Goal: Task Accomplishment & Management: Manage account settings

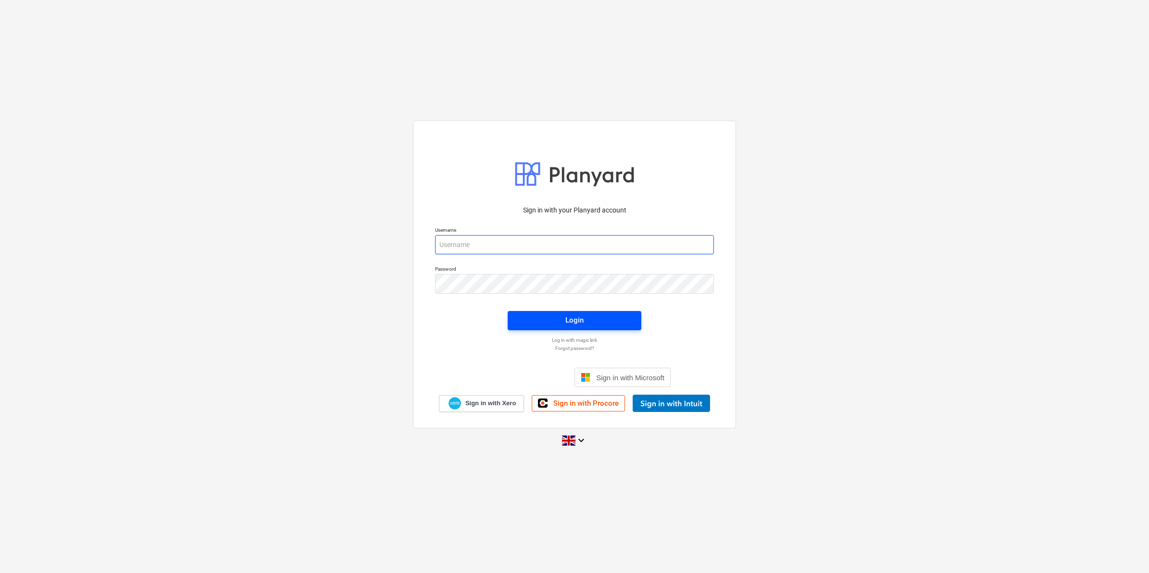
type input "[EMAIL_ADDRESS][DOMAIN_NAME]"
click at [545, 314] on span "Login" at bounding box center [574, 320] width 111 height 12
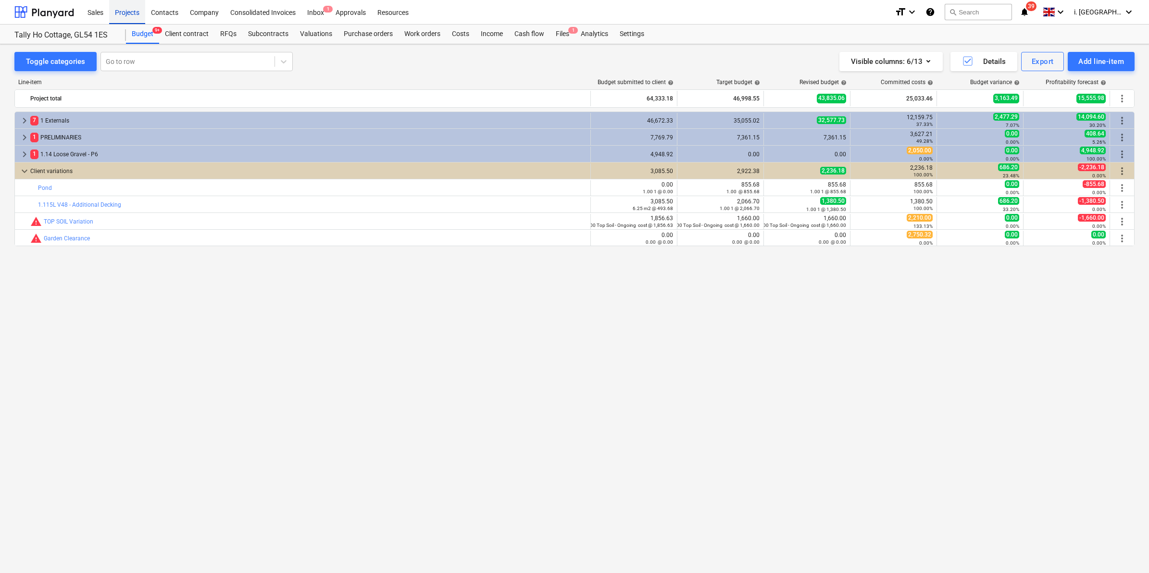
click at [131, 12] on div "Projects" at bounding box center [127, 12] width 36 height 25
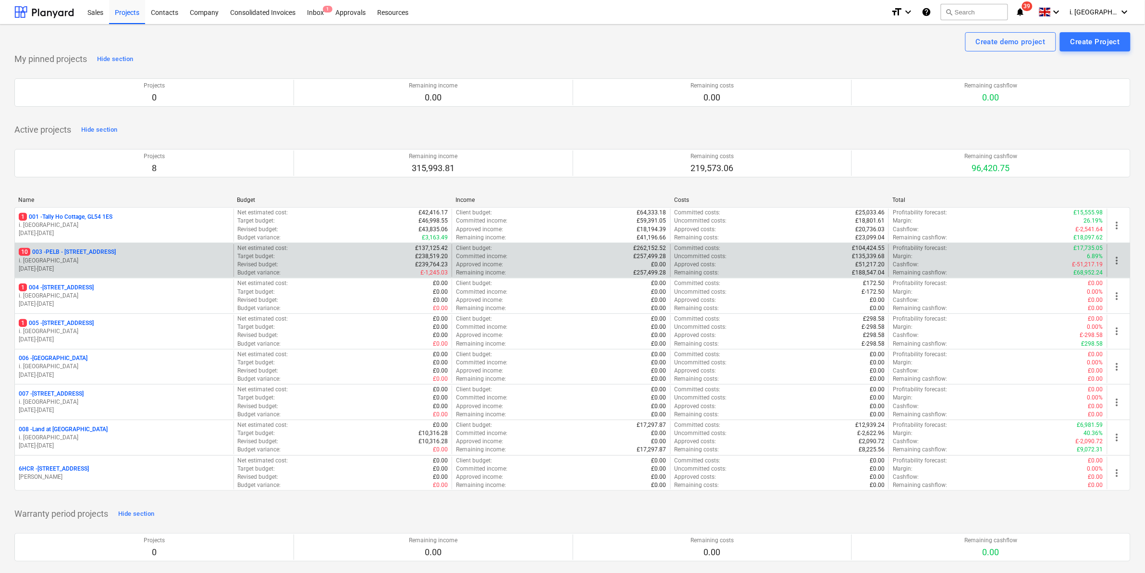
click at [77, 263] on p "i. [GEOGRAPHIC_DATA]" at bounding box center [124, 261] width 211 height 8
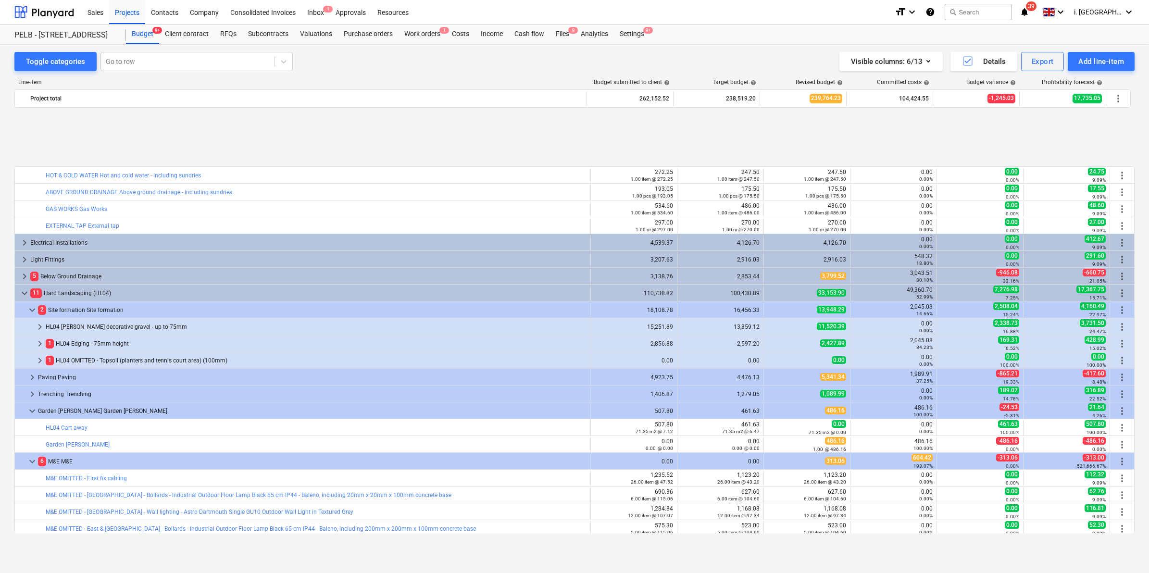
scroll to position [1798, 0]
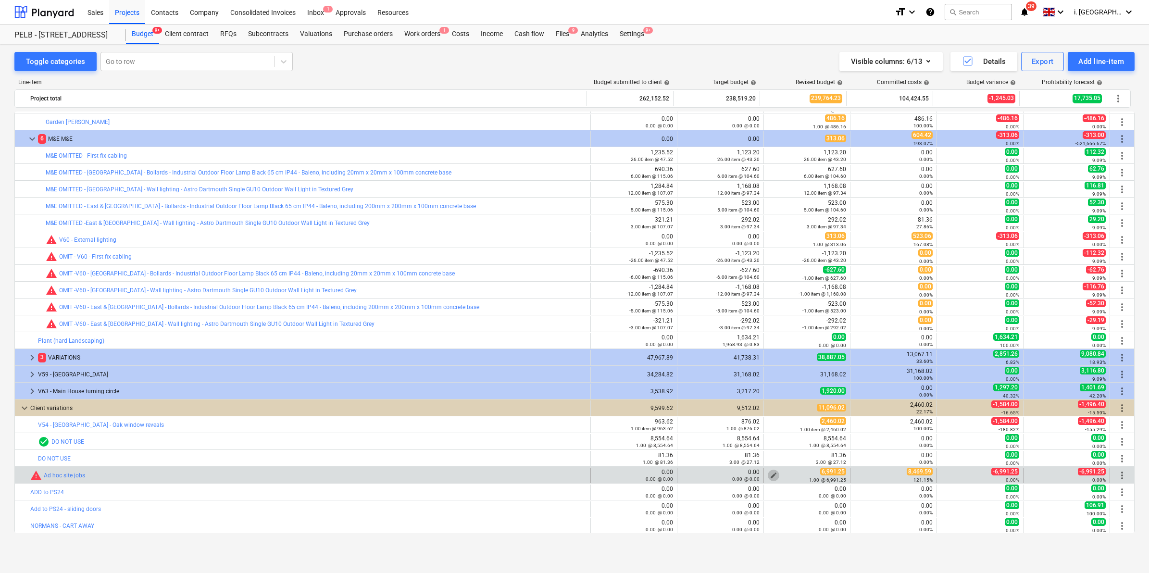
click at [769, 475] on span "edit" at bounding box center [773, 475] width 8 height 8
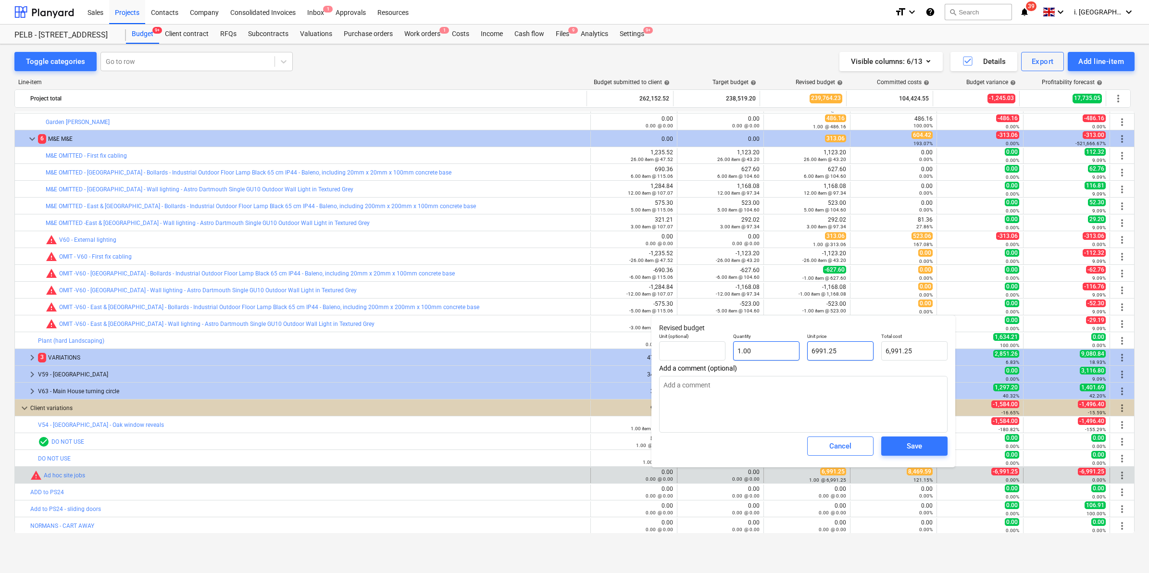
drag, startPoint x: 851, startPoint y: 355, endPoint x: 734, endPoint y: 354, distance: 116.8
click at [734, 354] on div "Unit (optional) Quantity 1.00 Unit price 6991.25 Total cost 6,991.25" at bounding box center [803, 346] width 296 height 35
type input "8"
type textarea "x"
type input "8.00"
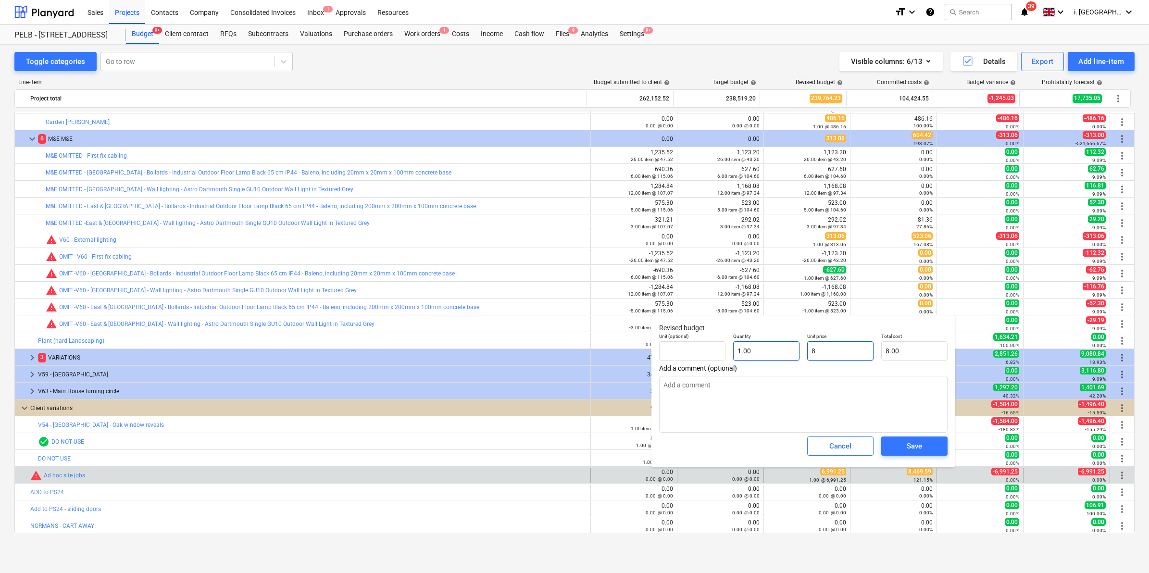
type input "84"
type textarea "x"
type input "84.00"
type input "846"
type textarea "x"
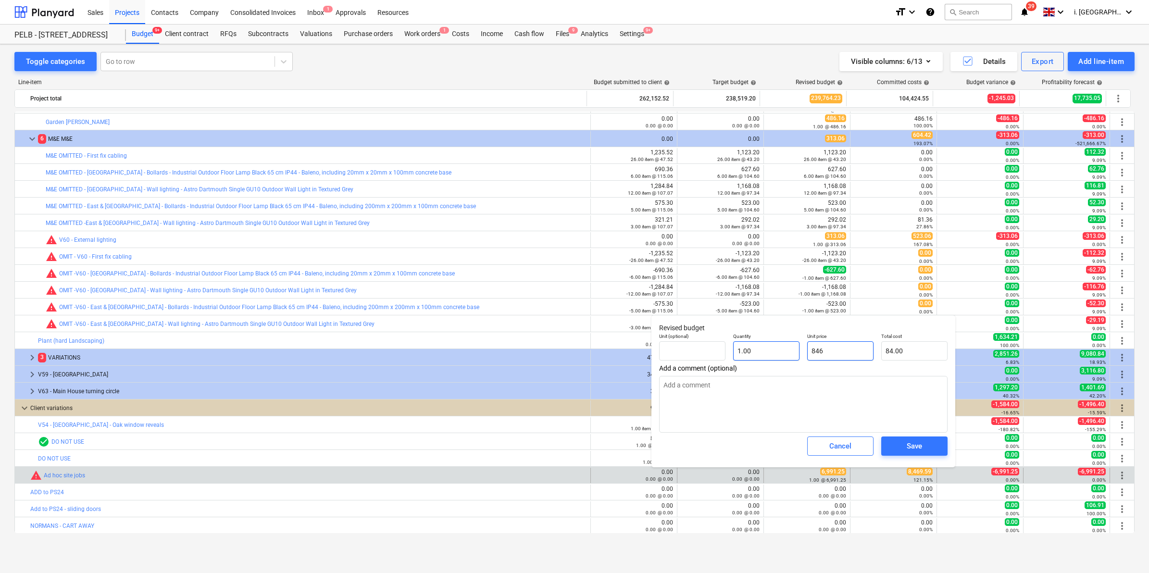
type input "846.00"
type input "8469"
type textarea "x"
type input "8,469.00"
type input "8469."
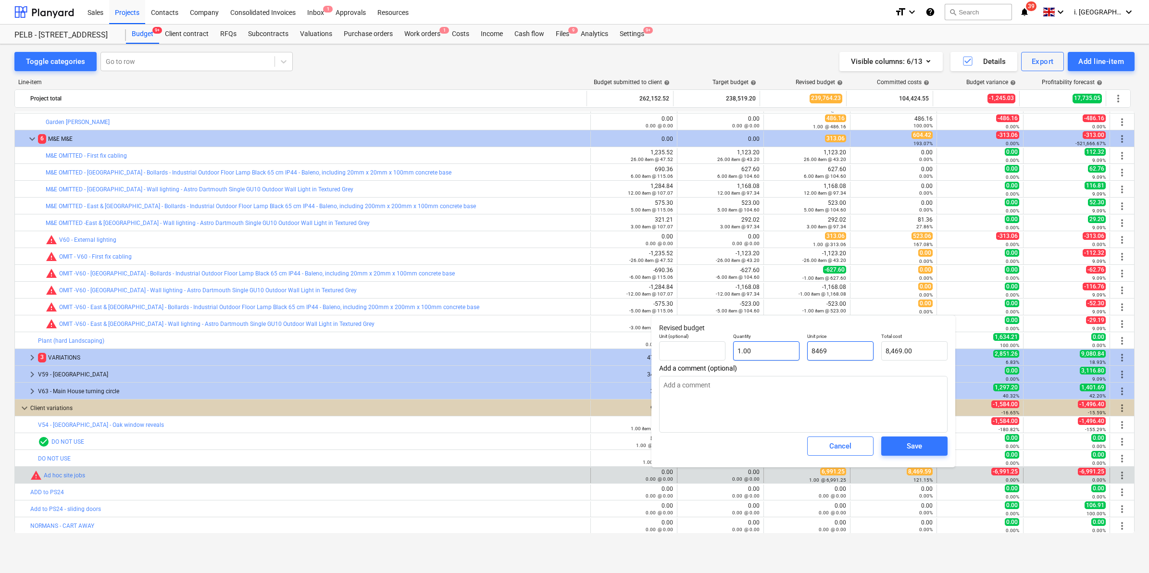
type textarea "x"
type input "8469.5"
type textarea "x"
type input "8,469.50"
type input "8469.59"
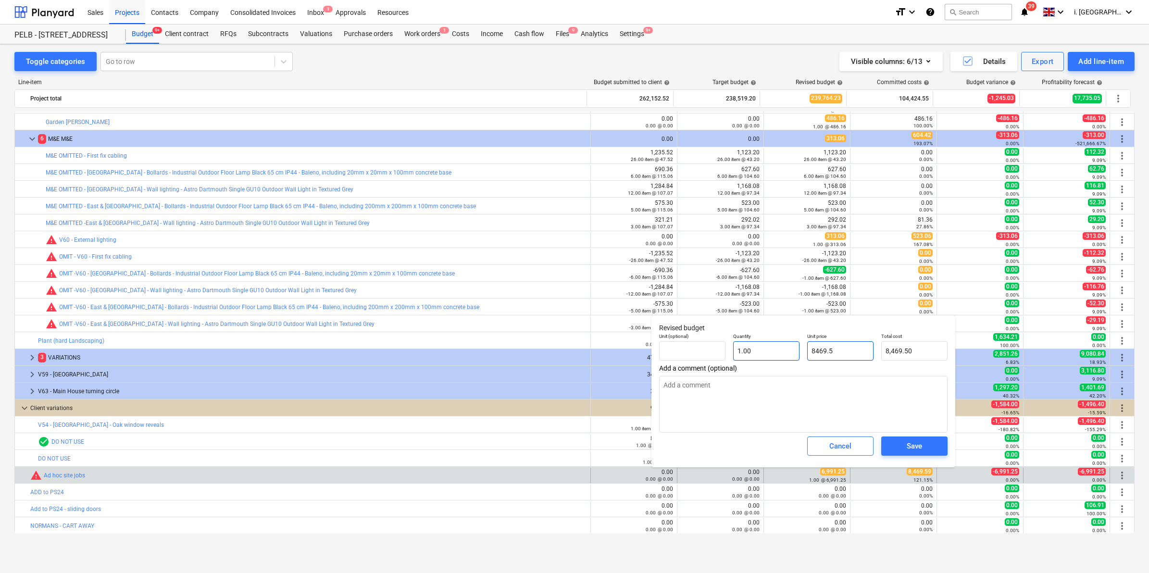
type textarea "x"
type input "8,469.59"
click at [919, 442] on div "Save" at bounding box center [913, 446] width 15 height 12
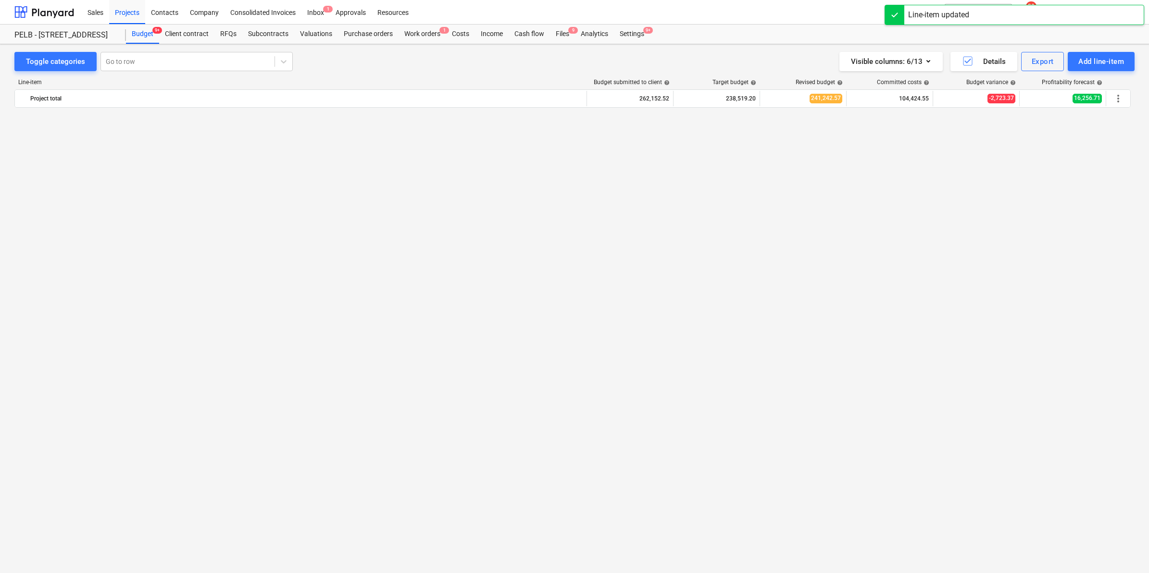
scroll to position [0, 0]
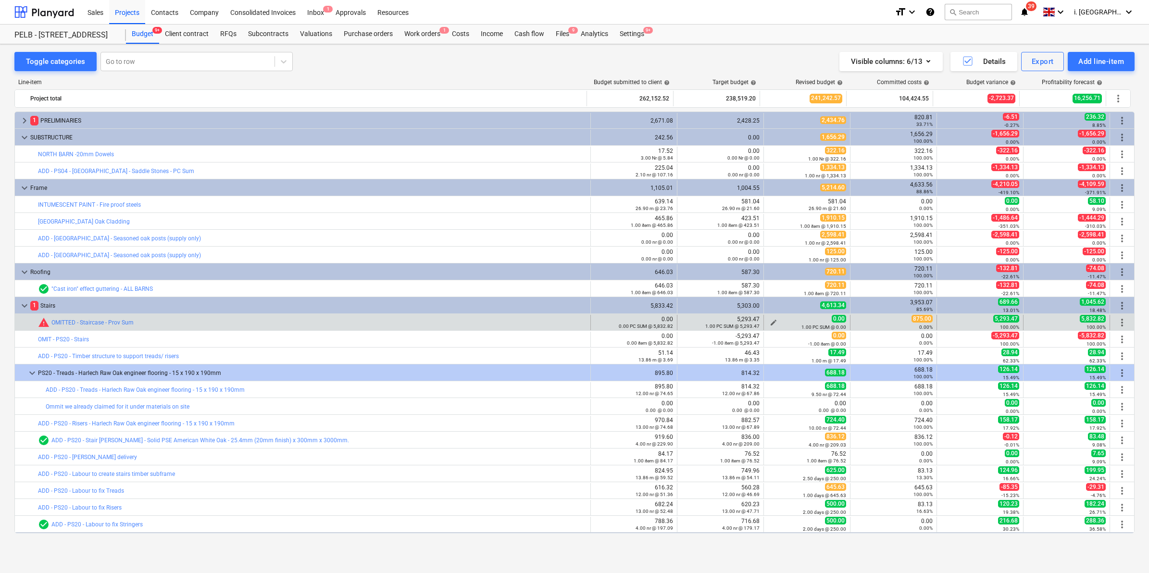
click at [770, 320] on span "edit" at bounding box center [773, 323] width 8 height 8
type textarea "x"
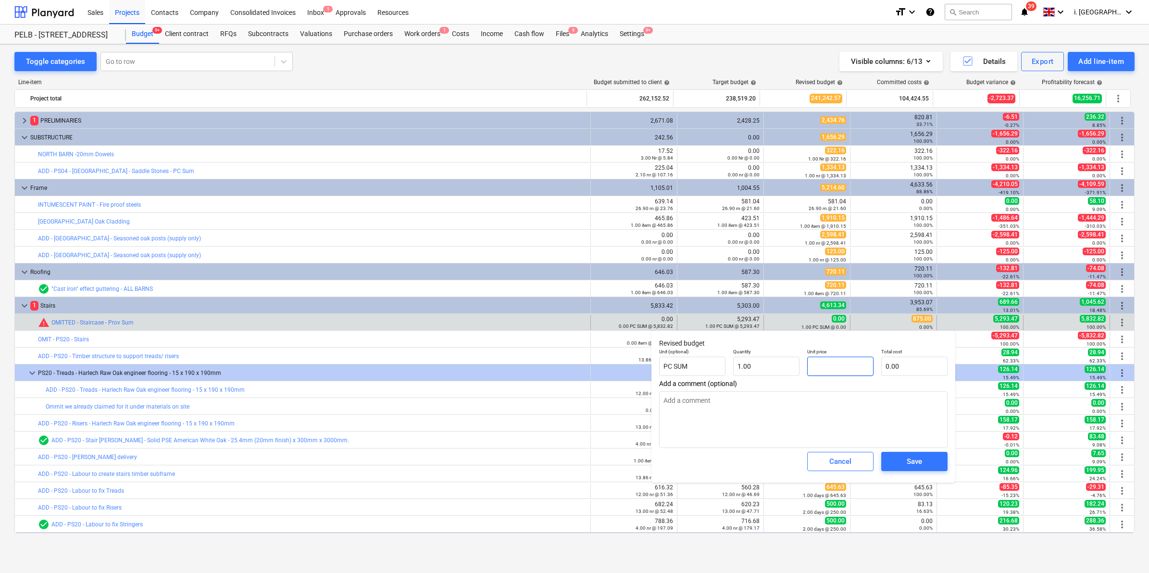
click at [845, 365] on input "text" at bounding box center [840, 366] width 66 height 19
type textarea "x"
type input "8"
type input "8.00"
type textarea "x"
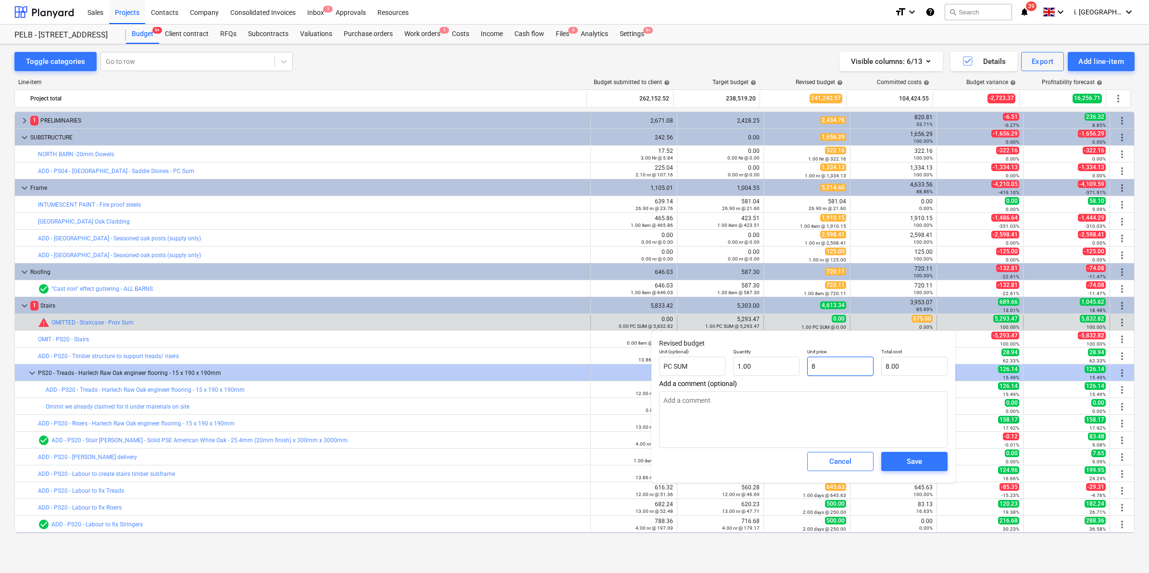
type input "87"
type input "87.00"
type textarea "x"
type input "875"
type input "875.00"
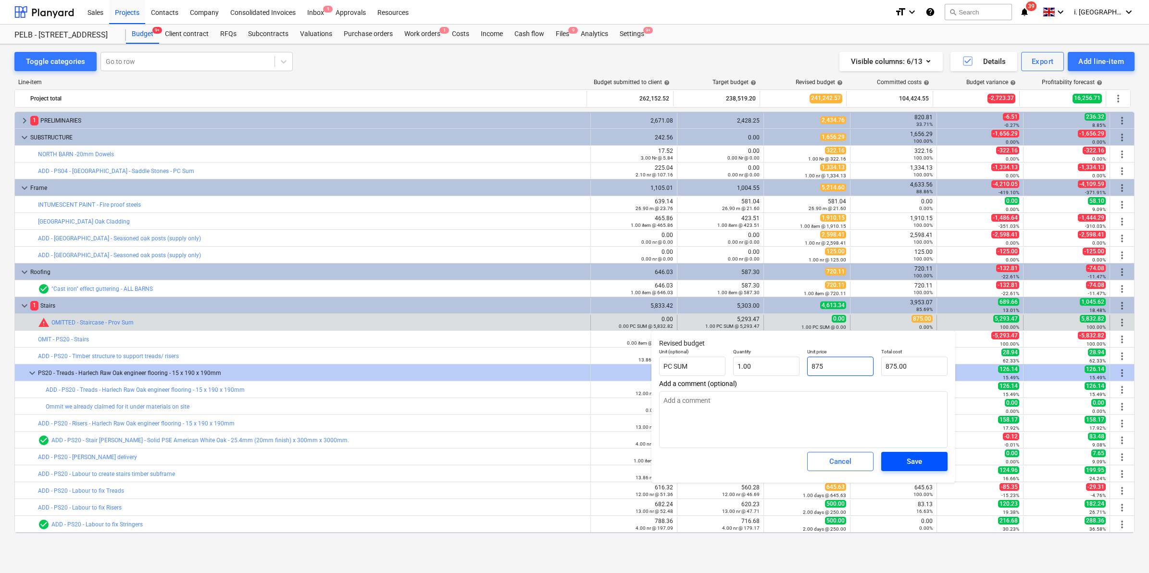
type input "875"
type textarea "x"
type input "875.00"
click at [920, 462] on div "Save" at bounding box center [913, 461] width 15 height 12
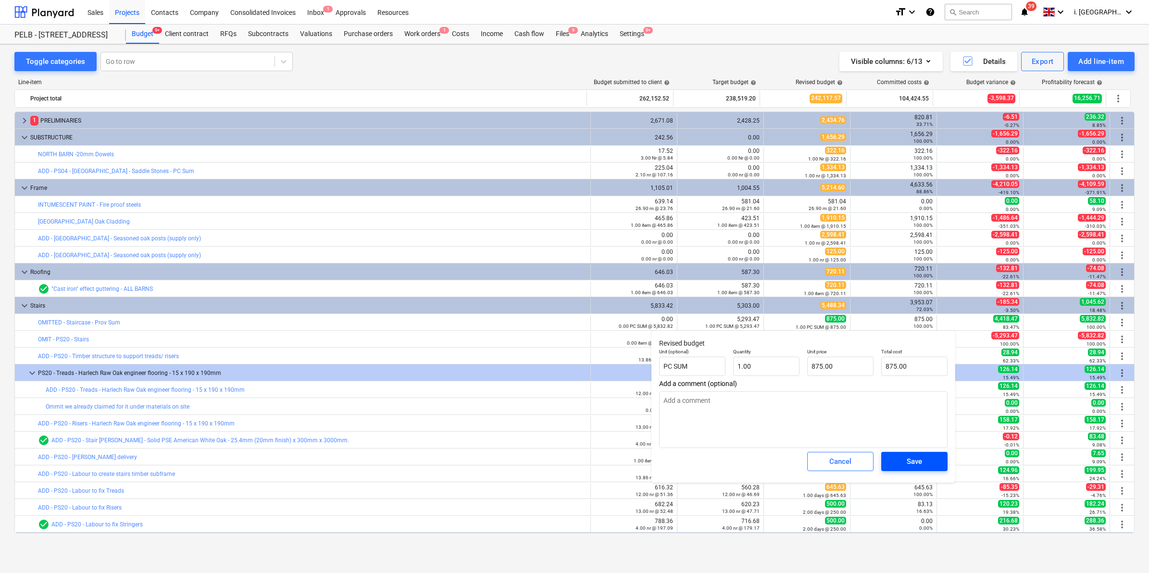
type textarea "x"
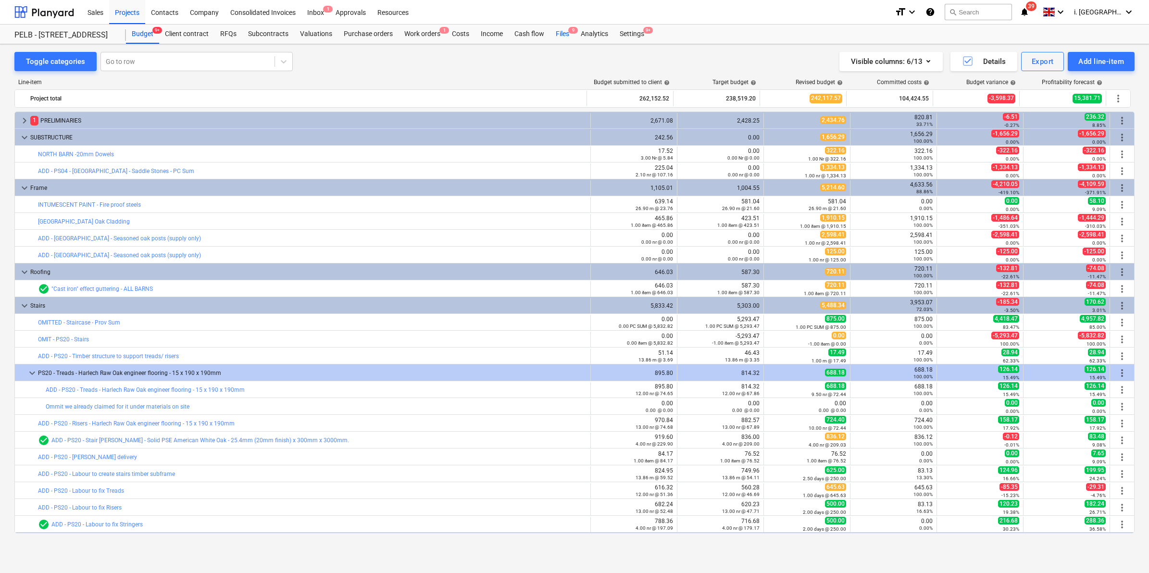
click at [559, 35] on div "Files 9" at bounding box center [562, 34] width 25 height 19
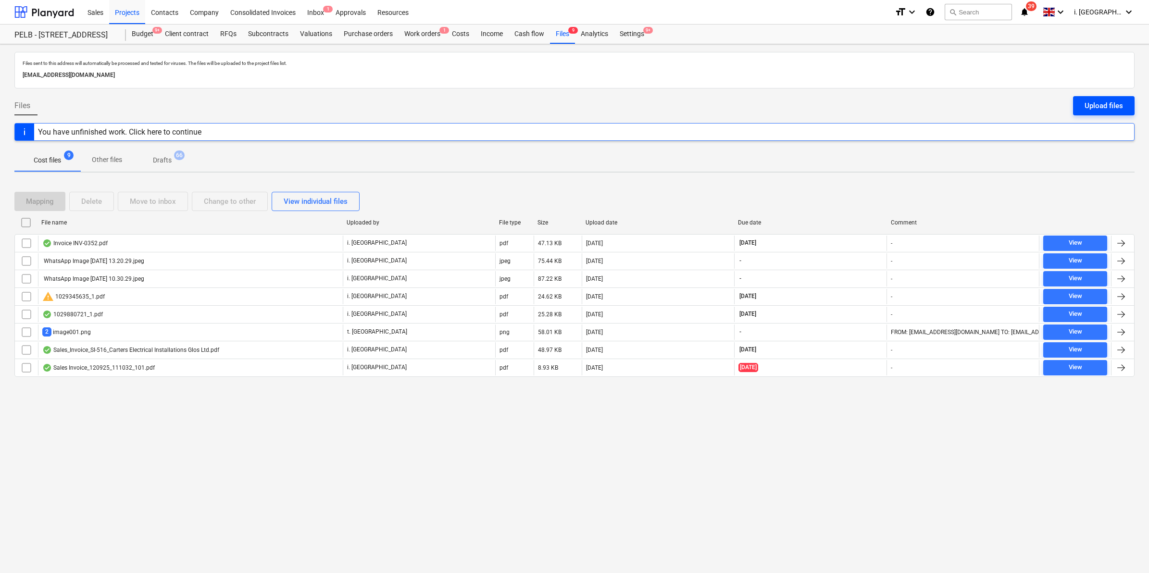
click at [1099, 105] on div "Upload files" at bounding box center [1103, 105] width 38 height 12
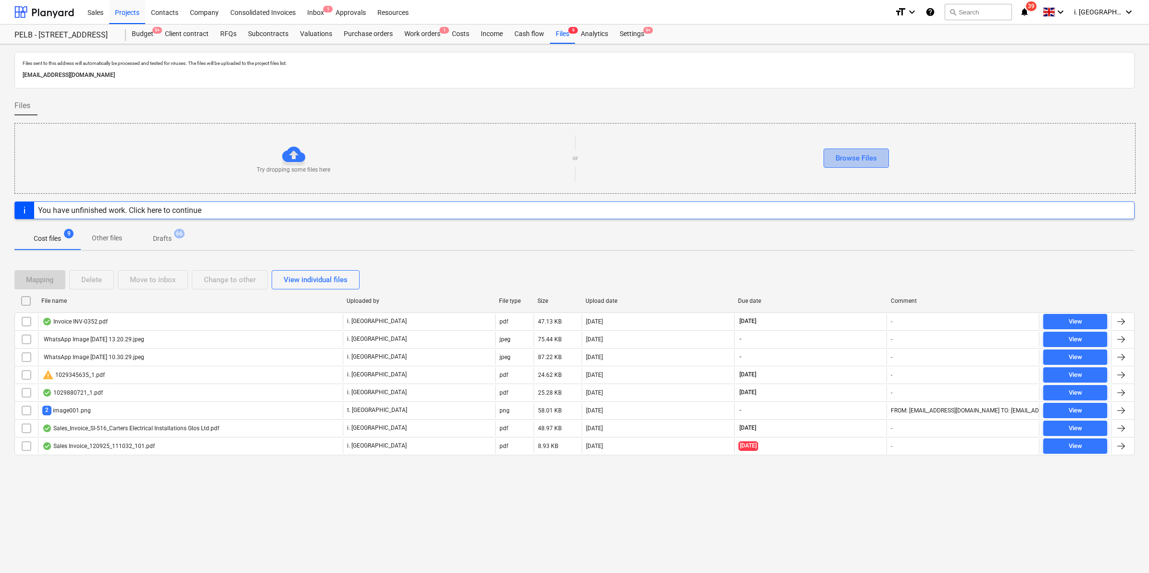
click at [830, 162] on button "Browse Files" at bounding box center [855, 158] width 65 height 19
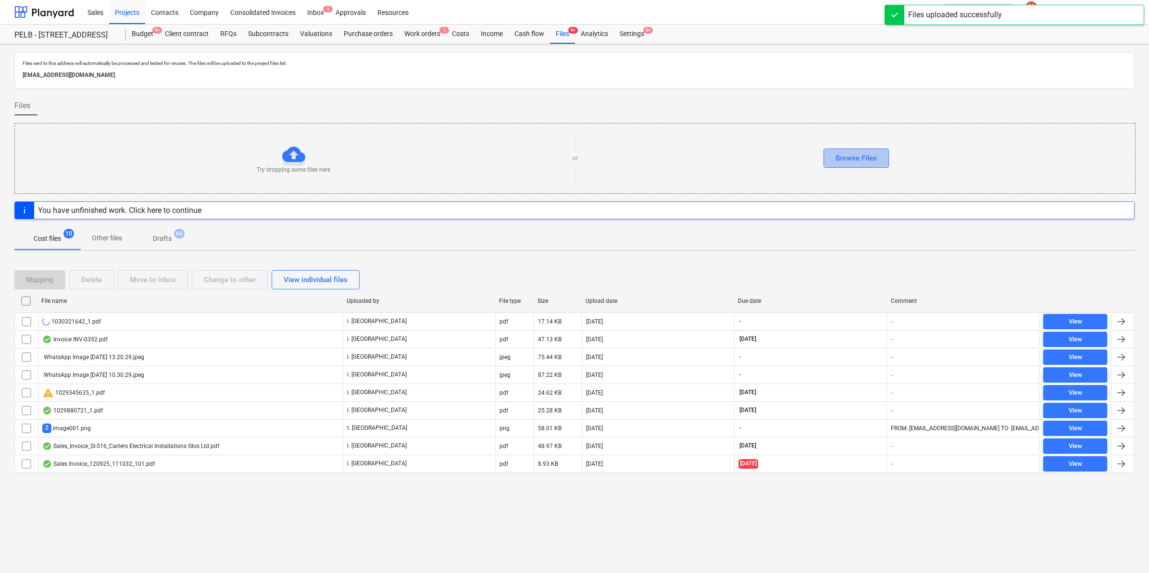
click at [845, 159] on div "Browse Files" at bounding box center [855, 158] width 41 height 12
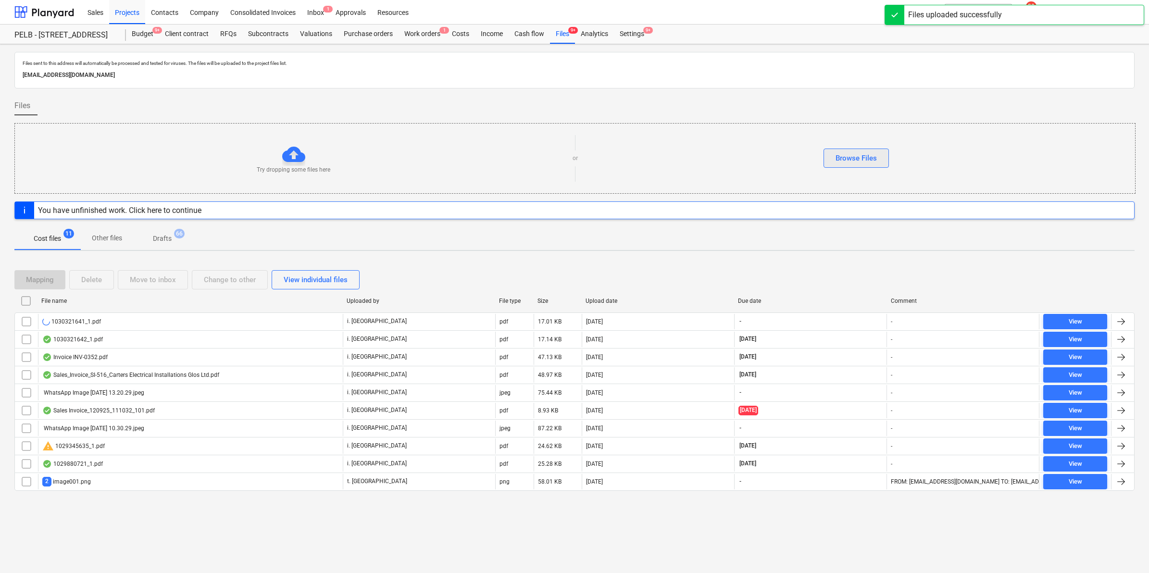
click at [875, 152] on div "Browse Files" at bounding box center [855, 158] width 41 height 12
click at [844, 152] on div "Browse Files" at bounding box center [855, 158] width 41 height 12
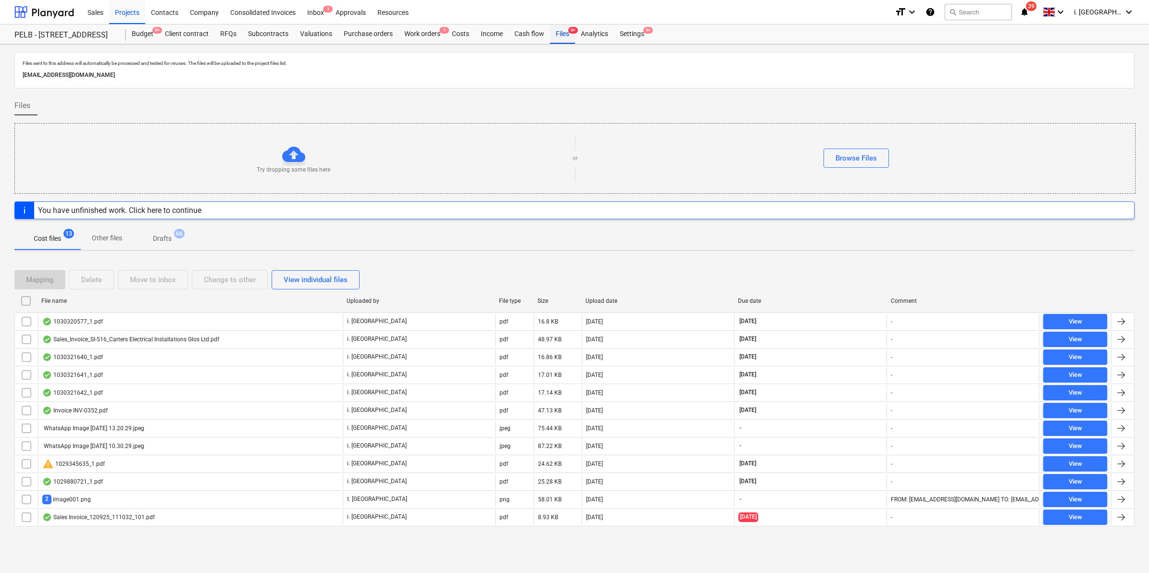
click at [560, 35] on div "Files 9+" at bounding box center [562, 34] width 25 height 19
click at [133, 12] on div "Projects" at bounding box center [127, 12] width 36 height 25
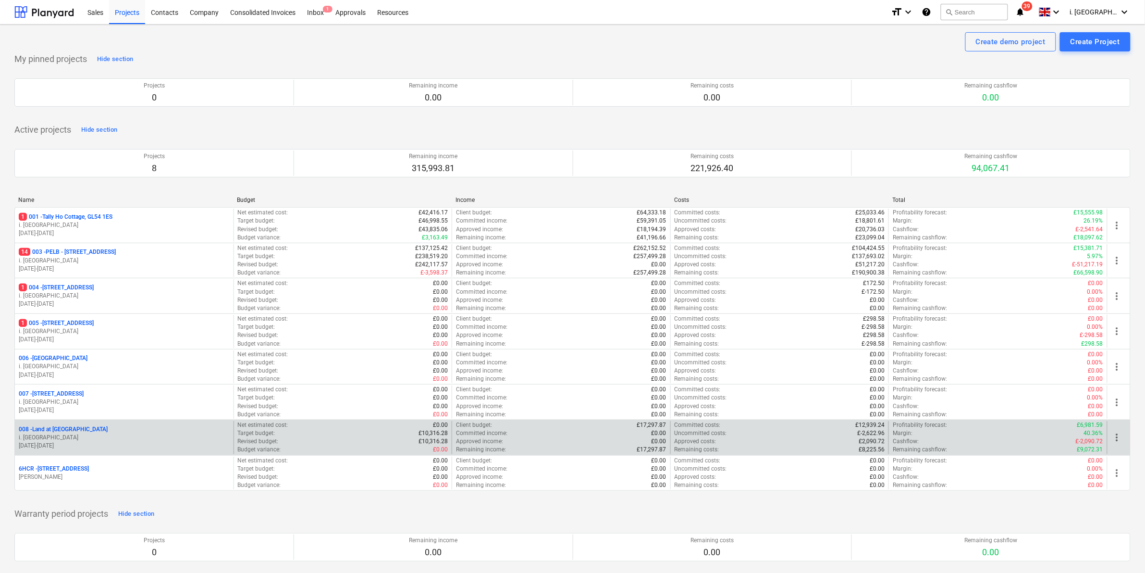
click at [79, 435] on p "i. [GEOGRAPHIC_DATA]" at bounding box center [124, 438] width 211 height 8
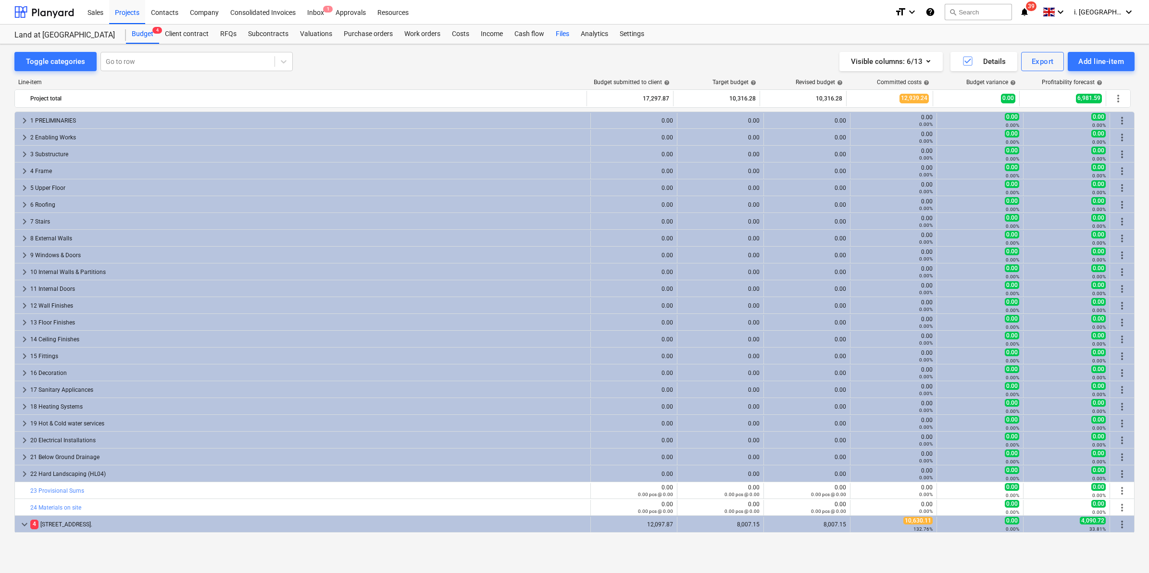
click at [554, 34] on div "Files" at bounding box center [562, 34] width 25 height 19
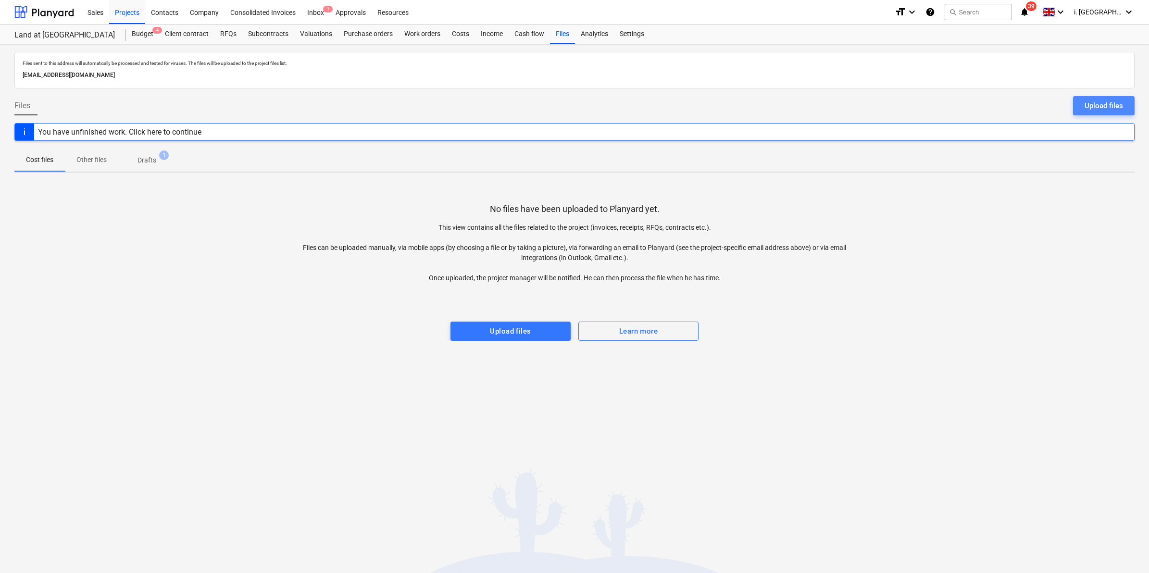
drag, startPoint x: 1103, startPoint y: 102, endPoint x: 435, endPoint y: 220, distance: 678.8
click at [1103, 101] on div "Upload files" at bounding box center [1103, 105] width 38 height 12
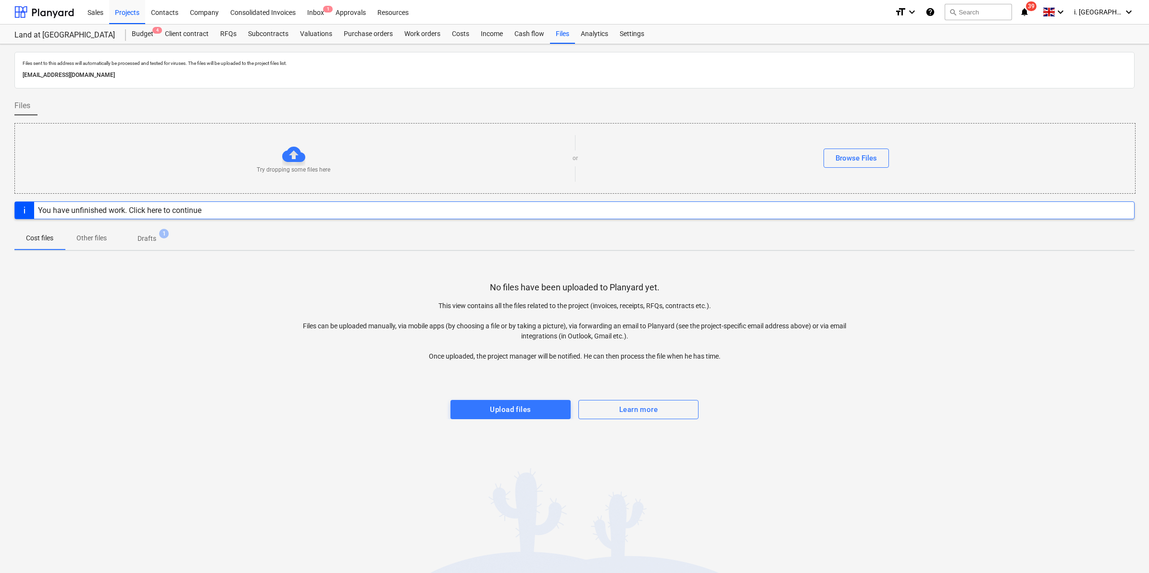
drag, startPoint x: 543, startPoint y: 409, endPoint x: 199, endPoint y: 417, distance: 343.7
click at [542, 409] on span "Upload files" at bounding box center [510, 409] width 99 height 12
click at [503, 414] on div "Upload files" at bounding box center [510, 409] width 41 height 12
click at [492, 412] on div "Upload files" at bounding box center [510, 409] width 41 height 12
click at [878, 159] on button "Browse Files" at bounding box center [855, 158] width 65 height 19
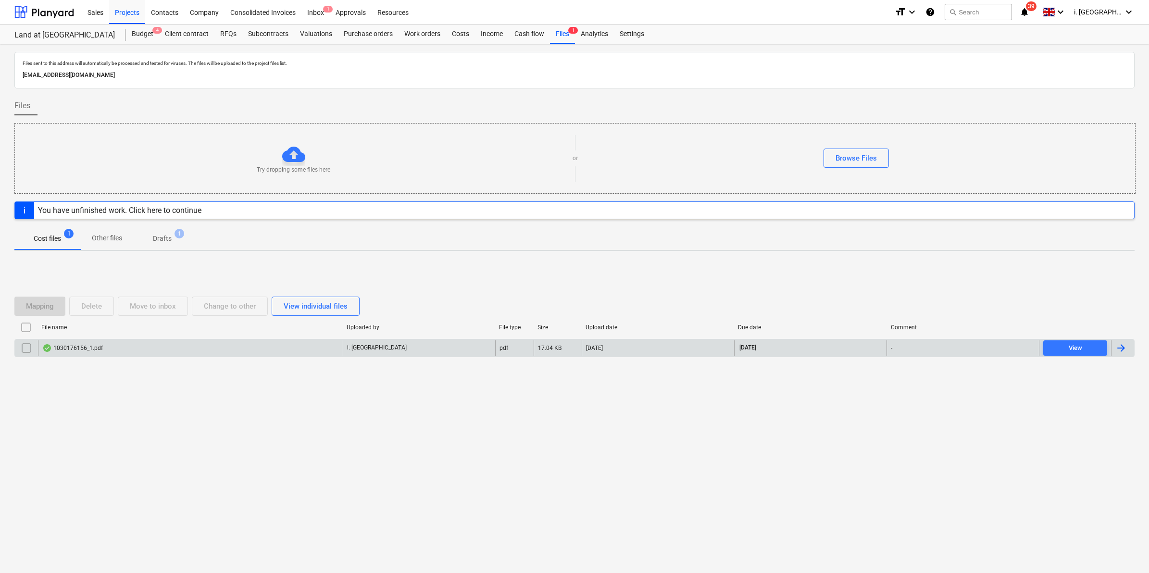
click at [29, 348] on input "checkbox" at bounding box center [26, 347] width 15 height 15
click at [83, 344] on div "1030176156_1.pdf" at bounding box center [190, 347] width 305 height 15
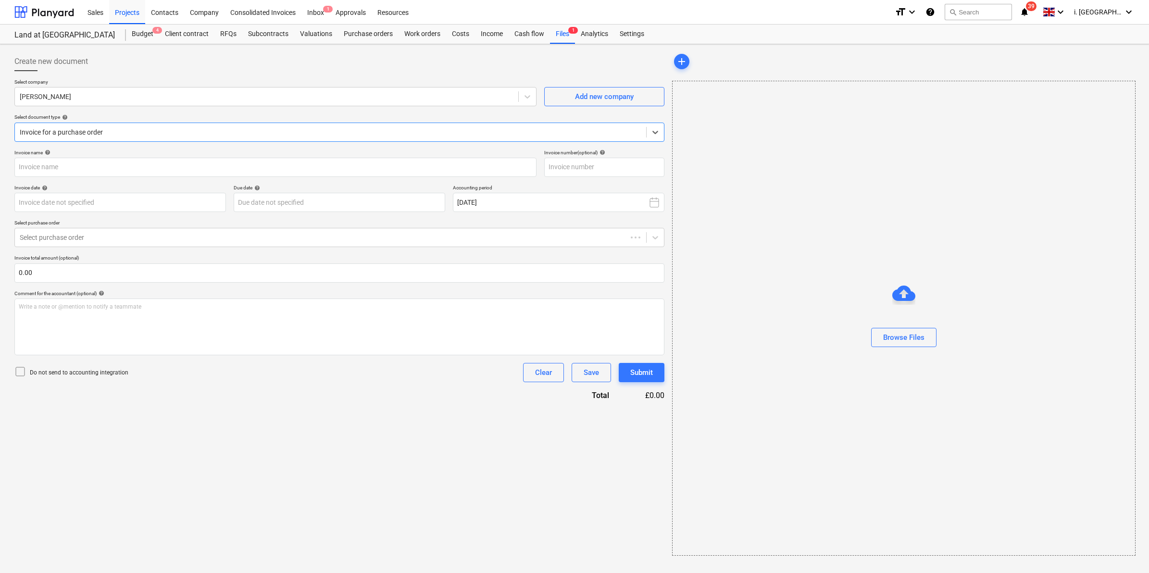
type input "1030176156"
type input "29 Sep 2025"
type input "15 Nov 2025"
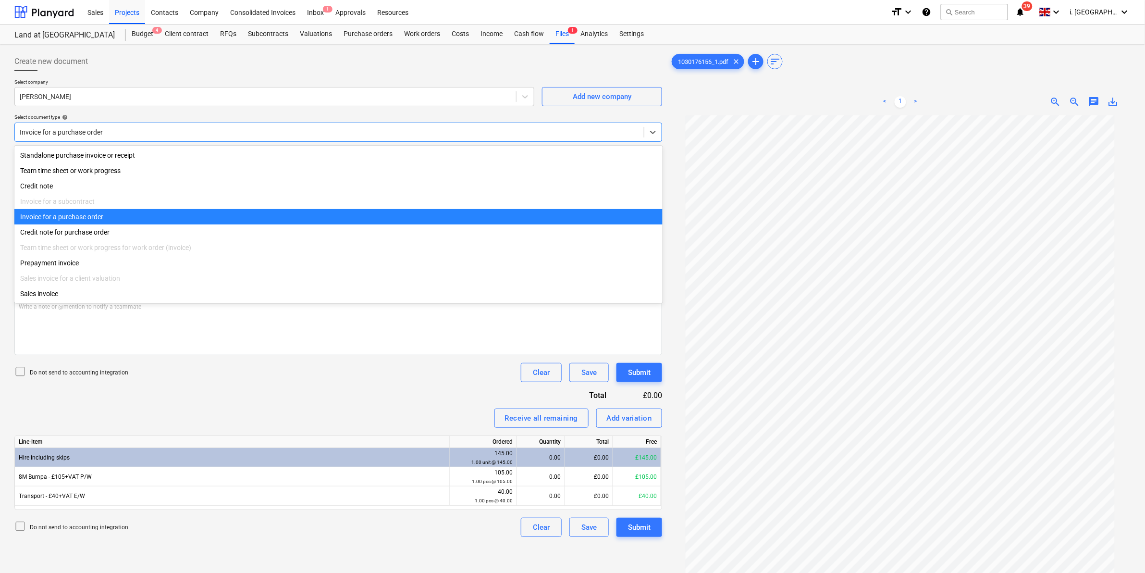
click at [419, 128] on div at bounding box center [329, 132] width 619 height 10
click at [343, 219] on div "Invoice for a purchase order" at bounding box center [338, 216] width 648 height 15
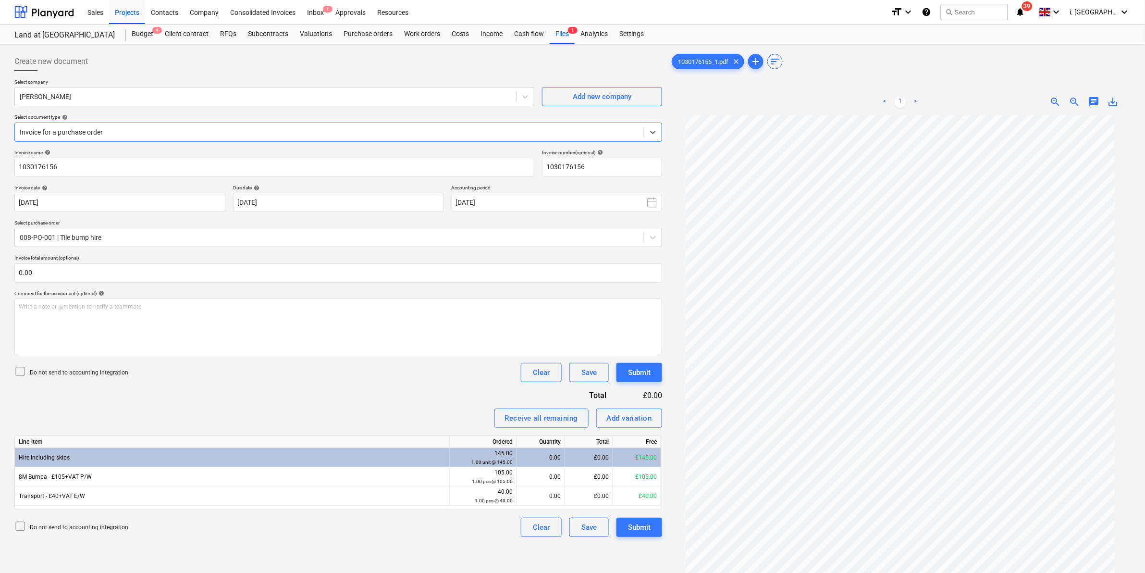
click at [547, 457] on div "0.00" at bounding box center [541, 457] width 40 height 19
click at [556, 423] on div "Receive all remaining" at bounding box center [541, 418] width 73 height 12
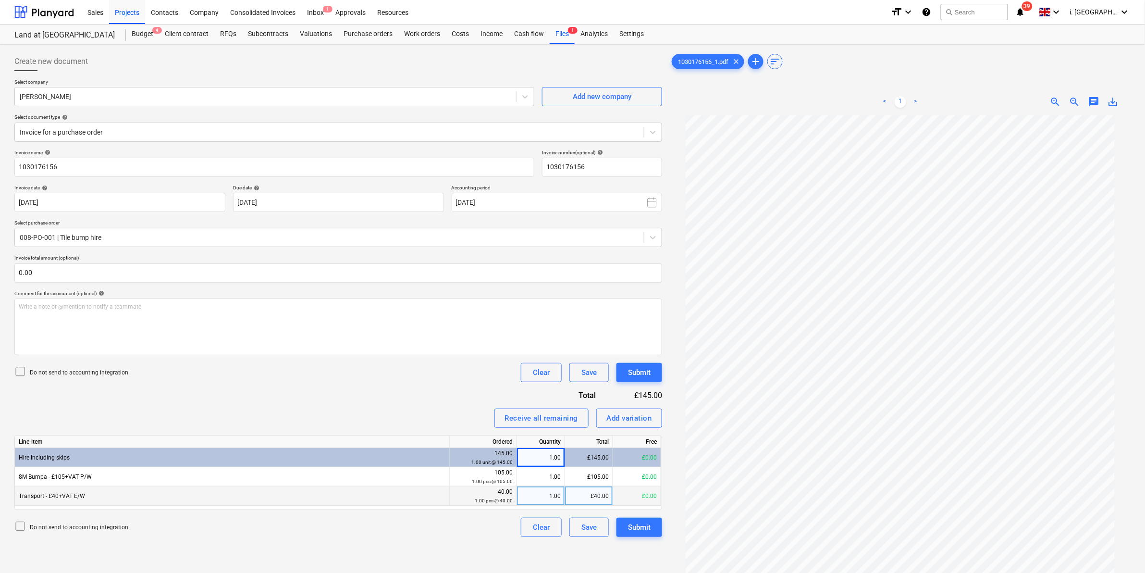
click at [539, 504] on div "1.00" at bounding box center [541, 495] width 40 height 19
type input "2"
click at [462, 435] on div "Line-item Ordered Quantity Total Free Hire including skips 145.00 1.00 unit @ 1…" at bounding box center [338, 472] width 648 height 74
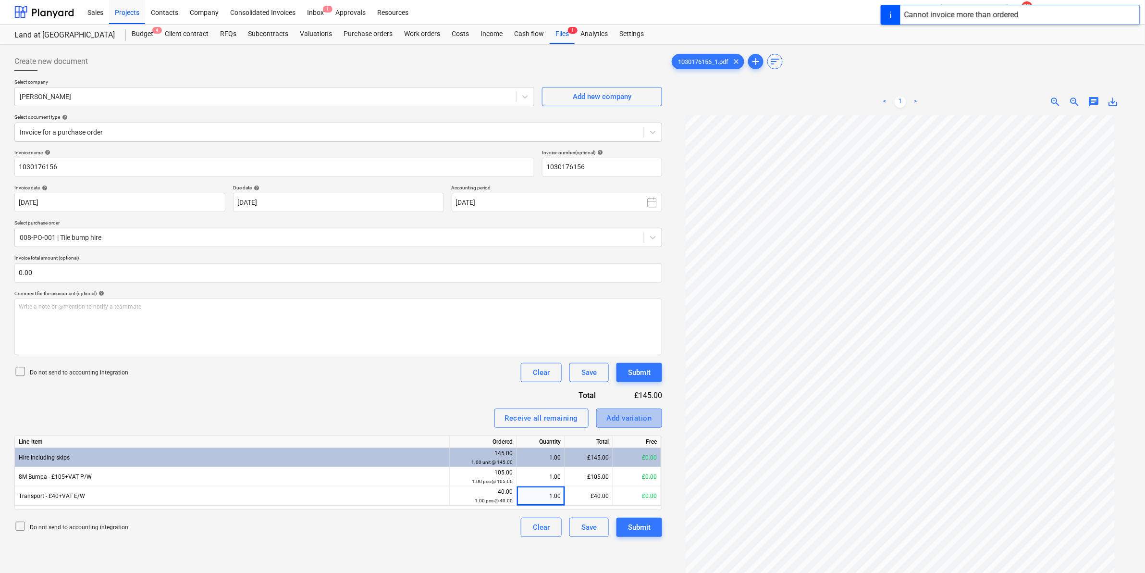
click at [613, 423] on div "Add variation" at bounding box center [629, 418] width 45 height 12
type textarea "x"
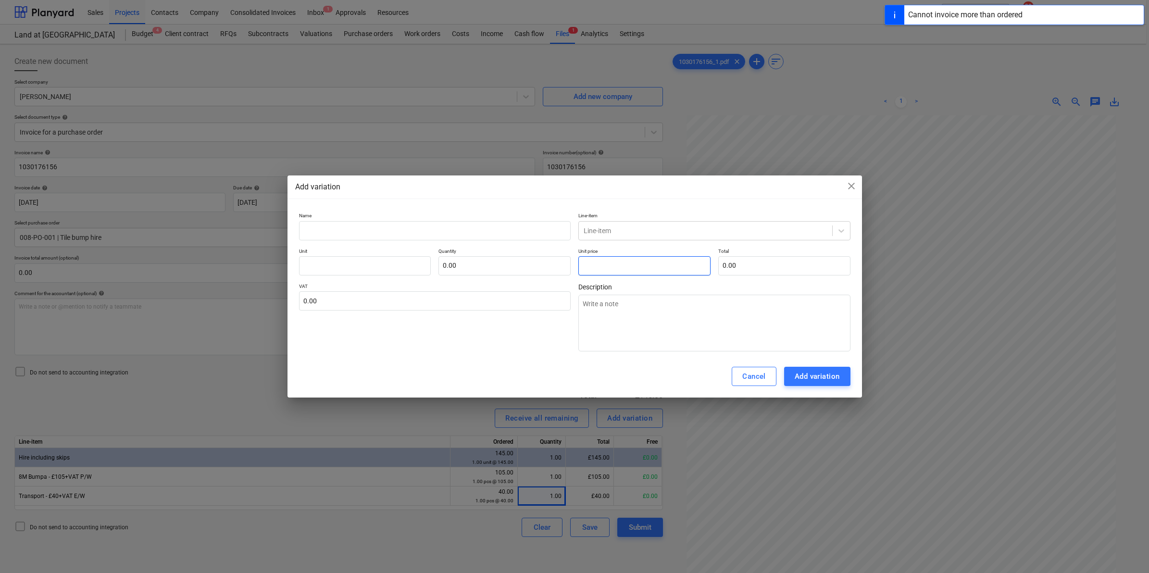
click at [618, 274] on input "text" at bounding box center [644, 265] width 132 height 19
type textarea "x"
type input "pcs"
type input "4"
type input "1.00"
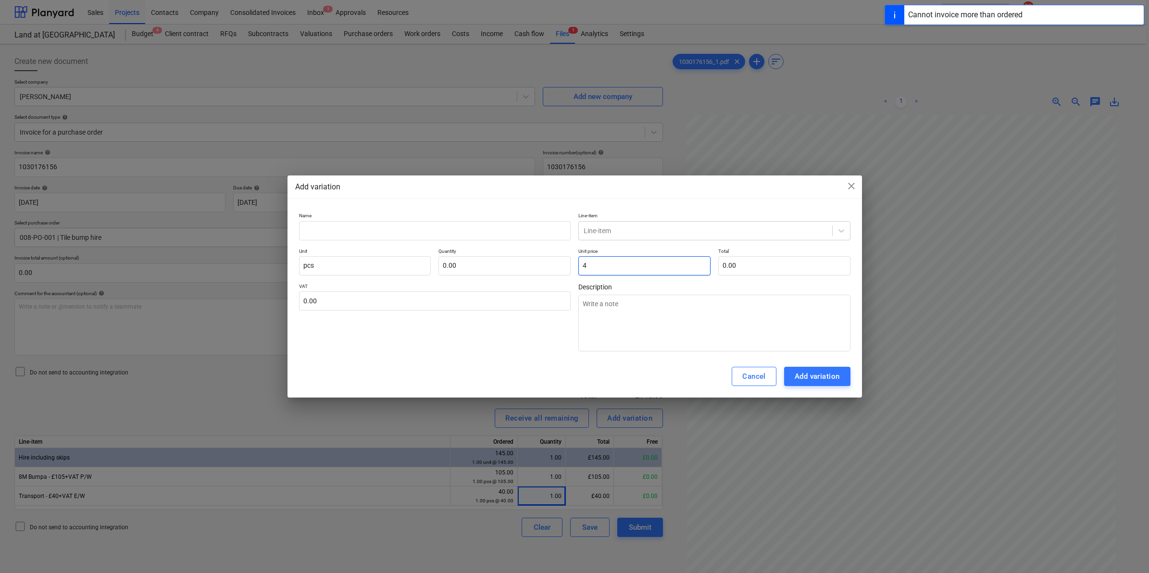
type input "4.00"
type textarea "x"
type input "40"
type input "40.00"
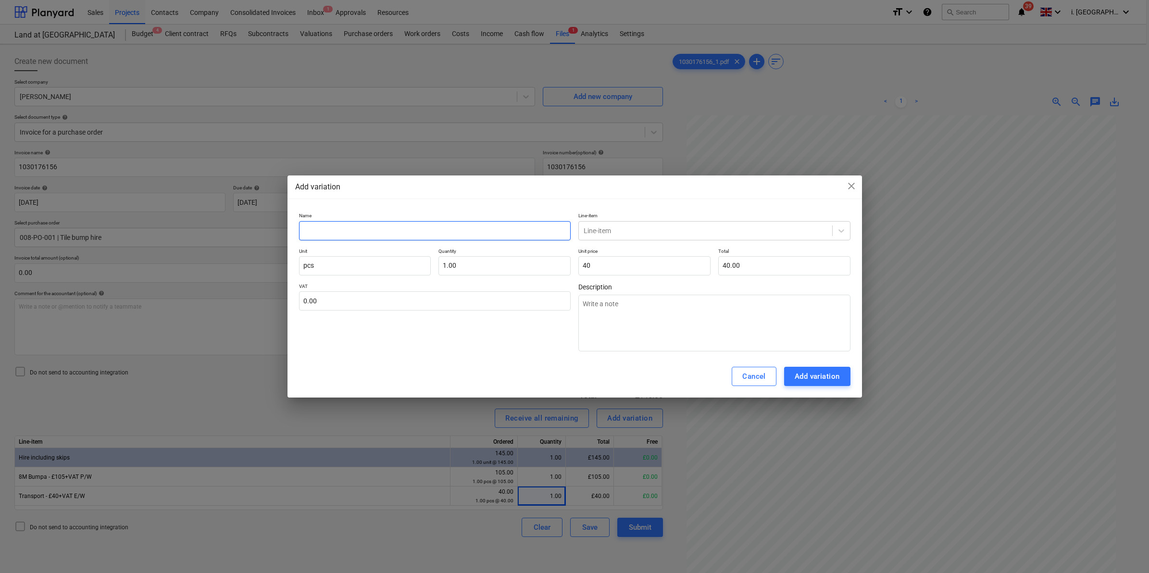
type input "40.00"
click at [393, 226] on input "text" at bounding box center [435, 230] width 272 height 19
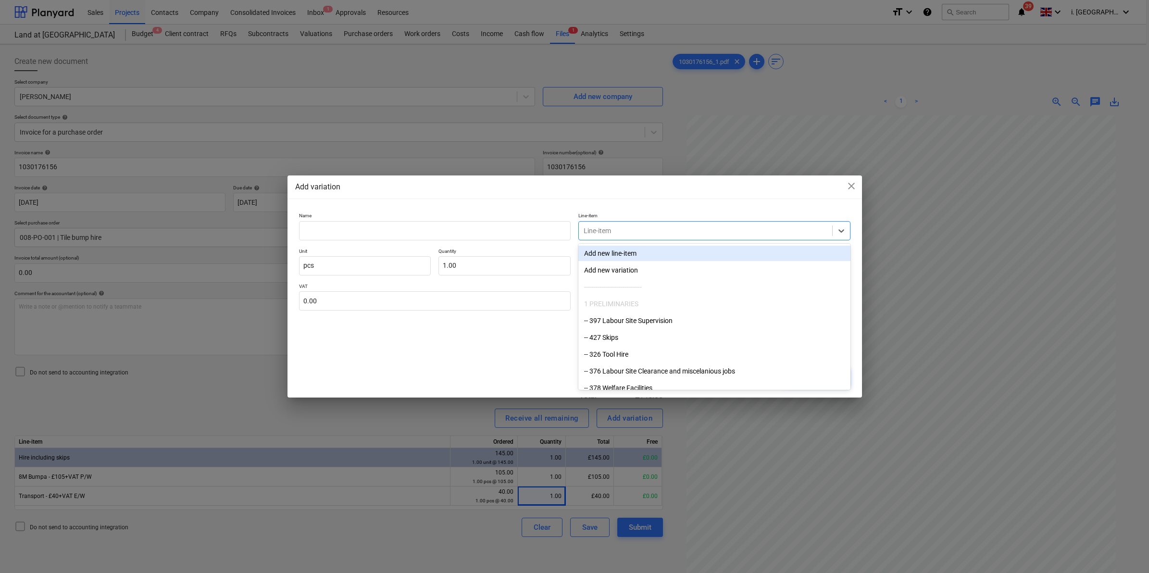
click at [611, 237] on div "Line-item" at bounding box center [714, 230] width 272 height 19
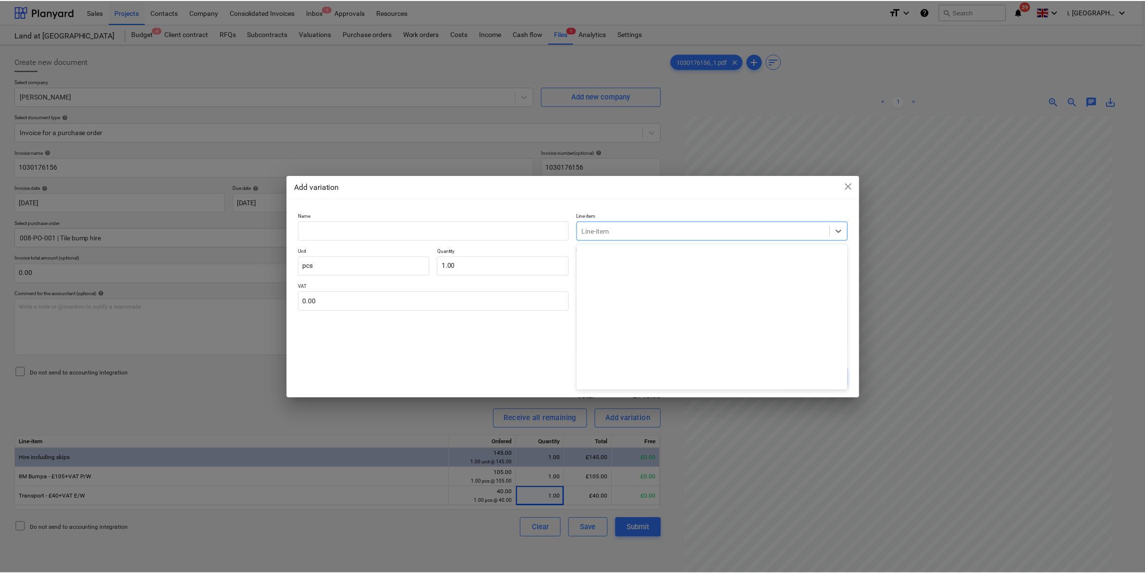
scroll to position [1269, 0]
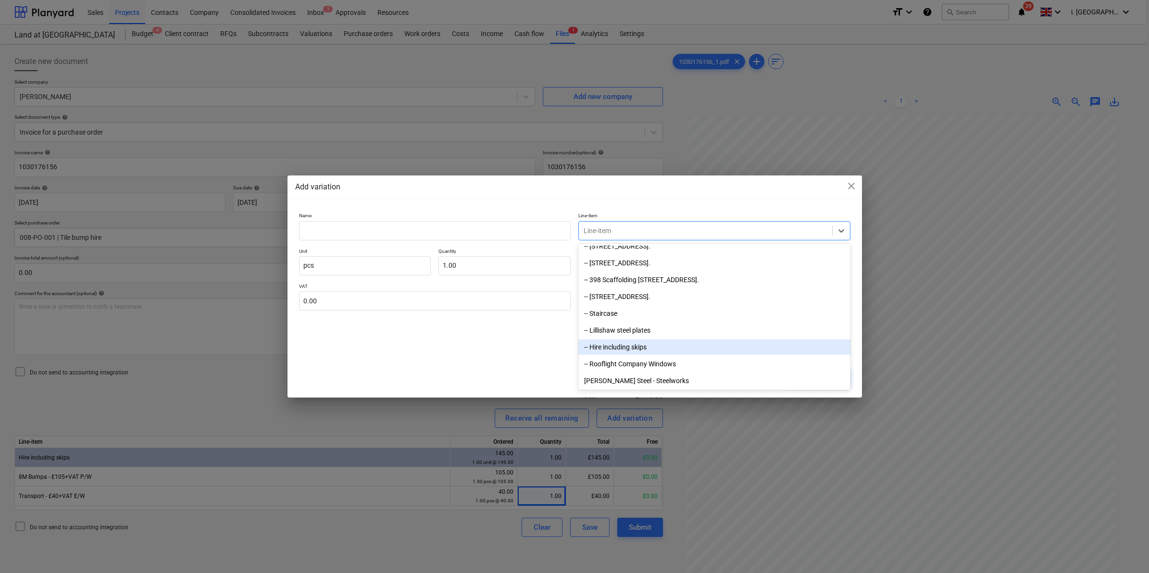
click at [669, 352] on div "-- Hire including skips" at bounding box center [714, 346] width 272 height 15
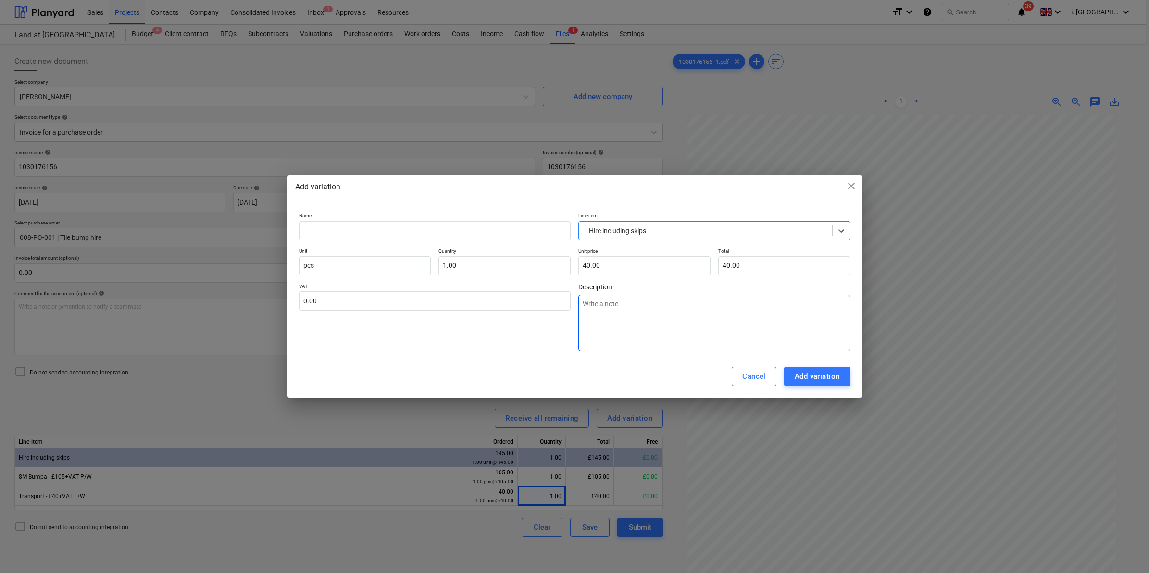
click at [649, 314] on textarea at bounding box center [714, 323] width 272 height 57
type textarea "x"
type textarea "/"
type textarea "x"
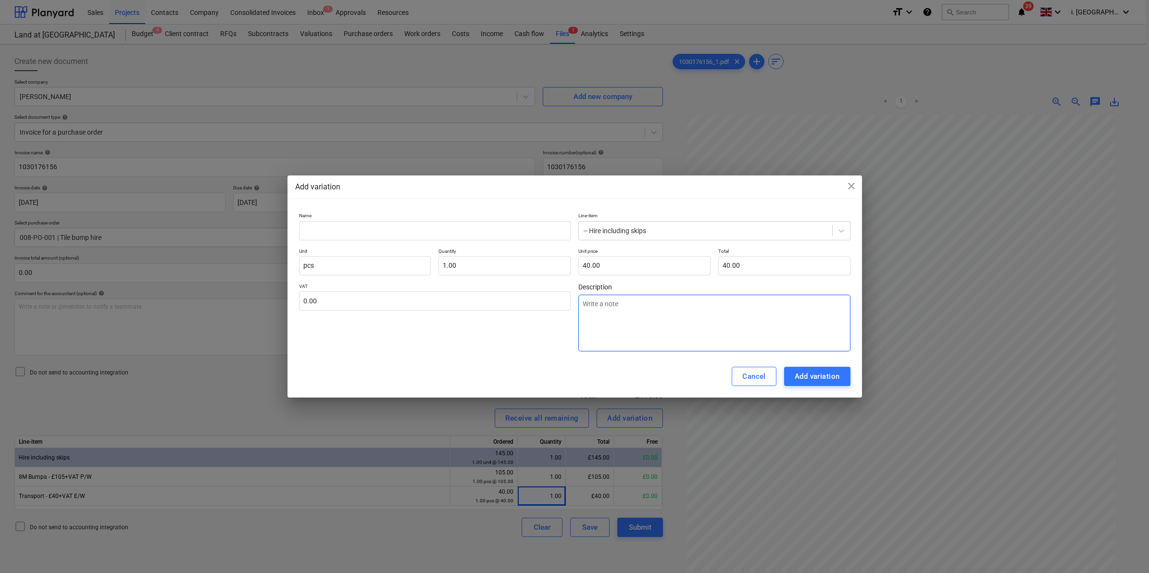
type textarea "T"
type textarea "x"
type textarea "Tr"
type textarea "x"
type textarea "Tra"
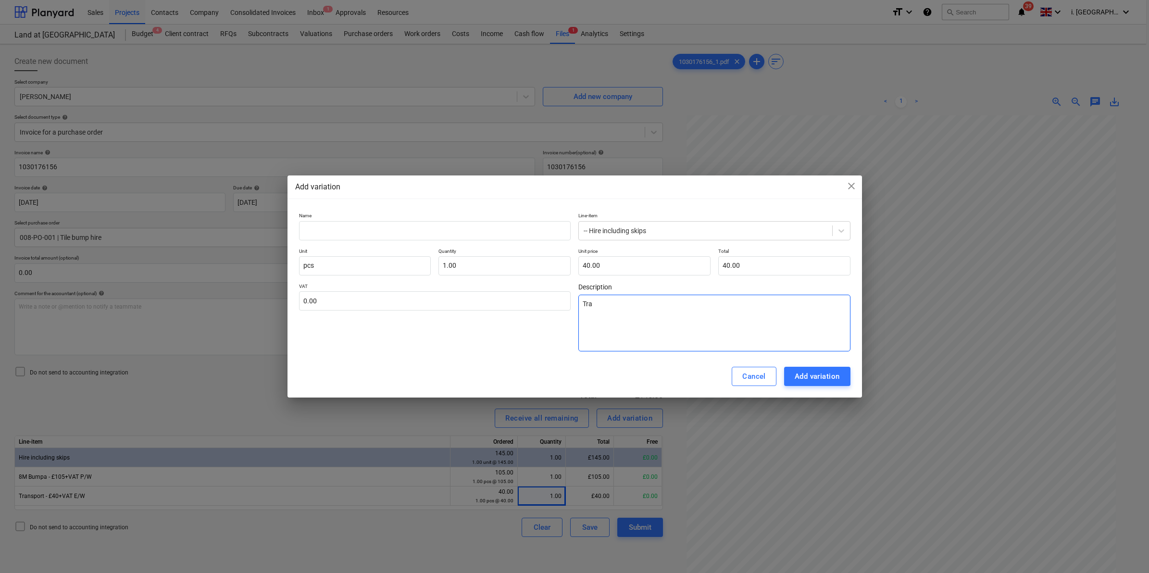
type textarea "x"
type textarea "Tran"
type textarea "x"
type textarea "Trans"
type textarea "x"
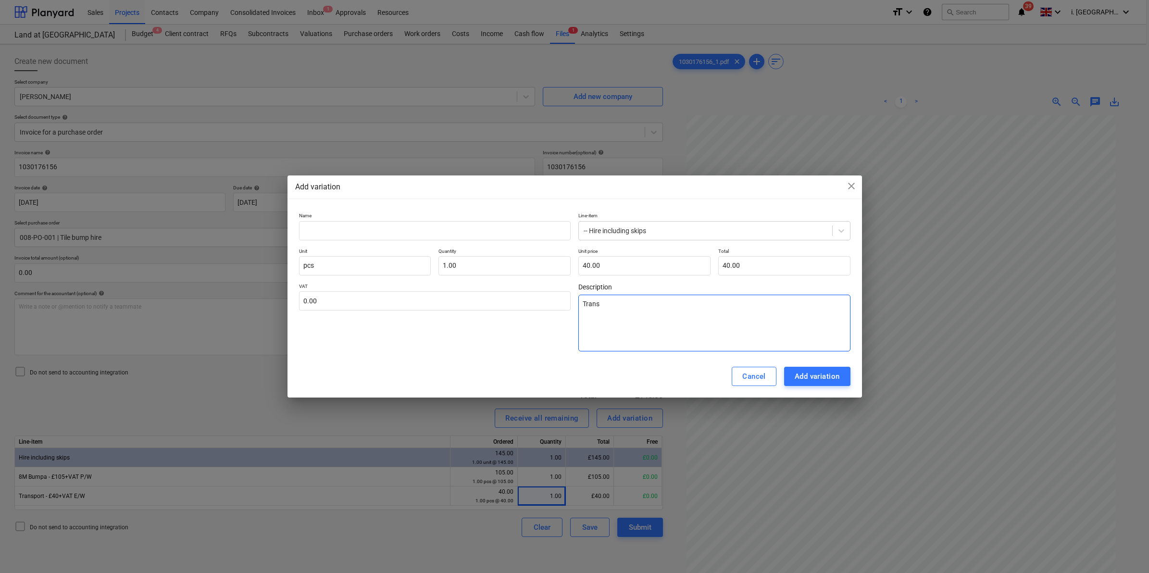
type textarea "Transp"
type textarea "x"
type textarea "Transpo"
type textarea "x"
type textarea "Transpor"
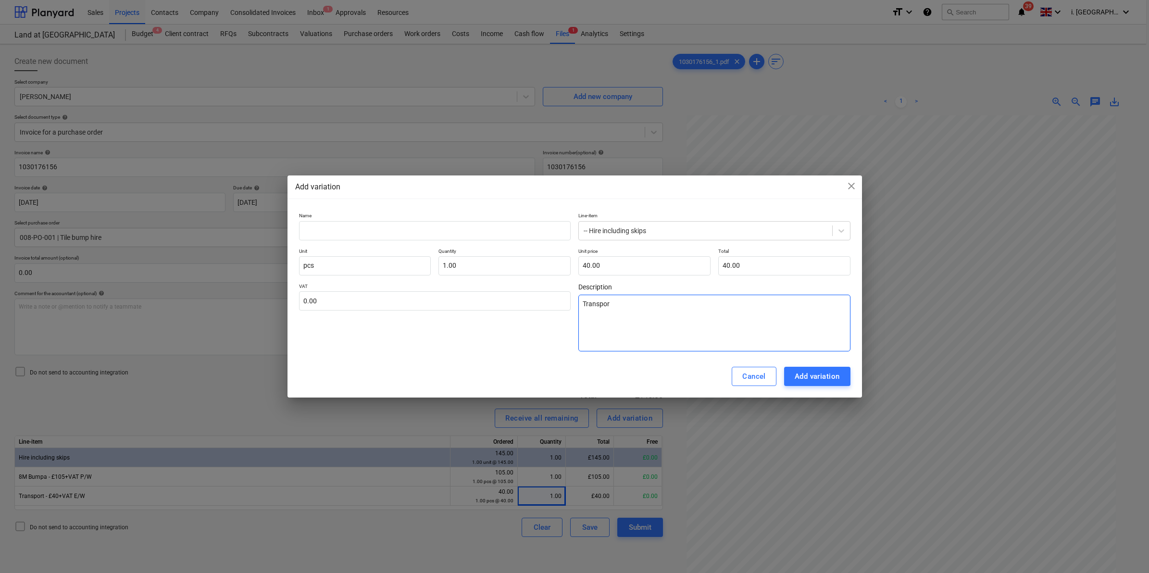
type textarea "x"
type textarea "Transport"
type textarea "x"
type textarea "Transport"
type textarea "x"
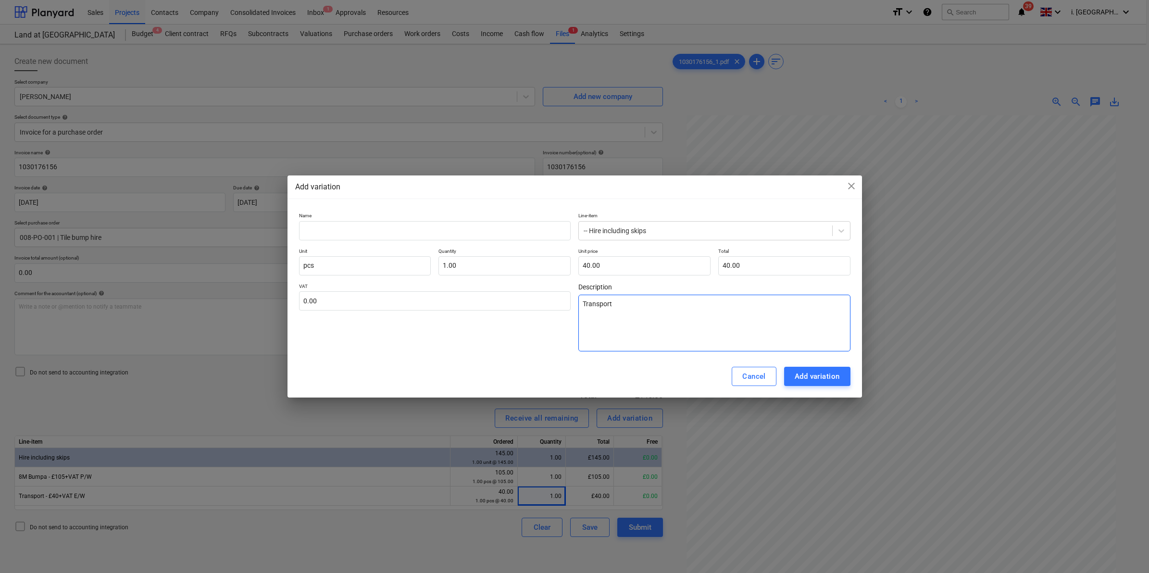
type textarea "Transport m"
type textarea "x"
type textarea "Transport me"
type textarea "x"
type textarea "Transport men"
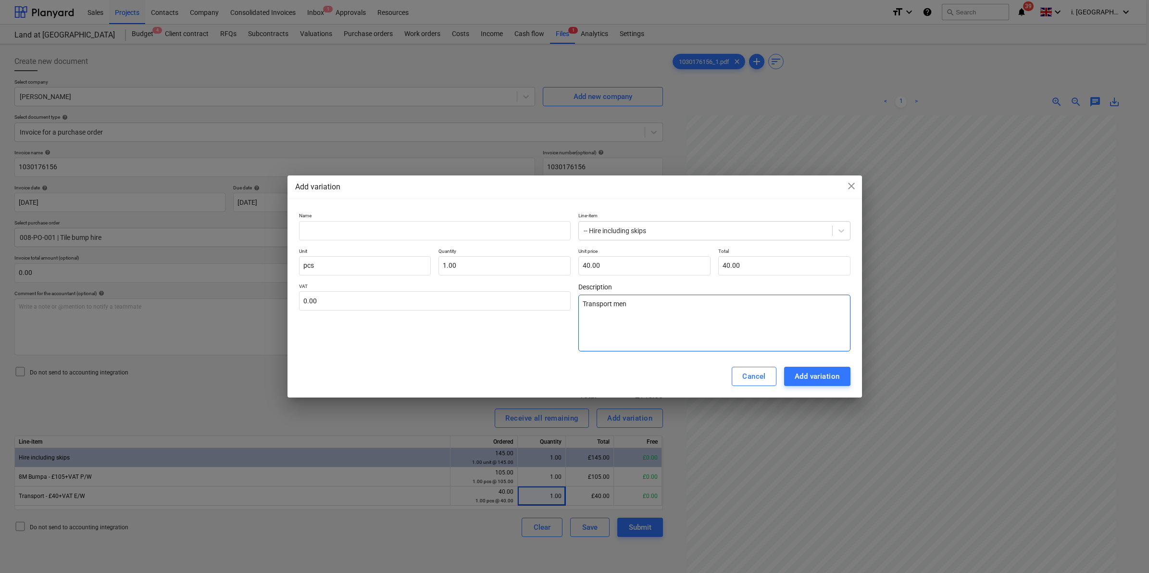
type textarea "x"
type textarea "Transport menti"
type textarea "x"
type textarea "Transport mentio"
type textarea "x"
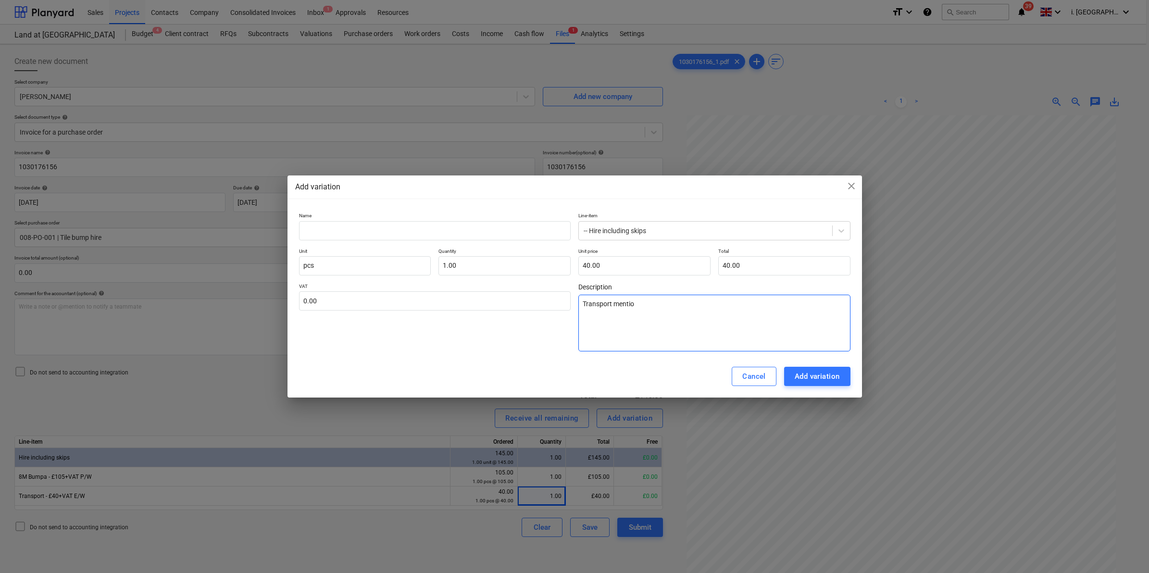
type textarea "Transport mention"
type textarea "x"
type textarea "Transport mentione"
type textarea "x"
type textarea "Transport mentioned"
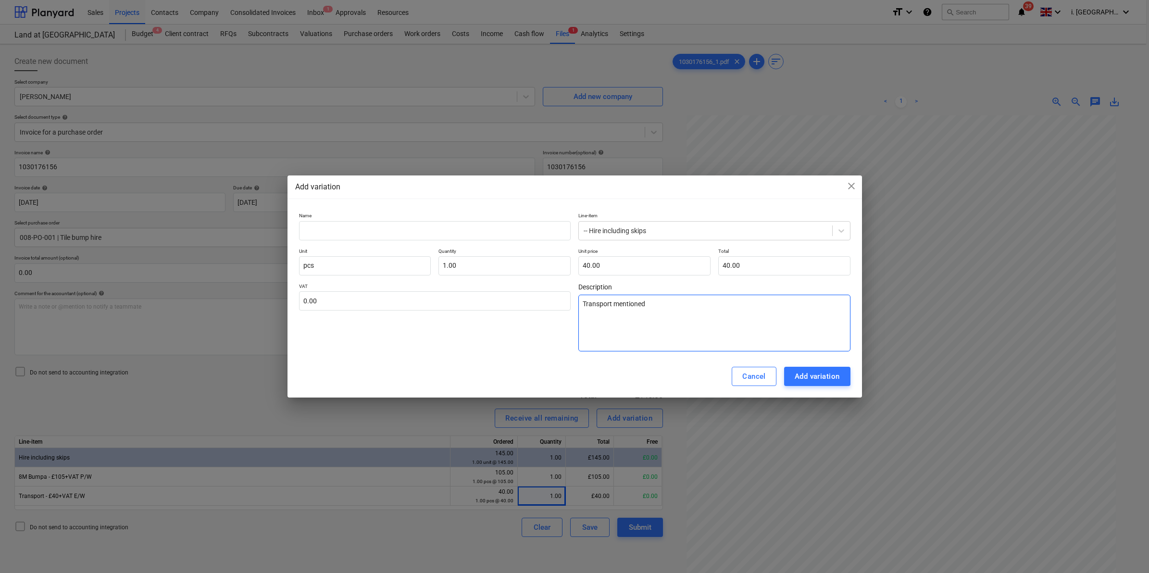
type textarea "x"
type textarea "Transport mentioned it"
type textarea "x"
type textarea "Transport mentioned it"
type textarea "x"
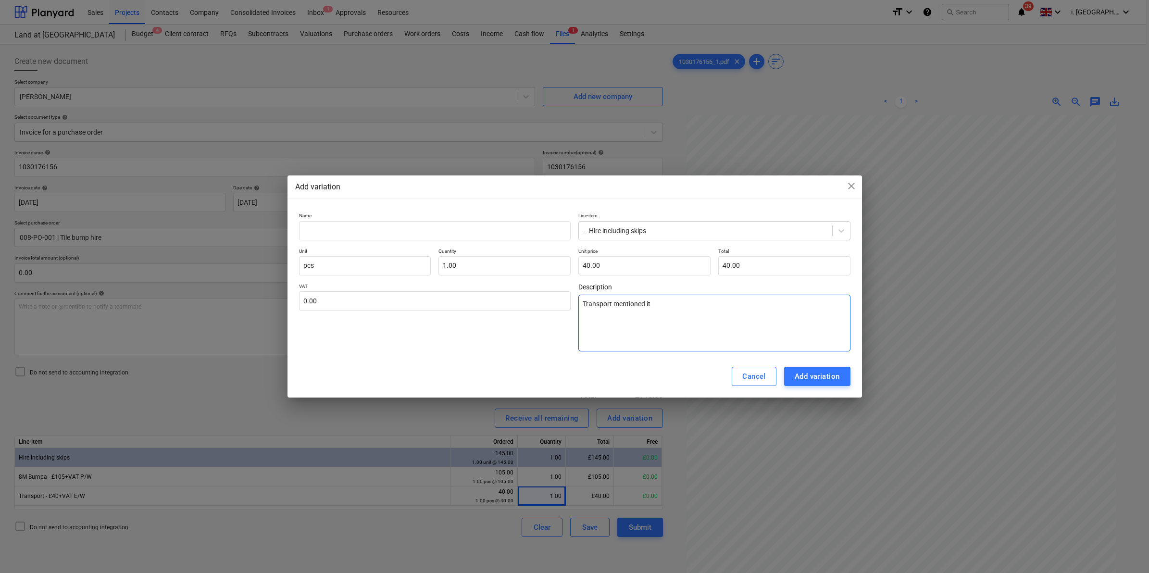
type textarea "Transport mentioned it w"
type textarea "x"
type textarea "Transport mentioned it wi"
type textarea "x"
type textarea "Transport mentioned it wil"
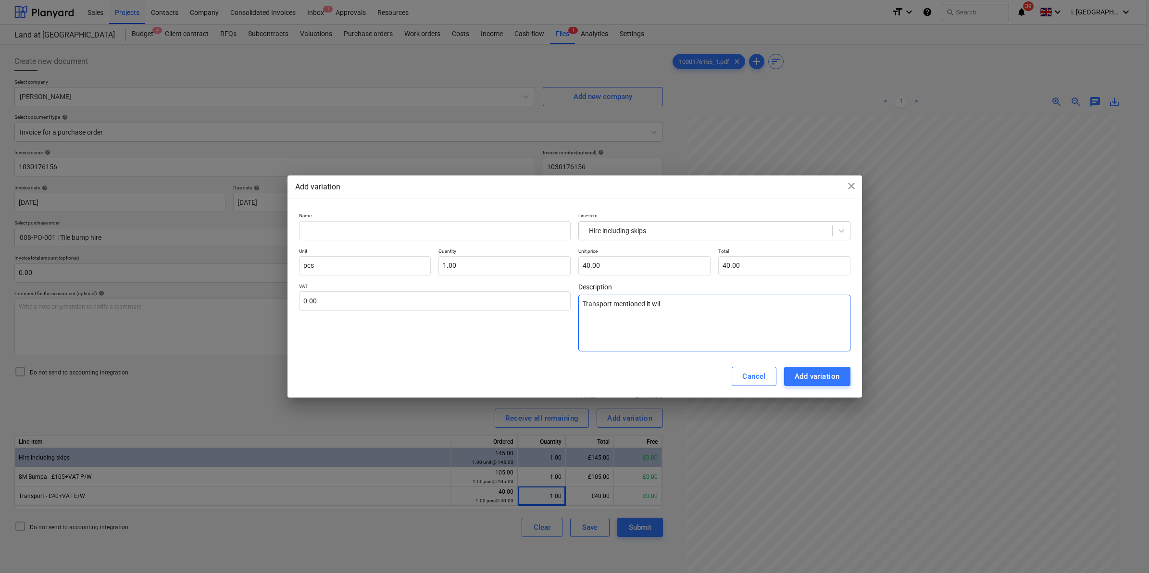
type textarea "x"
type textarea "Transport mentioned it will"
type textarea "x"
type textarea "Transport mentioned it will"
type textarea "x"
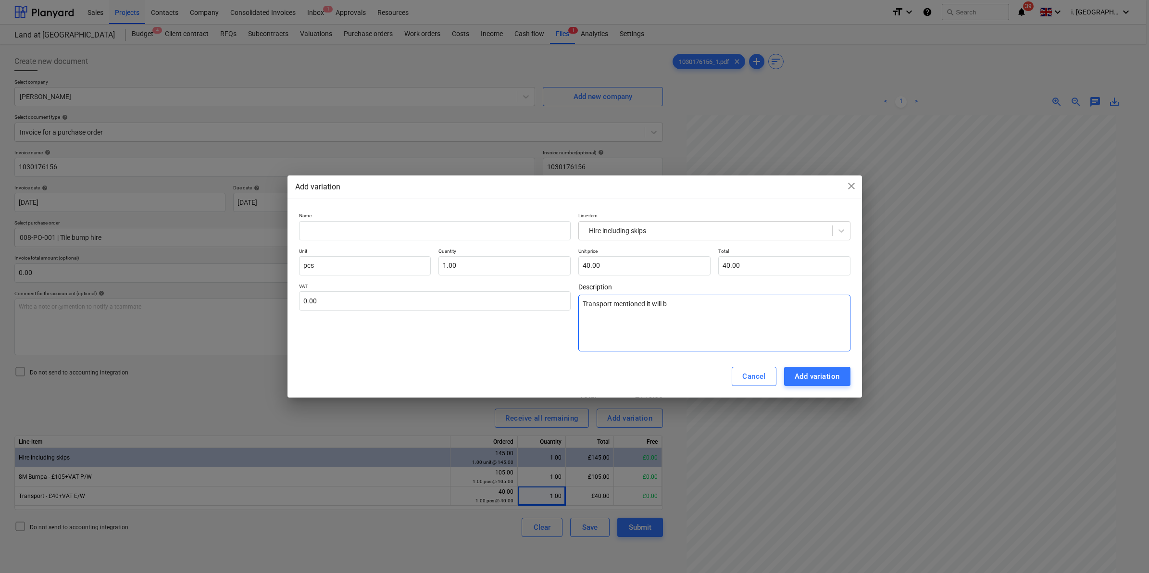
type textarea "Transport mentioned it will be"
type textarea "x"
type textarea "Transport mentioned it will be"
type textarea "x"
type textarea "Transport mentioned it will be £"
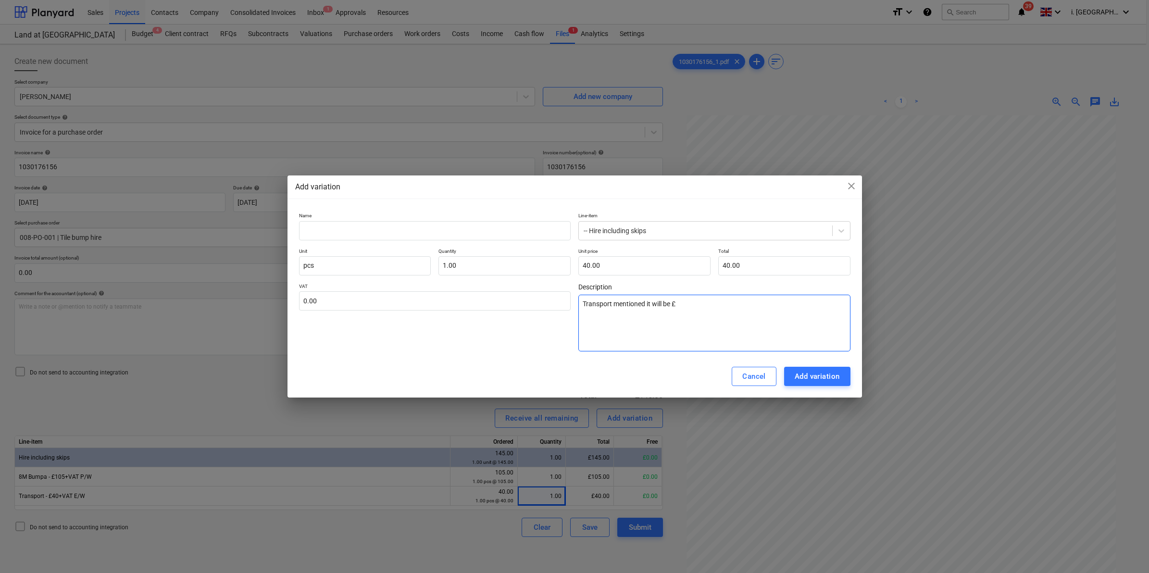
type textarea "x"
type textarea "Transport mentioned it will be £4"
type textarea "x"
type textarea "Transport mentioned it will be £40"
type textarea "x"
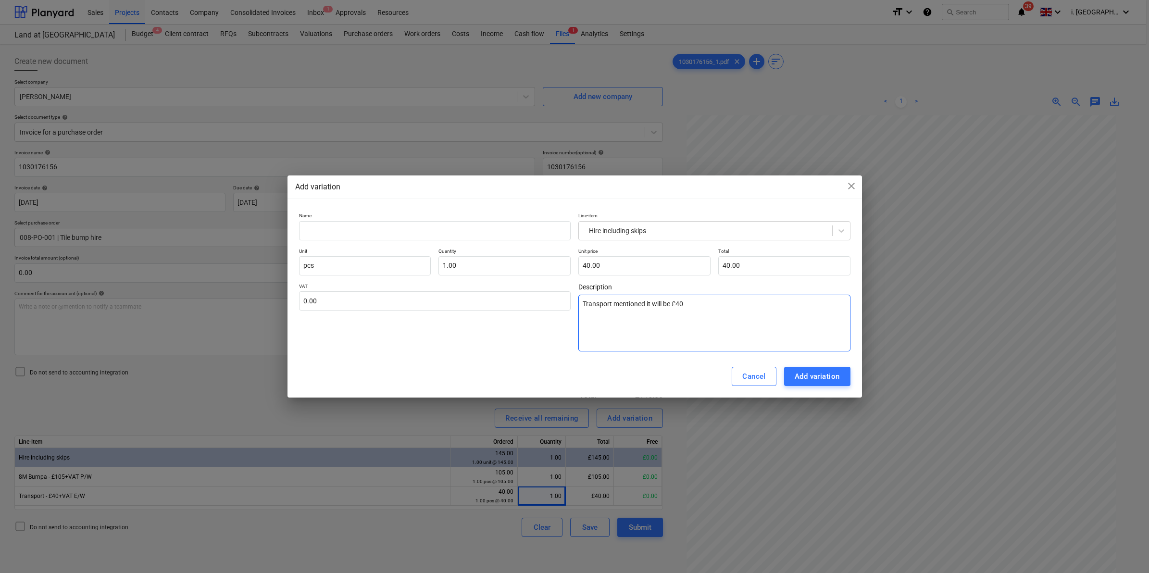
type textarea "Transport mentioned it will be £40"
type textarea "x"
type textarea "Transport mentioned it will be £40 e"
type textarea "x"
type textarea "Transport mentioned it will be £40 ea"
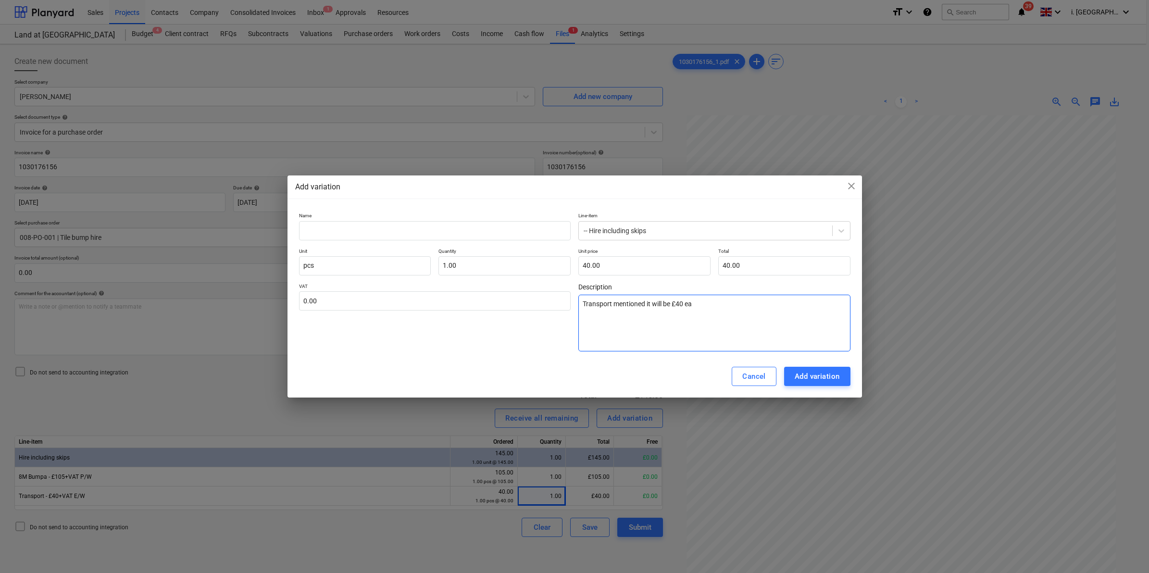
type textarea "x"
type textarea "Transport mentioned it will be £40 each"
type textarea "x"
type textarea "Transport mentioned it will be £40 each"
type textarea "x"
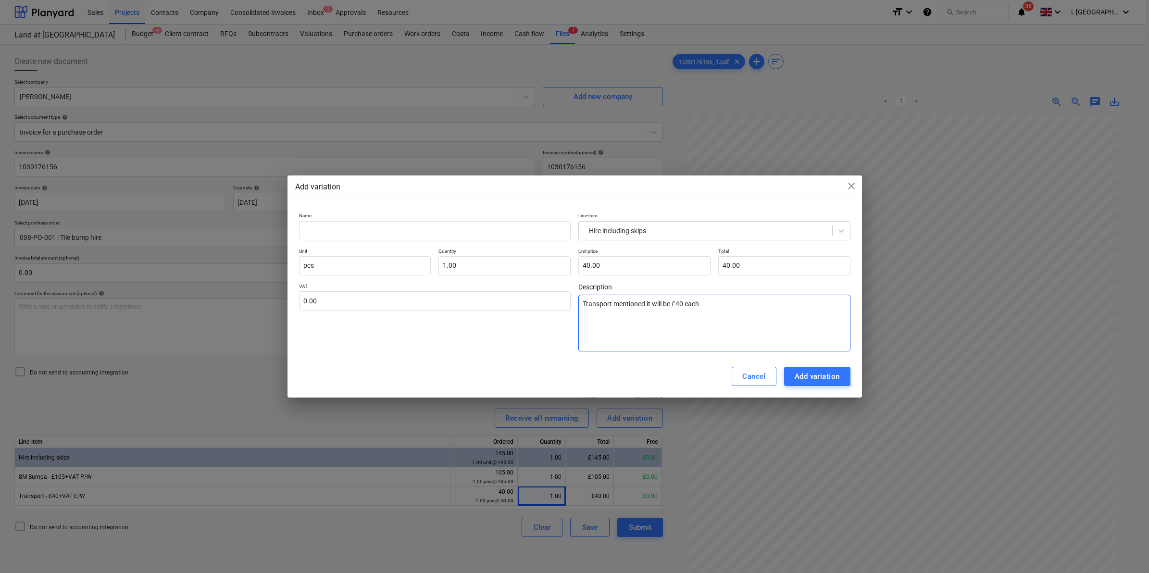
type textarea "Transport mentioned it will be £40 each w"
type textarea "x"
type textarea "Transport mentioned it will be £40 each wa"
type textarea "x"
type textarea "Transport mentioned it will be £40 each way"
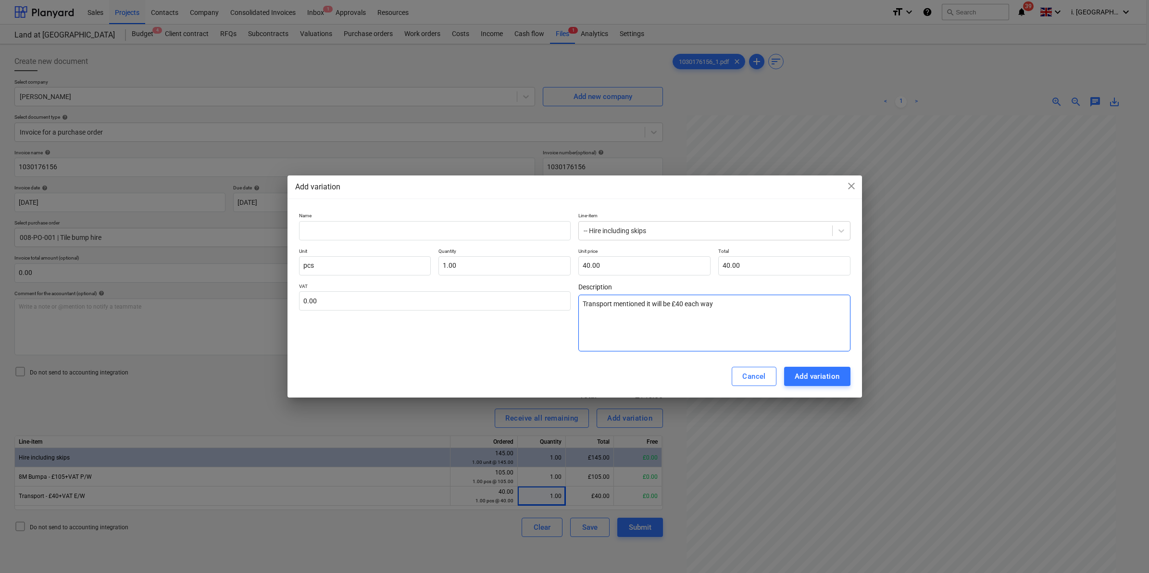
type textarea "x"
type textarea "Transport mentioned it will be £40 each way,"
type textarea "x"
type textarea "Transport mentioned it will be £40 each way,"
type textarea "x"
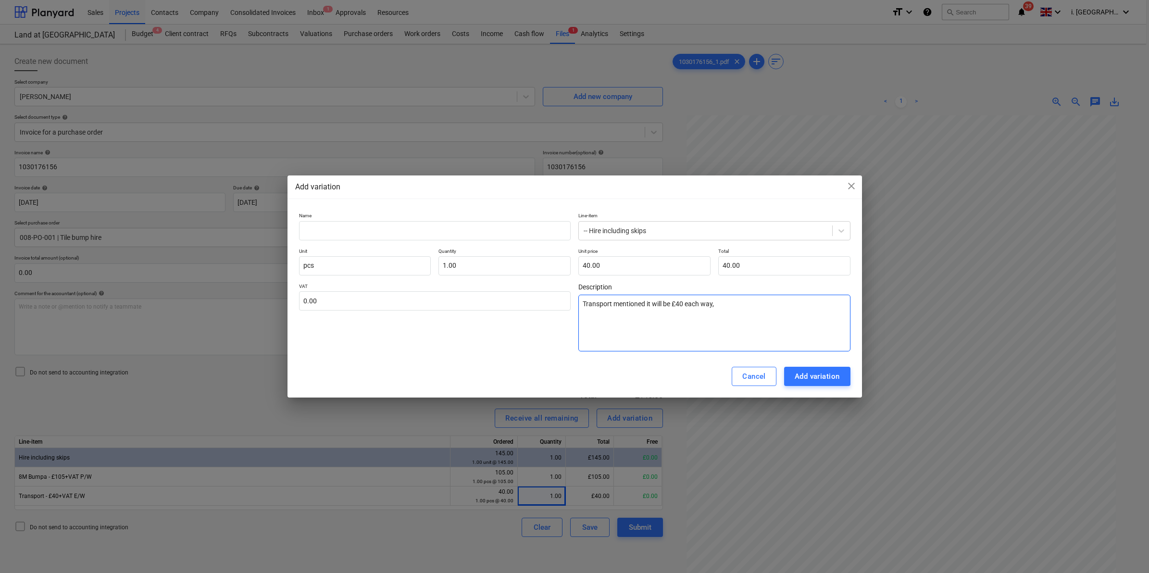
type textarea "Transport mentioned it will be £40 each way, b"
type textarea "x"
type textarea "Transport mentioned it will be £40 each way, bu"
type textarea "x"
type textarea "Transport mentioned it will be £40 each way, but"
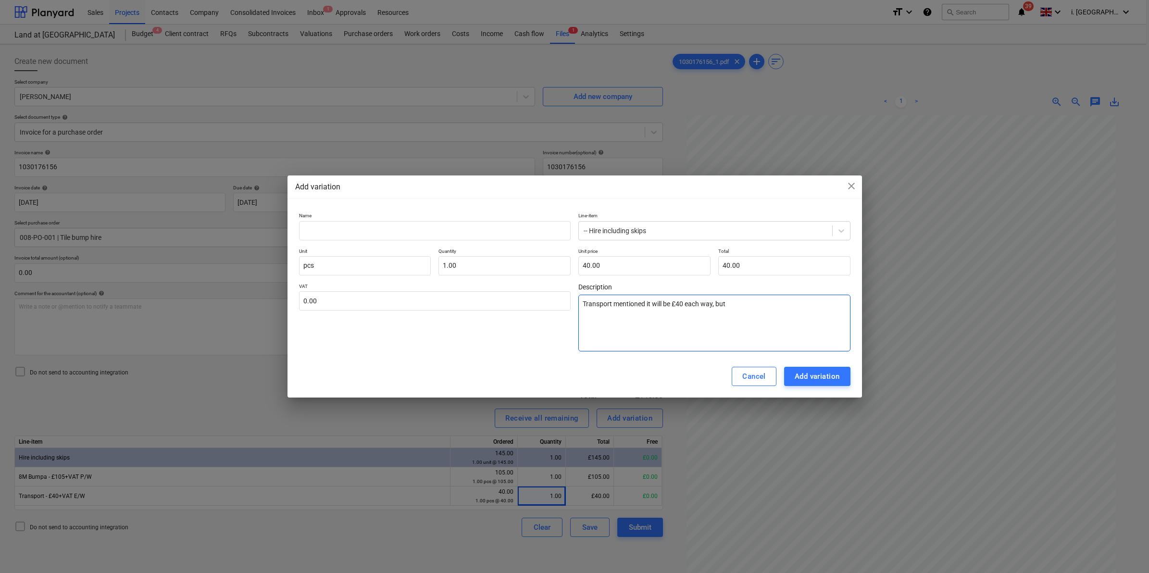
type textarea "x"
type textarea "Transport mentioned it will be £40 each way, but P"
type textarea "x"
type textarea "Transport mentioned it will be £40 each way, but PO"
type textarea "x"
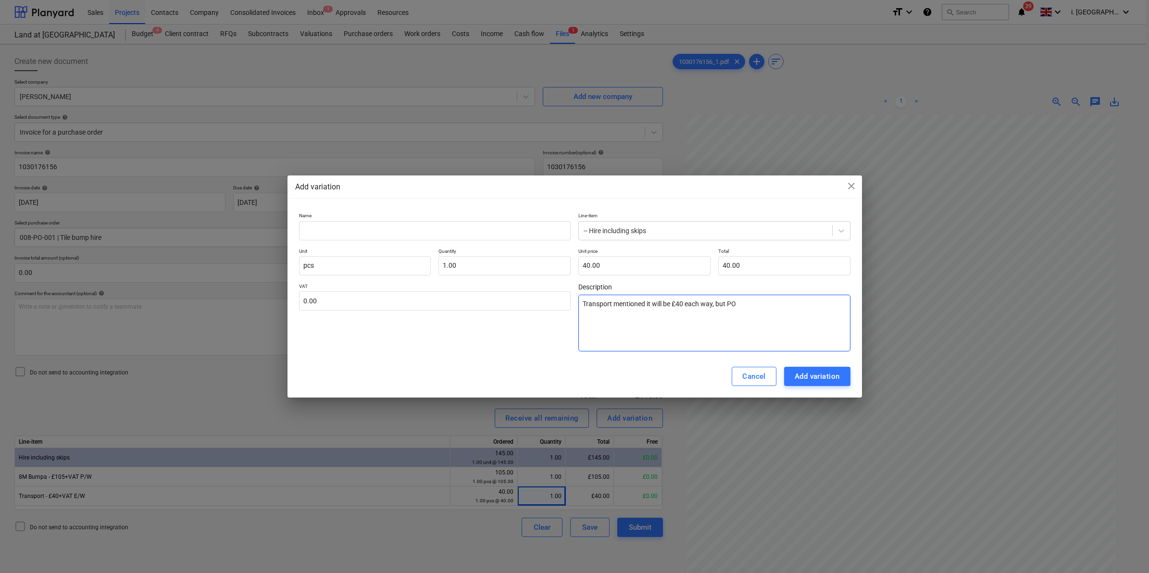
type textarea "Transport mentioned it will be £40 each way, but PO"
type textarea "x"
type textarea "Transport mentioned it will be £40 each way, but PO r"
type textarea "x"
type textarea "Transport mentioned it will be £40 each way, but PO rai"
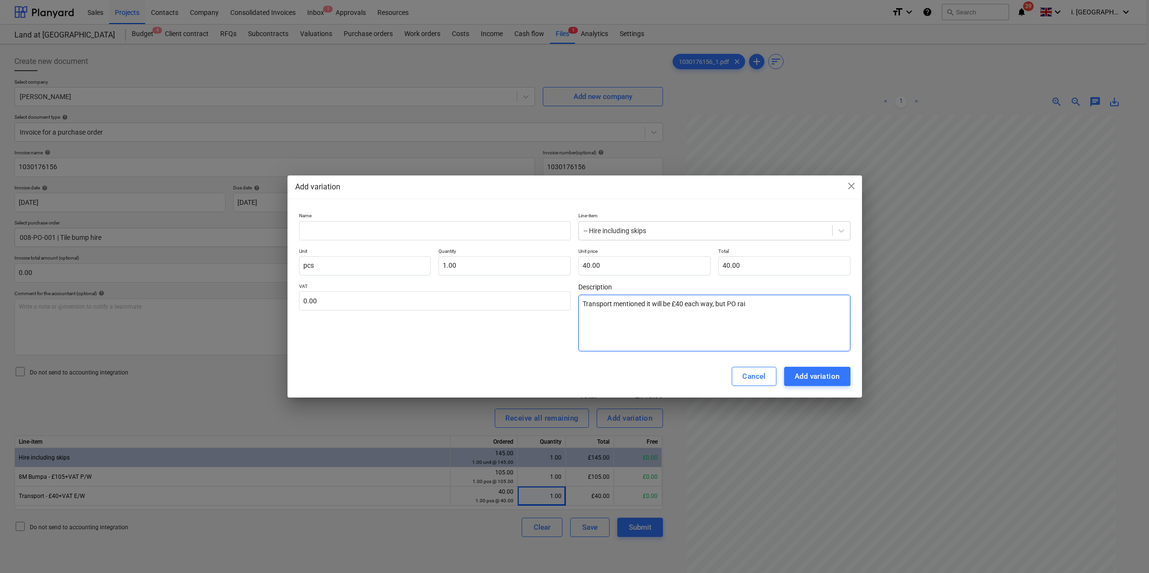
type textarea "x"
type textarea "Transport mentioned it will be £40 each way, but PO rais"
type textarea "x"
type textarea "Transport mentioned it will be £40 each way, but PO raise"
type textarea "x"
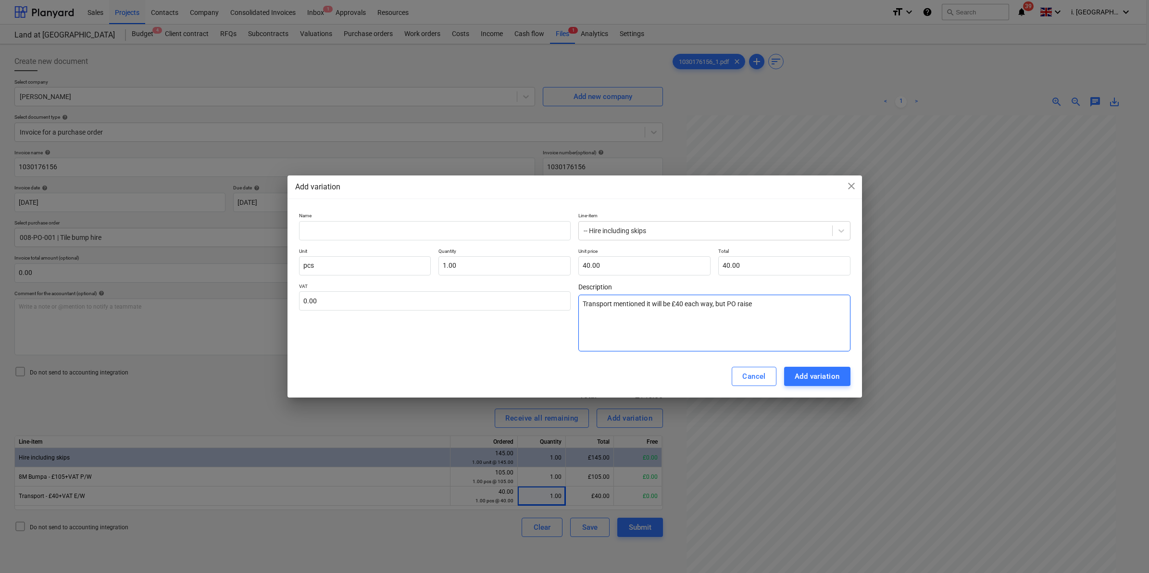
type textarea "Transport mentioned it will be £40 each way, but PO raised"
type textarea "x"
type textarea "Transport mentioned it will be £40 each way, but PO raised"
type textarea "x"
type textarea "Transport mentioned it will be £40 each way, but PO raised o"
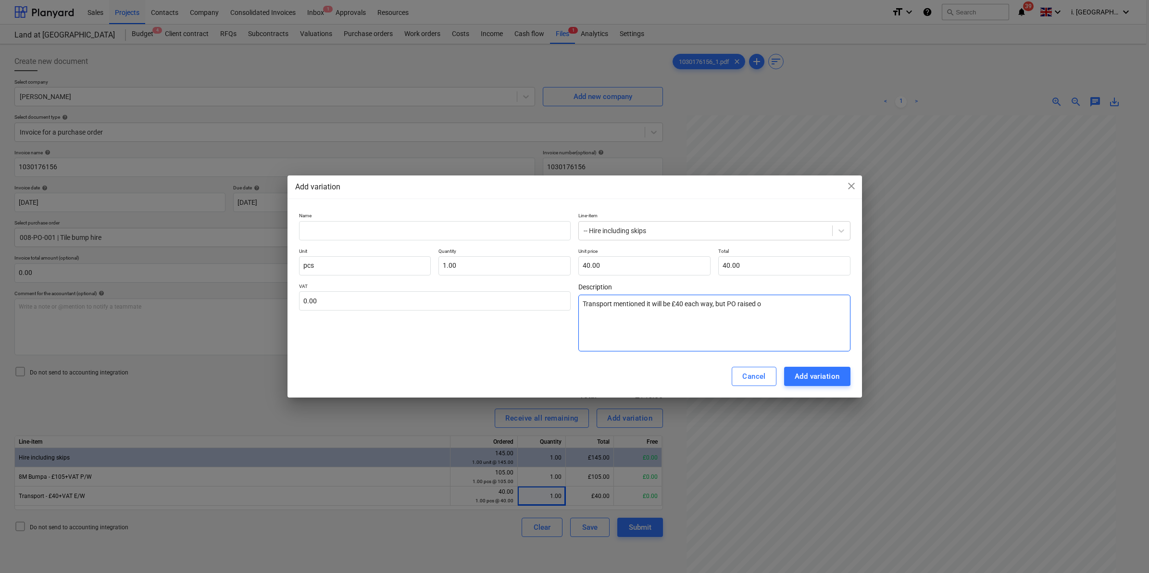
type textarea "x"
type textarea "Transport mentioned it will be £40 each way, but PO raised on"
type textarea "x"
type textarea "Transport mentioned it will be £40 each way, but PO raised onl"
type textarea "x"
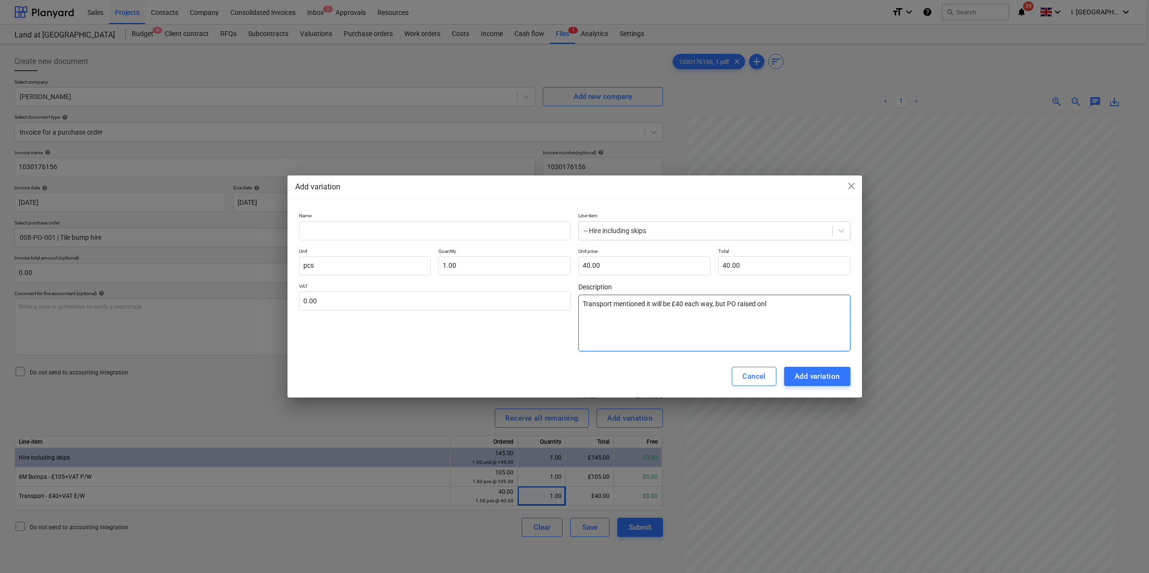
type textarea "Transport mentioned it will be £40 each way, but PO raised only"
type textarea "x"
type textarea "Transport mentioned it will be £40 each way, but PO raised only"
type textarea "x"
type textarea "Transport mentioned it will be £40 each way, but PO raised only f"
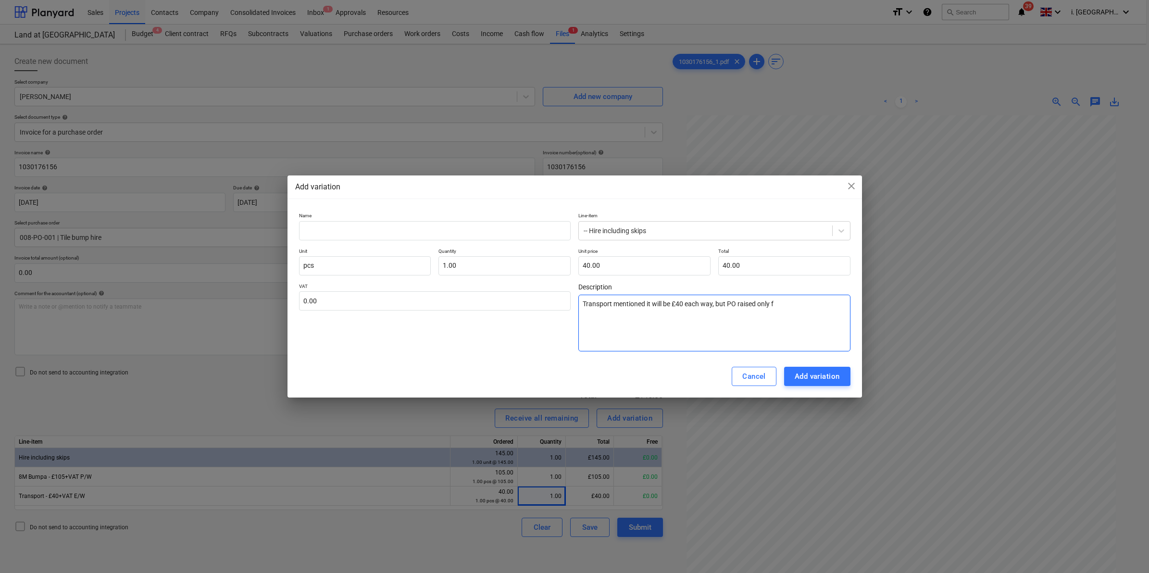
type textarea "x"
type textarea "Transport mentioned it will be £40 each way, but PO raised only"
type textarea "x"
type textarea "Transport mentioned it will be £40 each way, but PO raised only t"
type textarea "x"
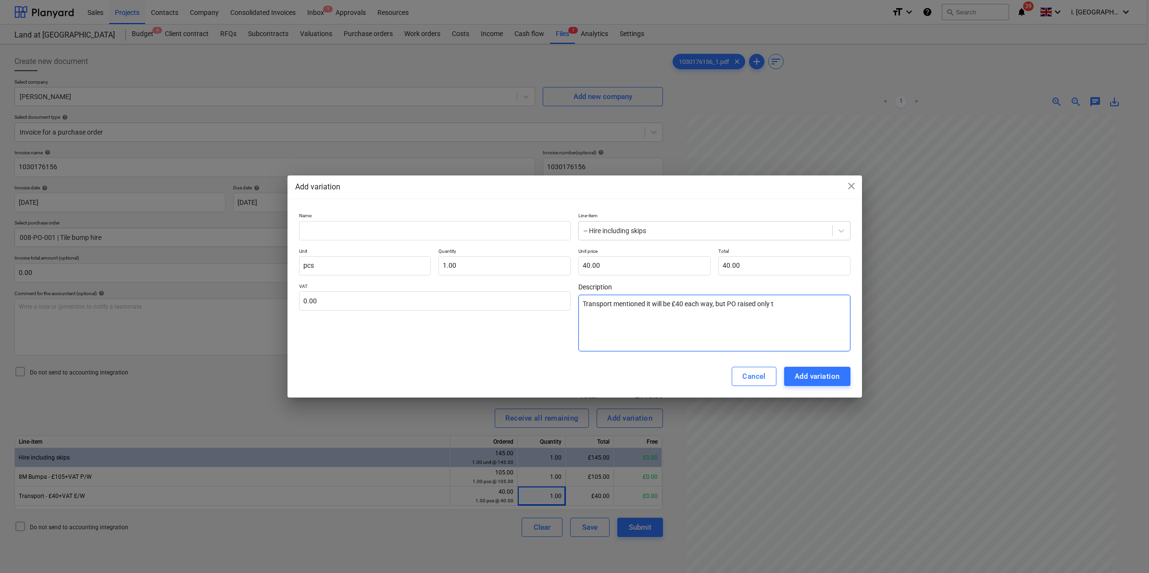
type textarea "Transport mentioned it will be £40 each way, but PO raised only to"
type textarea "x"
type textarea "Transport mentioned it will be £40 each way, but PO raised only to"
type textarea "x"
type textarea "Transport mentioned it will be £40 each way, but PO raised only to a"
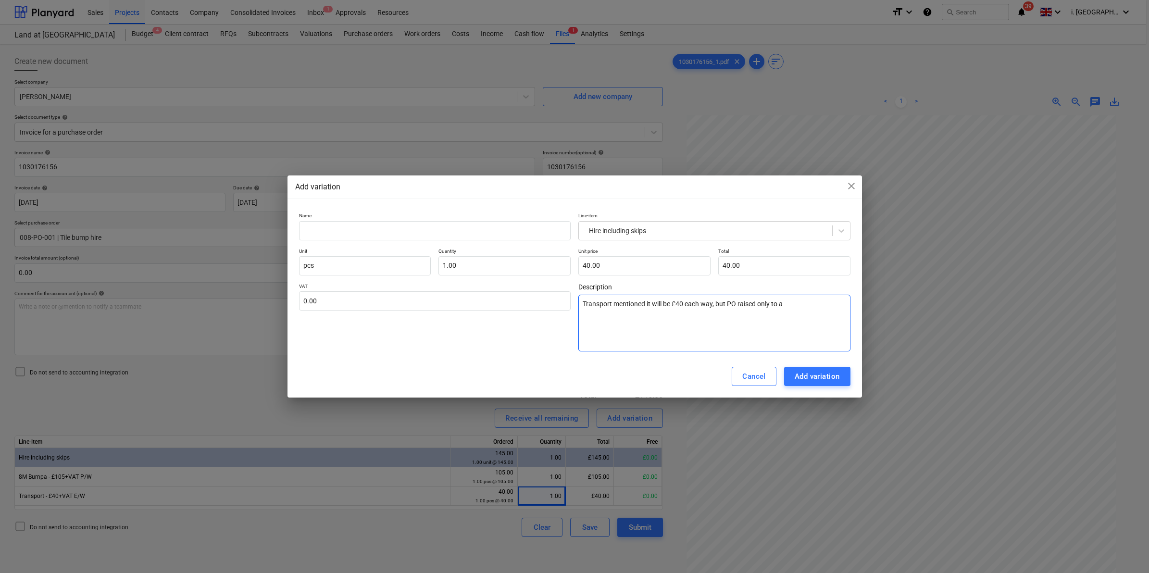
type textarea "x"
type textarea "Transport mentioned it will be £40 each way, but PO raised only to ac"
type textarea "x"
type textarea "Transport mentioned it will be £40 each way, but PO raised only to acc"
type textarea "x"
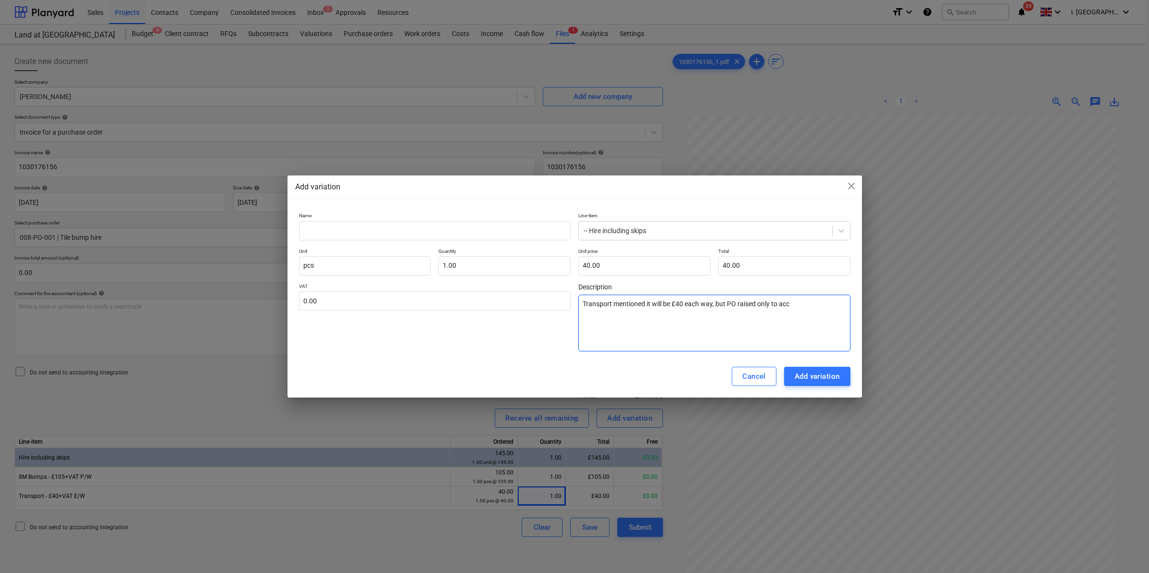
type textarea "Transport mentioned it will be £40 each way, but PO raised only to acco"
type textarea "x"
type textarea "Transport mentioned it will be £40 each way, but PO raised only to accou"
type textarea "x"
type textarea "Transport mentioned it will be £40 each way, but PO raised only to accoun"
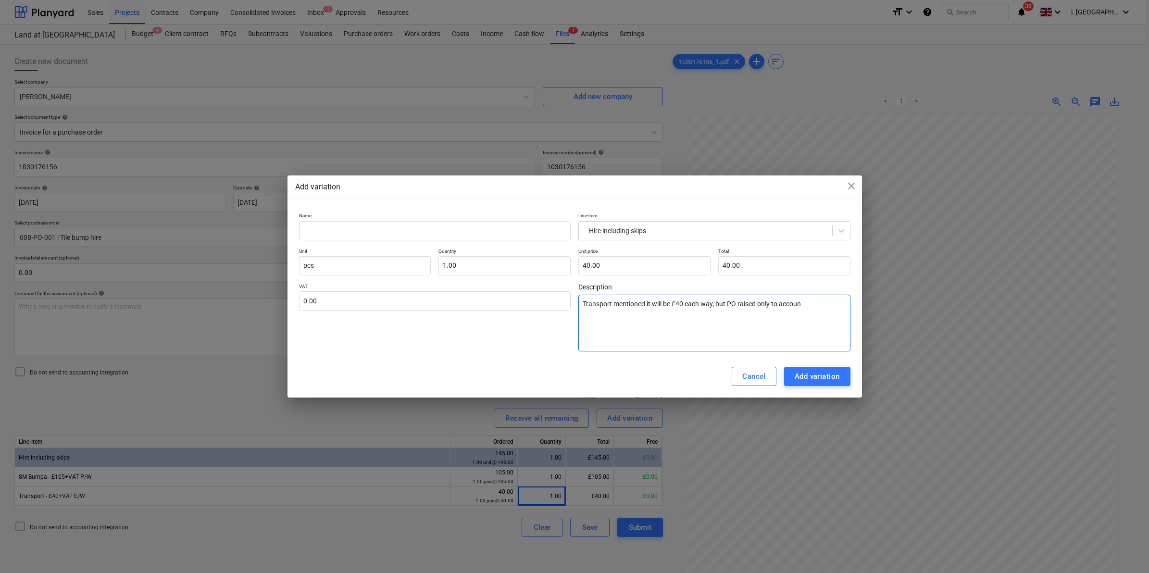
type textarea "x"
type textarea "Transport mentioned it will be £40 each way, but PO raised only to account"
type textarea "x"
type textarea "Transport mentioned it will be £40 each way, but PO raised only to account"
type textarea "x"
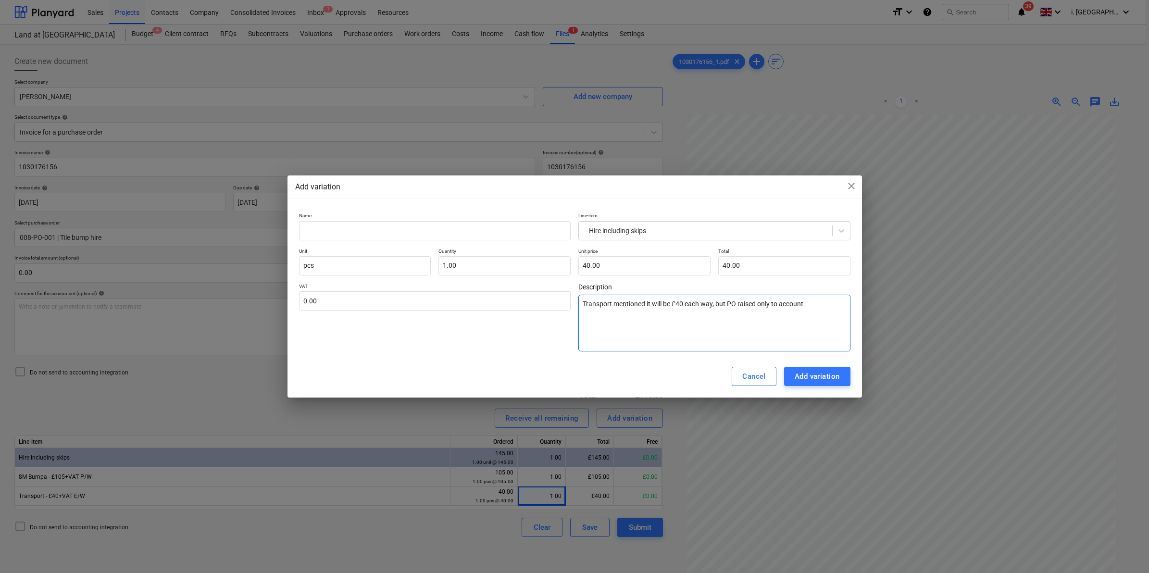
type textarea "Transport mentioned it will be £40 each way, but PO raised only to account f"
type textarea "x"
click at [797, 380] on div "Add variation" at bounding box center [816, 376] width 45 height 12
click at [794, 374] on div "Add variation" at bounding box center [816, 376] width 45 height 12
click at [386, 223] on input "text" at bounding box center [435, 230] width 272 height 19
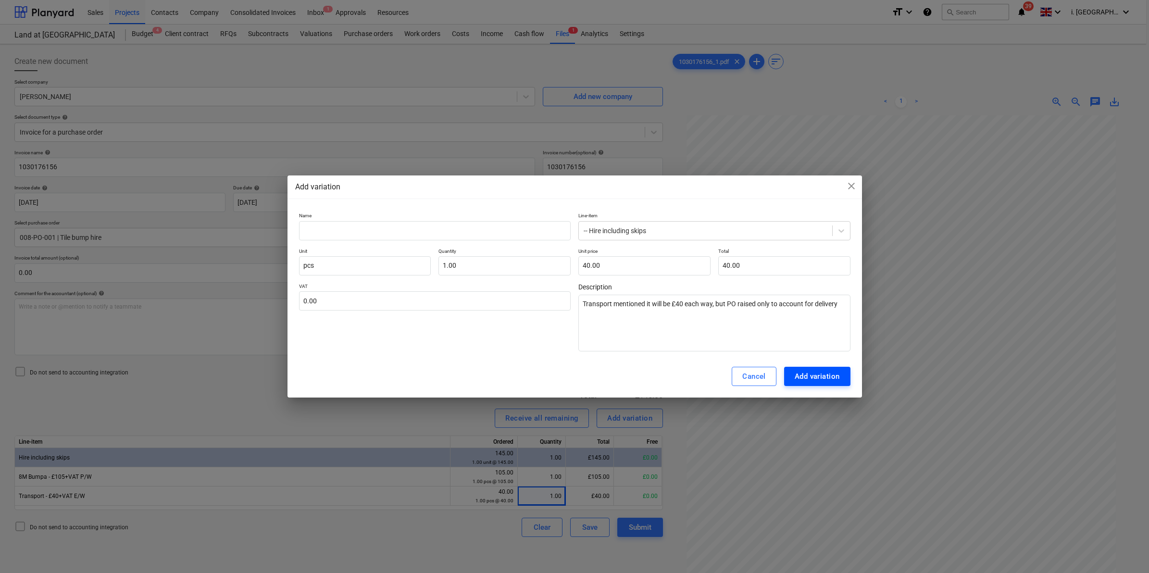
click at [810, 373] on div "Add variation" at bounding box center [816, 376] width 45 height 12
click at [424, 218] on p "Name" at bounding box center [435, 216] width 272 height 8
click at [427, 229] on input "text" at bounding box center [435, 230] width 272 height 19
click at [829, 374] on div "Add variation" at bounding box center [816, 376] width 45 height 12
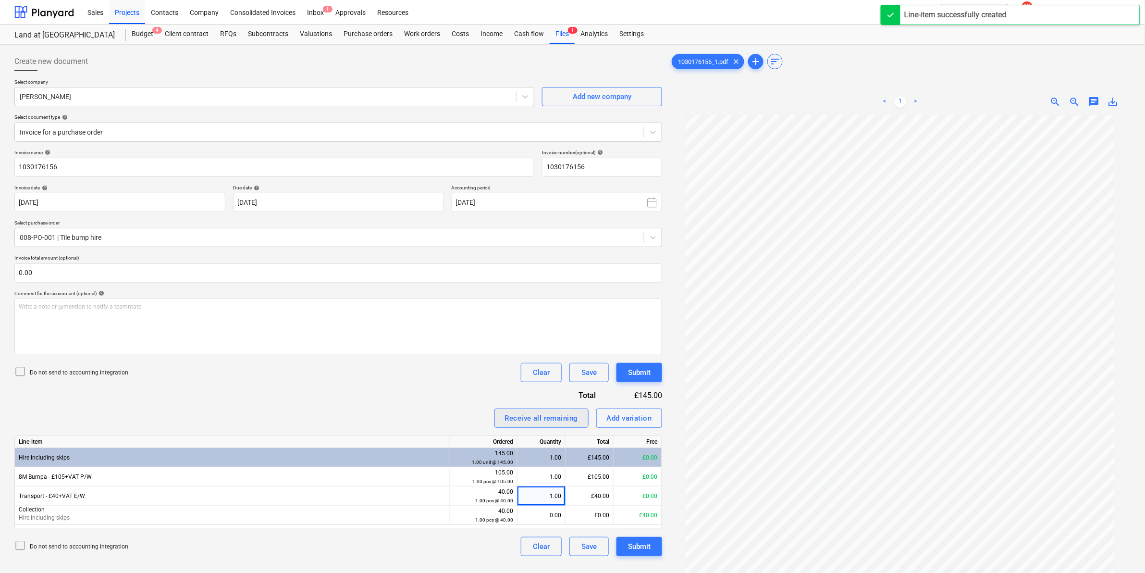
click at [547, 417] on div "Receive all remaining" at bounding box center [541, 418] width 73 height 12
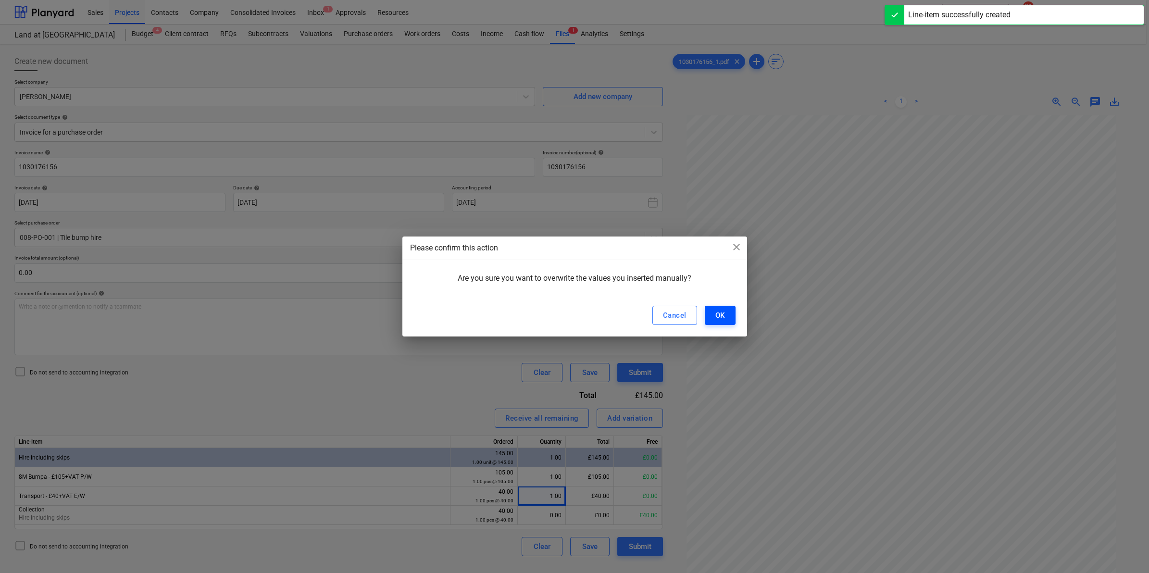
click at [718, 311] on div "OK" at bounding box center [720, 315] width 10 height 12
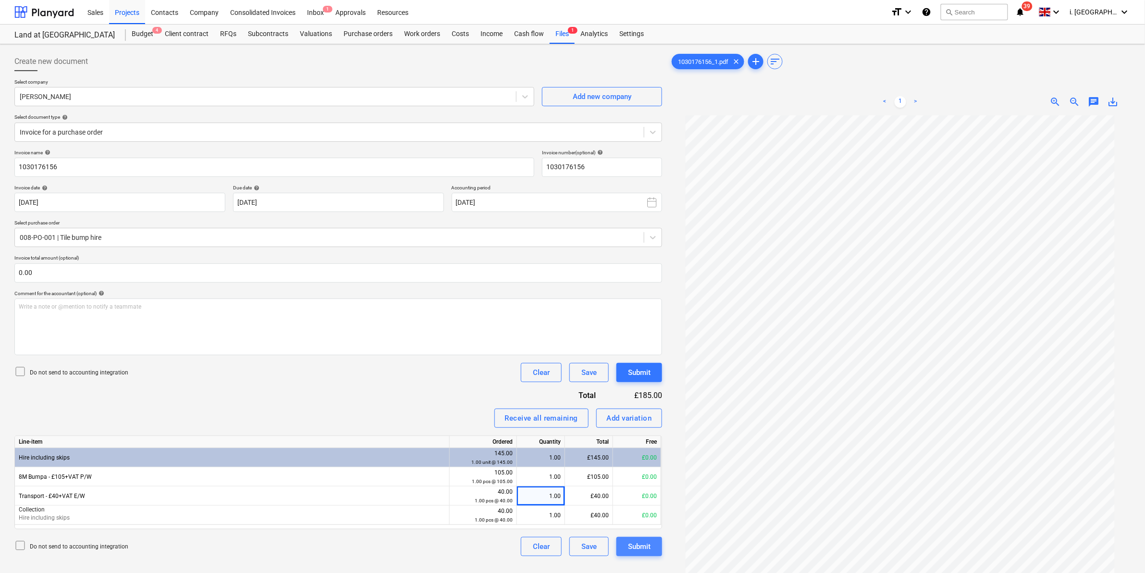
click at [636, 543] on div "Submit" at bounding box center [639, 546] width 23 height 12
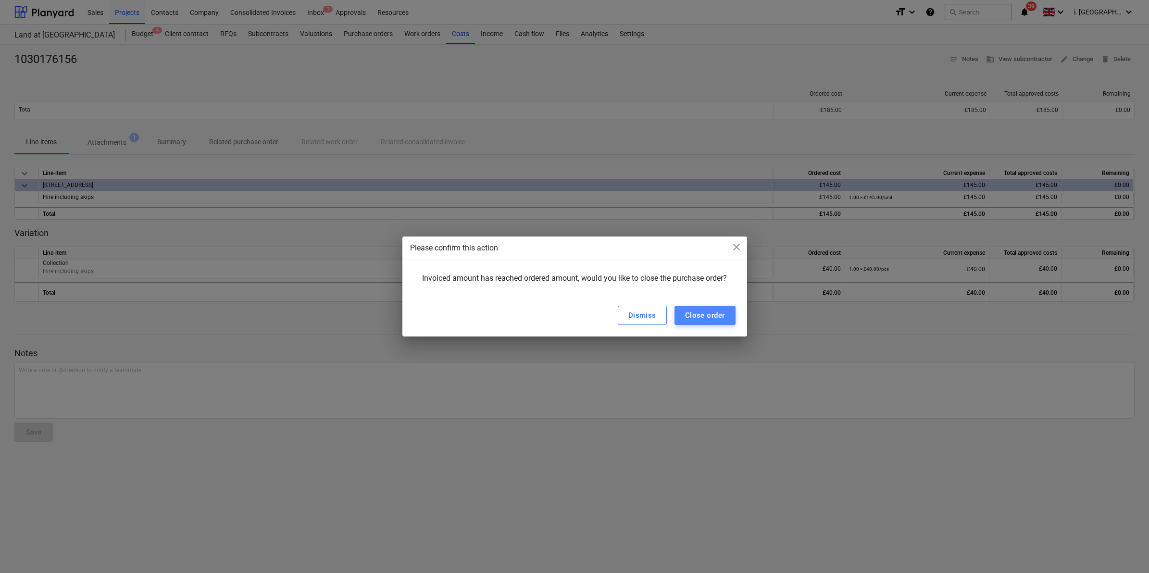
click at [731, 314] on button "Close order" at bounding box center [704, 315] width 61 height 19
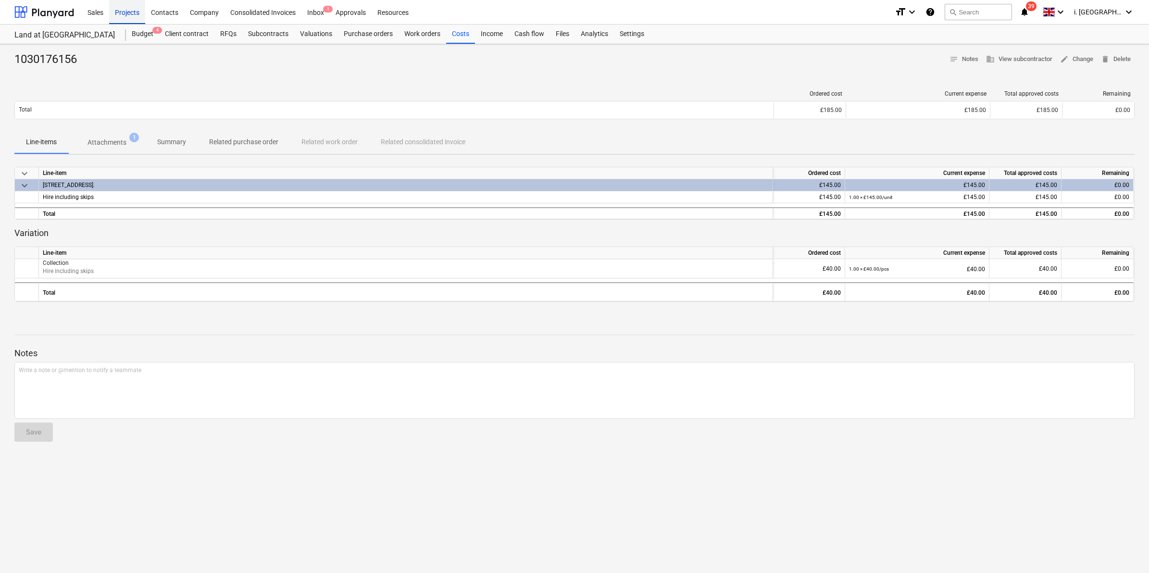
drag, startPoint x: 137, startPoint y: 13, endPoint x: 137, endPoint y: 21, distance: 7.7
click at [137, 12] on div "Projects" at bounding box center [127, 12] width 36 height 25
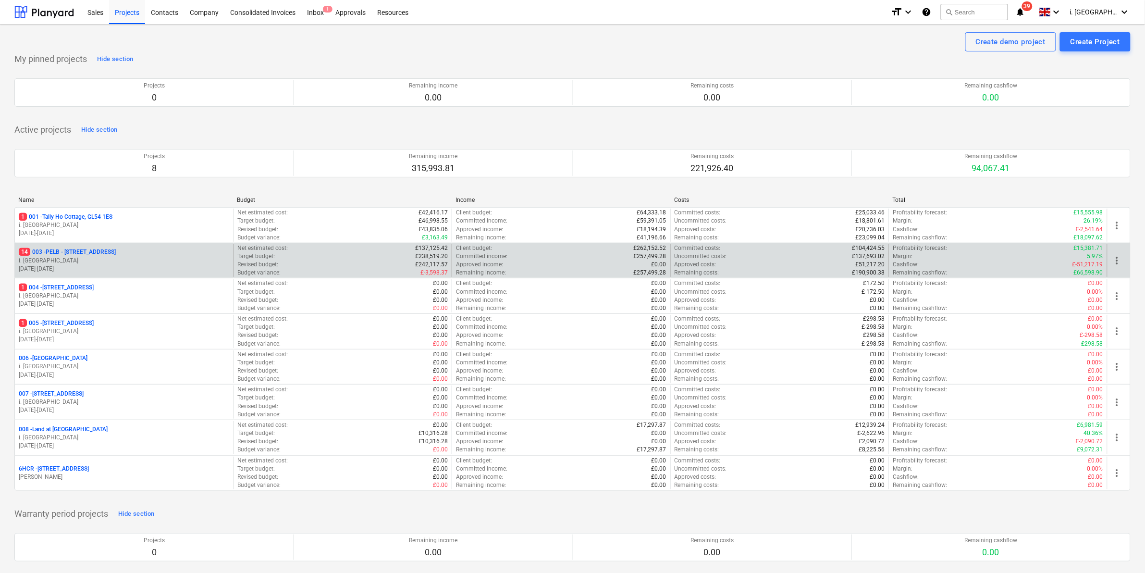
click at [116, 253] on p "14 003 - PELB - Castle lane, Moreton Valence, GL2 7NE" at bounding box center [67, 252] width 97 height 8
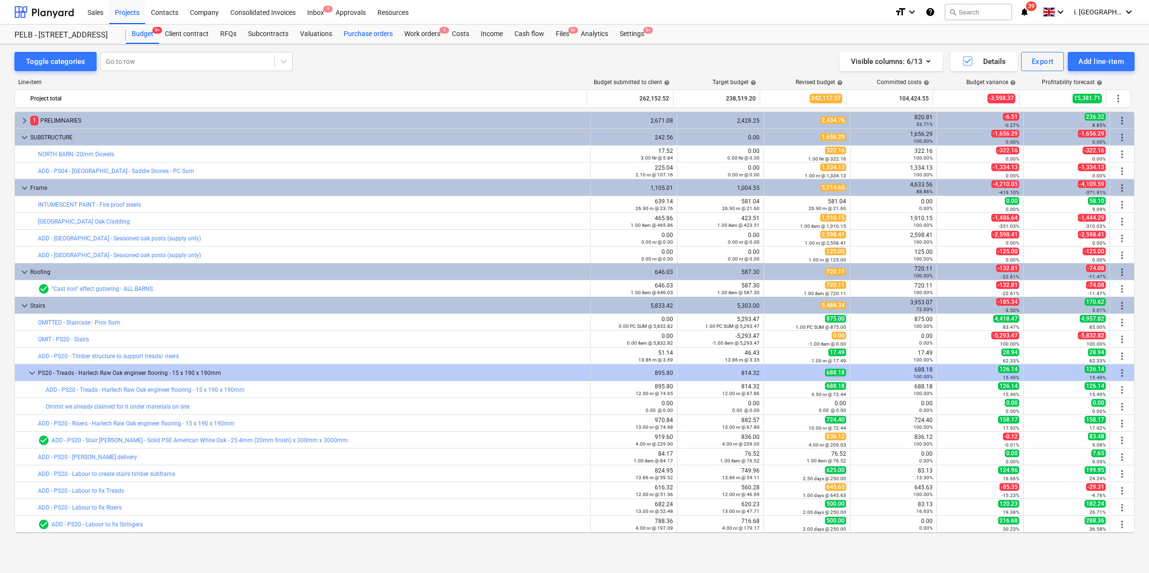
click at [376, 34] on div "Purchase orders" at bounding box center [368, 34] width 61 height 19
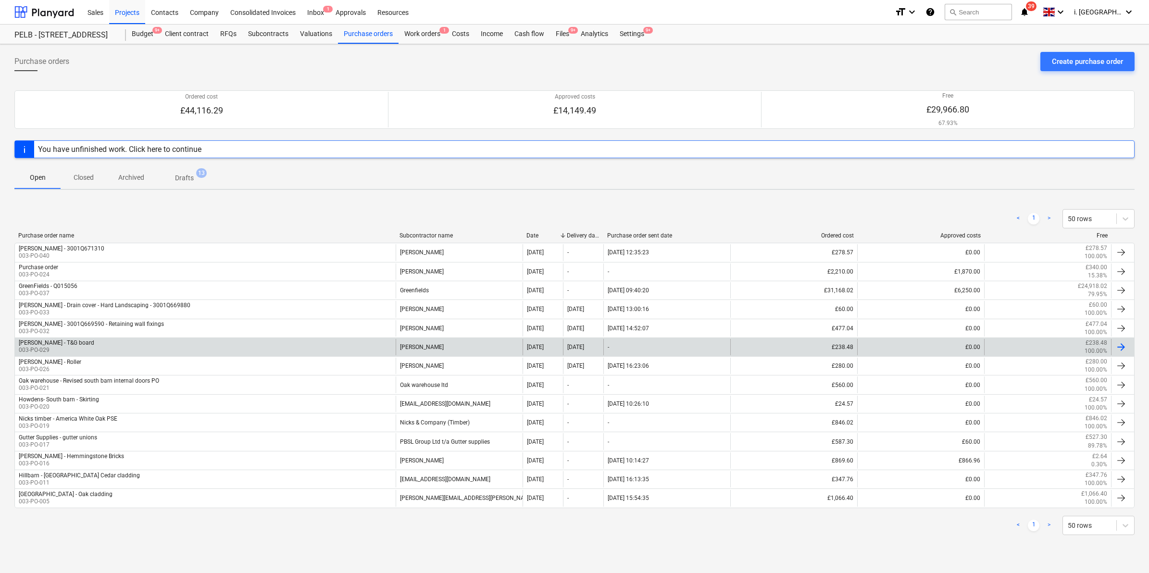
click at [87, 343] on div "Travis Perkins - T&G board 003-PO-029" at bounding box center [205, 347] width 381 height 16
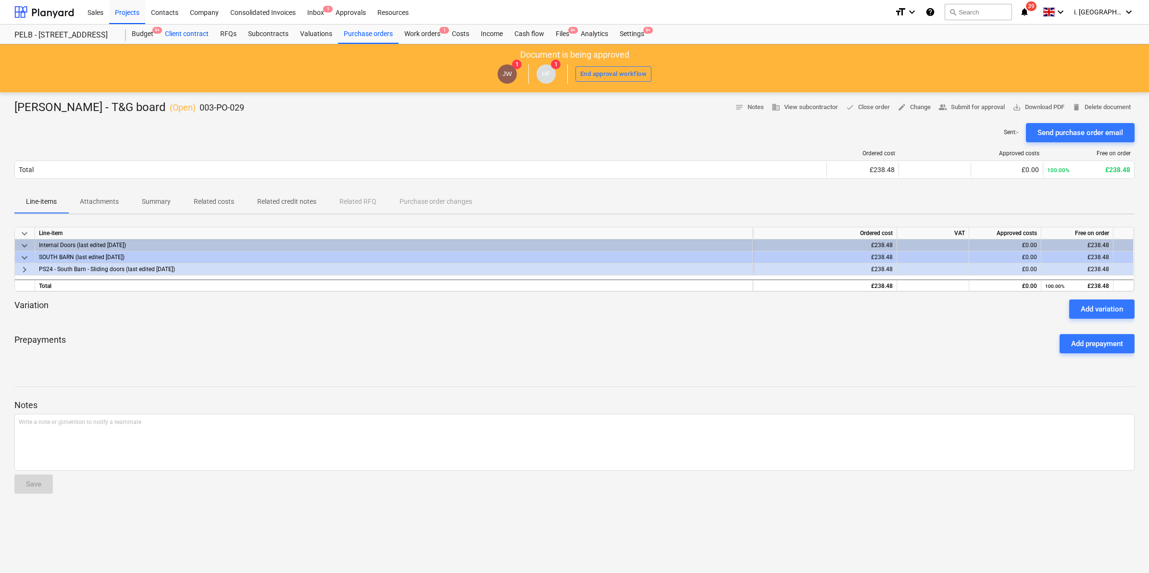
click at [193, 35] on div "Client contract" at bounding box center [186, 34] width 55 height 19
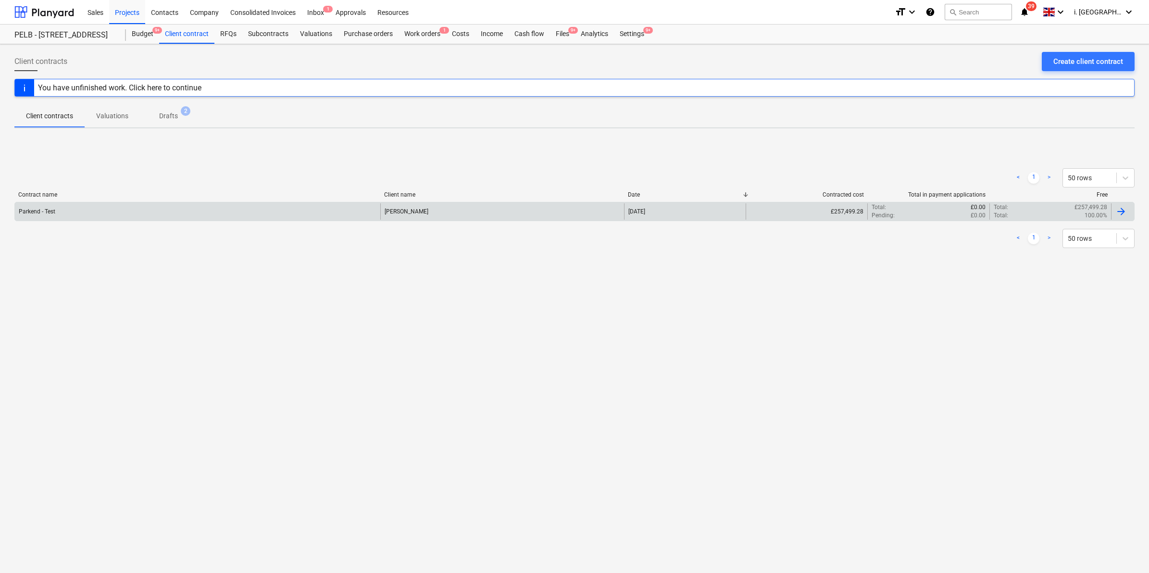
click at [161, 214] on div "Parkend - Test" at bounding box center [197, 211] width 365 height 16
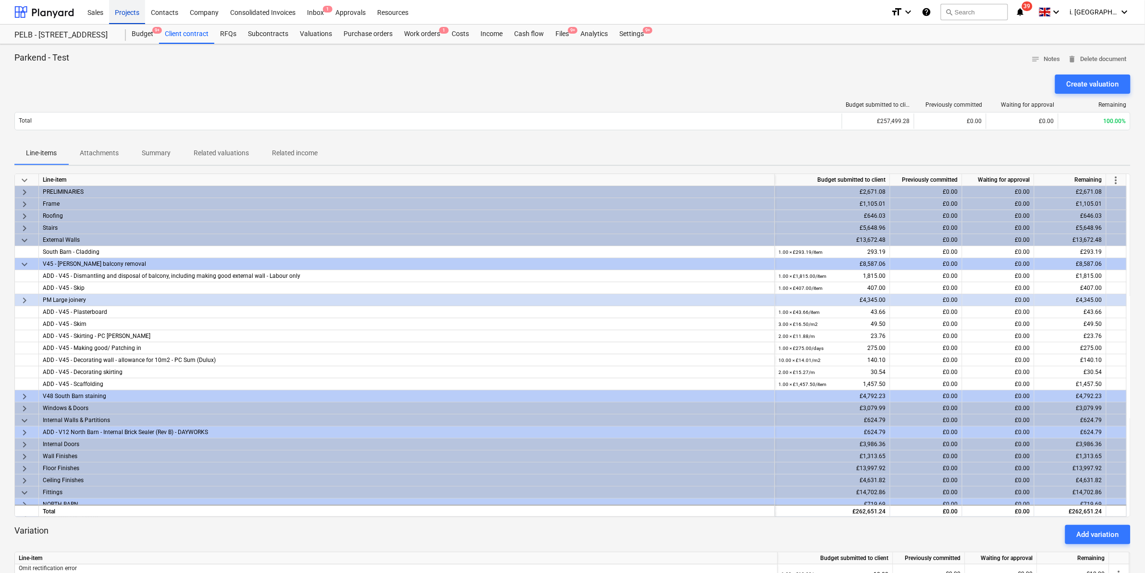
click at [119, 13] on div "Projects" at bounding box center [127, 12] width 36 height 25
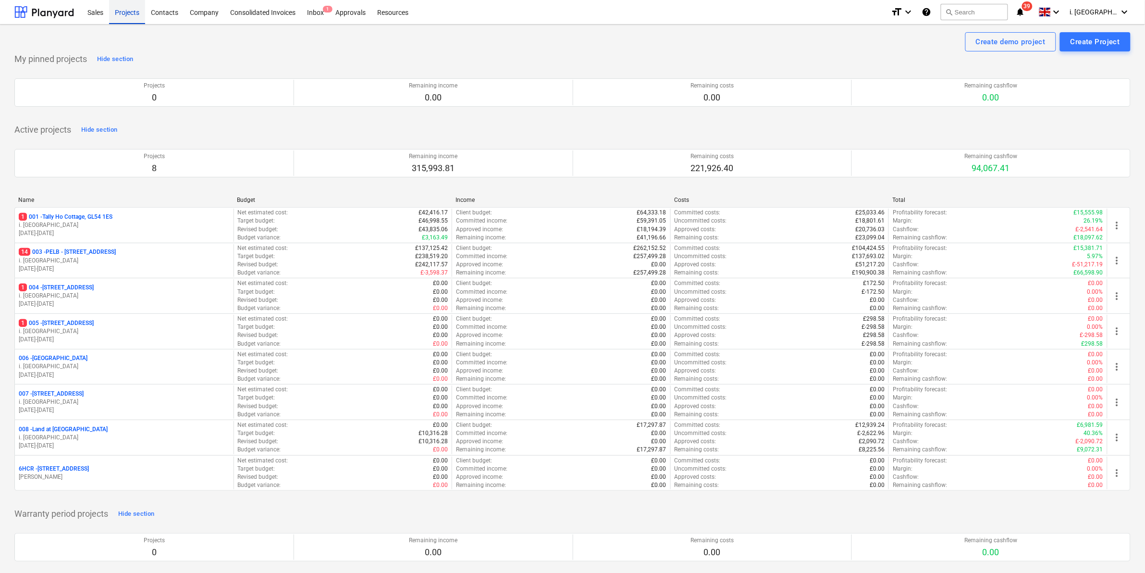
click at [130, 12] on div "Projects" at bounding box center [127, 12] width 36 height 25
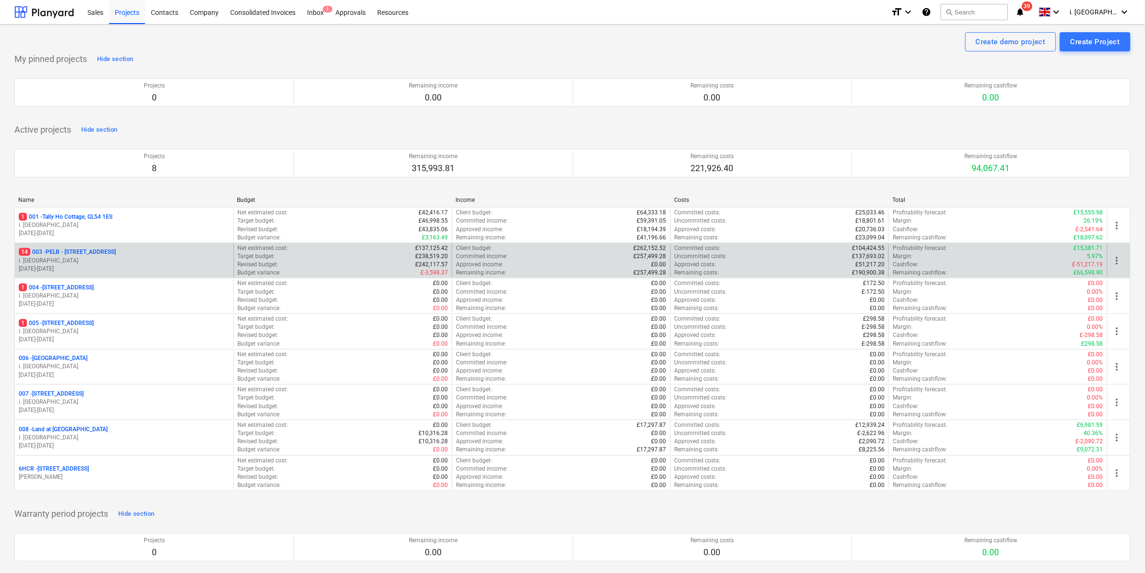
click at [129, 260] on p "i. [GEOGRAPHIC_DATA]" at bounding box center [124, 261] width 211 height 8
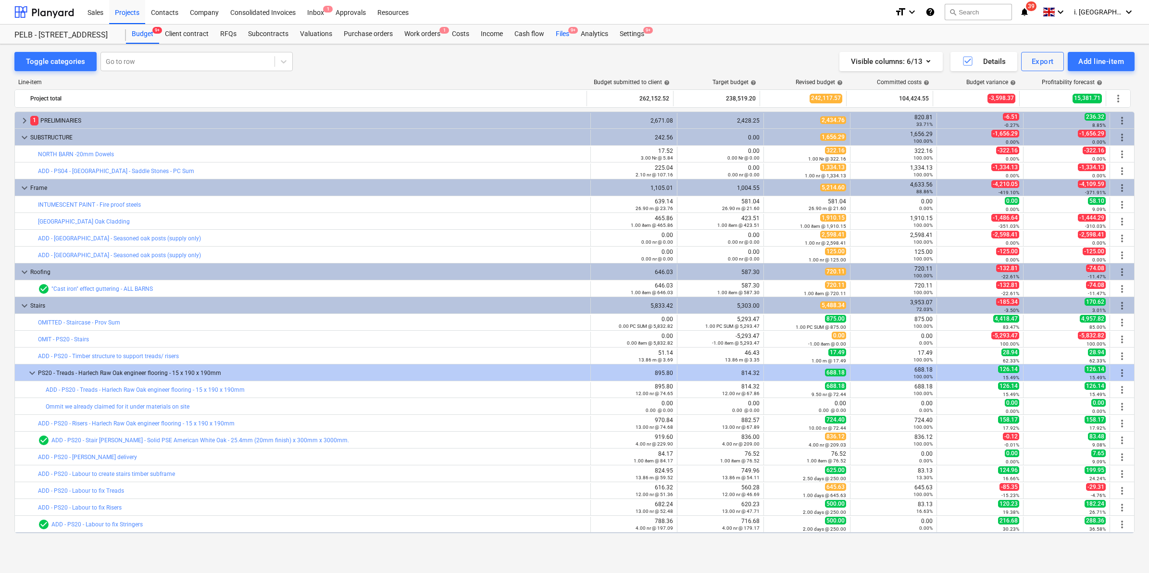
click at [558, 32] on div "Files 9+" at bounding box center [562, 34] width 25 height 19
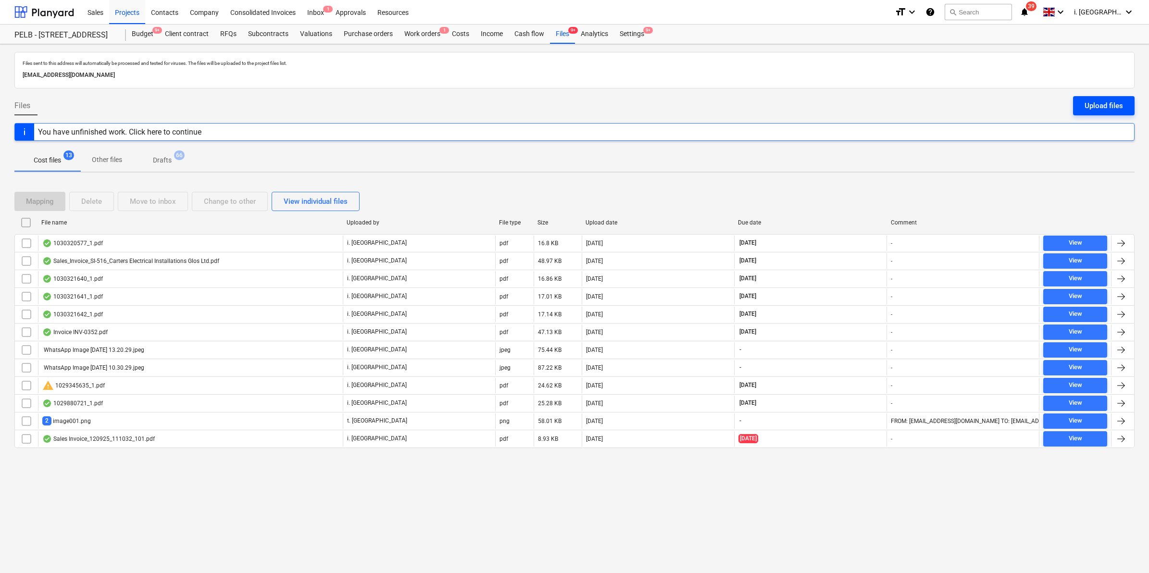
click at [1093, 102] on div "Upload files" at bounding box center [1103, 105] width 38 height 12
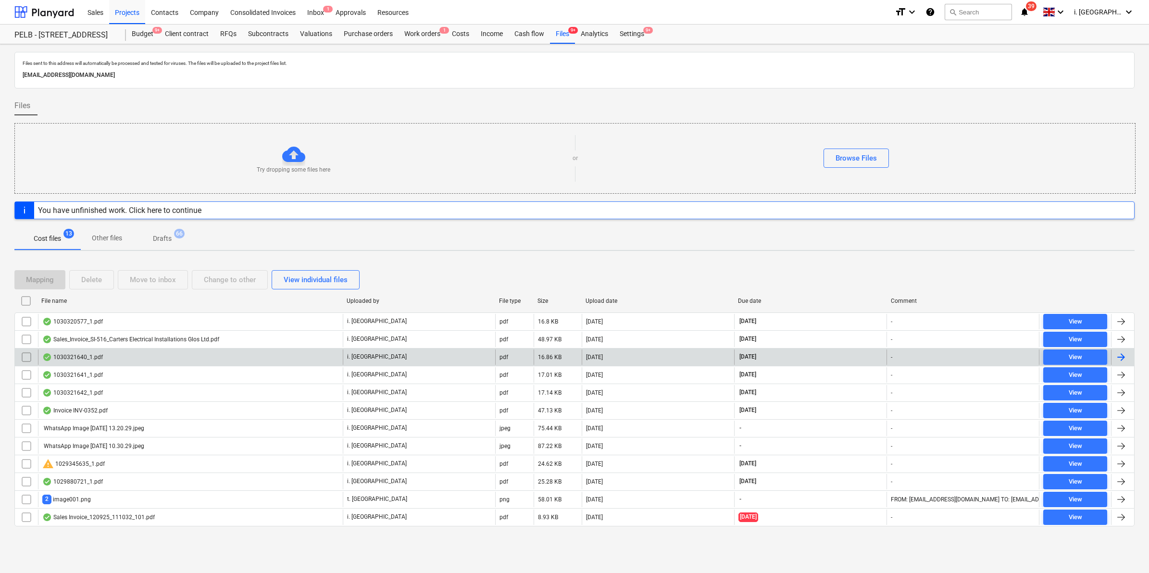
click at [69, 356] on div "1030321640_1.pdf" at bounding box center [72, 357] width 61 height 8
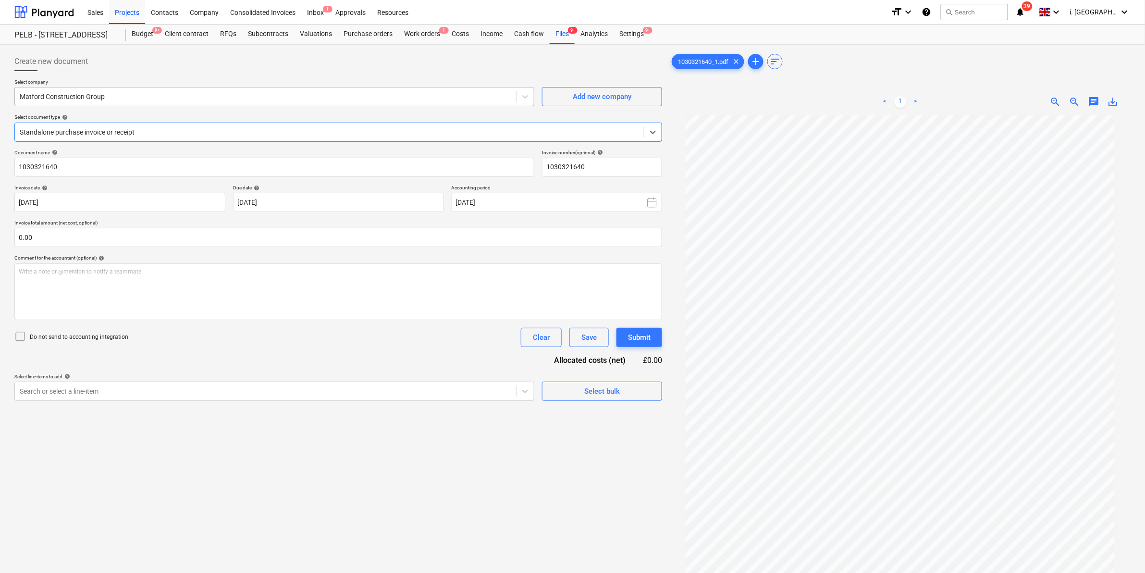
click at [337, 101] on div at bounding box center [266, 97] width 492 height 10
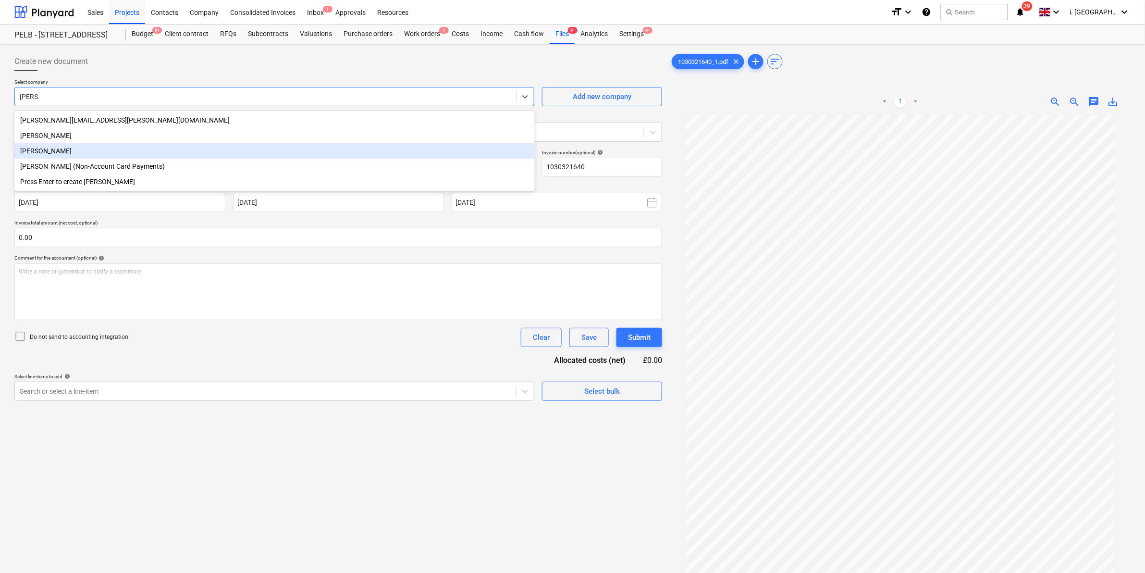
click at [198, 157] on div "Travis Perkins" at bounding box center [274, 150] width 520 height 15
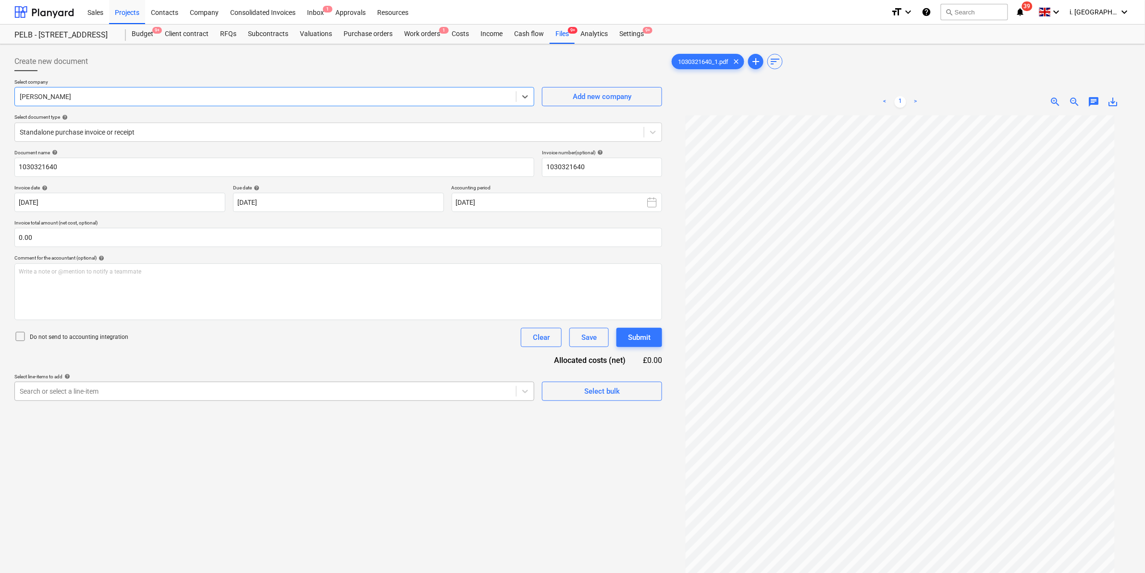
click at [229, 397] on div "Search or select a line-item" at bounding box center [265, 390] width 501 height 13
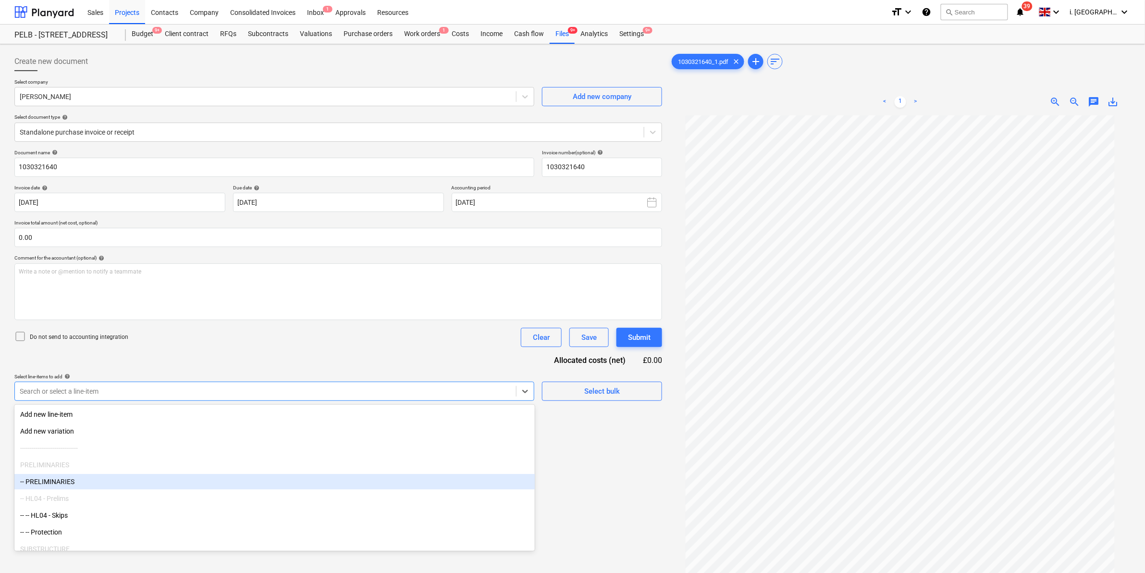
drag, startPoint x: 172, startPoint y: 489, endPoint x: 169, endPoint y: 483, distance: 6.4
click at [169, 483] on div "-- PRELIMINARIES" at bounding box center [274, 481] width 520 height 15
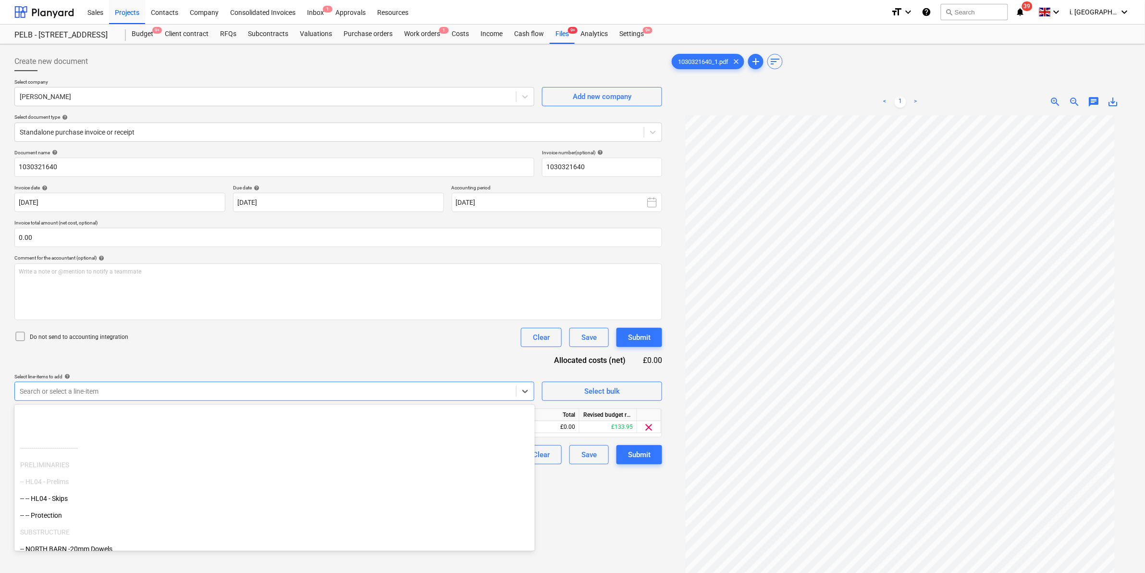
scroll to position [126, 0]
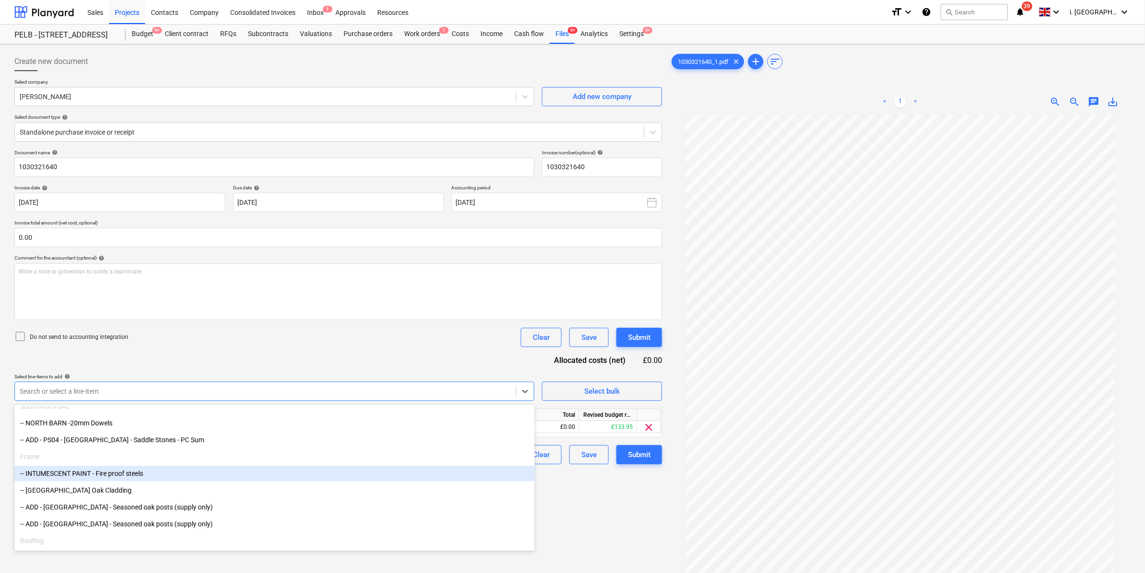
click at [683, 519] on div at bounding box center [900, 388] width 461 height 546
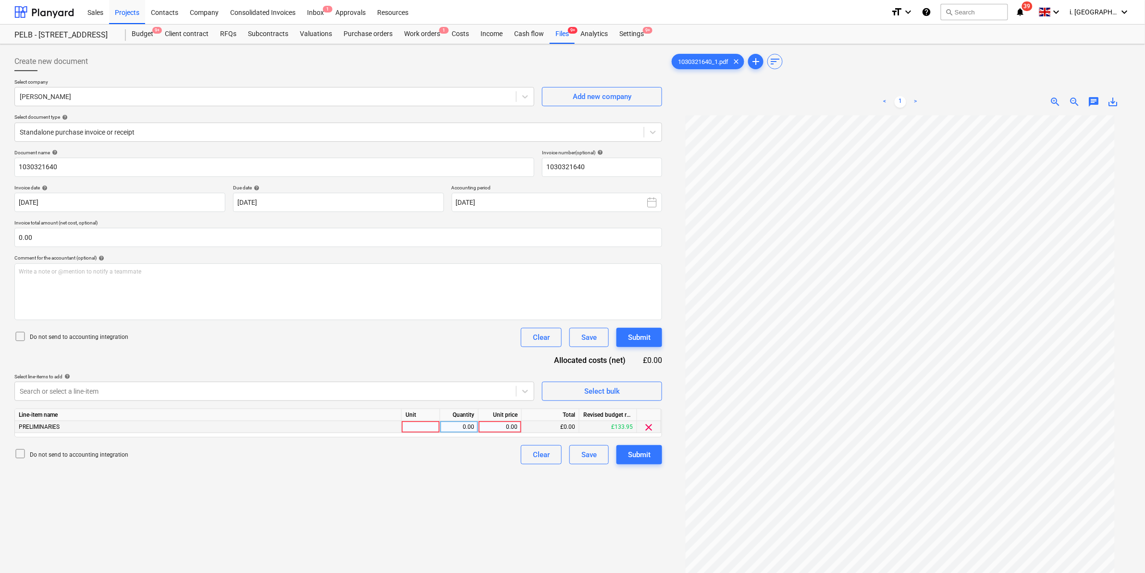
click at [417, 431] on div at bounding box center [421, 427] width 38 height 12
click at [464, 430] on div "0.00" at bounding box center [459, 427] width 30 height 12
click at [496, 429] on div "0.00" at bounding box center [500, 427] width 35 height 12
click at [498, 464] on div "Do not send to accounting integration Clear Save Submit" at bounding box center [338, 454] width 648 height 19
click at [632, 451] on div "Submit" at bounding box center [639, 454] width 23 height 12
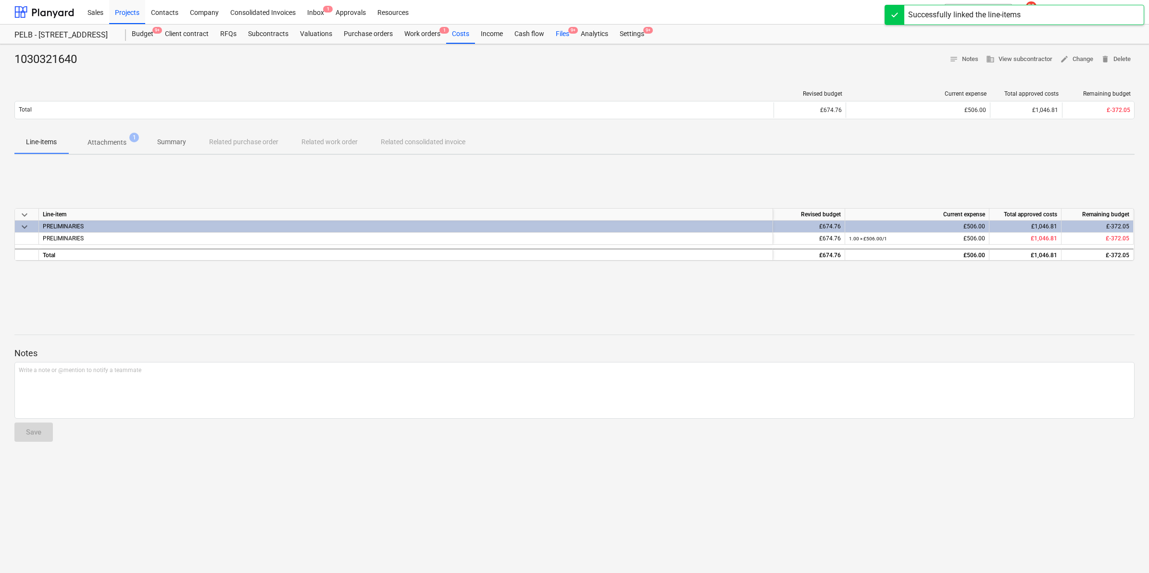
click at [569, 29] on span "9+" at bounding box center [573, 30] width 10 height 7
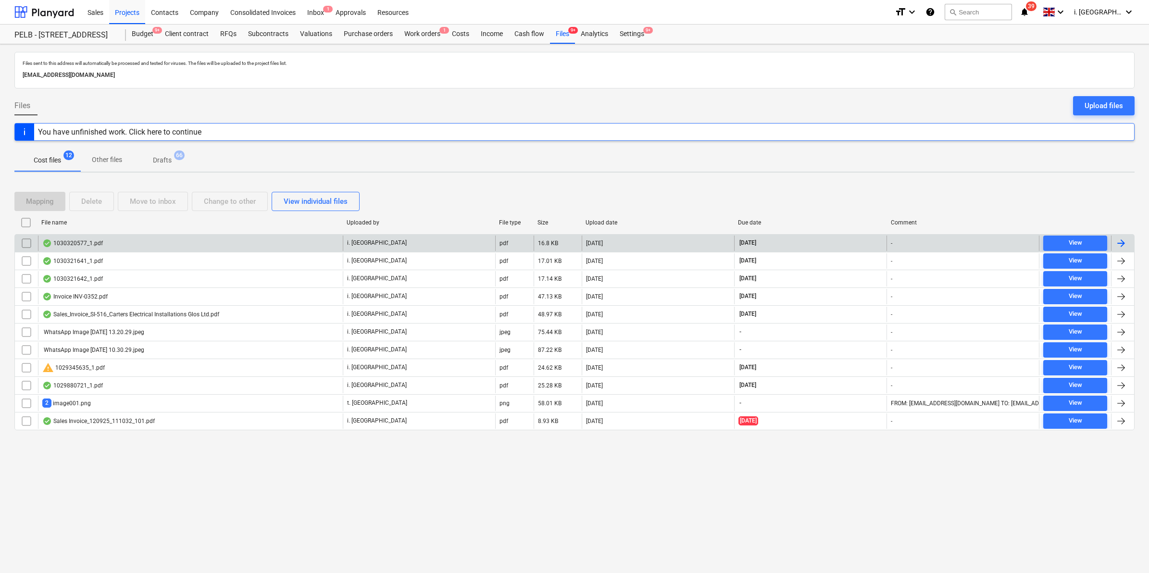
click at [72, 243] on div "1030320577_1.pdf" at bounding box center [72, 243] width 61 height 8
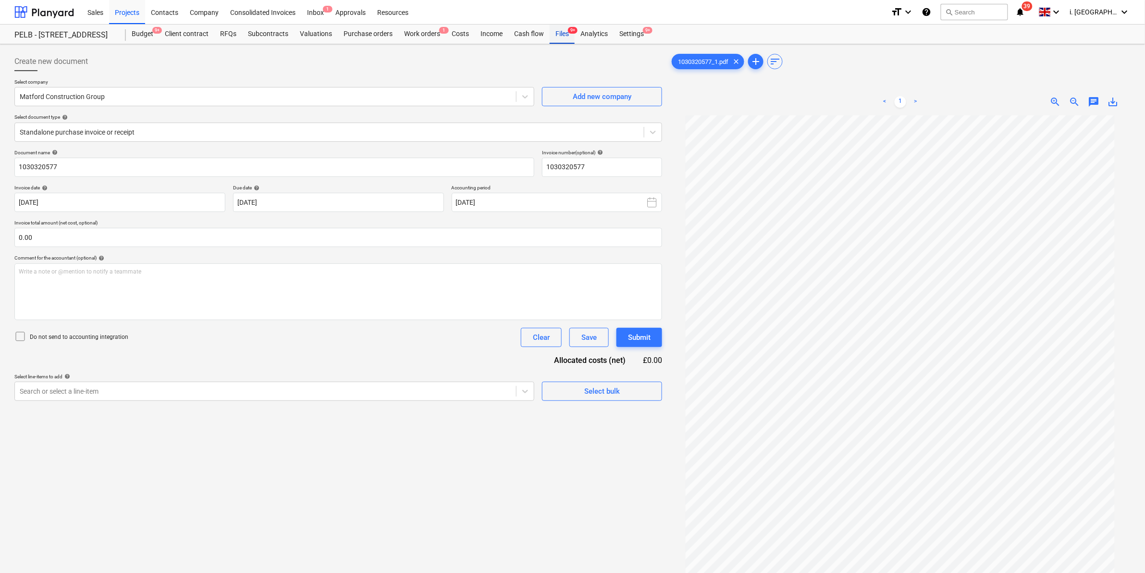
click at [568, 31] on span "9+" at bounding box center [573, 30] width 10 height 7
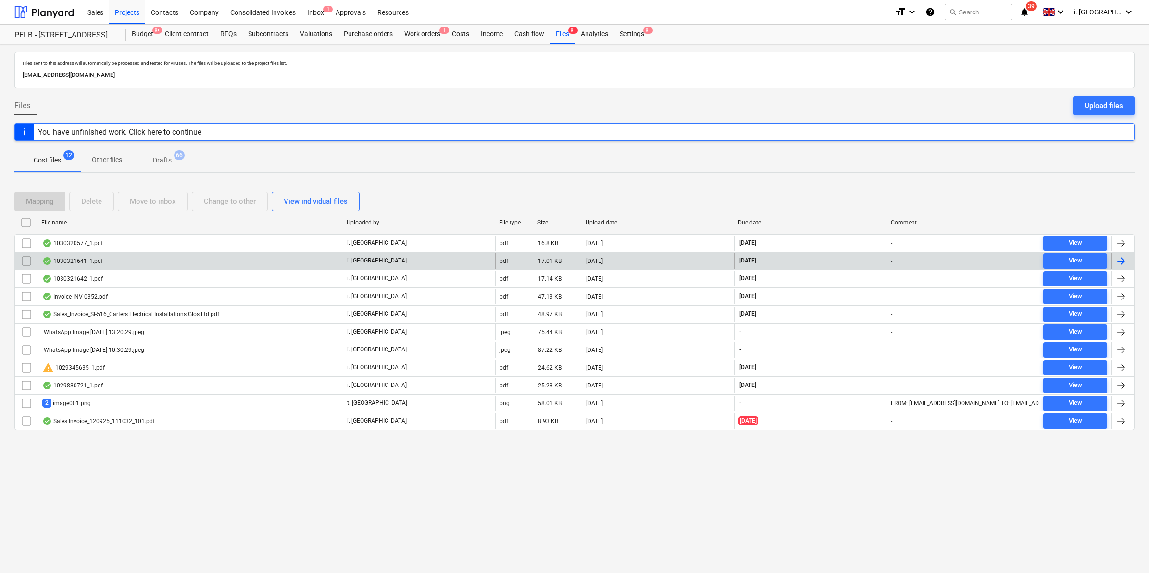
click at [113, 258] on div "1030321641_1.pdf" at bounding box center [190, 260] width 305 height 15
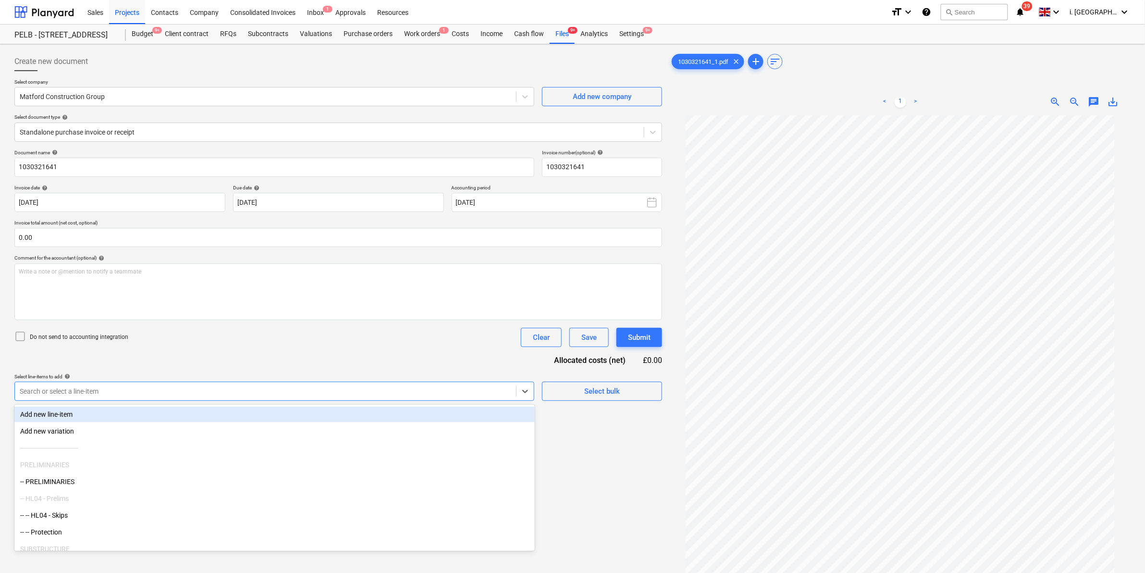
click at [244, 387] on div at bounding box center [266, 391] width 492 height 10
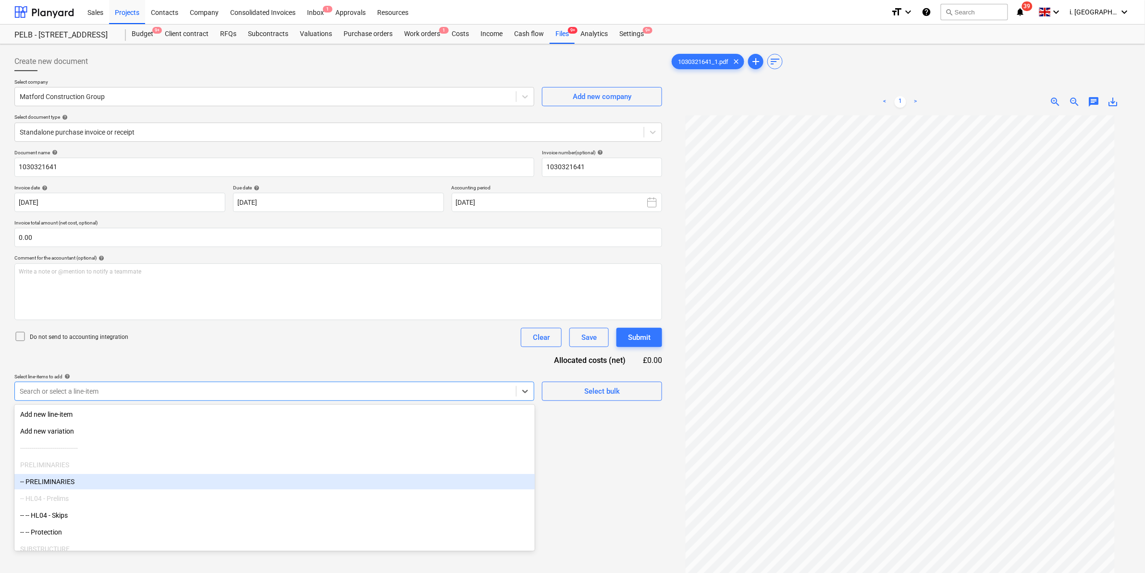
click at [211, 478] on div "-- PRELIMINARIES" at bounding box center [274, 481] width 520 height 15
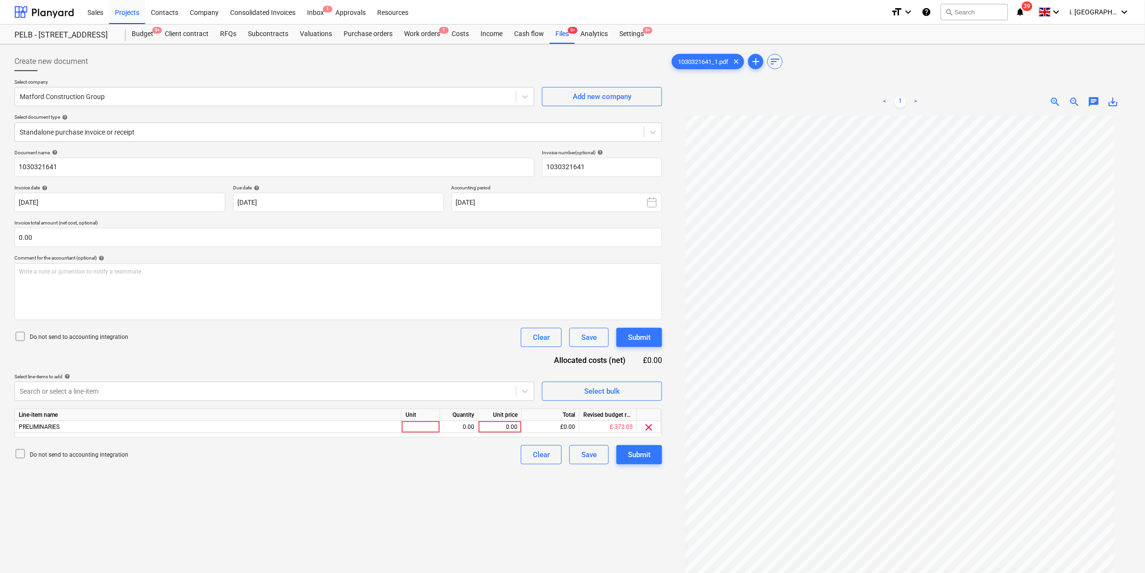
click at [604, 503] on div "Create new document Select company Matford Construction Group Add new company S…" at bounding box center [339, 356] width 656 height 617
click at [420, 427] on div at bounding box center [421, 427] width 38 height 12
click at [458, 424] on div "0.00" at bounding box center [459, 427] width 30 height 12
click at [510, 426] on div "0.00" at bounding box center [500, 427] width 35 height 12
click at [502, 488] on div "Create new document Select company Matford Construction Group Add new company S…" at bounding box center [339, 356] width 656 height 617
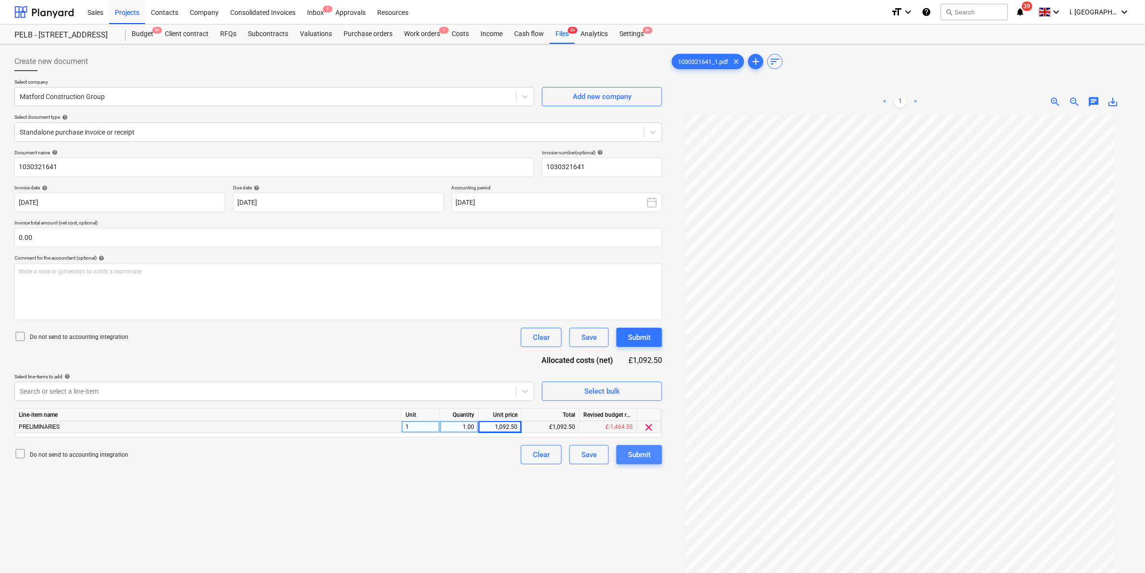
click at [642, 452] on div "Submit" at bounding box center [639, 454] width 23 height 12
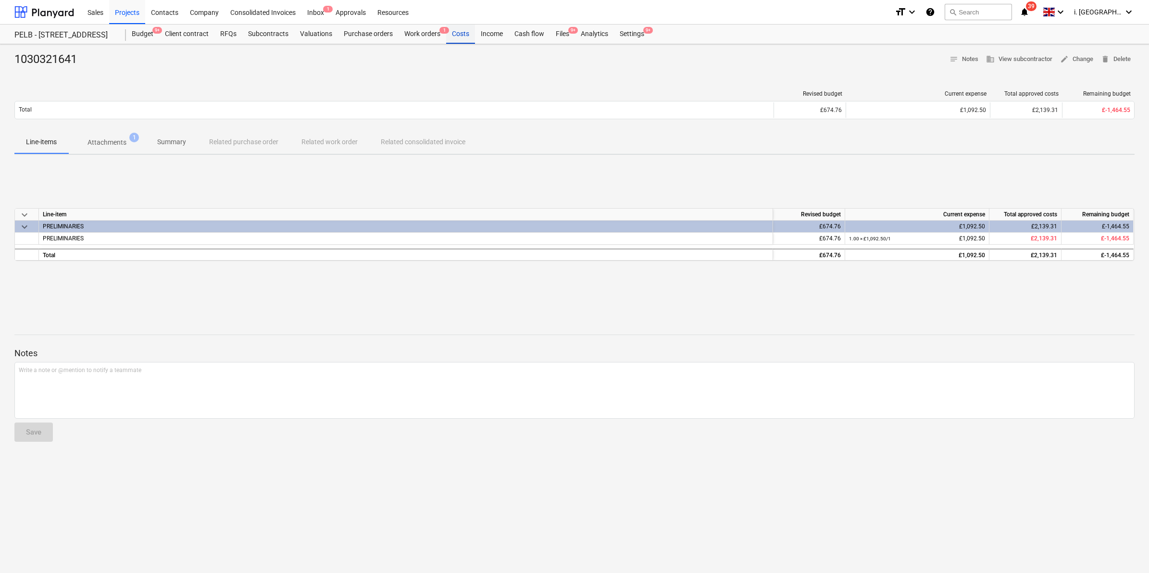
click at [457, 35] on div "Costs" at bounding box center [460, 34] width 29 height 19
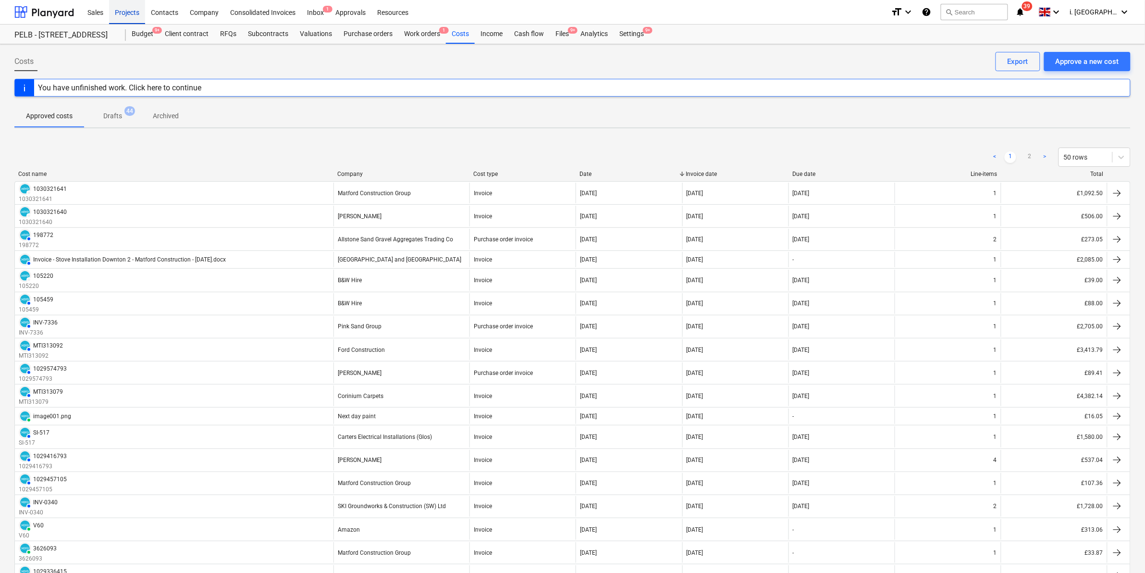
click at [126, 15] on div "Projects" at bounding box center [127, 12] width 36 height 25
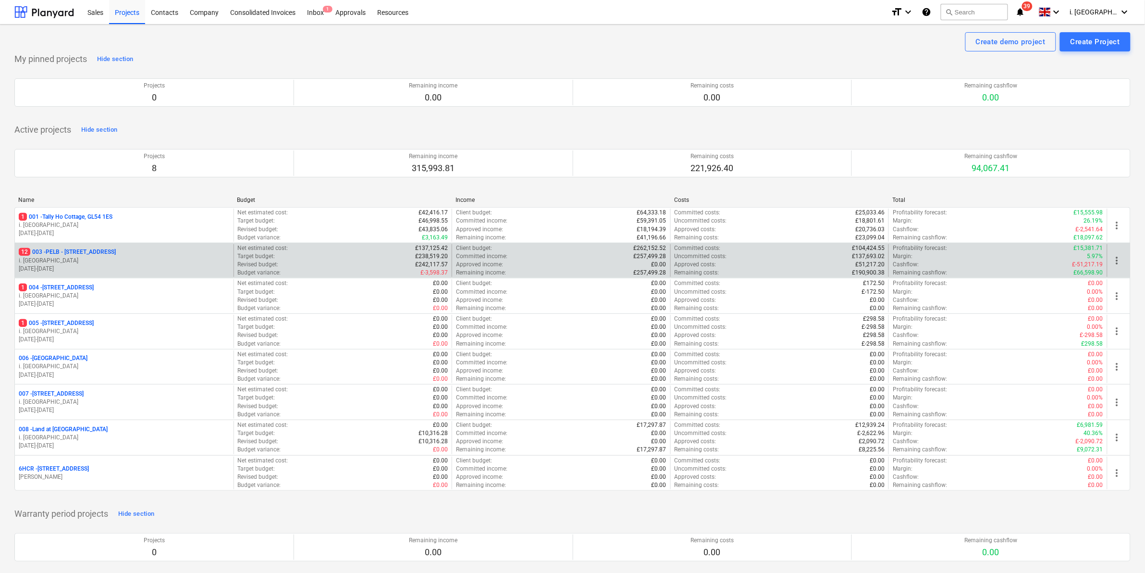
click at [116, 253] on p "12 003 - PELB - [GEOGRAPHIC_DATA], [GEOGRAPHIC_DATA], GL2 7NE" at bounding box center [67, 252] width 97 height 8
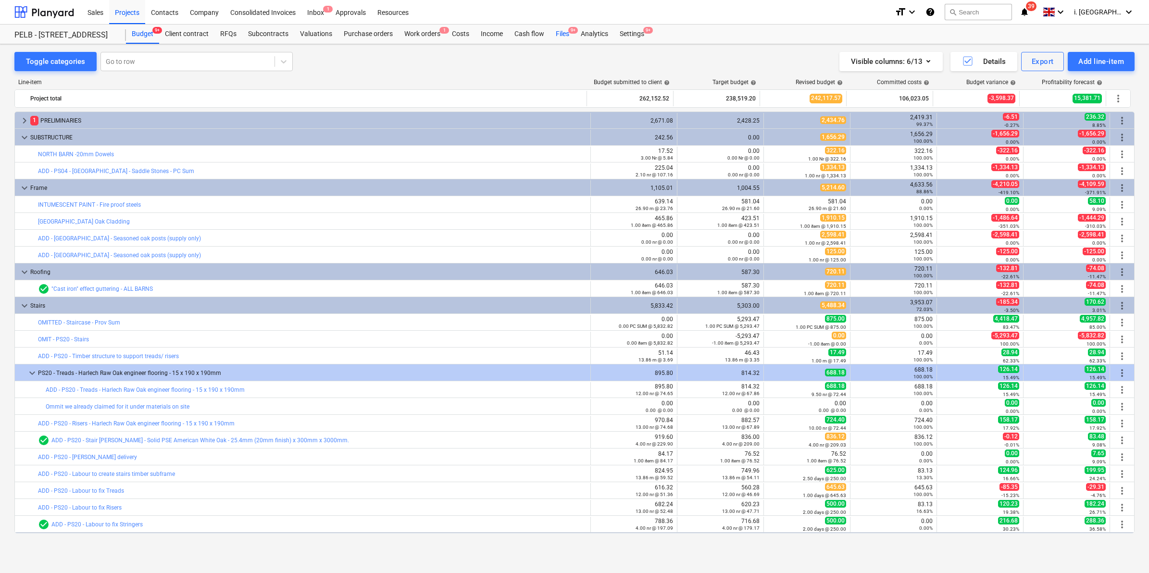
click at [555, 31] on div "Files 9+" at bounding box center [562, 34] width 25 height 19
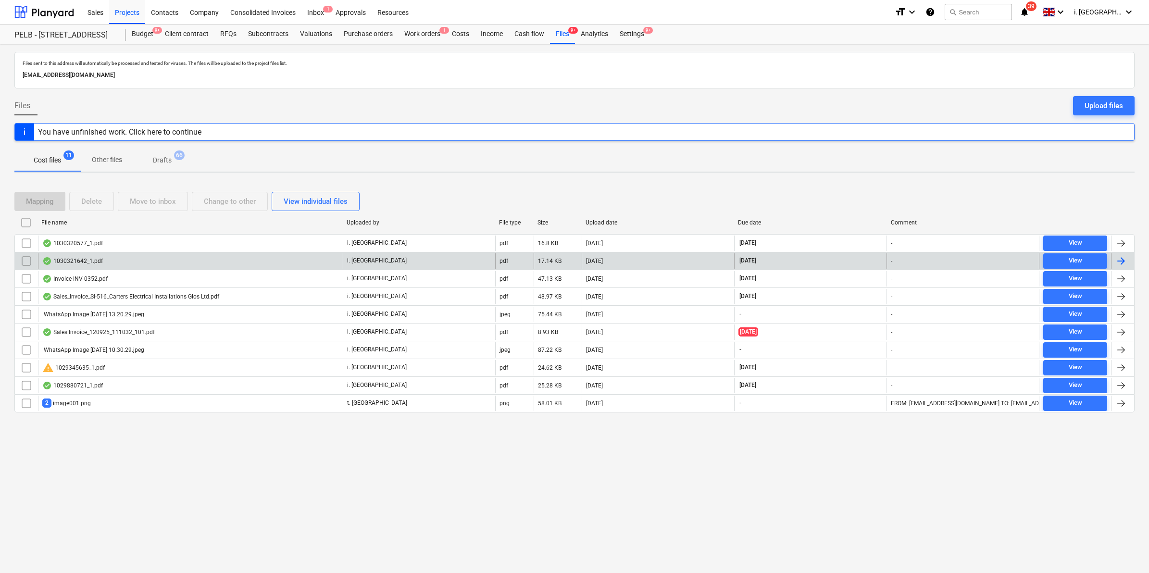
click at [74, 257] on div "1030321642_1.pdf" at bounding box center [72, 261] width 61 height 8
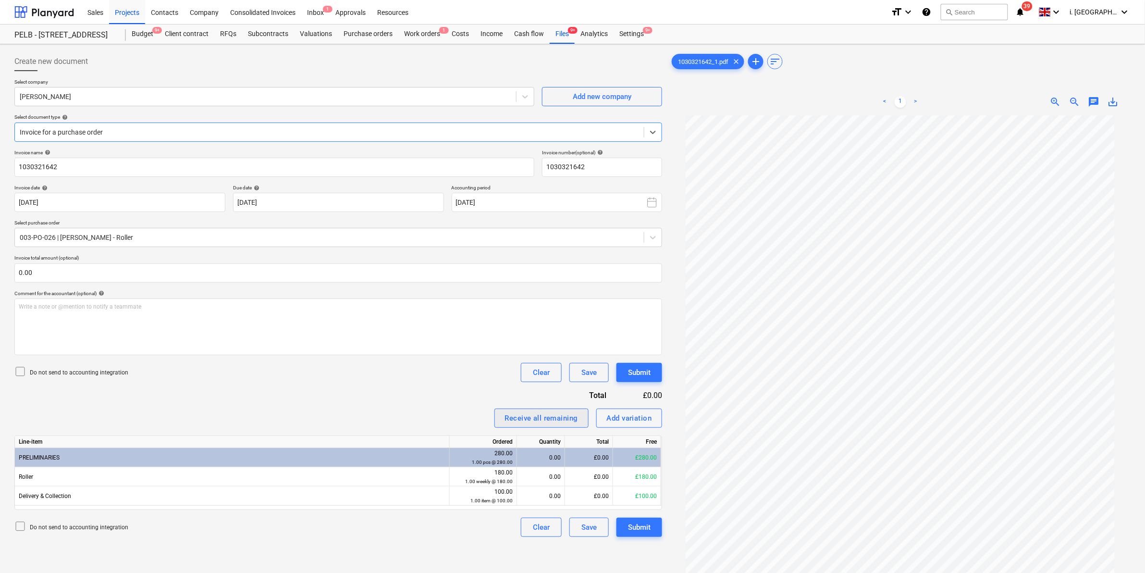
click at [527, 418] on div "Receive all remaining" at bounding box center [541, 418] width 73 height 12
click at [640, 416] on div "Add variation" at bounding box center [629, 418] width 45 height 12
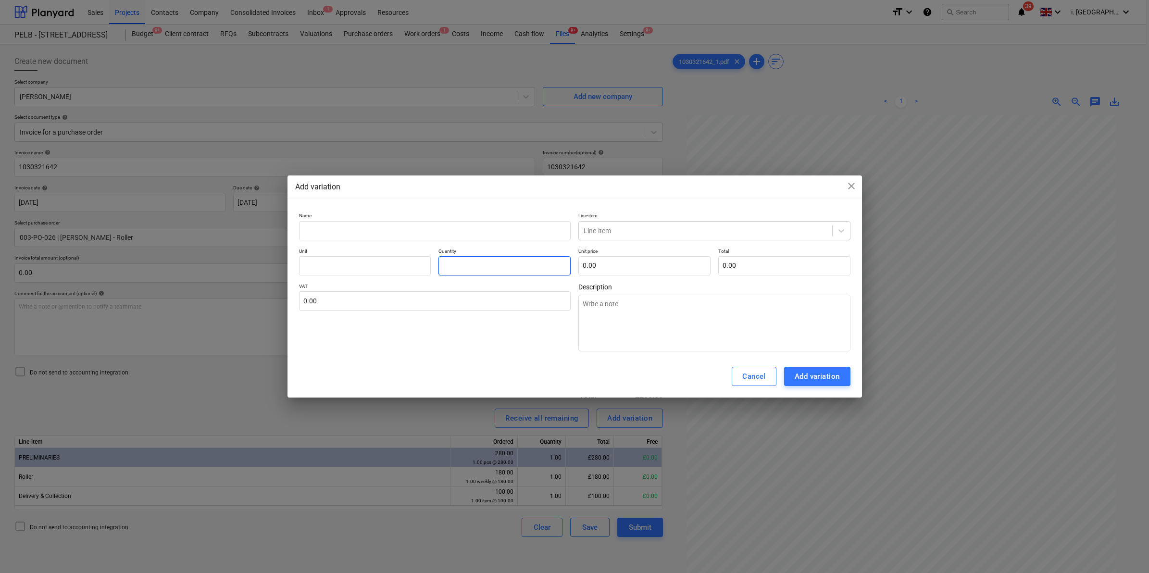
click at [457, 264] on input "text" at bounding box center [504, 265] width 132 height 19
click at [850, 180] on span "close" at bounding box center [851, 186] width 12 height 12
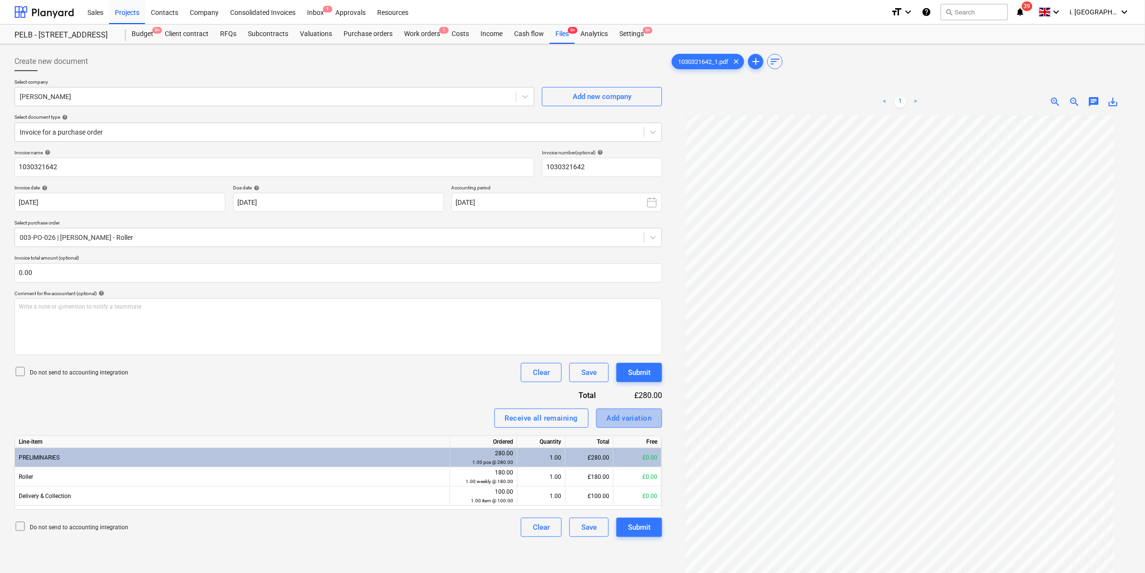
click at [625, 425] on button "Add variation" at bounding box center [629, 418] width 66 height 19
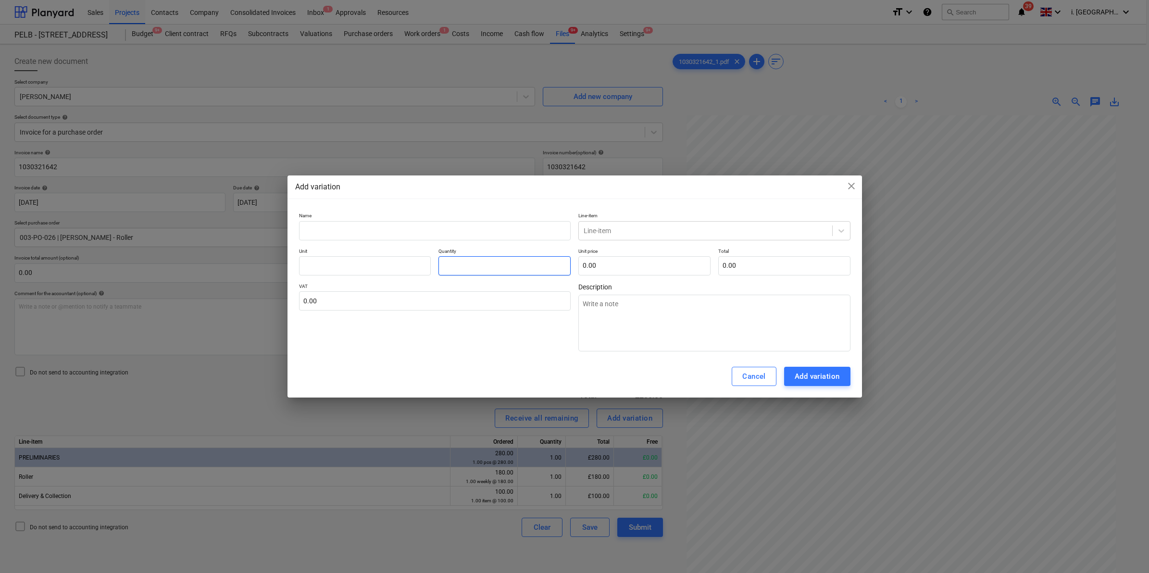
click at [496, 264] on input "text" at bounding box center [504, 265] width 132 height 19
click at [631, 316] on textarea at bounding box center [714, 323] width 272 height 57
click at [510, 223] on input "text" at bounding box center [435, 230] width 272 height 19
click at [800, 375] on div "Add variation" at bounding box center [816, 376] width 45 height 12
click at [802, 379] on div "Add variation" at bounding box center [816, 376] width 45 height 12
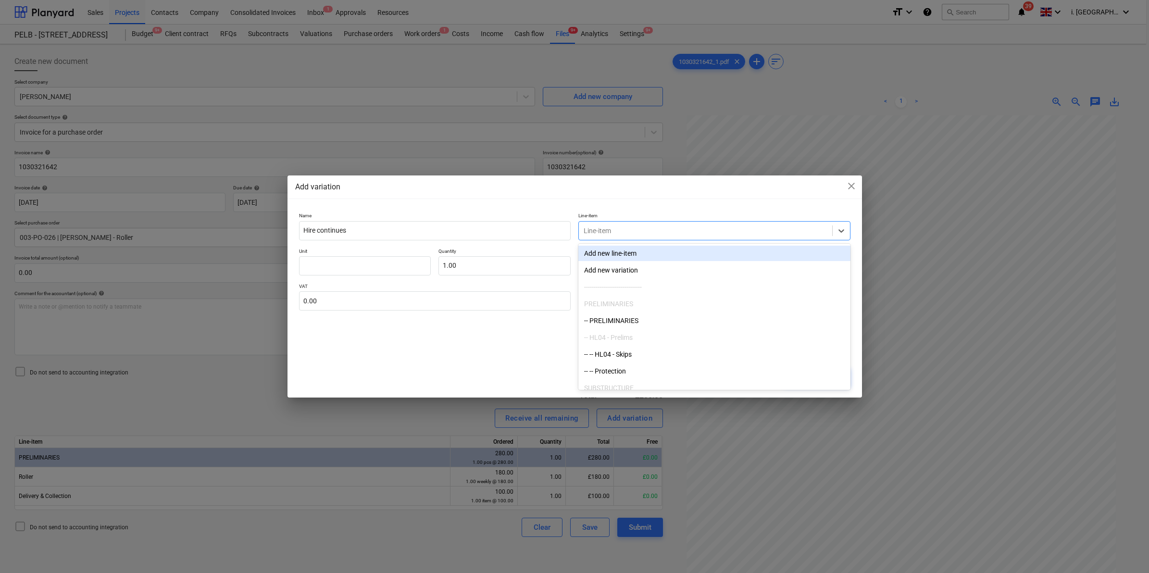
drag, startPoint x: 645, startPoint y: 235, endPoint x: 643, endPoint y: 240, distance: 5.4
click at [644, 235] on div "Line-item" at bounding box center [705, 230] width 253 height 13
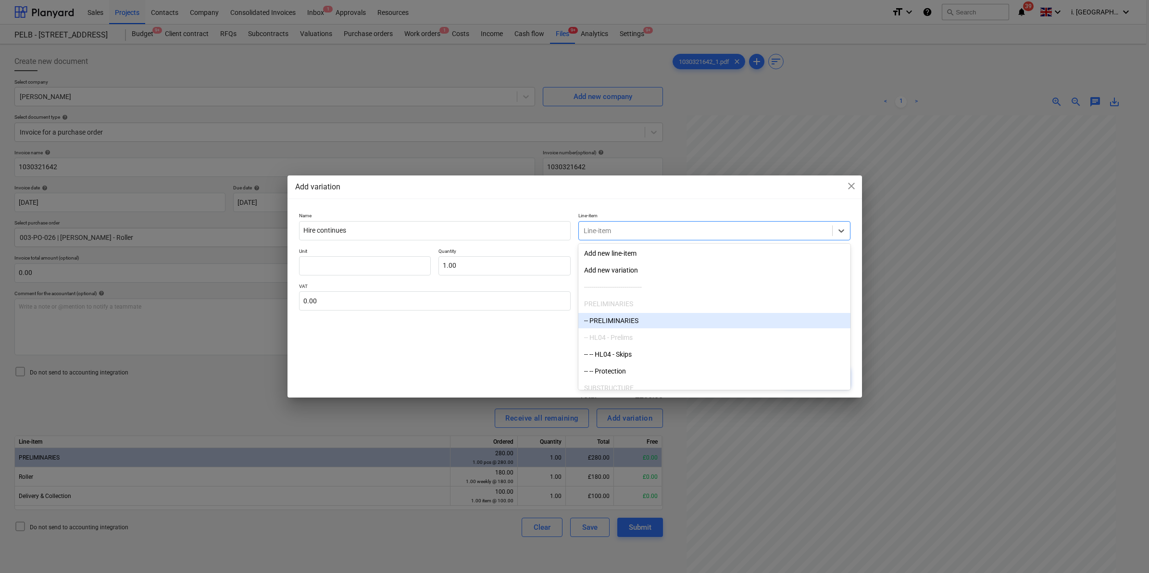
click at [635, 322] on div "-- PRELIMINARIES" at bounding box center [714, 320] width 272 height 15
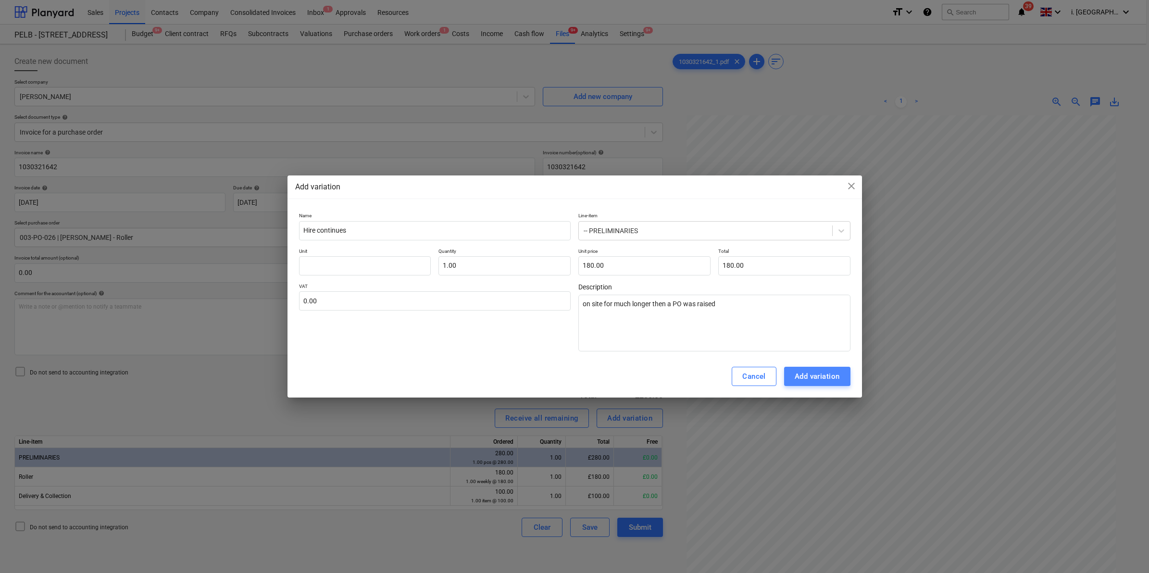
click at [839, 372] on div "Add variation" at bounding box center [816, 376] width 45 height 12
click at [828, 376] on div "Add variation" at bounding box center [816, 376] width 45 height 12
click at [418, 266] on input "text" at bounding box center [365, 265] width 132 height 19
click at [435, 304] on input "text" at bounding box center [435, 300] width 272 height 19
click at [827, 373] on div "Add variation" at bounding box center [816, 376] width 45 height 12
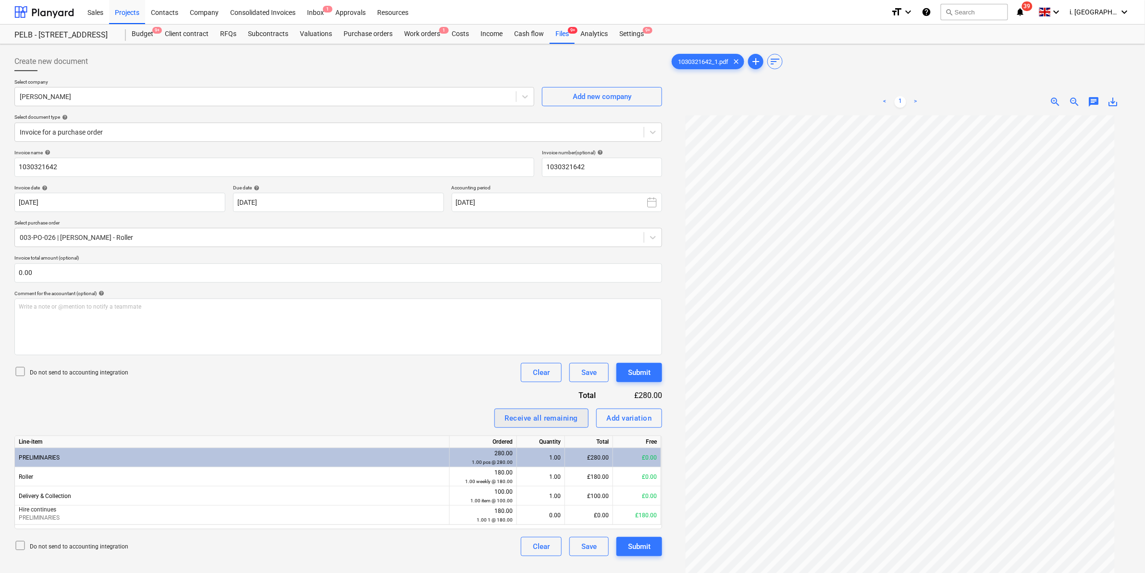
click at [532, 421] on div "Receive all remaining" at bounding box center [541, 418] width 73 height 12
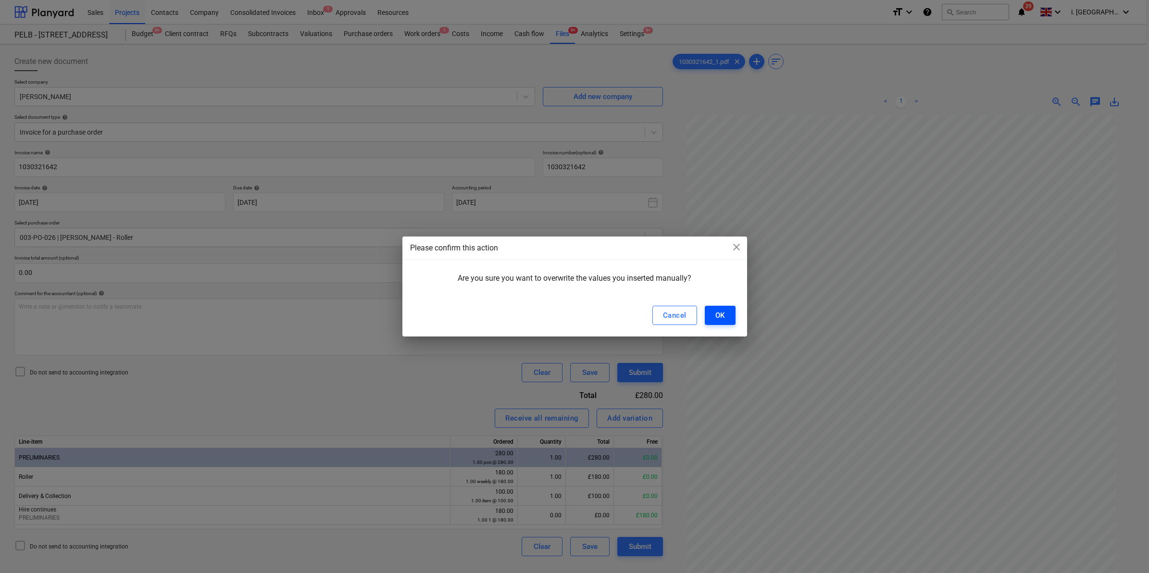
click at [720, 313] on div "OK" at bounding box center [720, 315] width 10 height 12
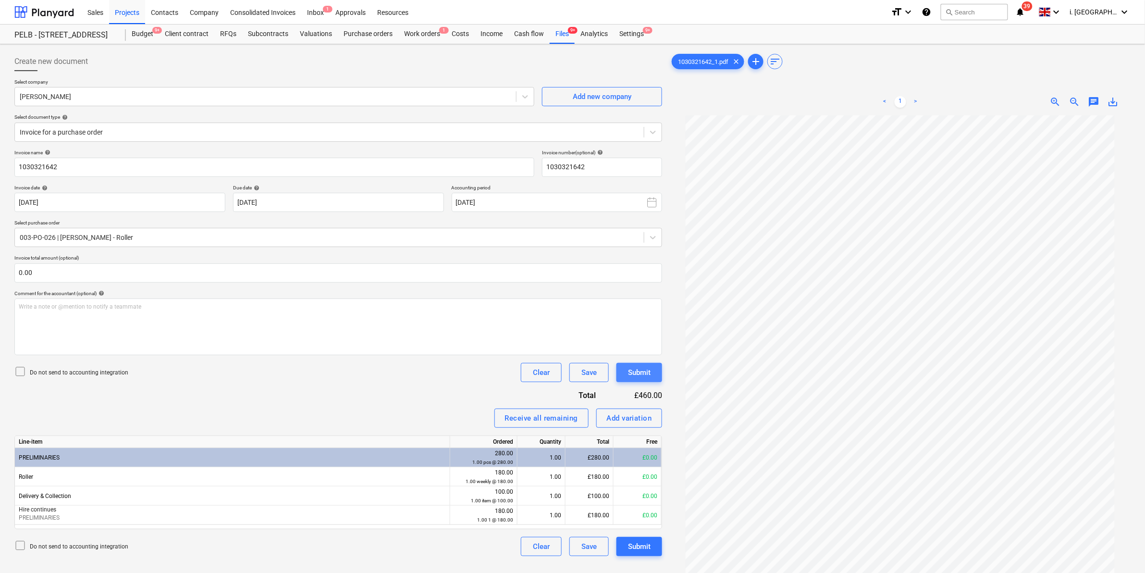
click at [632, 373] on div "Submit" at bounding box center [639, 372] width 23 height 12
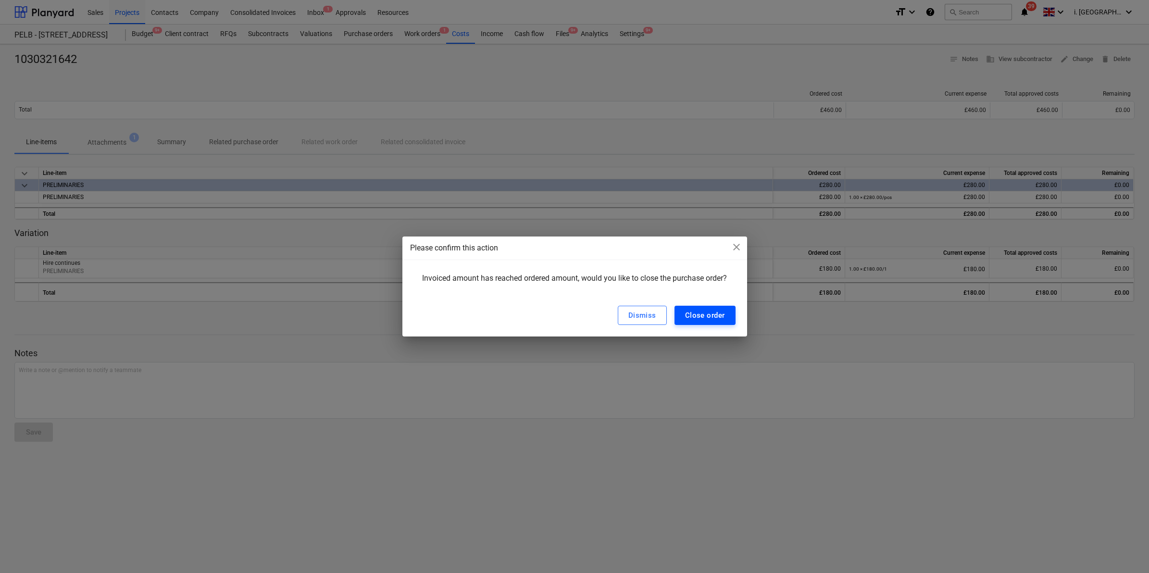
click at [710, 318] on div "Close order" at bounding box center [705, 315] width 40 height 12
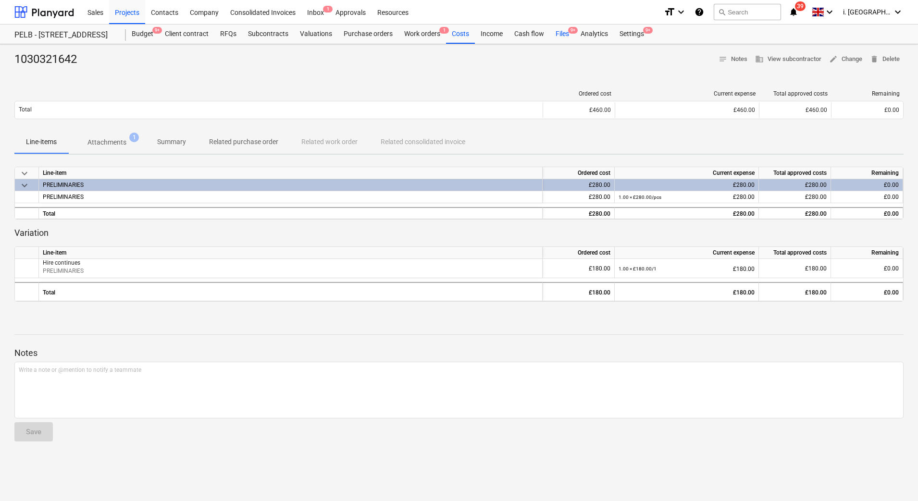
click at [560, 34] on div "Files 9+" at bounding box center [562, 34] width 25 height 19
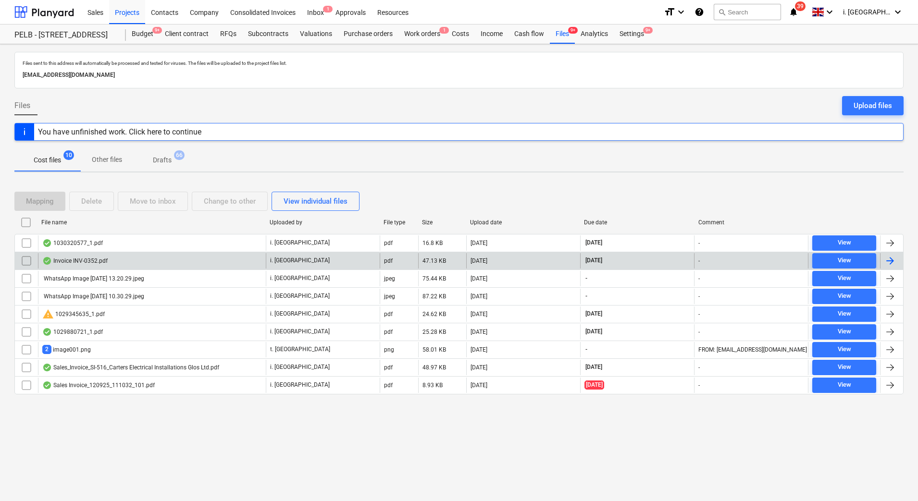
click at [66, 263] on div "Invoice INV-0352.pdf" at bounding box center [74, 261] width 65 height 8
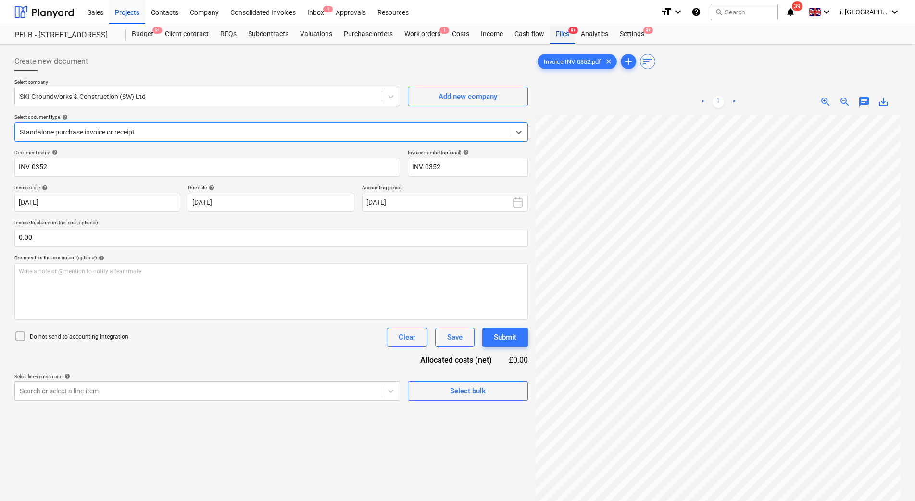
click at [559, 37] on div "Files 9+" at bounding box center [562, 34] width 25 height 19
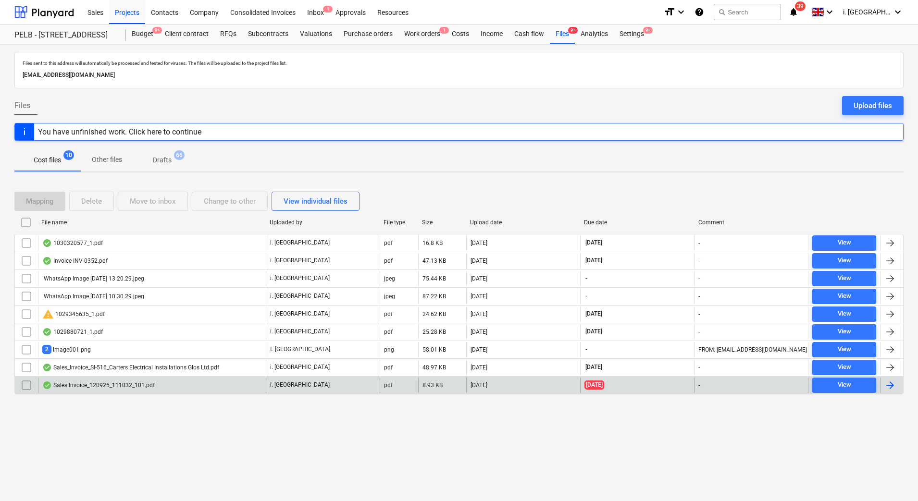
click at [111, 389] on div "Sales Invoice_120925_111032_101.pdf" at bounding box center [152, 385] width 228 height 15
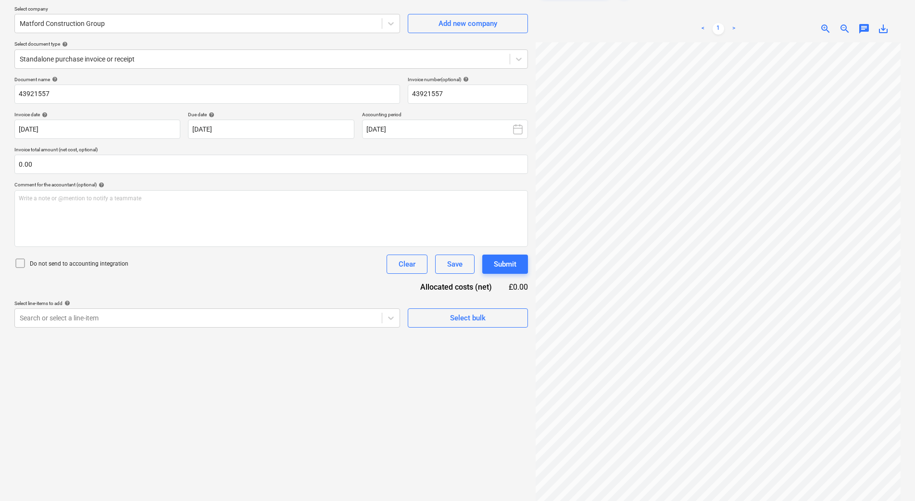
scroll to position [96, 0]
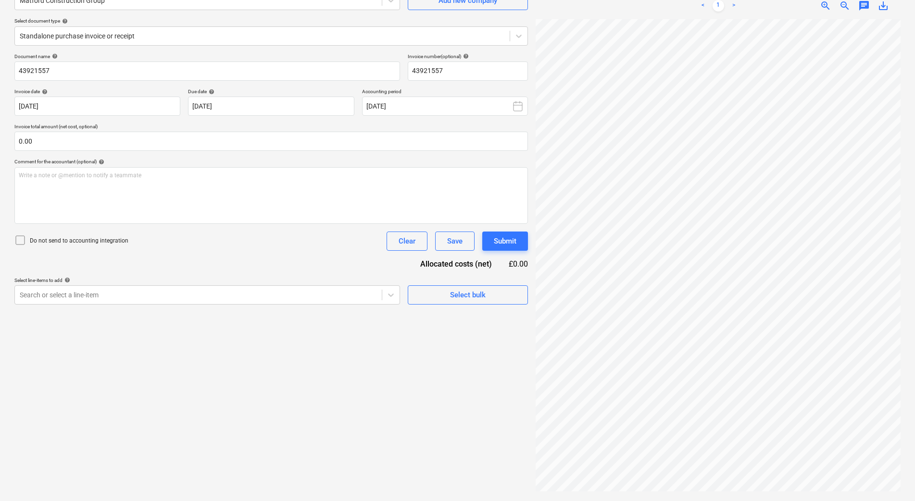
click at [437, 368] on div "Create new document Select company Matford Construction Group Add new company S…" at bounding box center [271, 224] width 521 height 545
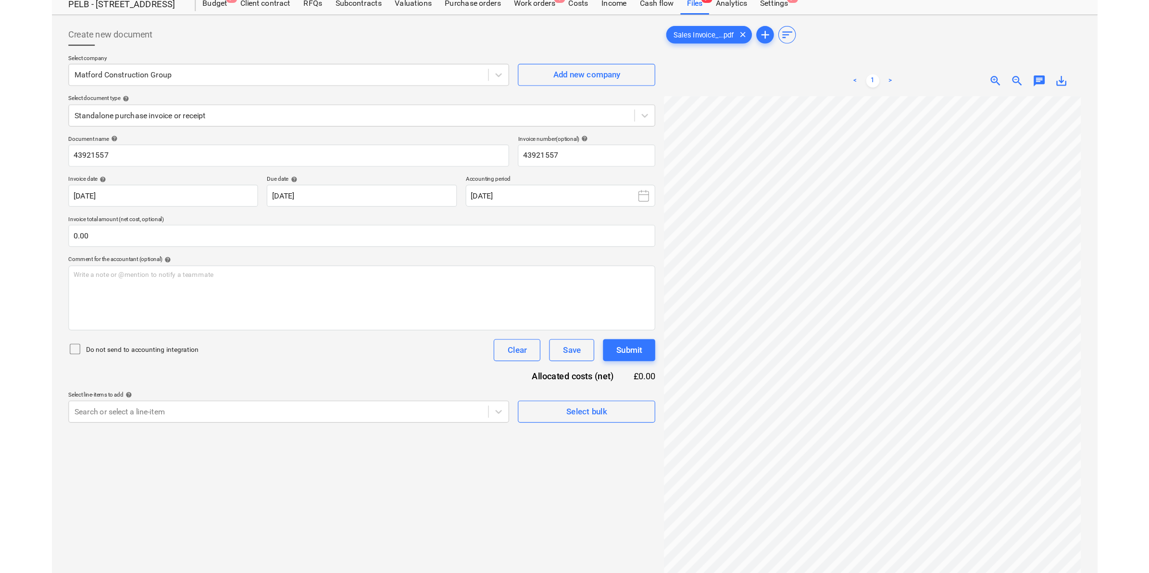
scroll to position [0, 0]
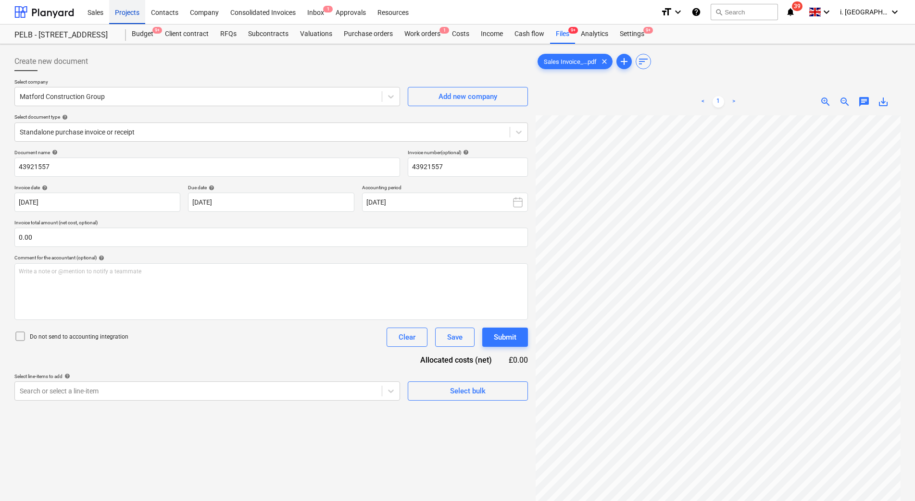
click at [136, 12] on div "Projects" at bounding box center [127, 12] width 36 height 25
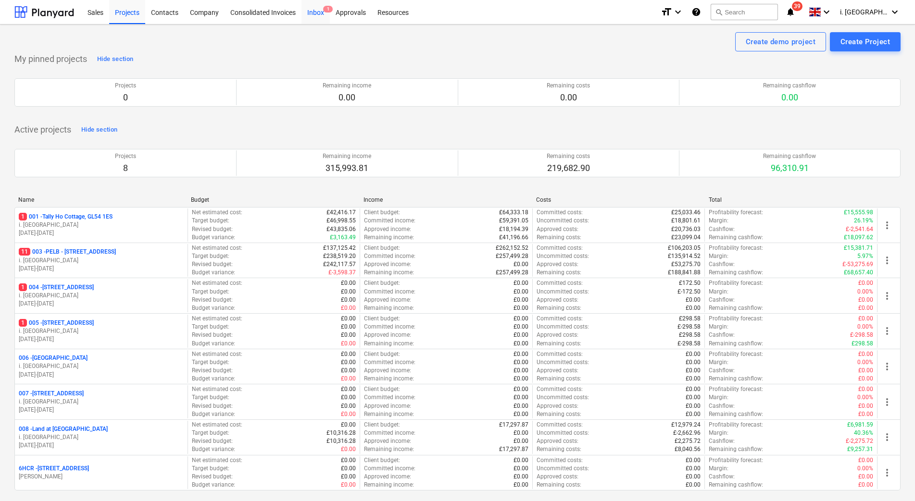
click at [311, 16] on div "Inbox 1" at bounding box center [315, 12] width 28 height 25
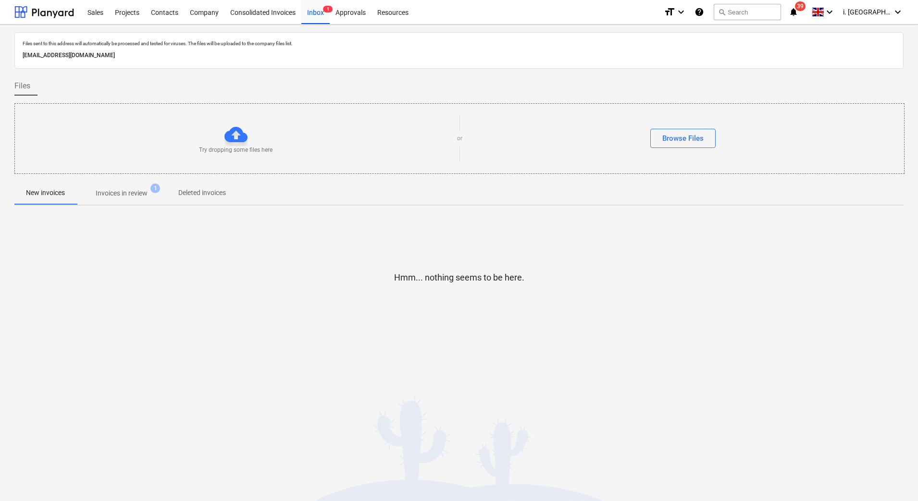
click at [126, 195] on p "Invoices in review" at bounding box center [122, 193] width 52 height 10
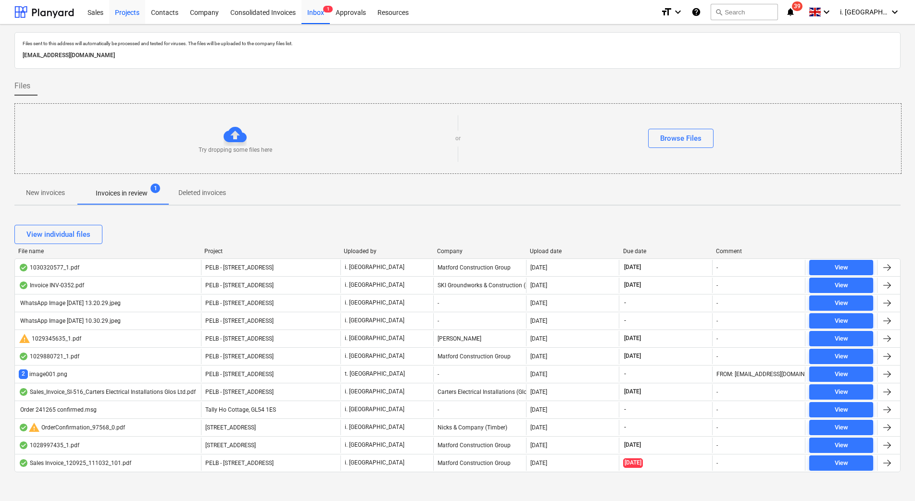
click at [120, 8] on div "Projects" at bounding box center [127, 12] width 36 height 25
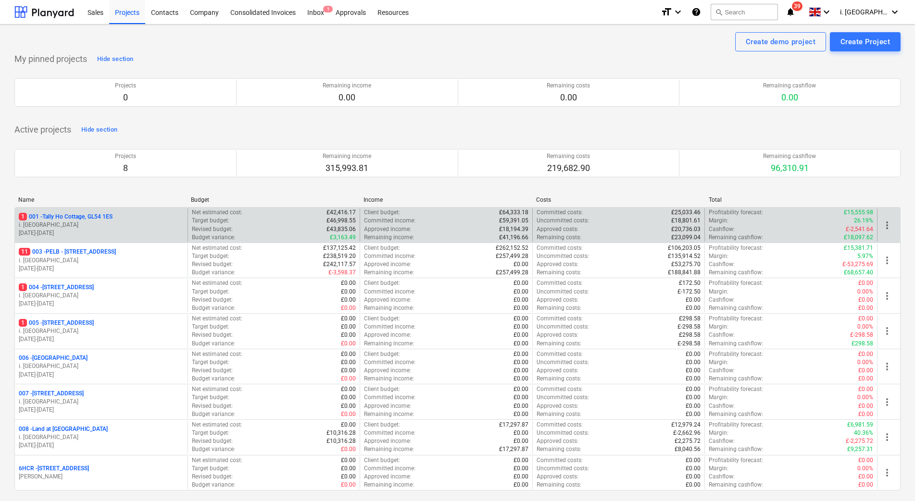
click at [63, 228] on p "i. [GEOGRAPHIC_DATA]" at bounding box center [101, 225] width 165 height 8
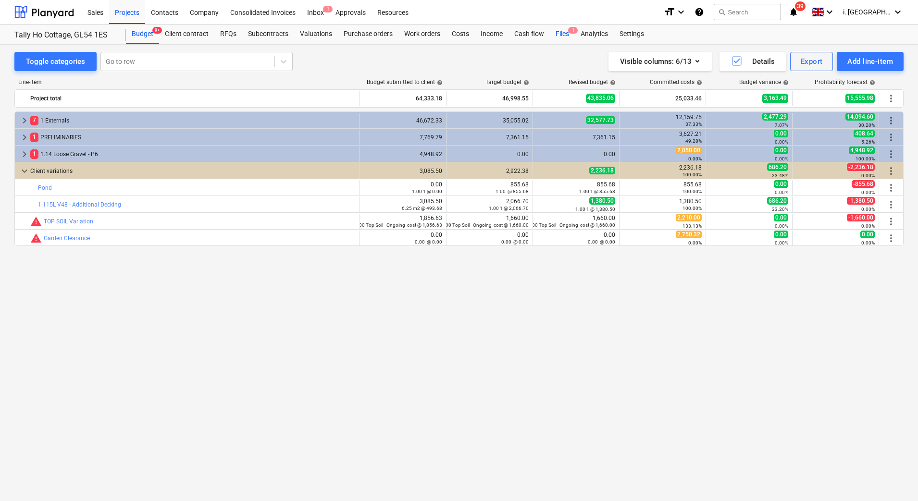
click at [560, 28] on div "Files 1" at bounding box center [562, 34] width 25 height 19
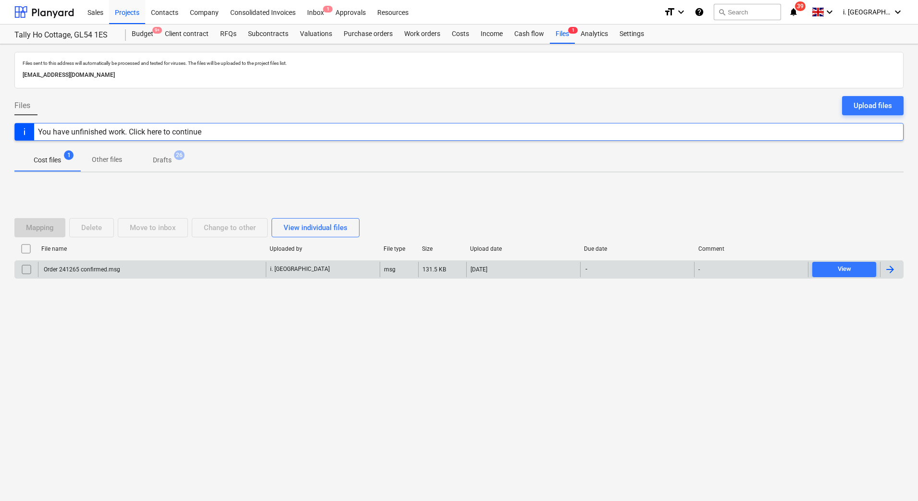
click at [110, 268] on div "Order 241265 confirmed.msg" at bounding box center [81, 269] width 78 height 7
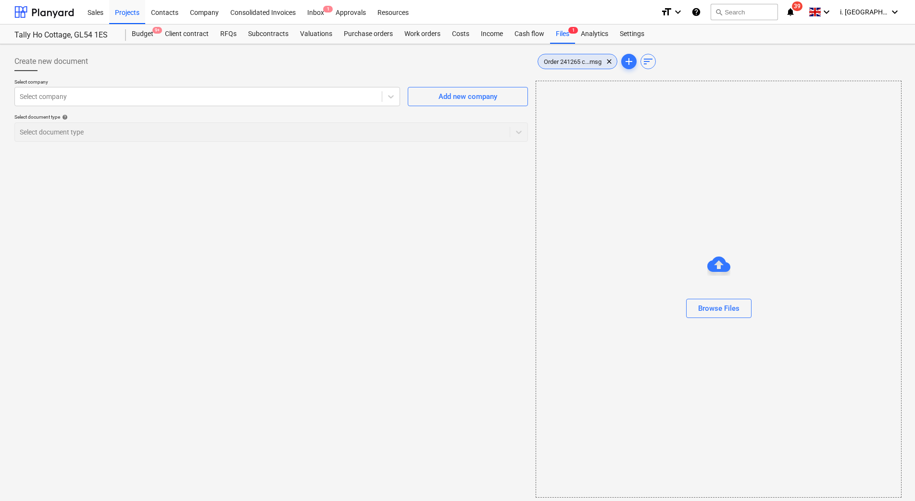
click at [571, 61] on span "Order 241265 c...msg" at bounding box center [572, 61] width 69 height 7
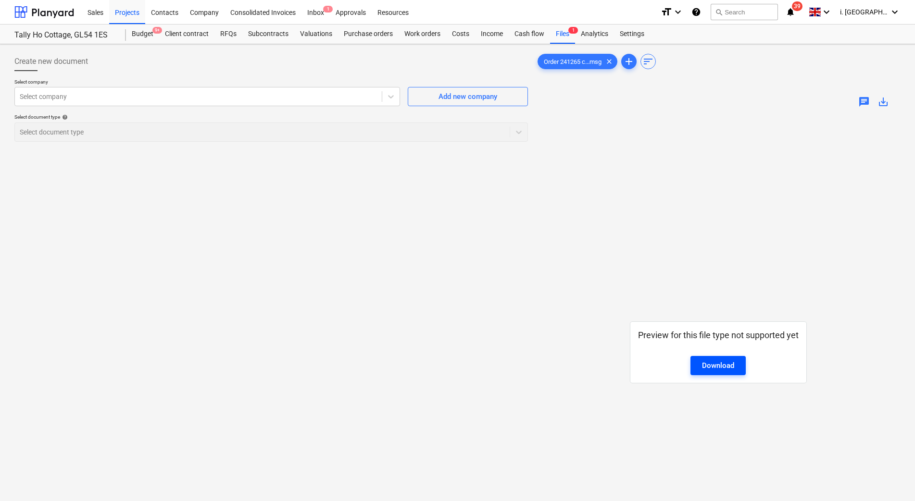
click at [719, 367] on div "Download" at bounding box center [718, 365] width 32 height 12
drag, startPoint x: 573, startPoint y: 181, endPoint x: 562, endPoint y: 78, distance: 103.4
click at [573, 177] on div "Preview for this file type not supported yet Download" at bounding box center [717, 352] width 365 height 474
click at [567, 34] on div "Files" at bounding box center [562, 34] width 25 height 19
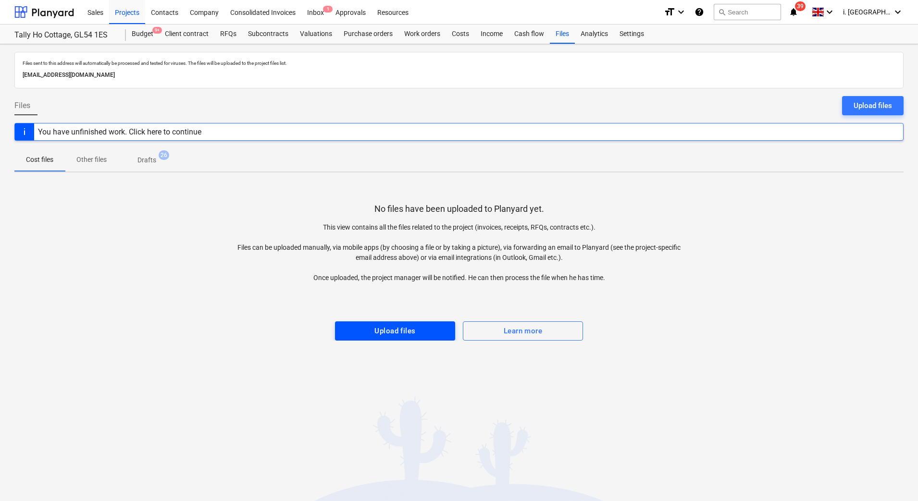
click at [401, 326] on div "Upload files" at bounding box center [394, 331] width 41 height 12
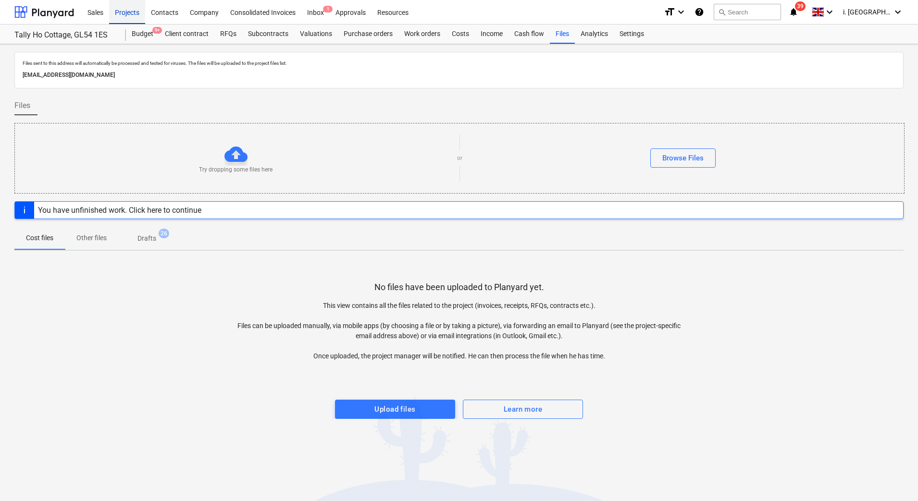
click at [134, 19] on div "Projects" at bounding box center [127, 12] width 36 height 25
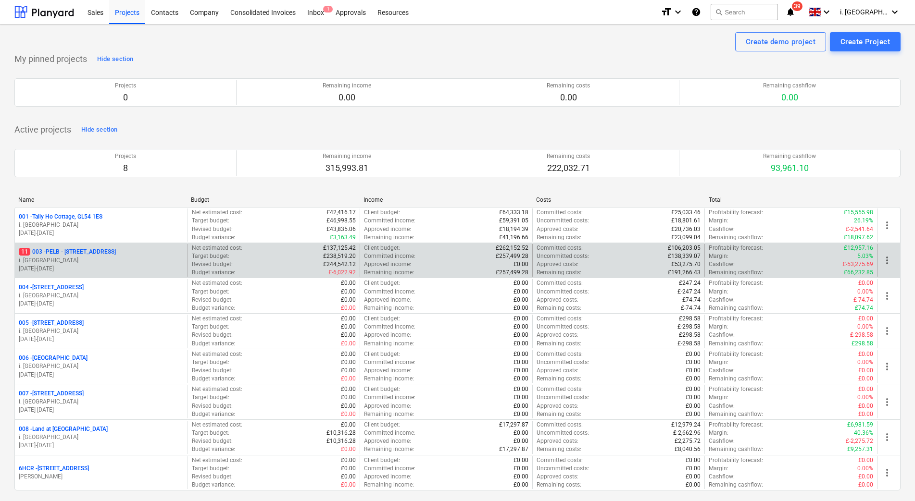
click at [100, 251] on p "11 003 - PELB - Castle lane, Moreton Valence, GL2 7NE" at bounding box center [67, 252] width 97 height 8
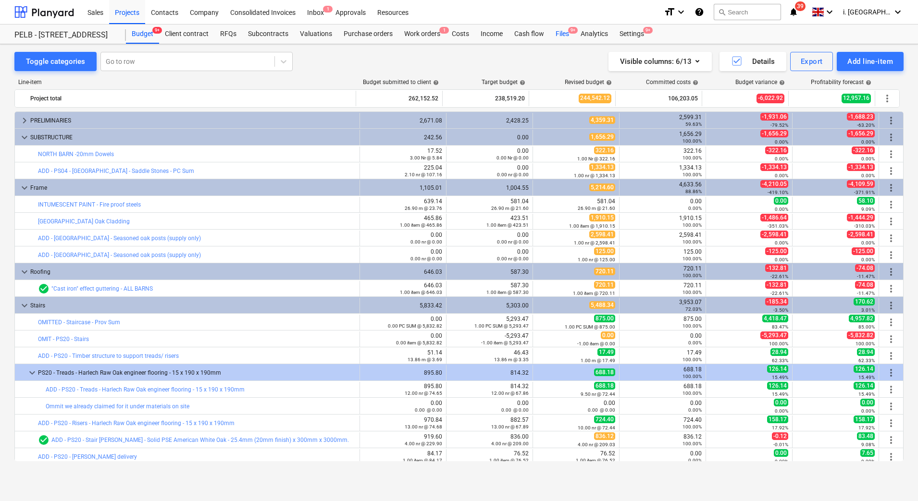
click at [564, 33] on div "Files 9+" at bounding box center [562, 34] width 25 height 19
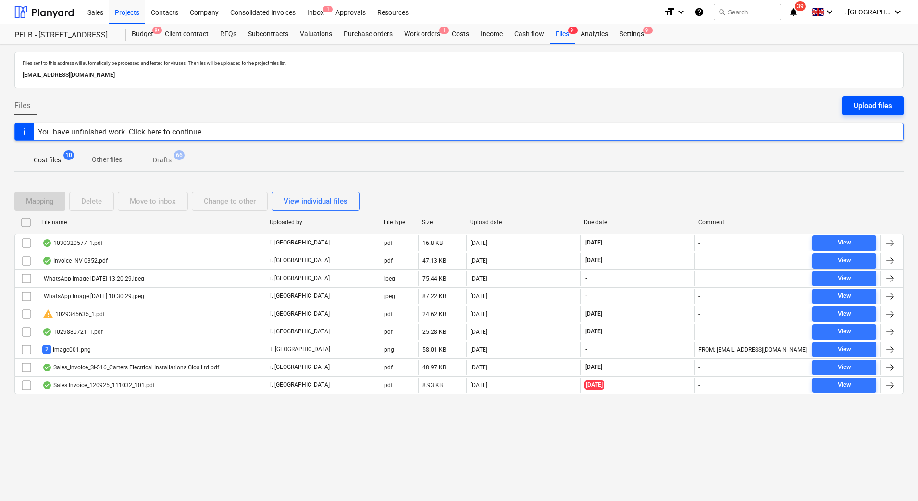
click at [873, 105] on div "Upload files" at bounding box center [873, 105] width 38 height 12
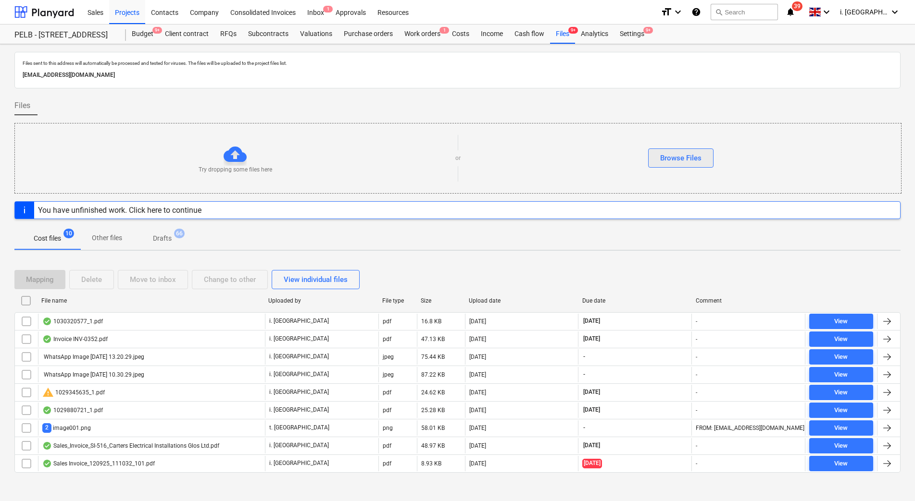
click at [710, 158] on button "Browse Files" at bounding box center [680, 158] width 65 height 19
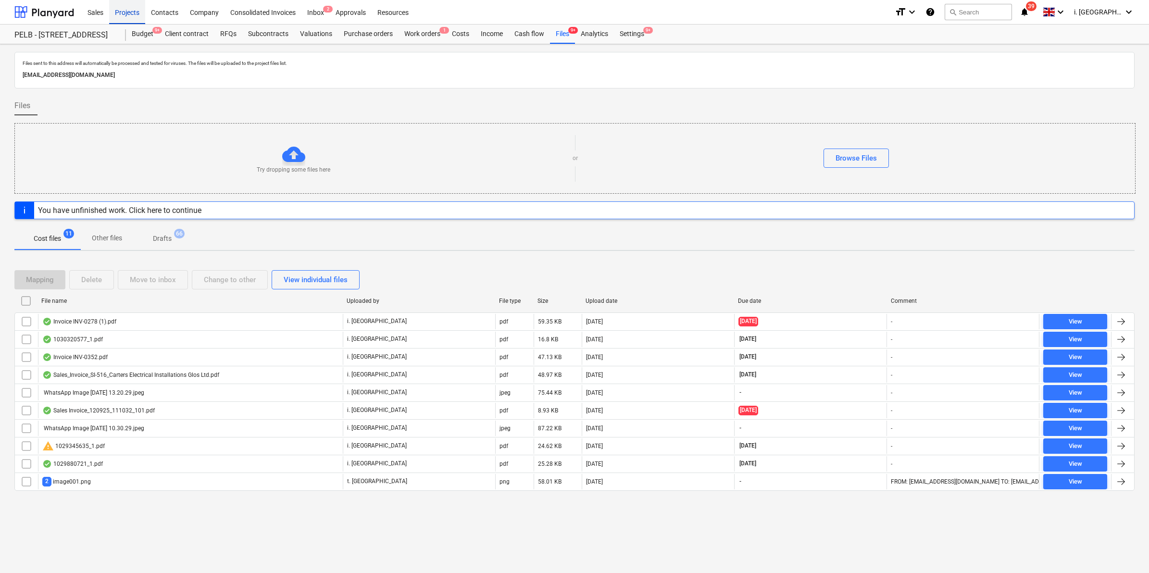
click at [133, 10] on div "Projects" at bounding box center [127, 12] width 36 height 25
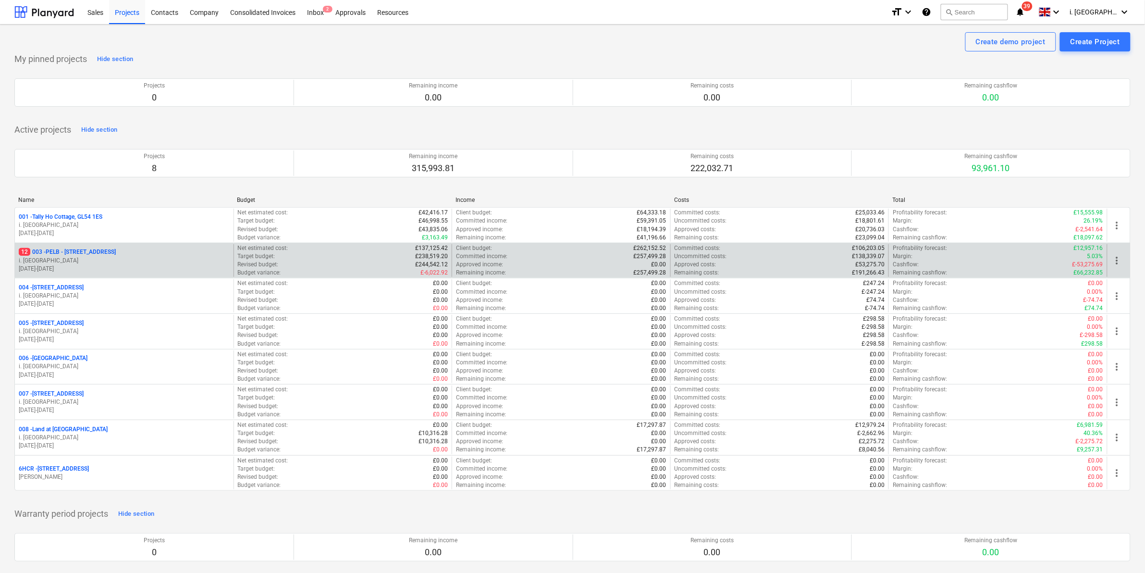
click at [172, 254] on div "12 003 - PELB - [GEOGRAPHIC_DATA], [GEOGRAPHIC_DATA], GL2 7NE" at bounding box center [124, 252] width 211 height 8
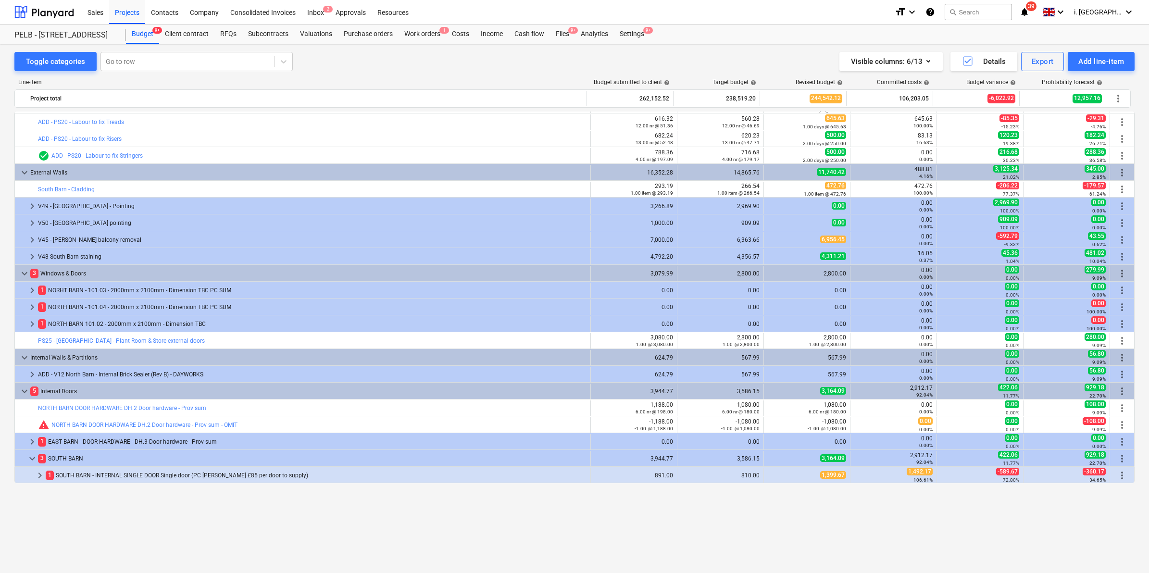
scroll to position [254, 0]
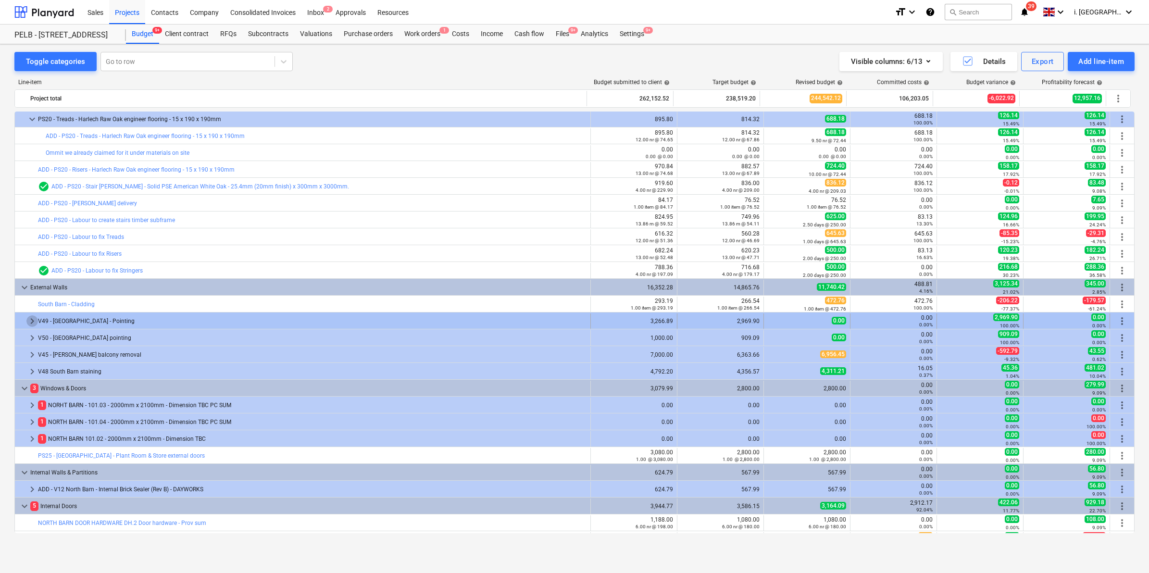
click at [29, 318] on span "keyboard_arrow_right" at bounding box center [32, 321] width 12 height 12
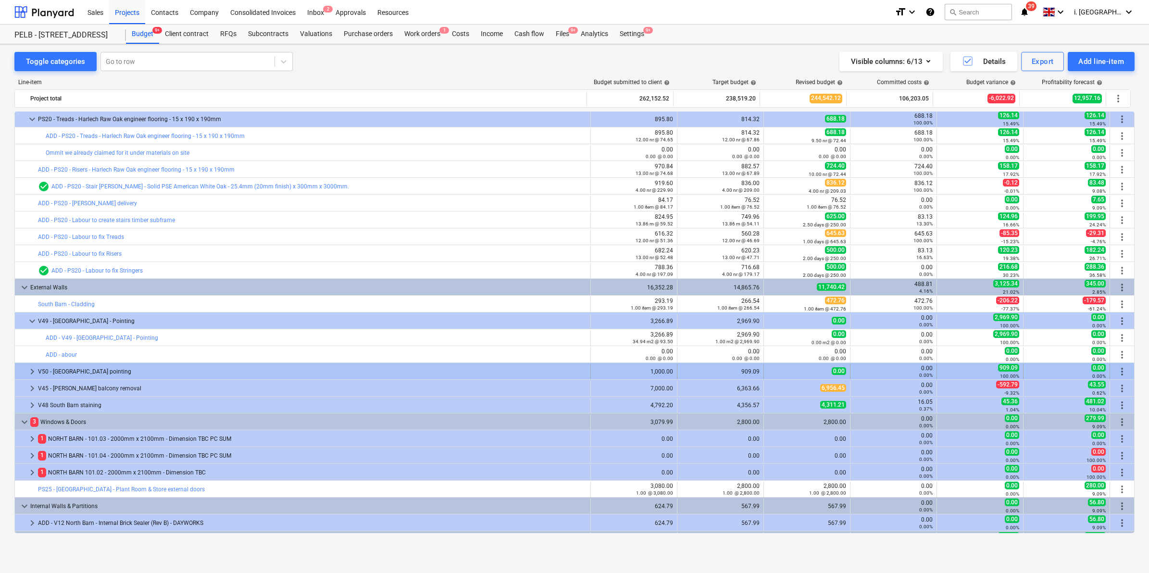
click at [33, 371] on span "keyboard_arrow_right" at bounding box center [32, 372] width 12 height 12
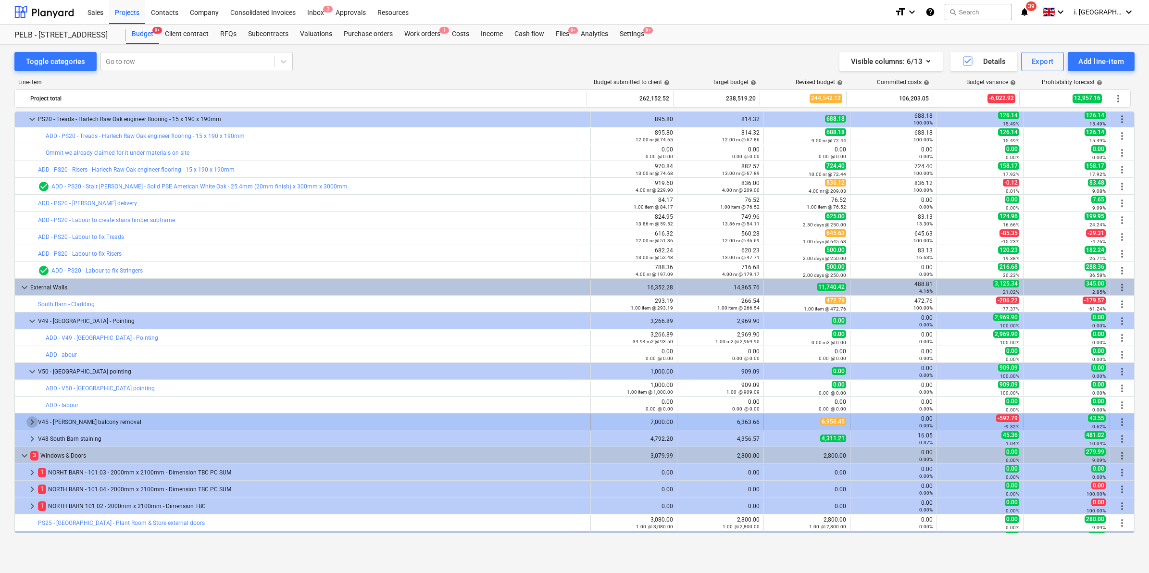
click at [32, 422] on span "keyboard_arrow_right" at bounding box center [32, 422] width 12 height 12
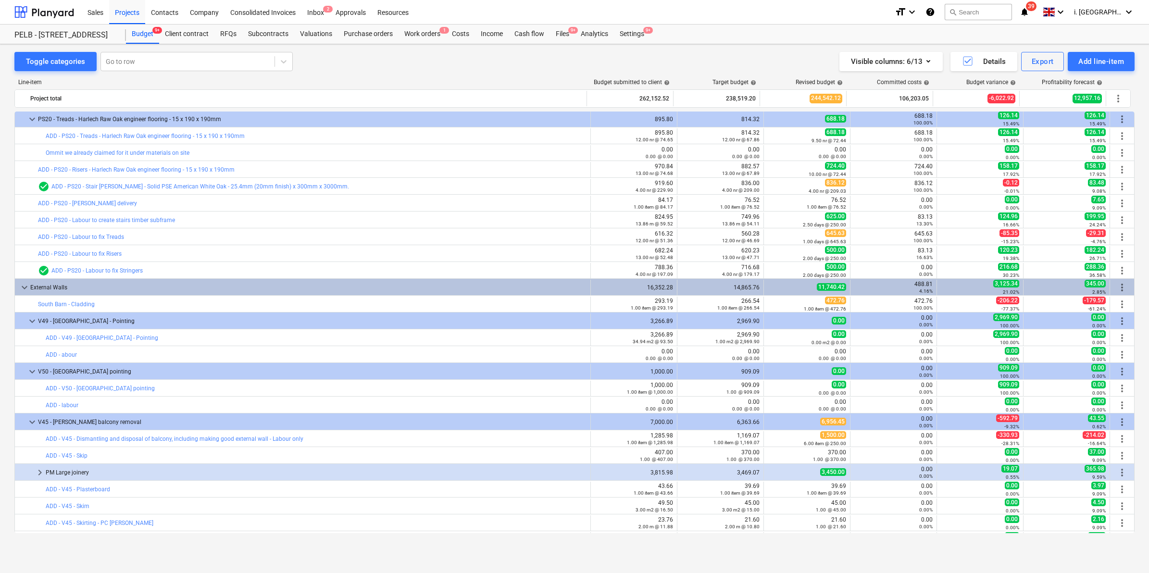
drag, startPoint x: 1134, startPoint y: 220, endPoint x: 1135, endPoint y: 243, distance: 22.6
click at [1135, 243] on div "Toggle categories Go to row Visible columns : 6/13 Details Export Add line-item…" at bounding box center [574, 298] width 1149 height 508
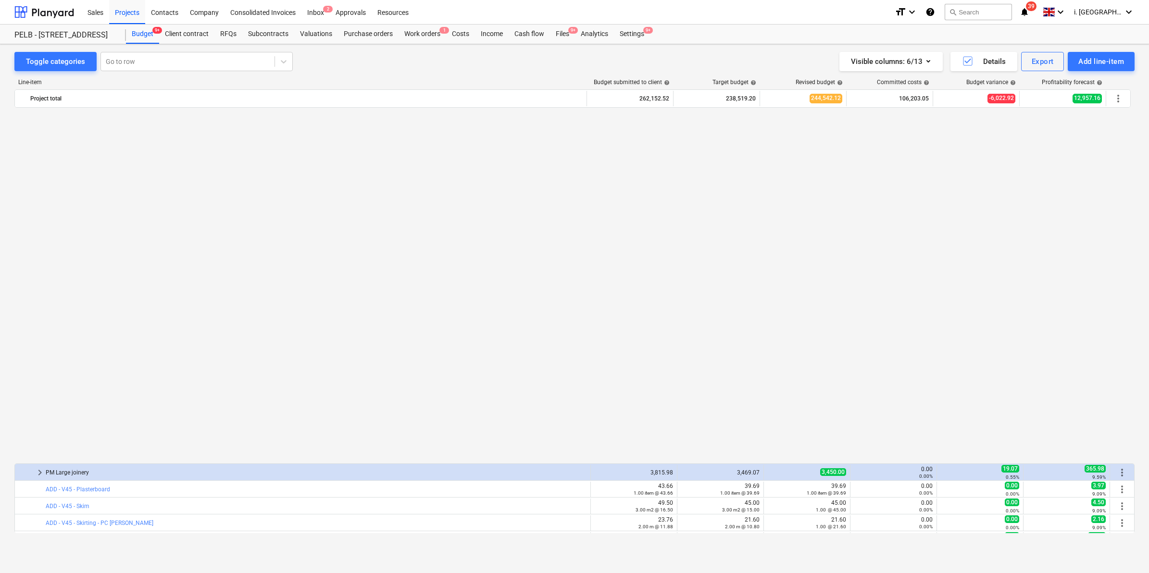
scroll to position [623, 0]
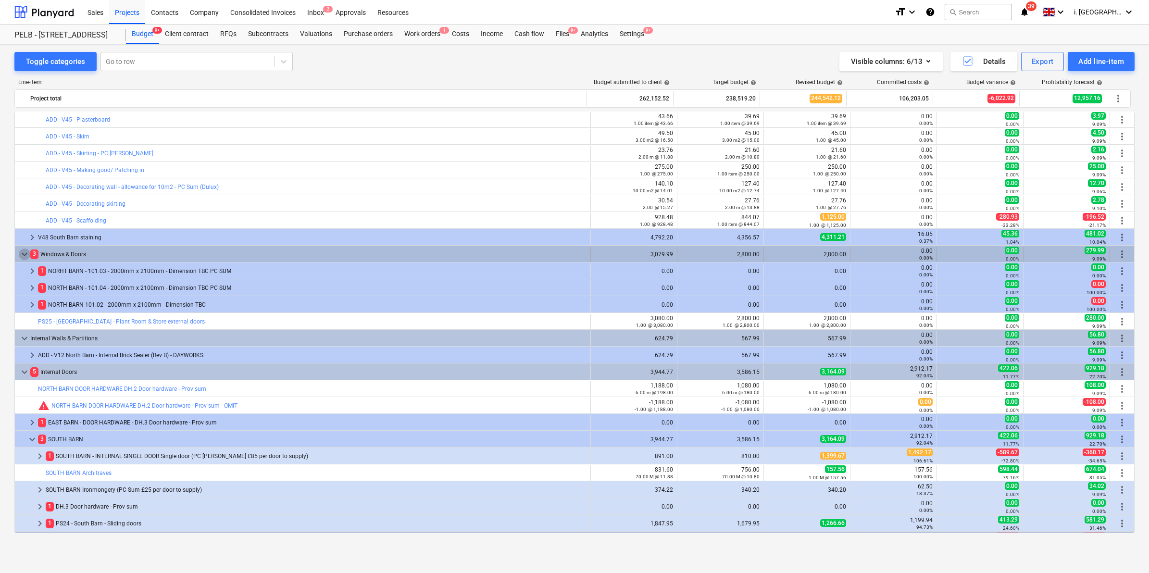
click at [29, 253] on span "keyboard_arrow_down" at bounding box center [25, 254] width 12 height 12
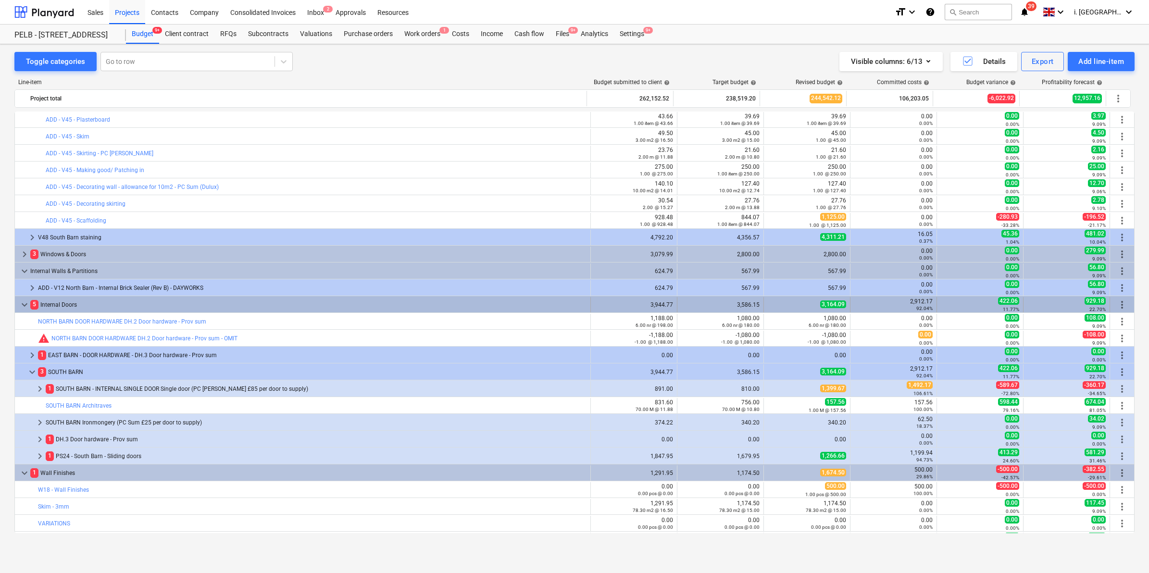
click at [23, 301] on span "keyboard_arrow_down" at bounding box center [25, 305] width 12 height 12
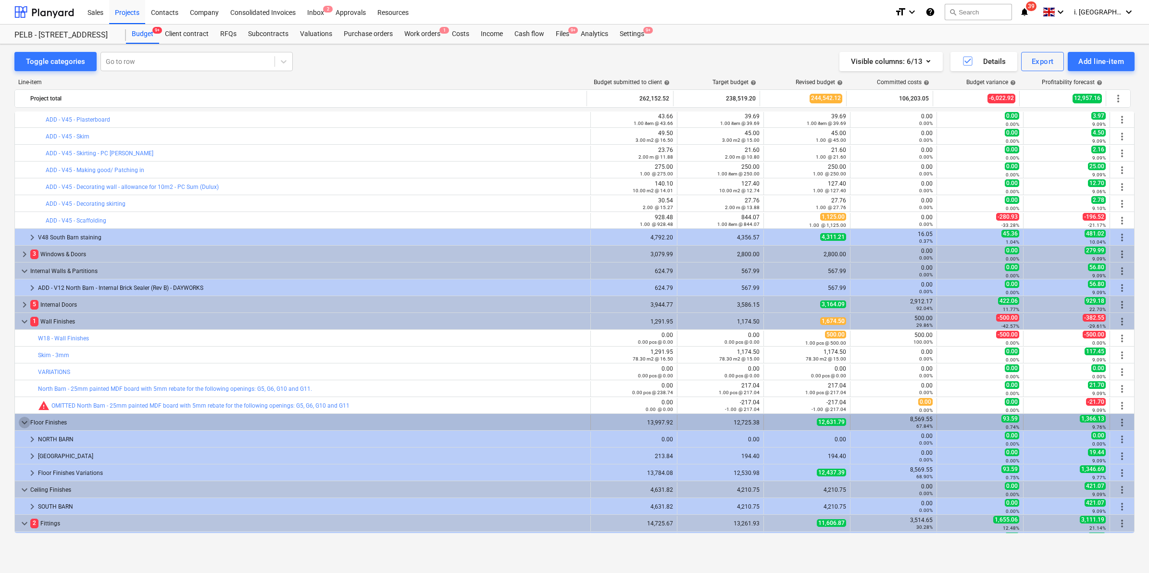
click at [23, 421] on span "keyboard_arrow_down" at bounding box center [25, 423] width 12 height 12
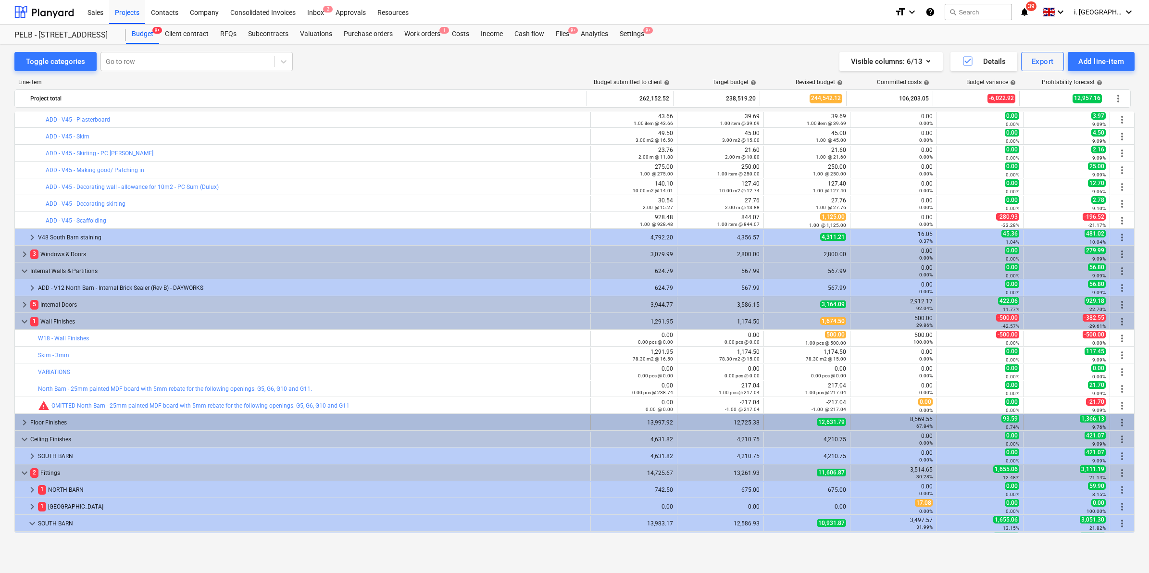
click at [25, 424] on span "keyboard_arrow_right" at bounding box center [25, 423] width 12 height 12
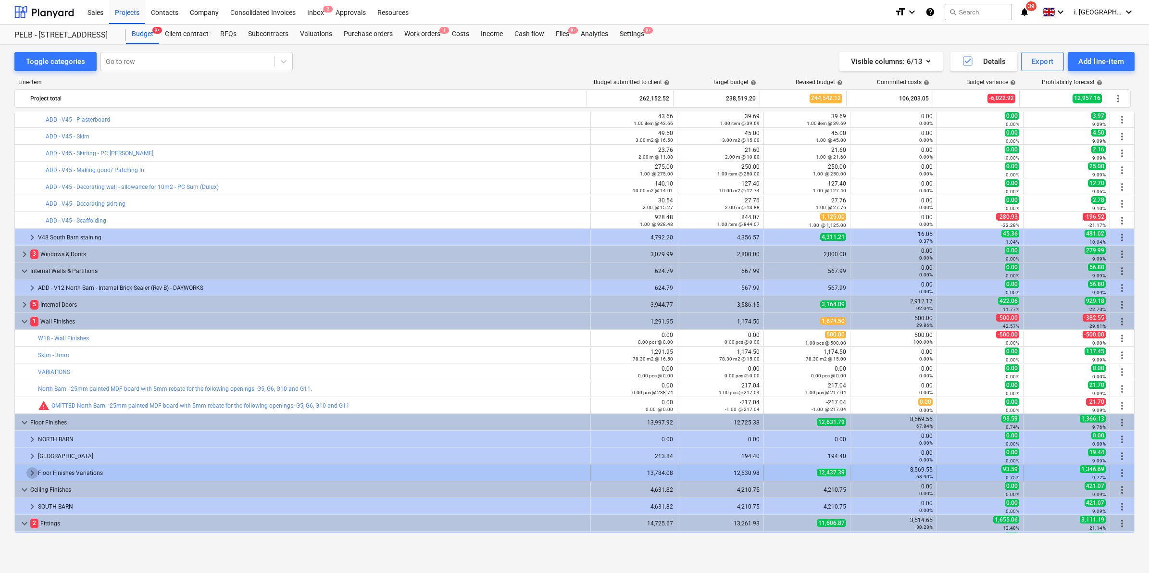
click at [28, 470] on span "keyboard_arrow_right" at bounding box center [32, 473] width 12 height 12
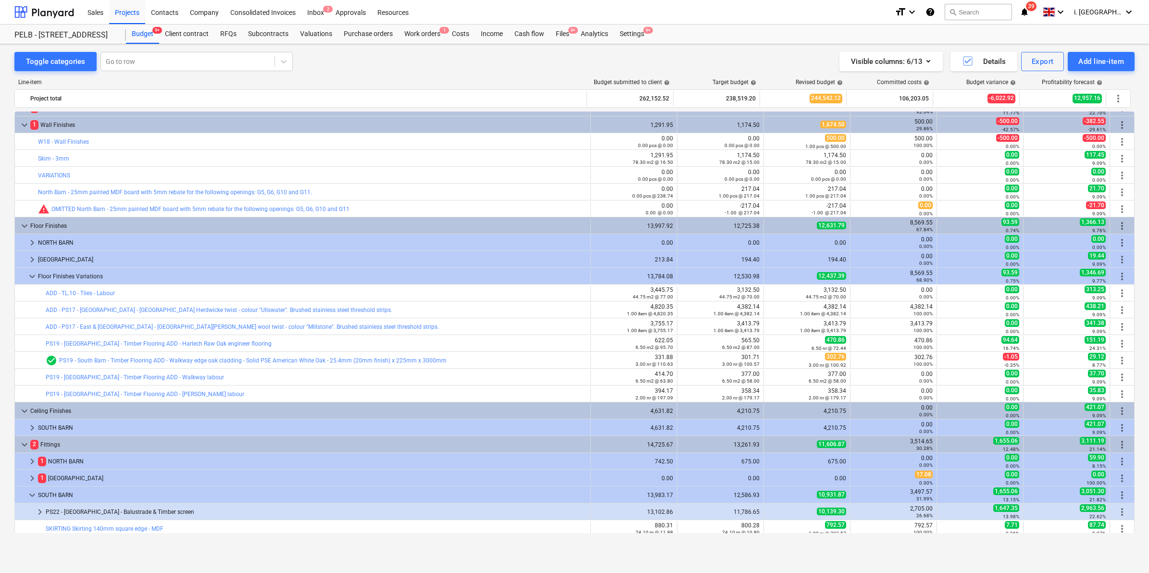
scroll to position [823, 0]
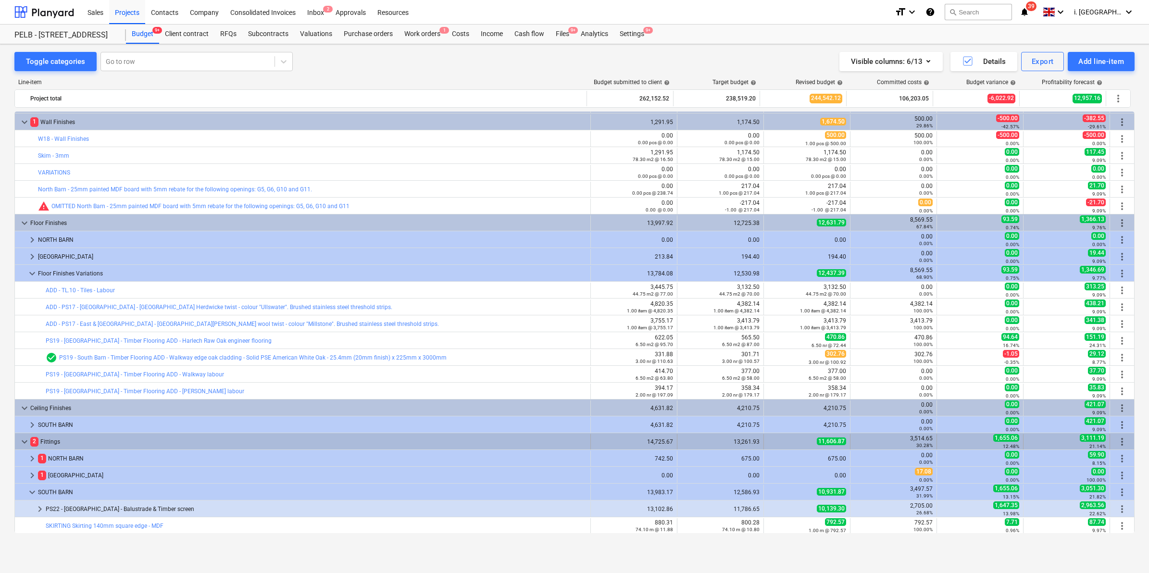
click at [23, 438] on span "keyboard_arrow_down" at bounding box center [25, 442] width 12 height 12
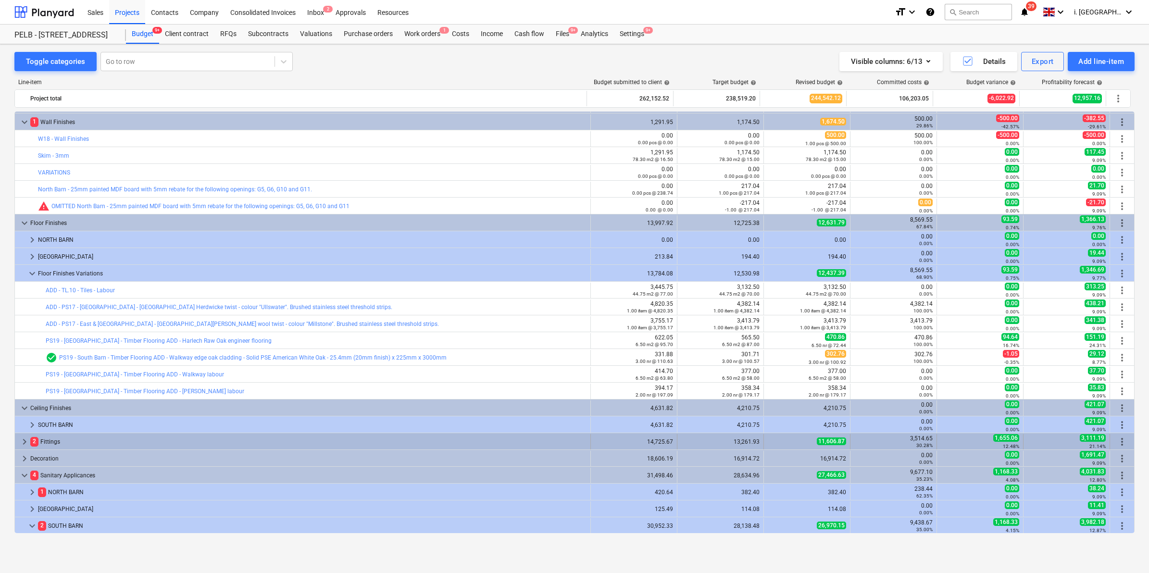
click at [26, 448] on div "keyboard_arrow_right" at bounding box center [25, 441] width 12 height 15
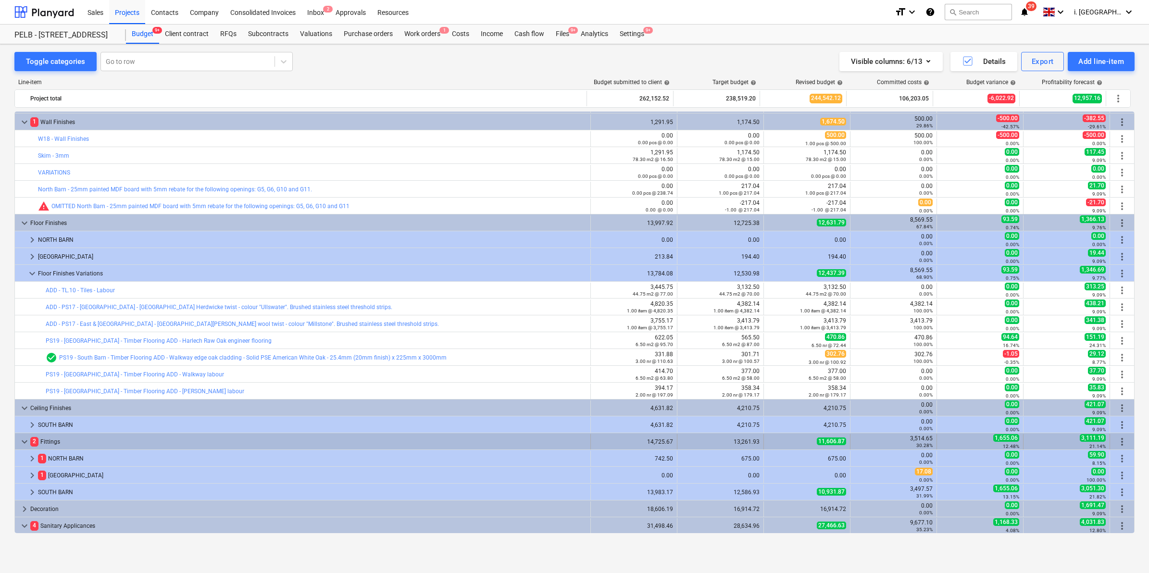
click at [26, 443] on span "keyboard_arrow_down" at bounding box center [25, 442] width 12 height 12
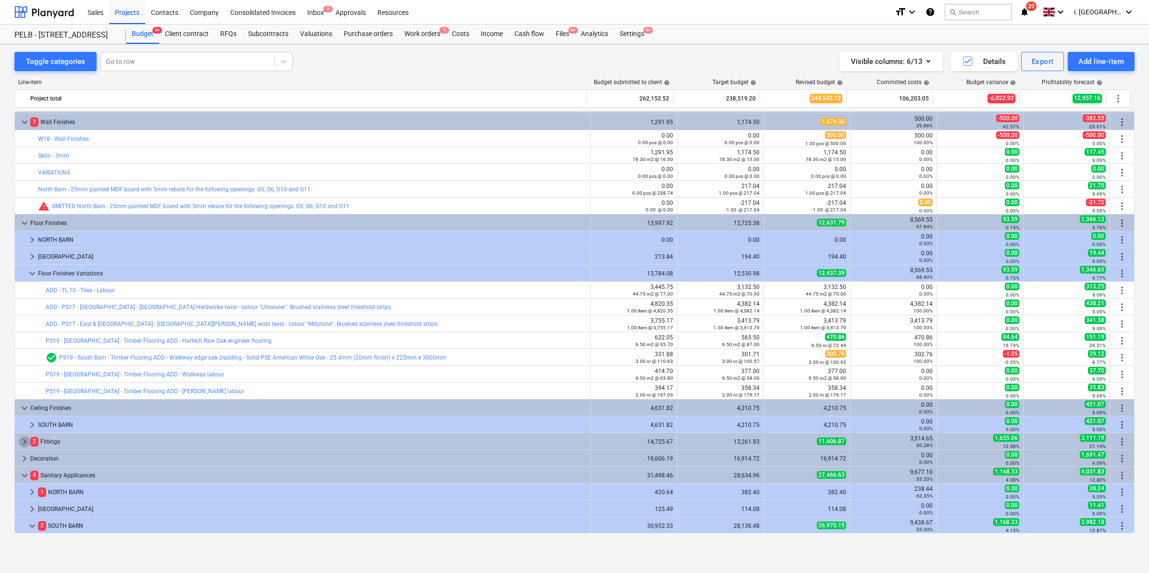
click at [26, 443] on span "keyboard_arrow_right" at bounding box center [25, 442] width 12 height 12
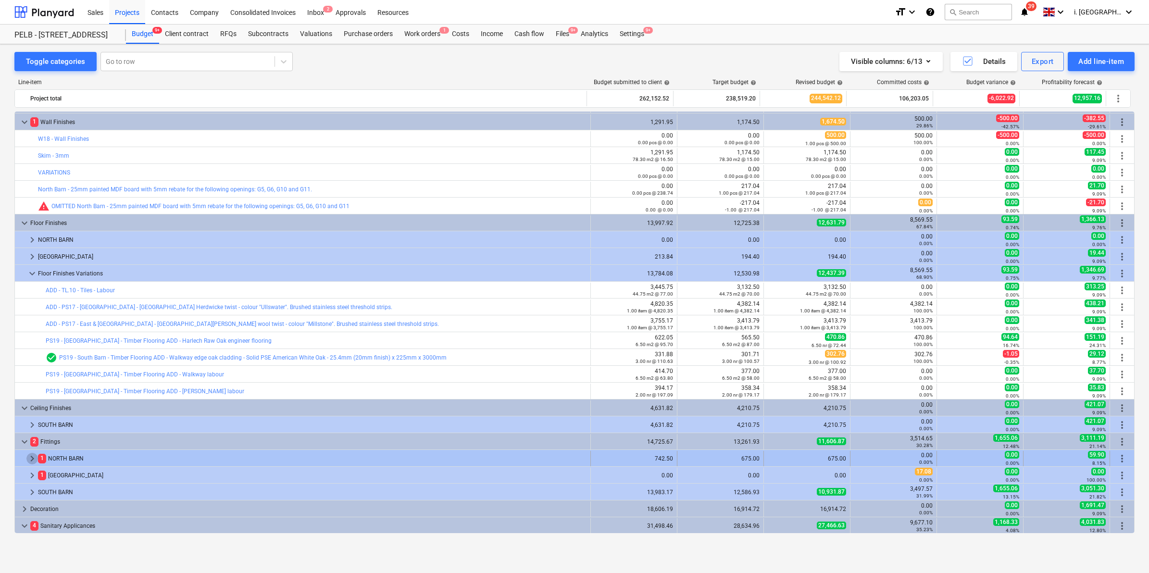
click at [29, 459] on span "keyboard_arrow_right" at bounding box center [32, 459] width 12 height 12
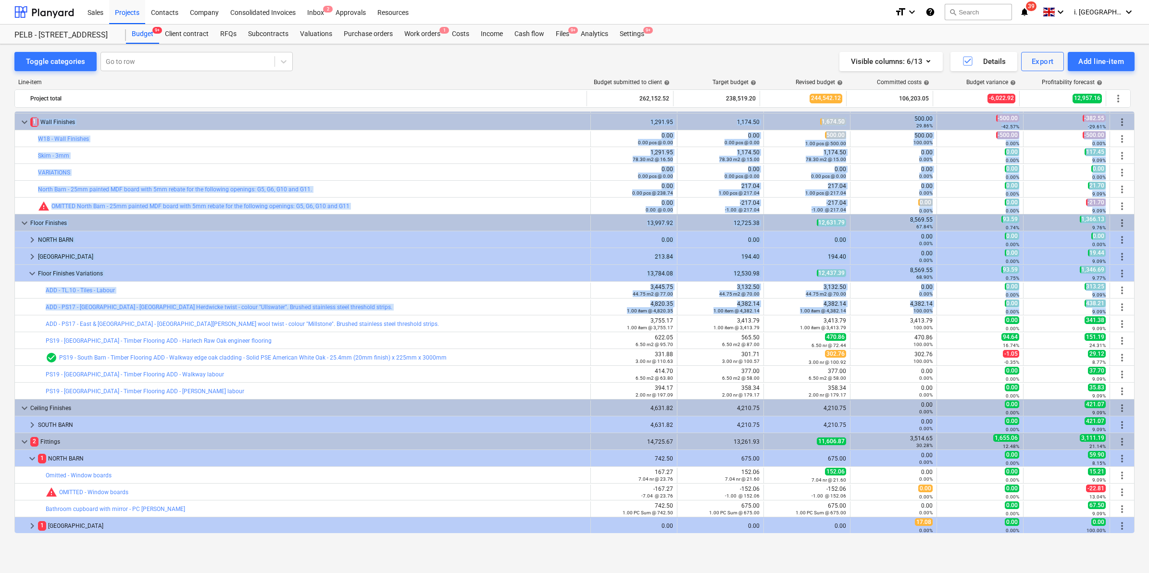
drag, startPoint x: 1130, startPoint y: 309, endPoint x: 1134, endPoint y: 326, distance: 17.7
click at [1134, 326] on div "Toggle categories Go to row Visible columns : 6/13 Details Export Add line-item…" at bounding box center [574, 298] width 1149 height 508
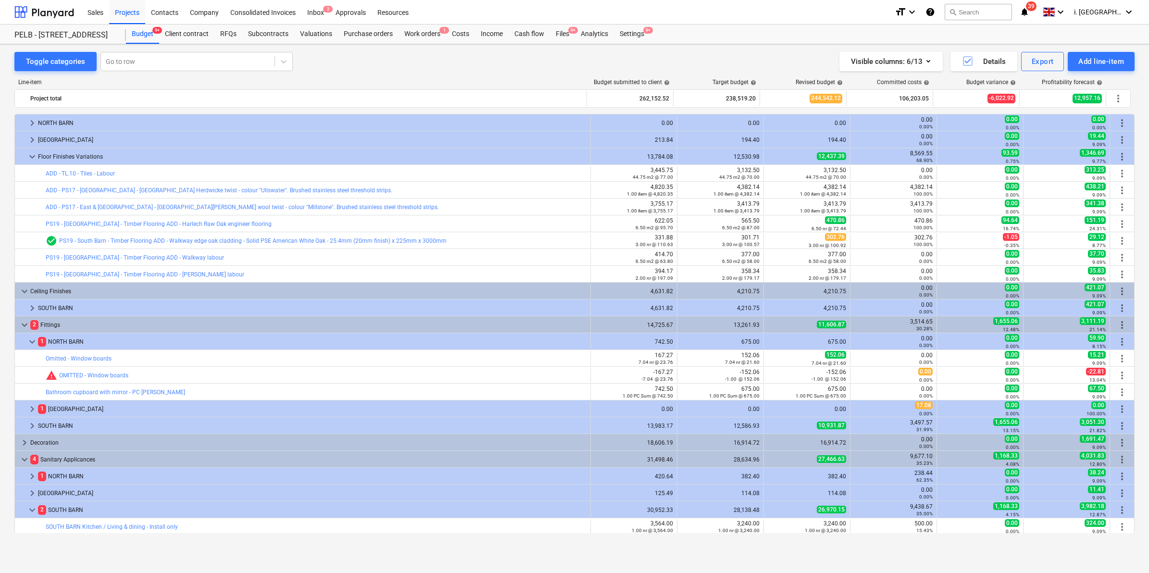
scroll to position [966, 0]
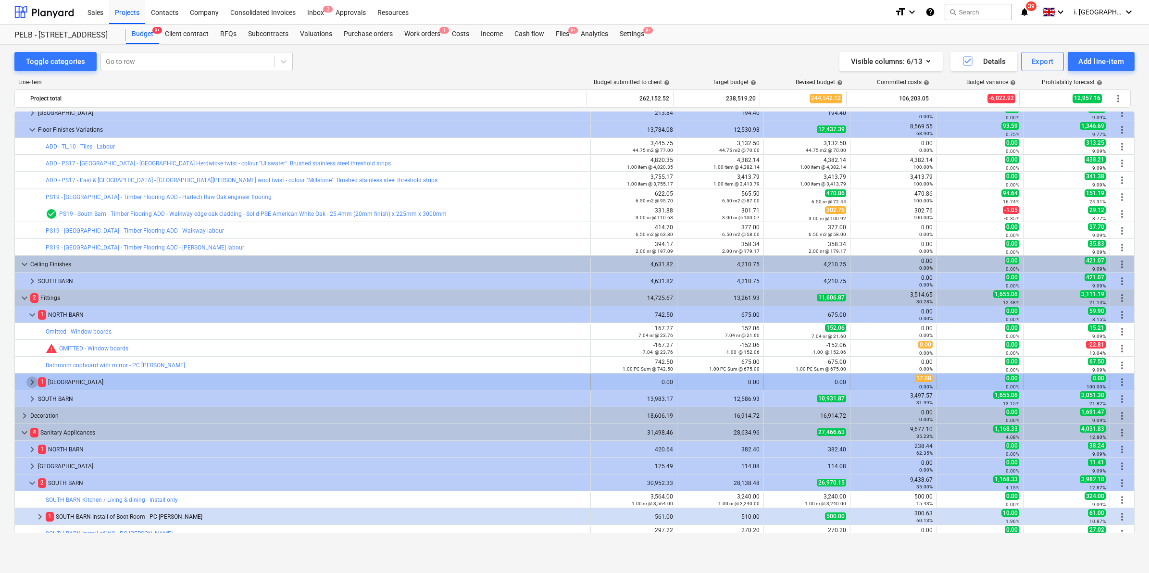
click at [28, 380] on span "keyboard_arrow_right" at bounding box center [32, 382] width 12 height 12
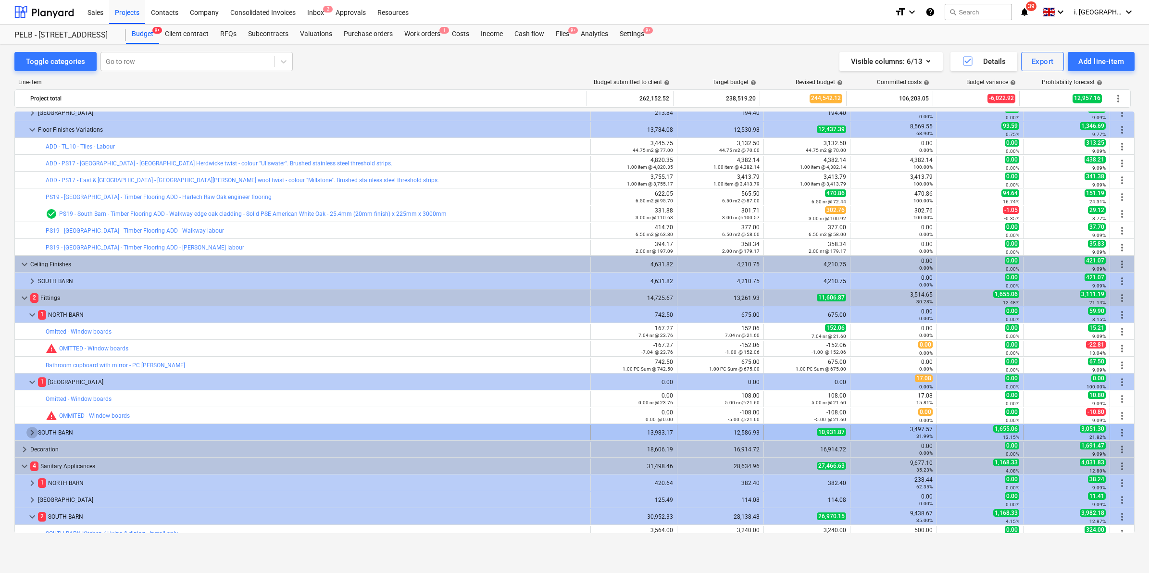
click at [30, 431] on span "keyboard_arrow_right" at bounding box center [32, 433] width 12 height 12
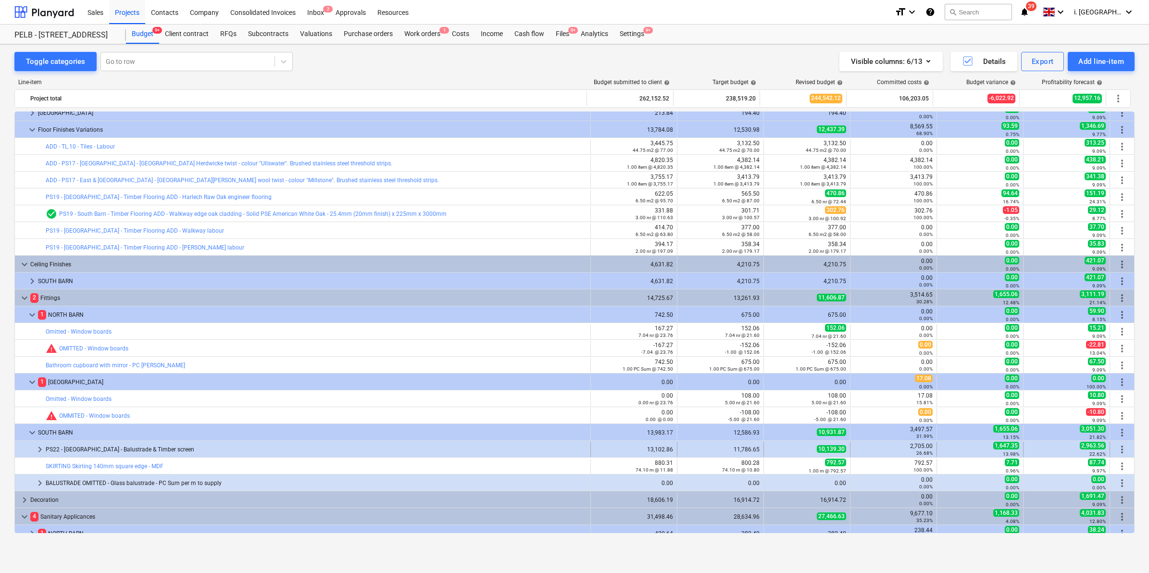
click at [41, 455] on div "keyboard_arrow_right" at bounding box center [40, 449] width 12 height 15
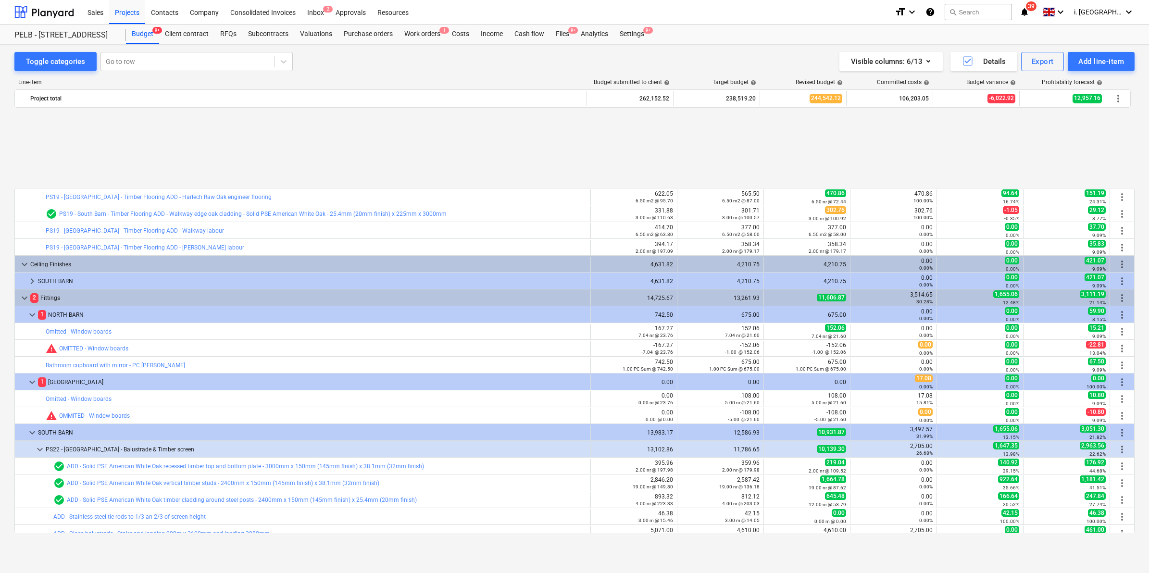
scroll to position [1063, 0]
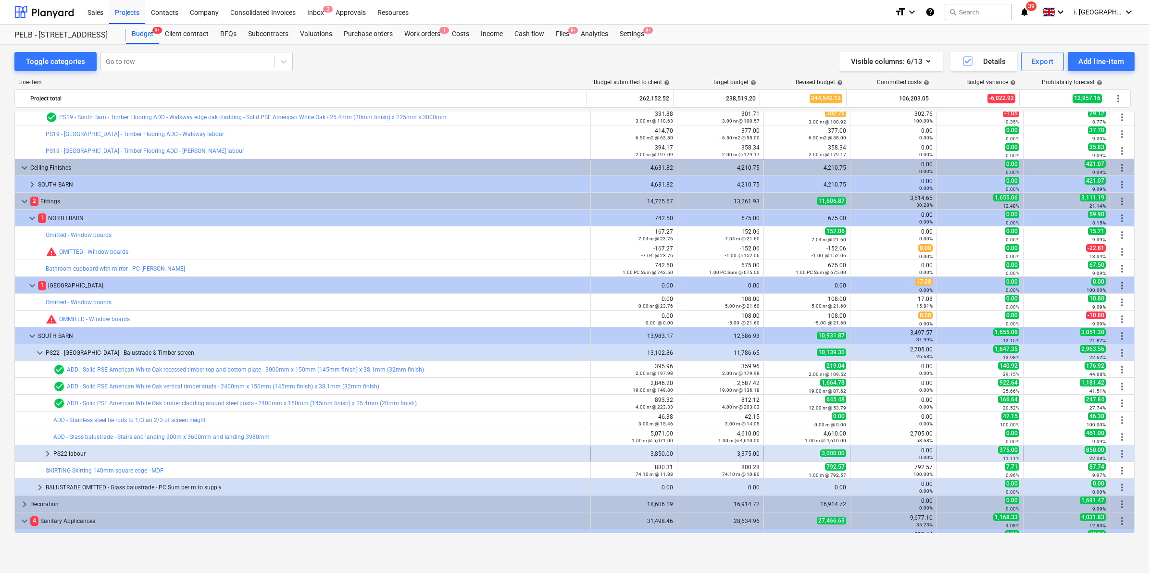
click at [42, 457] on span "keyboard_arrow_right" at bounding box center [48, 454] width 12 height 12
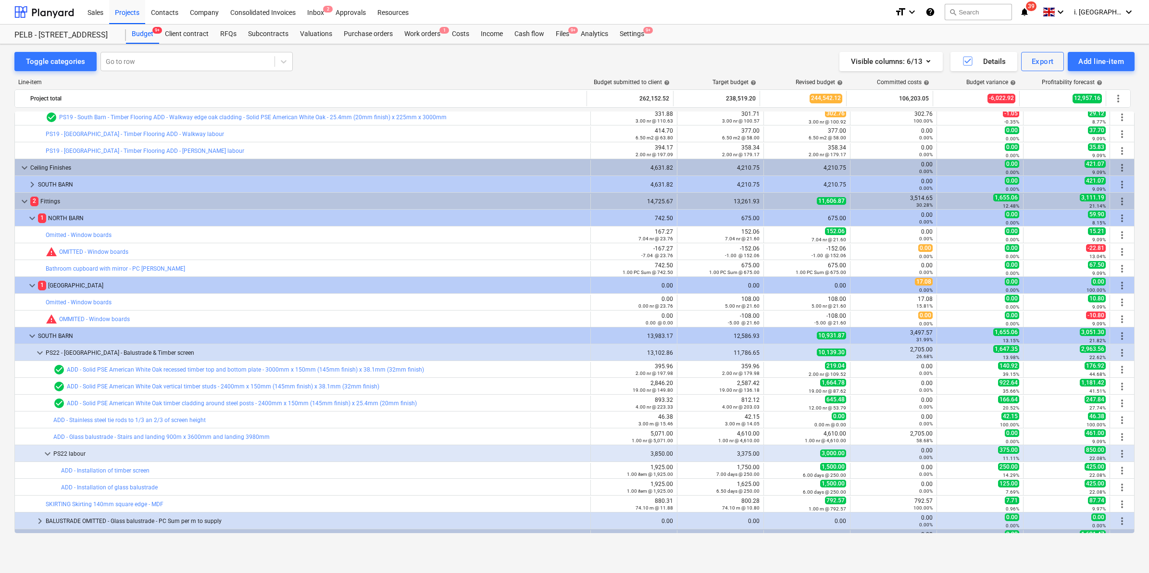
drag, startPoint x: 1134, startPoint y: 345, endPoint x: 1138, endPoint y: 368, distance: 23.8
click at [1138, 368] on div "Toggle categories Go to row Visible columns : 6/13 Details Export Add line-item…" at bounding box center [574, 298] width 1149 height 508
drag, startPoint x: 1134, startPoint y: 349, endPoint x: 1133, endPoint y: 357, distance: 7.7
click at [1133, 357] on div "Toggle categories Go to row Visible columns : 6/13 Details Export Add line-item…" at bounding box center [574, 298] width 1149 height 508
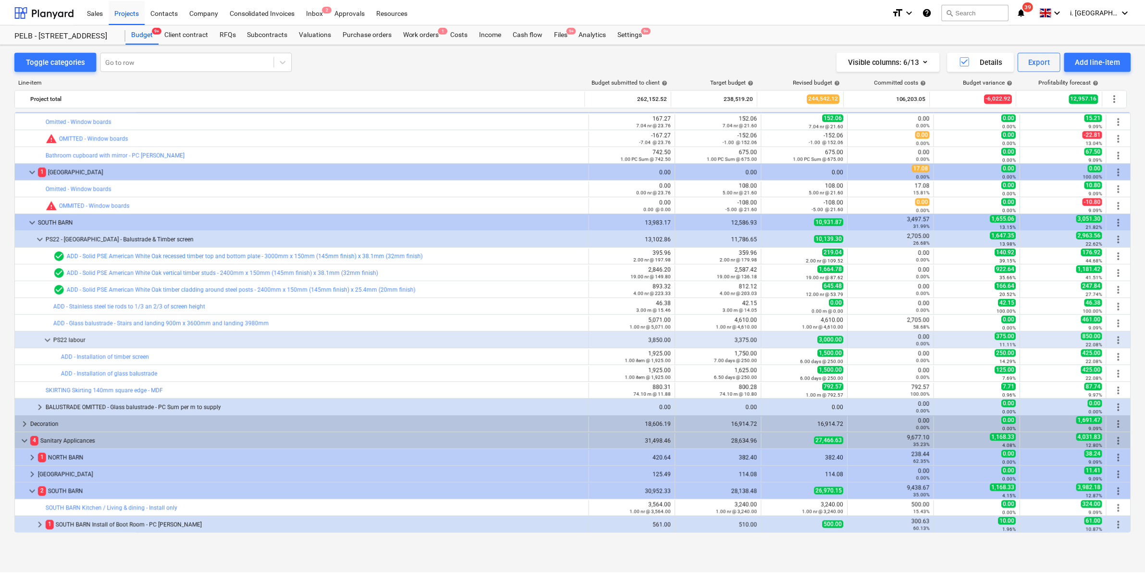
scroll to position [1184, 0]
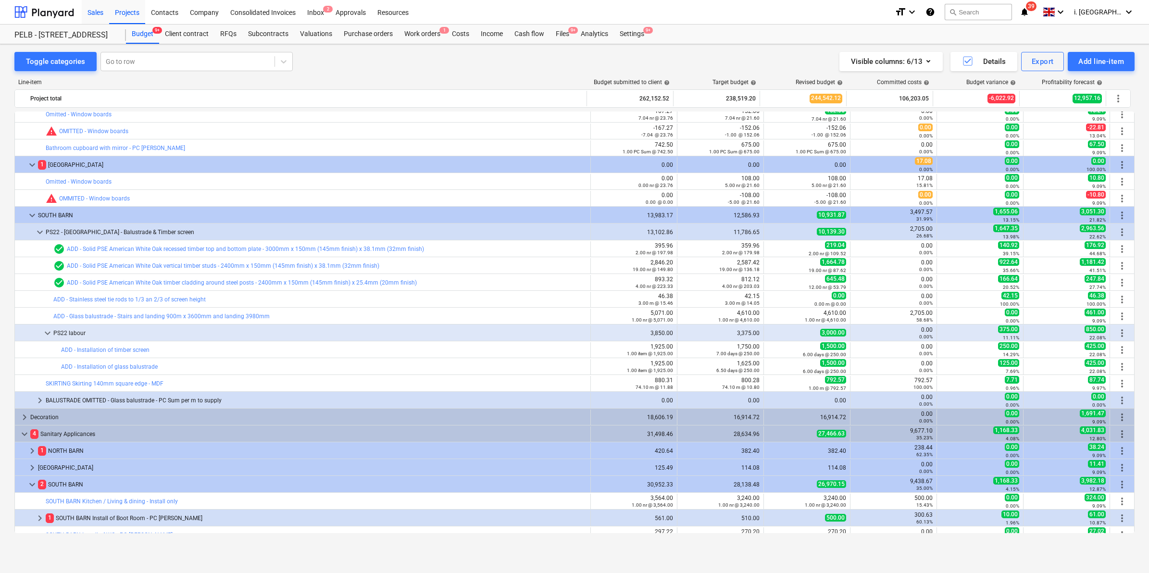
click at [87, 10] on div "Sales" at bounding box center [95, 12] width 27 height 25
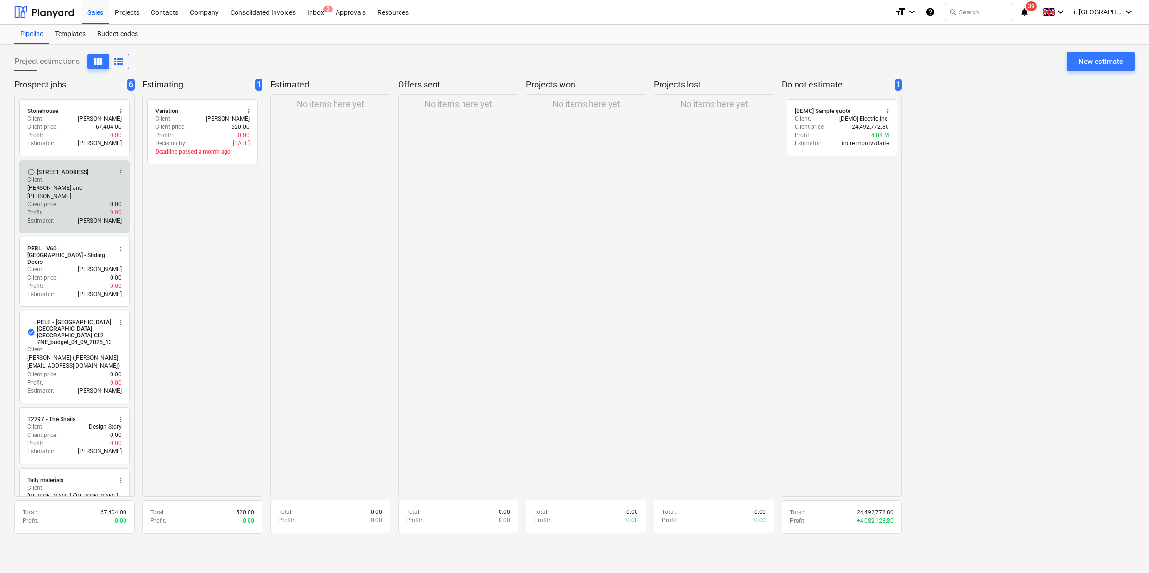
click at [71, 187] on p "Neil and Julia Murray" at bounding box center [74, 192] width 94 height 16
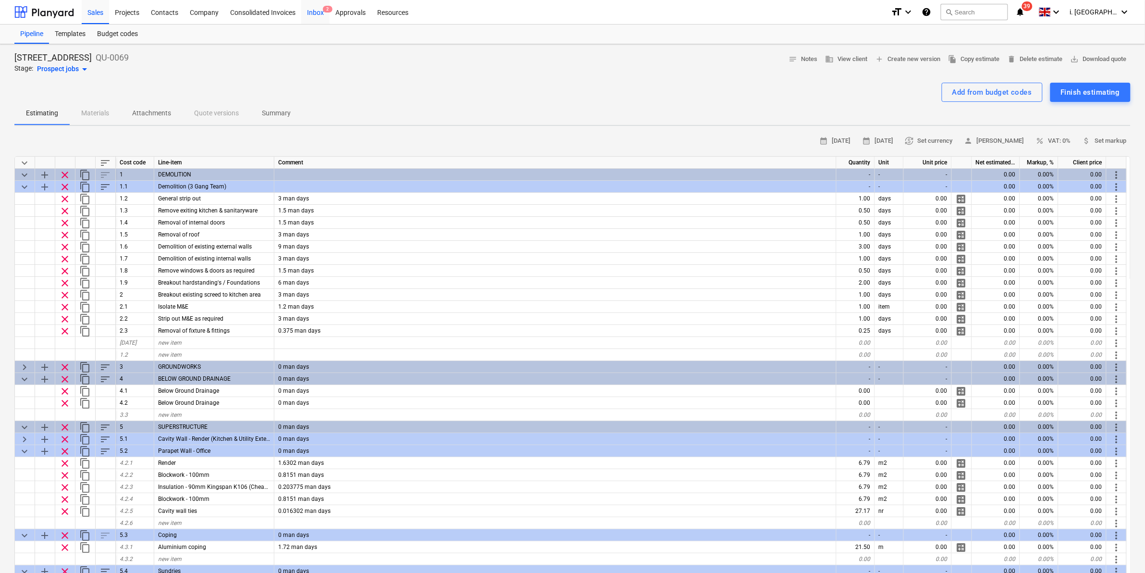
click at [323, 11] on span "2" at bounding box center [328, 9] width 10 height 7
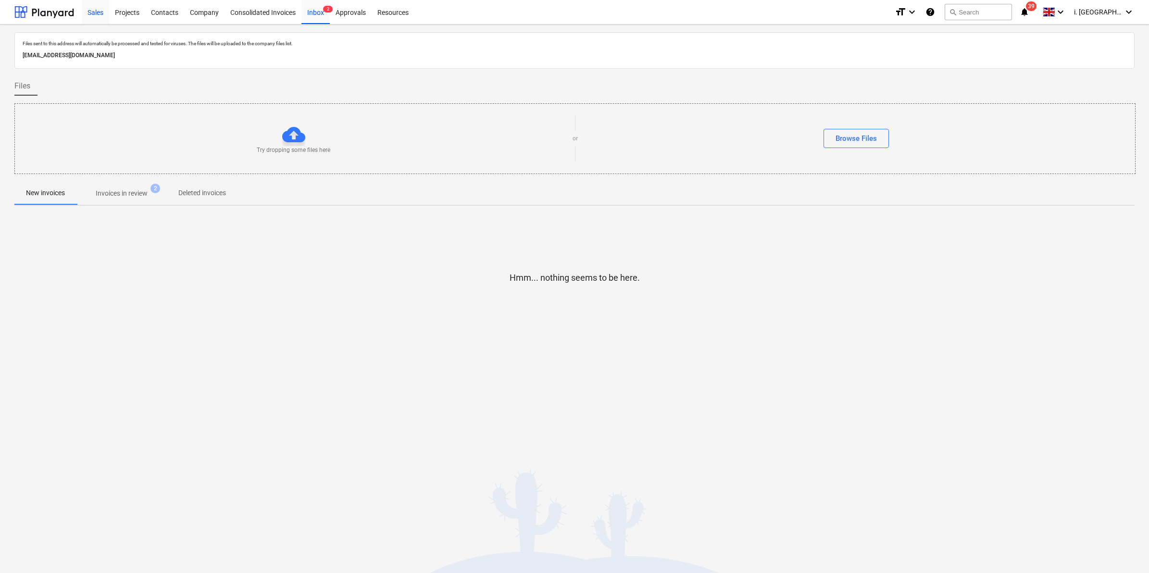
click at [94, 17] on div "Sales" at bounding box center [95, 12] width 27 height 25
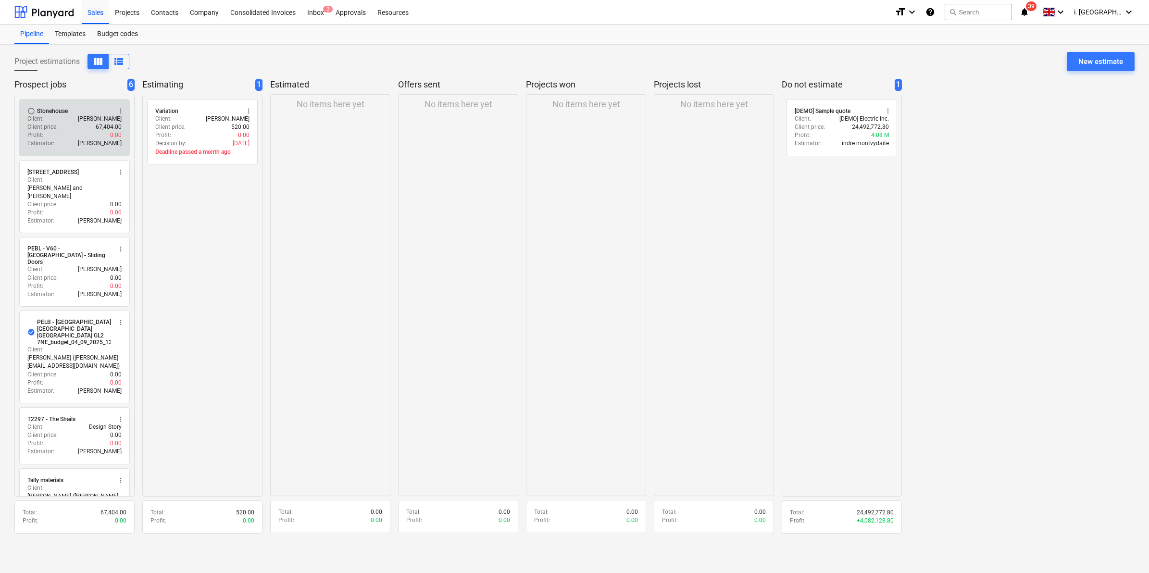
click at [65, 128] on div "Client price : 67,404.00" at bounding box center [74, 127] width 94 height 8
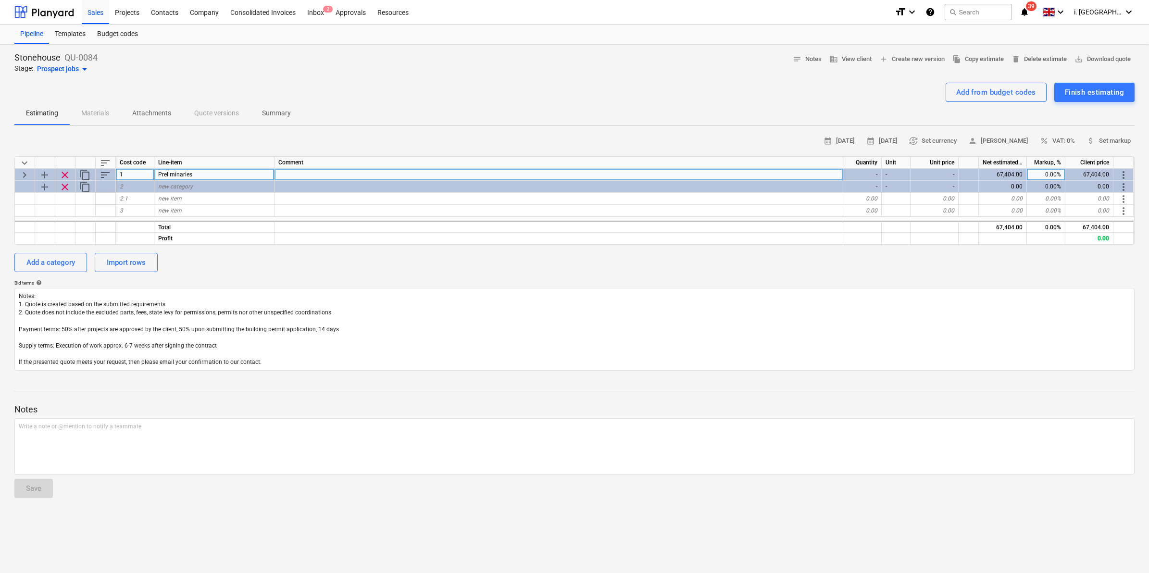
click at [27, 176] on span "keyboard_arrow_right" at bounding box center [25, 175] width 12 height 12
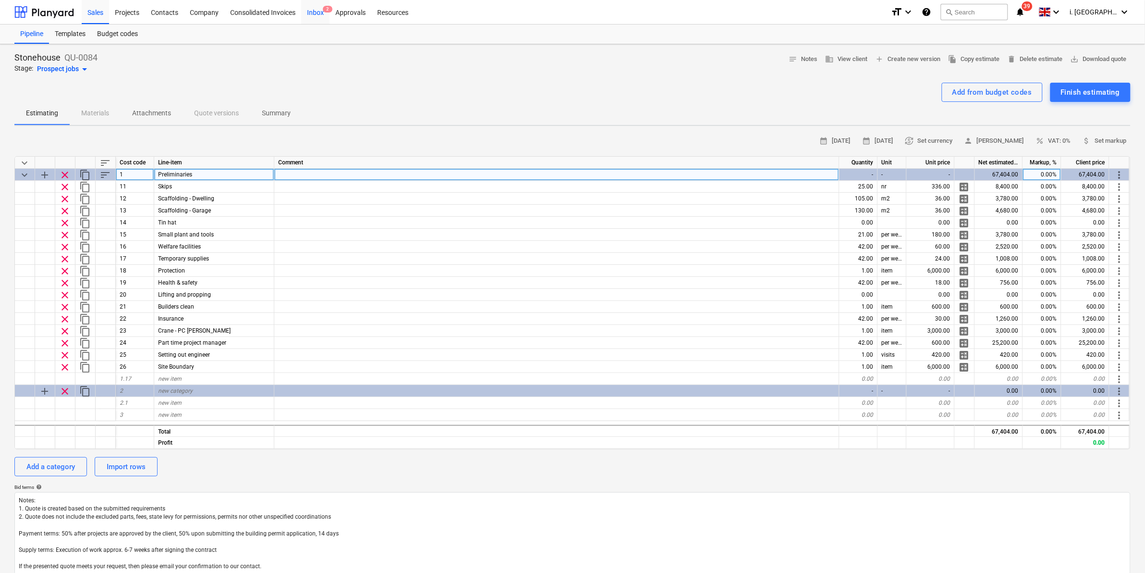
click at [328, 9] on span "2" at bounding box center [328, 9] width 10 height 7
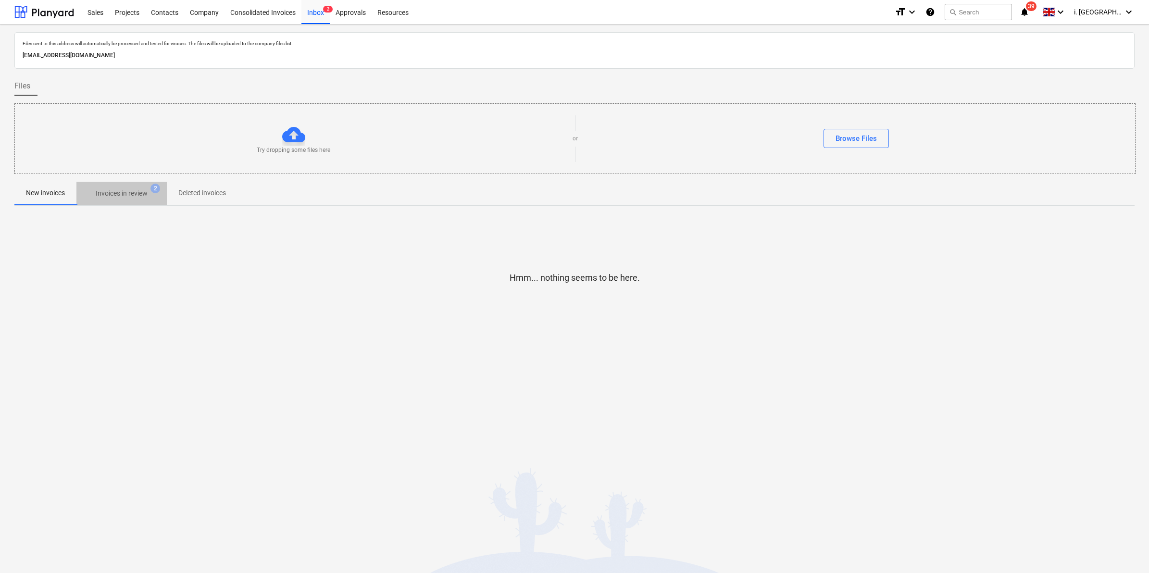
click at [123, 202] on span "Invoices in review 2" at bounding box center [121, 193] width 90 height 17
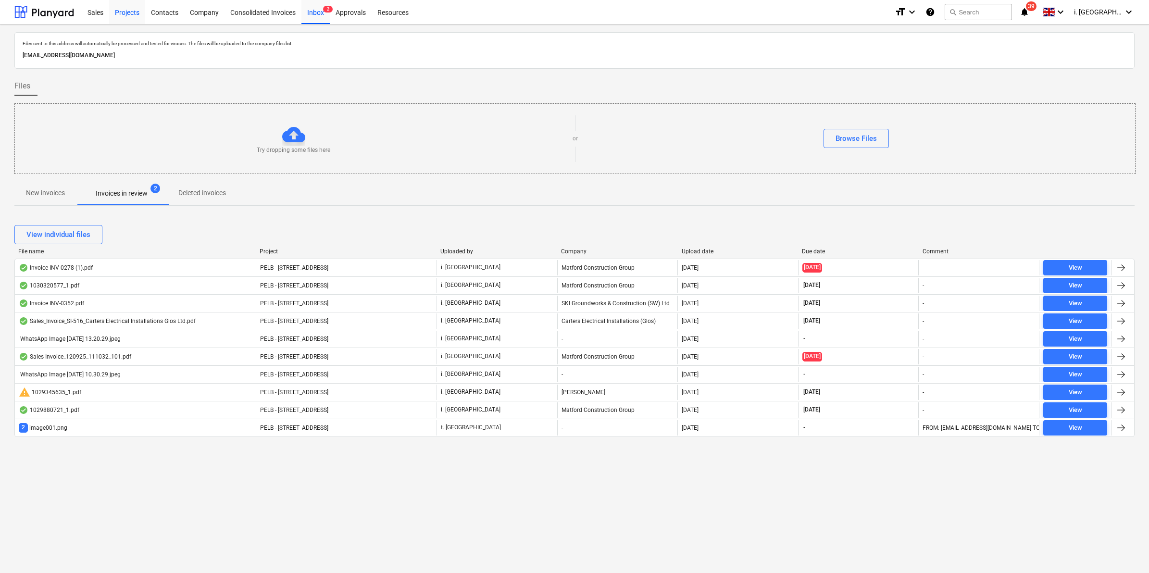
click at [137, 12] on div "Projects" at bounding box center [127, 12] width 36 height 25
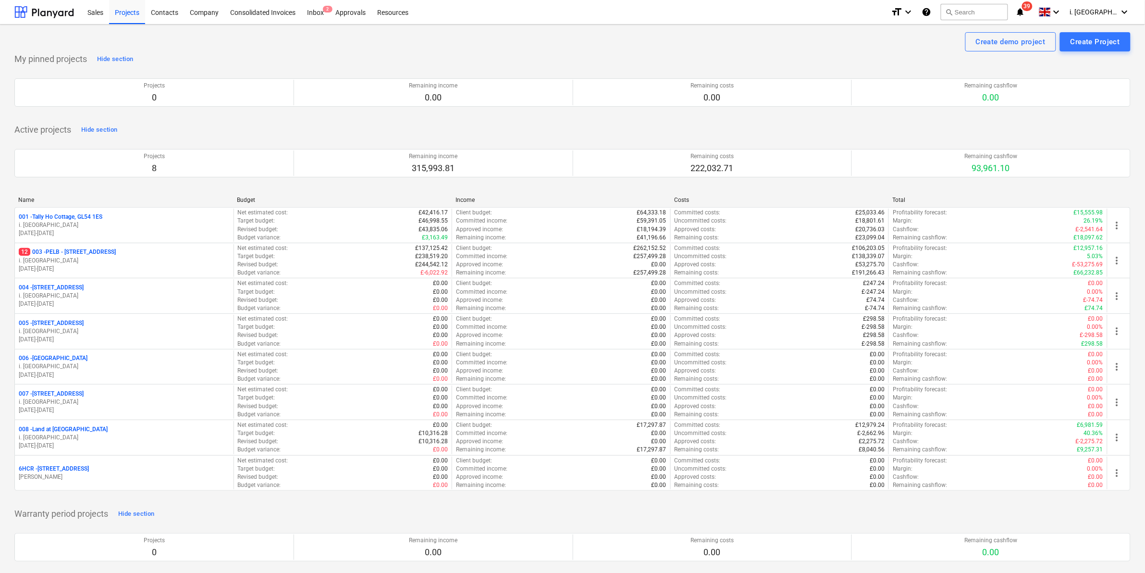
click at [63, 250] on p "12 003 - PELB - [GEOGRAPHIC_DATA], [GEOGRAPHIC_DATA], GL2 7NE" at bounding box center [67, 252] width 97 height 8
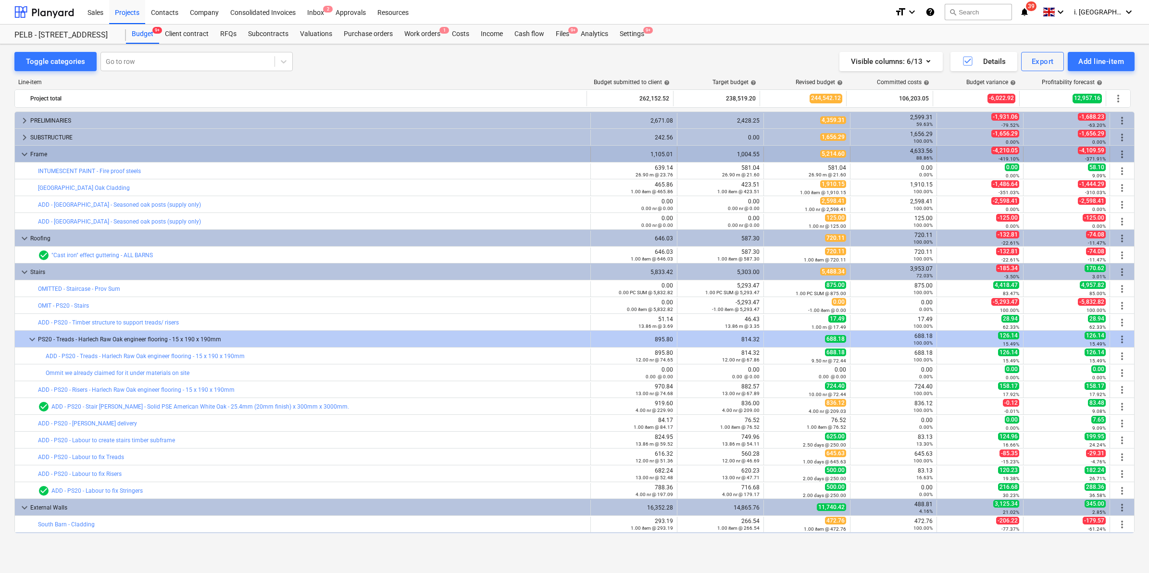
click at [23, 157] on span "keyboard_arrow_down" at bounding box center [25, 155] width 12 height 12
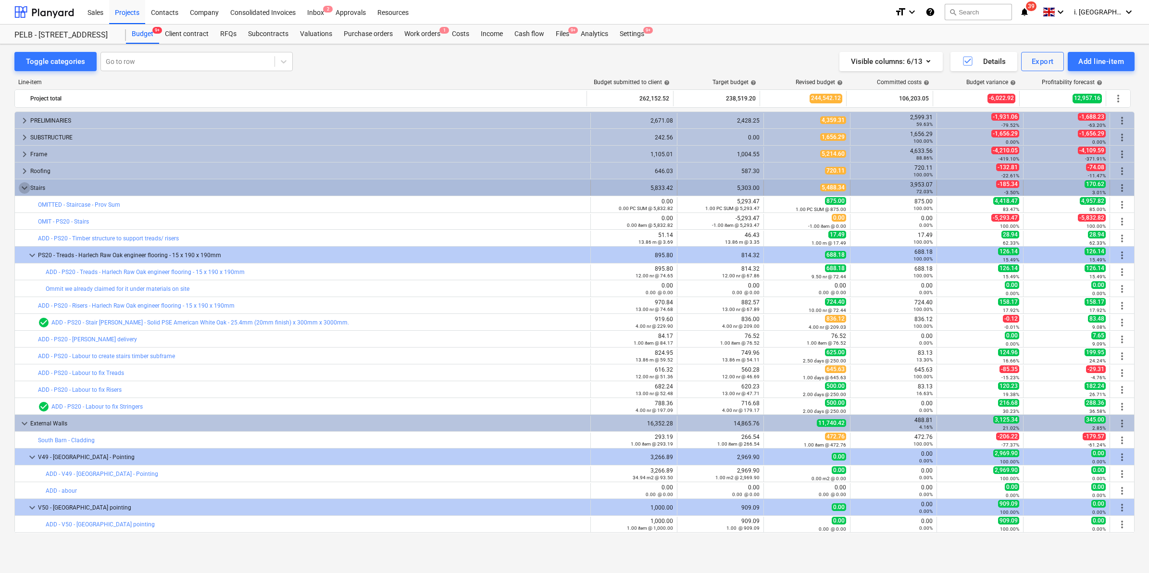
click at [22, 187] on span "keyboard_arrow_down" at bounding box center [25, 188] width 12 height 12
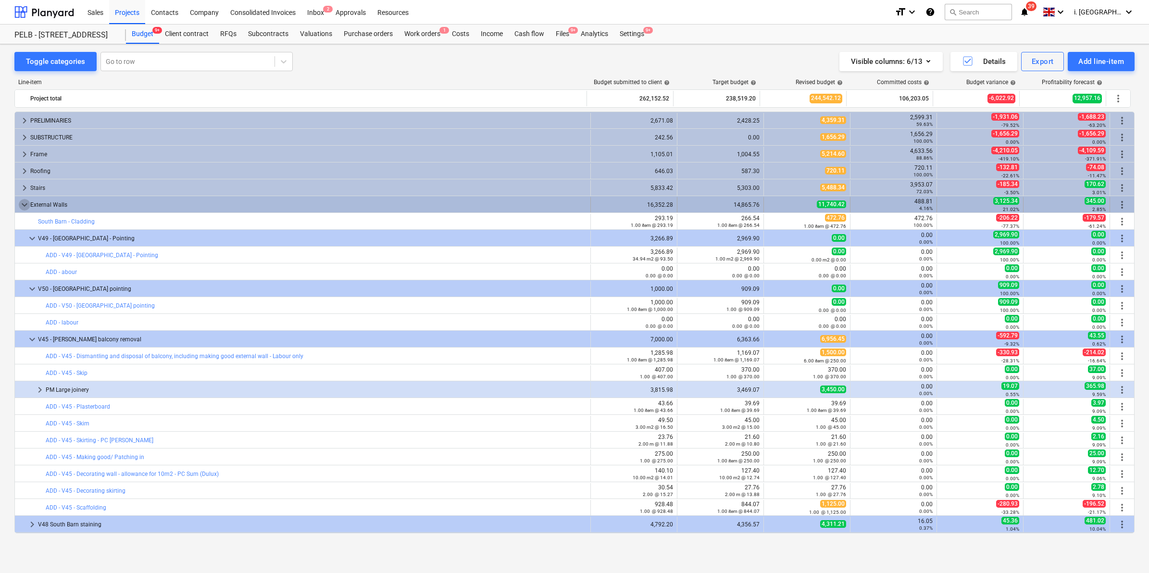
click at [22, 207] on span "keyboard_arrow_down" at bounding box center [25, 205] width 12 height 12
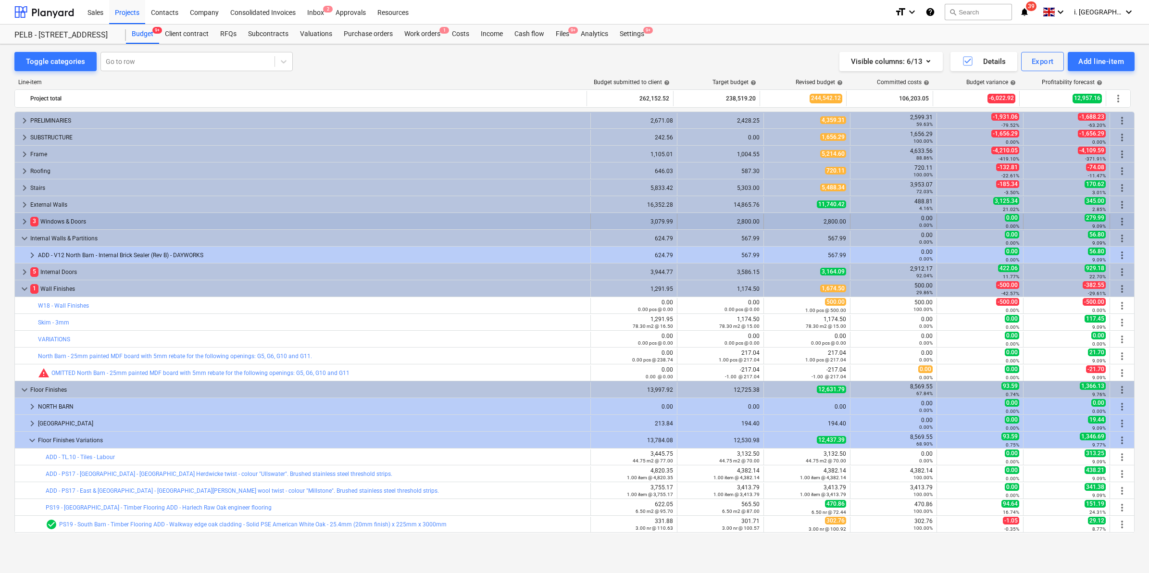
click at [23, 221] on span "keyboard_arrow_right" at bounding box center [25, 222] width 12 height 12
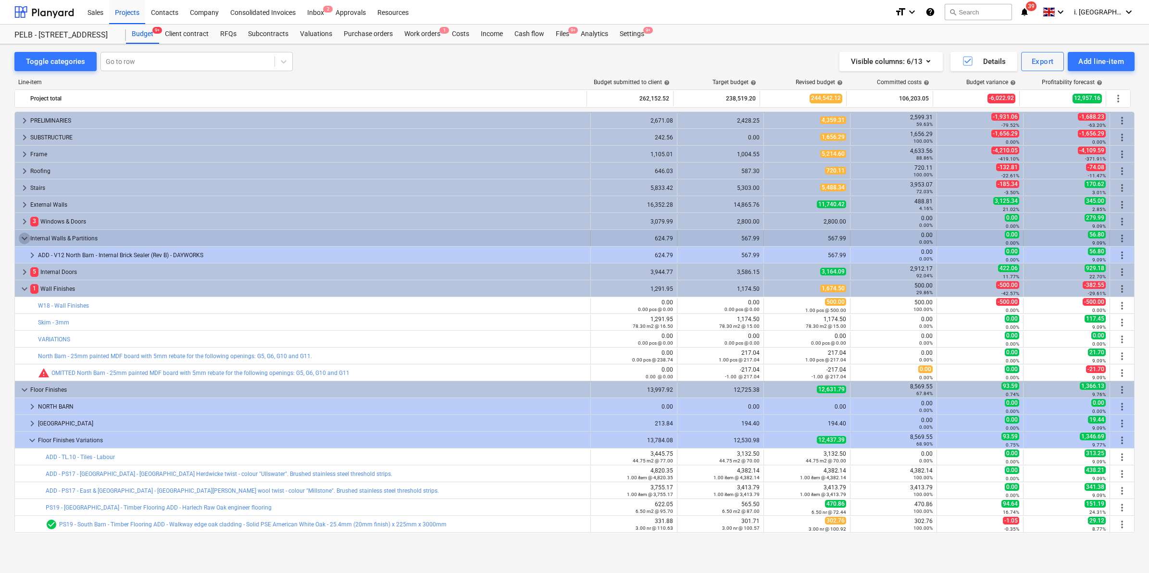
click at [23, 239] on span "keyboard_arrow_down" at bounding box center [25, 239] width 12 height 12
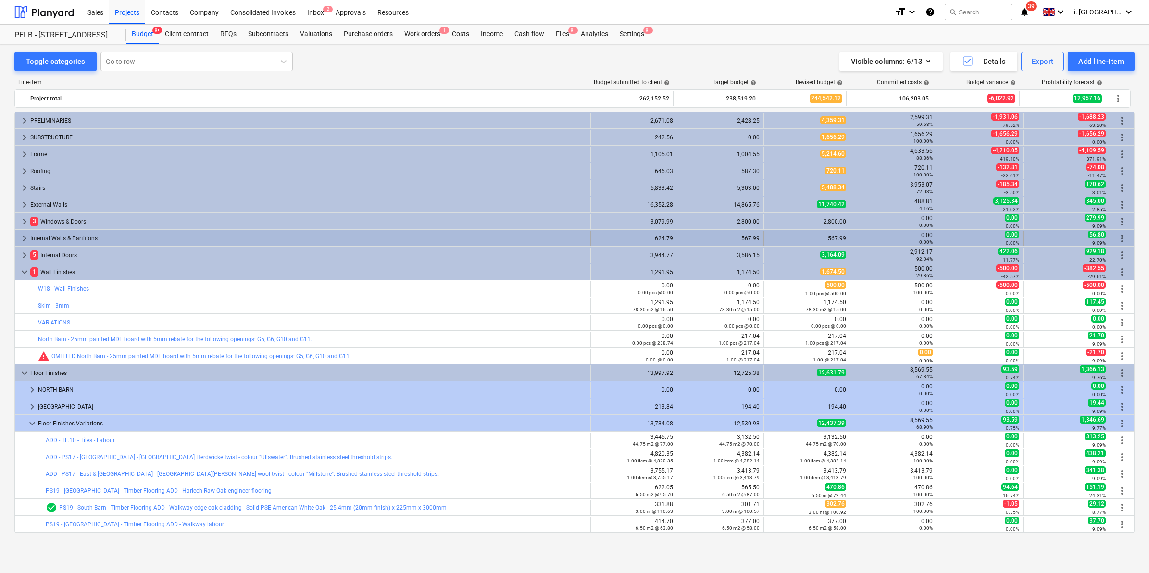
click at [22, 240] on span "keyboard_arrow_right" at bounding box center [25, 239] width 12 height 12
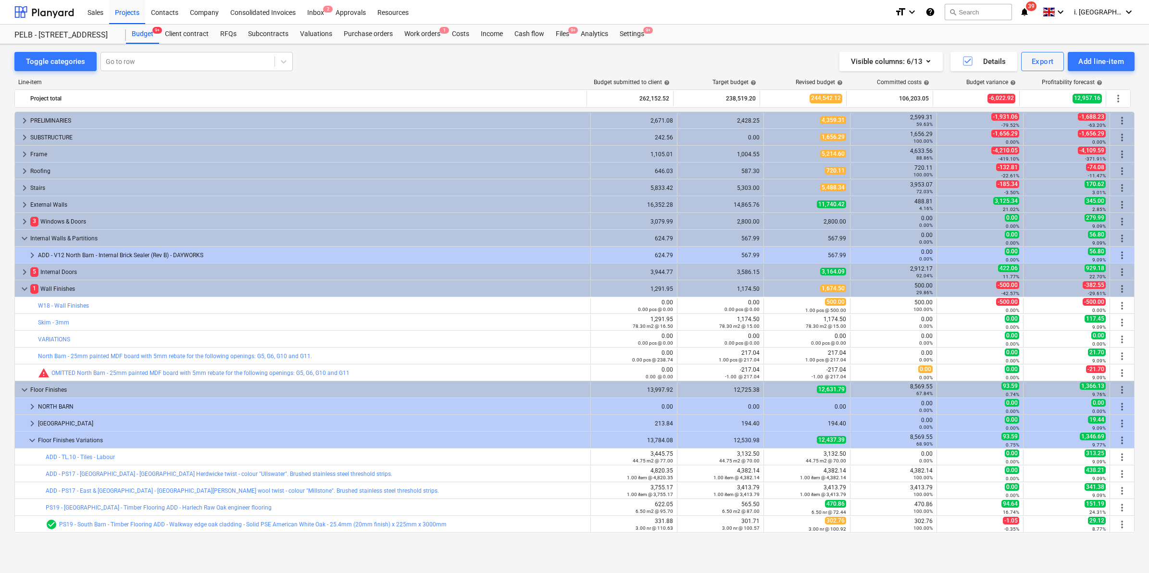
click at [22, 240] on span "keyboard_arrow_down" at bounding box center [25, 239] width 12 height 12
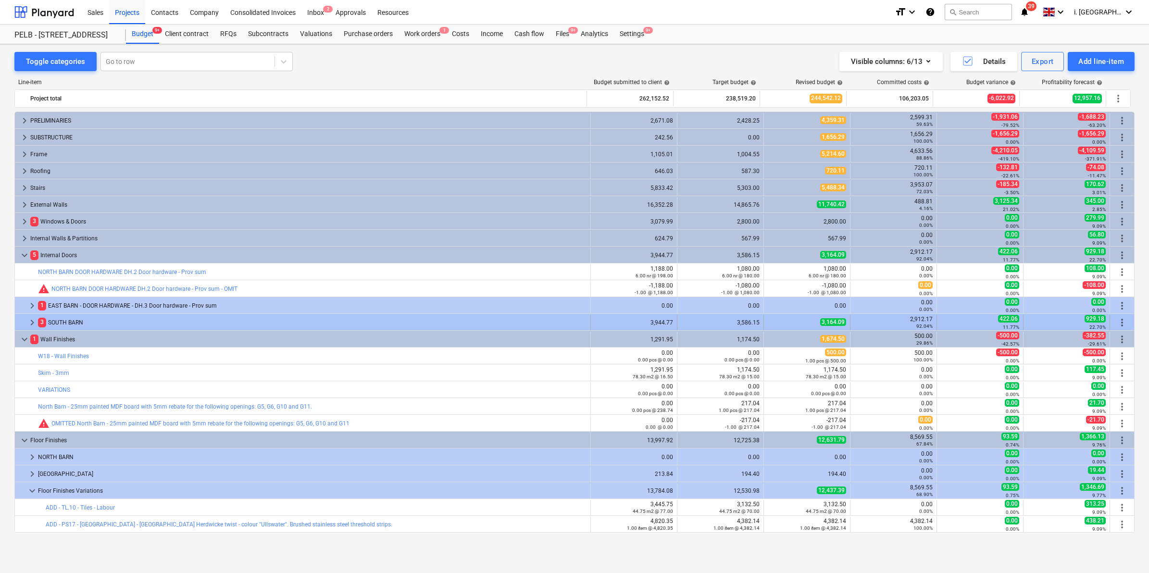
click at [29, 321] on span "keyboard_arrow_right" at bounding box center [32, 323] width 12 height 12
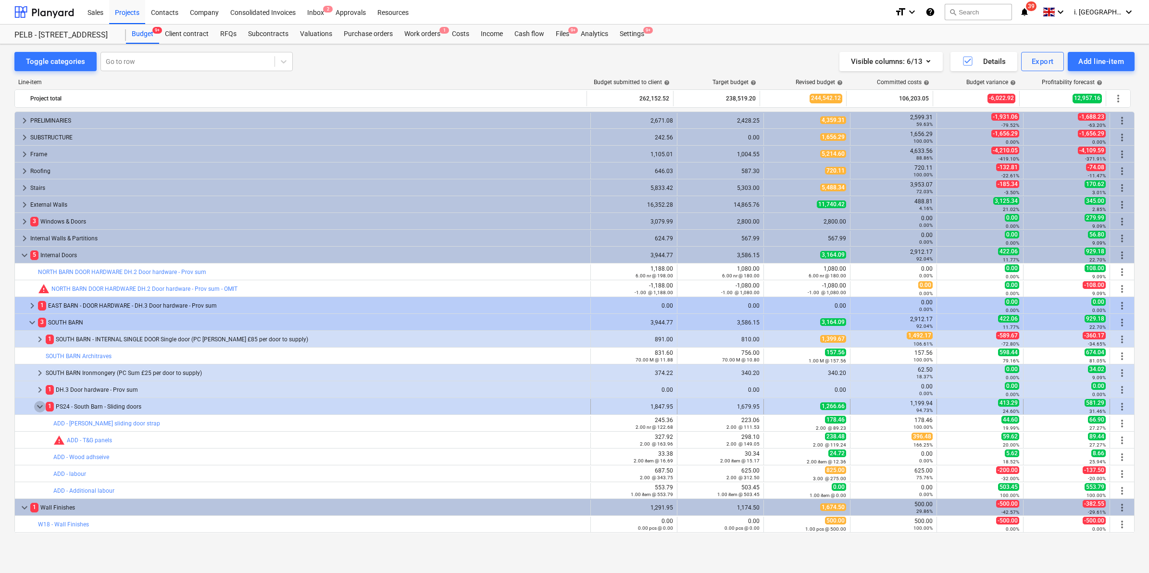
click at [37, 404] on span "keyboard_arrow_down" at bounding box center [40, 407] width 12 height 12
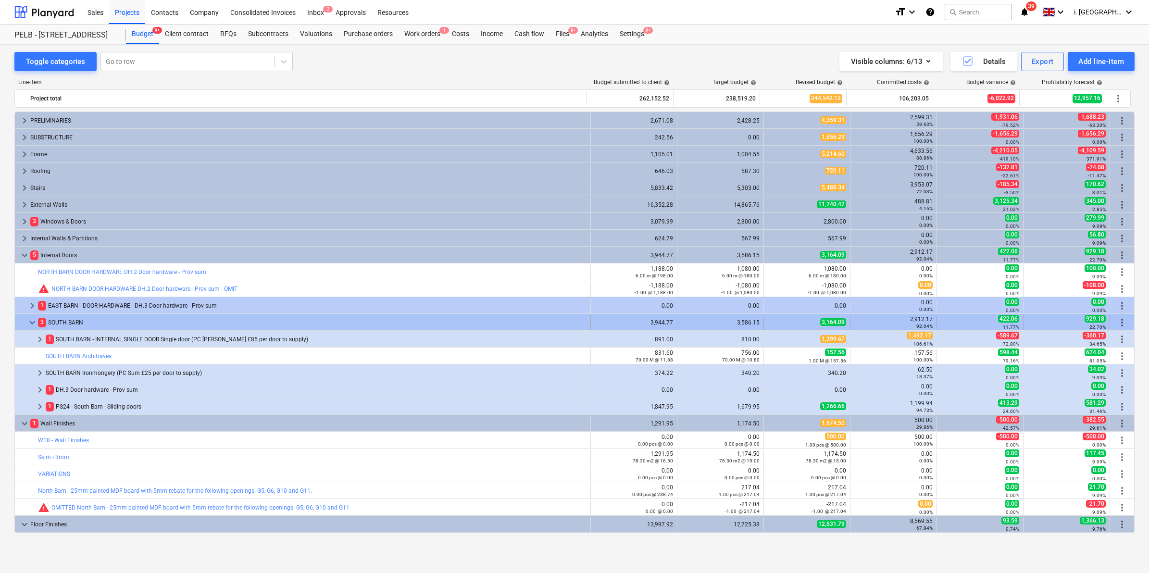
click at [30, 323] on span "keyboard_arrow_down" at bounding box center [32, 323] width 12 height 12
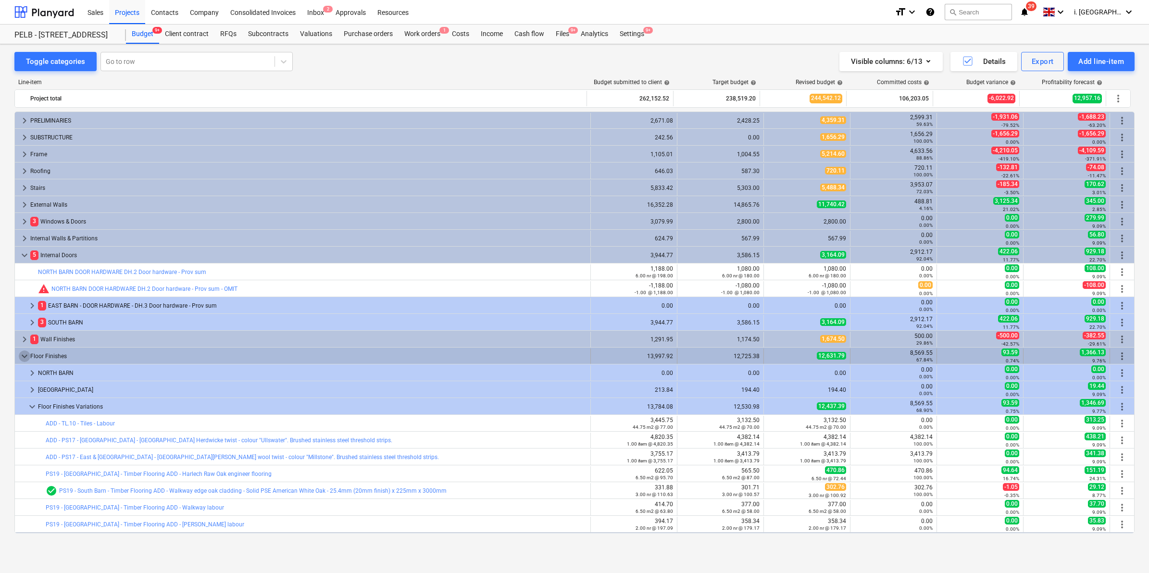
click at [21, 352] on span "keyboard_arrow_down" at bounding box center [25, 356] width 12 height 12
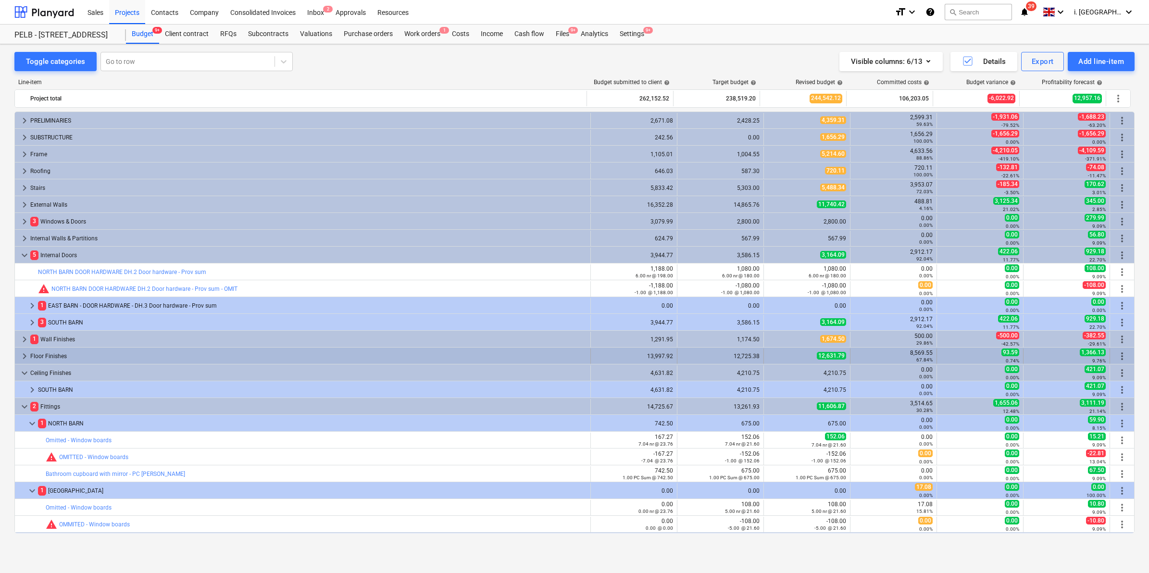
click at [25, 354] on span "keyboard_arrow_right" at bounding box center [25, 356] width 12 height 12
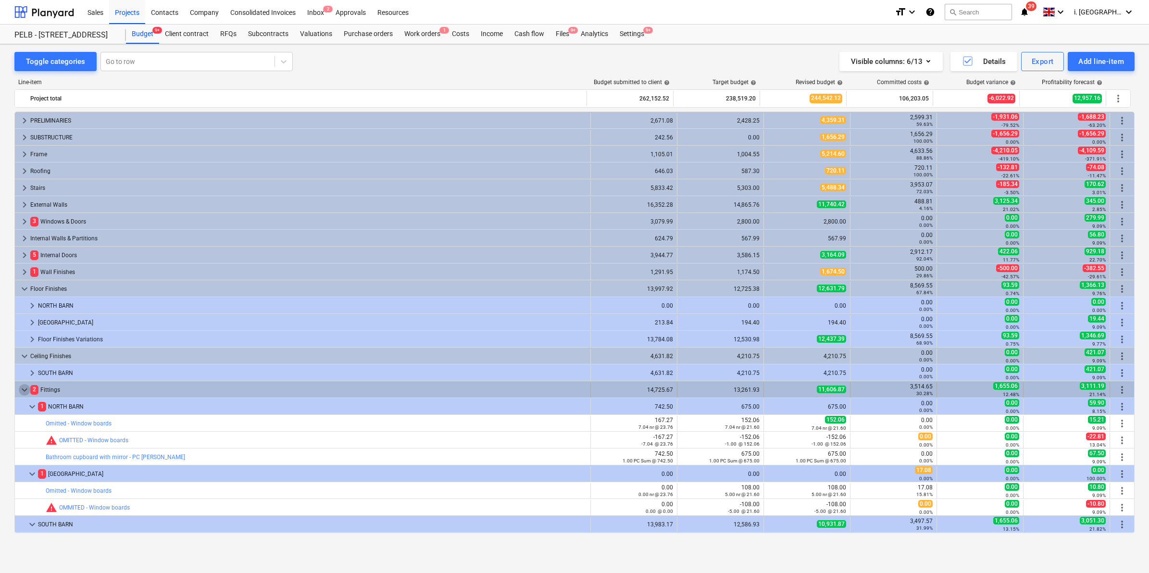
click at [25, 392] on span "keyboard_arrow_down" at bounding box center [25, 390] width 12 height 12
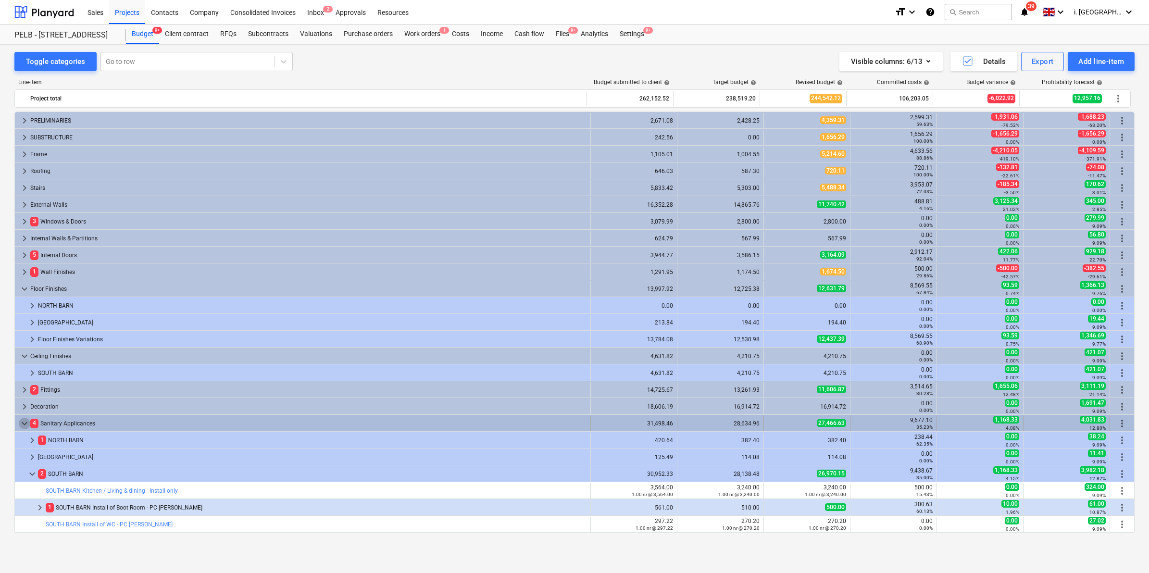
click at [25, 426] on span "keyboard_arrow_down" at bounding box center [25, 424] width 12 height 12
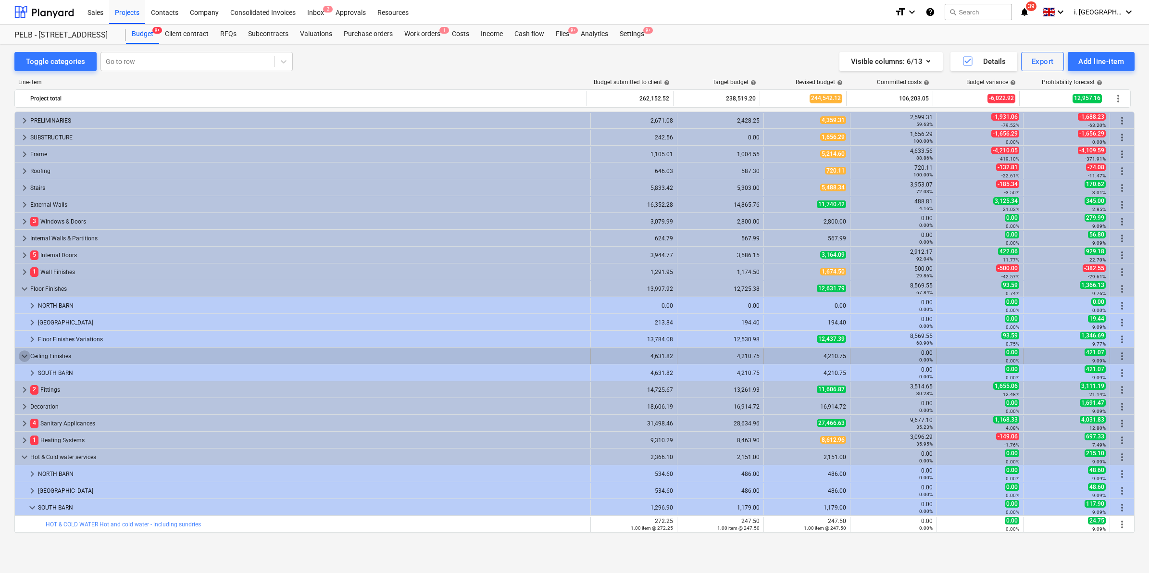
click at [27, 356] on span "keyboard_arrow_down" at bounding box center [25, 356] width 12 height 12
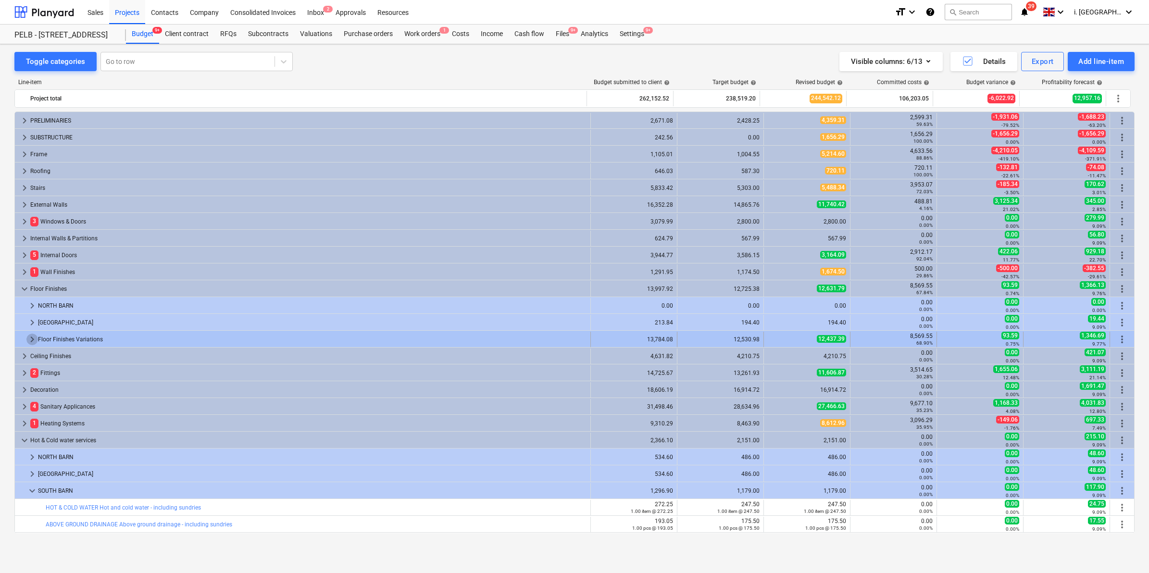
click at [29, 337] on span "keyboard_arrow_right" at bounding box center [32, 340] width 12 height 12
click at [29, 336] on span "keyboard_arrow_right" at bounding box center [32, 340] width 12 height 12
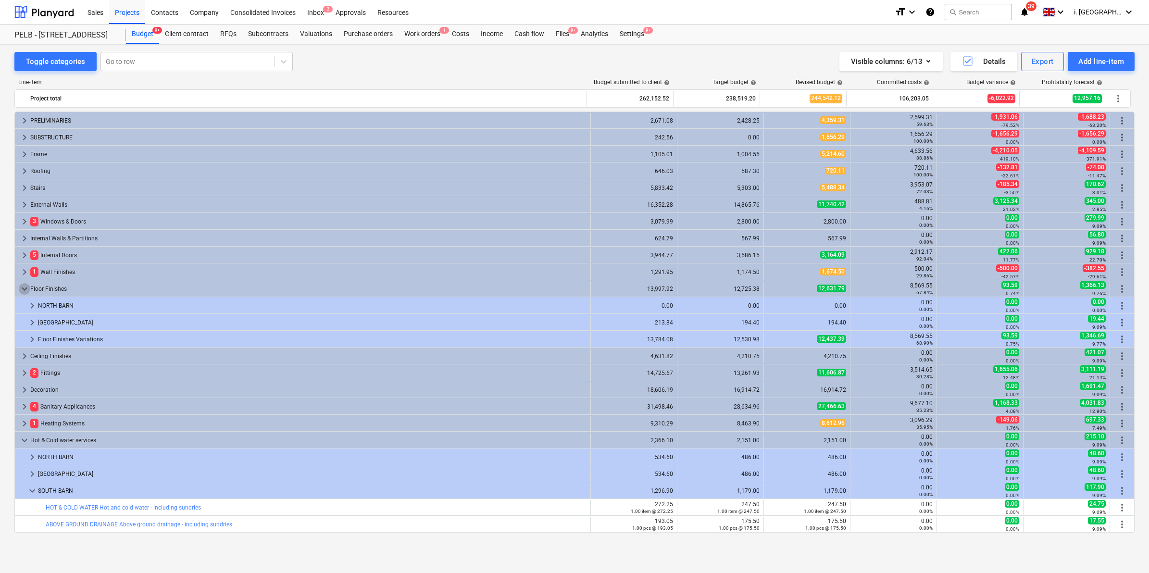
click at [23, 291] on span "keyboard_arrow_down" at bounding box center [25, 289] width 12 height 12
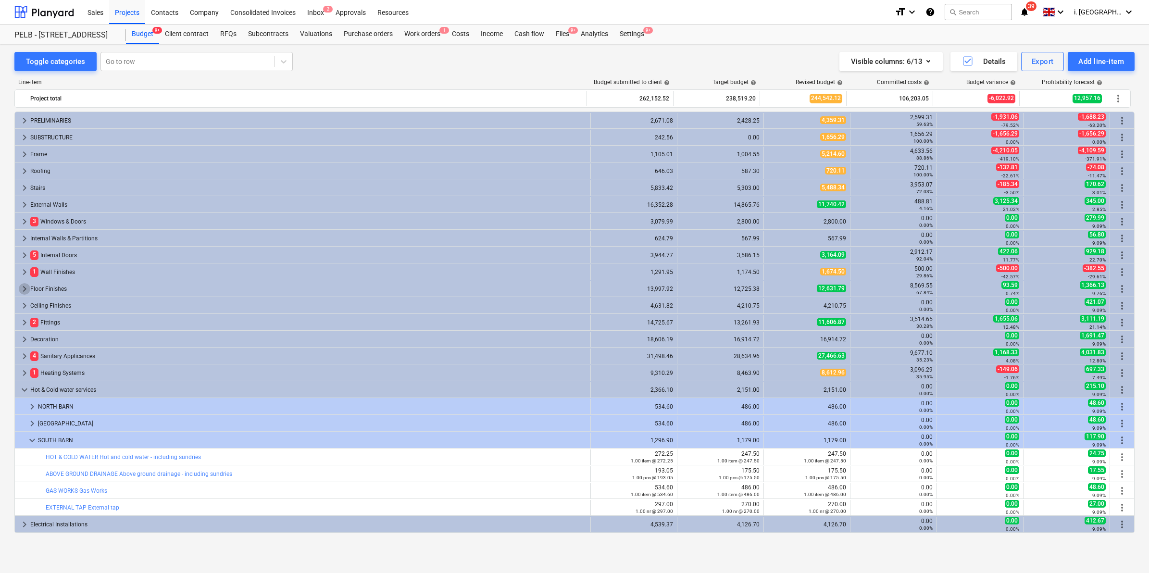
click at [26, 286] on span "keyboard_arrow_right" at bounding box center [25, 289] width 12 height 12
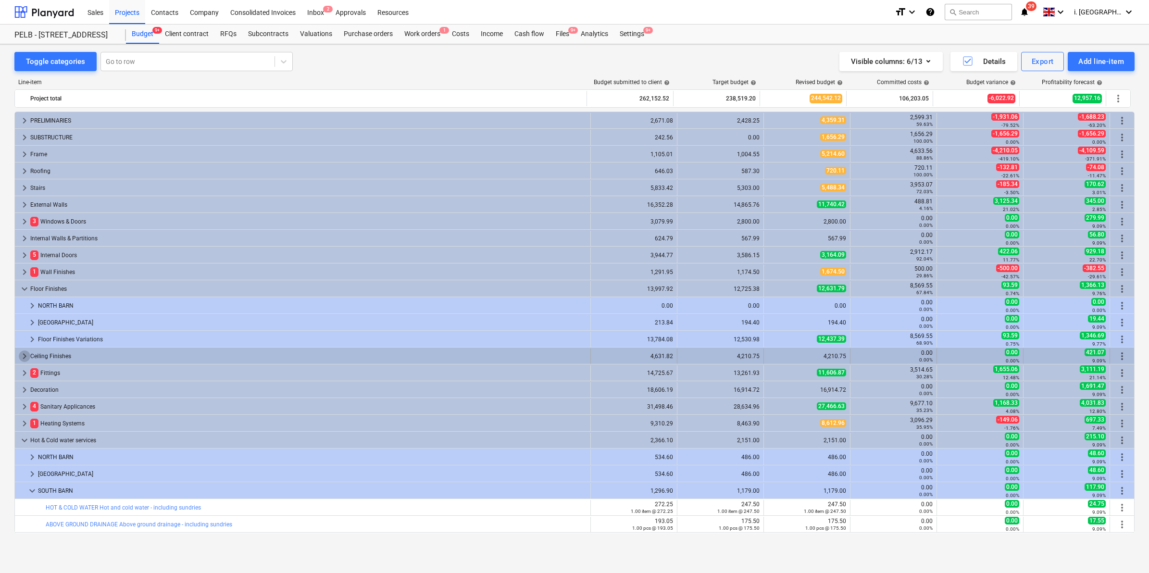
click at [24, 357] on span "keyboard_arrow_right" at bounding box center [25, 356] width 12 height 12
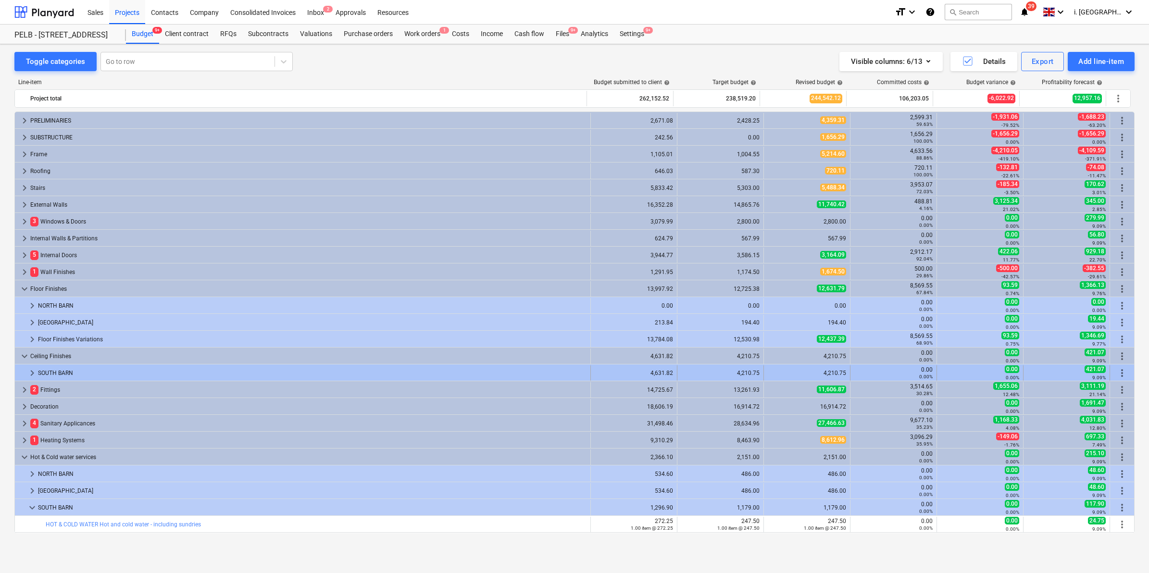
click at [30, 373] on span "keyboard_arrow_right" at bounding box center [32, 373] width 12 height 12
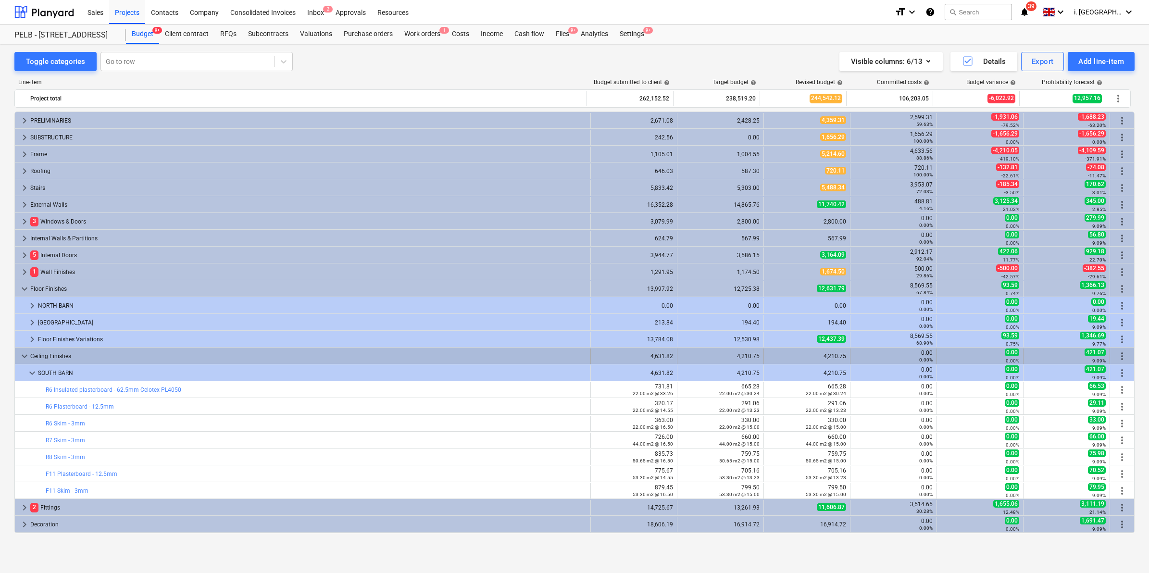
click at [1123, 354] on span "more_vert" at bounding box center [1122, 356] width 12 height 12
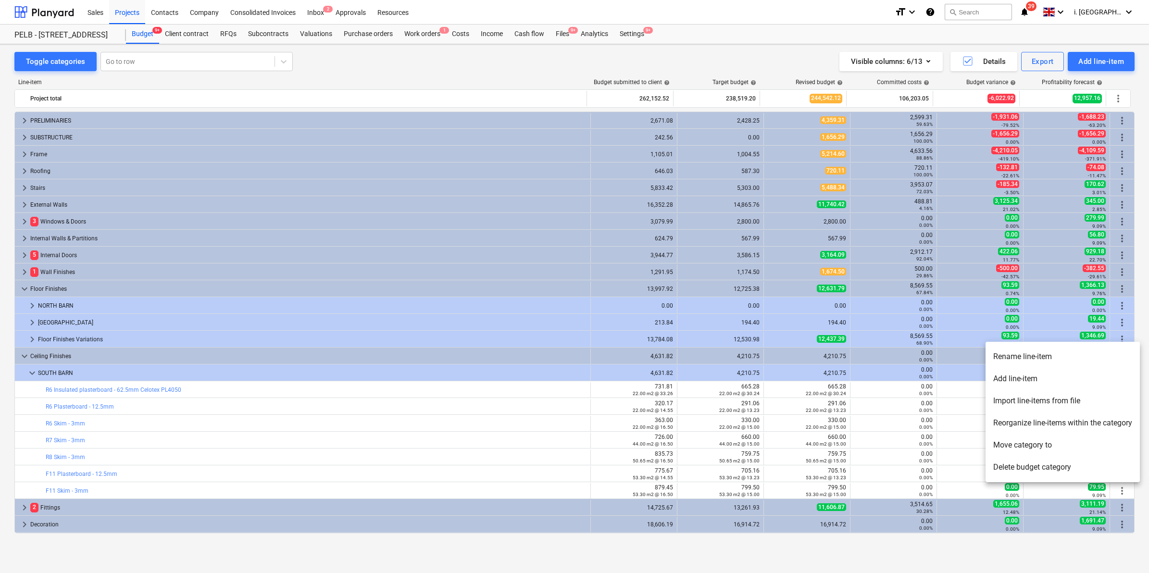
click at [687, 404] on div at bounding box center [574, 286] width 1149 height 573
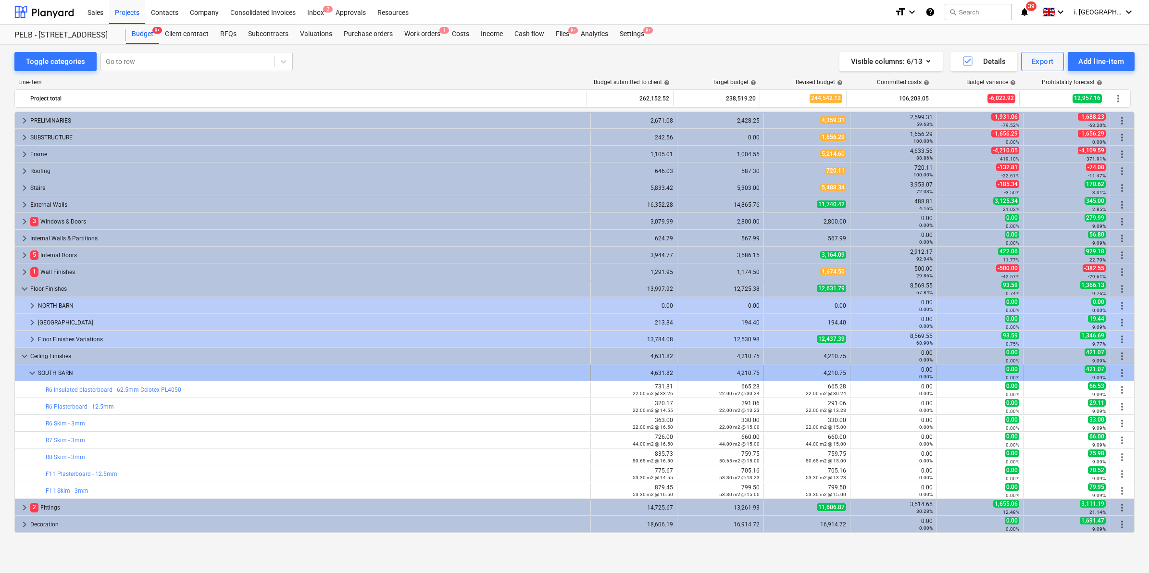
click at [644, 371] on div "4,631.82" at bounding box center [634, 373] width 78 height 7
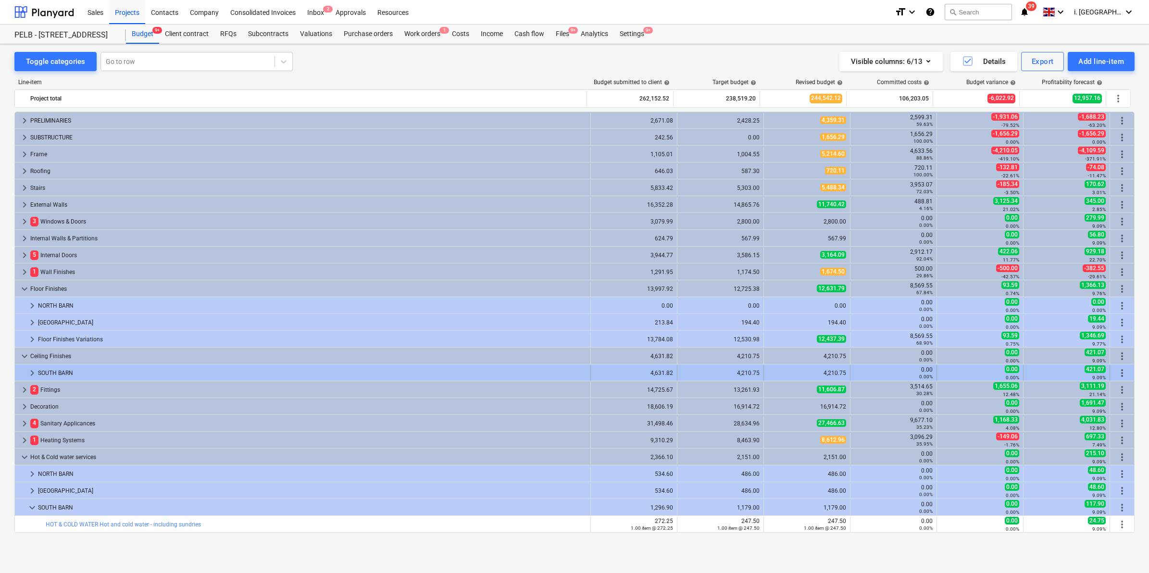
click at [640, 373] on div "4,631.82" at bounding box center [634, 373] width 78 height 7
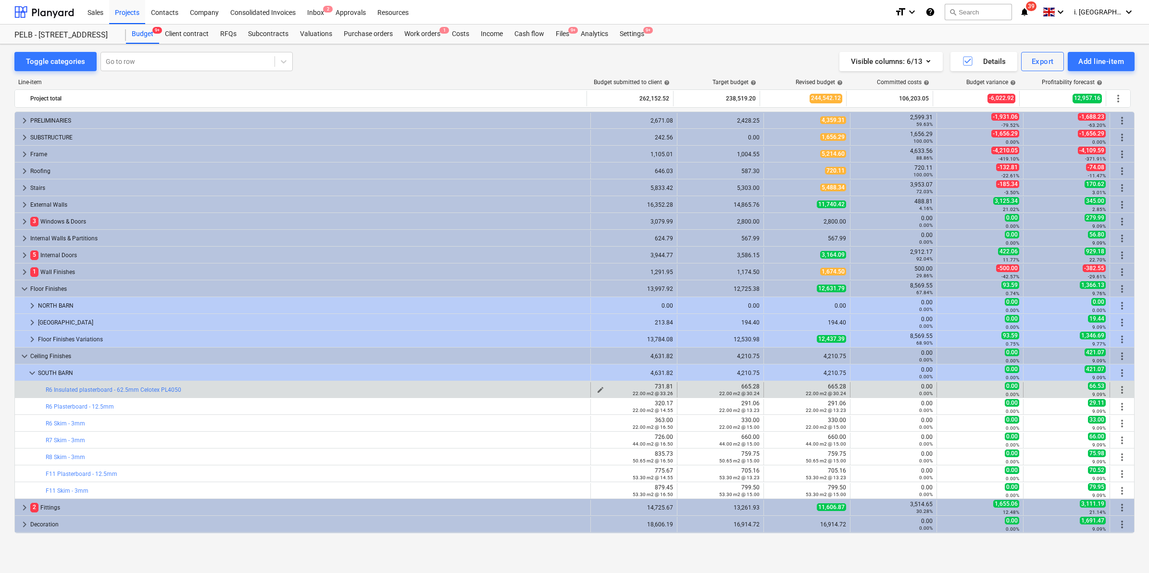
click at [596, 385] on button "edit" at bounding box center [601, 390] width 12 height 12
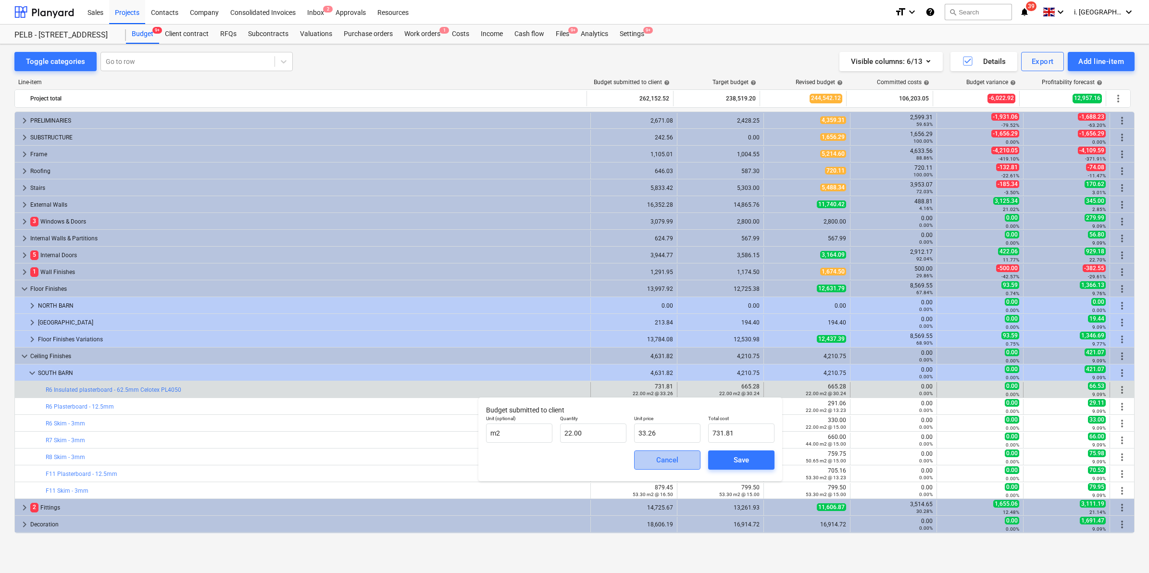
click at [650, 461] on span "Cancel" at bounding box center [667, 460] width 42 height 12
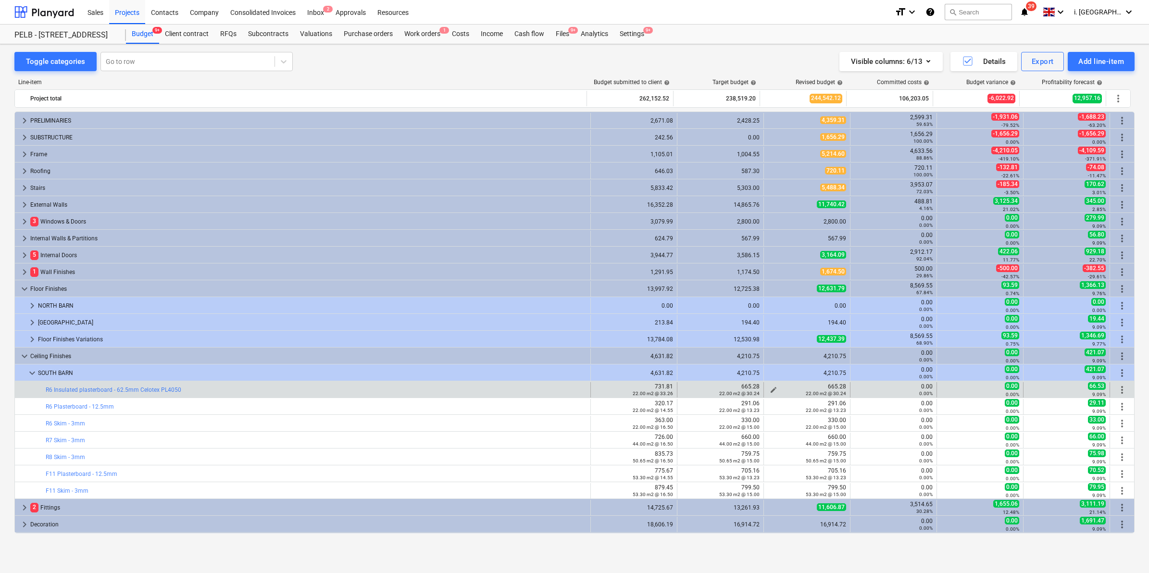
click at [772, 387] on span "edit" at bounding box center [773, 390] width 8 height 8
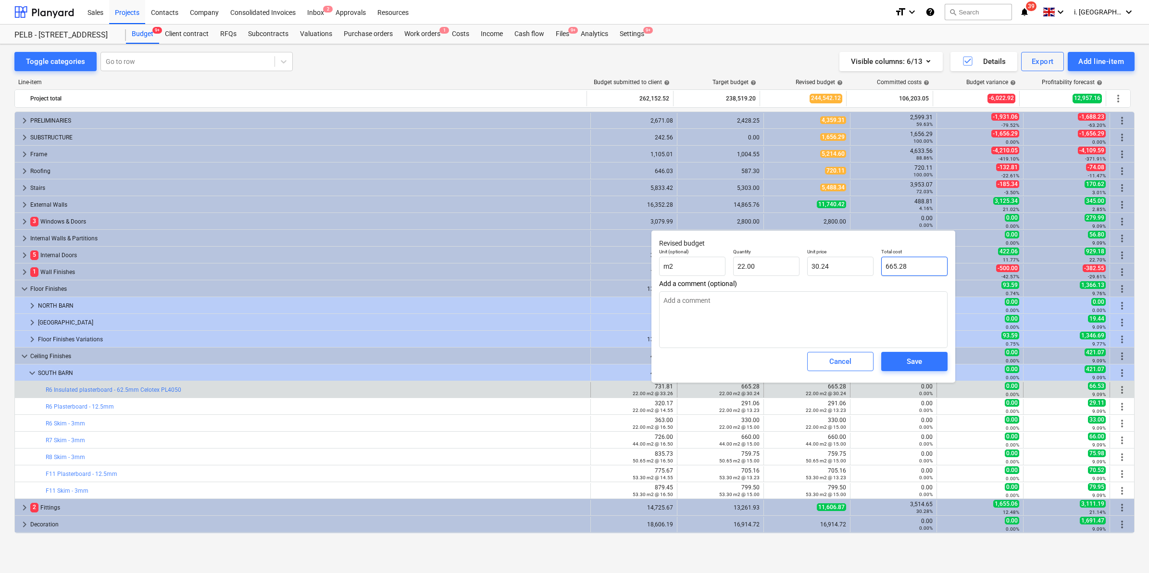
drag, startPoint x: 877, startPoint y: 263, endPoint x: 804, endPoint y: 277, distance: 74.8
click at [799, 263] on div "Unit (optional) m2 Quantity 22.00 Unit price 30.24 Total cost 665.28" at bounding box center [803, 262] width 296 height 35
click at [921, 363] on div "Save" at bounding box center [913, 361] width 15 height 12
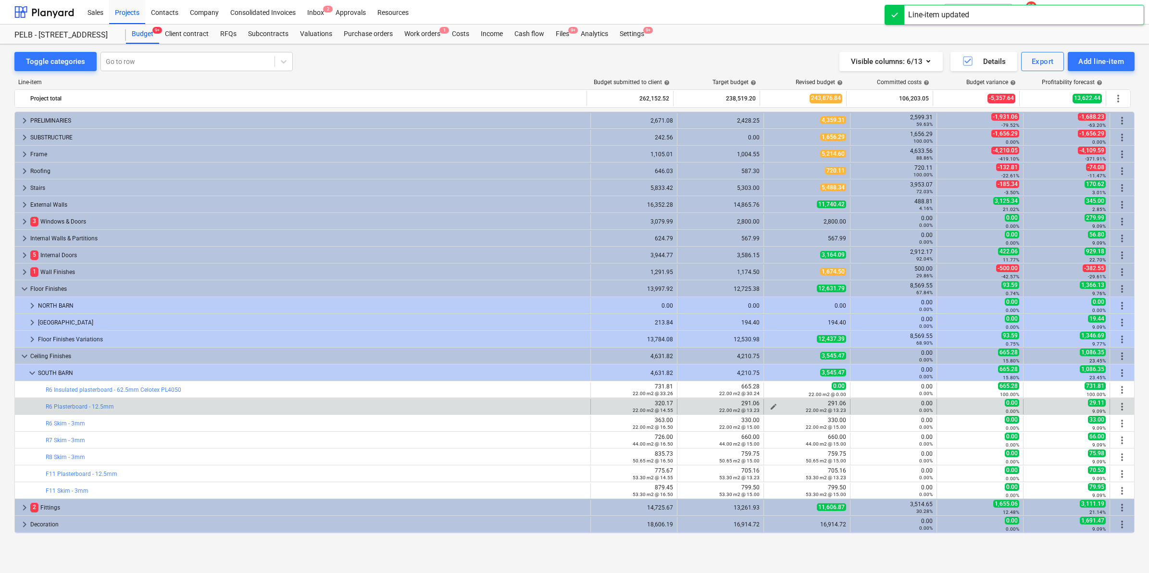
click at [771, 406] on span "edit" at bounding box center [773, 407] width 8 height 8
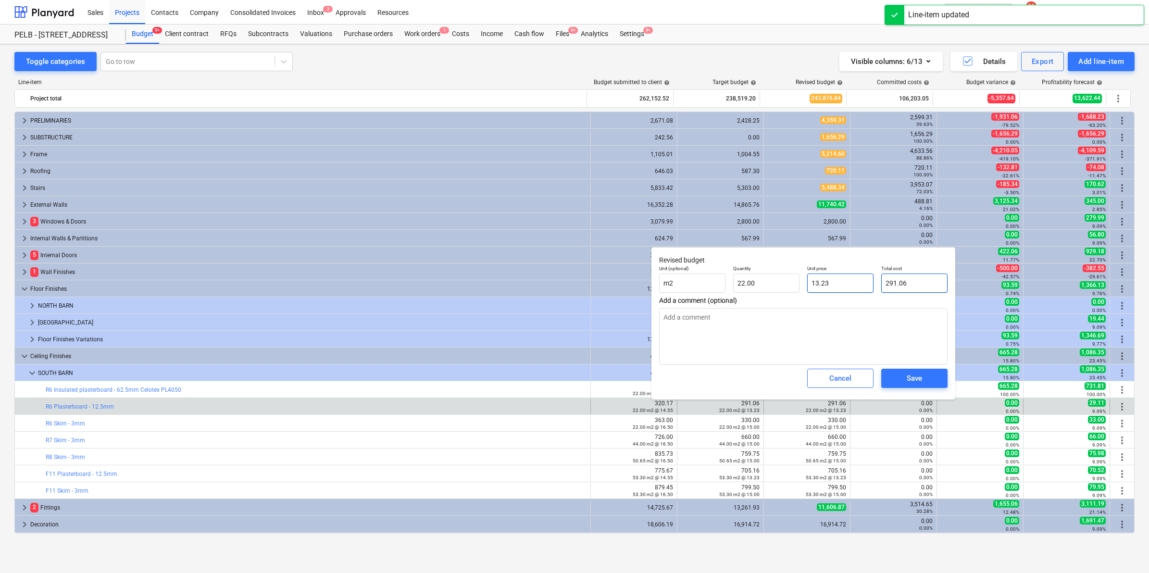
drag, startPoint x: 914, startPoint y: 284, endPoint x: 806, endPoint y: 285, distance: 107.2
click at [806, 285] on div "Unit (optional) m2 Quantity 22.00 Unit price 13.23 Total cost 291.06" at bounding box center [803, 278] width 296 height 35
click at [912, 376] on div "Save" at bounding box center [913, 378] width 15 height 12
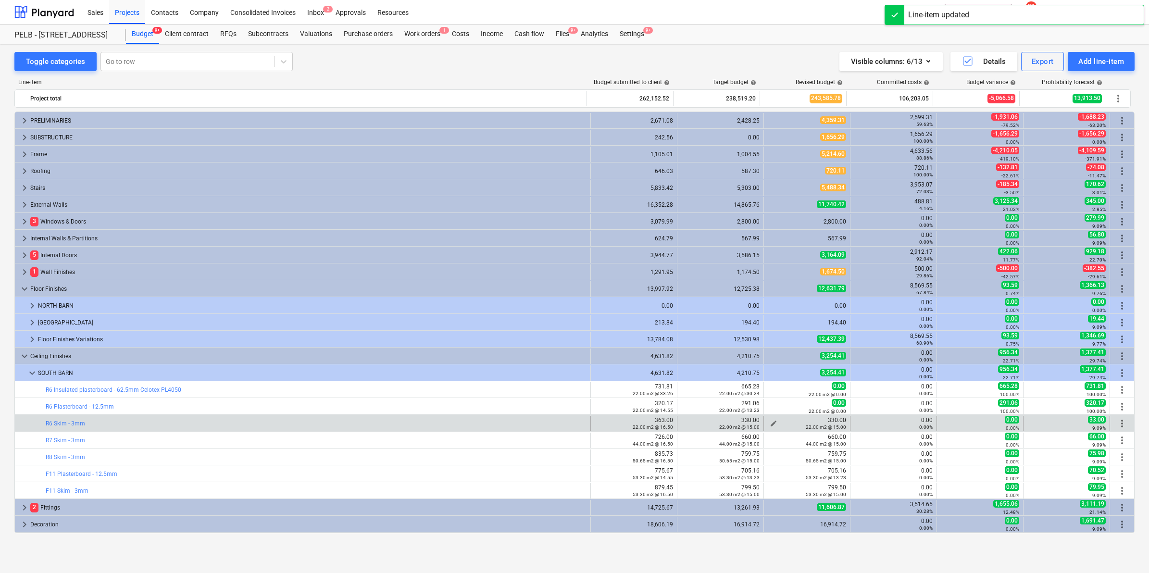
click at [769, 421] on span "edit" at bounding box center [773, 424] width 8 height 8
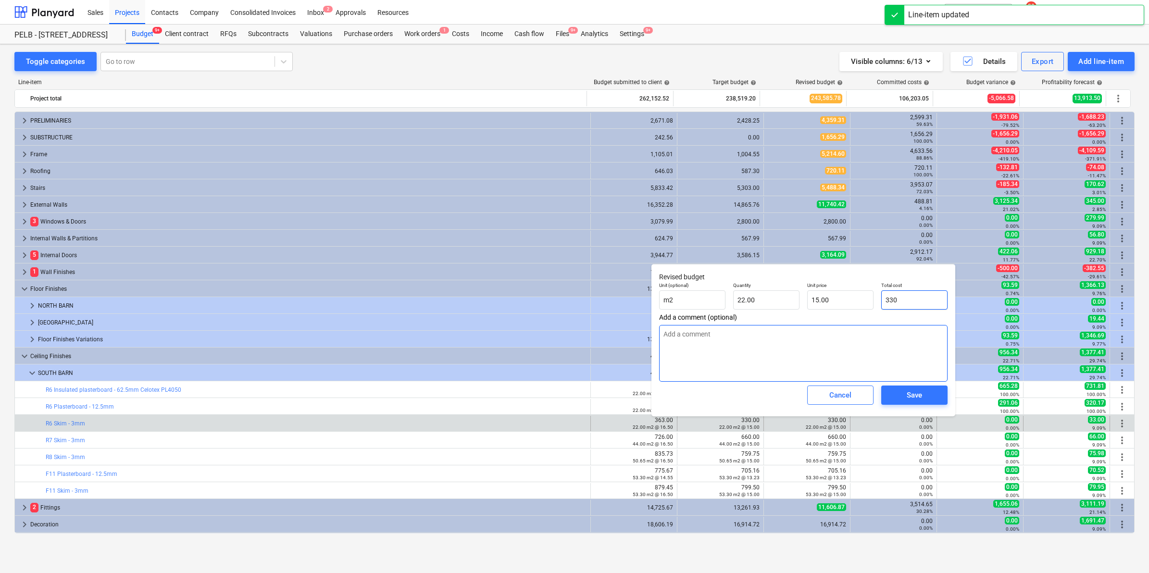
drag, startPoint x: 811, startPoint y: 306, endPoint x: 866, endPoint y: 369, distance: 83.1
click at [806, 307] on div "Unit (optional) m2 Quantity 22.00 Unit price 15.00 Total cost 330" at bounding box center [803, 295] width 296 height 35
click at [902, 392] on span "Save" at bounding box center [913, 395] width 43 height 12
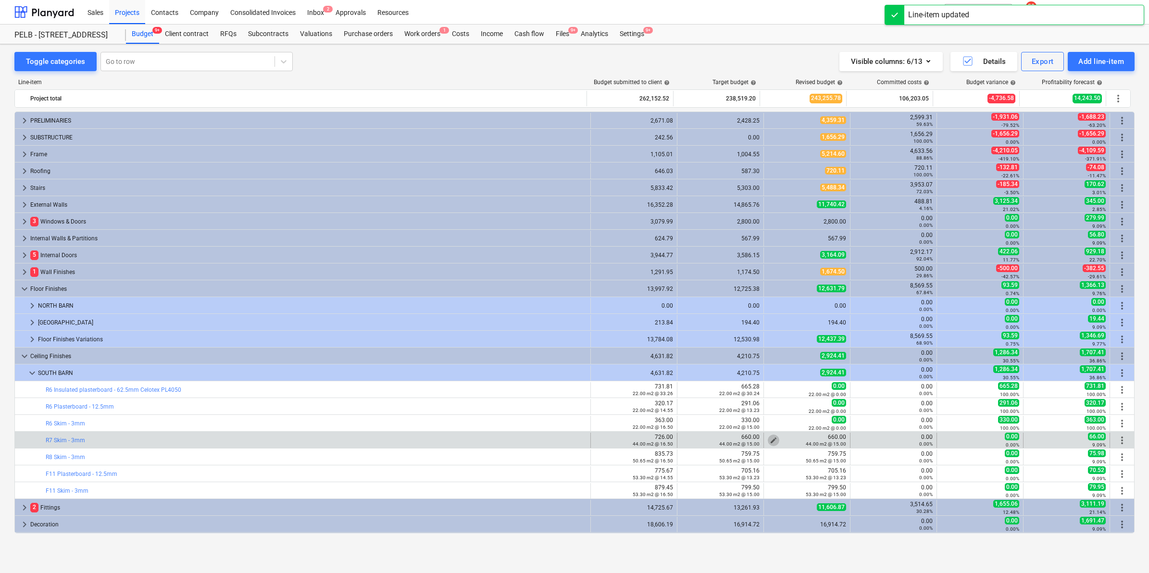
click at [772, 439] on span "edit" at bounding box center [773, 440] width 8 height 8
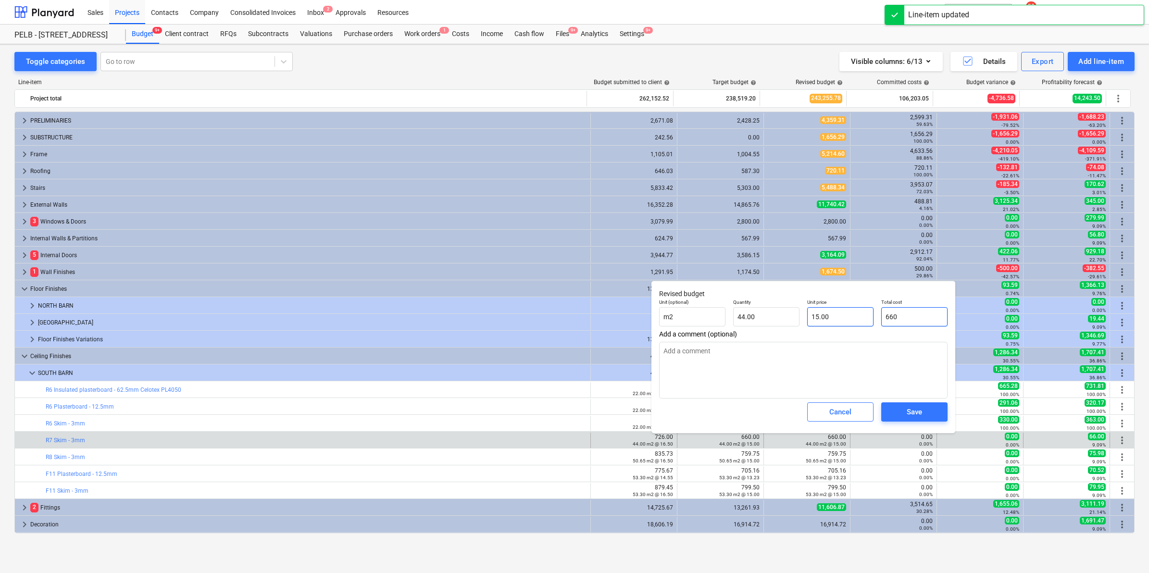
drag, startPoint x: 918, startPoint y: 313, endPoint x: 860, endPoint y: 320, distance: 58.0
click at [860, 320] on div "Unit (optional) m2 Quantity 44.00 Unit price 15.00 Total cost 660" at bounding box center [803, 312] width 296 height 35
click at [920, 416] on div "Save" at bounding box center [913, 412] width 15 height 12
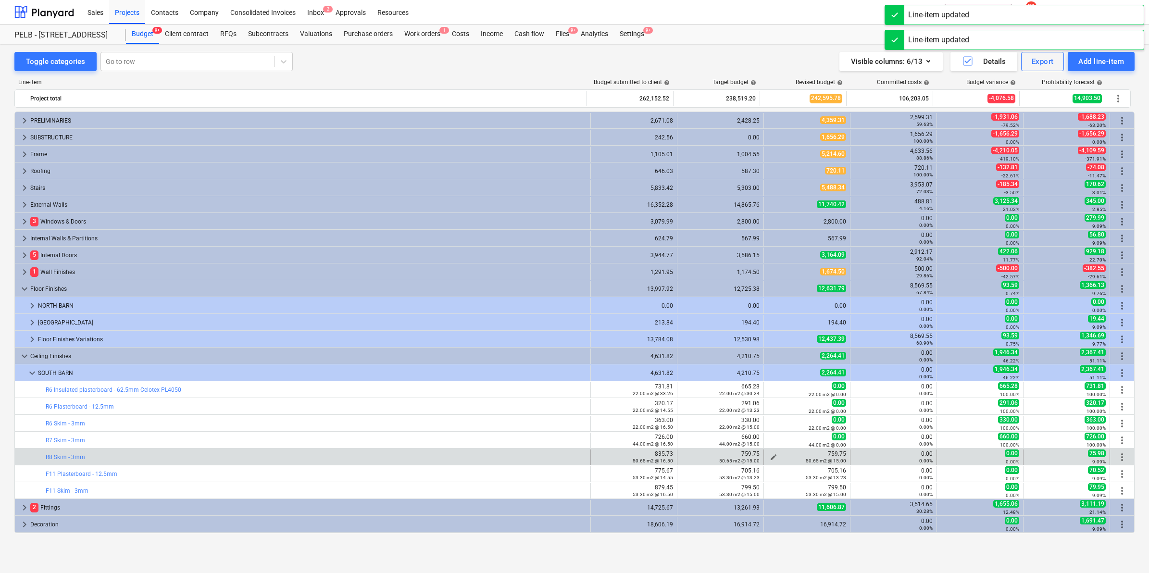
click at [774, 453] on button "edit" at bounding box center [774, 457] width 12 height 12
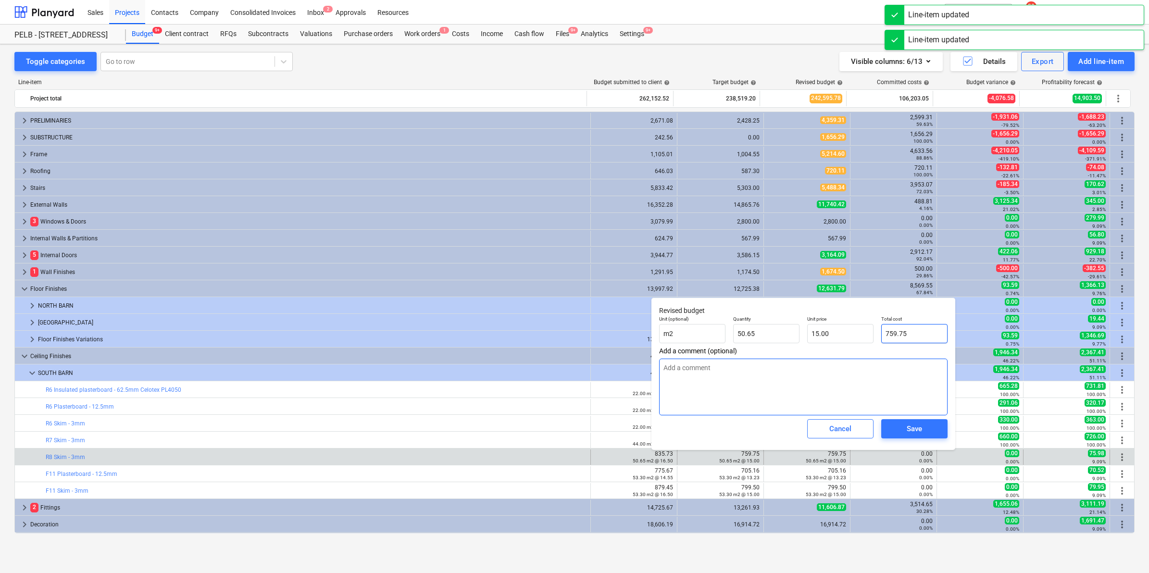
drag, startPoint x: 921, startPoint y: 337, endPoint x: 893, endPoint y: 400, distance: 69.5
click at [830, 334] on div "Unit (optional) m2 Quantity 50.65 Unit price 15.00 Total cost 759.75" at bounding box center [803, 329] width 296 height 35
drag, startPoint x: 919, startPoint y: 434, endPoint x: 913, endPoint y: 433, distance: 6.3
click at [916, 433] on div "Save" at bounding box center [913, 428] width 15 height 12
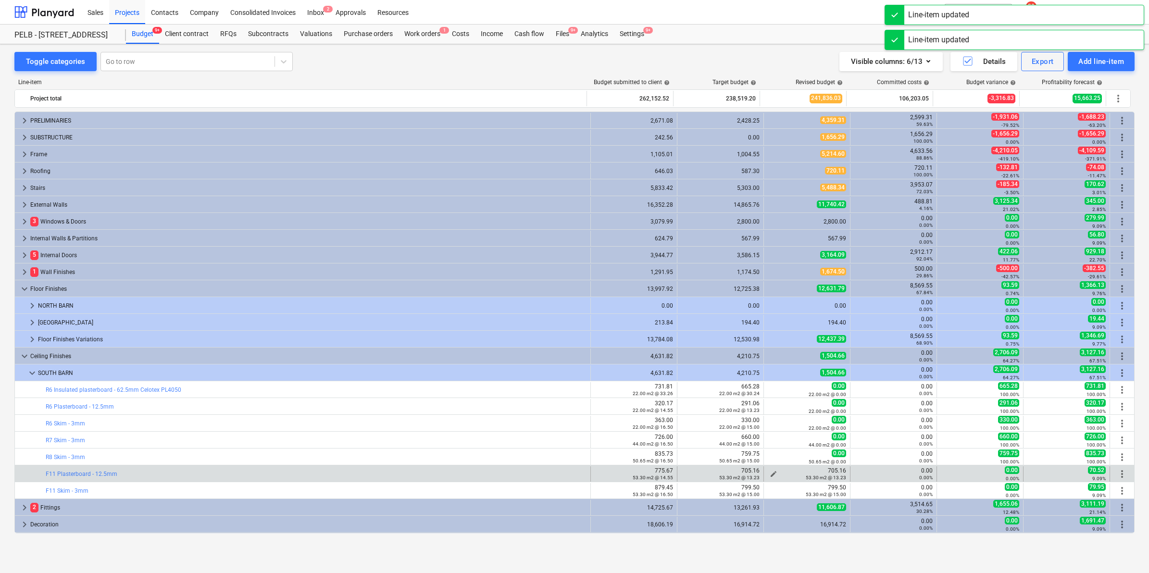
click at [770, 472] on span "edit" at bounding box center [773, 474] width 8 height 8
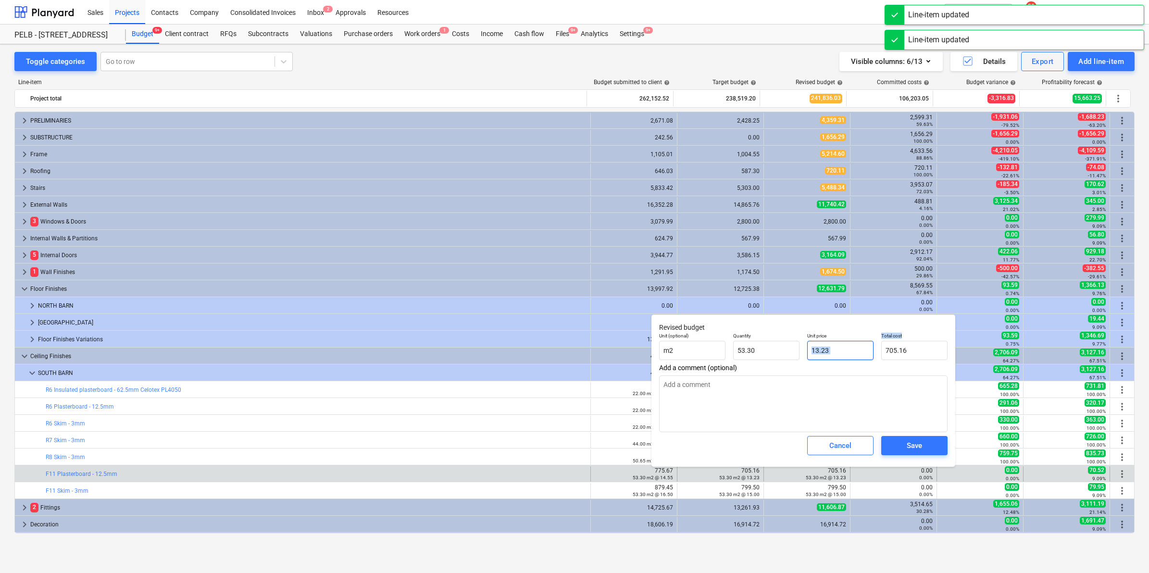
click at [851, 349] on div "Unit (optional) m2 Quantity 53.30 Unit price 13.23 Total cost 705.16" at bounding box center [803, 346] width 296 height 35
drag, startPoint x: 916, startPoint y: 356, endPoint x: 847, endPoint y: 352, distance: 69.3
click at [847, 352] on div "Unit (optional) m2 Quantity 53.30 Unit price 13.23 Total cost 705.159" at bounding box center [803, 346] width 296 height 35
click at [924, 450] on span "Save" at bounding box center [913, 445] width 43 height 12
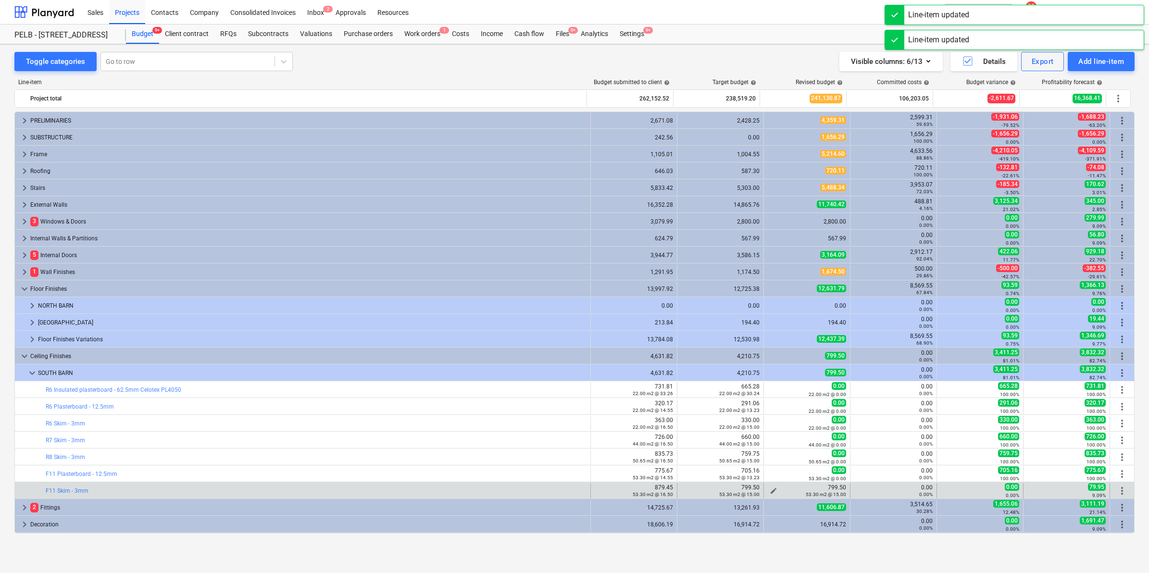
click at [771, 484] on div "799.50 53.30 m2 @ 15.00" at bounding box center [807, 490] width 78 height 13
click at [772, 486] on button "edit" at bounding box center [774, 491] width 12 height 12
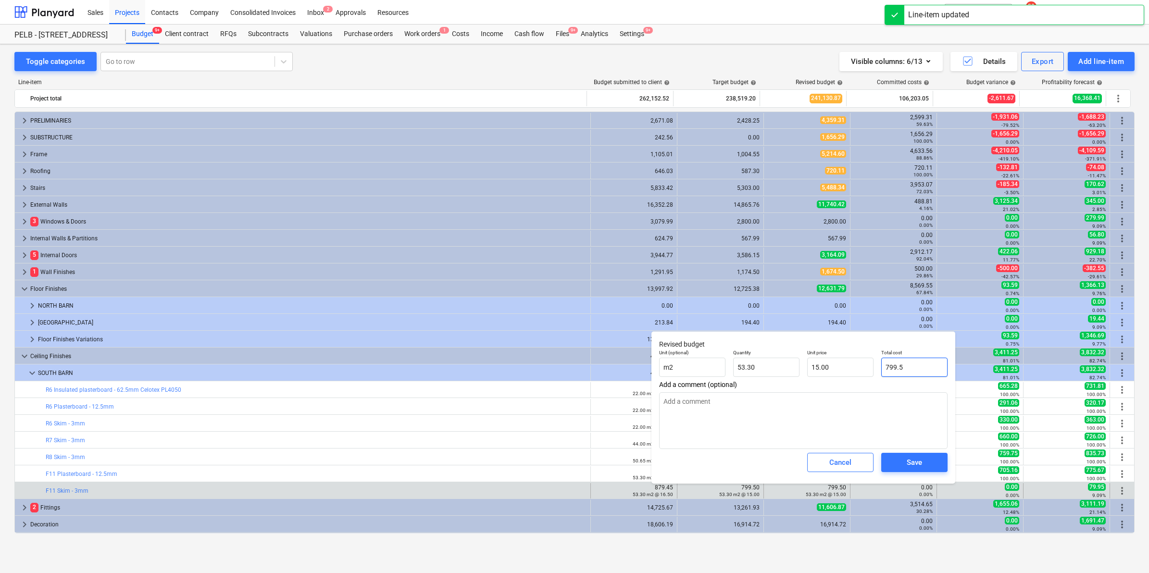
drag, startPoint x: 921, startPoint y: 359, endPoint x: 866, endPoint y: 378, distance: 58.5
click at [853, 361] on div "Unit (optional) m2 Quantity 53.30 Unit price 15.00 Total cost 799.5" at bounding box center [803, 363] width 296 height 35
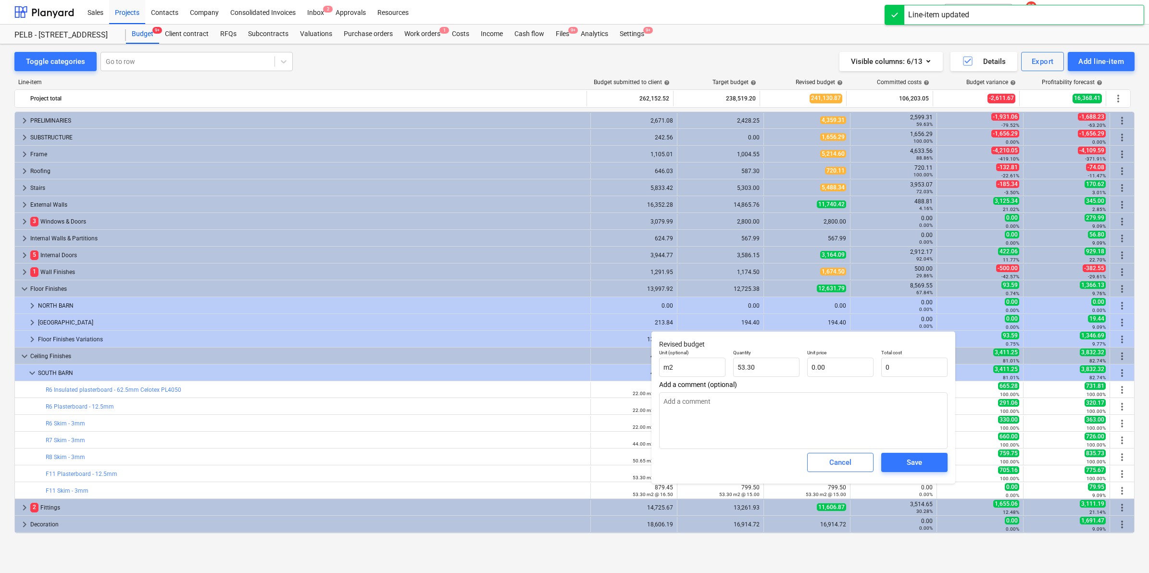
type input "0"
type textarea "x"
type input "0.00"
click at [918, 461] on div "Save" at bounding box center [913, 462] width 15 height 12
type textarea "x"
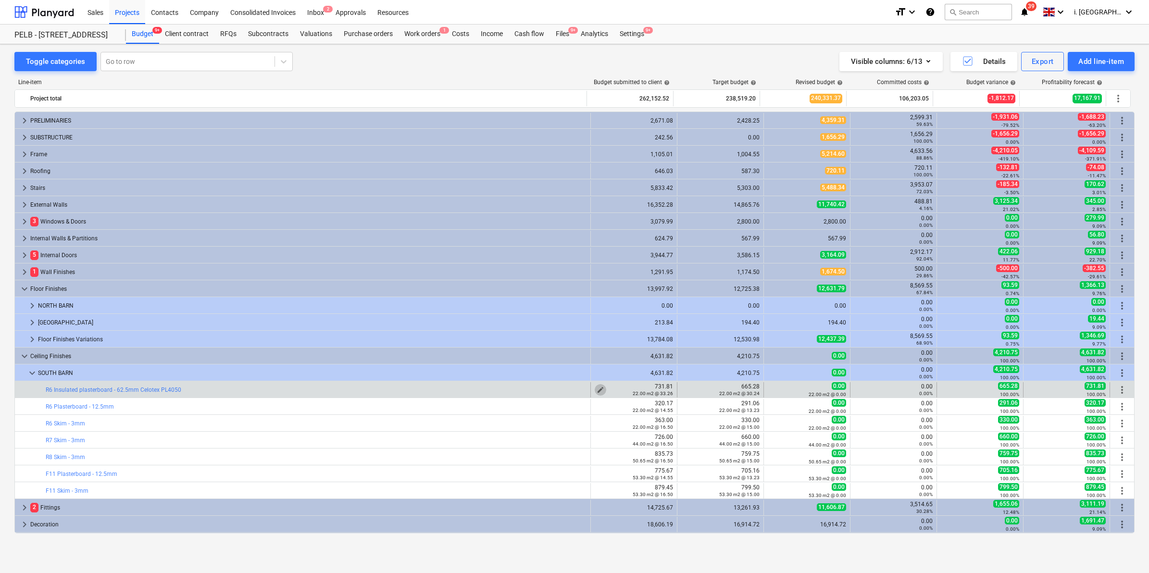
click at [596, 388] on span "edit" at bounding box center [600, 390] width 8 height 8
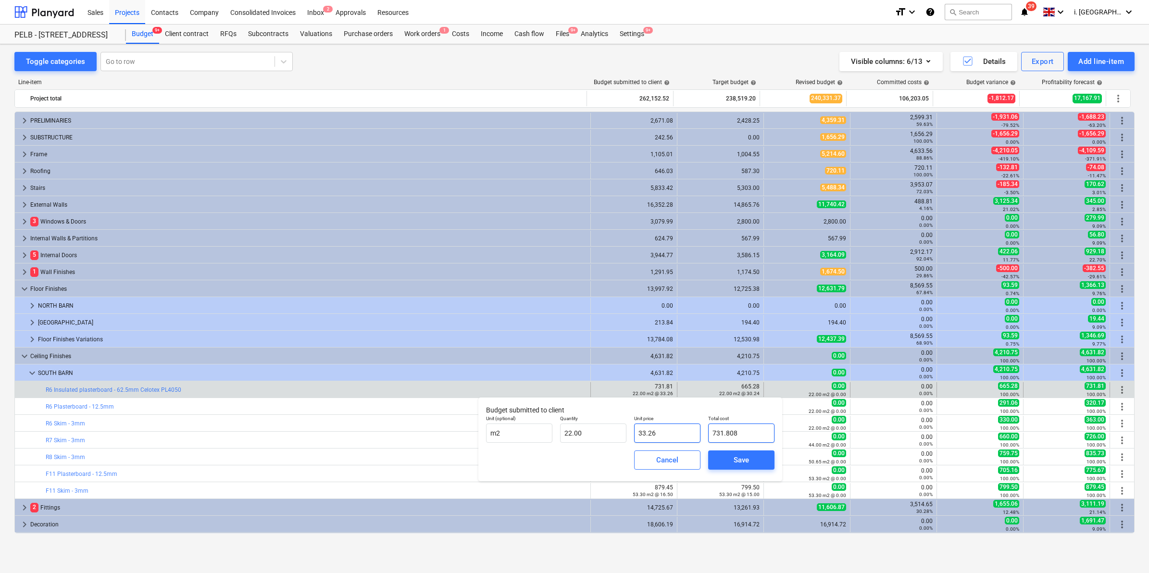
drag, startPoint x: 748, startPoint y: 431, endPoint x: 669, endPoint y: 431, distance: 78.8
click at [669, 431] on div "Unit (optional) m2 Quantity 22.00 Unit price 33.26 Total cost 731.808" at bounding box center [630, 428] width 296 height 35
type input "731.81"
click at [681, 455] on span "Cancel" at bounding box center [667, 460] width 42 height 12
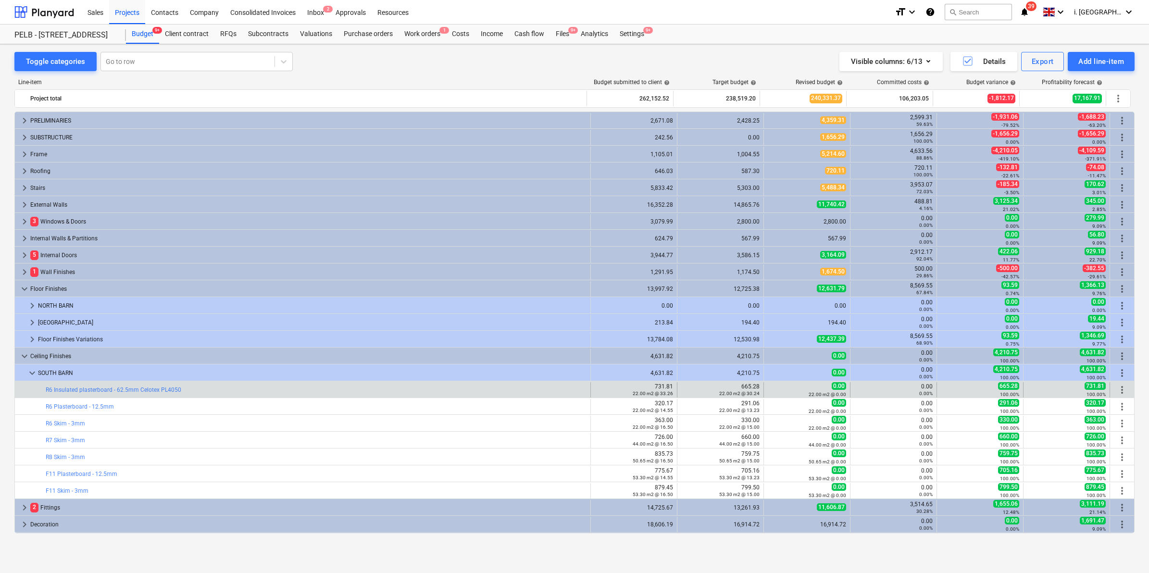
click at [1118, 386] on span "more_vert" at bounding box center [1122, 390] width 12 height 12
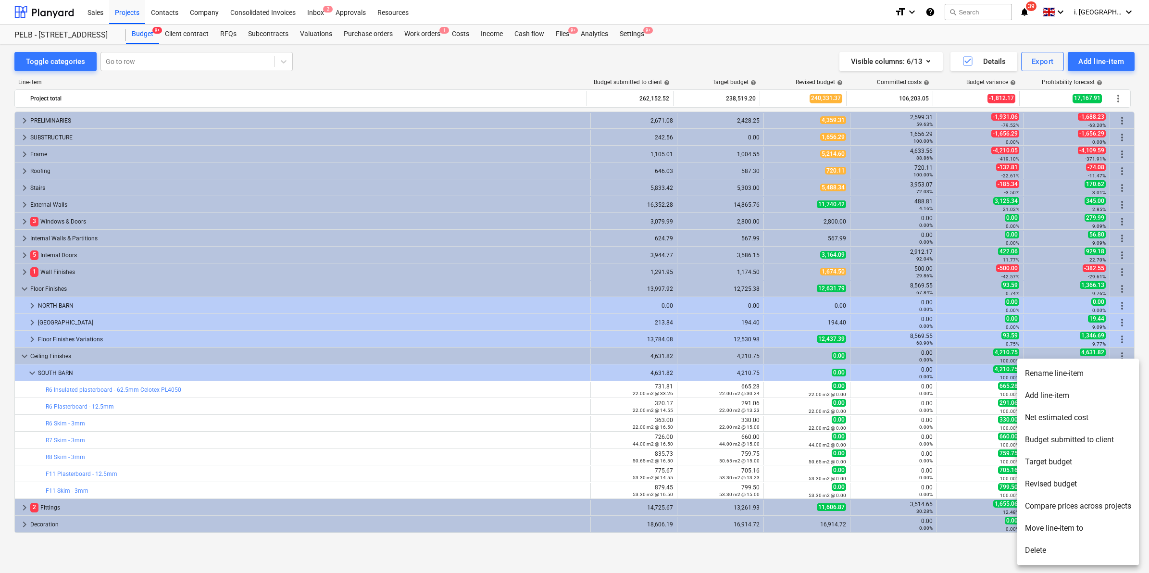
click at [592, 393] on div at bounding box center [574, 286] width 1149 height 573
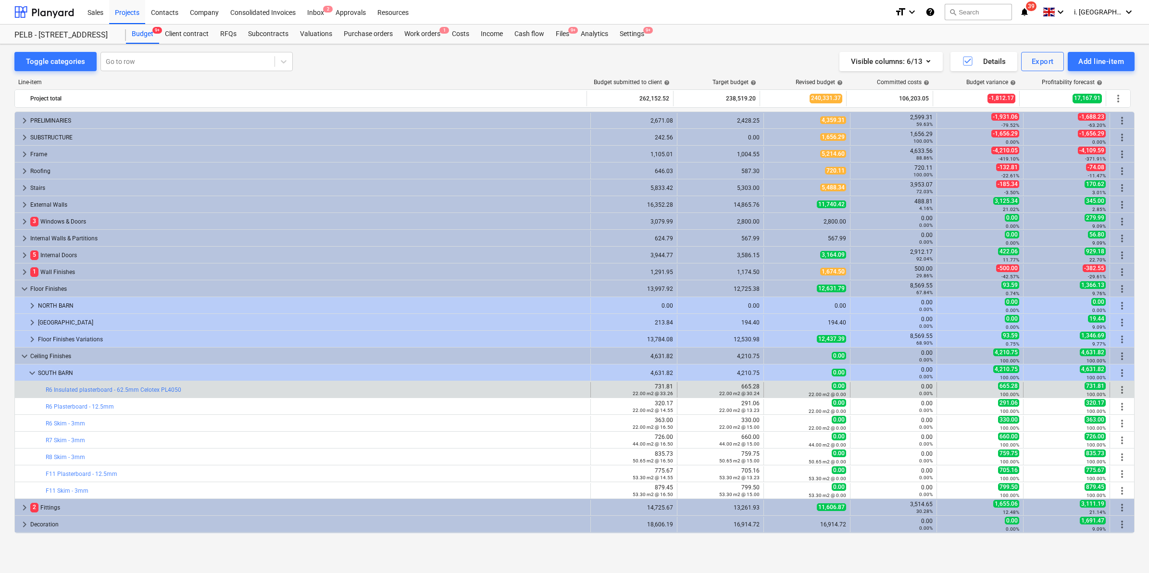
click at [1120, 390] on span "more_vert" at bounding box center [1122, 390] width 12 height 12
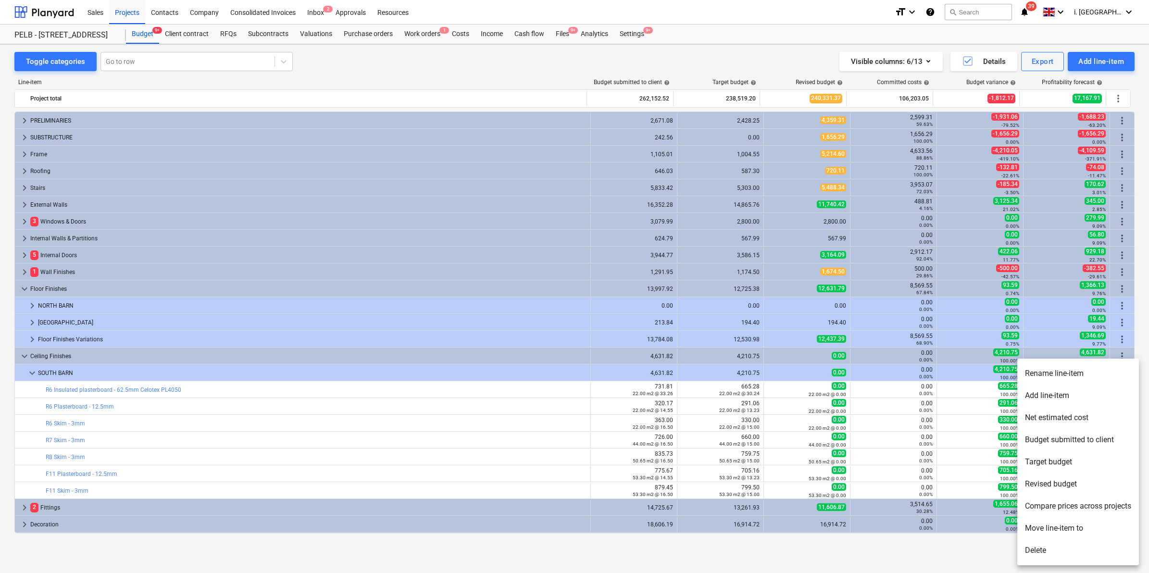
drag, startPoint x: 637, startPoint y: 390, endPoint x: 625, endPoint y: 390, distance: 12.5
click at [625, 390] on div at bounding box center [574, 286] width 1149 height 573
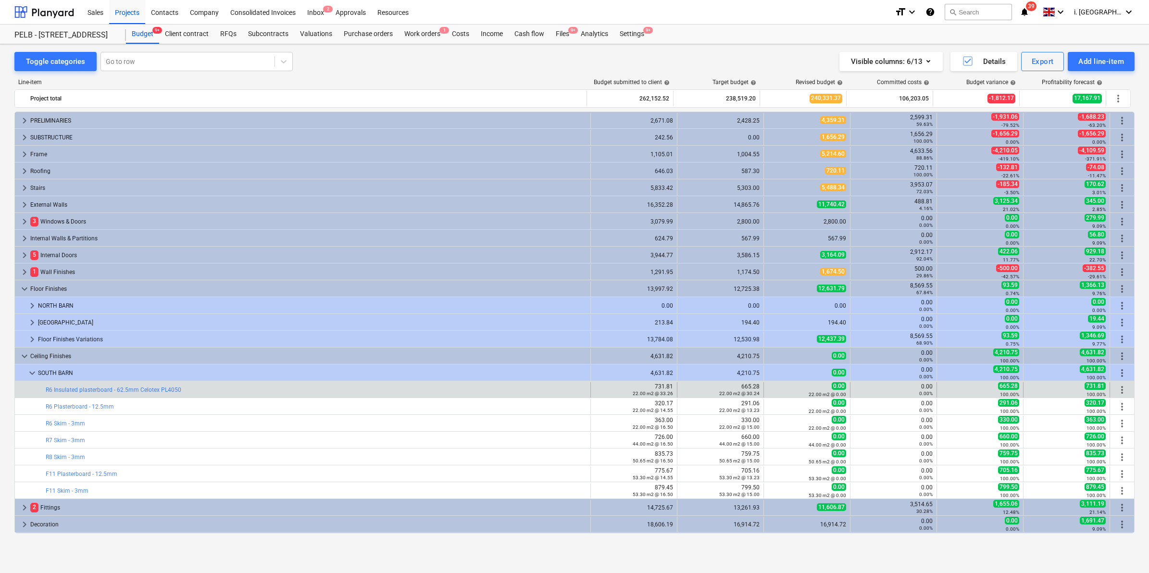
click at [1116, 392] on span "more_vert" at bounding box center [1122, 390] width 12 height 12
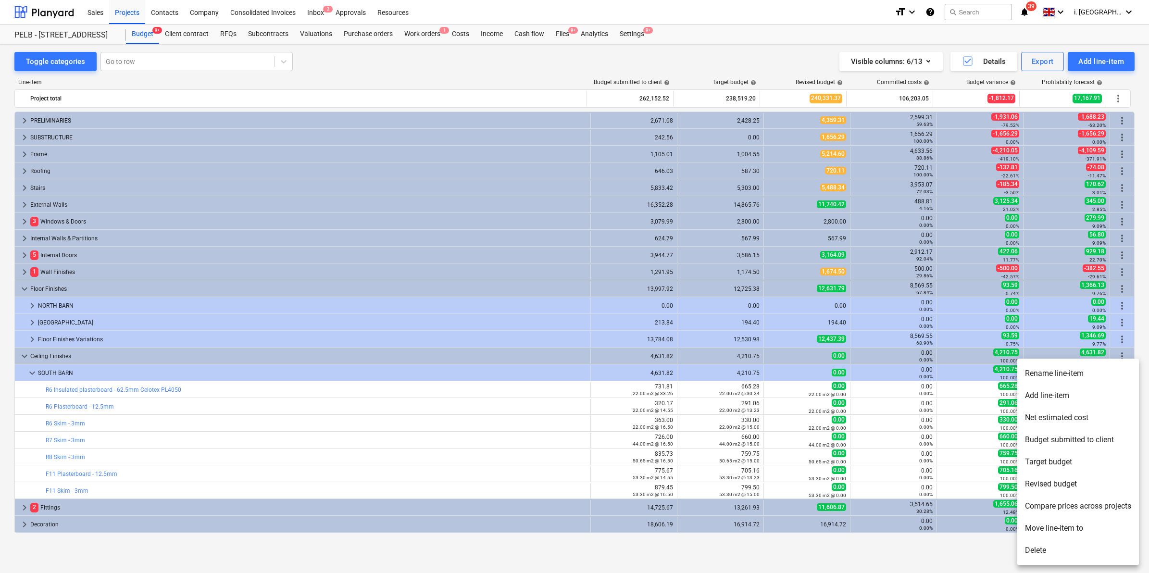
click at [712, 391] on div at bounding box center [574, 286] width 1149 height 573
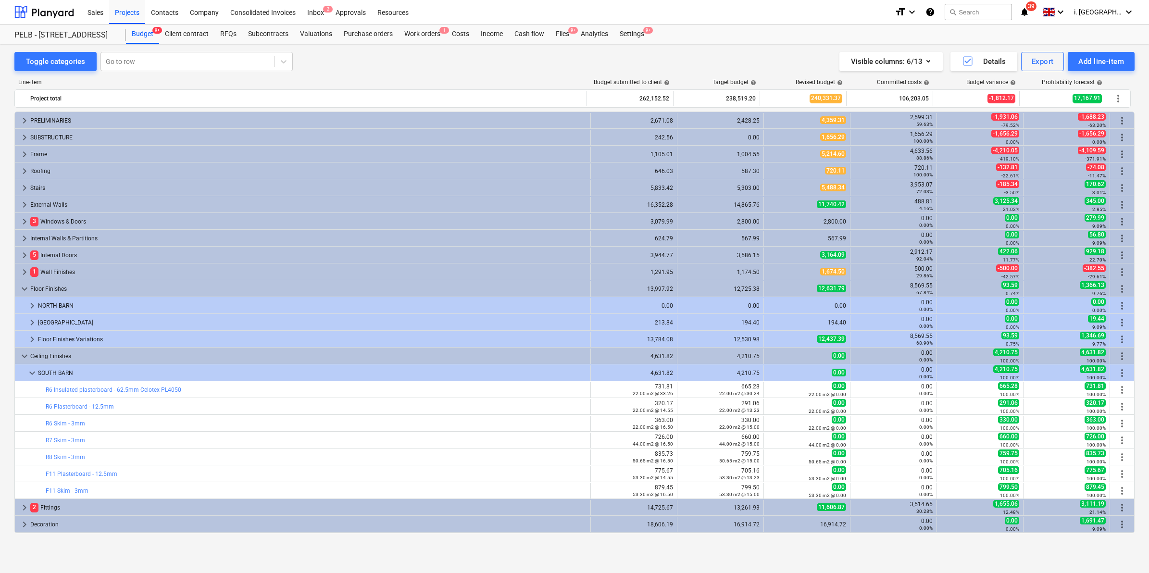
click at [659, 387] on div "731.81 22.00 m2 @ 33.26" at bounding box center [634, 389] width 78 height 13
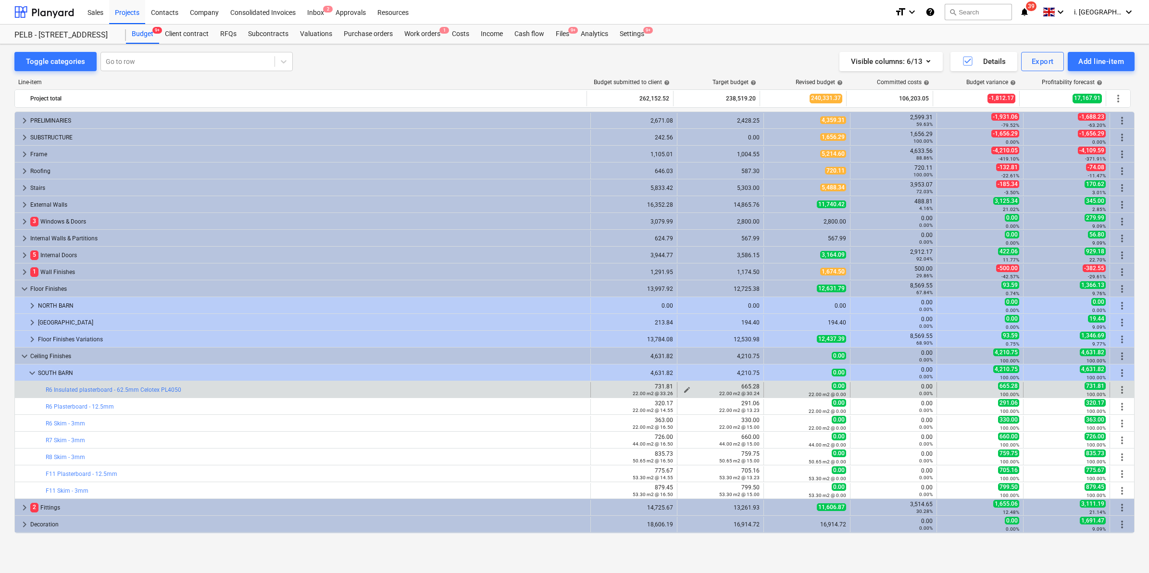
click at [686, 387] on span "edit" at bounding box center [687, 390] width 8 height 8
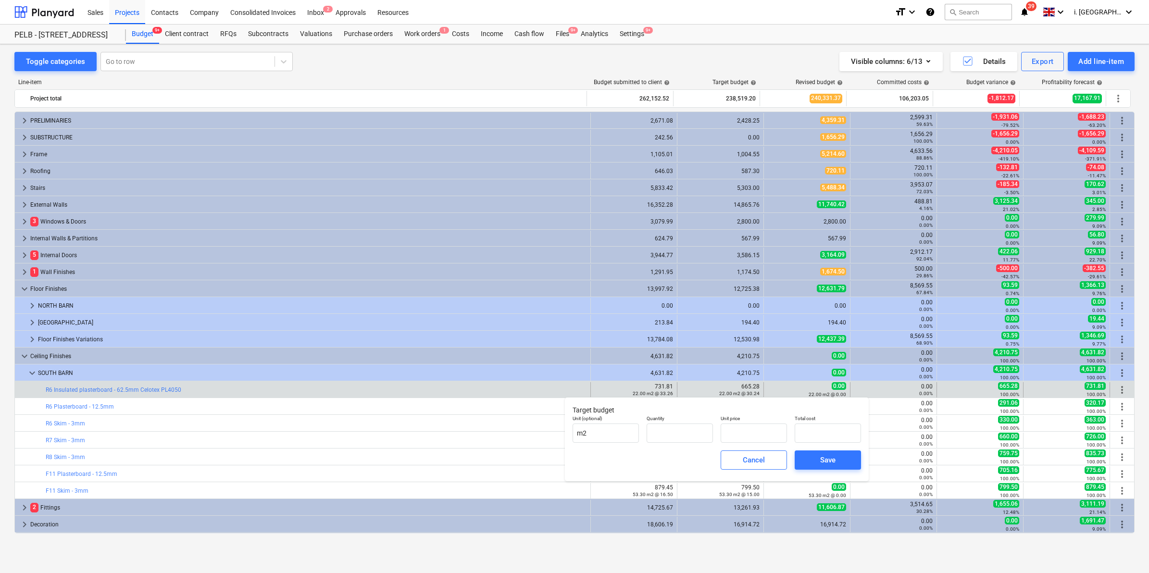
type input "22.00"
type input "30.24"
drag, startPoint x: 830, startPoint y: 428, endPoint x: 731, endPoint y: 421, distance: 99.2
click at [731, 421] on div "Unit (optional) m2 Quantity 22.00 Unit price 30.24 Total cost 665.28" at bounding box center [717, 428] width 296 height 35
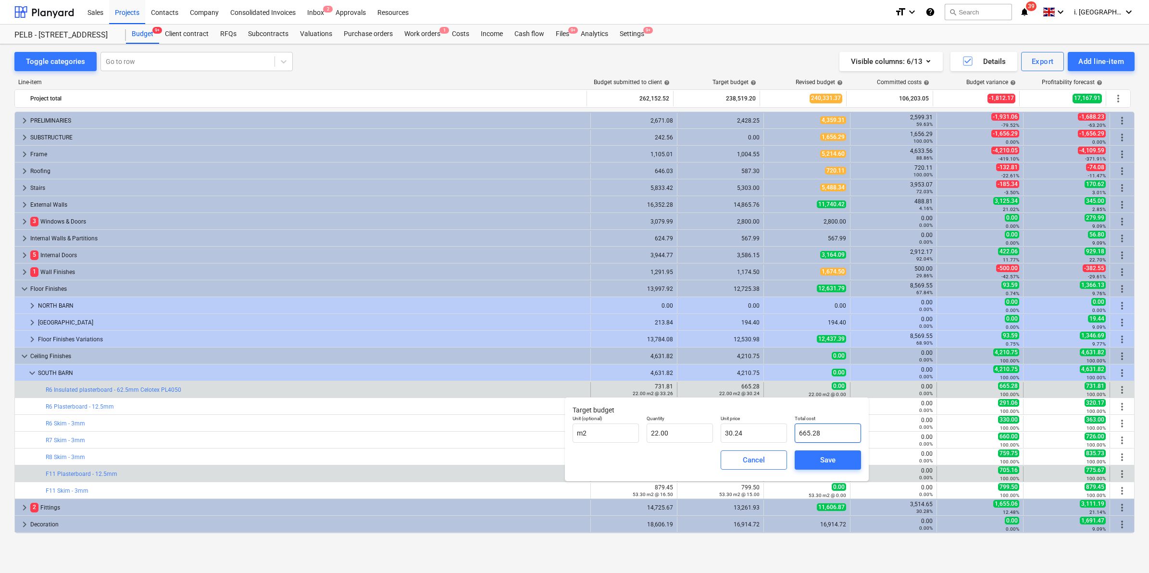
type input "0"
type input "0.00"
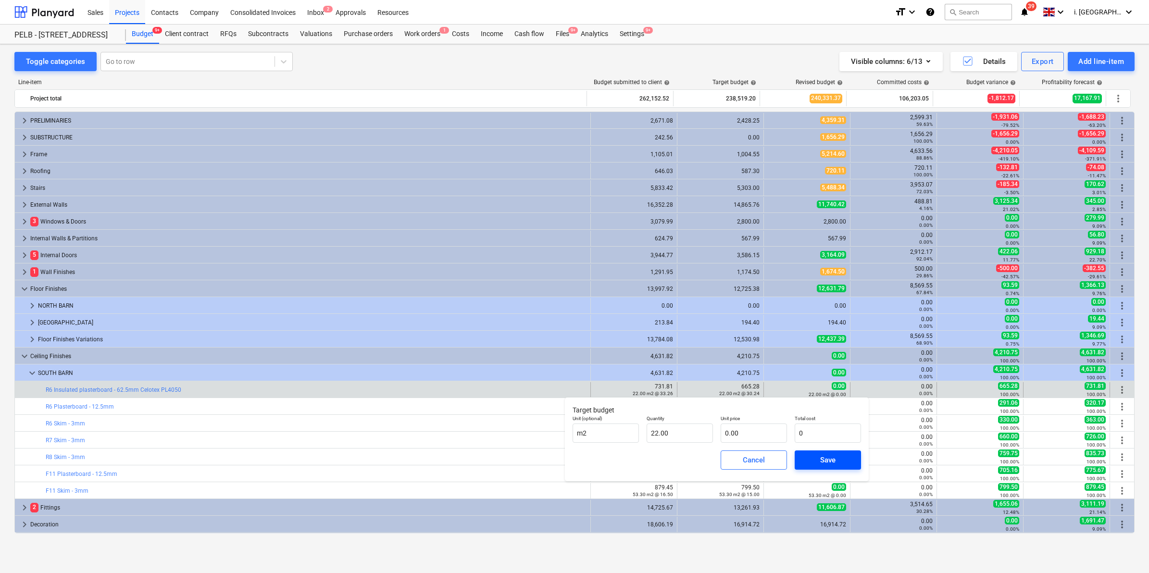
type input "0.00"
click at [852, 460] on button "Save" at bounding box center [827, 459] width 66 height 19
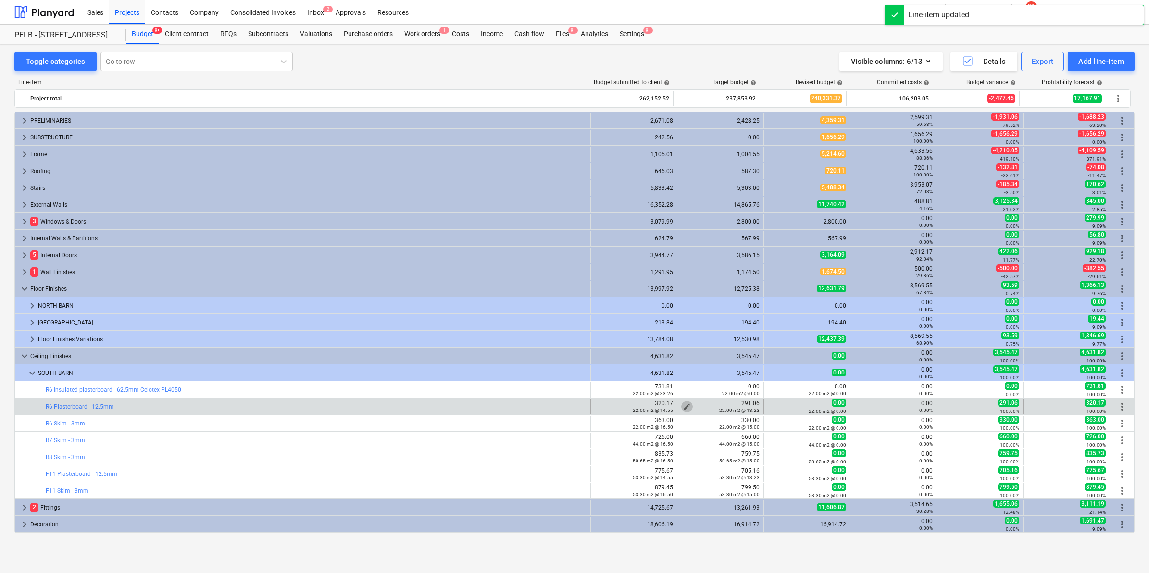
click at [683, 405] on span "edit" at bounding box center [687, 407] width 8 height 8
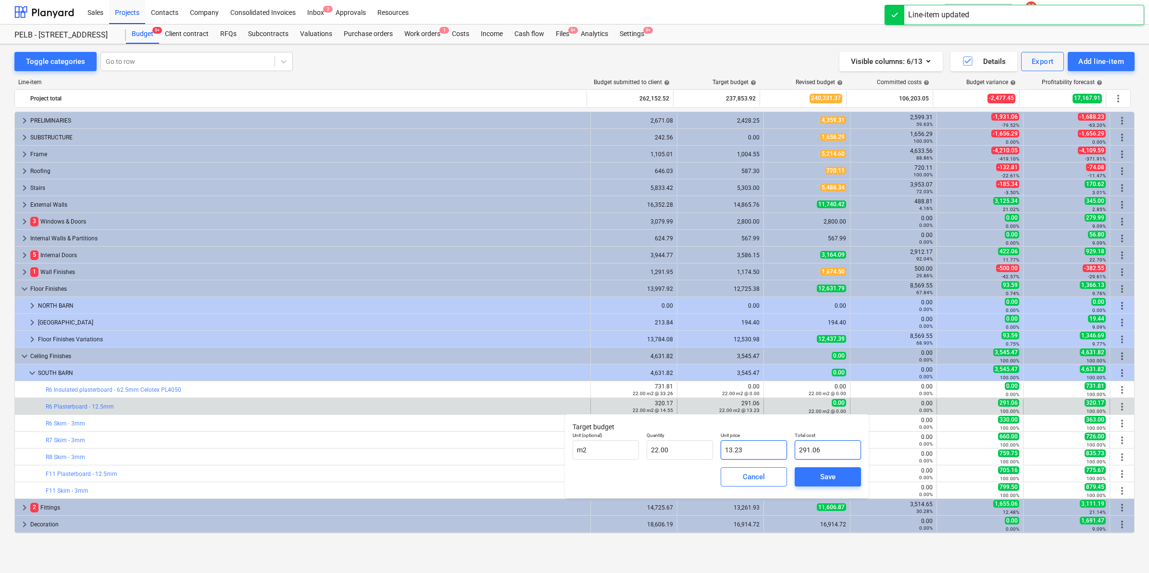
click at [763, 452] on div "Unit (optional) m2 Quantity 22.00 Unit price 13.23 Total cost 291.06" at bounding box center [717, 445] width 296 height 35
type input "0"
type input "0.00"
click at [838, 471] on span "Save" at bounding box center [827, 477] width 43 height 12
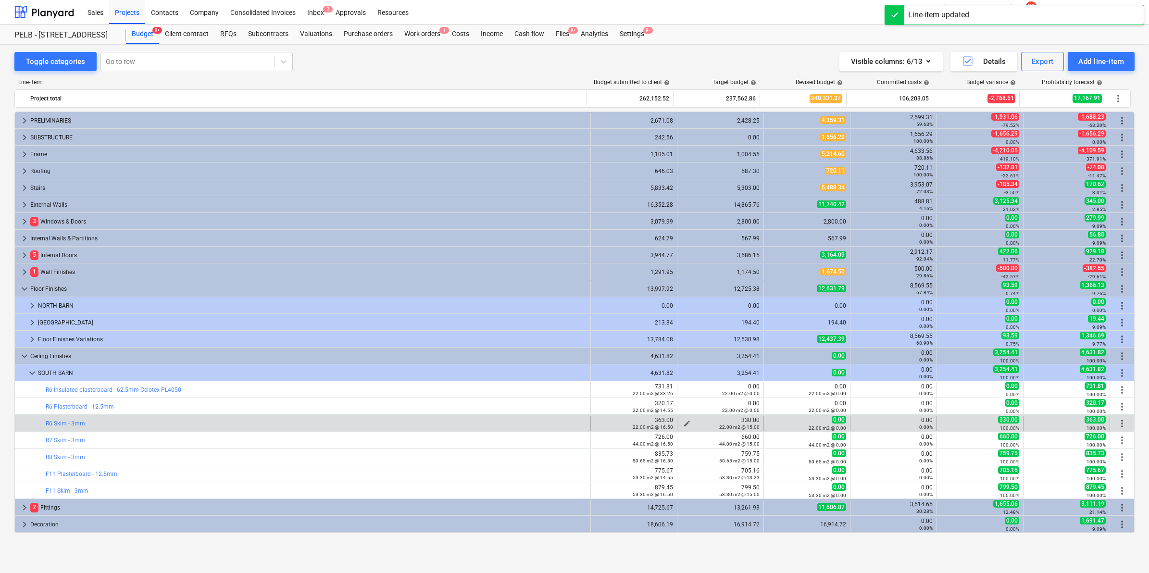
click at [683, 423] on span "edit" at bounding box center [687, 424] width 8 height 8
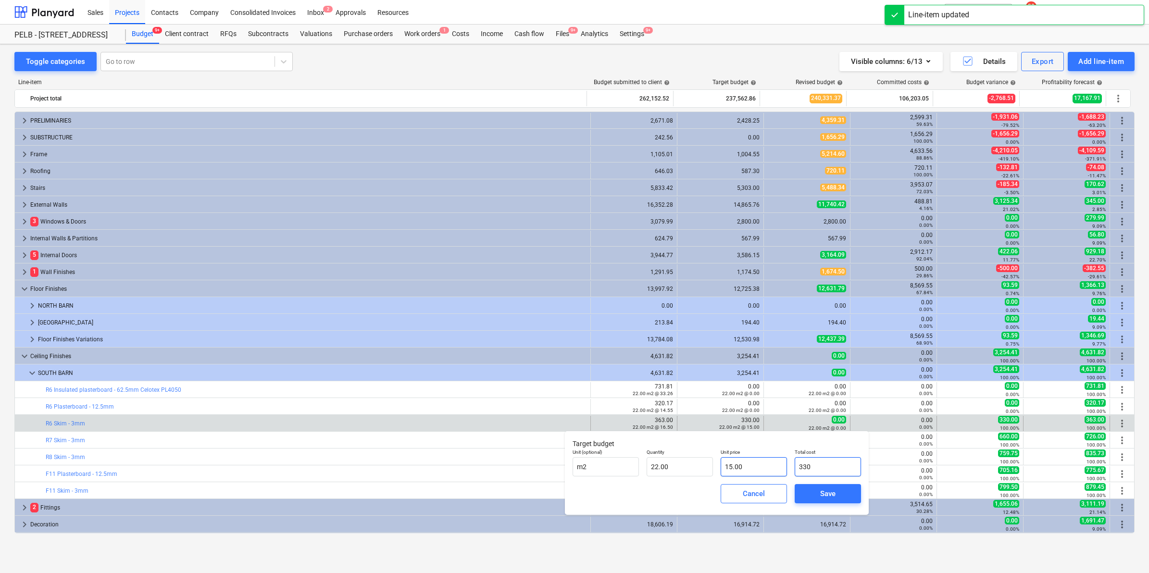
drag, startPoint x: 842, startPoint y: 466, endPoint x: 755, endPoint y: 466, distance: 87.5
click at [755, 466] on div "Unit (optional) m2 Quantity 22.00 Unit price 15.00 Total cost 330" at bounding box center [717, 462] width 296 height 35
type input "0"
type input "0.00"
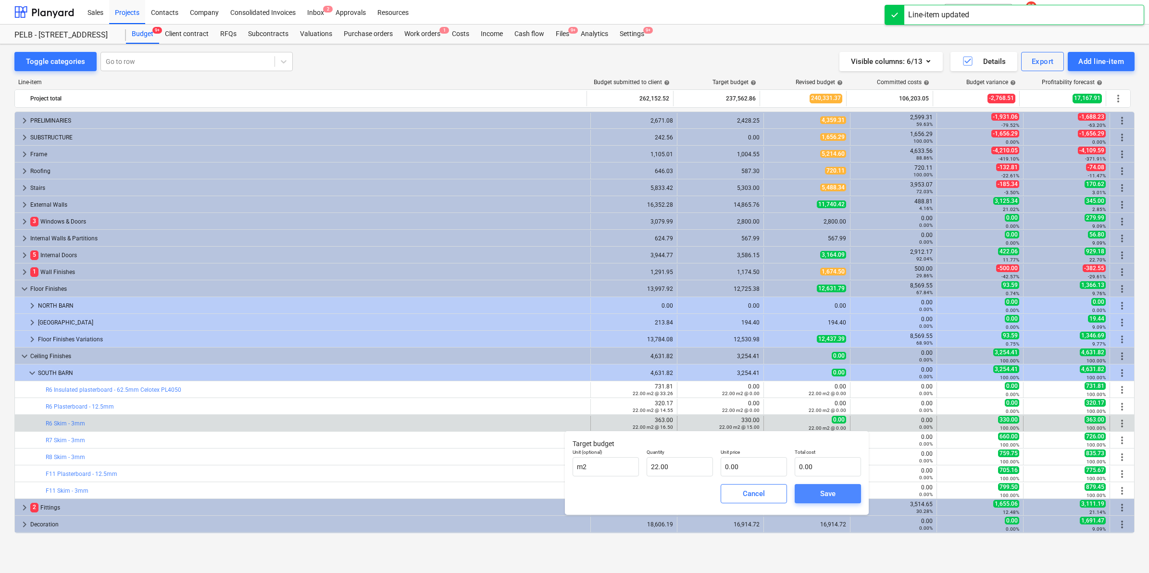
click at [833, 496] on div "Save" at bounding box center [827, 493] width 15 height 12
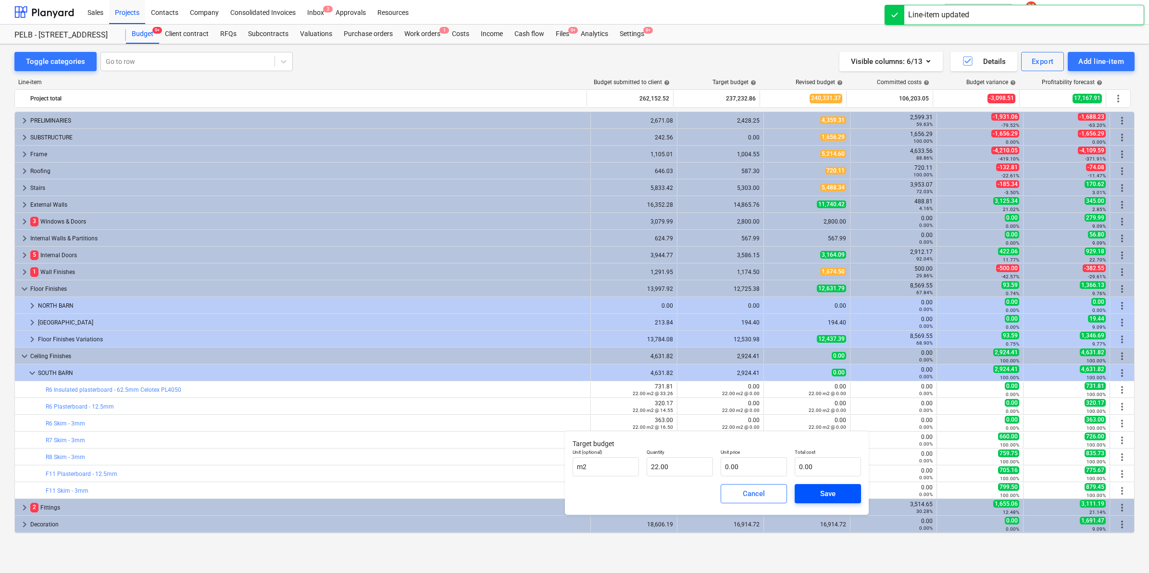
drag, startPoint x: 818, startPoint y: 490, endPoint x: 809, endPoint y: 491, distance: 9.7
click at [814, 491] on span "Save" at bounding box center [827, 493] width 43 height 12
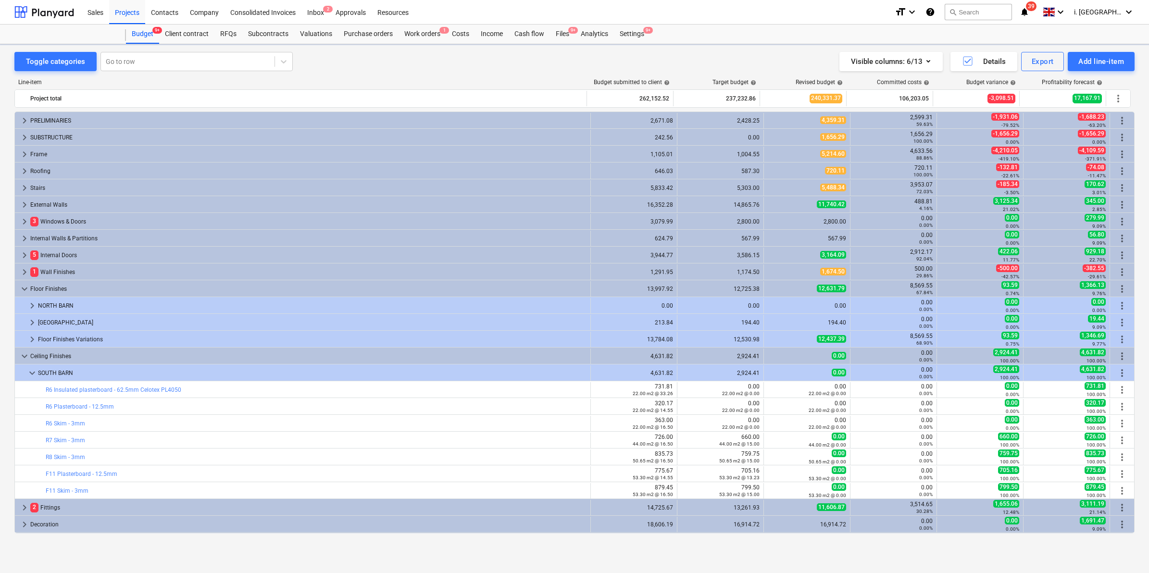
click at [738, 490] on div "799.50 53.30 m2 @ 15.00" at bounding box center [720, 490] width 78 height 13
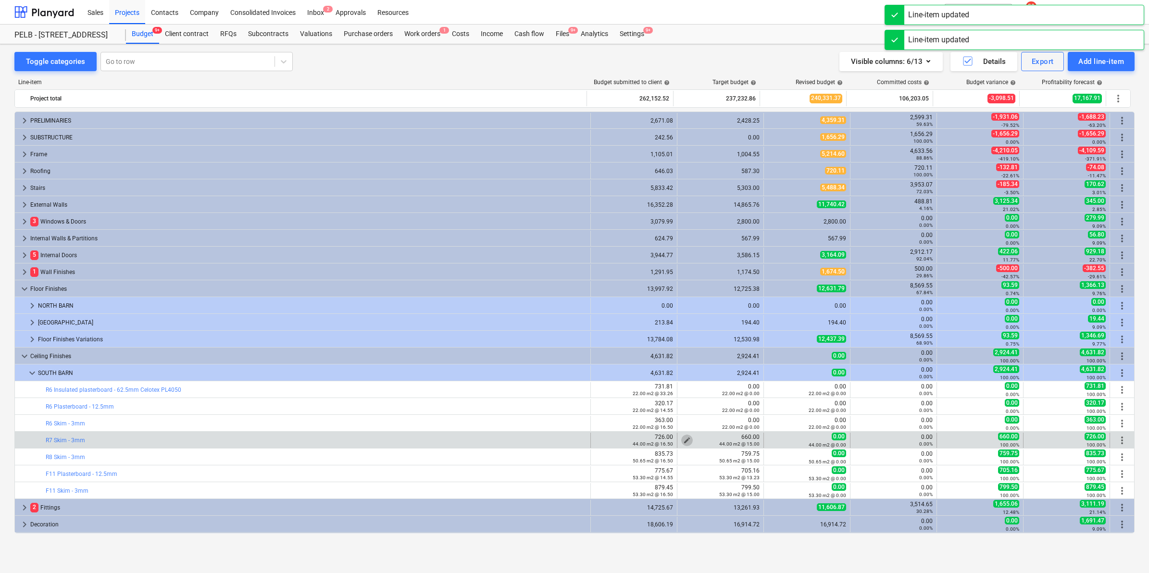
click at [683, 438] on span "edit" at bounding box center [687, 440] width 8 height 8
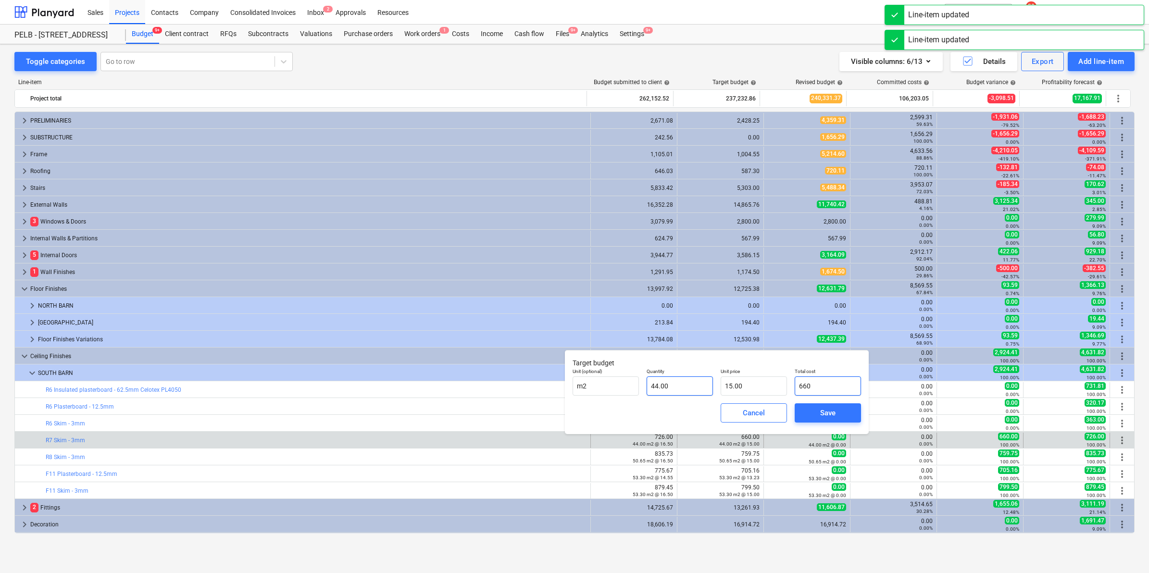
drag, startPoint x: 721, startPoint y: 390, endPoint x: 694, endPoint y: 390, distance: 27.9
click at [694, 390] on div "Unit (optional) m2 Quantity 44.00 Unit price 15.00 Total cost 660" at bounding box center [717, 381] width 296 height 35
type input "0"
type input "0.00"
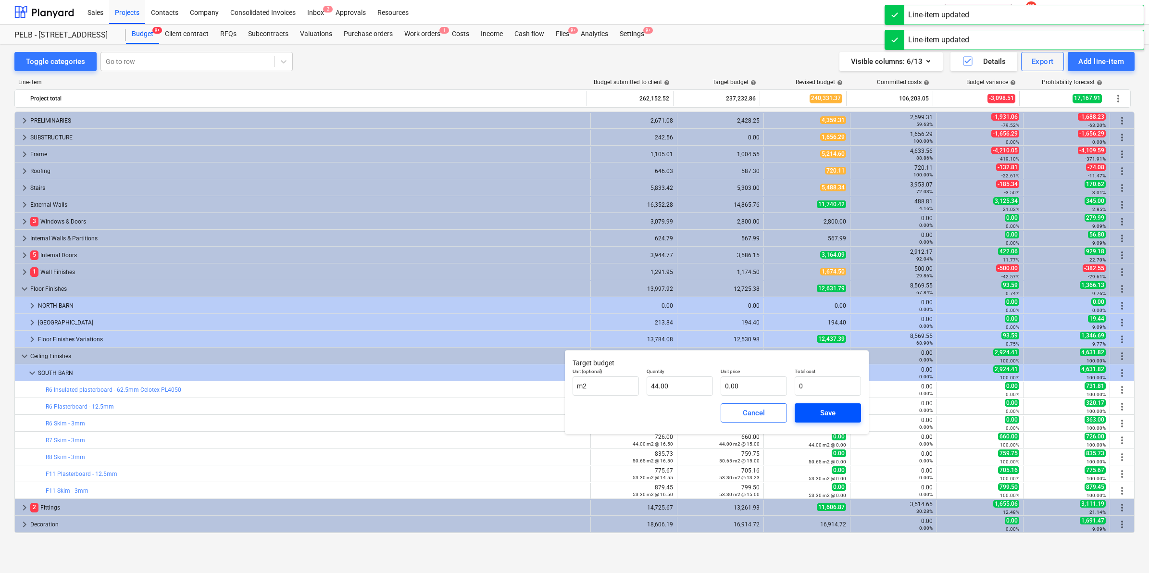
type input "0.00"
click at [843, 415] on span "Save" at bounding box center [827, 413] width 43 height 12
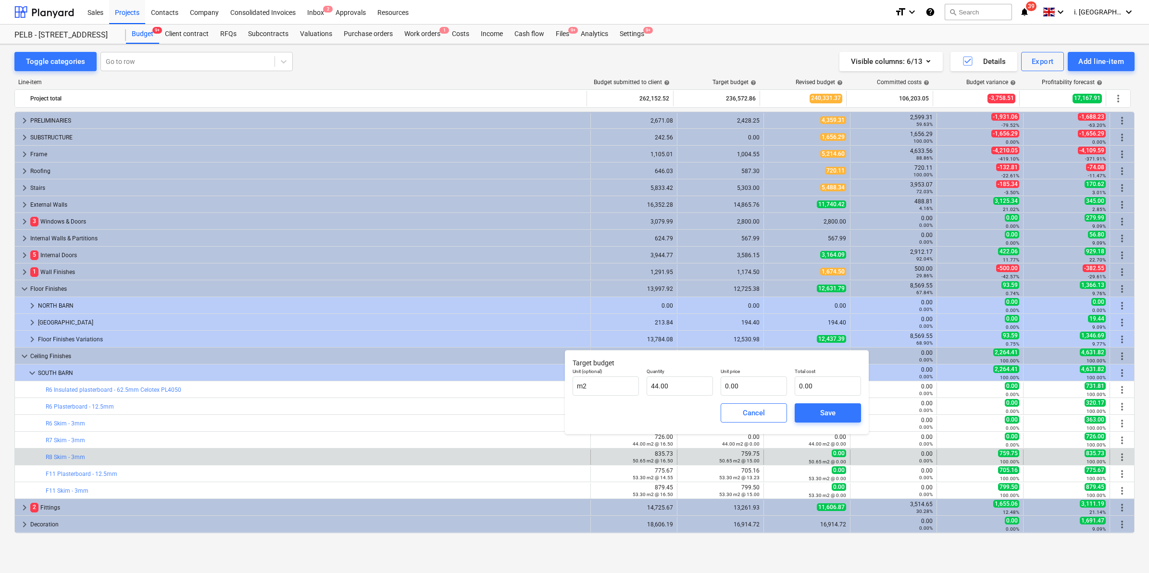
click at [732, 452] on div "759.75 50.65 m2 @ 15.00" at bounding box center [739, 456] width 40 height 13
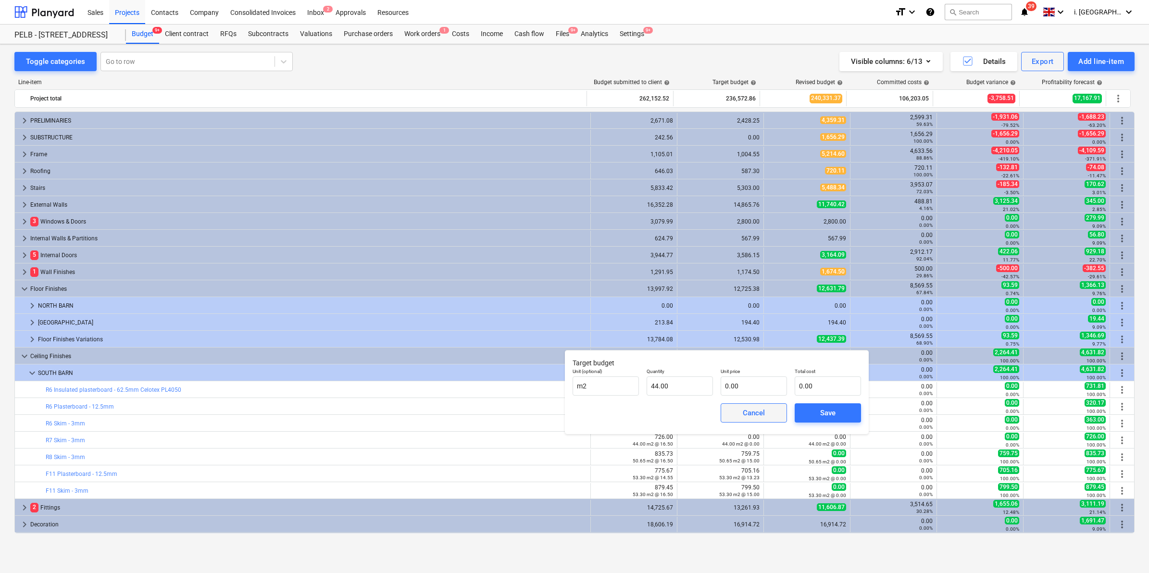
click at [765, 412] on span "Cancel" at bounding box center [753, 413] width 42 height 12
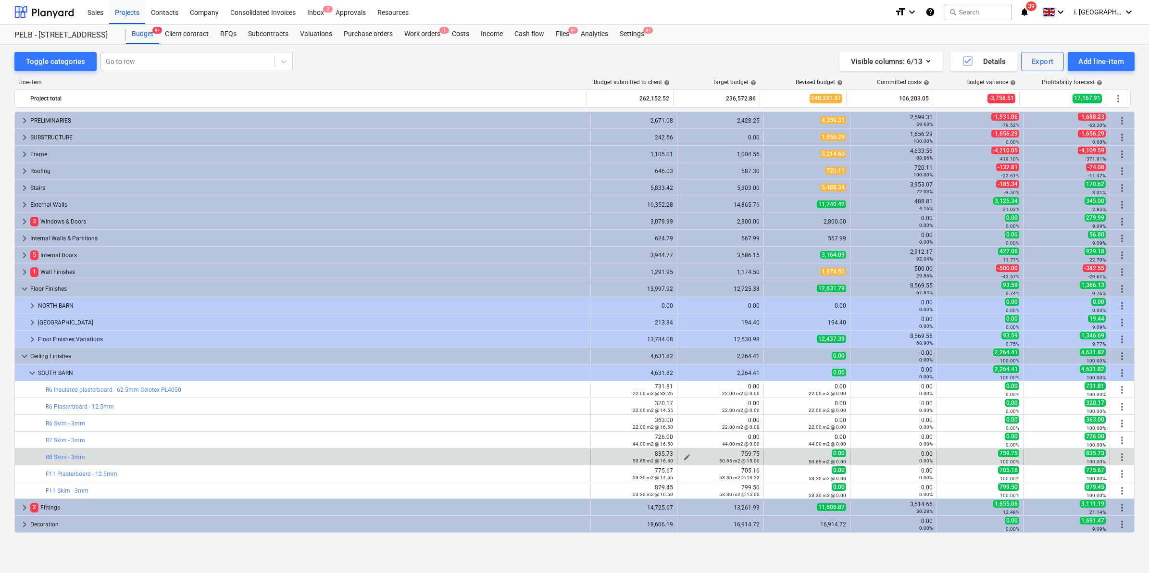
click at [683, 456] on span "edit" at bounding box center [687, 457] width 8 height 8
click at [683, 455] on span "edit" at bounding box center [687, 457] width 8 height 8
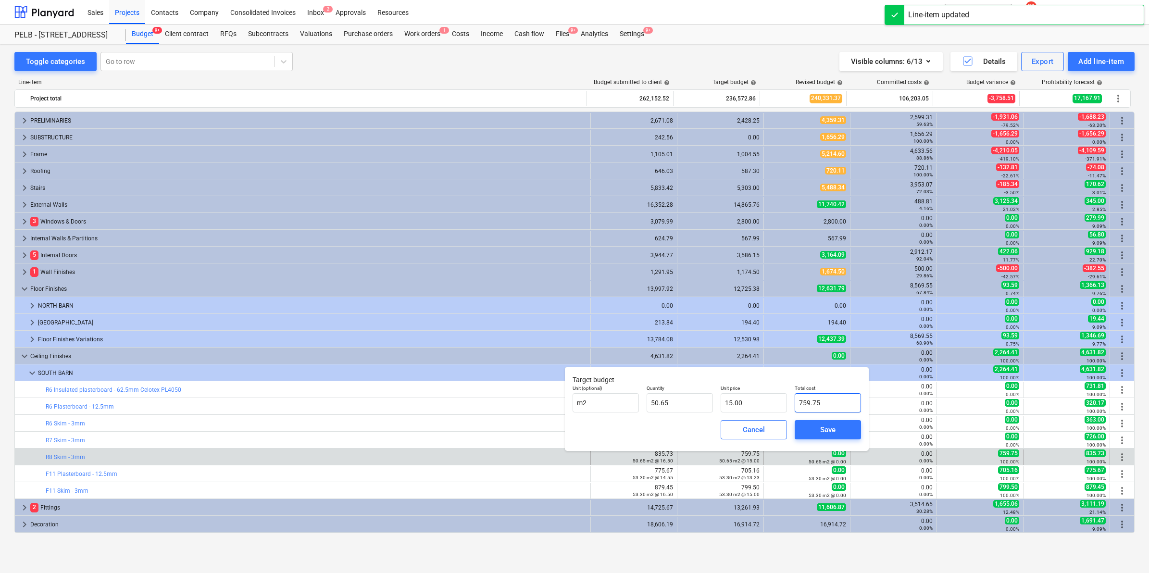
click at [719, 402] on div "Unit (optional) m2 Quantity 50.65 Unit price 15.00 Total cost 759.75" at bounding box center [717, 398] width 296 height 35
type input "0"
type input "0.00"
click at [848, 425] on span "Save" at bounding box center [827, 429] width 43 height 12
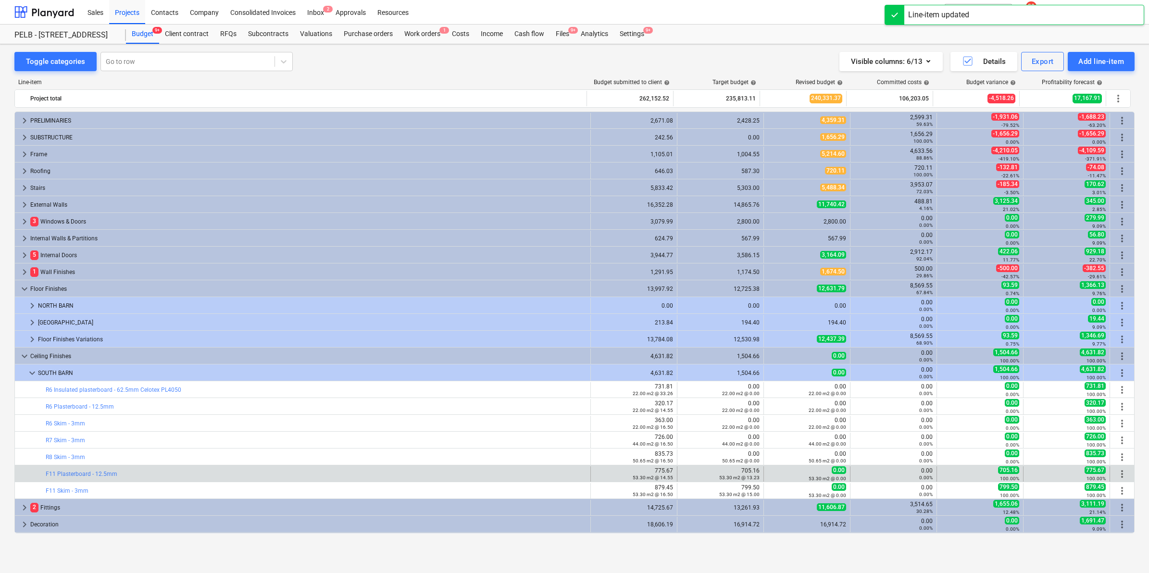
type input "50.65"
type input "0.00"
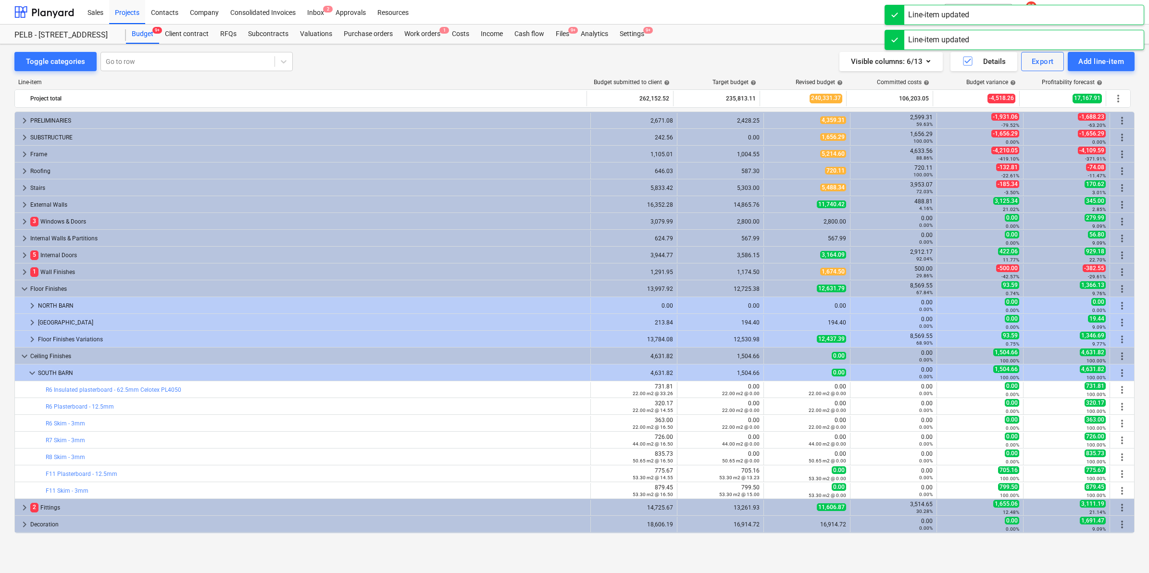
click at [723, 475] on small "53.30 m2 @ 13.23" at bounding box center [739, 477] width 40 height 5
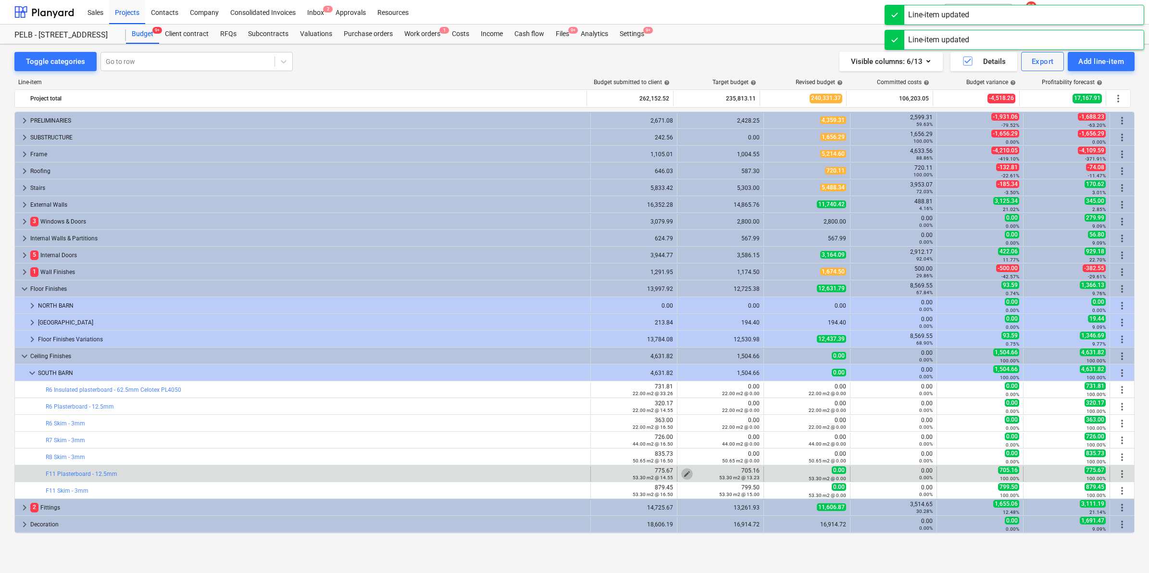
click at [684, 472] on span "edit" at bounding box center [687, 474] width 8 height 8
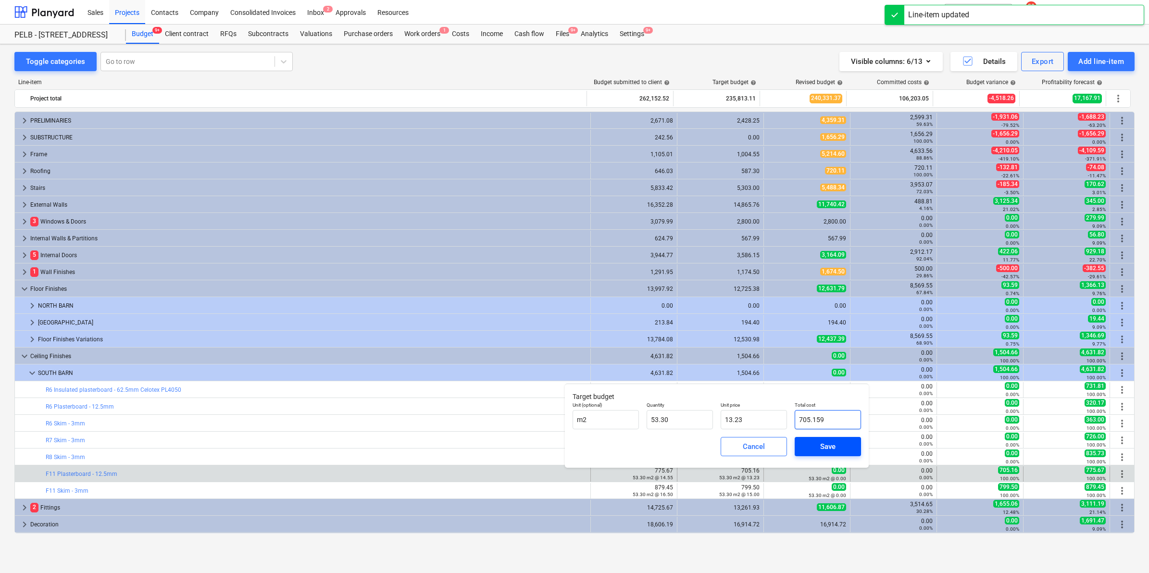
drag, startPoint x: 819, startPoint y: 417, endPoint x: 827, endPoint y: 437, distance: 21.4
click at [763, 418] on div "Unit (optional) m2 Quantity 53.30 Unit price 13.23 Total cost 705.159" at bounding box center [717, 415] width 296 height 35
type input "0"
type input "0.00"
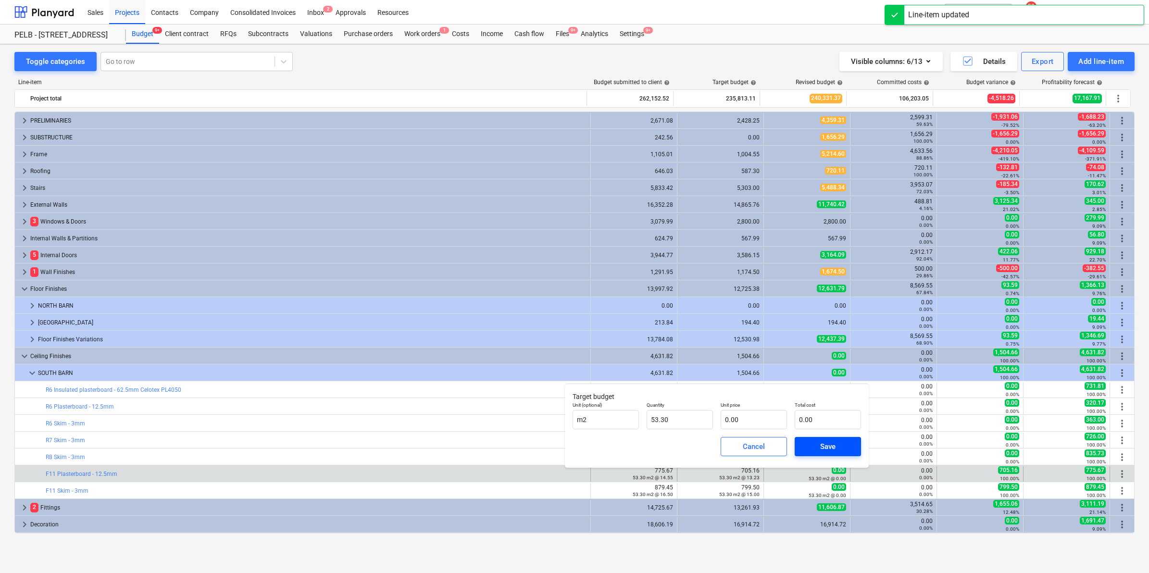
drag, startPoint x: 822, startPoint y: 447, endPoint x: 812, endPoint y: 448, distance: 9.7
click at [817, 447] on span "Save" at bounding box center [827, 446] width 43 height 12
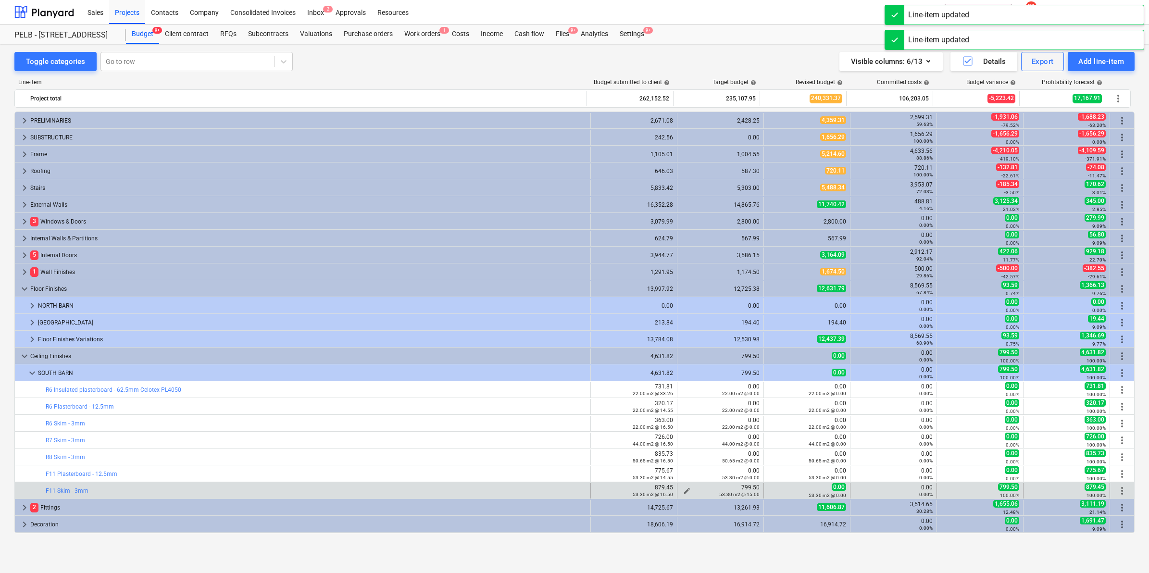
click at [681, 491] on div "53.30 m2 @ 15.00" at bounding box center [720, 494] width 78 height 7
click at [683, 489] on span "edit" at bounding box center [687, 491] width 8 height 8
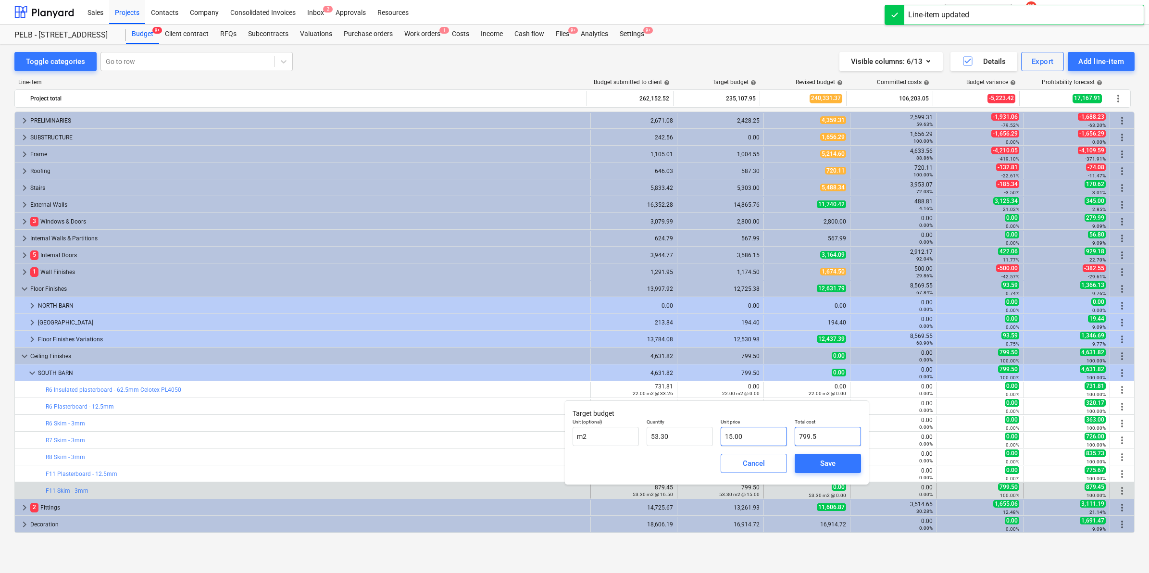
click at [758, 438] on div "Unit (optional) m2 Quantity 53.30 Unit price 15.00 Total cost 799.5" at bounding box center [717, 432] width 296 height 35
type input "0"
type input "0.00"
click at [846, 467] on span "Save" at bounding box center [827, 463] width 43 height 12
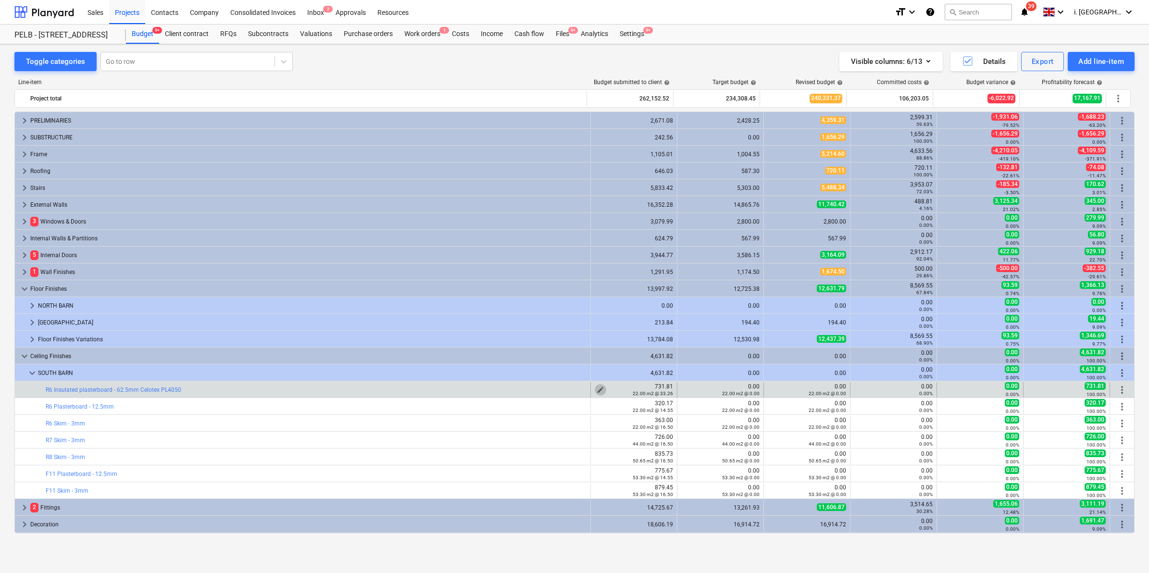
click at [599, 389] on span "edit" at bounding box center [600, 390] width 8 height 8
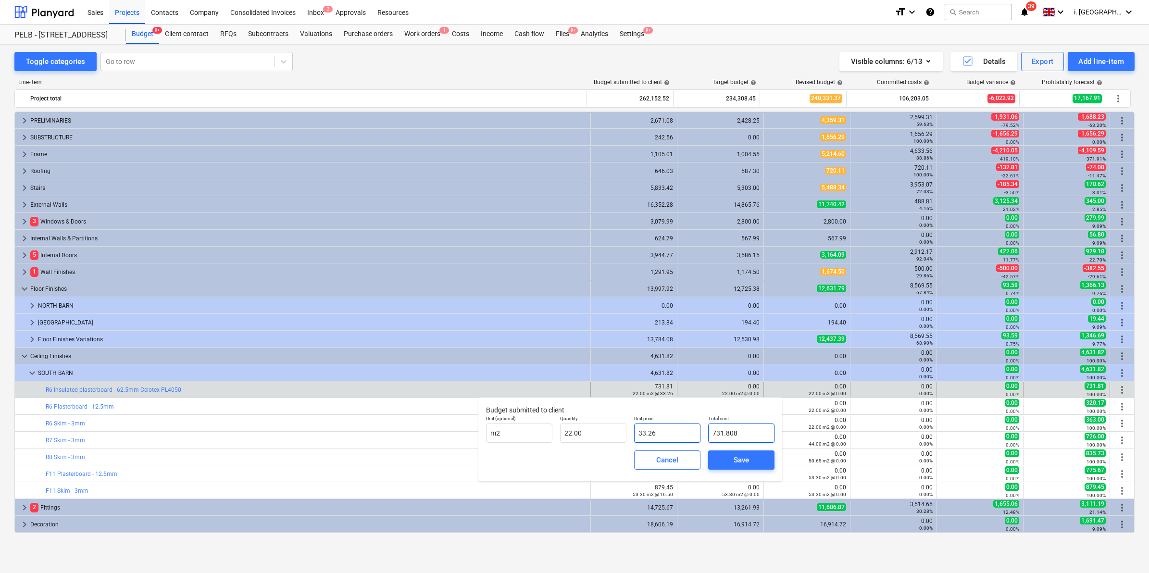
drag, startPoint x: 738, startPoint y: 431, endPoint x: 685, endPoint y: 429, distance: 53.4
click at [685, 429] on div "Unit (optional) m2 Quantity 22.00 Unit price 33.26 Total cost 731.808" at bounding box center [630, 428] width 296 height 35
type input "0"
type input "0.00"
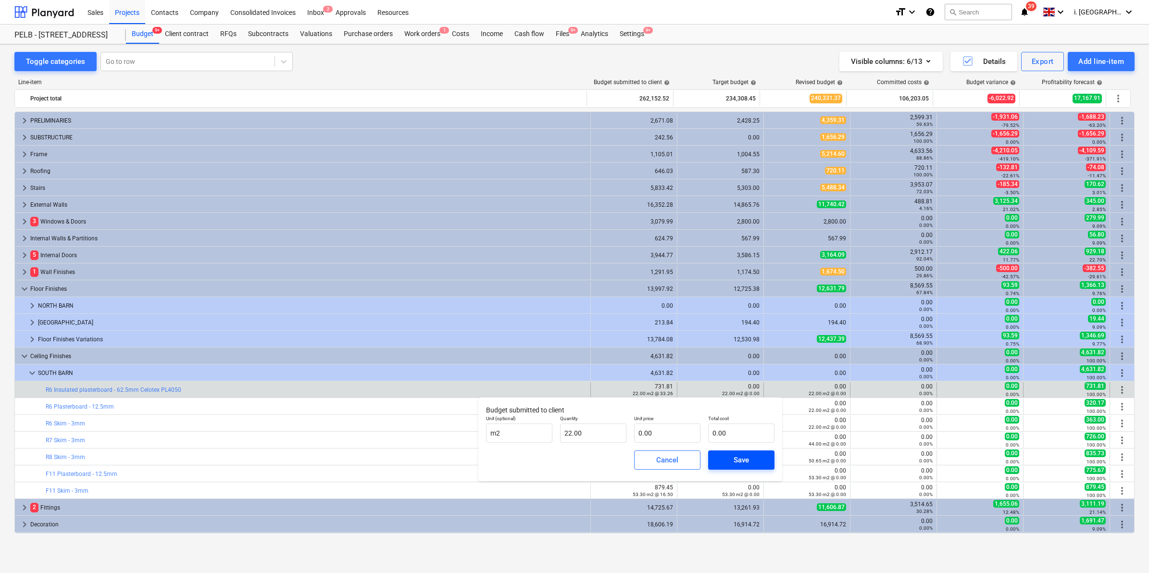
click at [751, 457] on span "Save" at bounding box center [740, 460] width 43 height 12
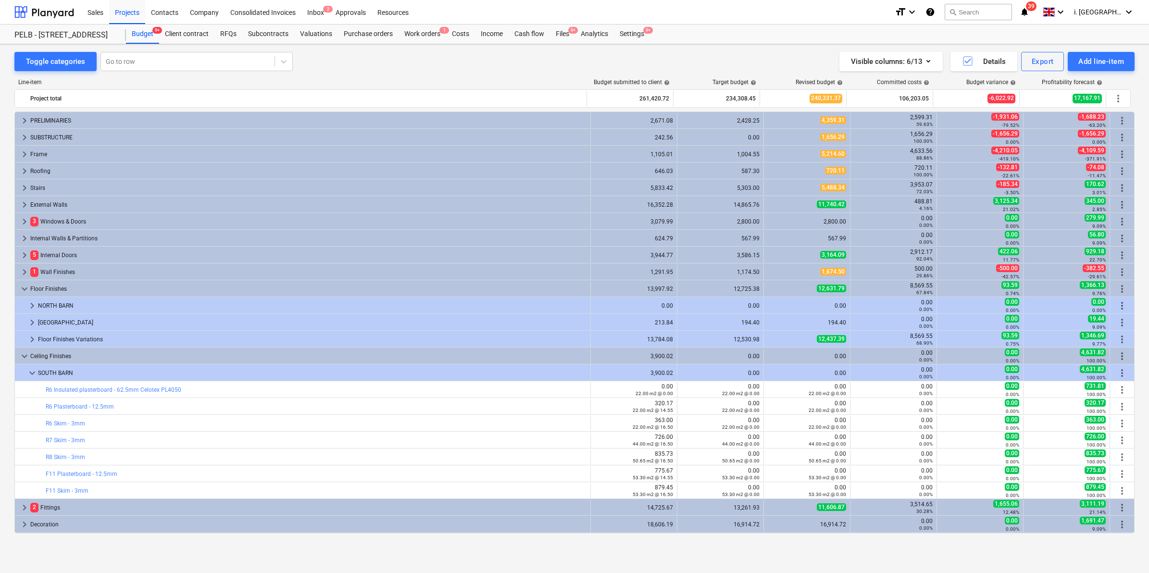
type input "22.00"
type input "0.00"
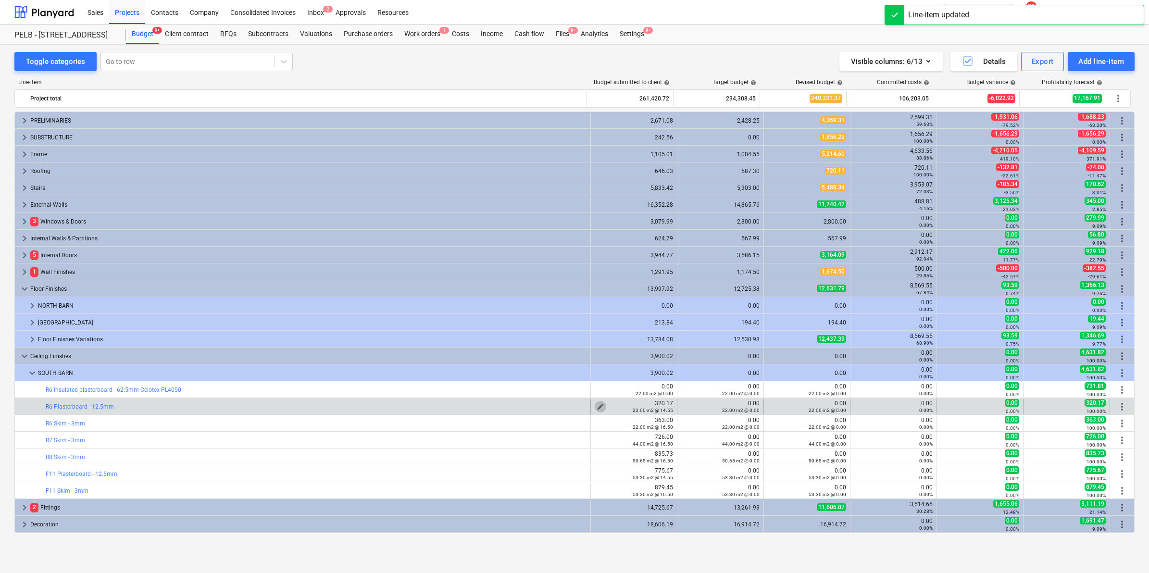
click at [596, 404] on span "edit" at bounding box center [600, 407] width 8 height 8
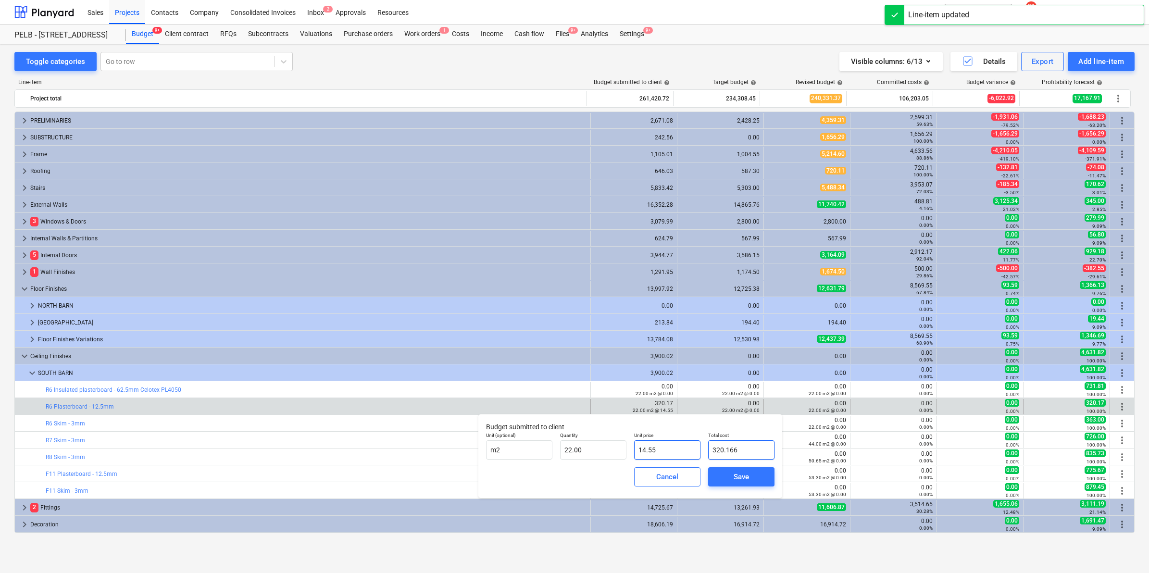
drag, startPoint x: 751, startPoint y: 452, endPoint x: 688, endPoint y: 453, distance: 63.0
click at [689, 452] on div "Unit (optional) m2 Quantity 22.00 Unit price 14.55 Total cost 320.166" at bounding box center [630, 445] width 296 height 35
type input "0"
type input "0.00"
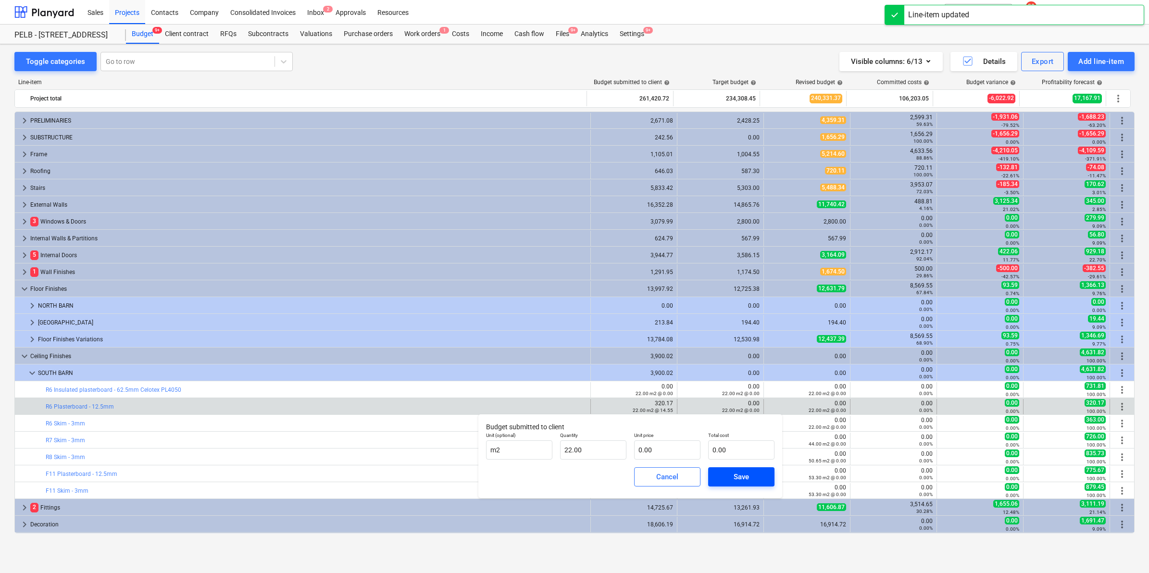
click at [748, 477] on div "Save" at bounding box center [740, 477] width 15 height 12
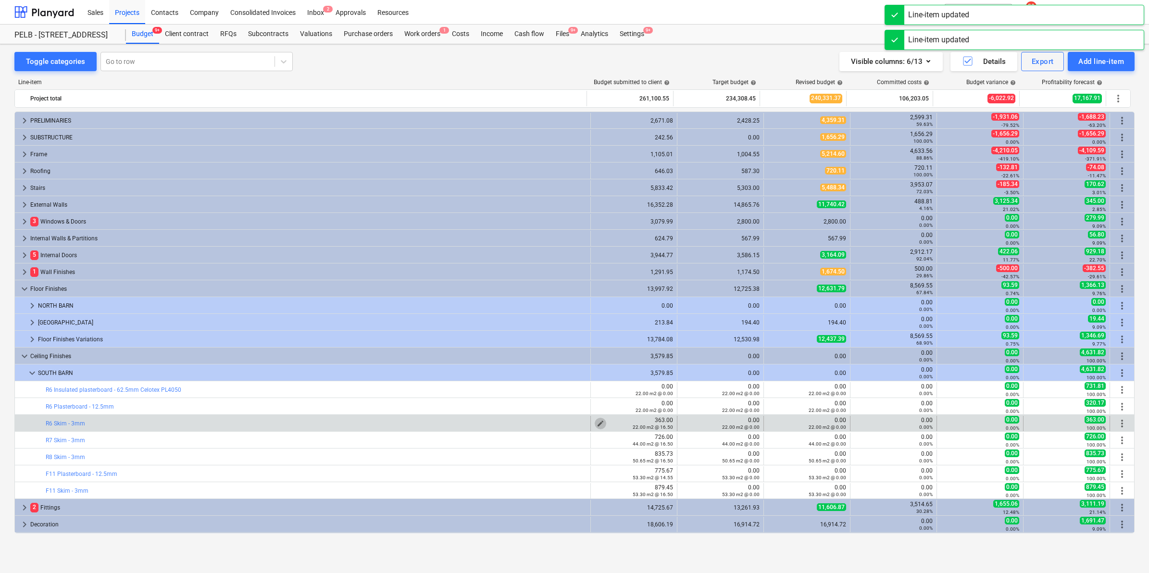
click at [599, 421] on span "edit" at bounding box center [600, 424] width 8 height 8
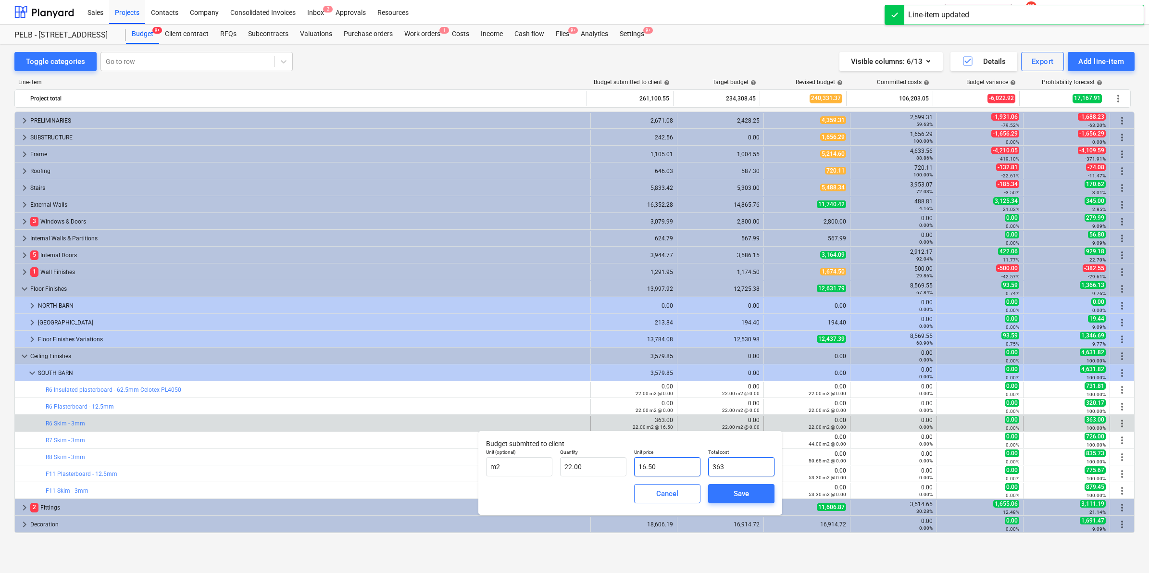
drag, startPoint x: 741, startPoint y: 465, endPoint x: 693, endPoint y: 465, distance: 48.1
click at [693, 465] on div "Unit (optional) m2 Quantity 22.00 Unit price 16.50 Total cost 363" at bounding box center [630, 462] width 296 height 35
type input "363.00"
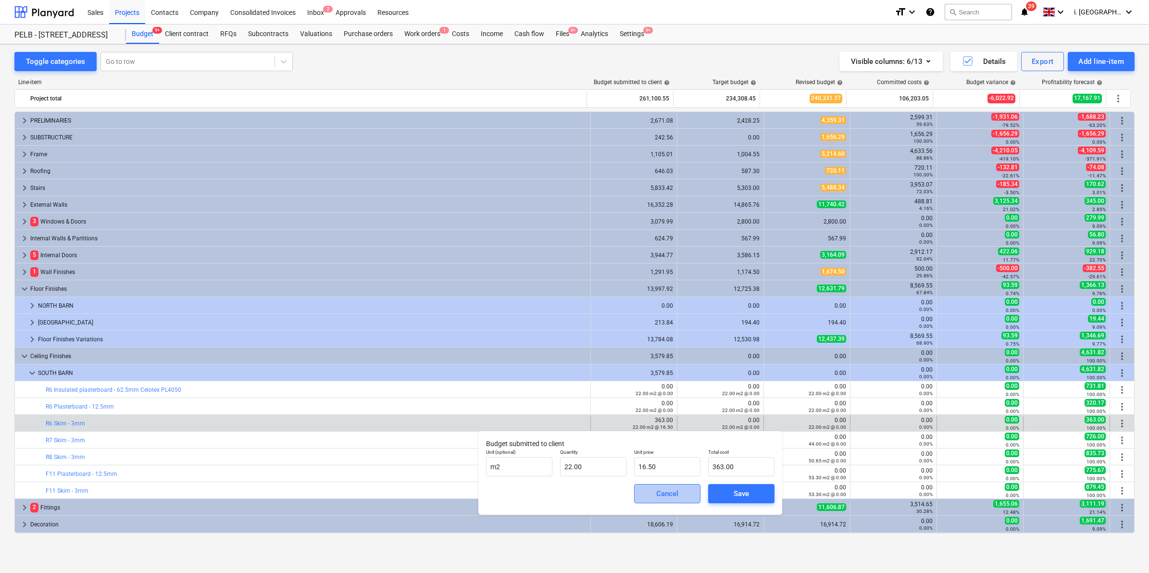
click at [681, 492] on span "Cancel" at bounding box center [667, 493] width 42 height 12
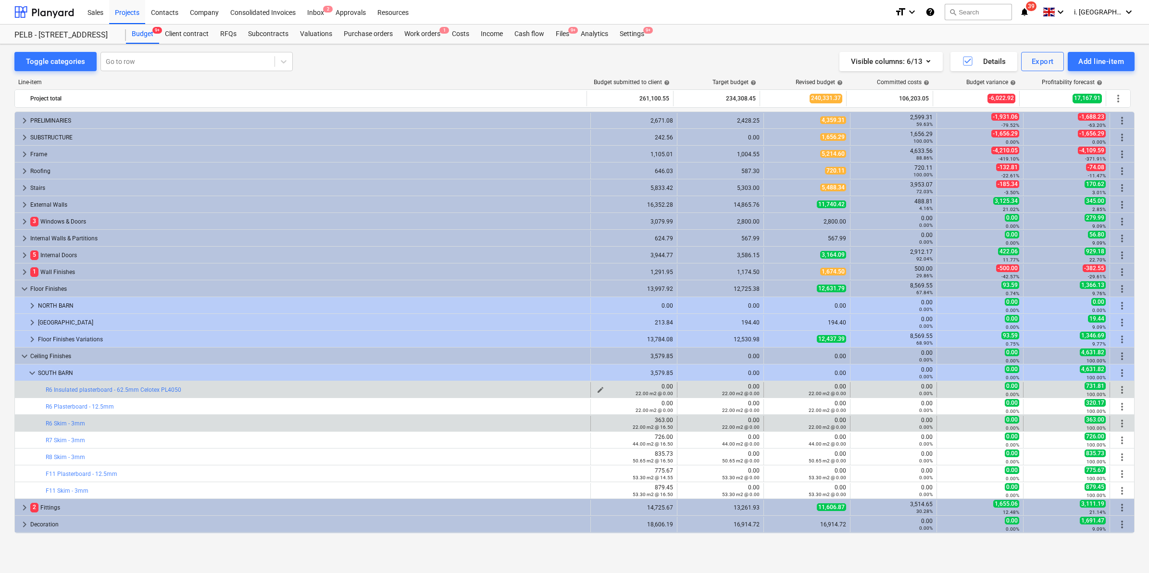
click at [597, 387] on span "edit" at bounding box center [600, 390] width 8 height 8
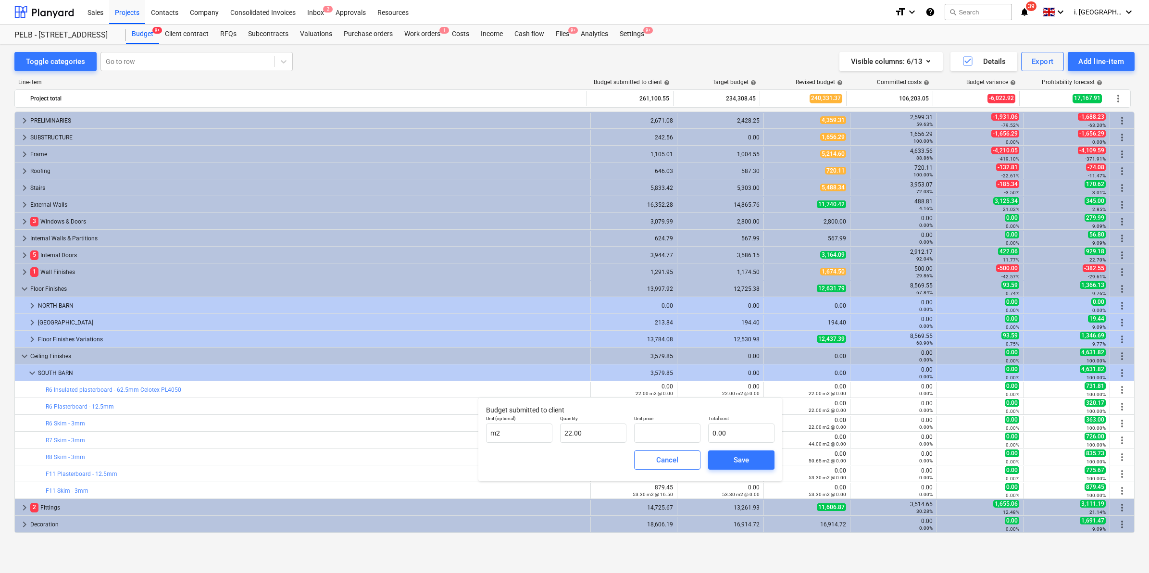
click at [654, 432] on input "text" at bounding box center [667, 432] width 66 height 19
type input "0.00"
click at [669, 434] on input "text" at bounding box center [667, 432] width 66 height 19
type input "3"
type input "66.00"
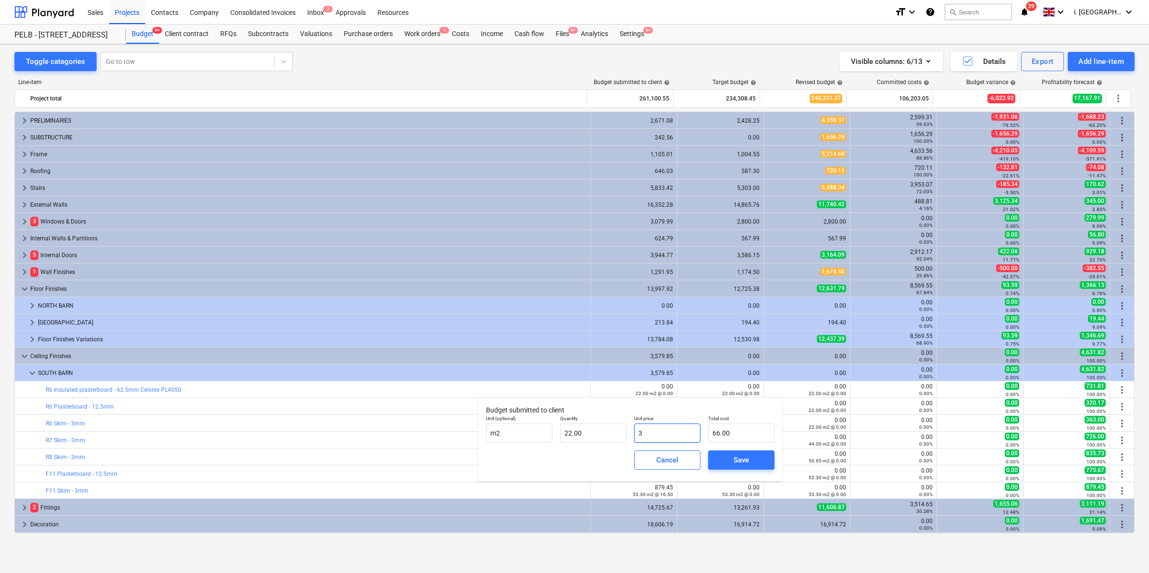
type input "33"
type input "726.00"
type input "33.2"
type input "730.40"
type input "33.26"
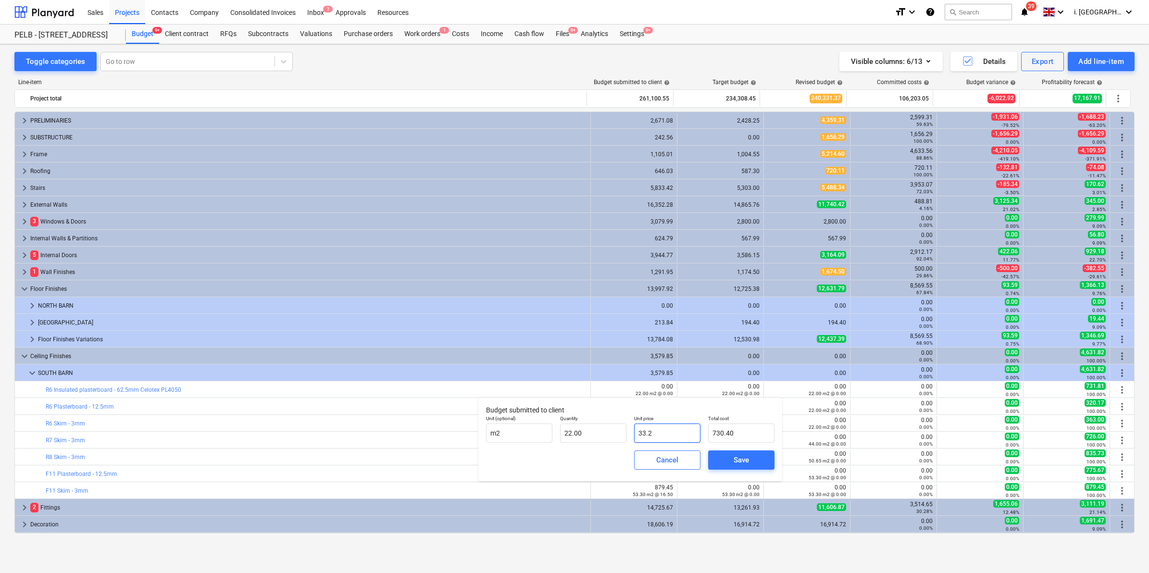
type input "731.72"
type input "33.26"
click at [726, 454] on span "Save" at bounding box center [740, 460] width 43 height 12
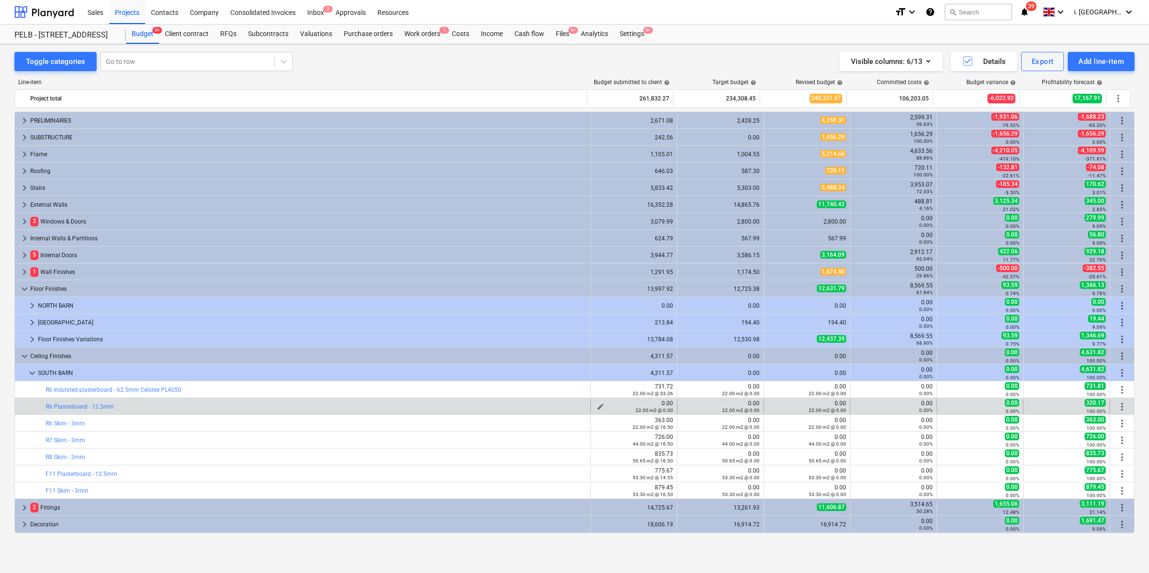
click at [601, 404] on button "edit" at bounding box center [601, 407] width 12 height 12
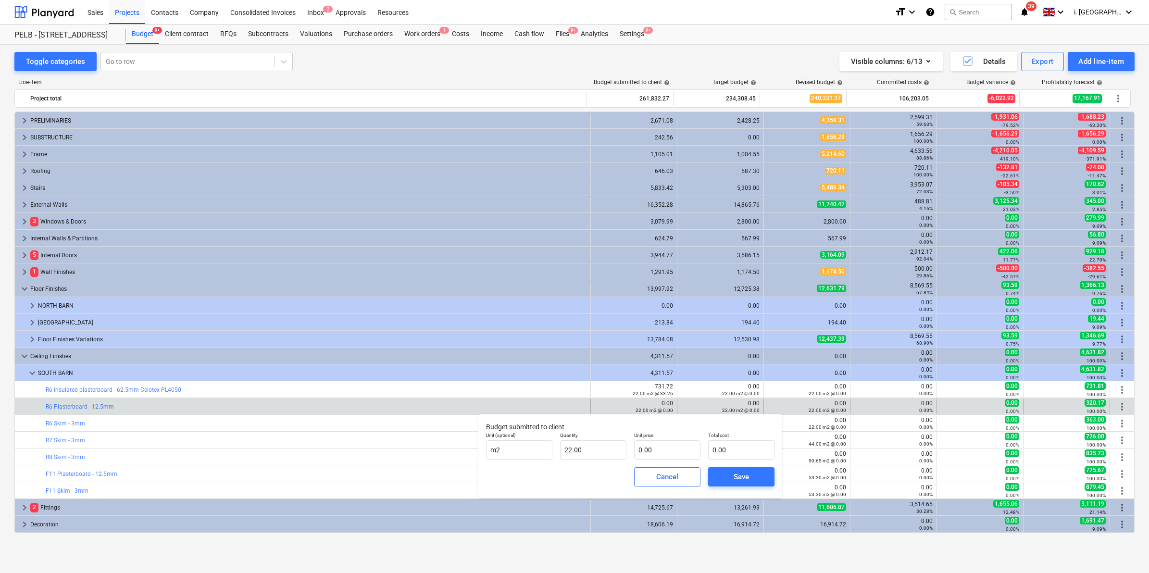
click at [701, 451] on div "Unit price 0.00" at bounding box center [667, 445] width 74 height 35
click at [681, 450] on input "text" at bounding box center [667, 449] width 66 height 19
type input "1"
type input "22.00"
type input "14"
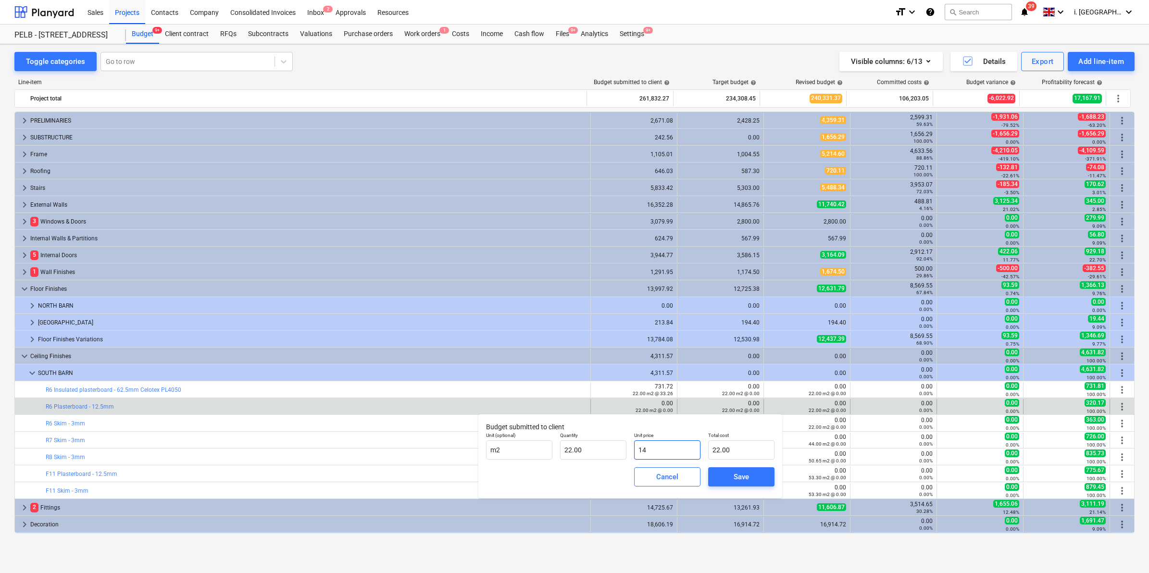
type input "308.00"
type input "14.5"
type input "319.00"
type input "14.55"
type input "320.10"
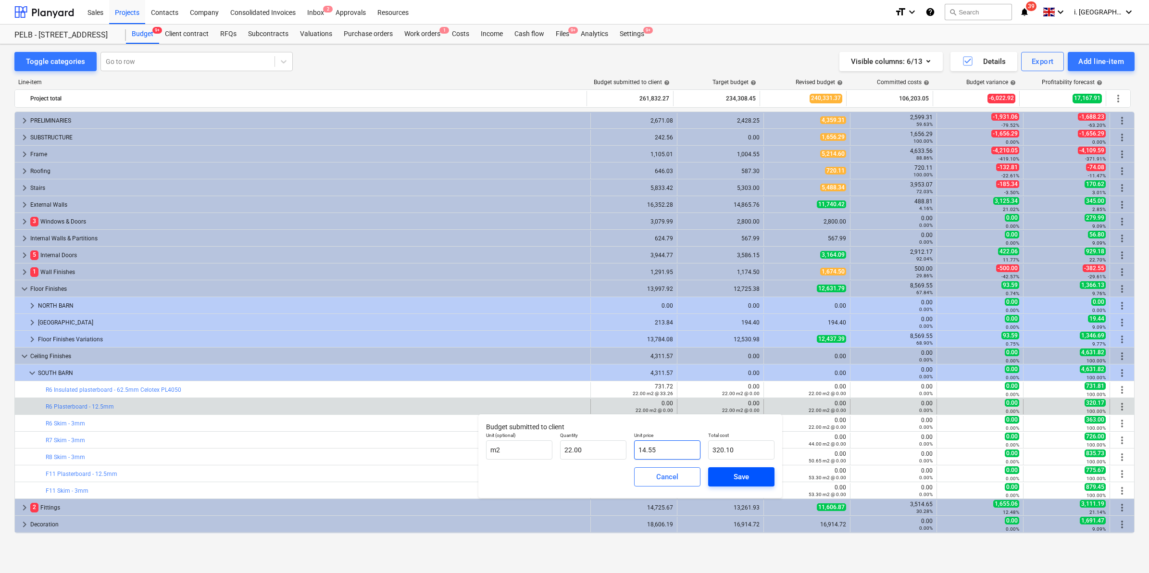
type input "14.55"
click at [739, 475] on div "Save" at bounding box center [740, 477] width 15 height 12
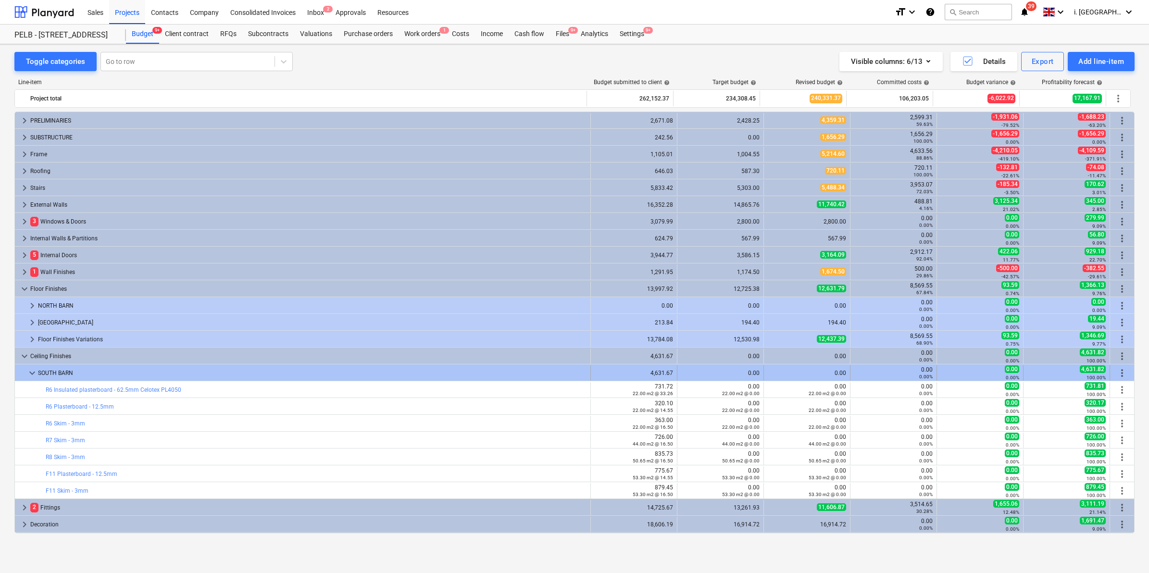
click at [1120, 370] on span "more_vert" at bounding box center [1122, 373] width 12 height 12
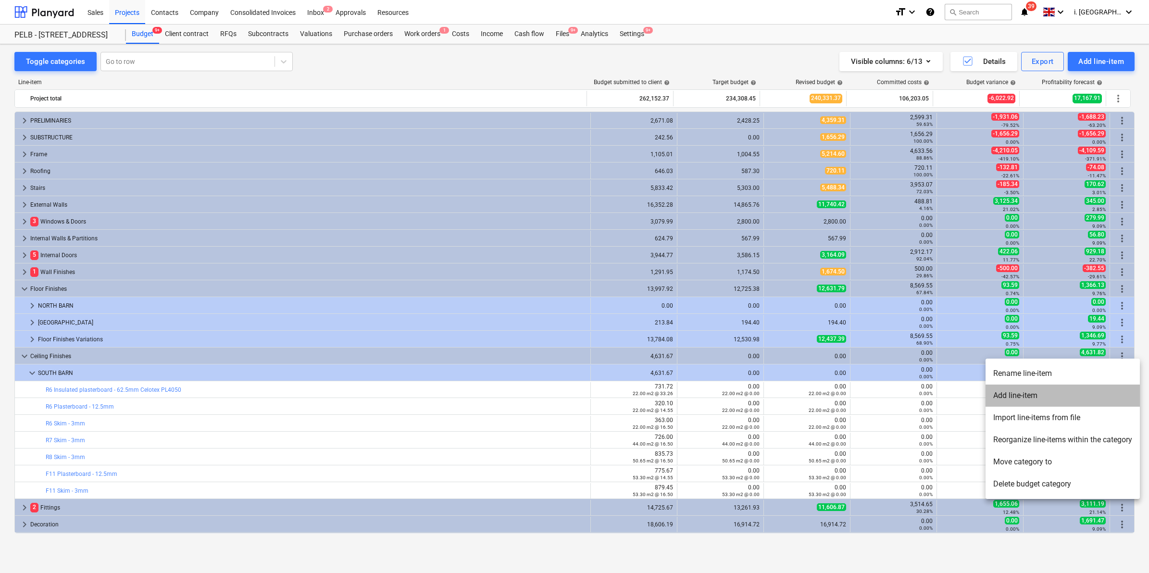
click at [1099, 405] on li "Add line-item" at bounding box center [1062, 395] width 154 height 22
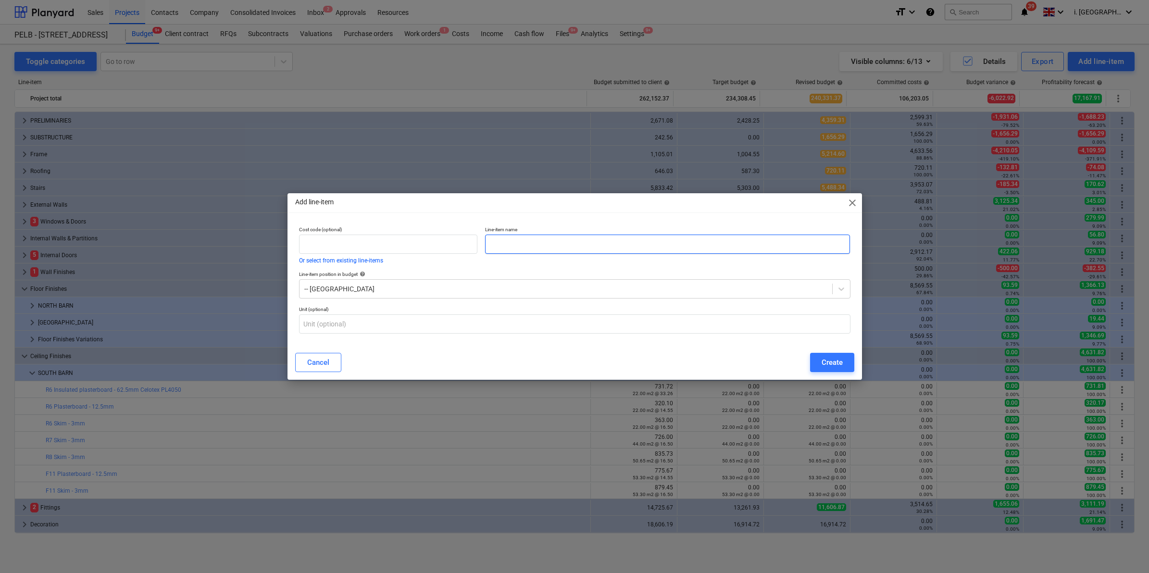
click at [554, 243] on input "text" at bounding box center [667, 244] width 365 height 19
drag, startPoint x: 549, startPoint y: 242, endPoint x: 676, endPoint y: 252, distance: 127.3
click at [676, 252] on input "South Barn Ceiling was already finished" at bounding box center [667, 244] width 365 height 19
click at [491, 241] on input "South Barn Ceiling no futher revenue" at bounding box center [667, 244] width 365 height 19
type input "OMMIT South Barn Ceiling no further revenue"
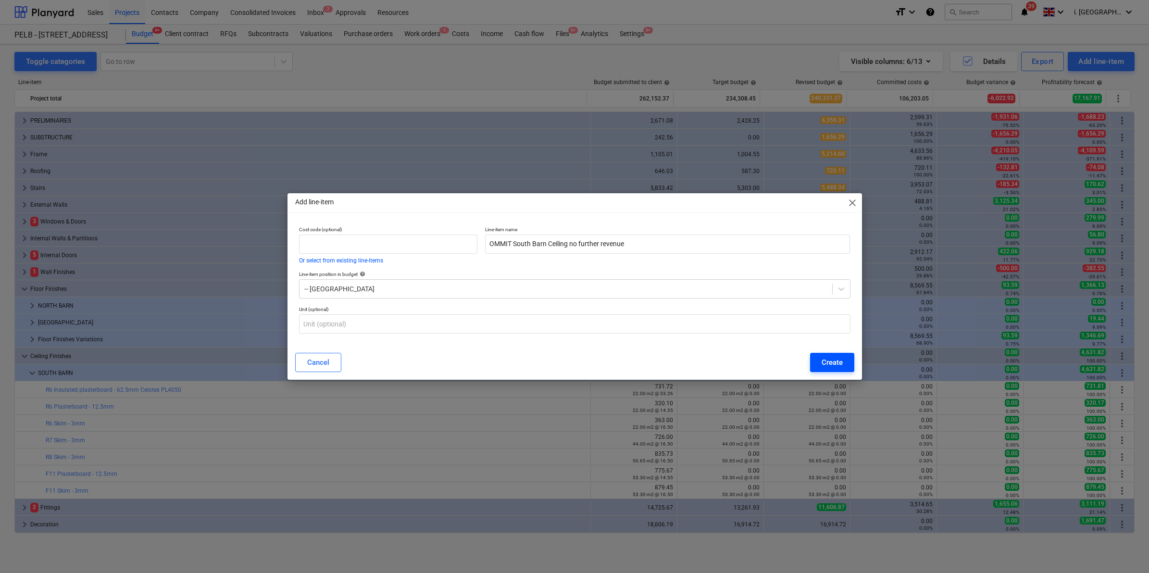
click at [843, 364] on button "Create" at bounding box center [832, 362] width 44 height 19
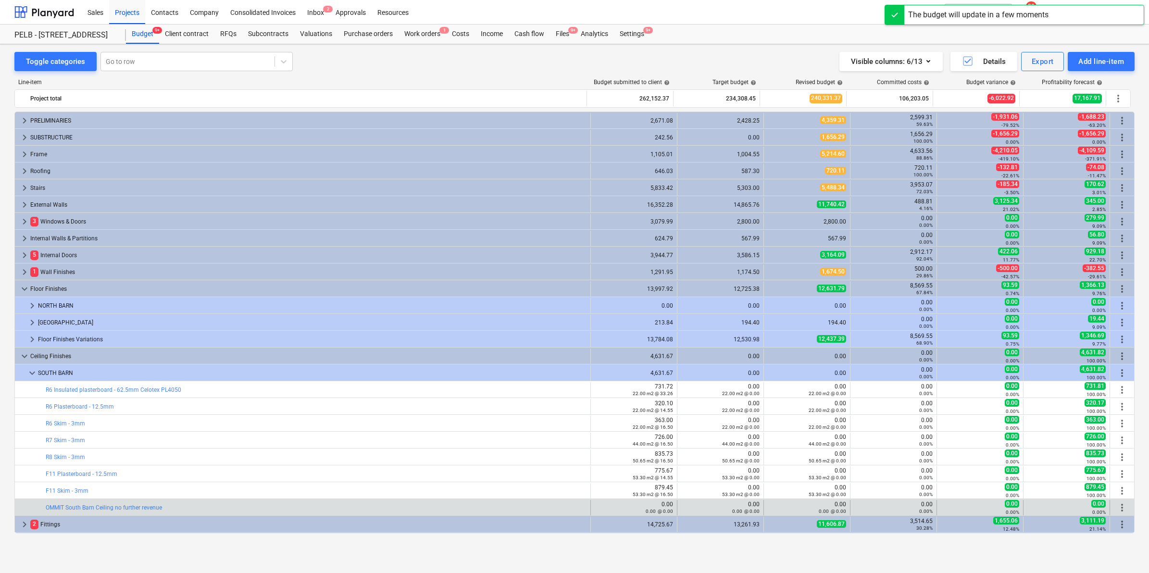
click at [1118, 509] on span "more_vert" at bounding box center [1122, 508] width 12 height 12
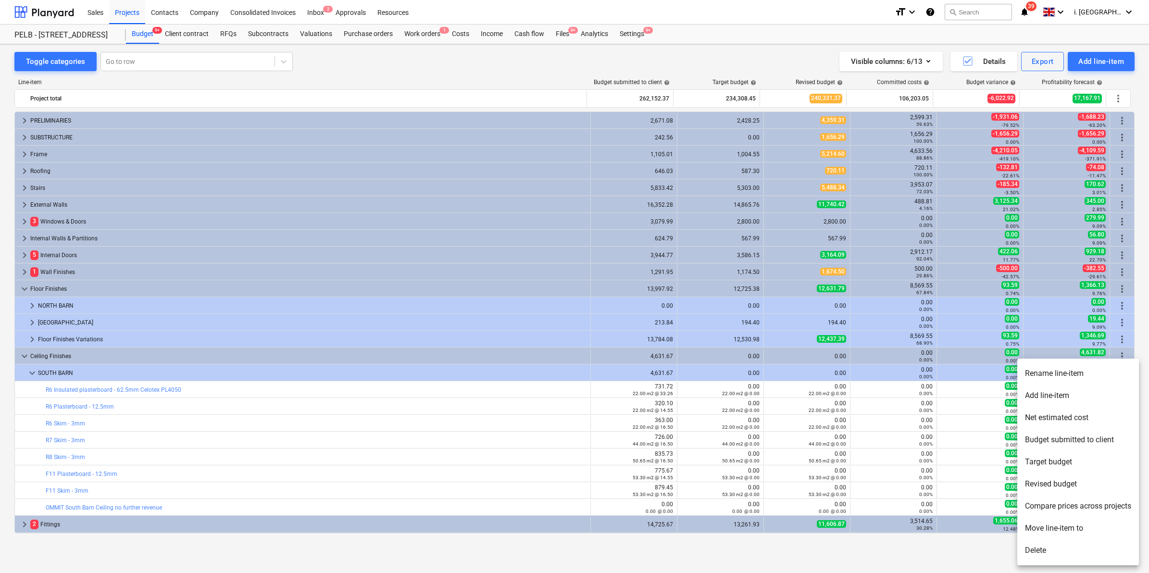
click at [650, 511] on div at bounding box center [574, 286] width 1149 height 573
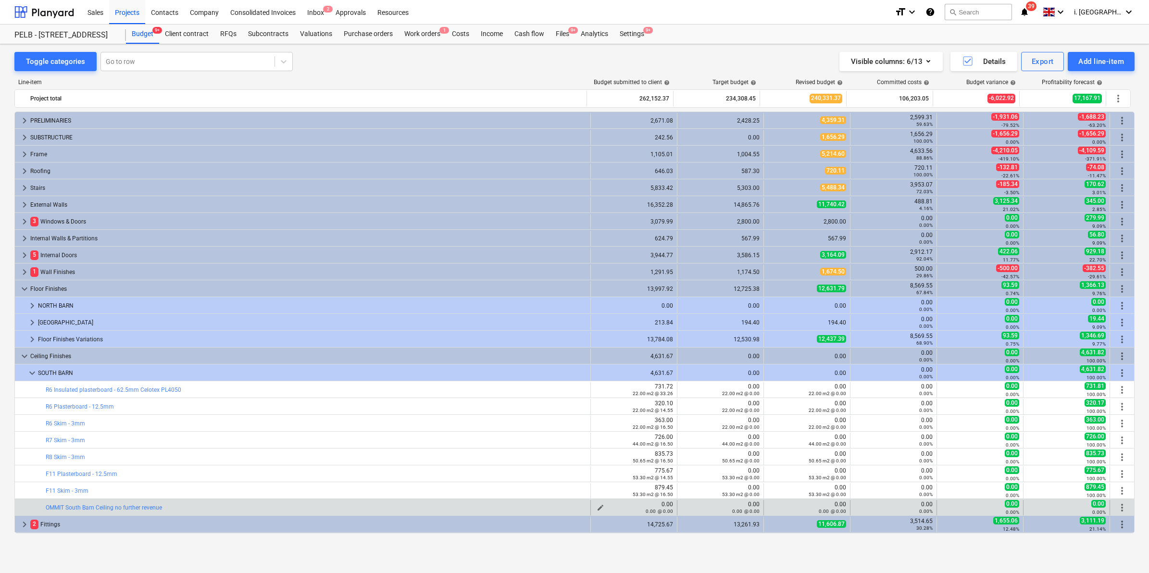
click at [598, 508] on div "0.00 @ 0.00" at bounding box center [634, 511] width 78 height 7
click at [597, 508] on div "0.00 @ 0.00" at bounding box center [634, 511] width 78 height 7
click at [596, 508] on div "0.00 @ 0.00" at bounding box center [634, 511] width 78 height 7
click at [596, 506] on span "edit" at bounding box center [600, 508] width 8 height 8
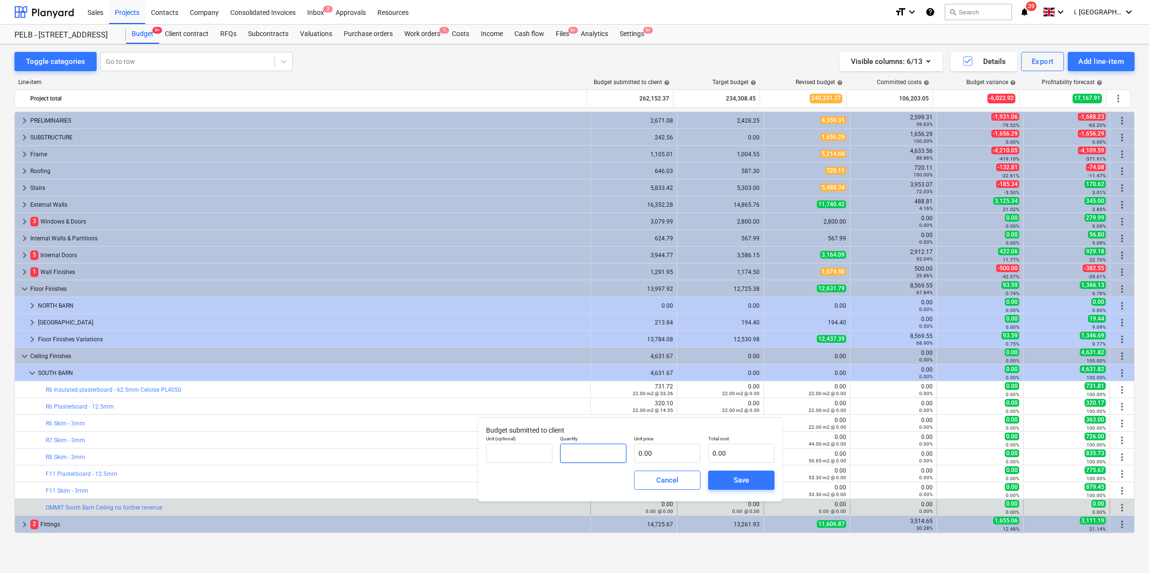
click at [605, 446] on input "text" at bounding box center [593, 453] width 66 height 19
type input "1.00"
click at [663, 454] on input "text" at bounding box center [667, 453] width 66 height 19
type input "1"
type input "0.00"
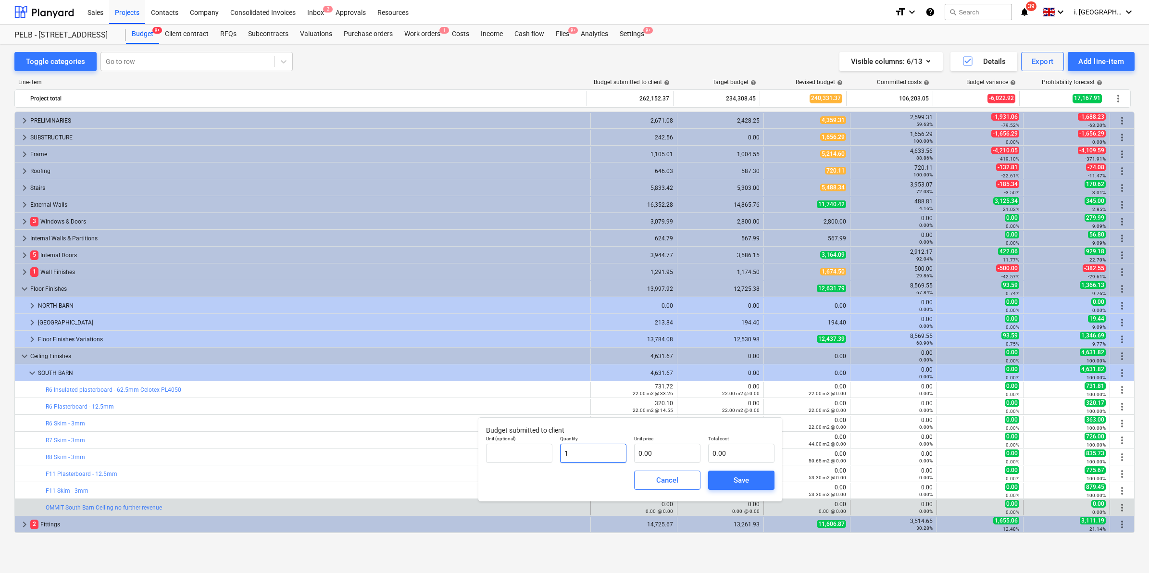
click at [581, 454] on input "1" at bounding box center [593, 453] width 66 height 19
drag, startPoint x: 581, startPoint y: 454, endPoint x: 546, endPoint y: 450, distance: 34.3
click at [546, 450] on div "Unit (optional) Quantity 1 Unit price 0.00 Total cost 0.00" at bounding box center [630, 449] width 296 height 35
type input "-1.00"
click at [673, 455] on input "text" at bounding box center [667, 453] width 66 height 19
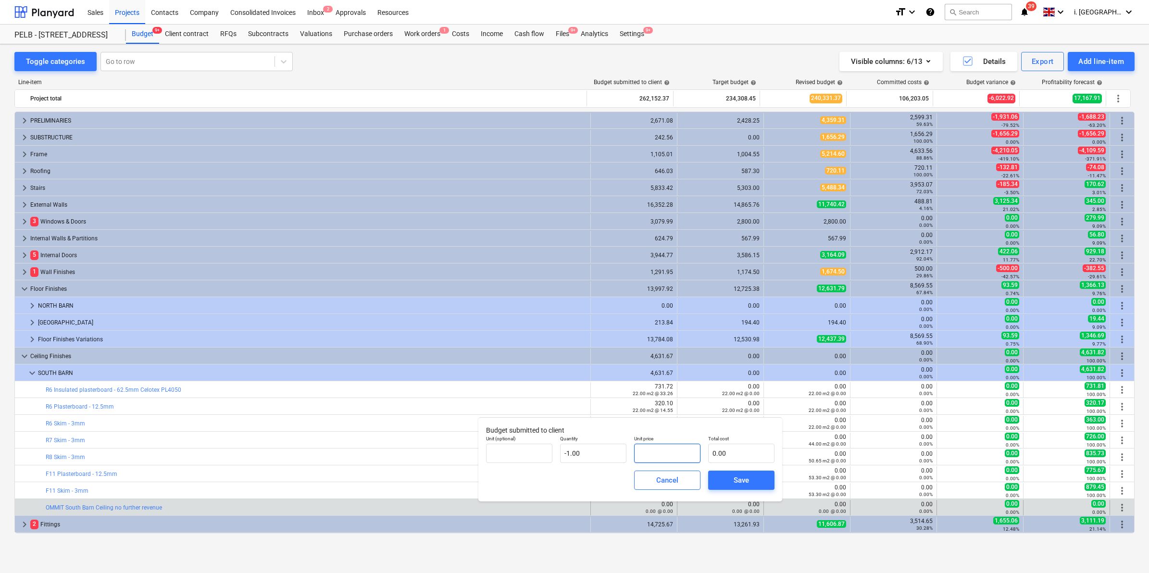
type input "4"
type input "-4.00"
type input "46"
type input "-46.00"
type input "463"
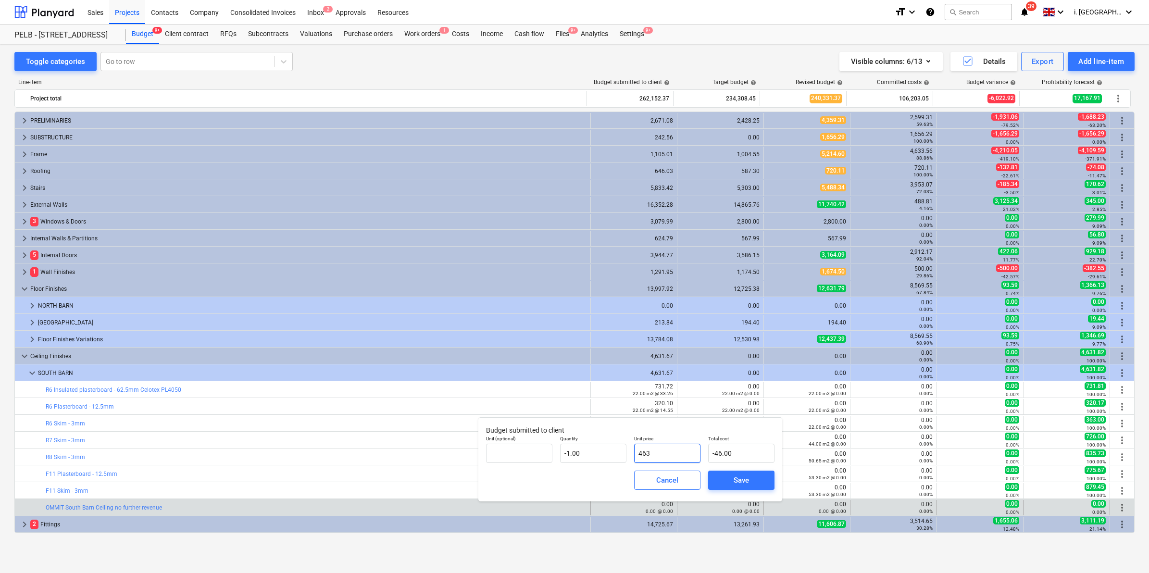
type input "-463.00"
type input "4631"
type input "-4,631.00"
type input "4631.6"
type input "-4,631.60"
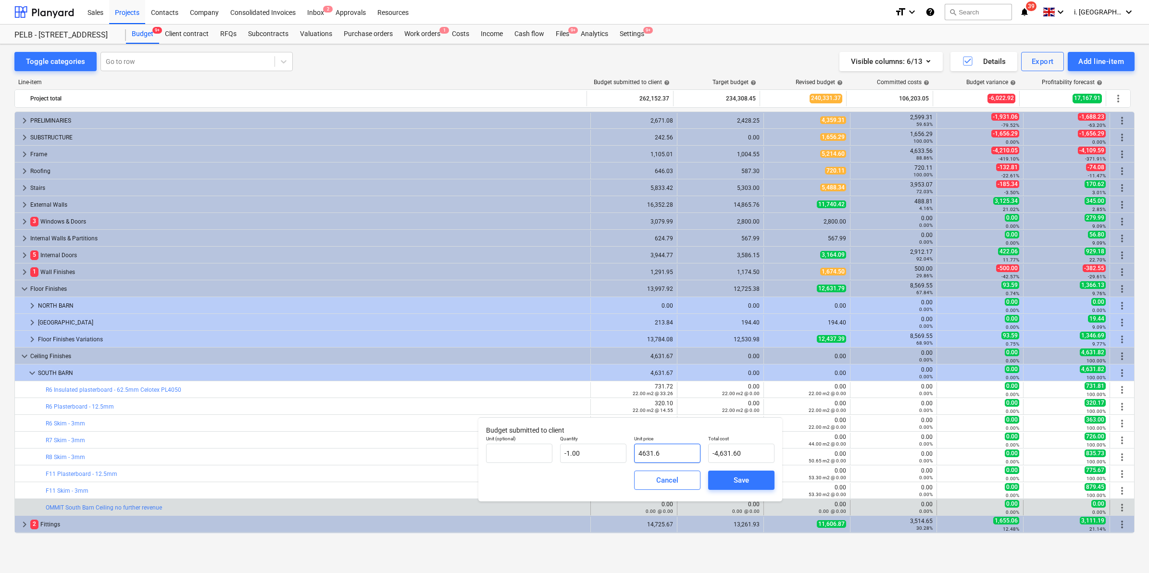
type input "4631.67"
type input "-4,631.67"
type input "4,631.67"
click at [755, 484] on span "Save" at bounding box center [740, 480] width 43 height 12
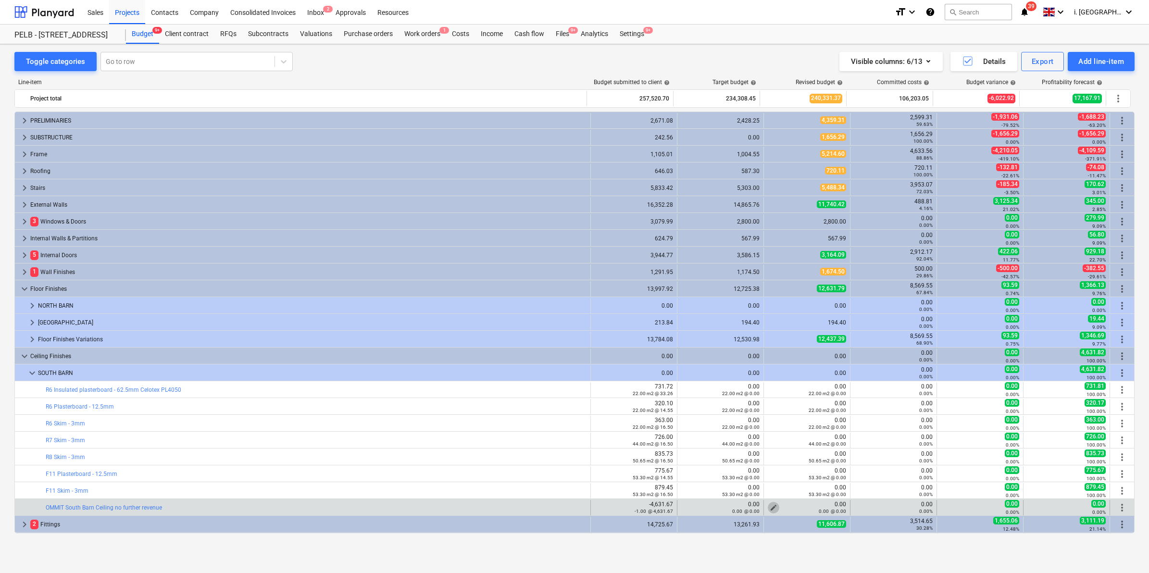
click at [770, 506] on span "edit" at bounding box center [773, 508] width 8 height 8
type textarea "x"
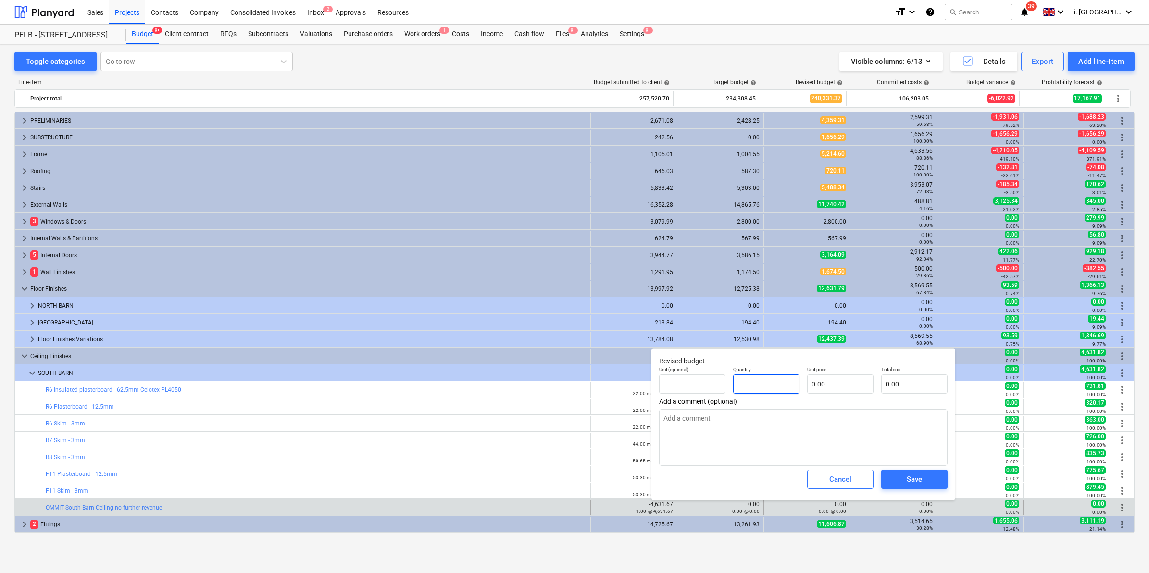
click at [761, 388] on input "text" at bounding box center [766, 383] width 66 height 19
type textarea "x"
type input "1"
type textarea "x"
type input "1.00"
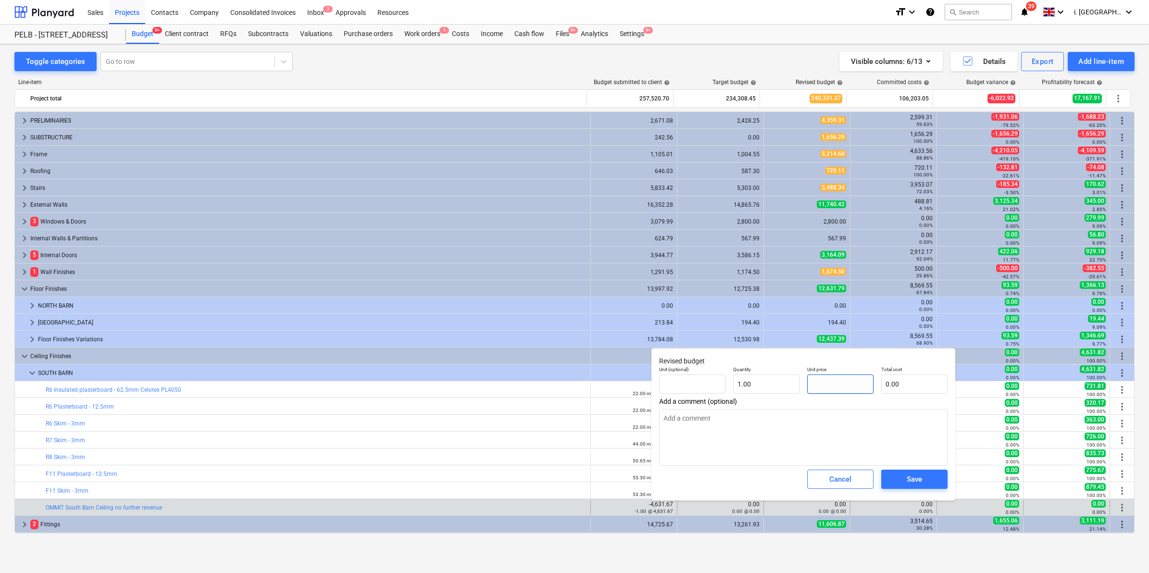
click at [843, 383] on input "text" at bounding box center [840, 383] width 66 height 19
type textarea "x"
type input "4"
type input "4.00"
type textarea "x"
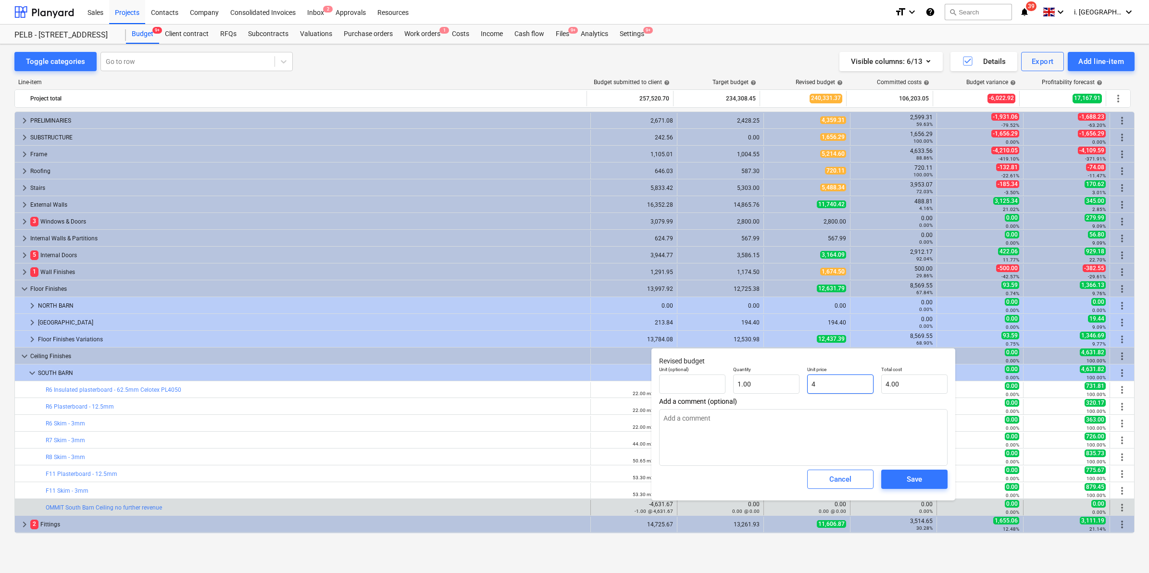
type input "46"
type input "46.00"
type textarea "x"
type input "463"
type input "463.00"
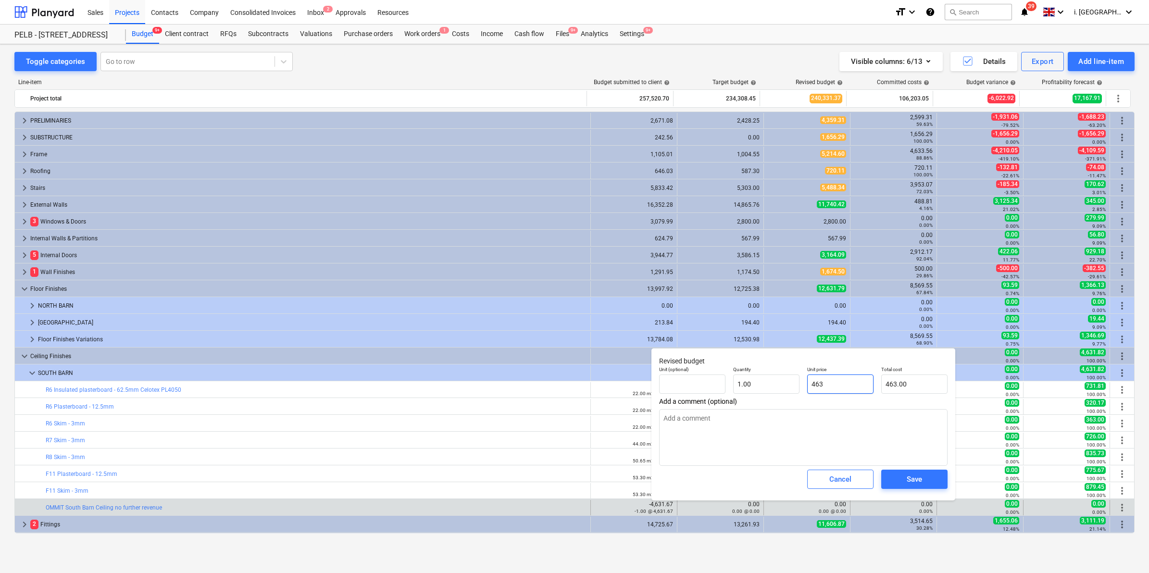
type textarea "x"
type input "4631"
type input "4,631.00"
type textarea "x"
type input "4631."
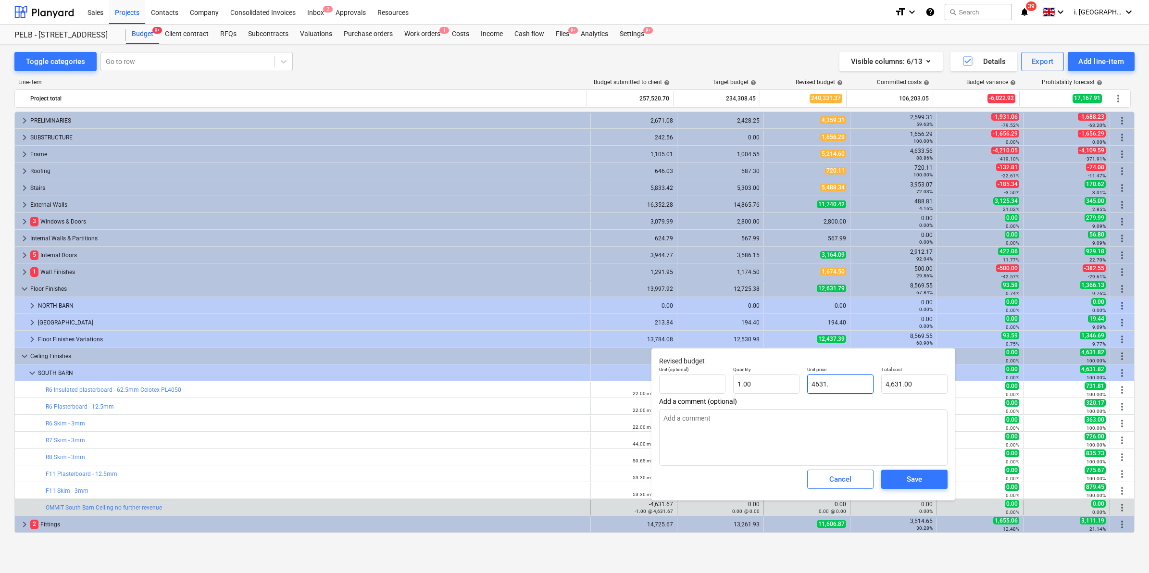
type textarea "x"
type input "4631.6"
type input "4,631.60"
type textarea "x"
type input "4631.67"
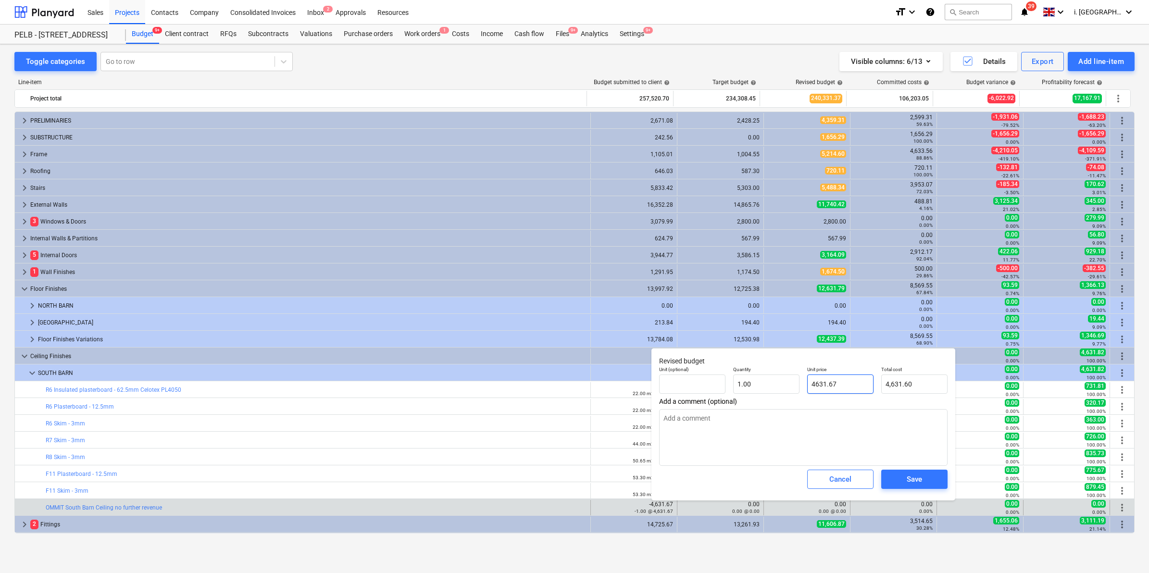
type input "4,631.67"
type input "4631.67"
type textarea "x"
type input "1"
type input "4,631.67"
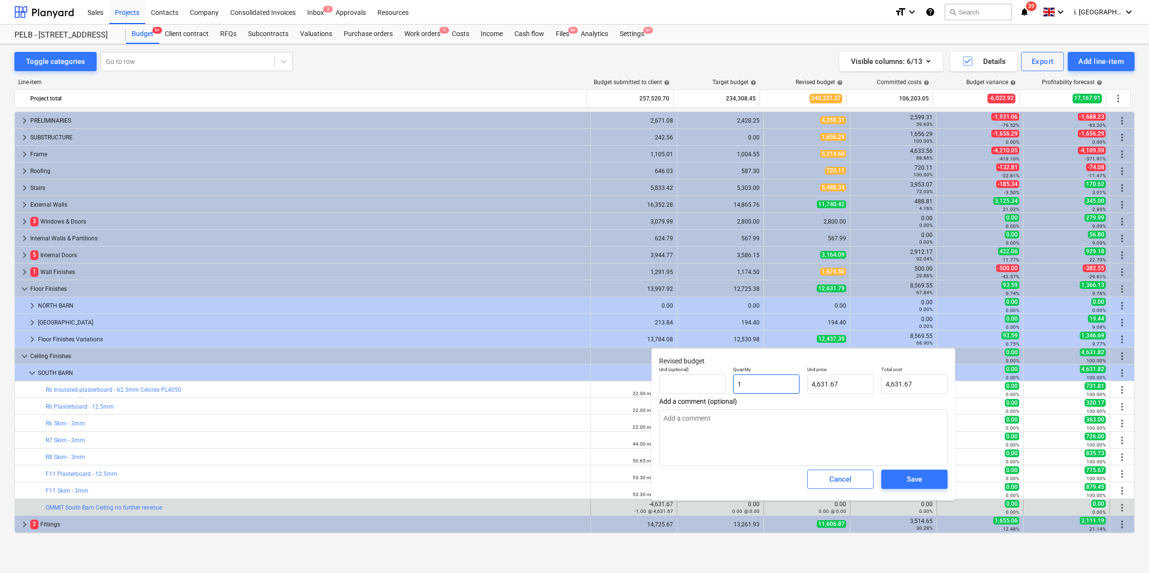
click at [747, 387] on input "1" at bounding box center [766, 383] width 66 height 19
click at [709, 376] on div "Unit (optional) Quantity 1 Unit price 4,631.67 Total cost 4,631.67" at bounding box center [803, 379] width 296 height 35
type textarea "x"
type input "-"
type input "0.00"
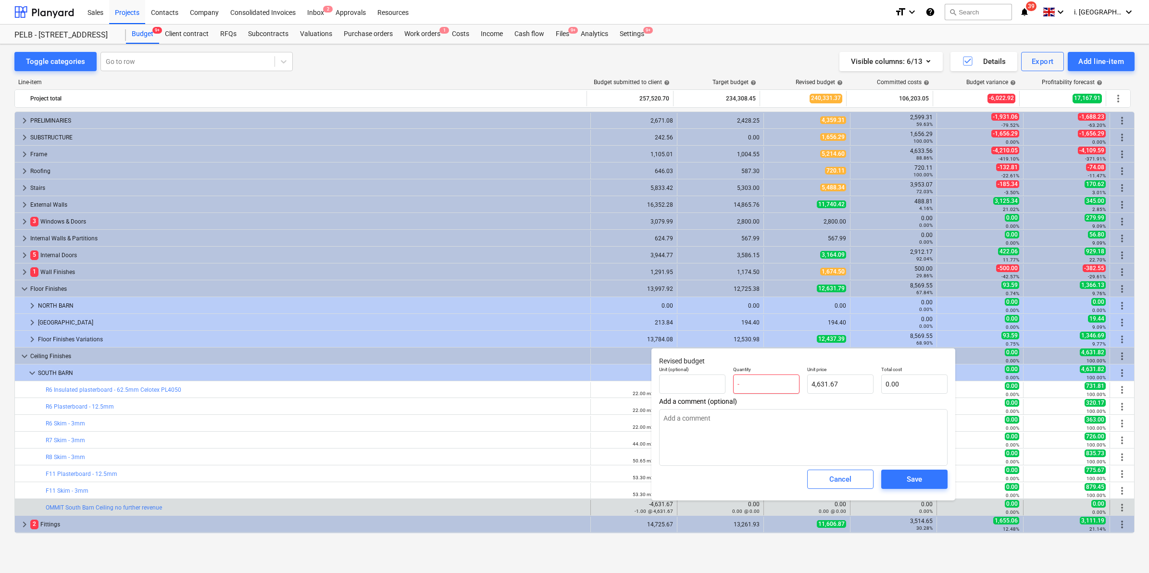
type textarea "x"
type input "-1"
type input "-4,631.67"
type input "-1"
type textarea "x"
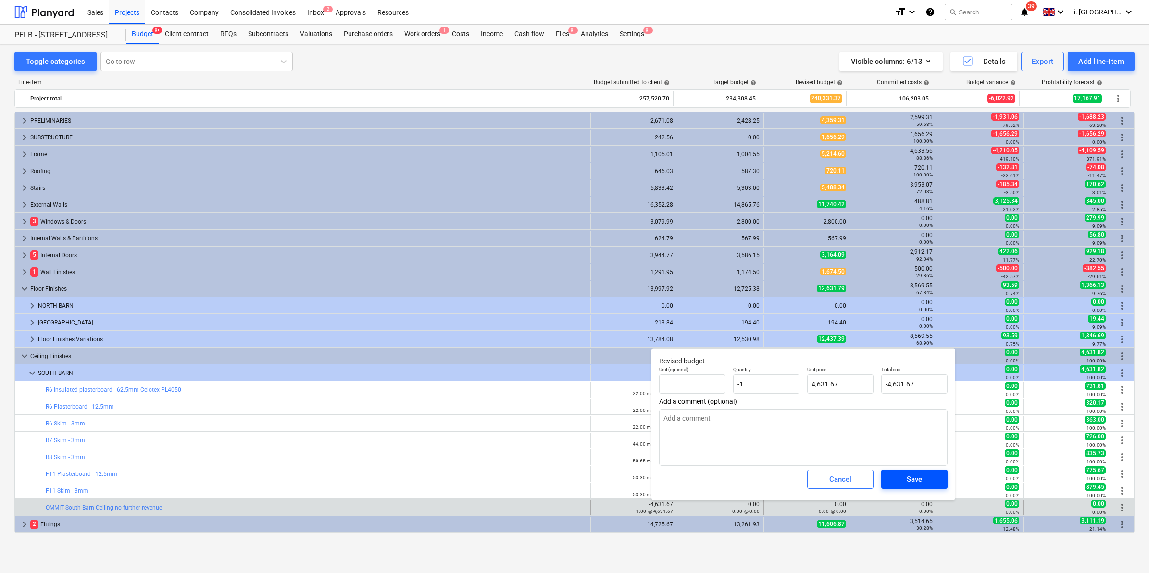
type input "-1.00"
click at [917, 475] on div "Save" at bounding box center [913, 479] width 15 height 12
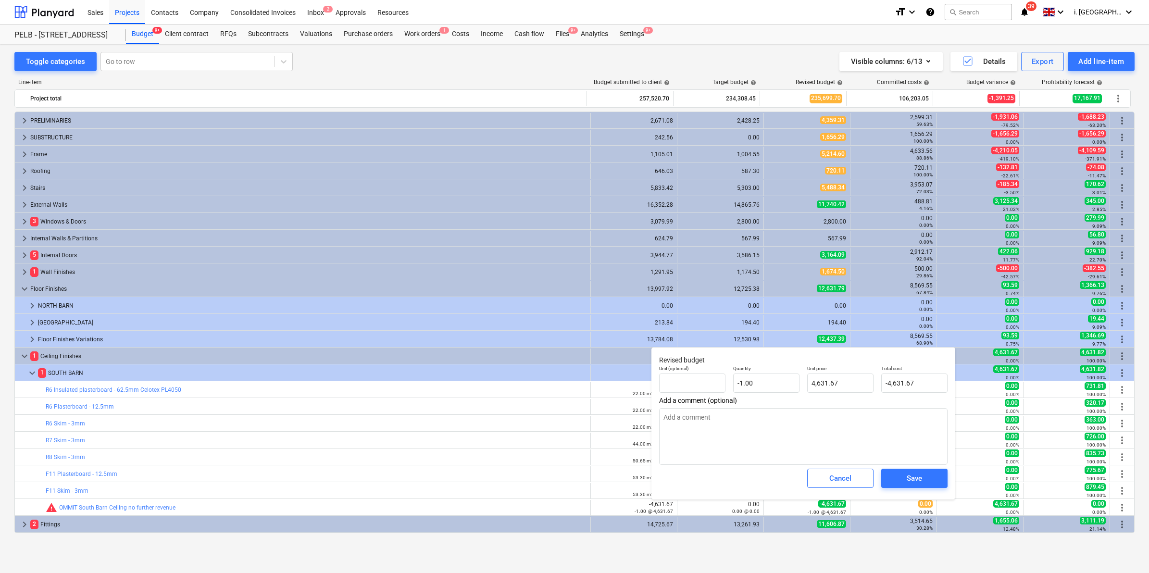
type textarea "x"
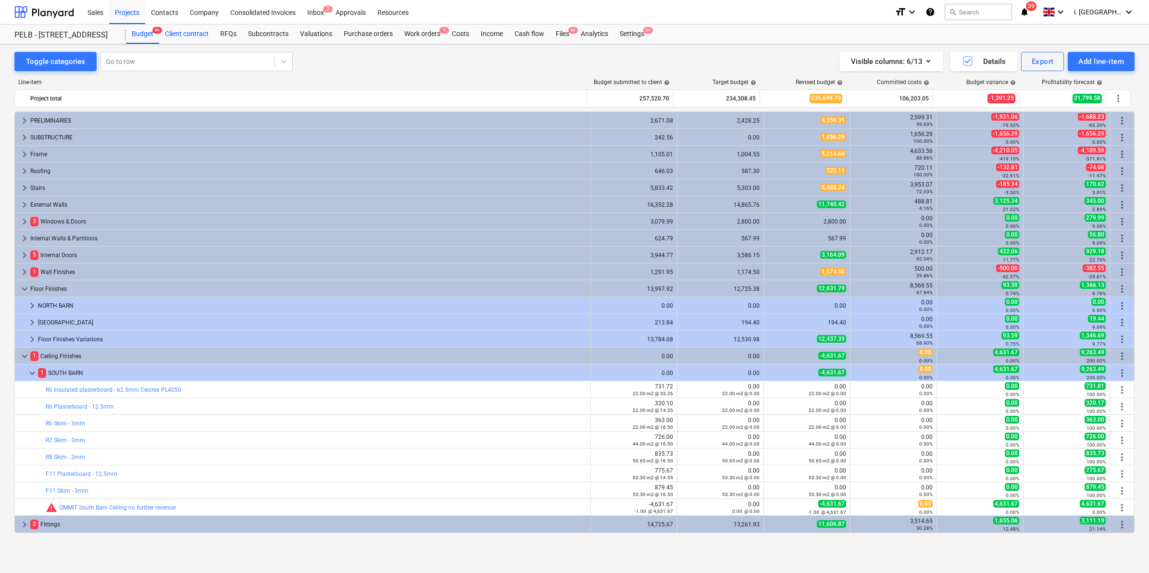
click at [192, 34] on div "Client contract" at bounding box center [186, 34] width 55 height 19
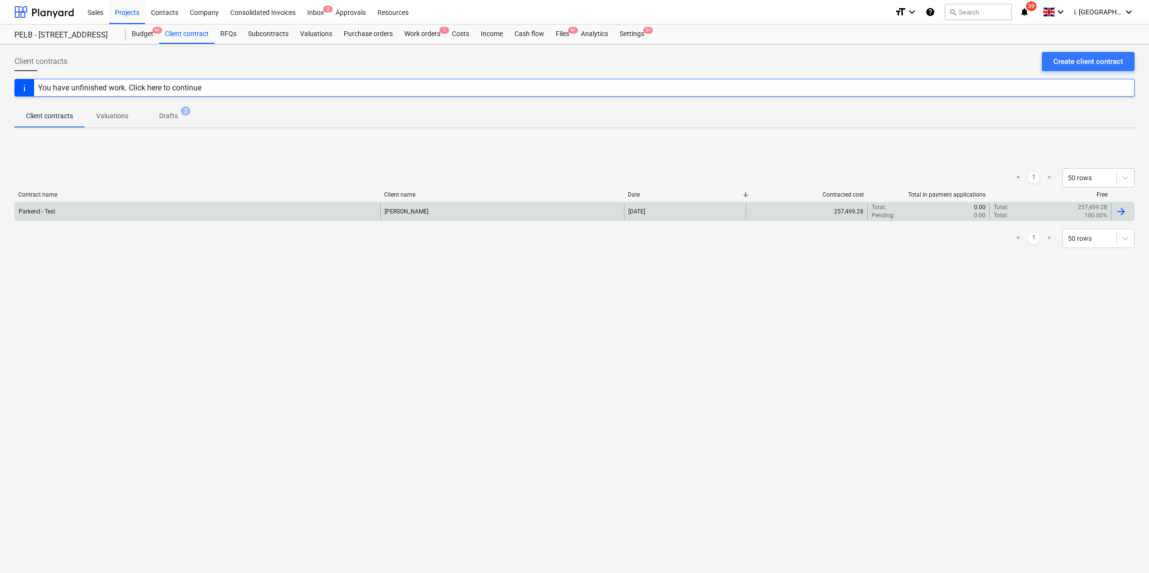
click at [316, 207] on div "Parkend - Test" at bounding box center [197, 211] width 365 height 16
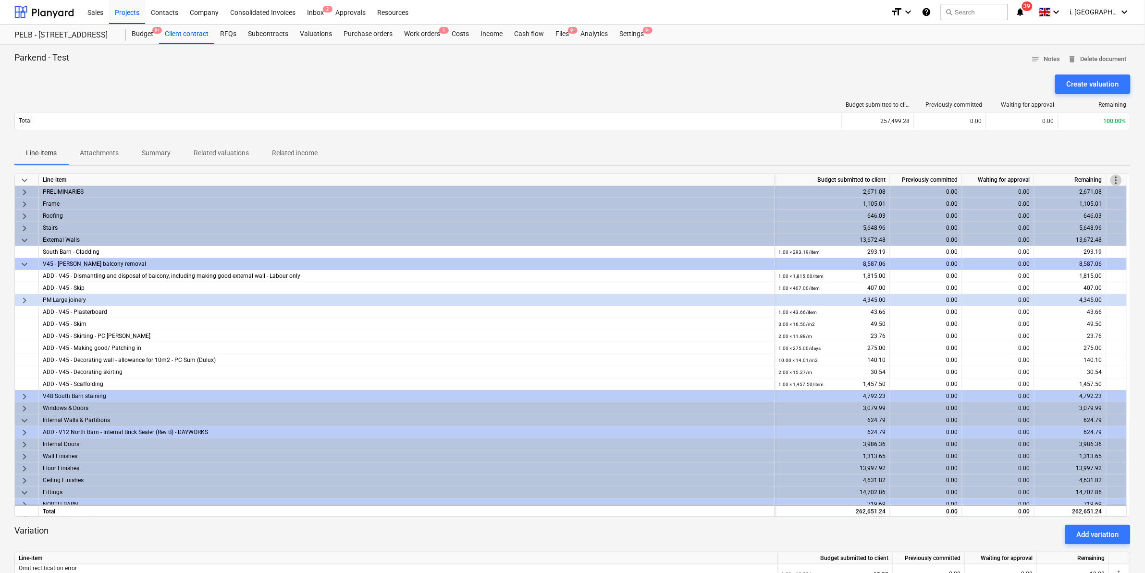
click at [1116, 183] on span "more_vert" at bounding box center [1117, 180] width 12 height 12
click at [1112, 180] on li "Amend line items" at bounding box center [1103, 180] width 74 height 22
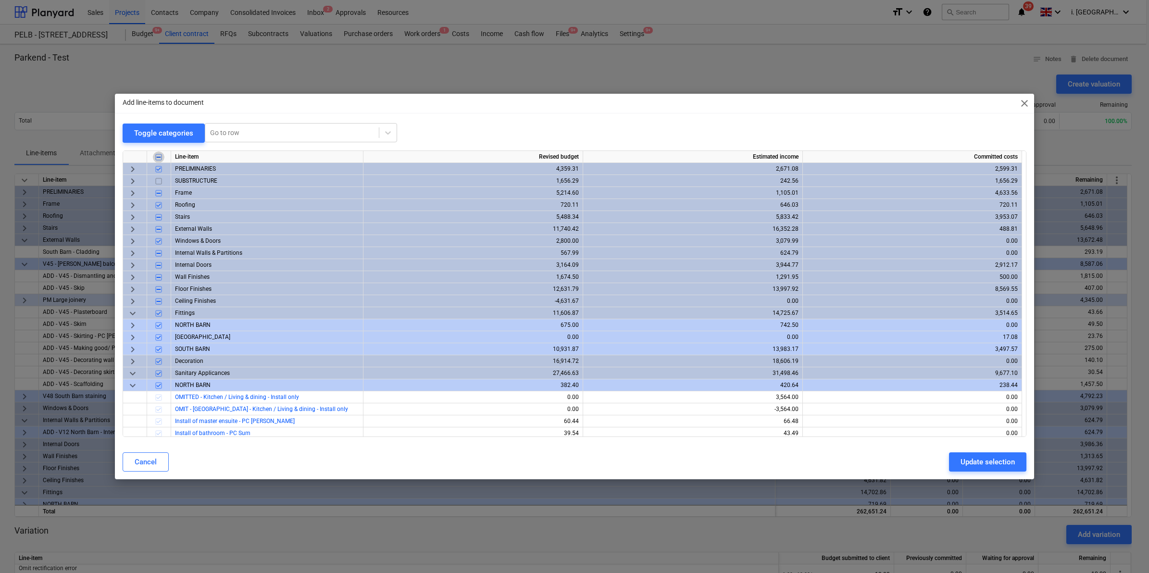
click at [161, 159] on input "checkbox" at bounding box center [159, 157] width 12 height 12
checkbox input "false"
click at [128, 387] on span "keyboard_arrow_down" at bounding box center [133, 386] width 12 height 12
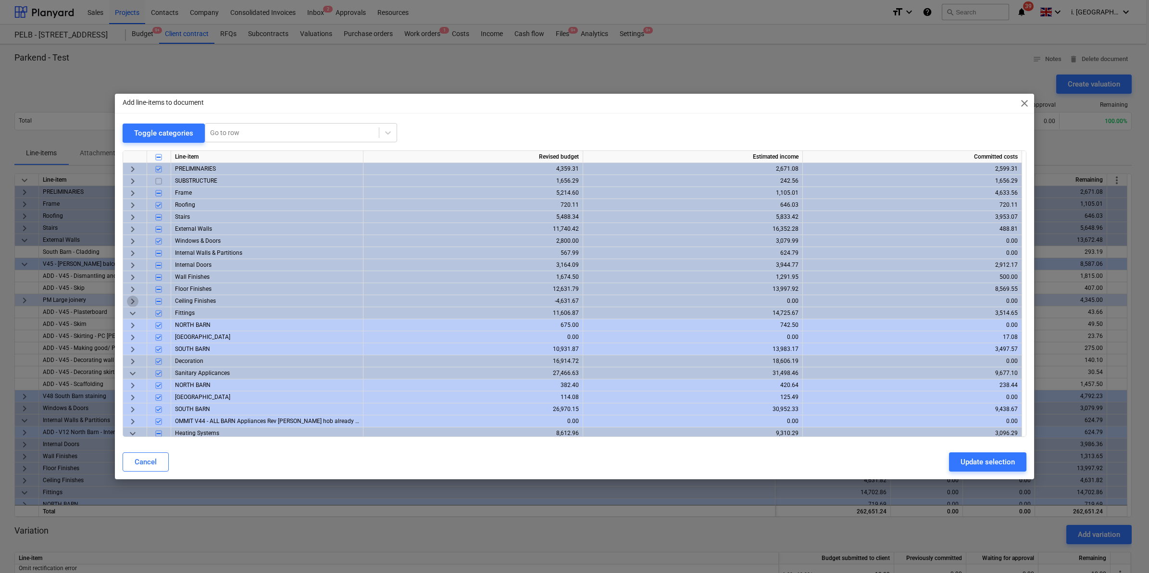
click at [136, 299] on span "keyboard_arrow_right" at bounding box center [133, 302] width 12 height 12
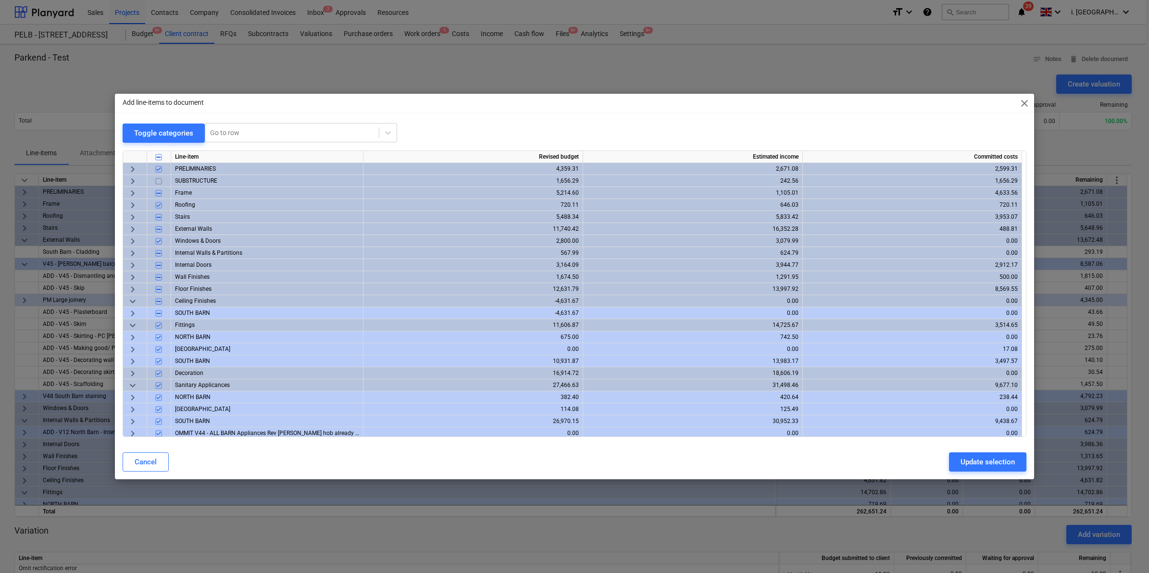
click at [135, 315] on span "keyboard_arrow_right" at bounding box center [133, 314] width 12 height 12
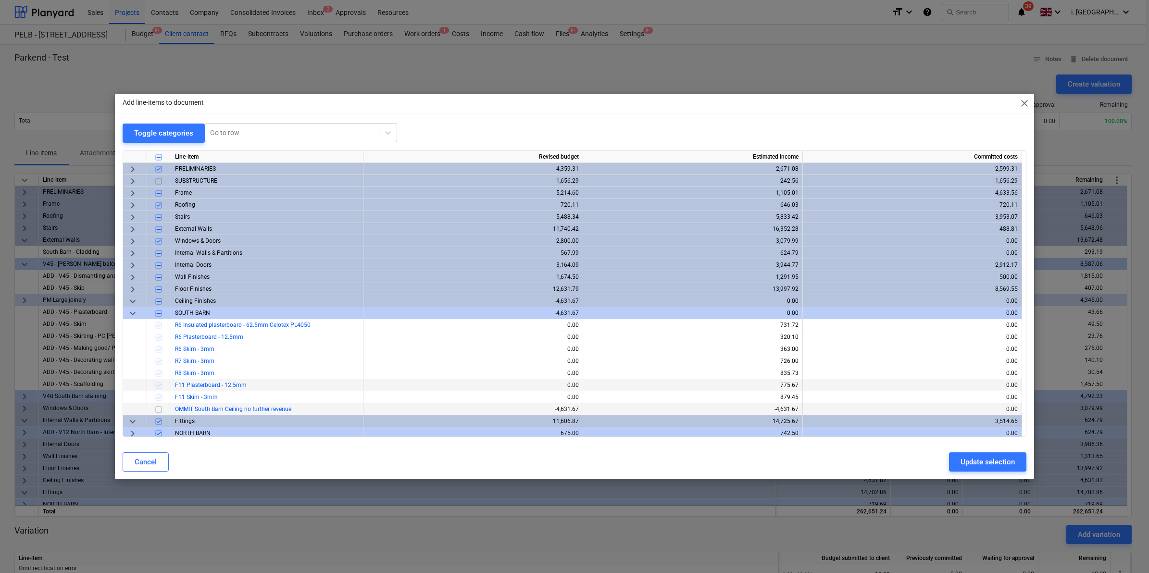
click at [161, 406] on input "checkbox" at bounding box center [159, 410] width 12 height 12
click at [1004, 459] on div "Update selection" at bounding box center [987, 462] width 54 height 12
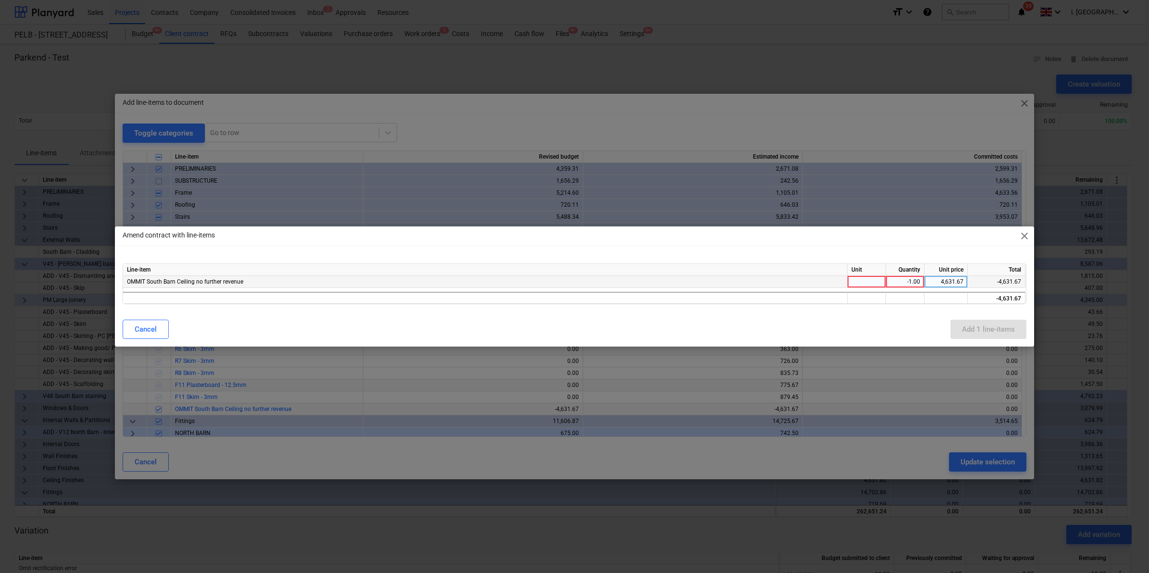
click at [860, 280] on div at bounding box center [866, 282] width 38 height 12
type input "1"
click at [957, 290] on div "Line-item Unit Quantity Unit price Total OMMIT South Barn Ceiling no further re…" at bounding box center [575, 283] width 904 height 41
click at [976, 335] on div "Add 1 line-items" at bounding box center [988, 329] width 53 height 12
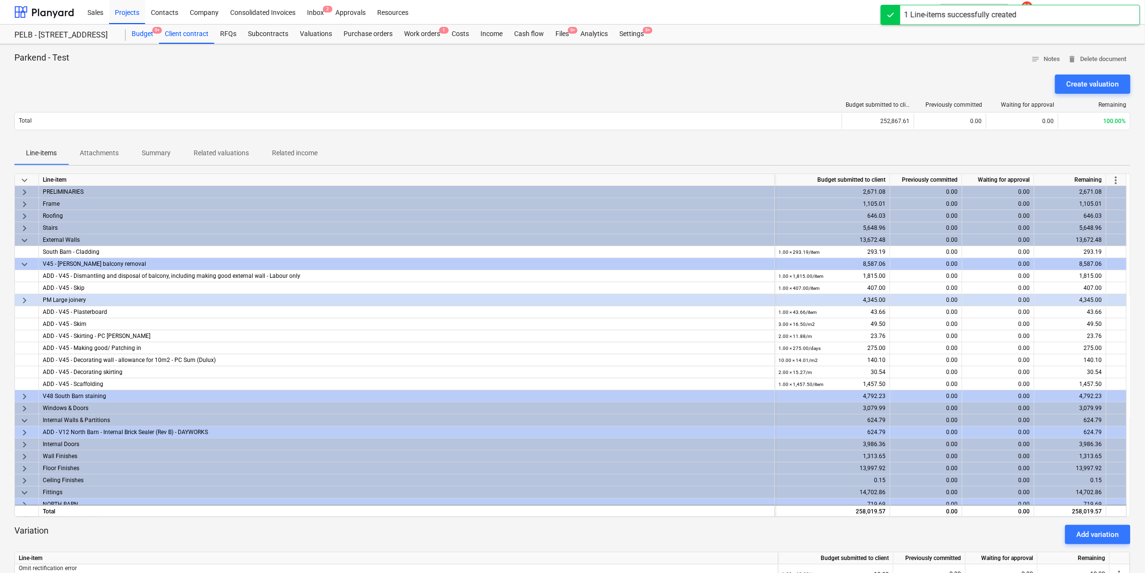
drag, startPoint x: 135, startPoint y: 36, endPoint x: 150, endPoint y: 42, distance: 16.4
click at [136, 36] on div "Budget 9+" at bounding box center [142, 34] width 33 height 19
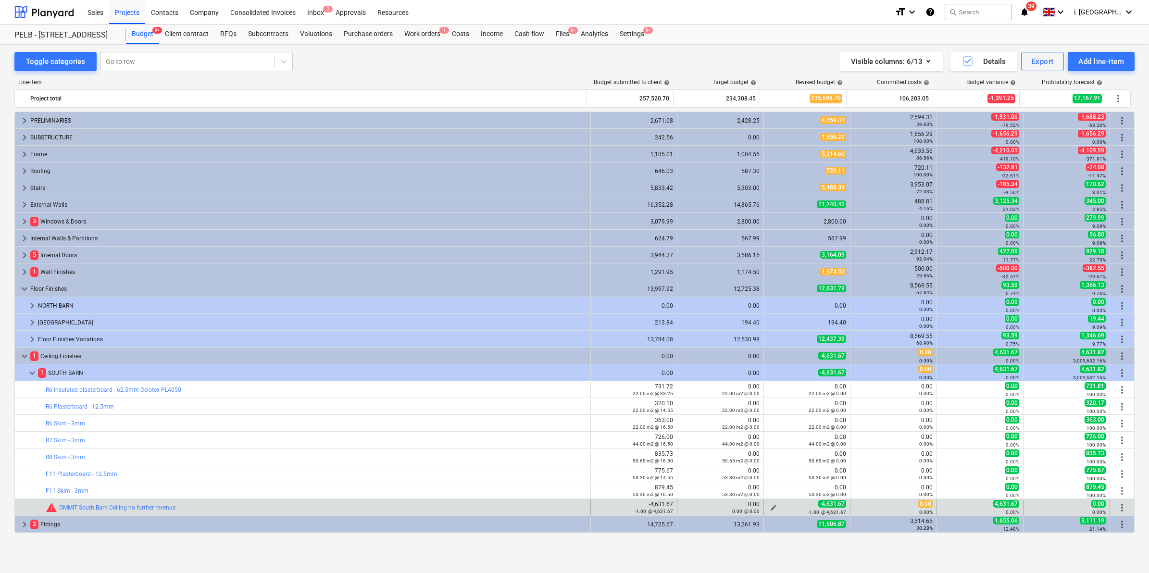
click at [769, 504] on span "edit" at bounding box center [773, 508] width 8 height 8
type textarea "x"
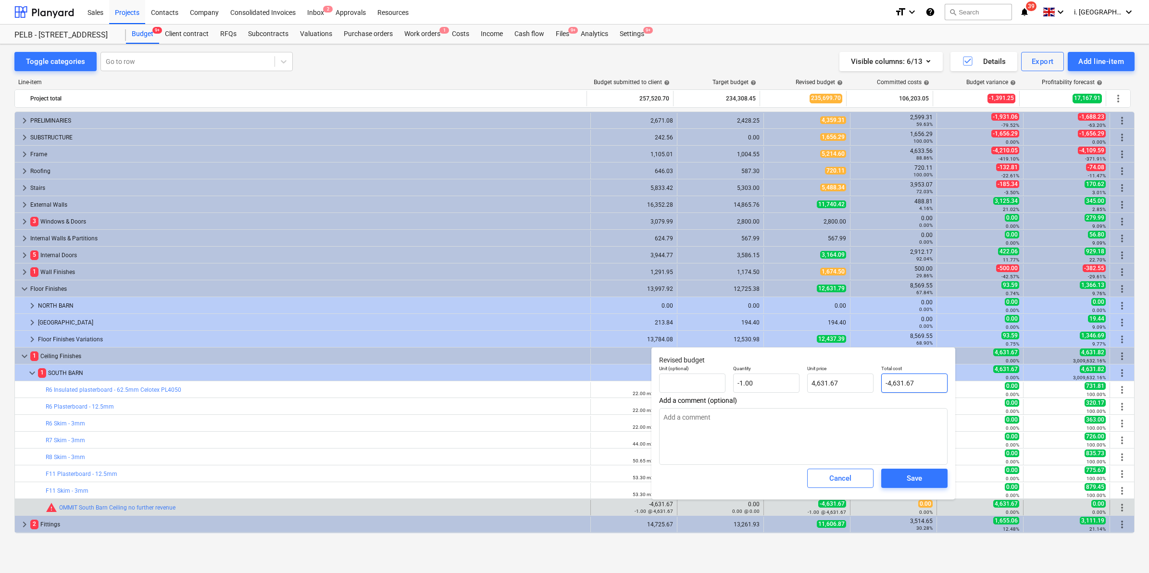
type input "-4631.67"
drag, startPoint x: 931, startPoint y: 380, endPoint x: 787, endPoint y: 380, distance: 144.7
click at [787, 380] on div "Unit (optional) Quantity -1.00 Unit price 4,631.67 Total cost -4631.67" at bounding box center [803, 378] width 296 height 35
type textarea "x"
type input "0"
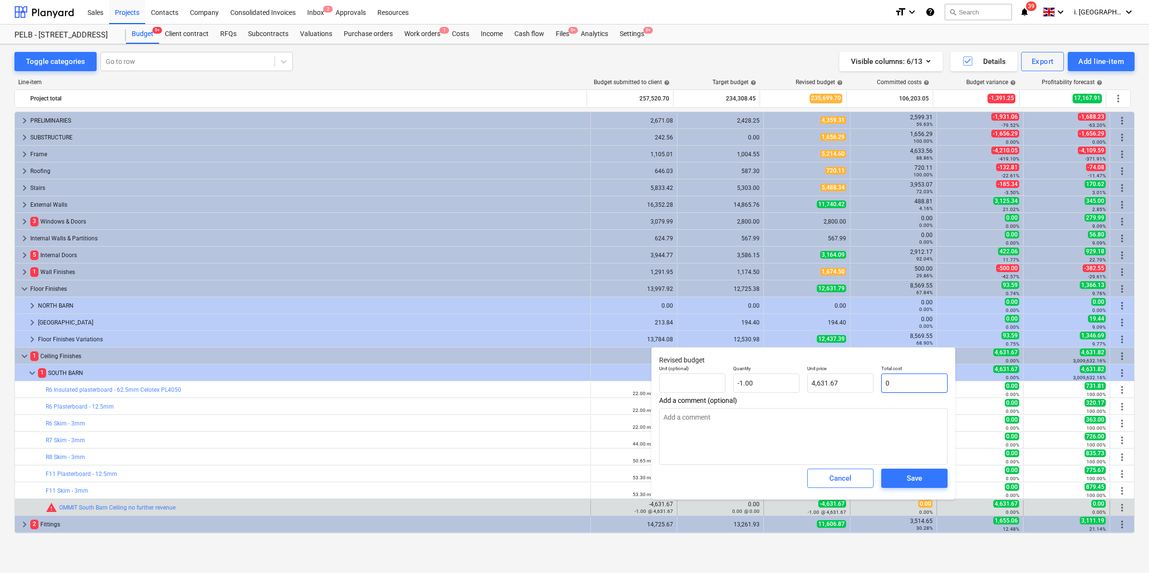
type input "0.00"
type input "0"
type textarea "x"
type input "0.00"
click at [912, 481] on div "Save" at bounding box center [913, 478] width 15 height 12
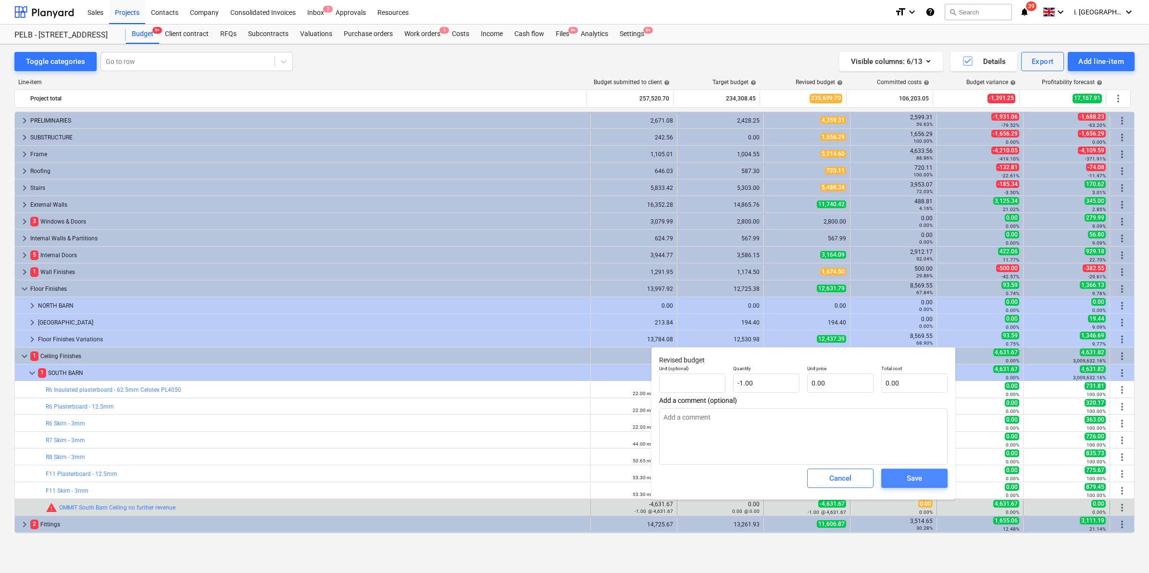
type textarea "x"
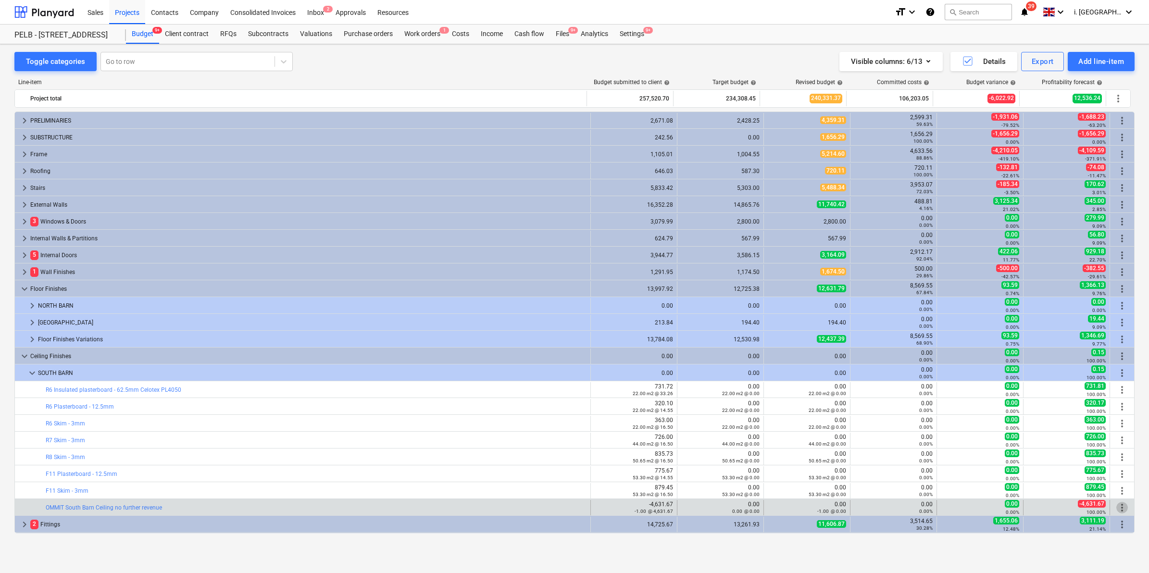
click at [1119, 505] on span "more_vert" at bounding box center [1122, 508] width 12 height 12
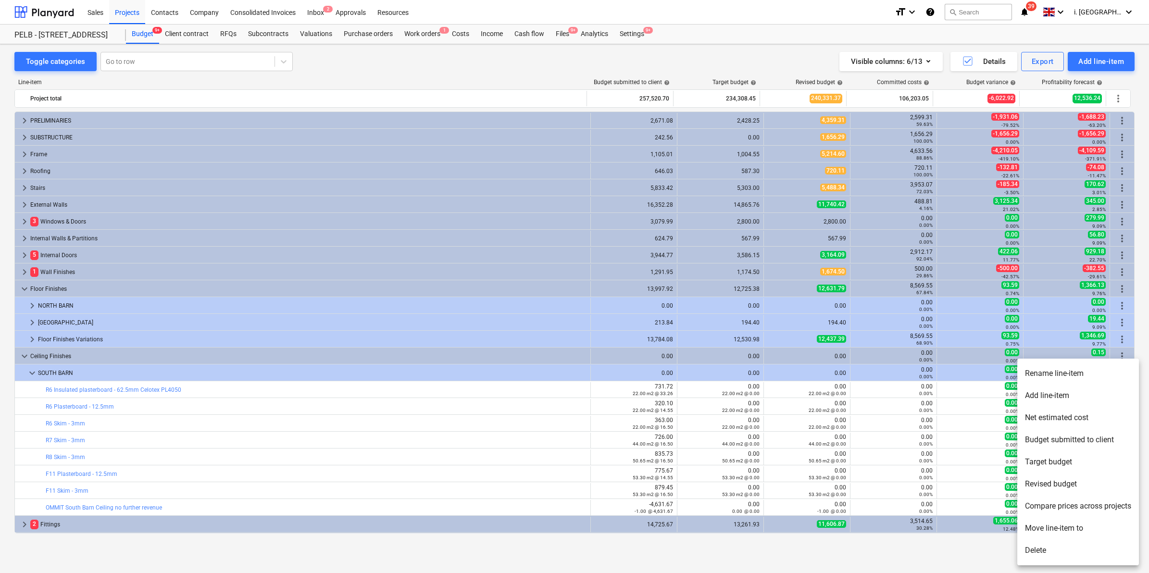
click at [938, 357] on div at bounding box center [574, 286] width 1149 height 573
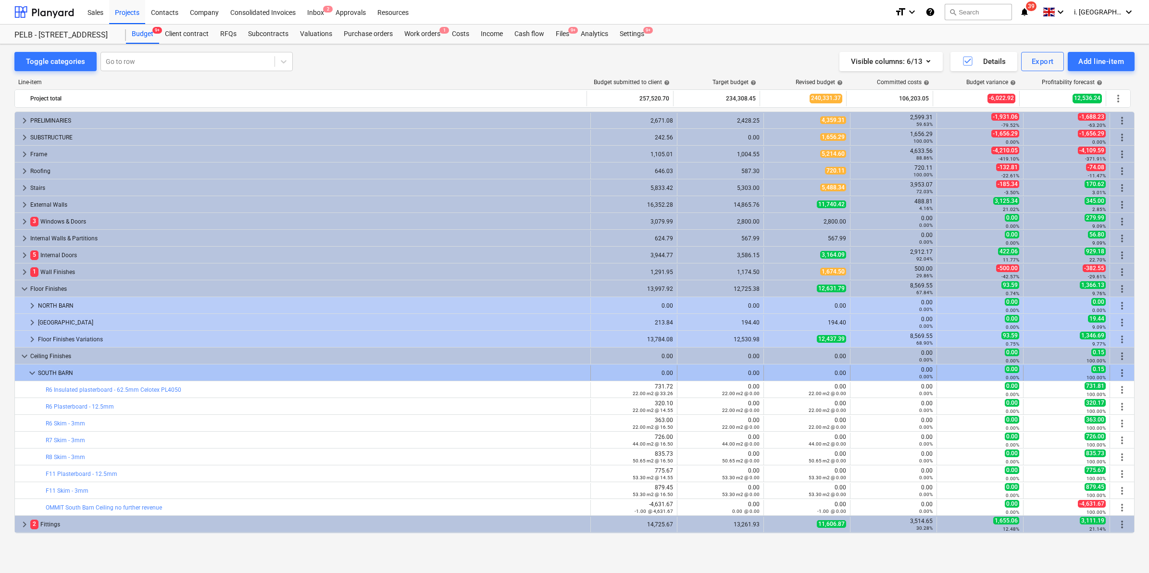
click at [1123, 373] on span "more_vert" at bounding box center [1122, 373] width 12 height 12
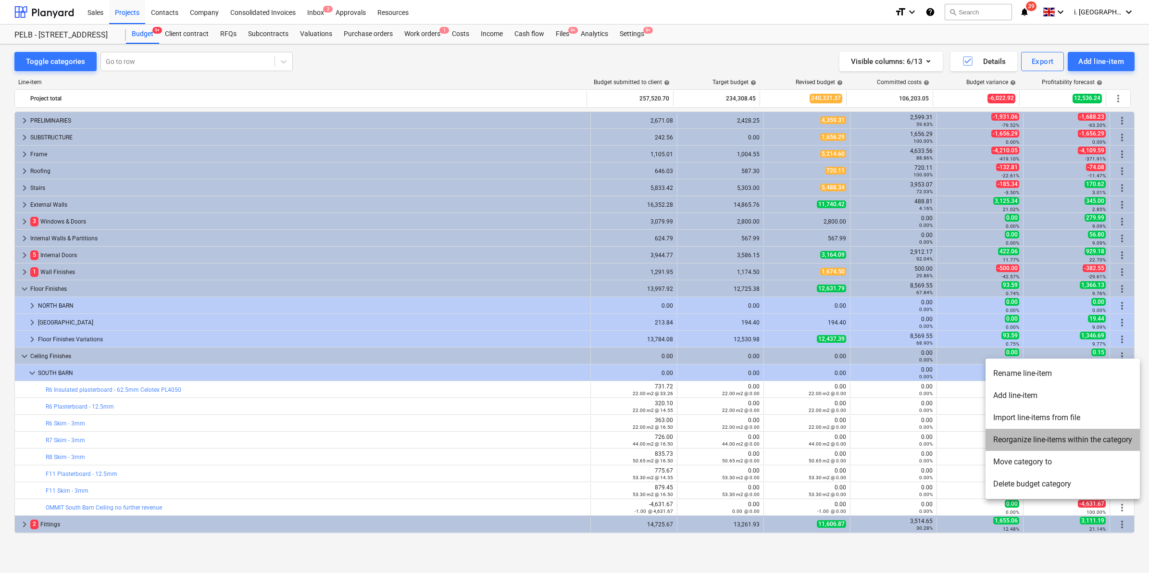
click at [1074, 436] on li "Reorganize line-items within the category" at bounding box center [1062, 440] width 154 height 22
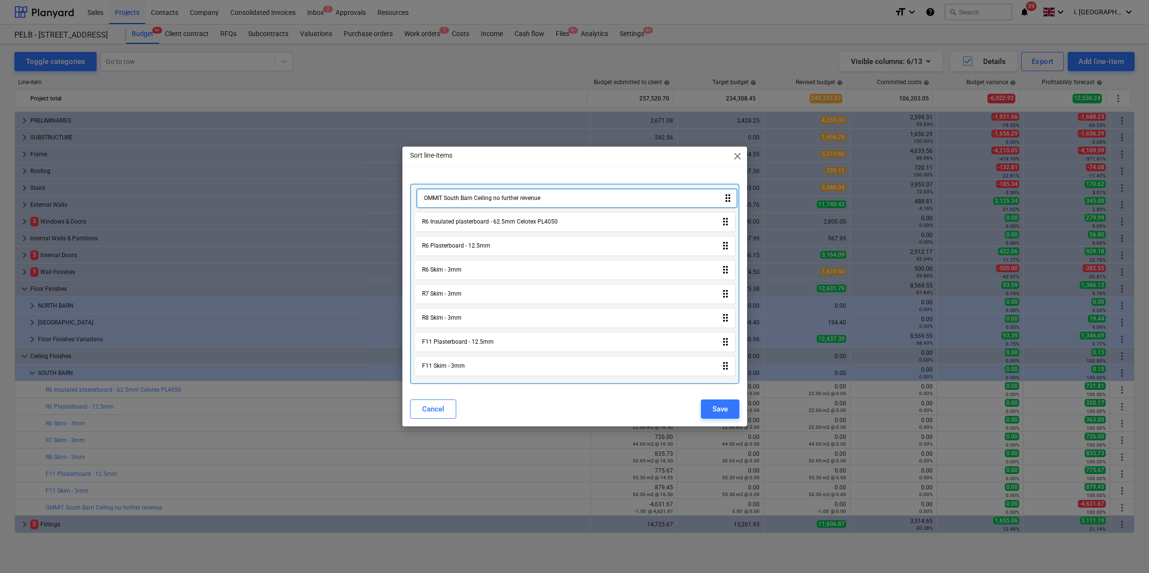
drag, startPoint x: 539, startPoint y: 369, endPoint x: 541, endPoint y: 196, distance: 173.0
click at [541, 196] on div "R6 Insulated plasterboard - 62.5mm Celotex PL4050 drag_indicator R6 Plasterboar…" at bounding box center [574, 284] width 329 height 200
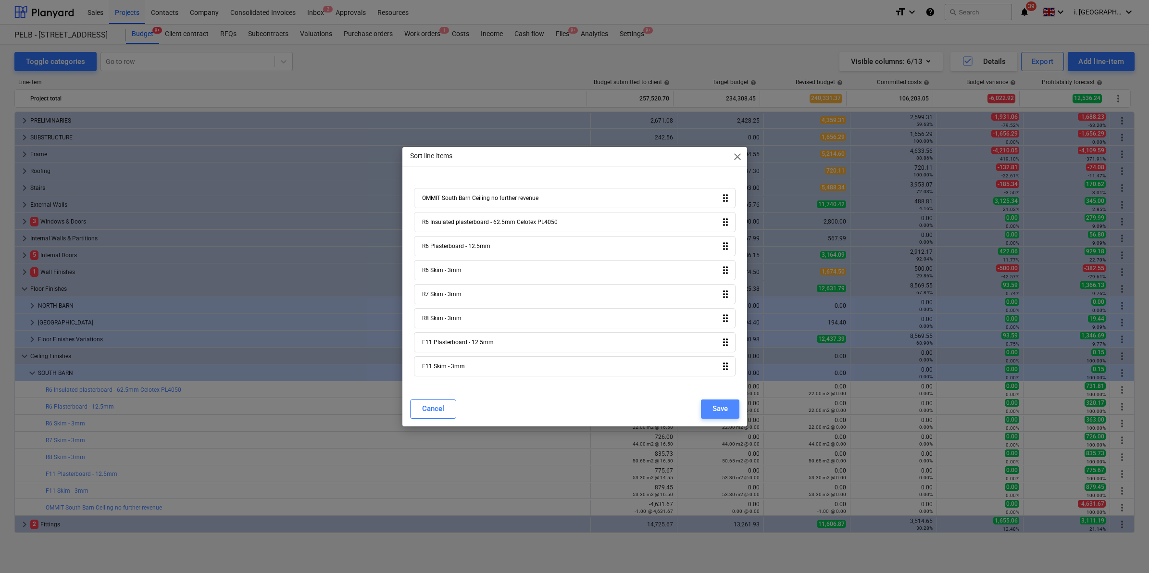
click at [718, 409] on div "Save" at bounding box center [719, 408] width 15 height 12
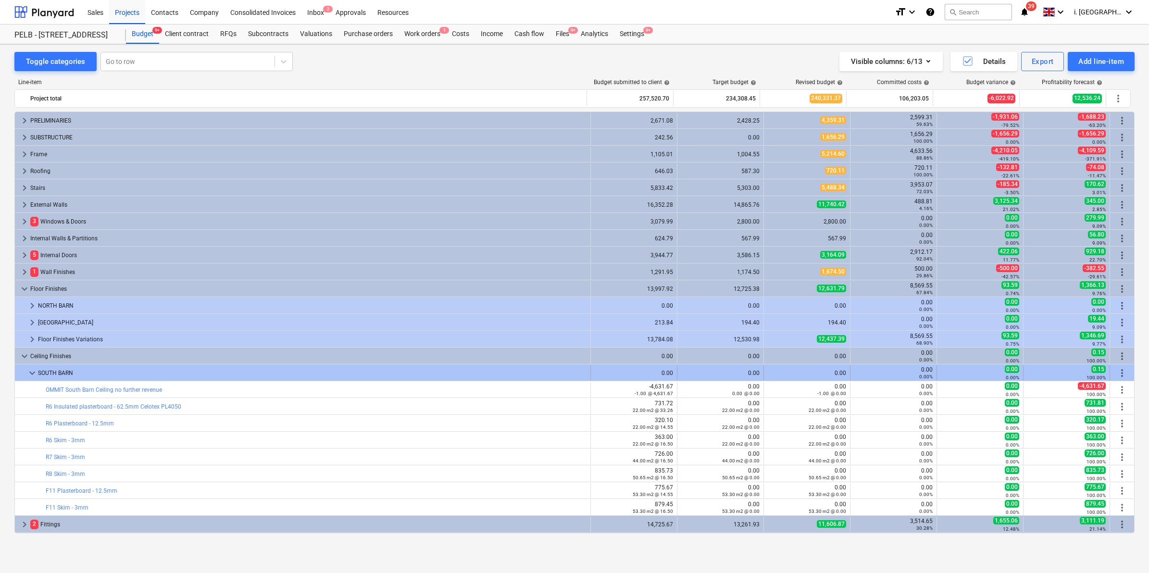
click at [34, 372] on span "keyboard_arrow_down" at bounding box center [32, 373] width 12 height 12
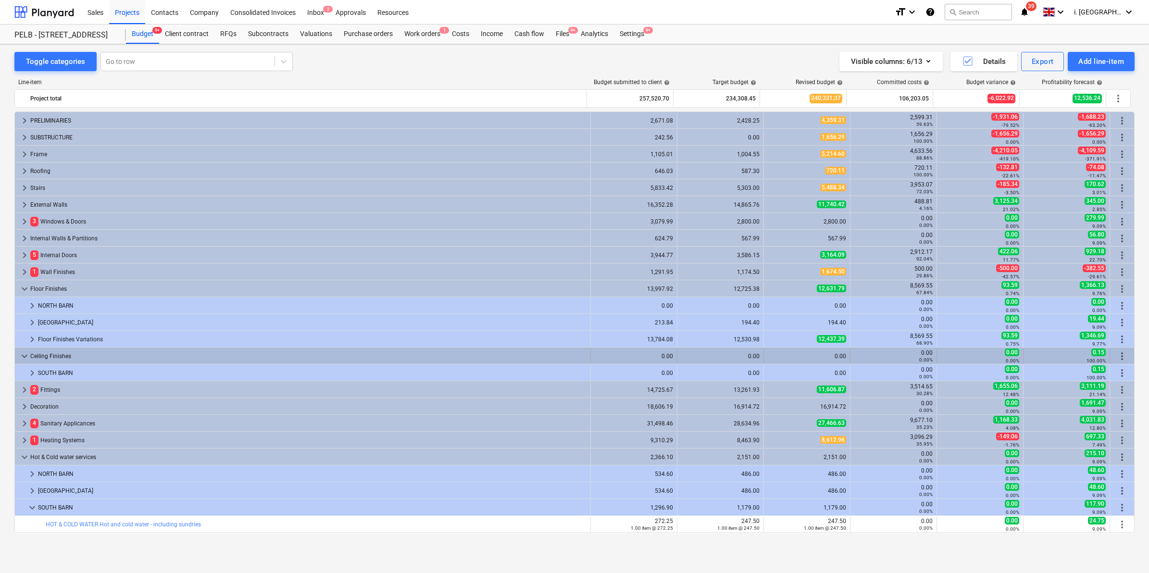
click at [20, 356] on span "keyboard_arrow_down" at bounding box center [25, 356] width 12 height 12
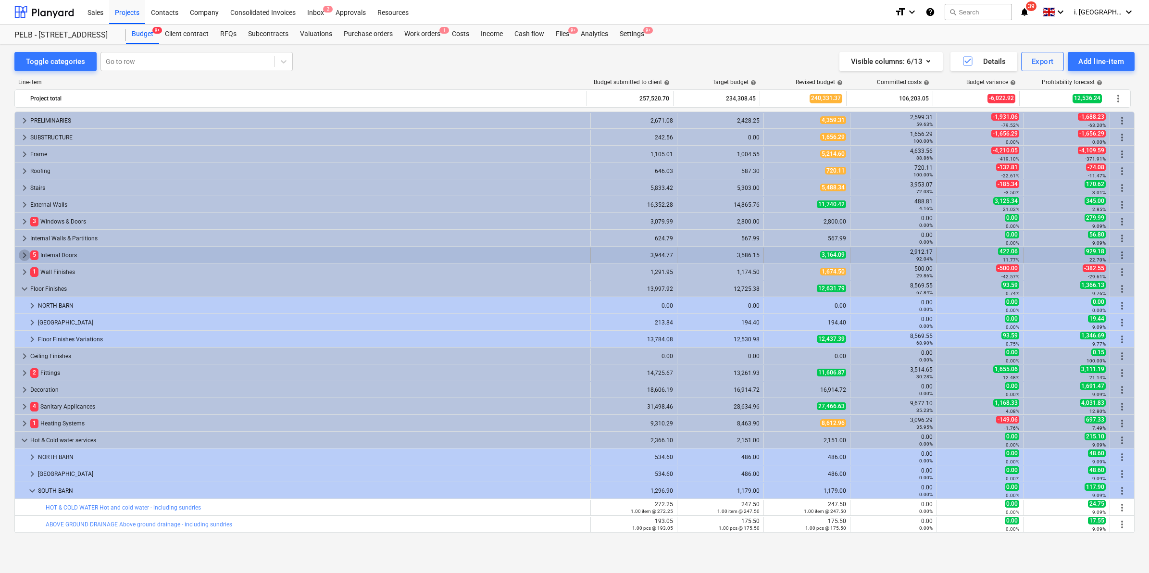
click at [27, 253] on span "keyboard_arrow_right" at bounding box center [25, 255] width 12 height 12
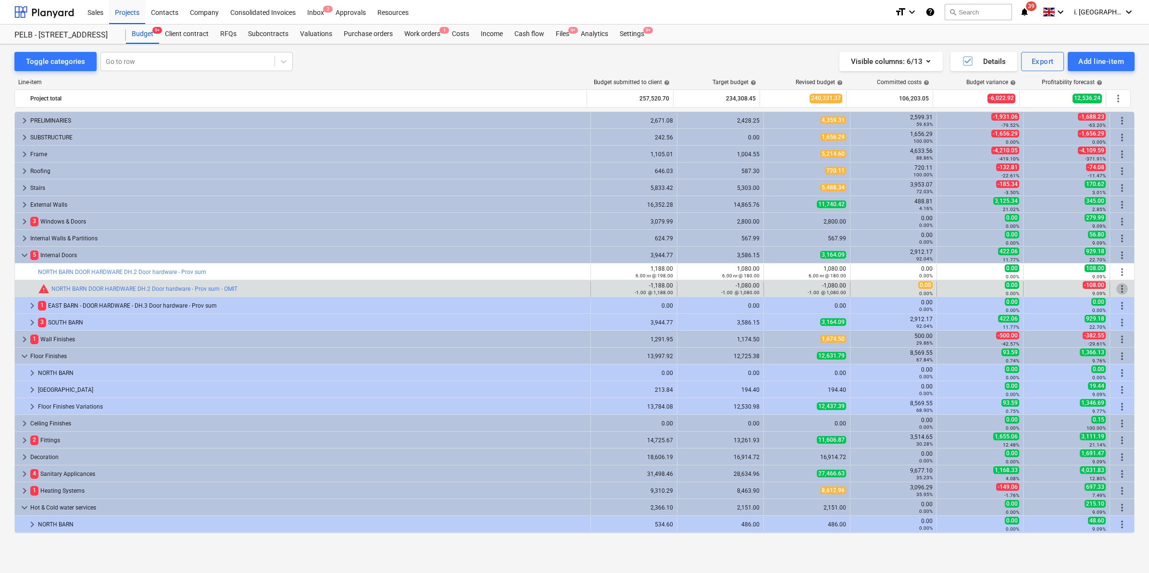
click at [1116, 286] on span "more_vert" at bounding box center [1122, 289] width 12 height 12
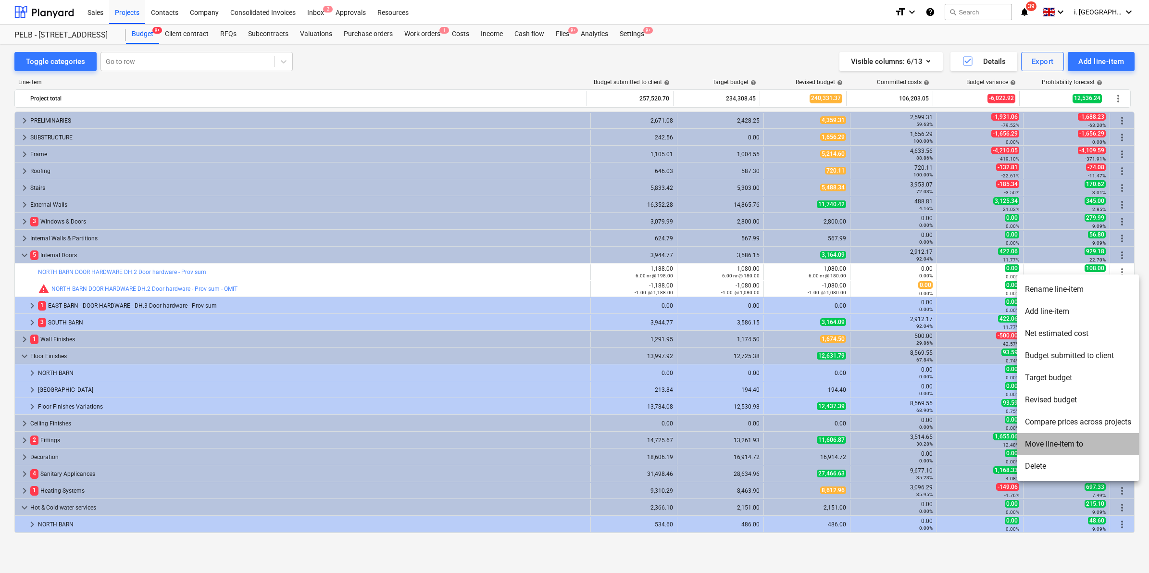
click at [1060, 438] on li "Move line-item to" at bounding box center [1078, 444] width 122 height 22
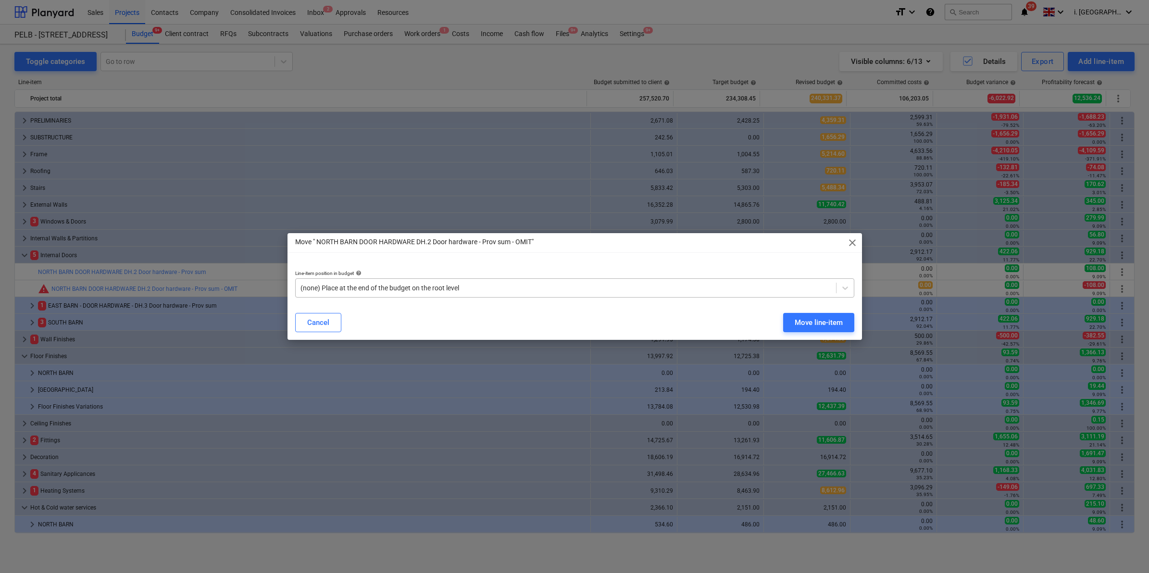
click at [585, 287] on div at bounding box center [565, 288] width 531 height 10
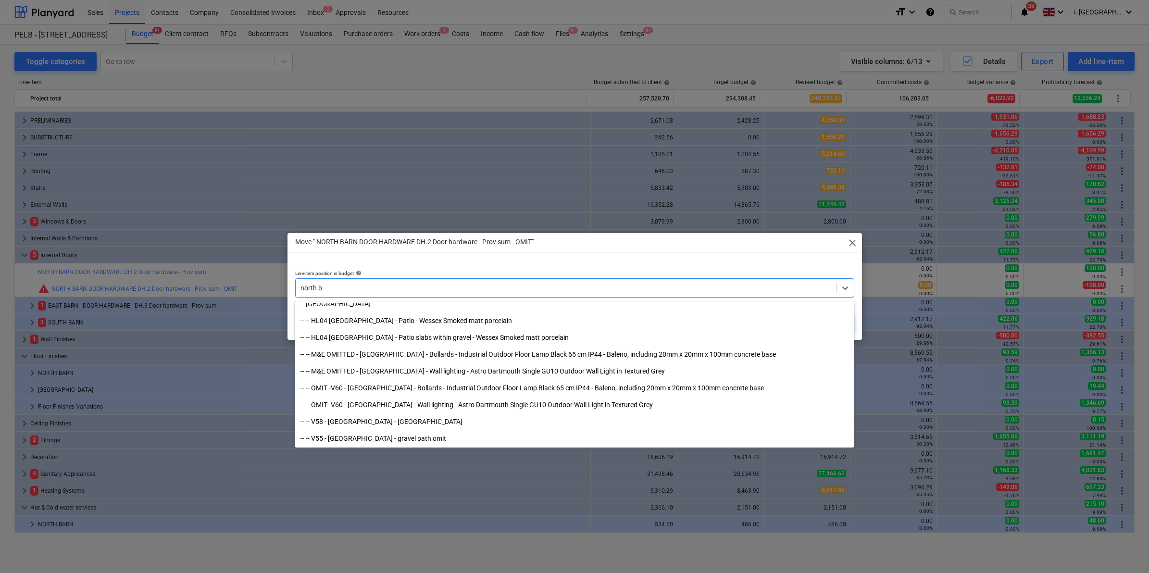
scroll to position [478, 0]
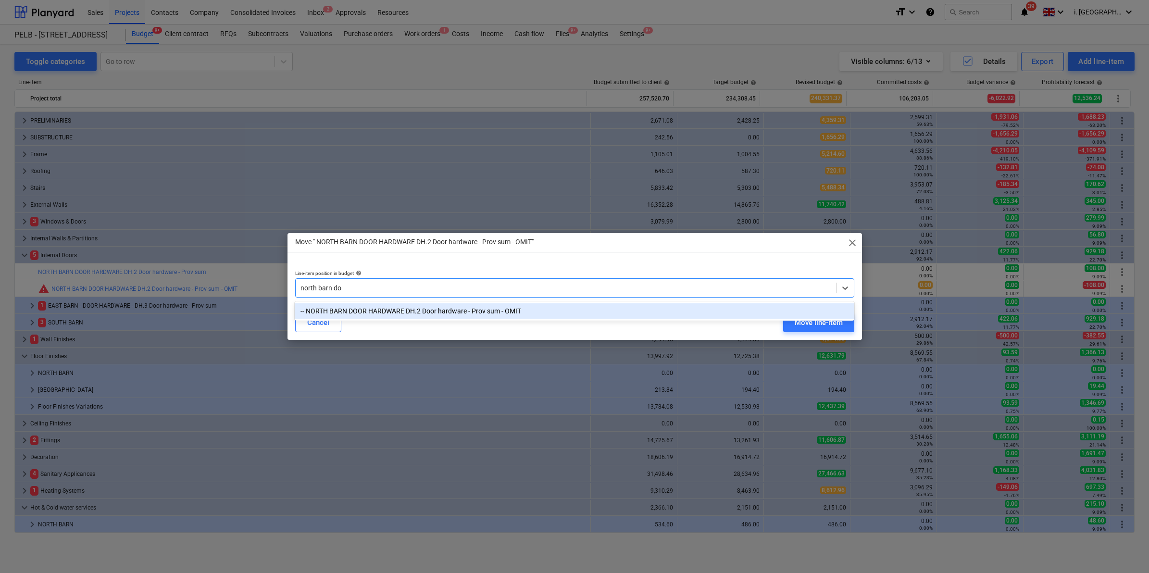
type input "north barn doo"
drag, startPoint x: 517, startPoint y: 313, endPoint x: 532, endPoint y: 315, distance: 14.5
click at [517, 313] on div "-- NORTH BARN DOOR HARDWARE DH.2 Door hardware - Prov sum - OMIT" at bounding box center [574, 310] width 559 height 15
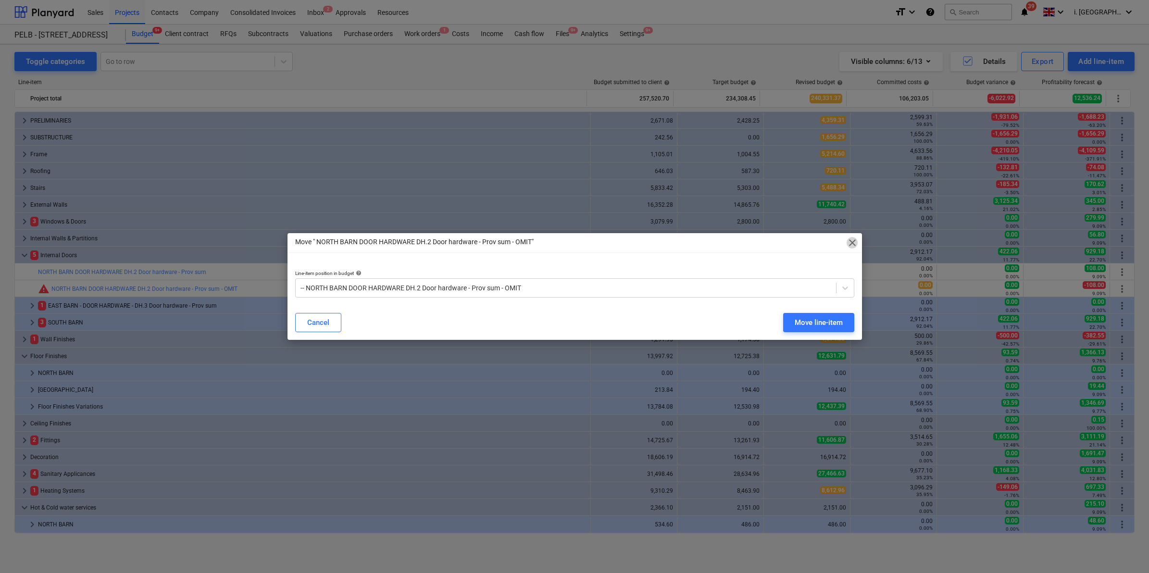
click at [852, 241] on span "close" at bounding box center [852, 243] width 12 height 12
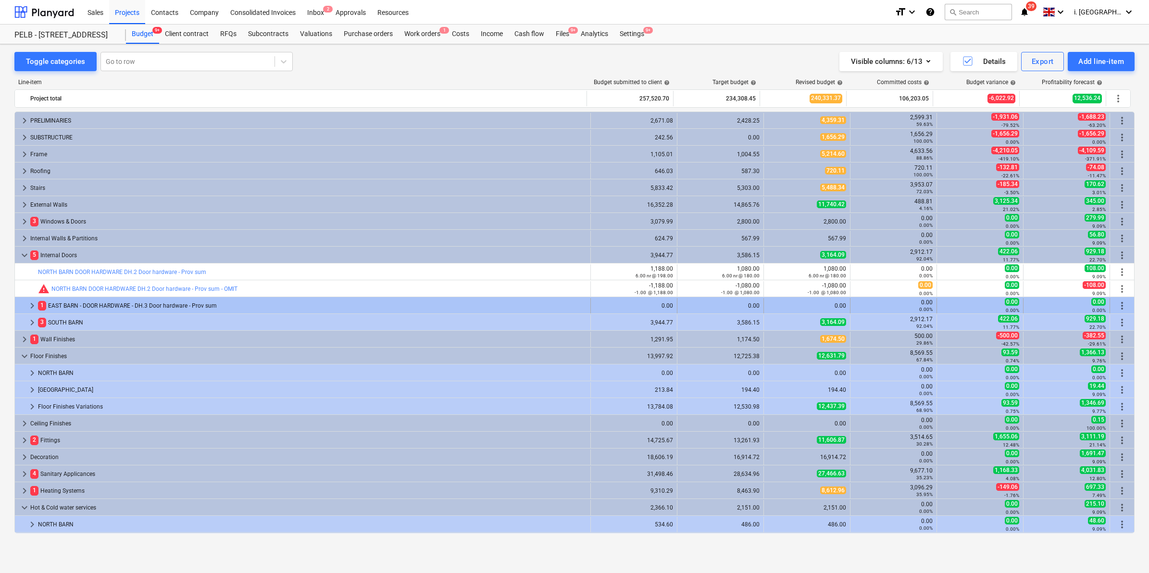
click at [32, 304] on span "keyboard_arrow_right" at bounding box center [32, 306] width 12 height 12
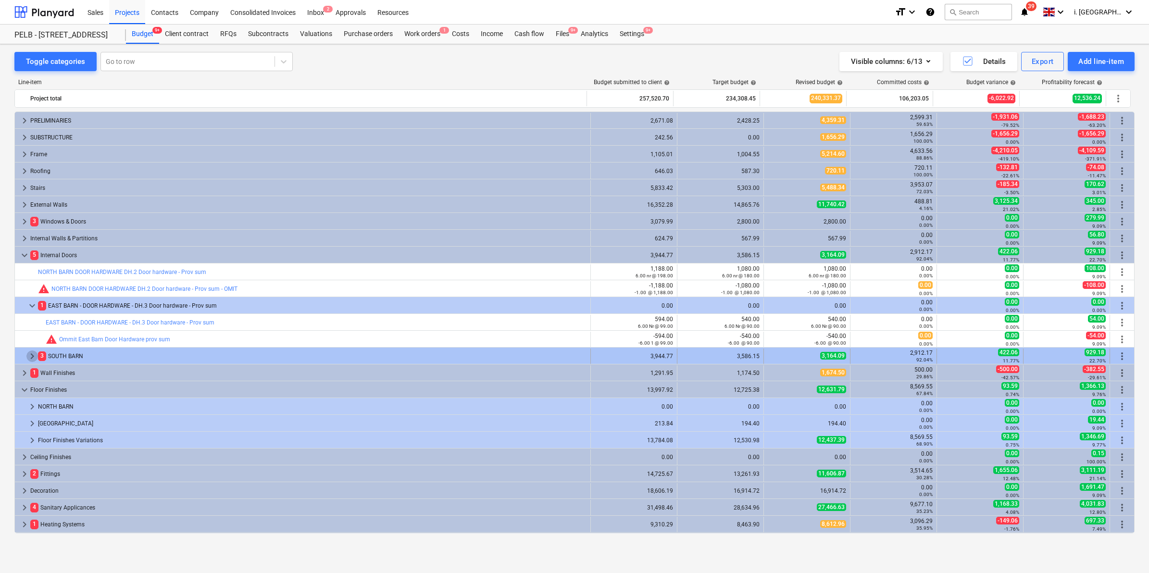
click at [31, 356] on span "keyboard_arrow_right" at bounding box center [32, 356] width 12 height 12
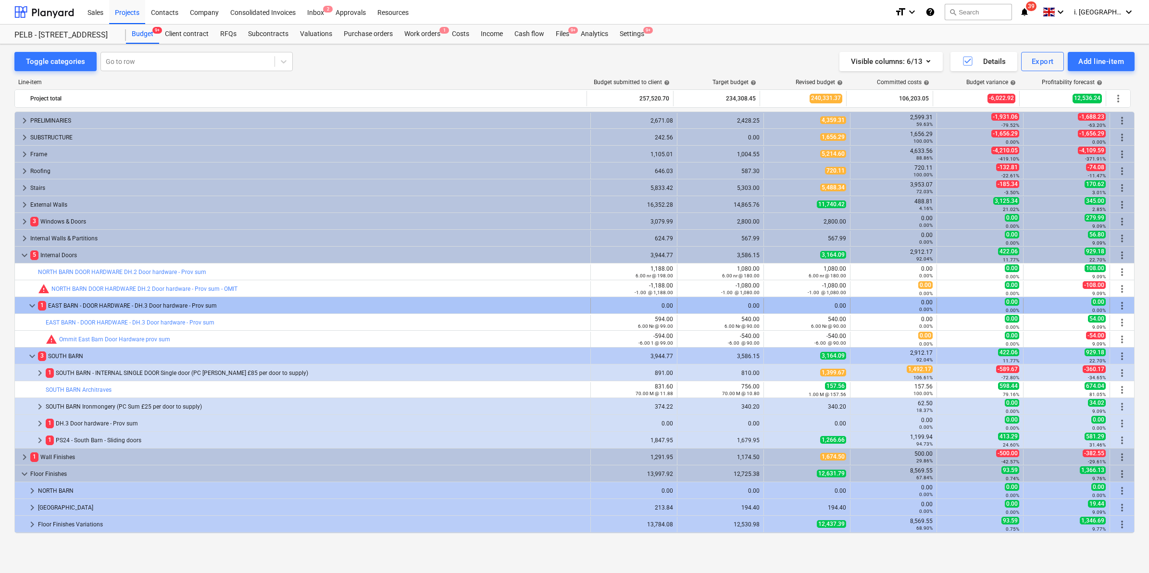
click at [32, 304] on span "keyboard_arrow_down" at bounding box center [32, 306] width 12 height 12
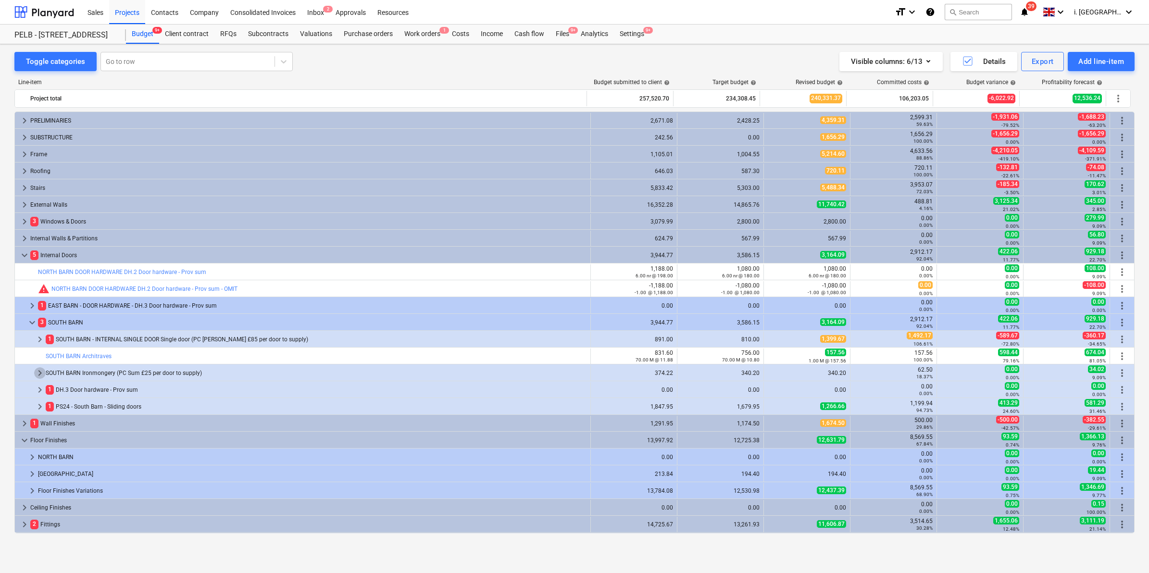
click at [39, 369] on span "keyboard_arrow_right" at bounding box center [40, 373] width 12 height 12
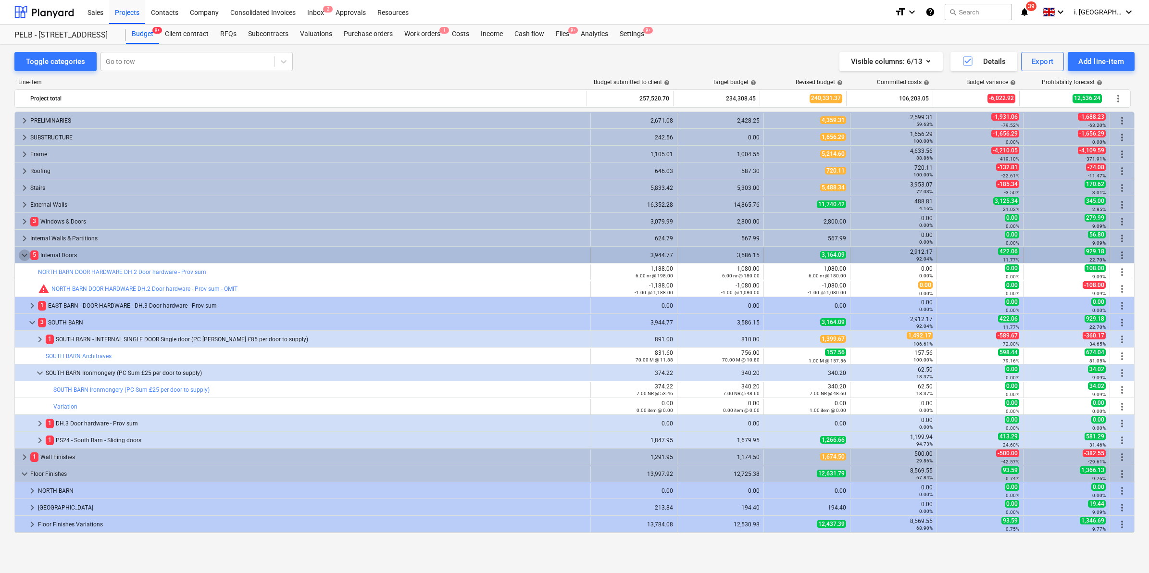
click at [22, 258] on span "keyboard_arrow_down" at bounding box center [25, 255] width 12 height 12
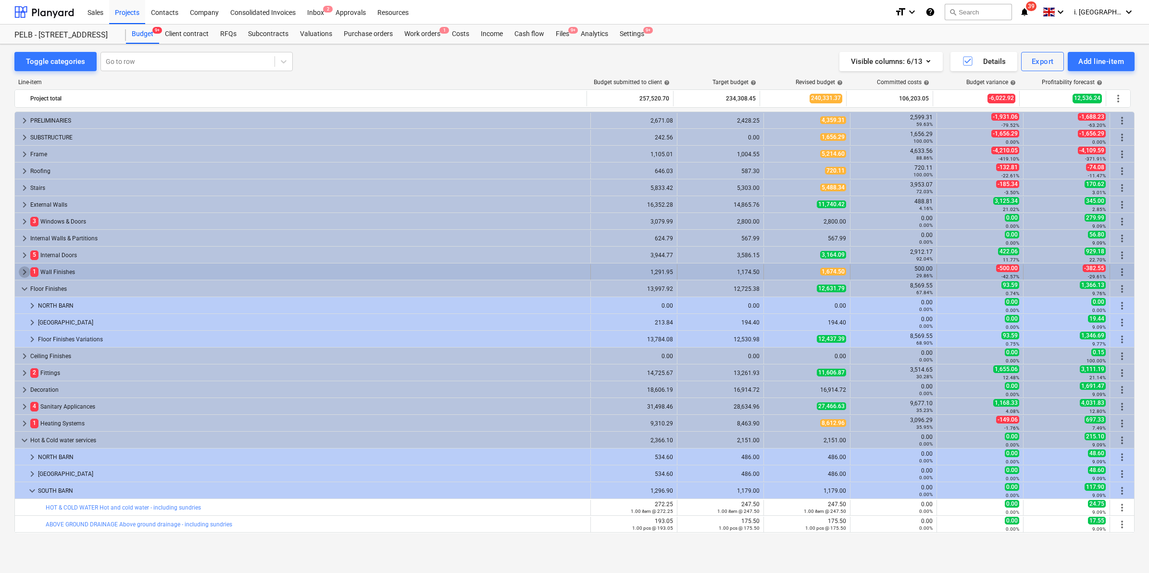
click at [20, 273] on span "keyboard_arrow_right" at bounding box center [25, 272] width 12 height 12
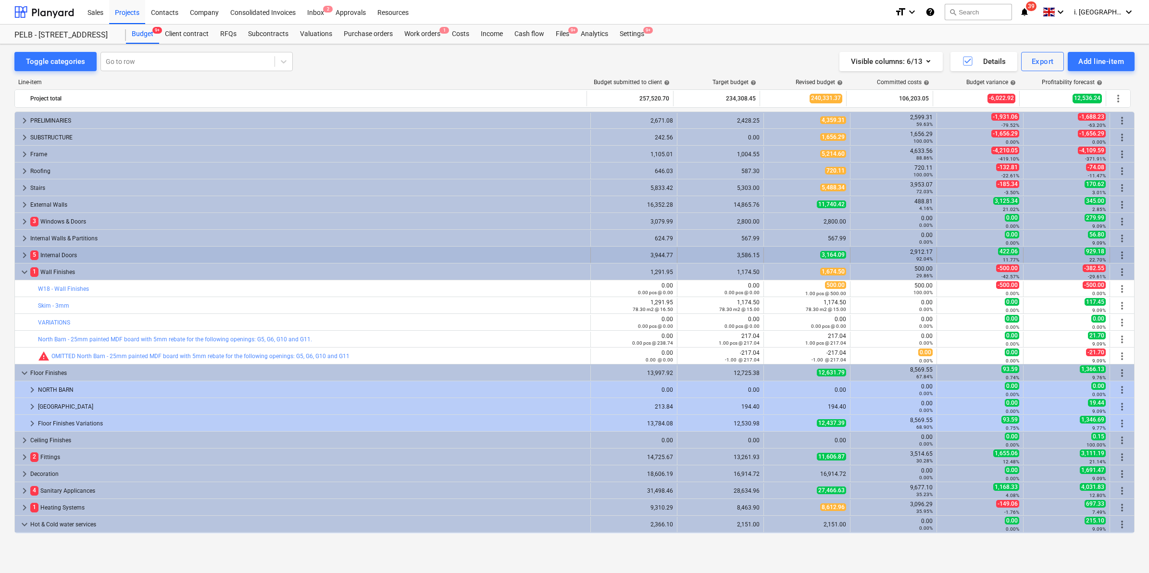
click at [25, 255] on span "keyboard_arrow_right" at bounding box center [25, 255] width 12 height 12
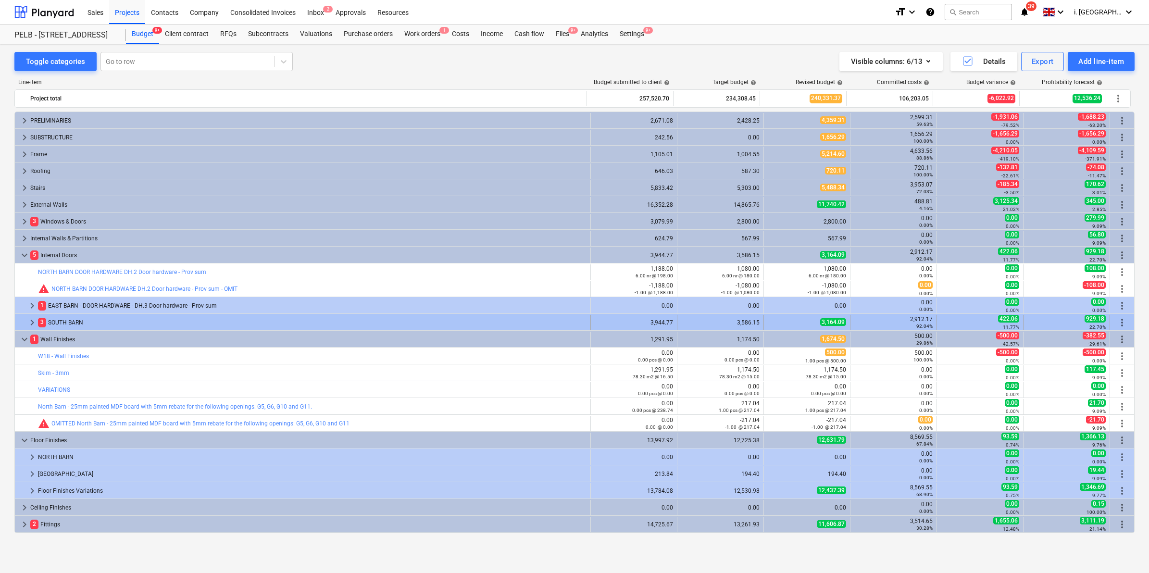
click at [29, 321] on span "keyboard_arrow_right" at bounding box center [32, 323] width 12 height 12
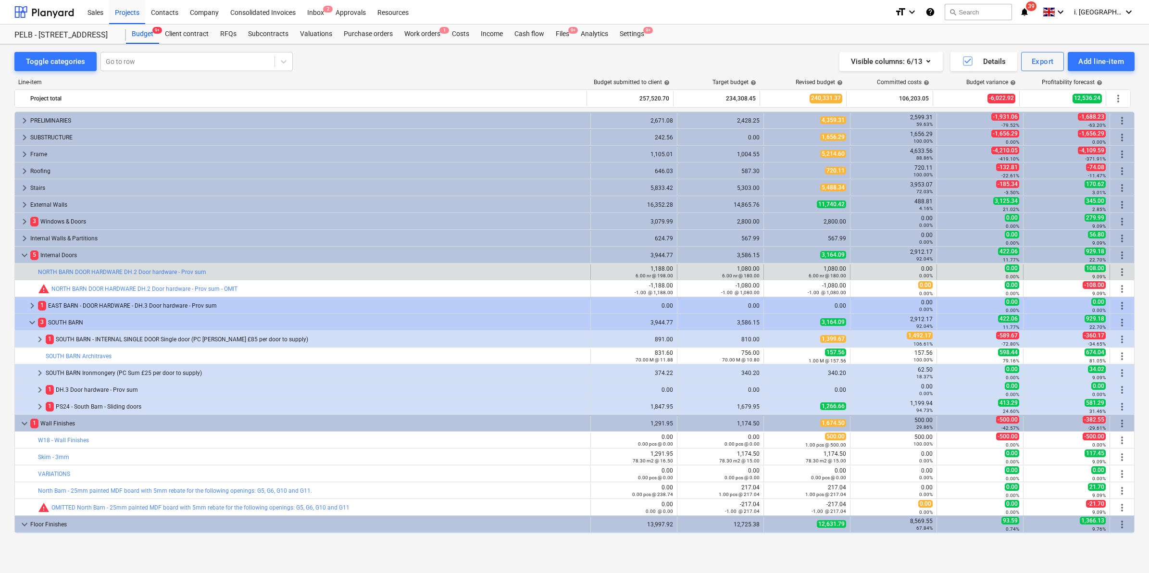
click at [1116, 268] on span "more_vert" at bounding box center [1122, 272] width 12 height 12
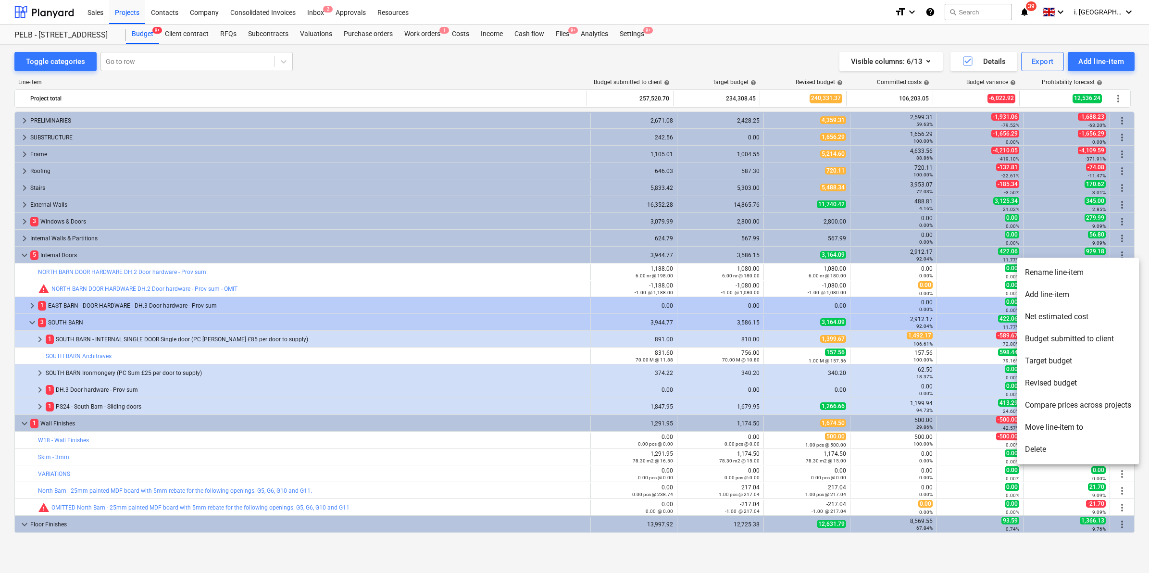
click at [931, 283] on div at bounding box center [574, 286] width 1149 height 573
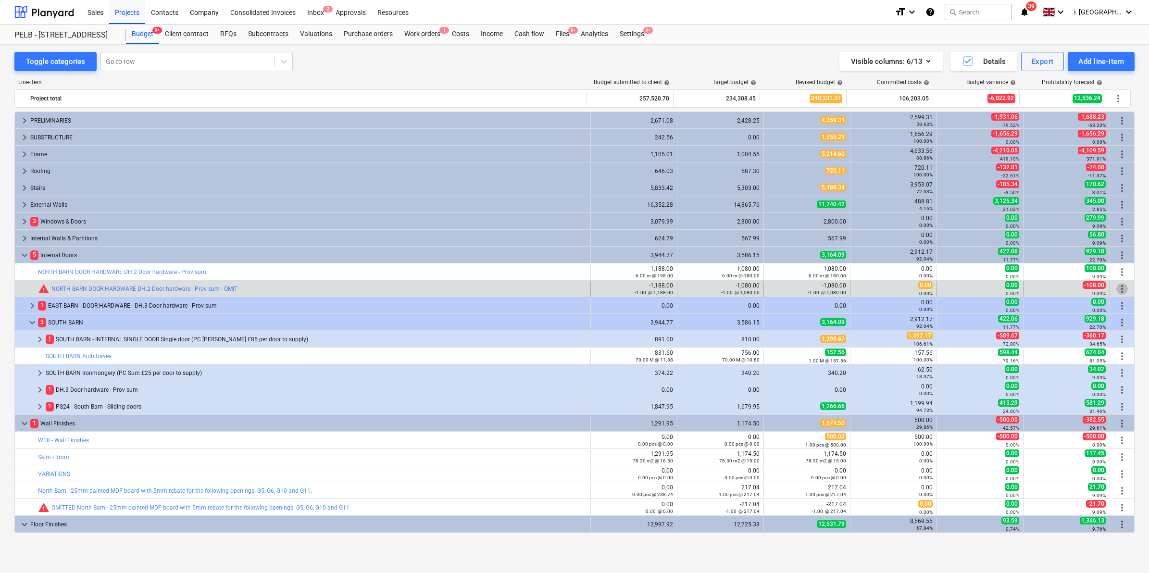
click at [1116, 287] on span "more_vert" at bounding box center [1122, 289] width 12 height 12
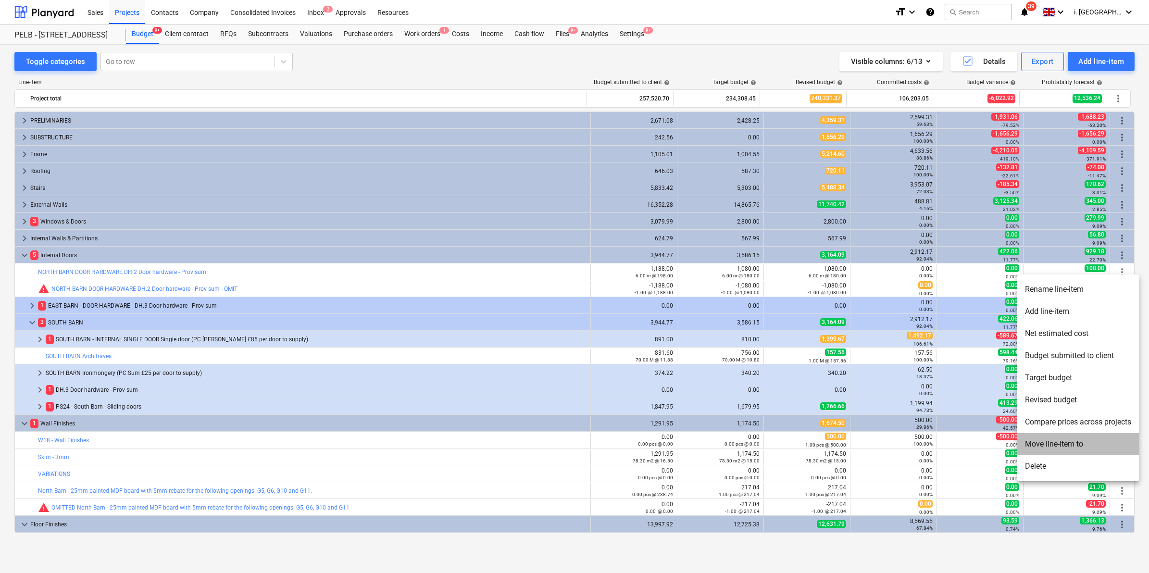
click at [1073, 441] on li "Move line-item to" at bounding box center [1078, 444] width 122 height 22
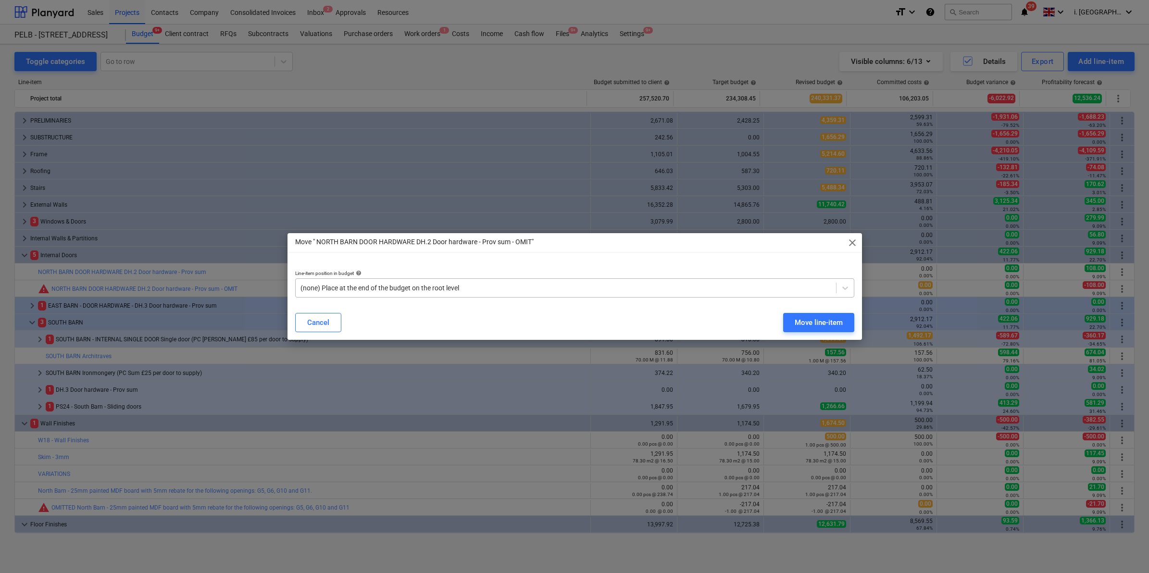
click at [589, 281] on div "(none) Place at the end of the budget on the root level" at bounding box center [566, 287] width 540 height 13
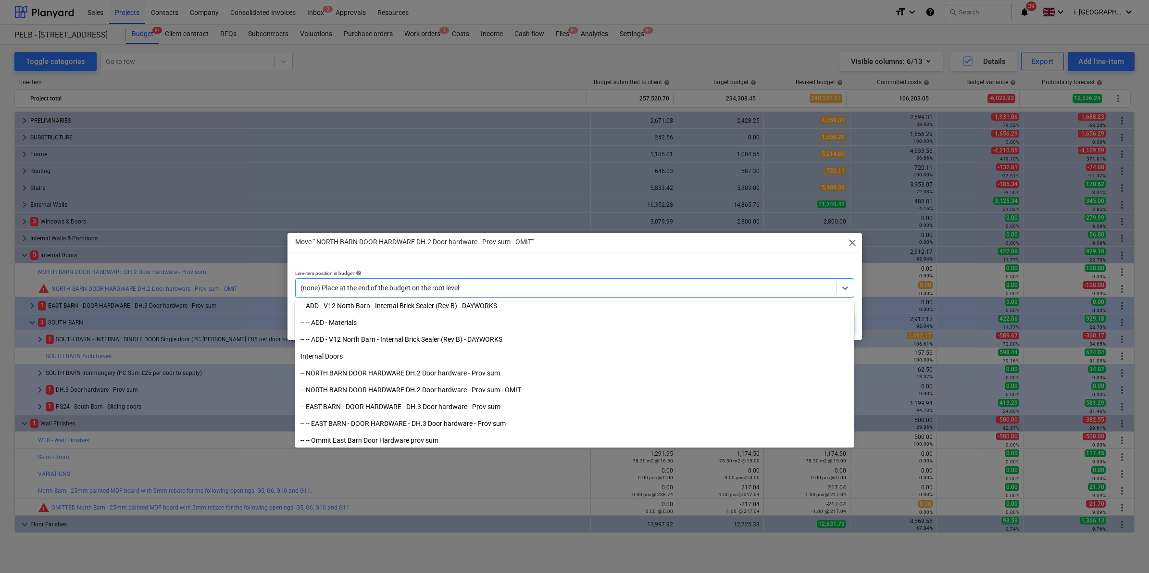
scroll to position [1135, 0]
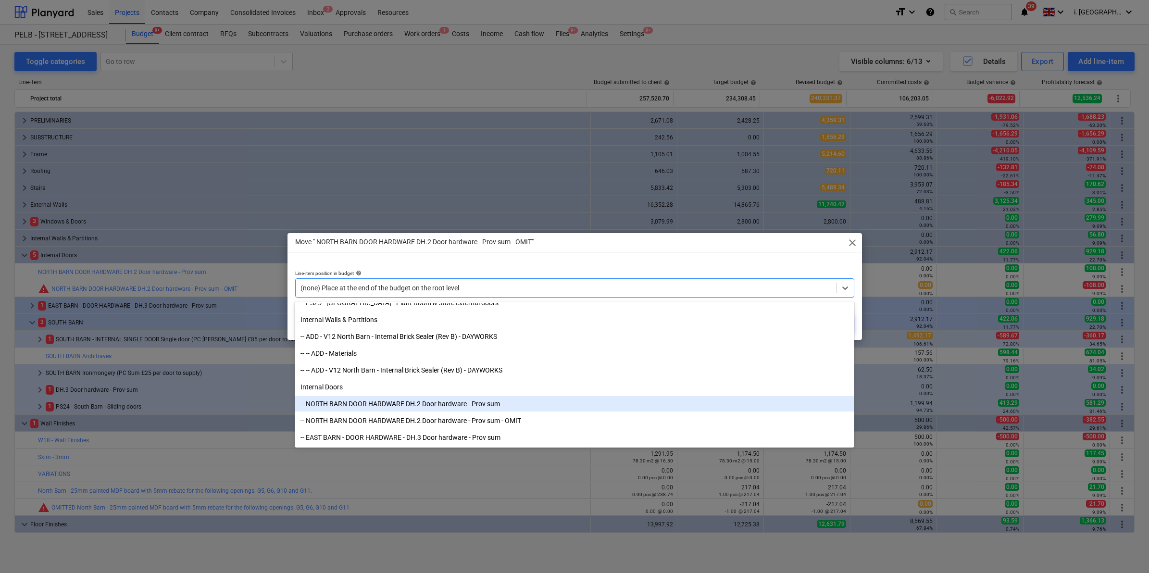
click at [512, 401] on div "-- NORTH BARN DOOR HARDWARE DH.2 Door hardware - Prov sum" at bounding box center [574, 403] width 559 height 15
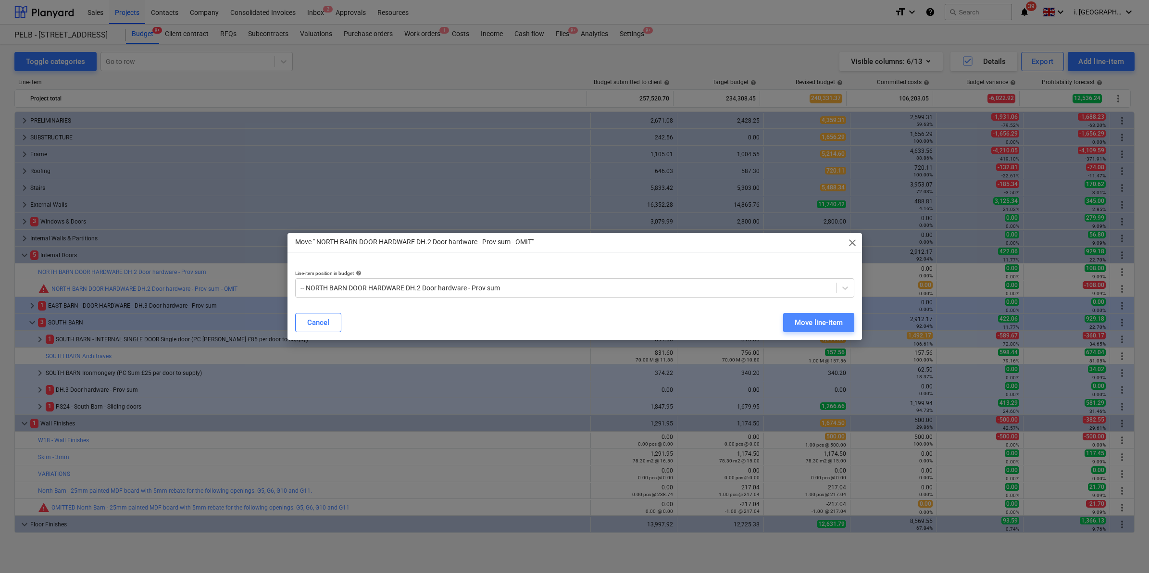
click at [830, 316] on div "Move line-item" at bounding box center [818, 322] width 48 height 12
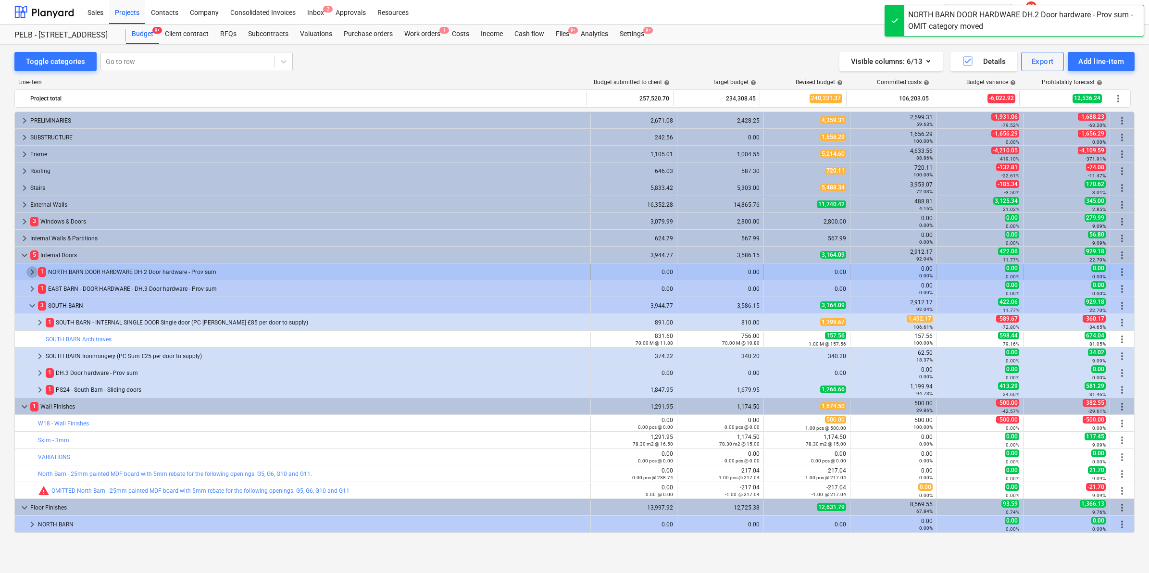
click at [30, 268] on span "keyboard_arrow_right" at bounding box center [32, 272] width 12 height 12
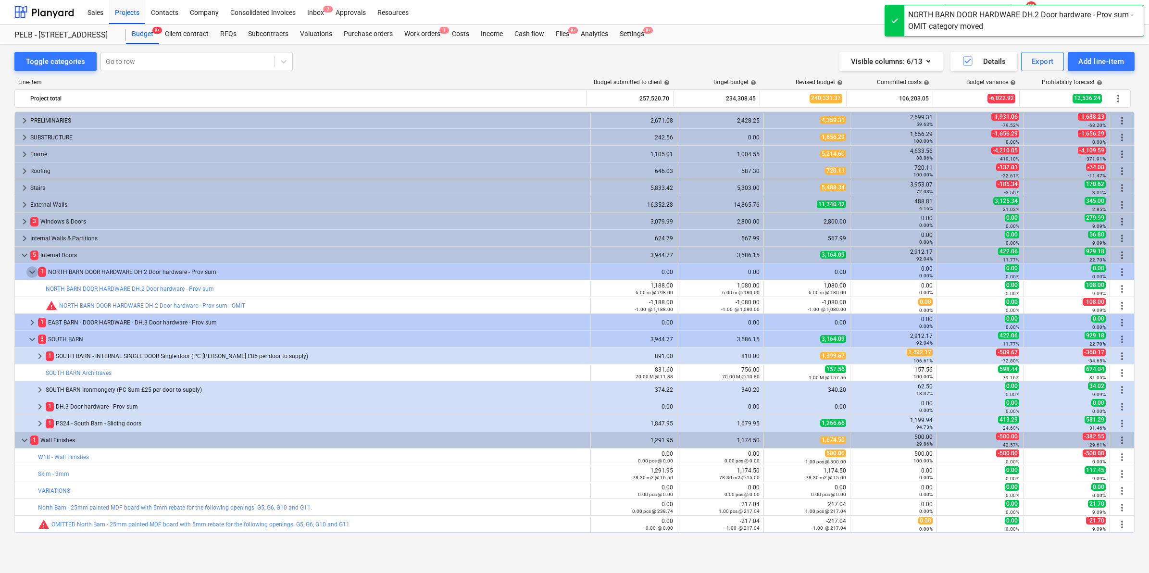
click at [30, 270] on span "keyboard_arrow_down" at bounding box center [32, 272] width 12 height 12
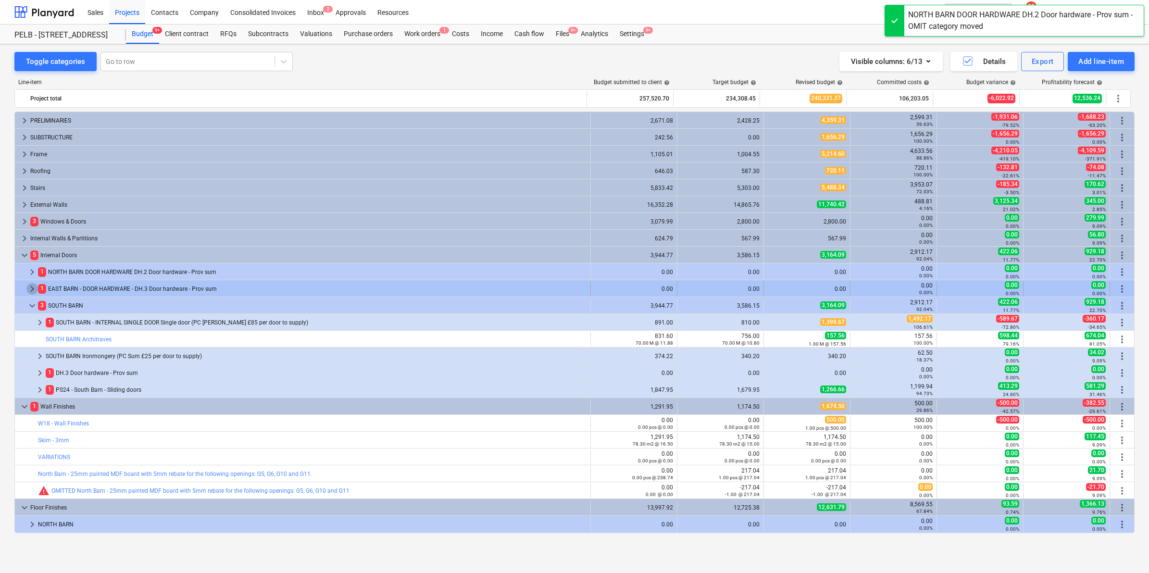
click at [31, 287] on span "keyboard_arrow_right" at bounding box center [32, 289] width 12 height 12
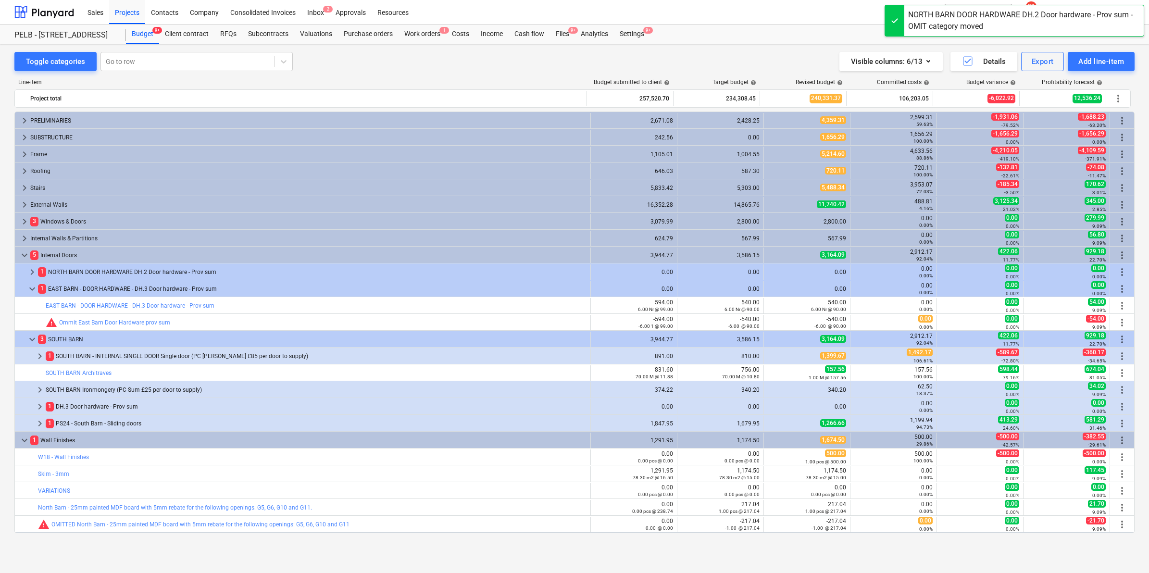
click at [31, 287] on span "keyboard_arrow_down" at bounding box center [32, 289] width 12 height 12
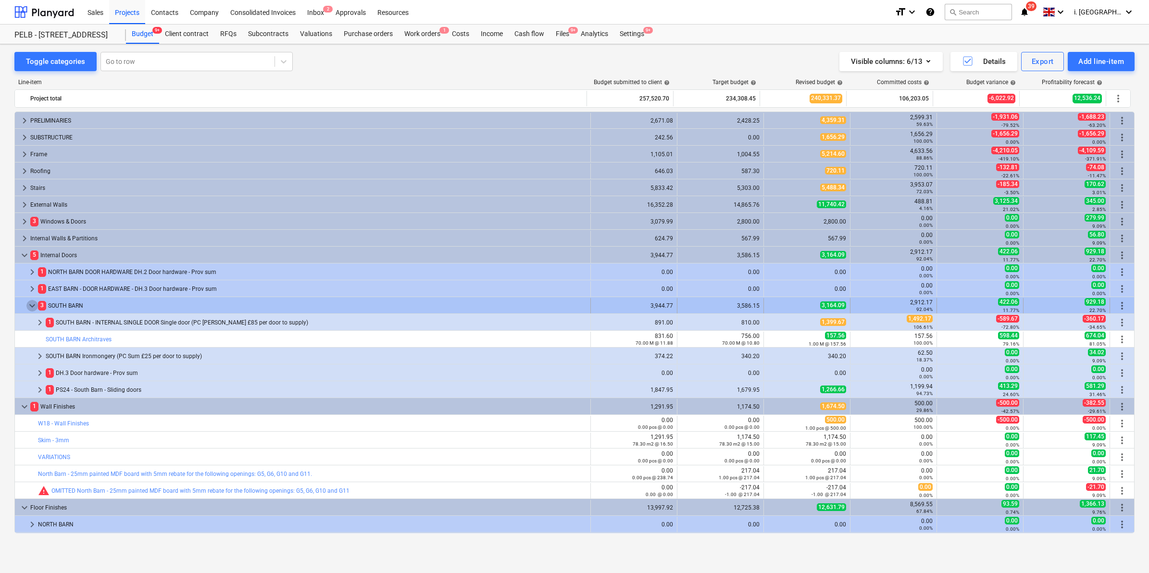
click at [30, 307] on span "keyboard_arrow_down" at bounding box center [32, 306] width 12 height 12
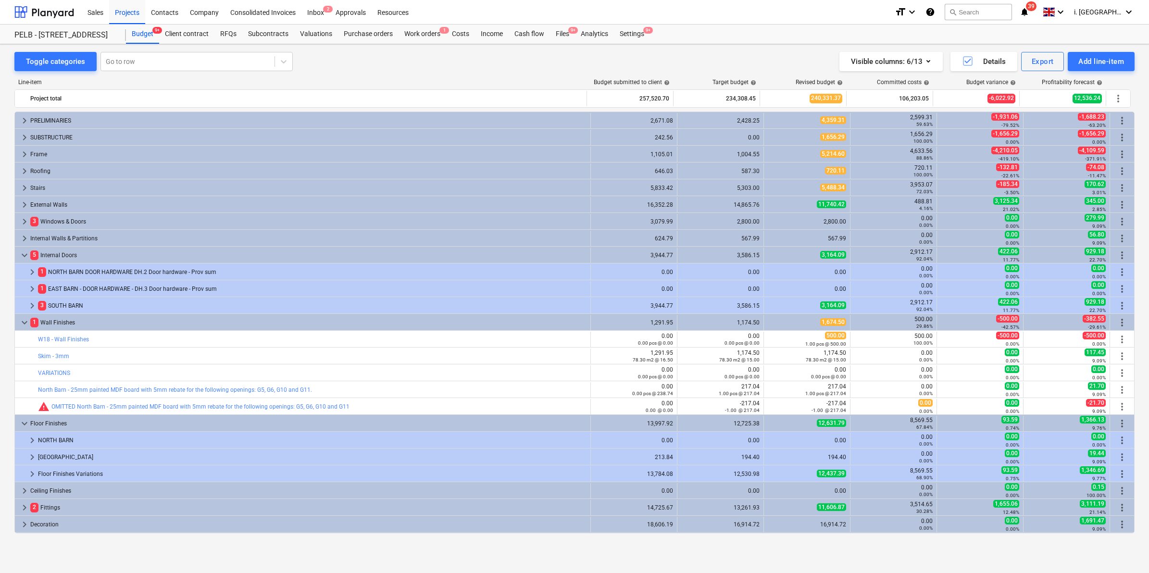
click at [30, 307] on span "keyboard_arrow_right" at bounding box center [32, 306] width 12 height 12
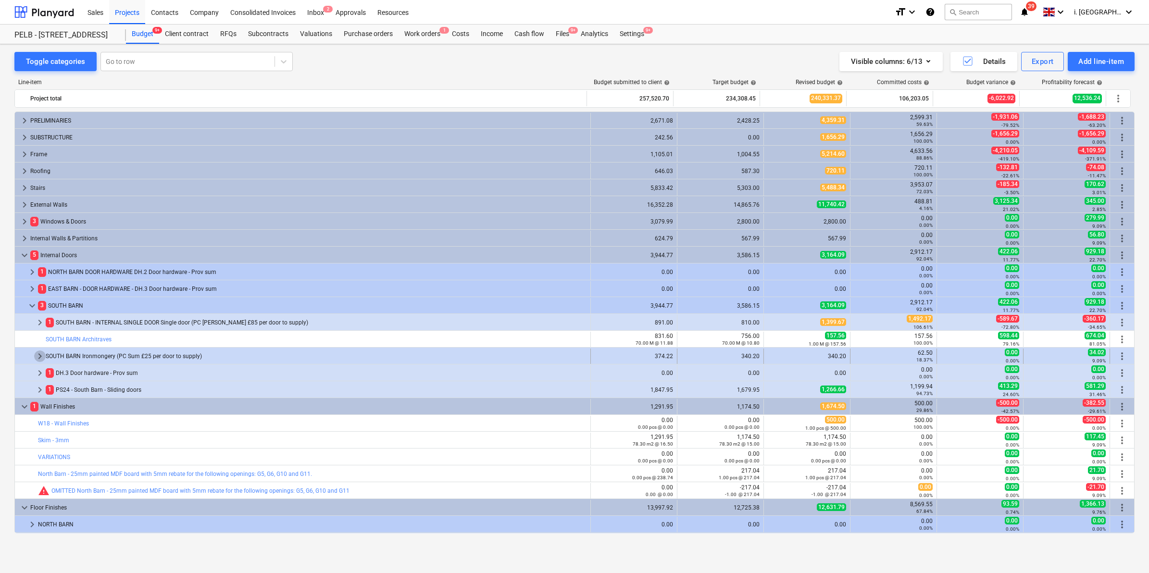
click at [39, 357] on span "keyboard_arrow_right" at bounding box center [40, 356] width 12 height 12
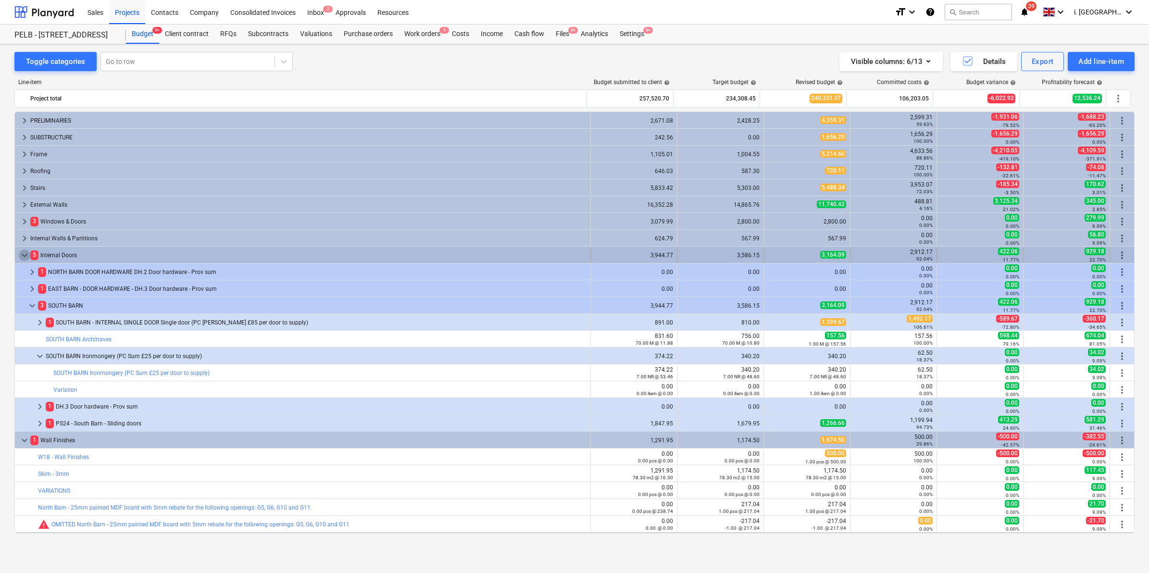
click at [19, 251] on span "keyboard_arrow_down" at bounding box center [25, 255] width 12 height 12
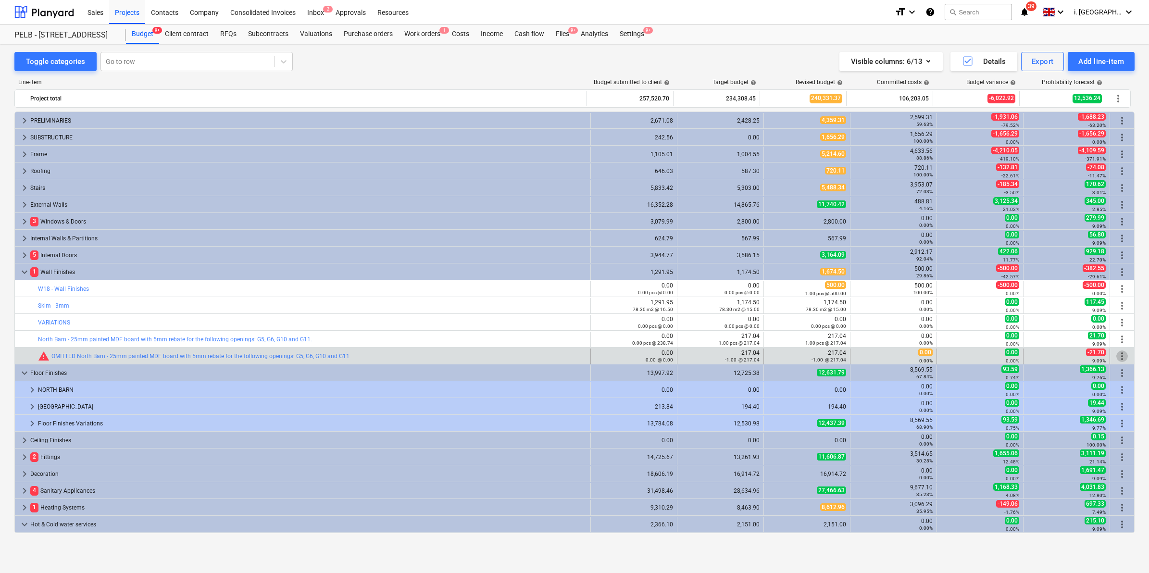
click at [1121, 357] on span "more_vert" at bounding box center [1122, 356] width 12 height 12
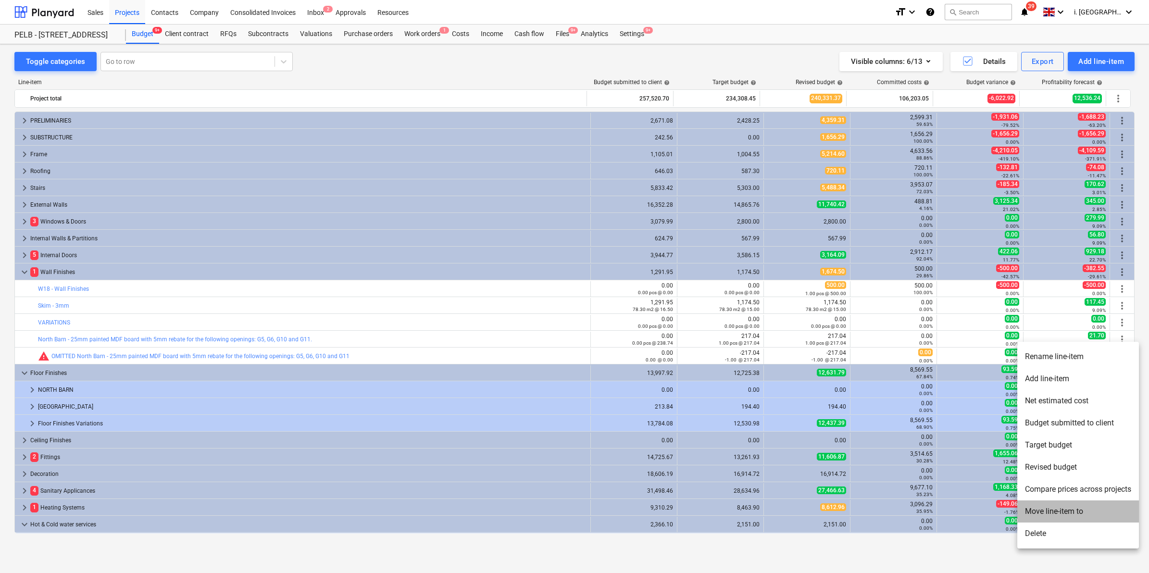
click at [1087, 510] on li "Move line-item to" at bounding box center [1078, 511] width 122 height 22
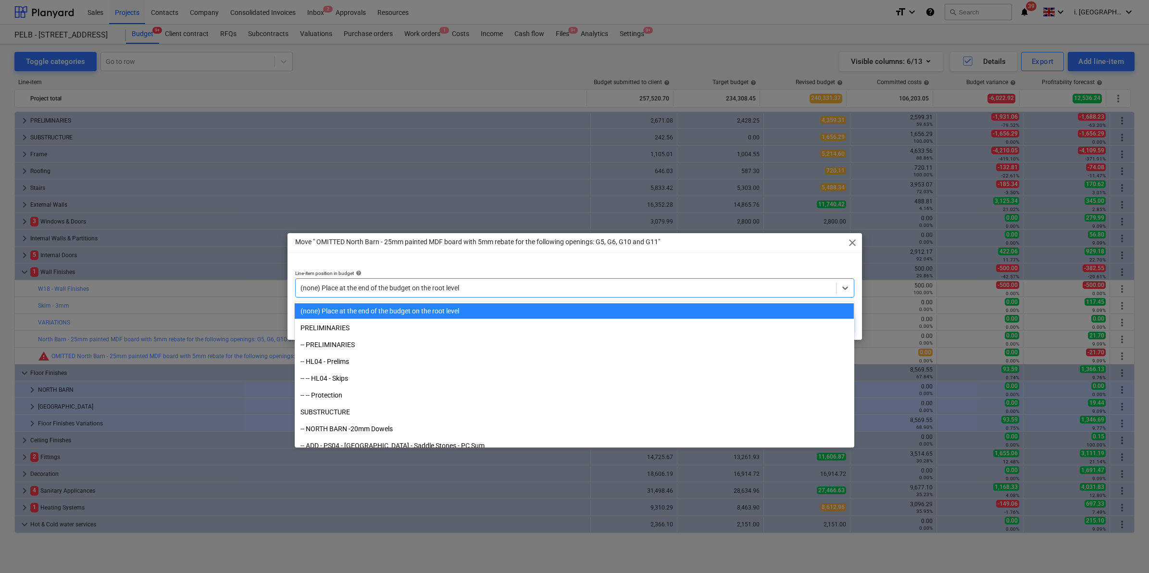
click at [638, 284] on div at bounding box center [565, 288] width 531 height 10
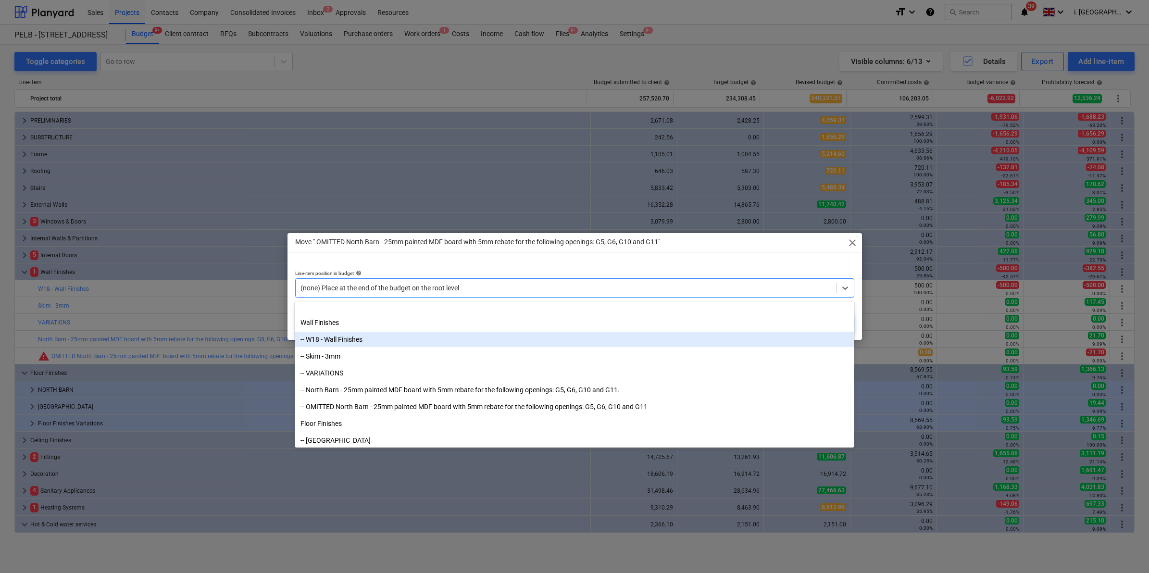
scroll to position [1640, 0]
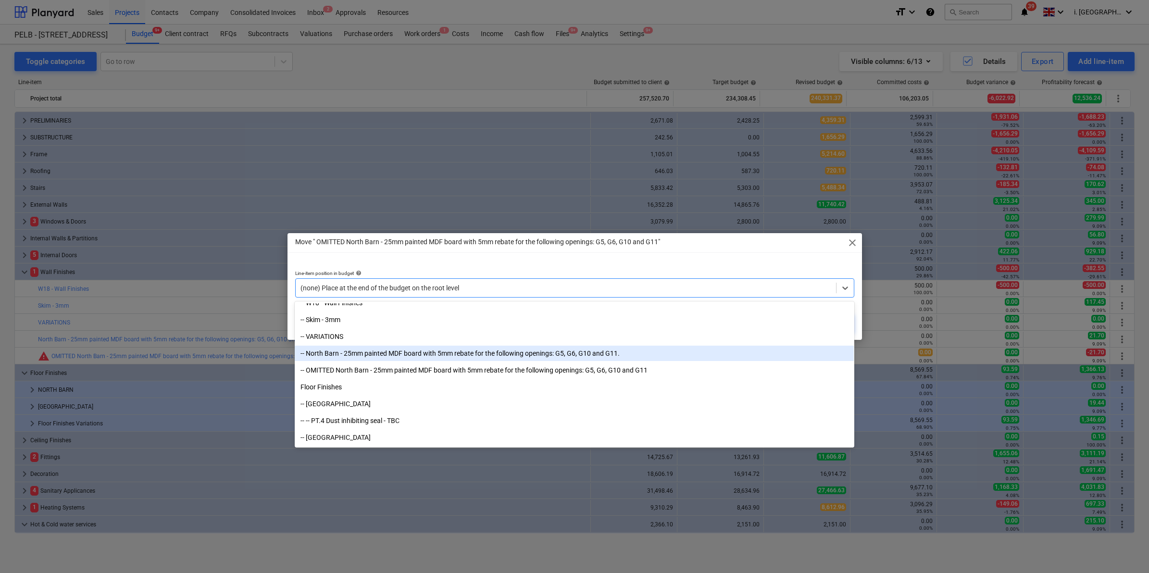
click at [359, 356] on div "-- North Barn - 25mm painted MDF board with 5mm rebate for the following openin…" at bounding box center [574, 353] width 559 height 15
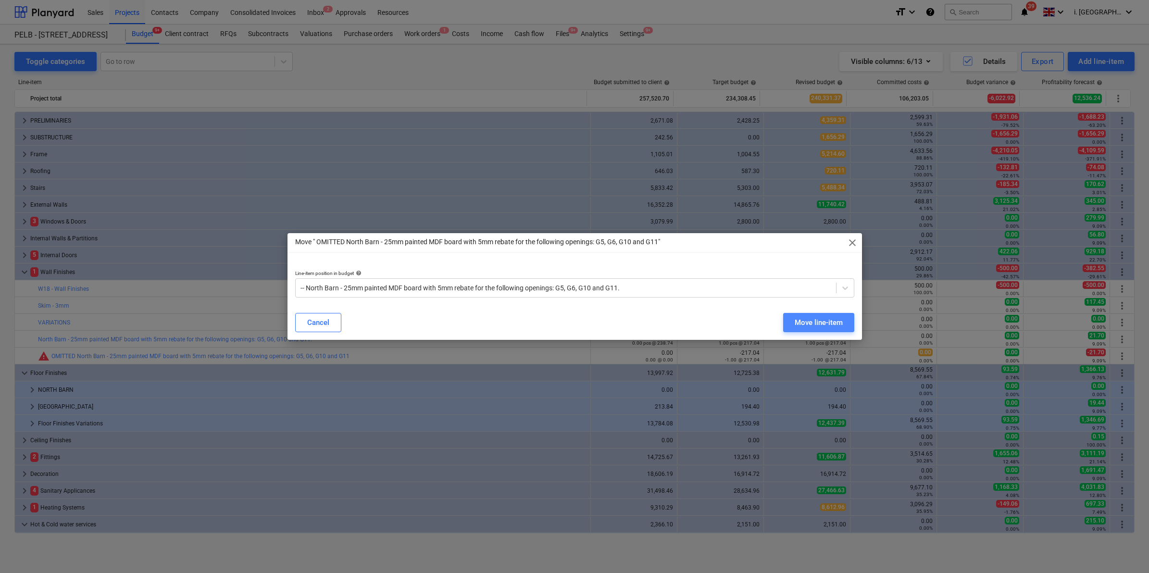
click at [837, 320] on div "Move line-item" at bounding box center [818, 322] width 48 height 12
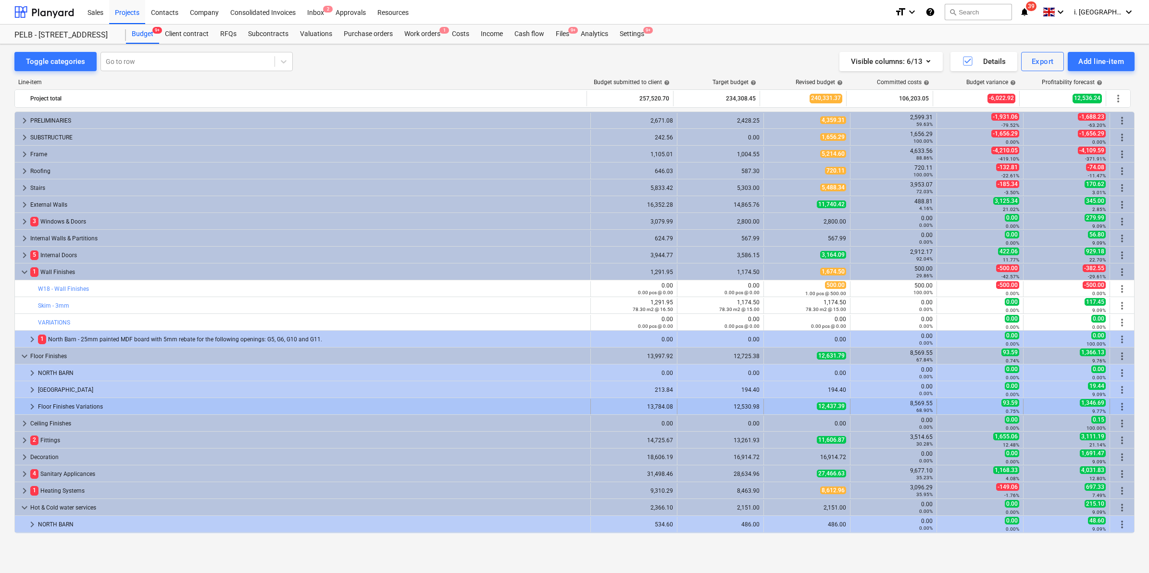
click at [34, 408] on span "keyboard_arrow_right" at bounding box center [32, 407] width 12 height 12
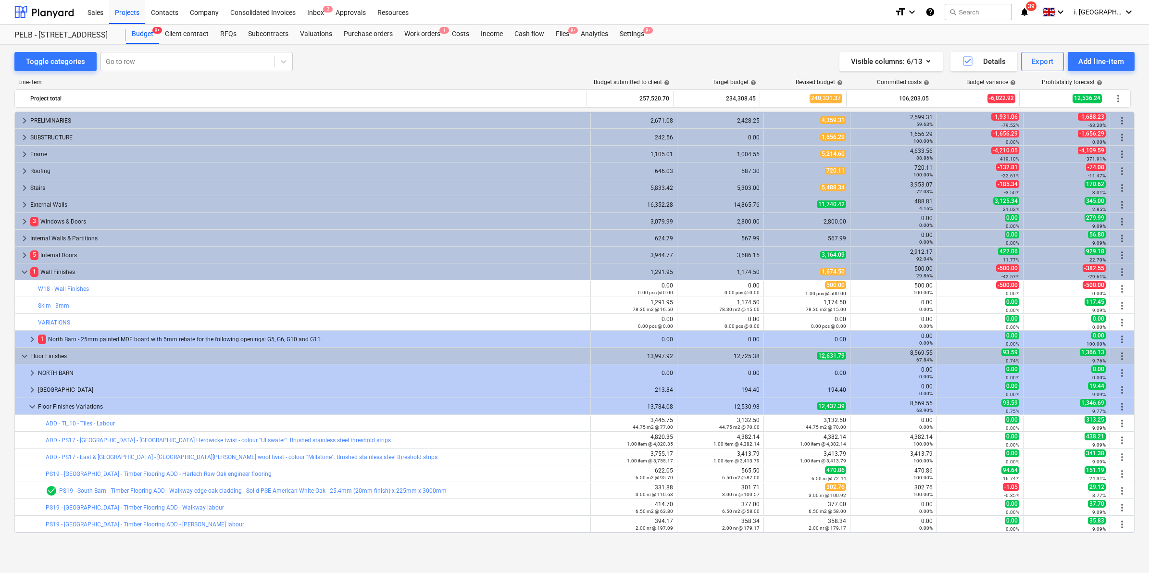
drag, startPoint x: 1134, startPoint y: 224, endPoint x: 1137, endPoint y: 250, distance: 26.1
click at [1137, 250] on div "Toggle categories Go to row Visible columns : 6/13 Details Export Add line-item…" at bounding box center [574, 298] width 1149 height 508
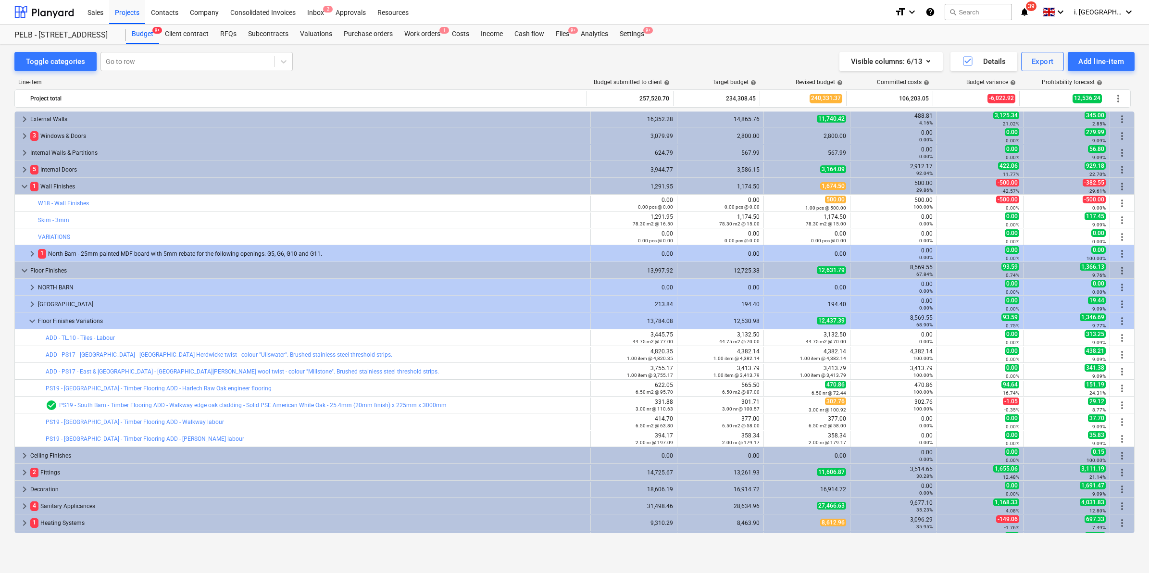
scroll to position [102, 0]
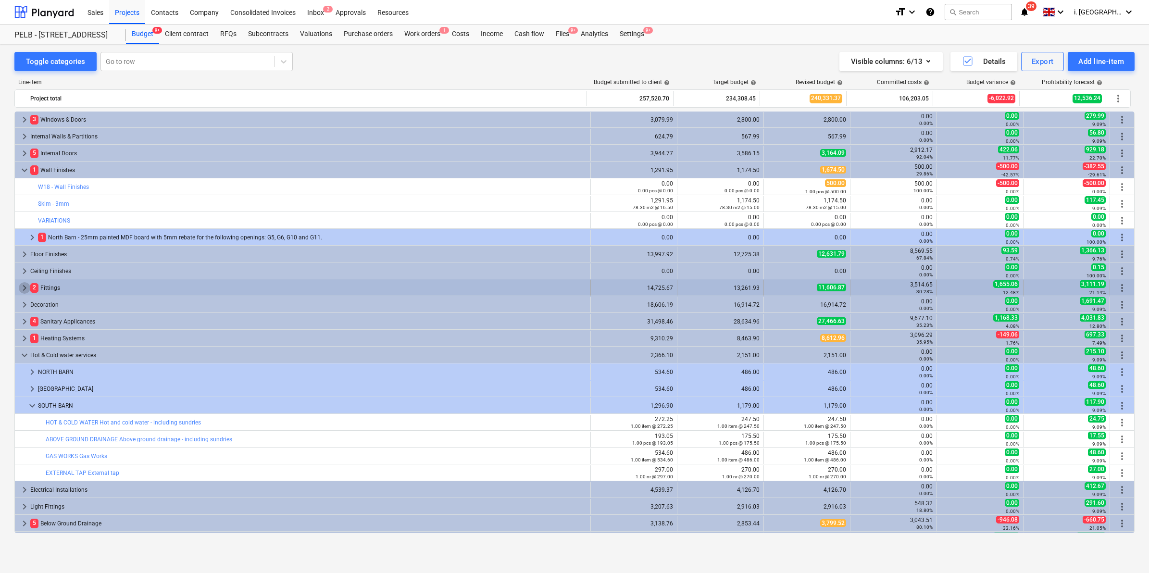
click at [25, 286] on span "keyboard_arrow_right" at bounding box center [25, 288] width 12 height 12
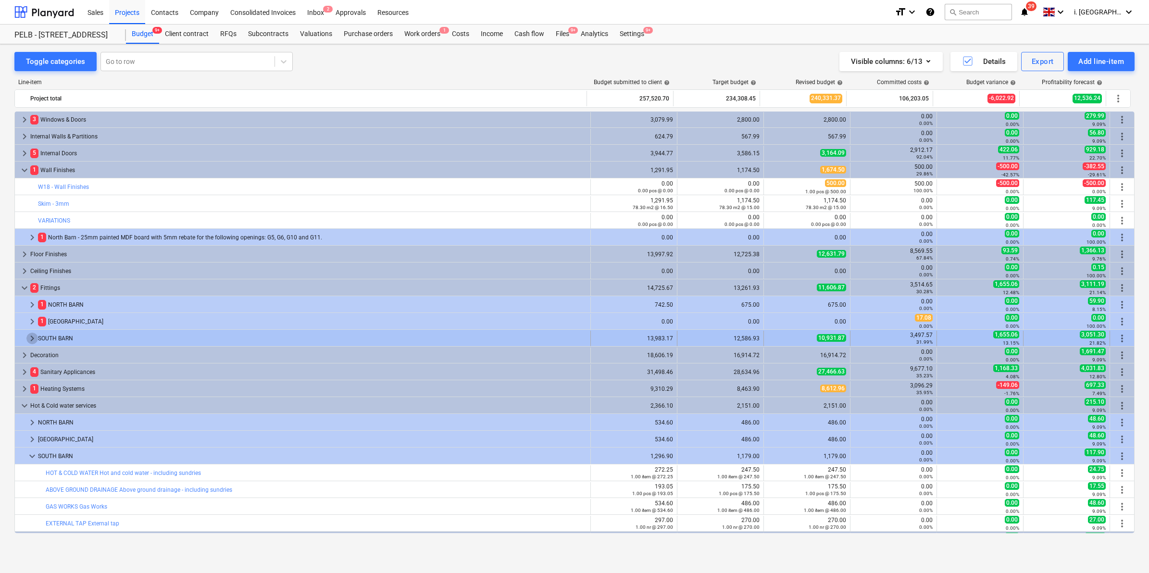
click at [28, 339] on span "keyboard_arrow_right" at bounding box center [32, 339] width 12 height 12
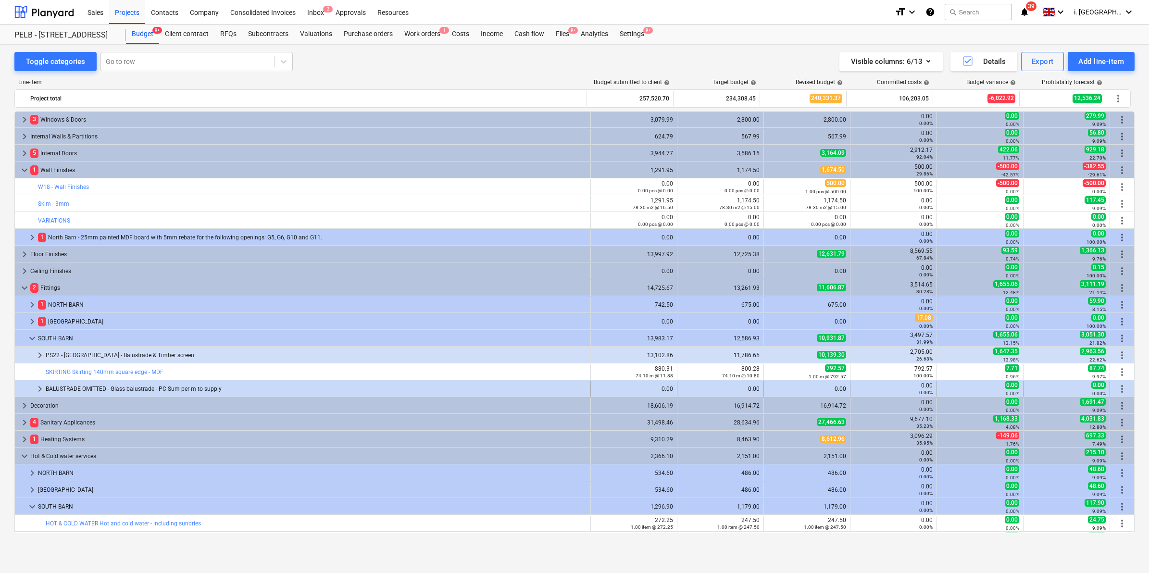
click at [37, 390] on span "keyboard_arrow_right" at bounding box center [40, 389] width 12 height 12
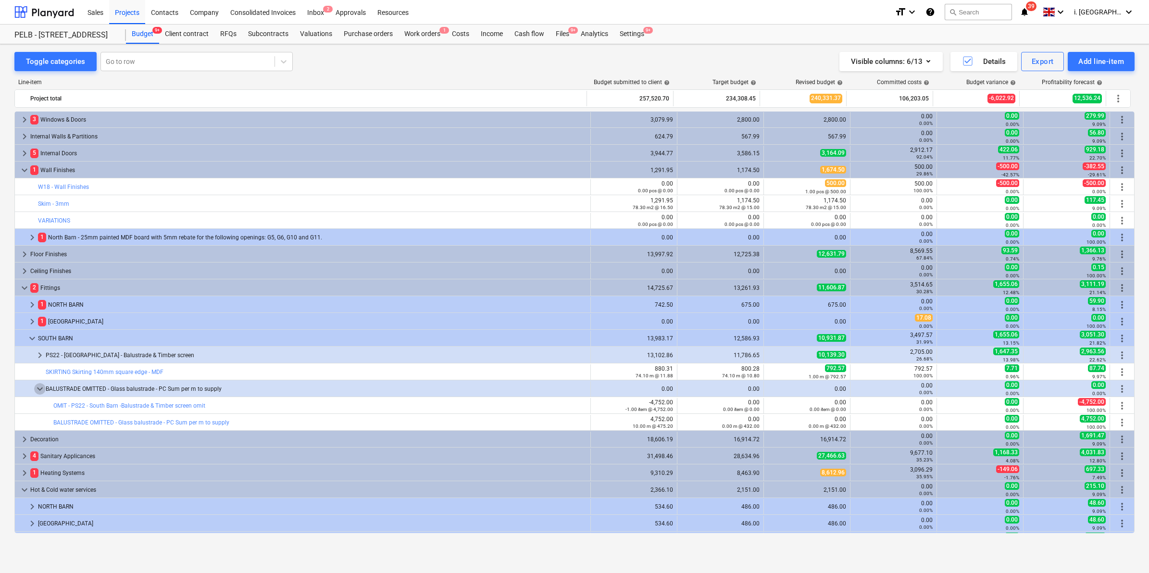
click at [37, 390] on span "keyboard_arrow_down" at bounding box center [40, 389] width 12 height 12
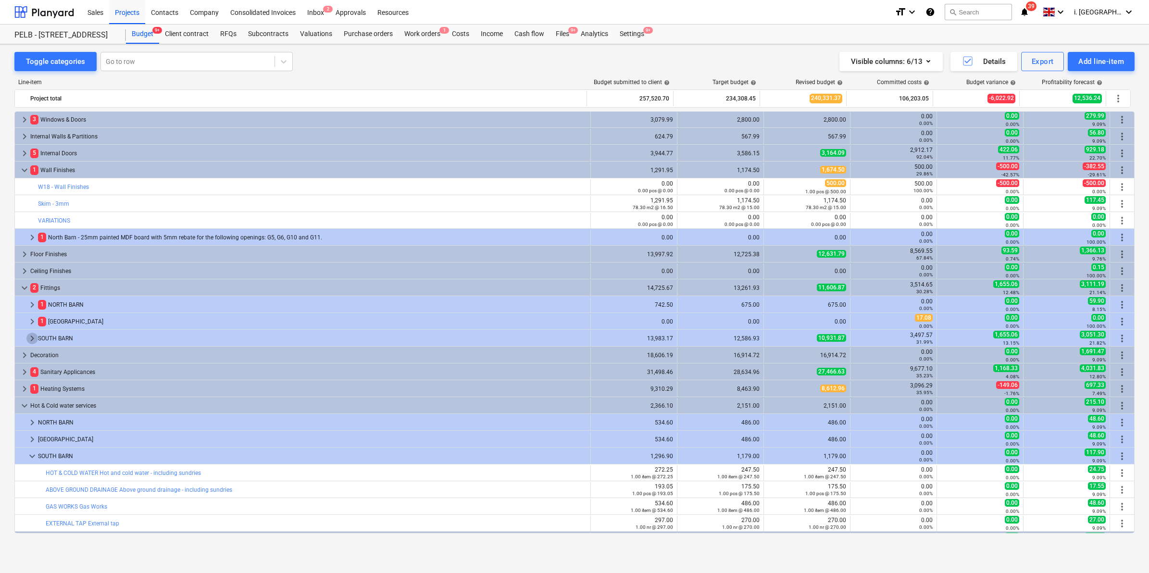
click at [31, 344] on span "keyboard_arrow_right" at bounding box center [32, 339] width 12 height 12
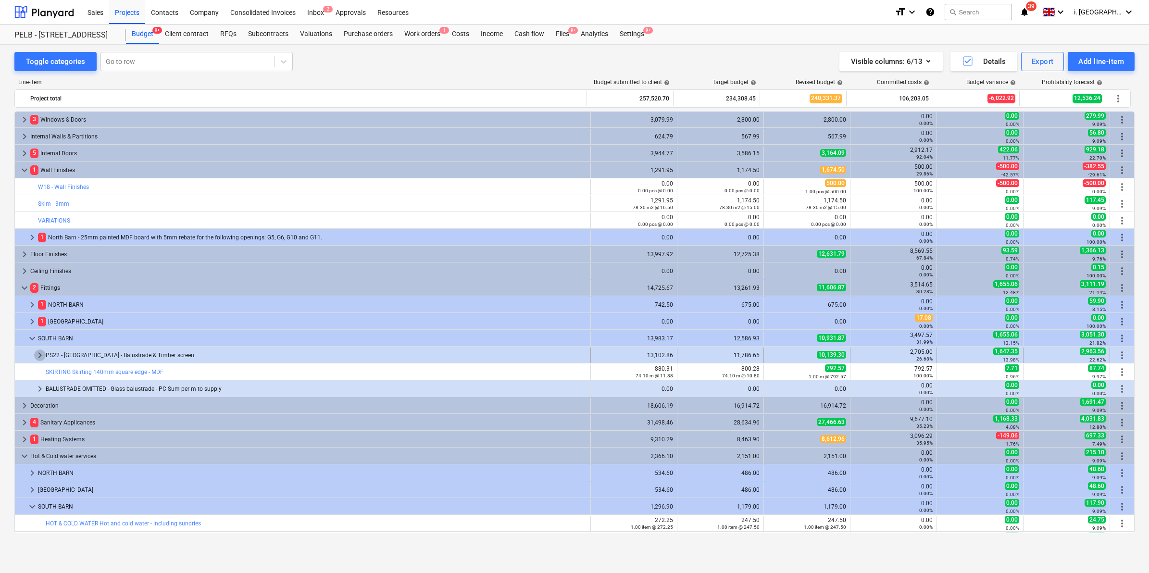
click at [37, 357] on span "keyboard_arrow_right" at bounding box center [40, 355] width 12 height 12
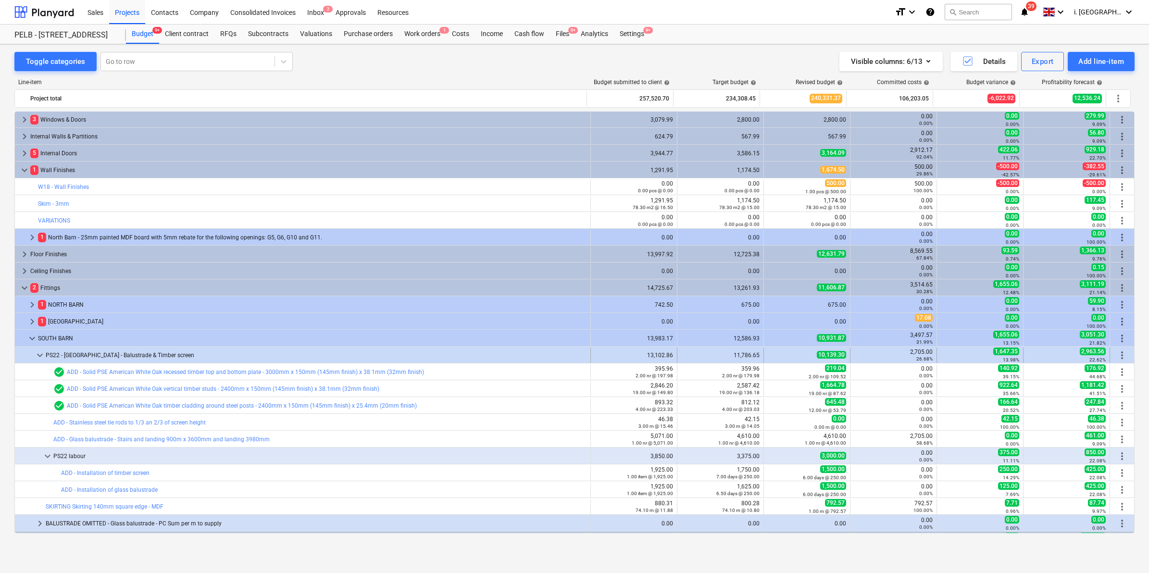
click at [39, 353] on span "keyboard_arrow_down" at bounding box center [40, 355] width 12 height 12
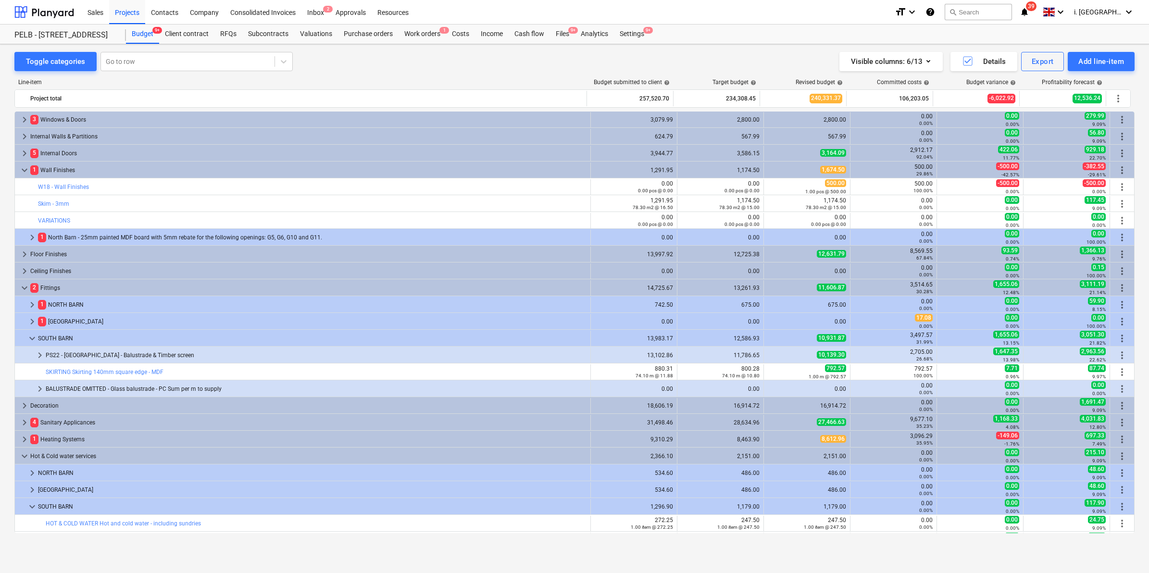
click at [39, 354] on span "keyboard_arrow_right" at bounding box center [40, 355] width 12 height 12
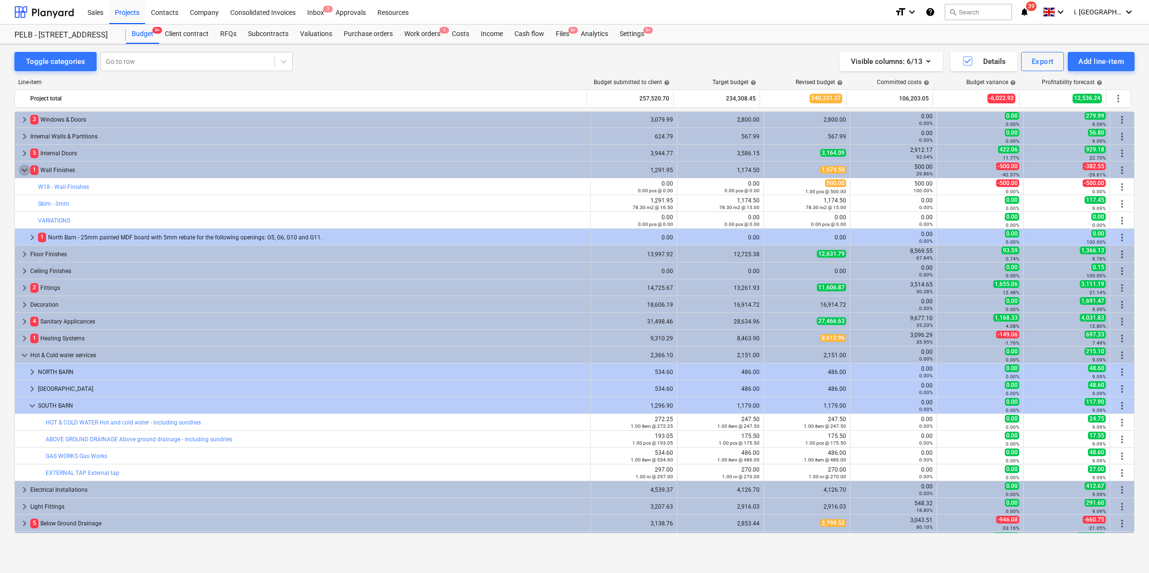
click at [24, 170] on span "keyboard_arrow_down" at bounding box center [25, 170] width 12 height 12
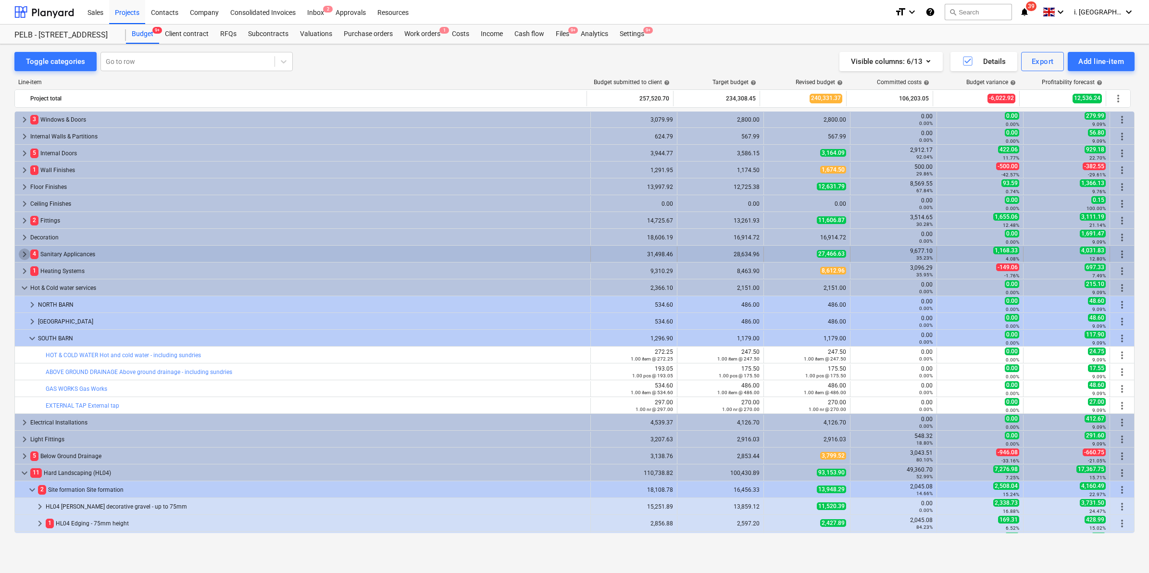
click at [23, 255] on span "keyboard_arrow_right" at bounding box center [25, 254] width 12 height 12
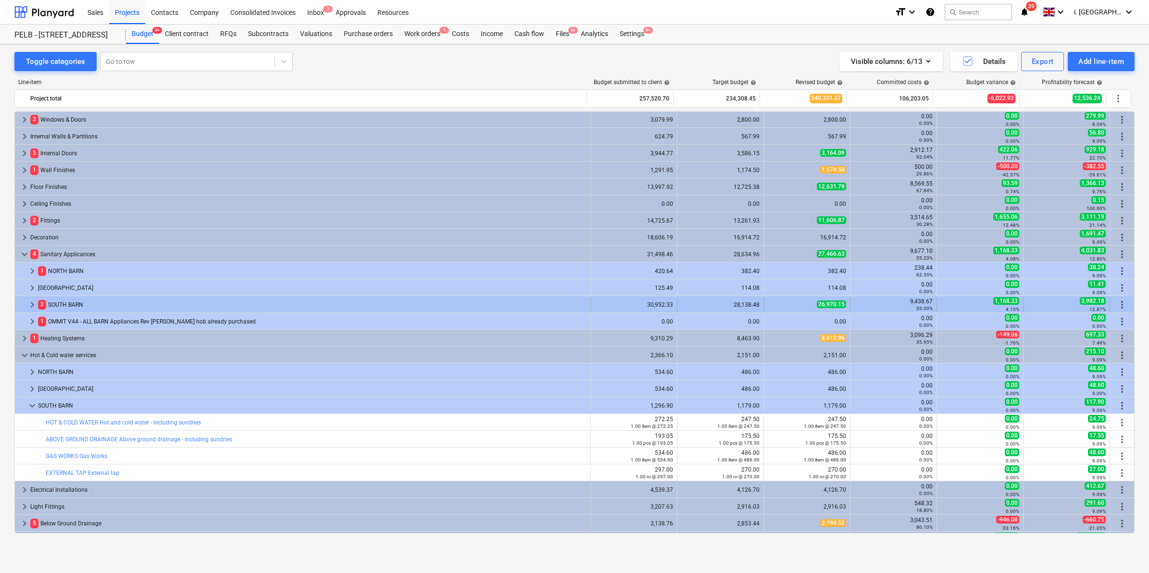
click at [28, 300] on span "keyboard_arrow_right" at bounding box center [32, 305] width 12 height 12
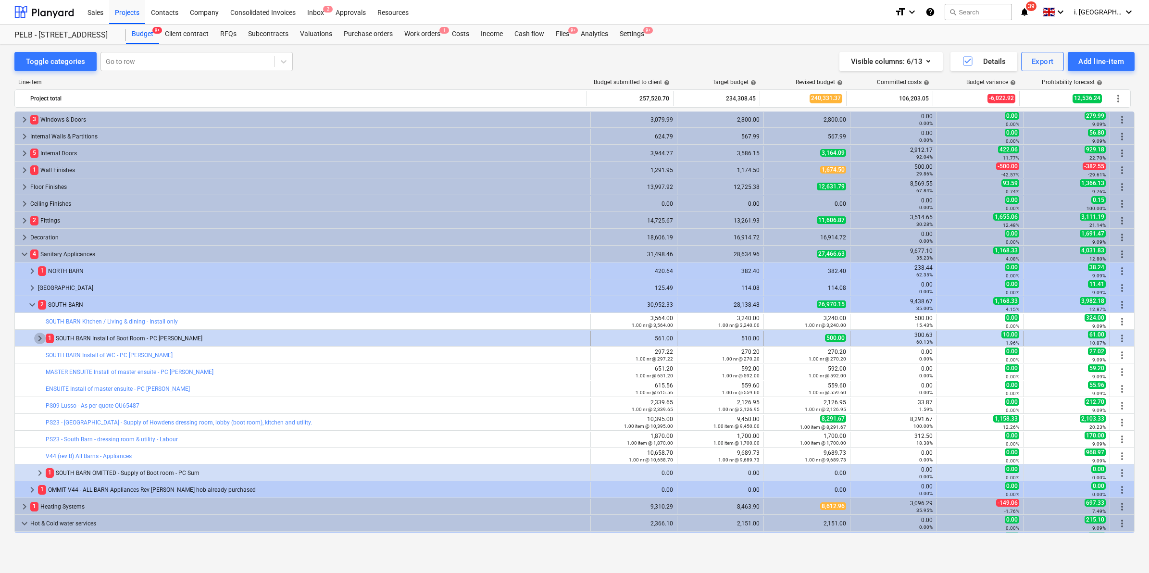
click at [39, 340] on span "keyboard_arrow_right" at bounding box center [40, 339] width 12 height 12
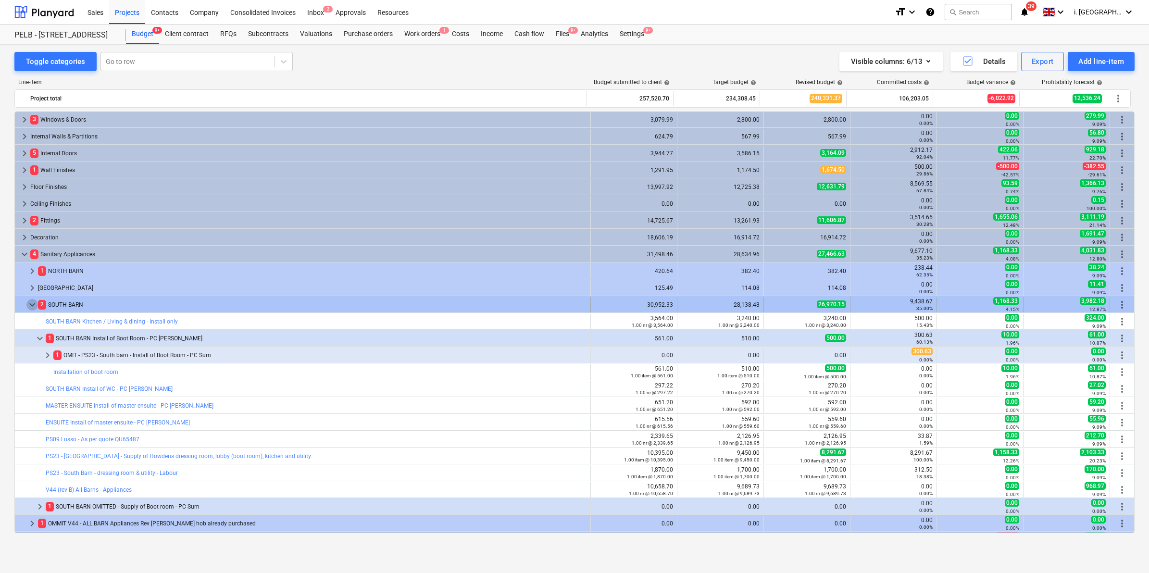
click at [29, 304] on span "keyboard_arrow_down" at bounding box center [32, 305] width 12 height 12
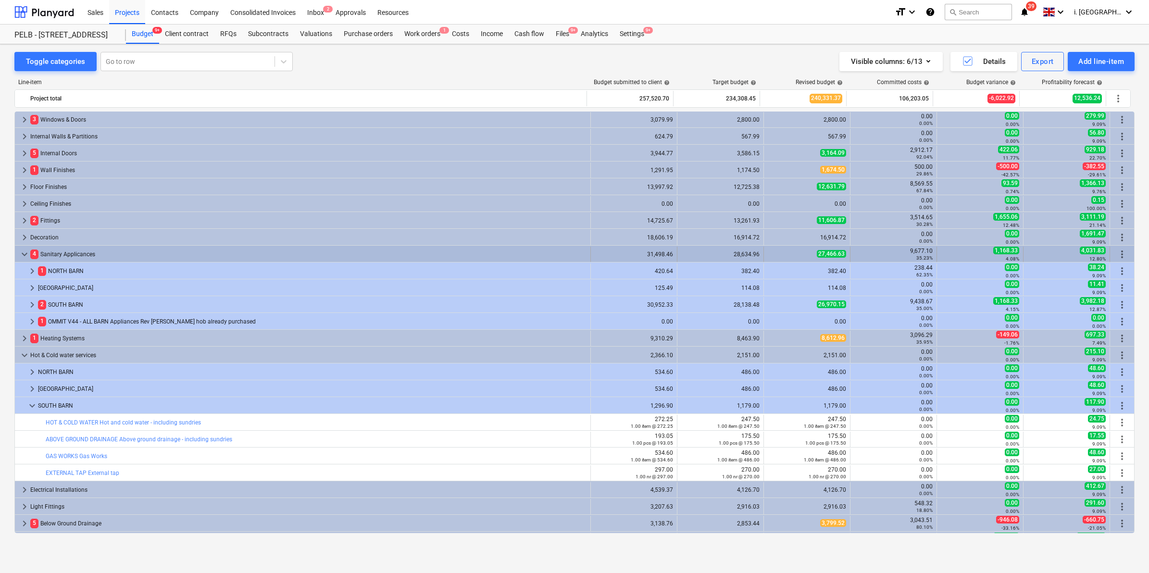
click at [24, 252] on span "keyboard_arrow_down" at bounding box center [25, 254] width 12 height 12
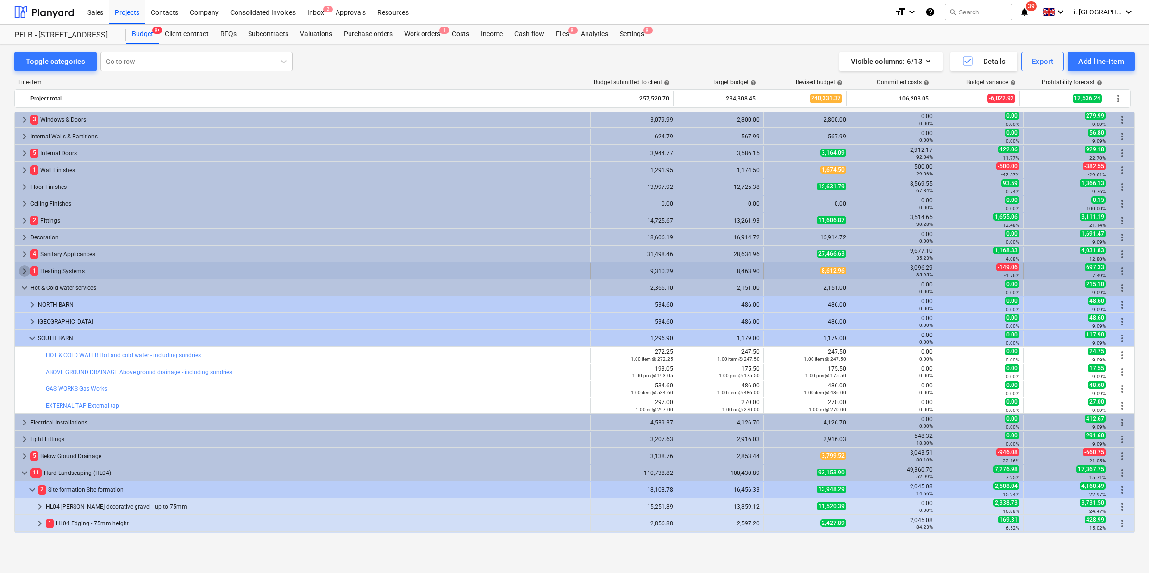
click at [22, 274] on span "keyboard_arrow_right" at bounding box center [25, 271] width 12 height 12
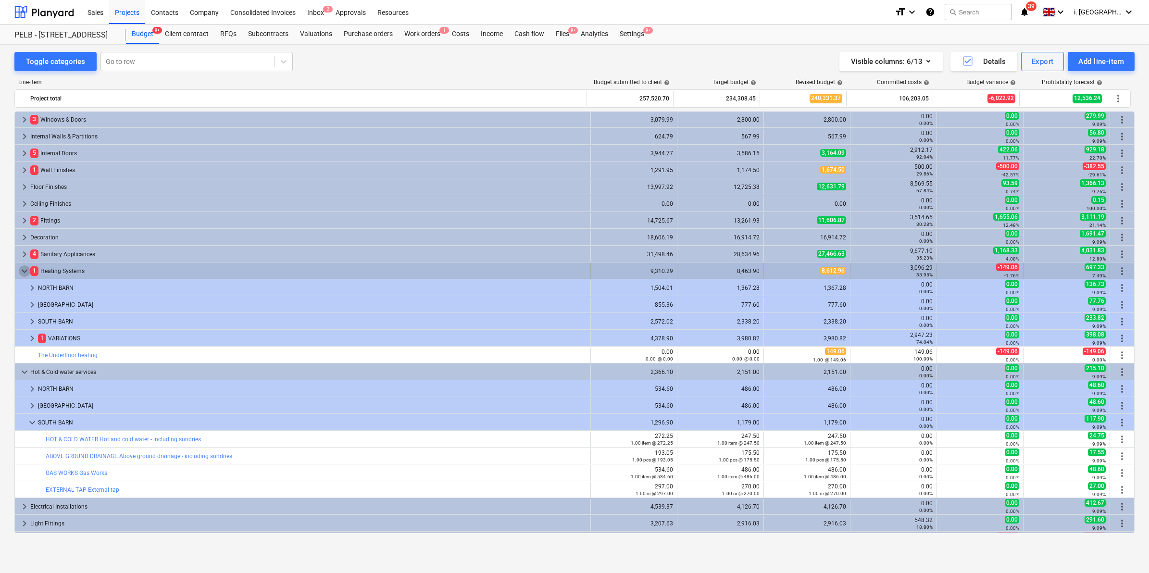
click at [23, 272] on span "keyboard_arrow_down" at bounding box center [25, 271] width 12 height 12
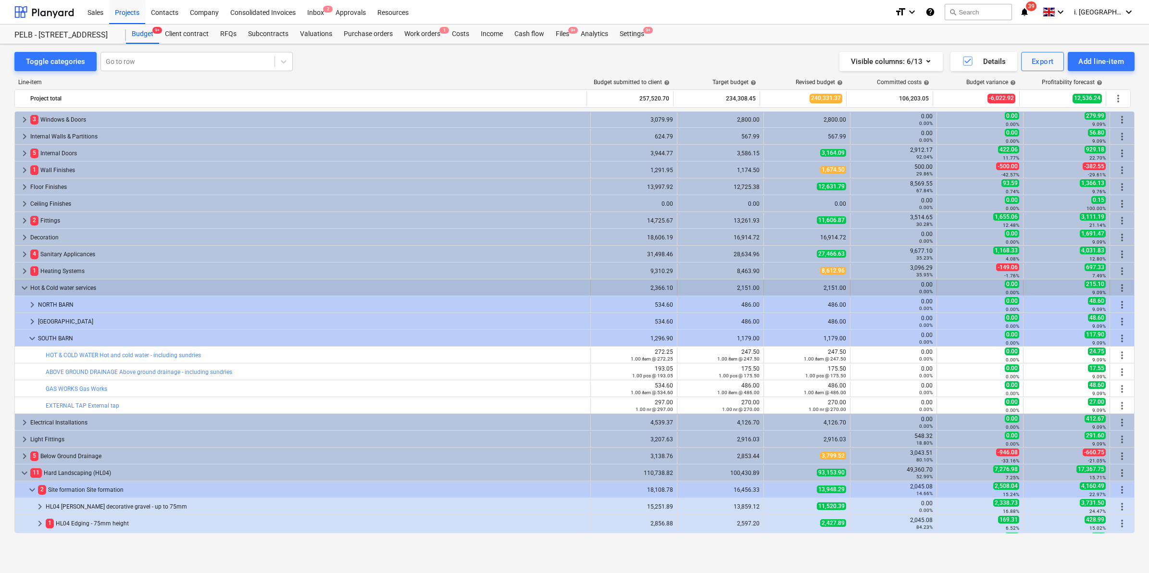
click at [22, 288] on span "keyboard_arrow_down" at bounding box center [25, 288] width 12 height 12
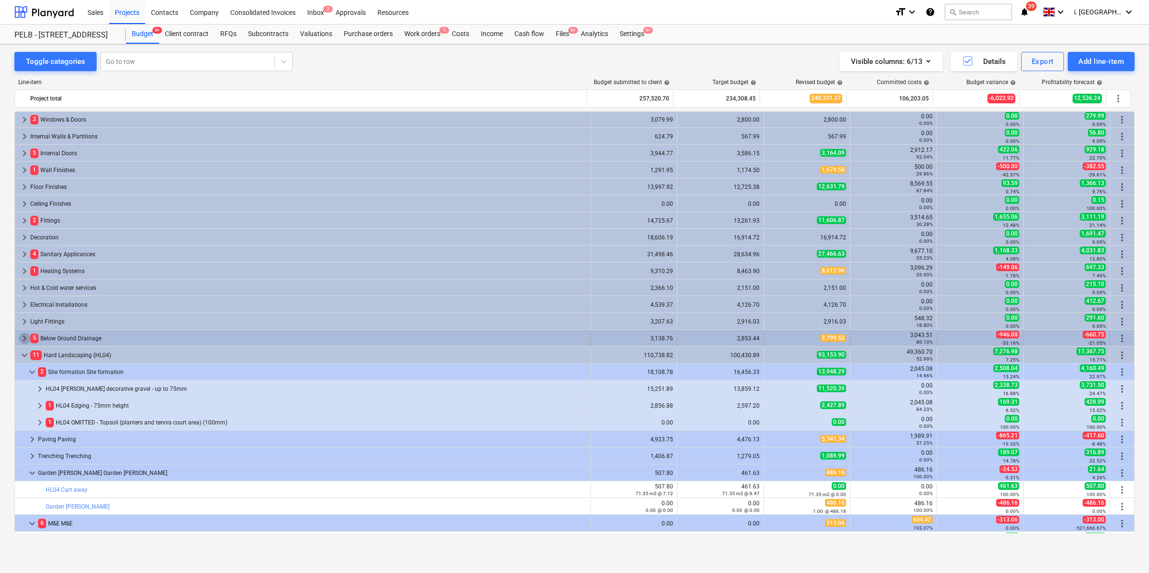
click at [27, 339] on span "keyboard_arrow_right" at bounding box center [25, 339] width 12 height 12
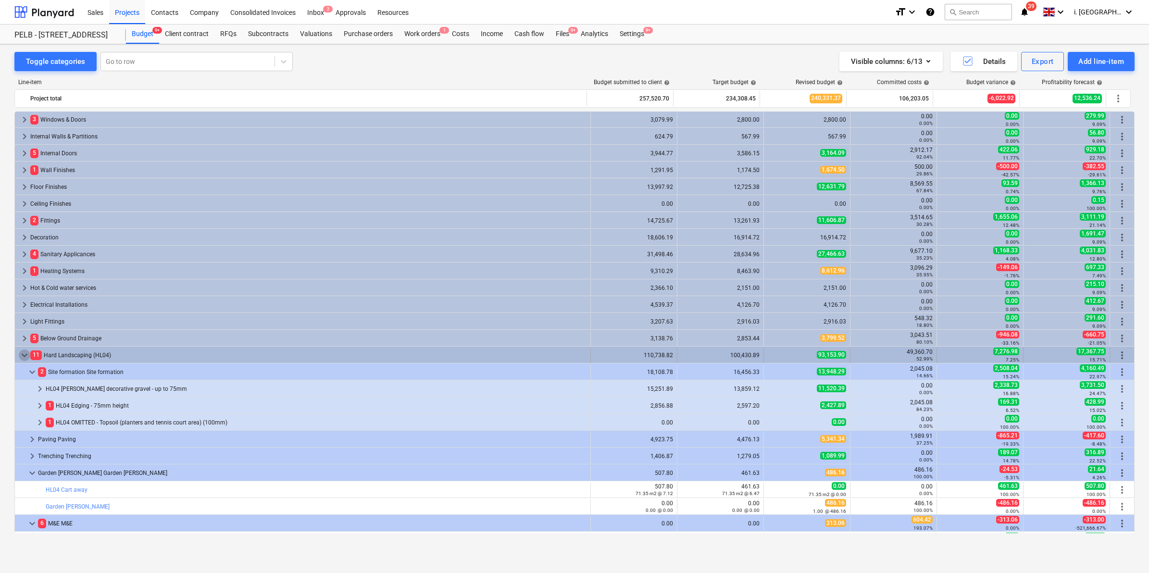
click at [27, 357] on span "keyboard_arrow_down" at bounding box center [25, 355] width 12 height 12
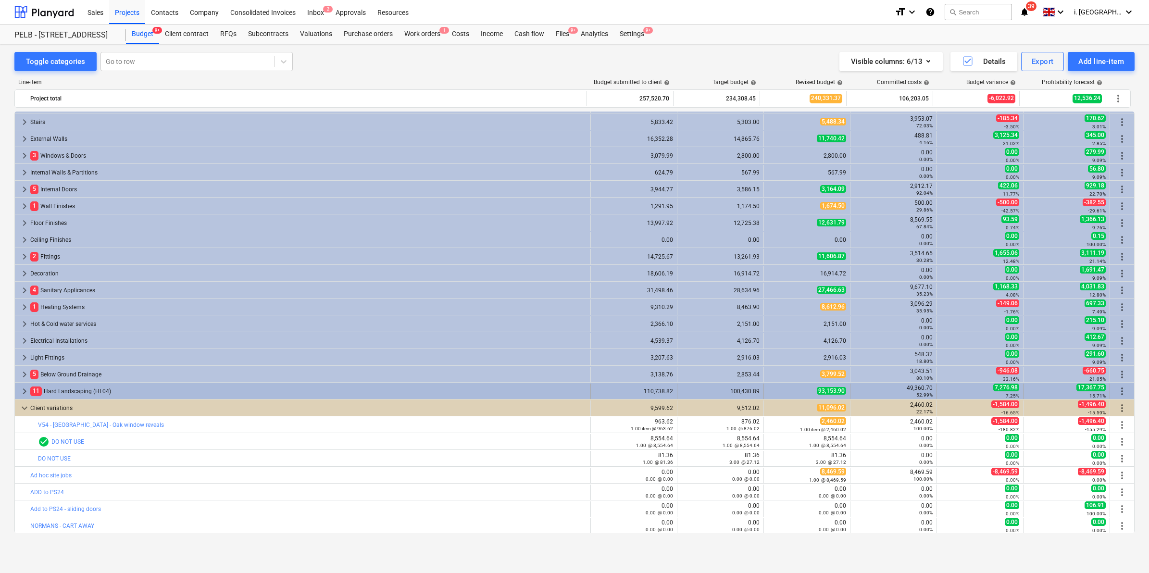
click at [25, 395] on span "keyboard_arrow_right" at bounding box center [25, 391] width 12 height 12
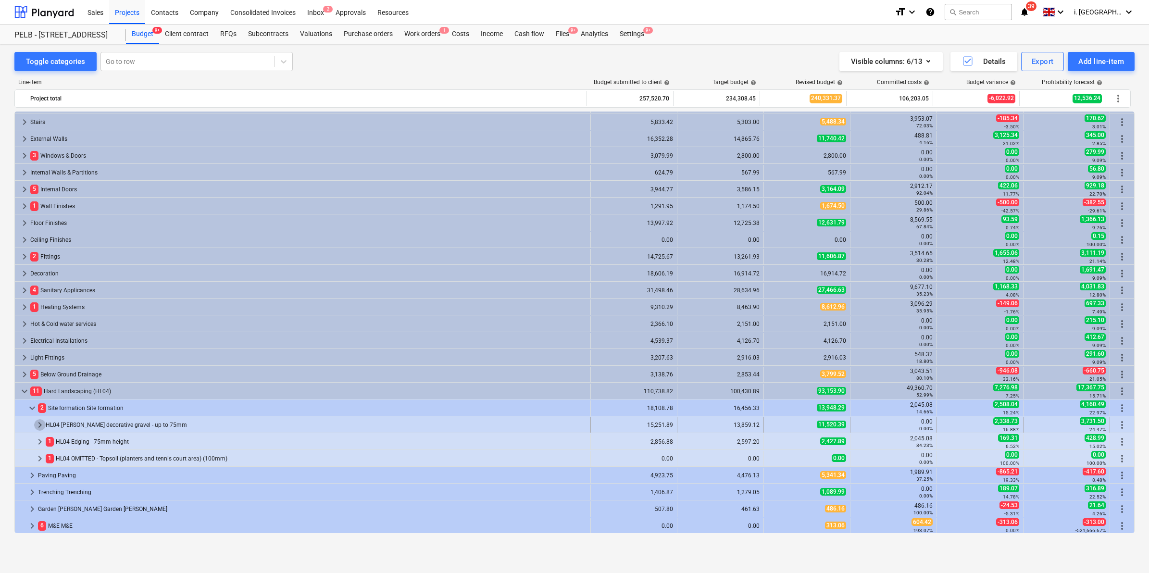
click at [39, 425] on span "keyboard_arrow_right" at bounding box center [40, 425] width 12 height 12
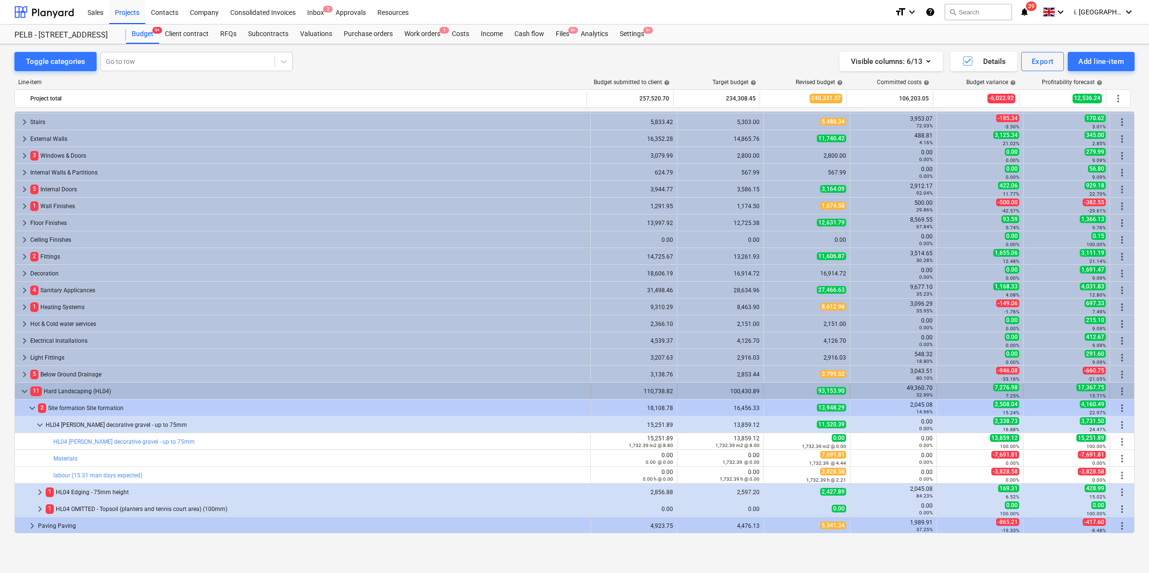
click at [17, 392] on div "keyboard_arrow_down 11 Hard Landscaping (HL04)" at bounding box center [303, 391] width 576 height 15
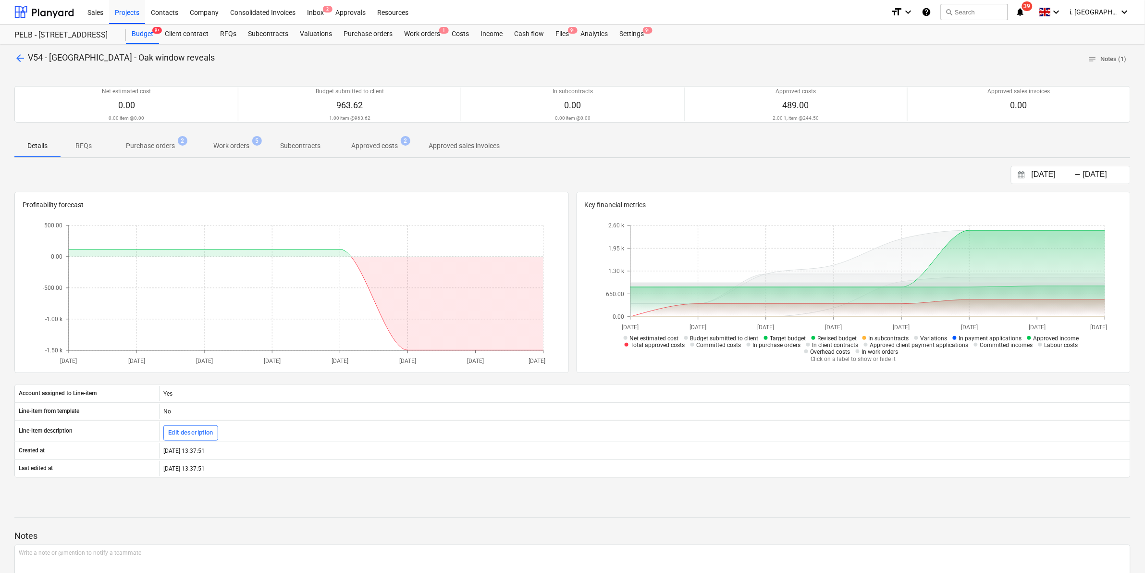
click at [160, 149] on p "Purchase orders" at bounding box center [150, 146] width 49 height 10
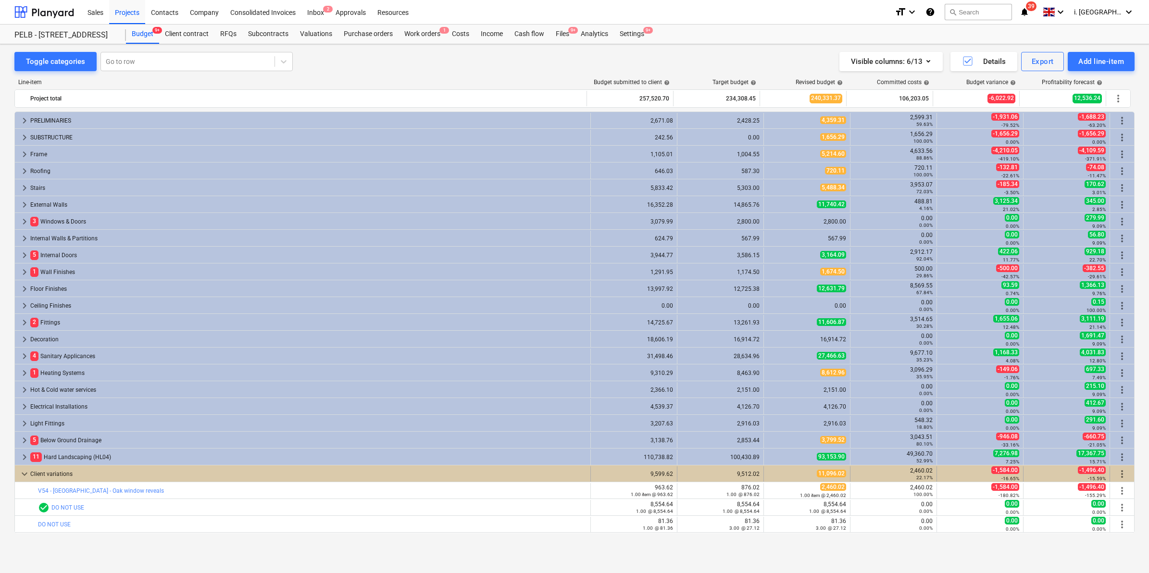
scroll to position [66, 0]
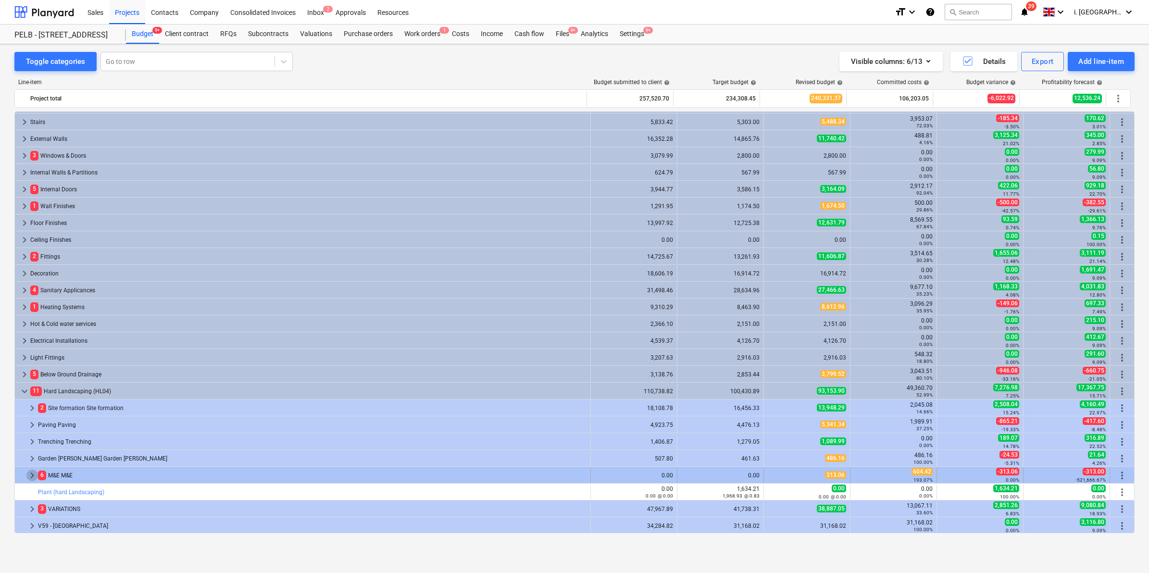
click at [27, 473] on span "keyboard_arrow_right" at bounding box center [32, 476] width 12 height 12
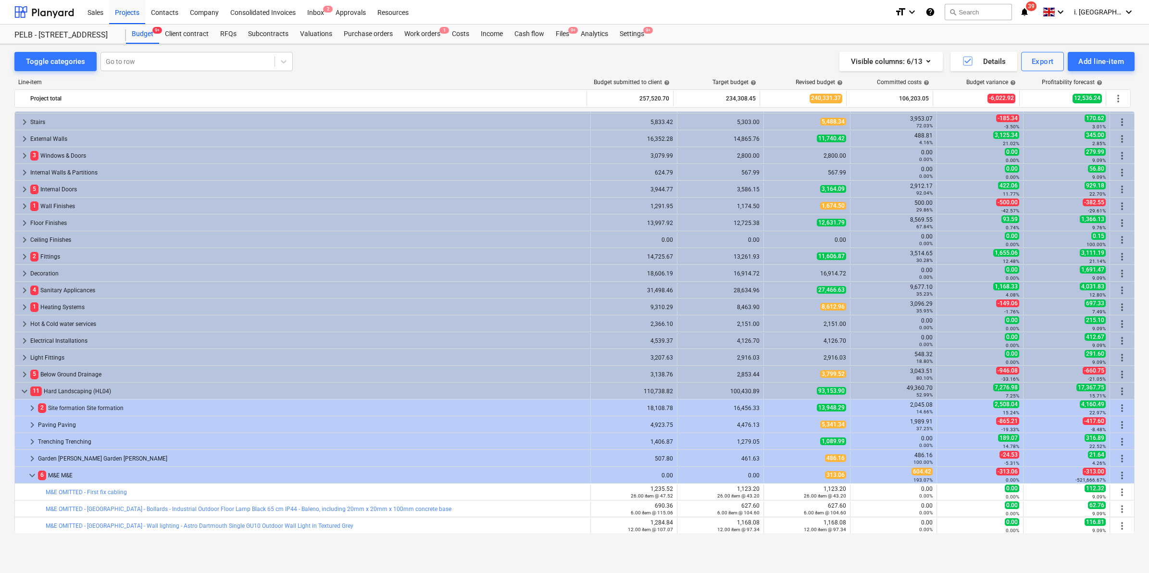
drag, startPoint x: 1134, startPoint y: 286, endPoint x: 1135, endPoint y: 305, distance: 18.8
click at [1135, 305] on div "Toggle categories Go to row Visible columns : 6/13 Details Export Add line-item…" at bounding box center [574, 298] width 1149 height 508
drag, startPoint x: 1139, startPoint y: 315, endPoint x: 1140, endPoint y: 323, distance: 7.8
click at [1140, 321] on div "Toggle categories Go to row Visible columns : 6/13 Details Export Add line-item…" at bounding box center [574, 298] width 1149 height 508
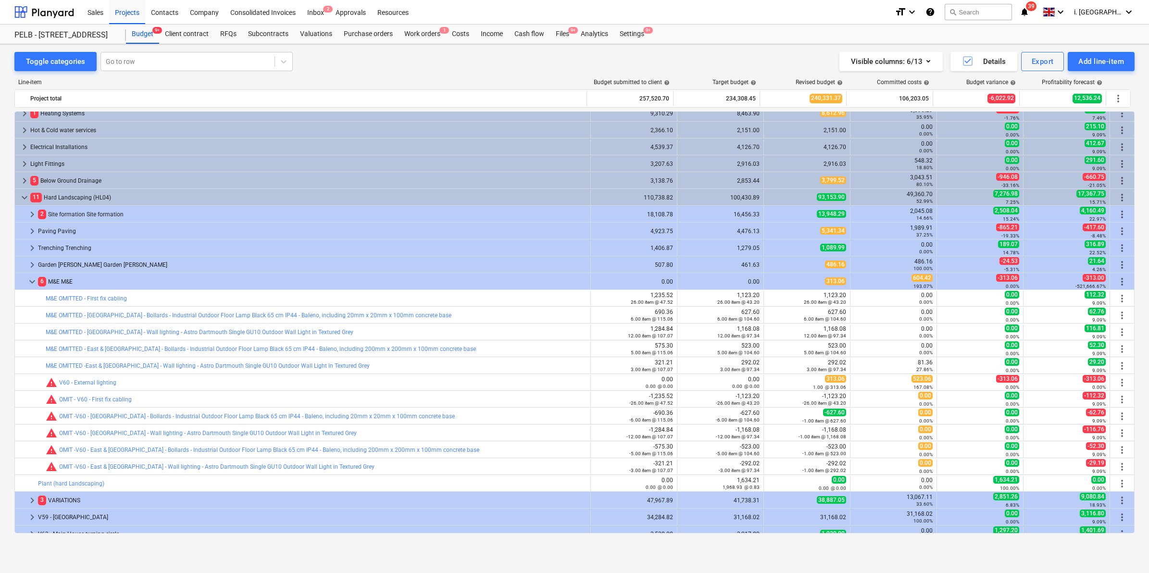
scroll to position [260, 0]
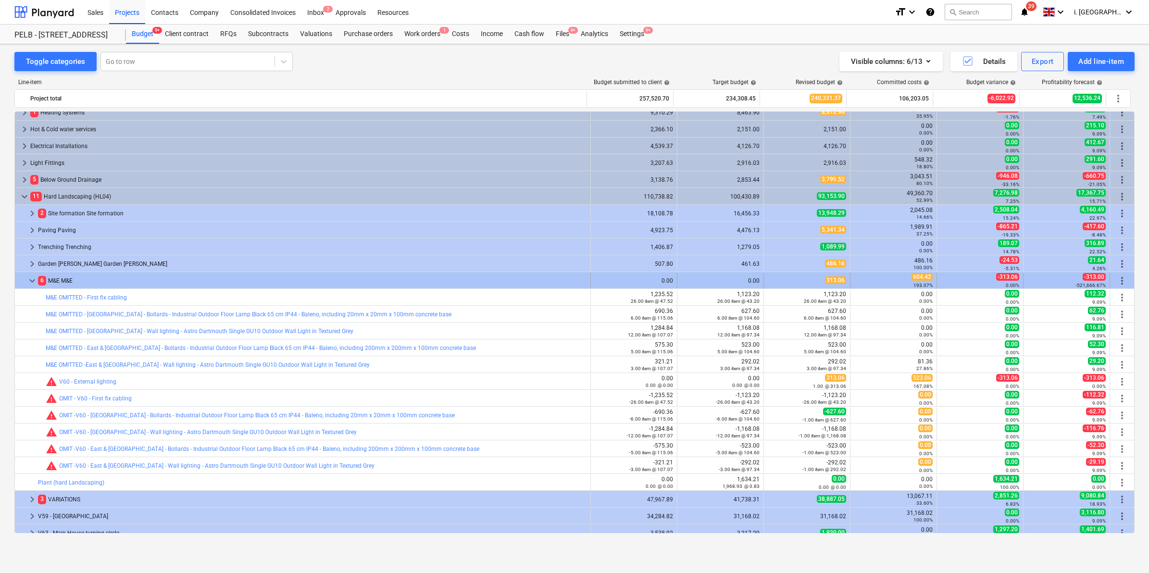
click at [1123, 279] on span "more_vert" at bounding box center [1122, 281] width 12 height 12
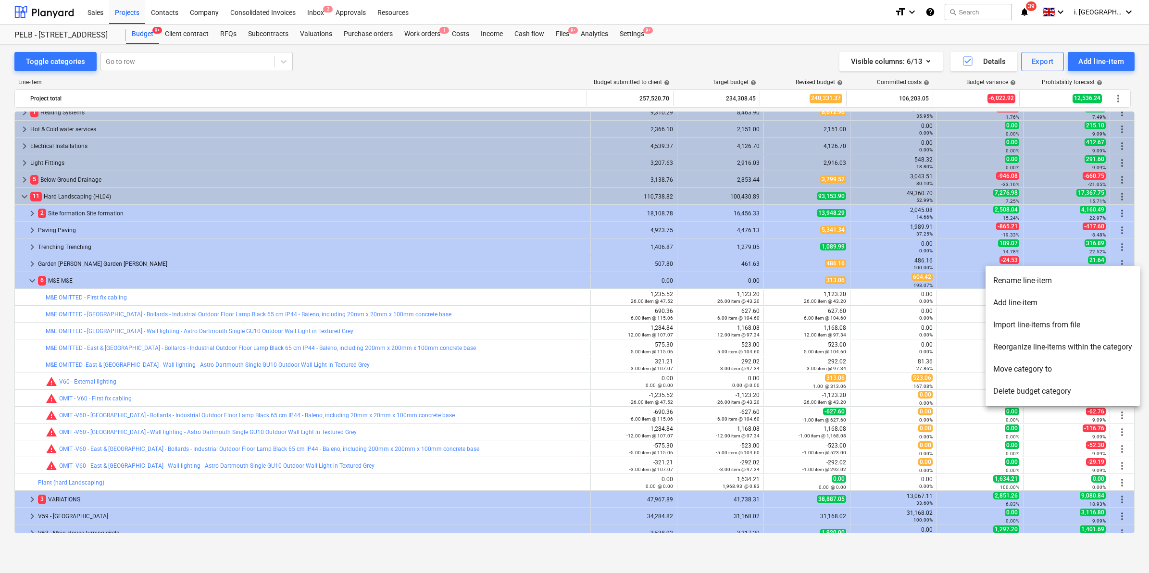
click at [1078, 347] on li "Reorganize line-items within the category" at bounding box center [1062, 347] width 154 height 22
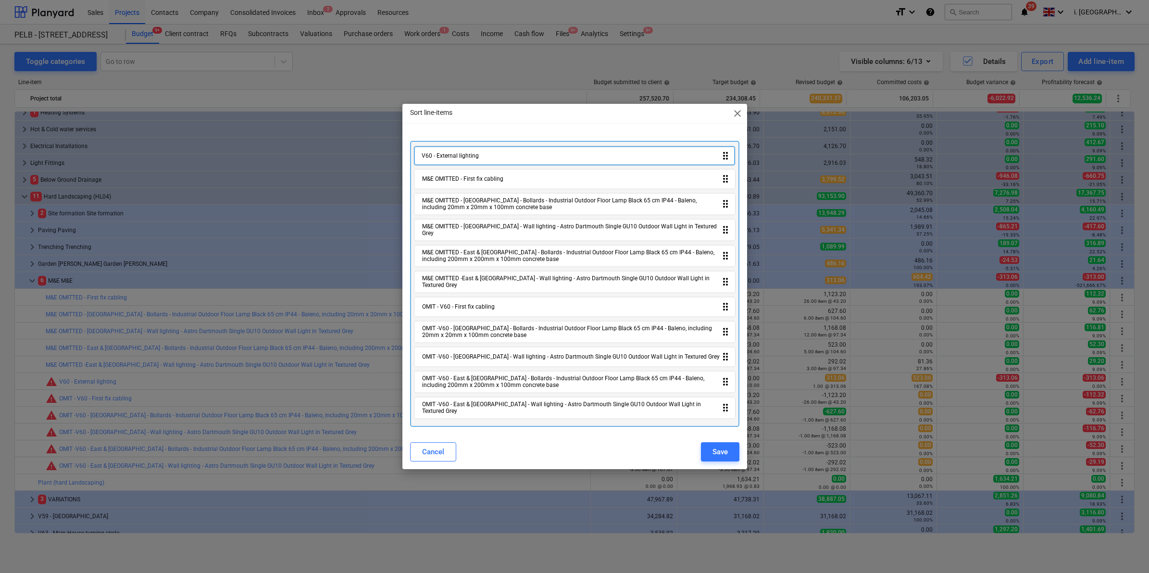
drag, startPoint x: 482, startPoint y: 282, endPoint x: 482, endPoint y: 148, distance: 134.1
click at [482, 148] on div "M&E OMITTED - First fix cabling drag_indicator M&E OMITTED - North Barn - Bolla…" at bounding box center [574, 283] width 329 height 285
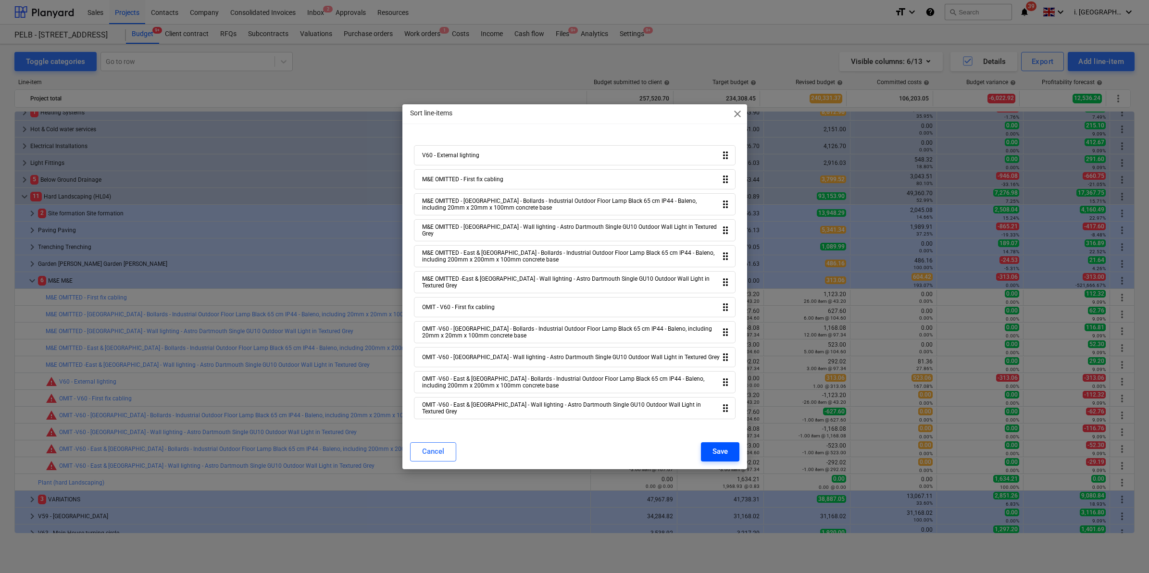
click at [721, 447] on div "Save" at bounding box center [719, 451] width 15 height 12
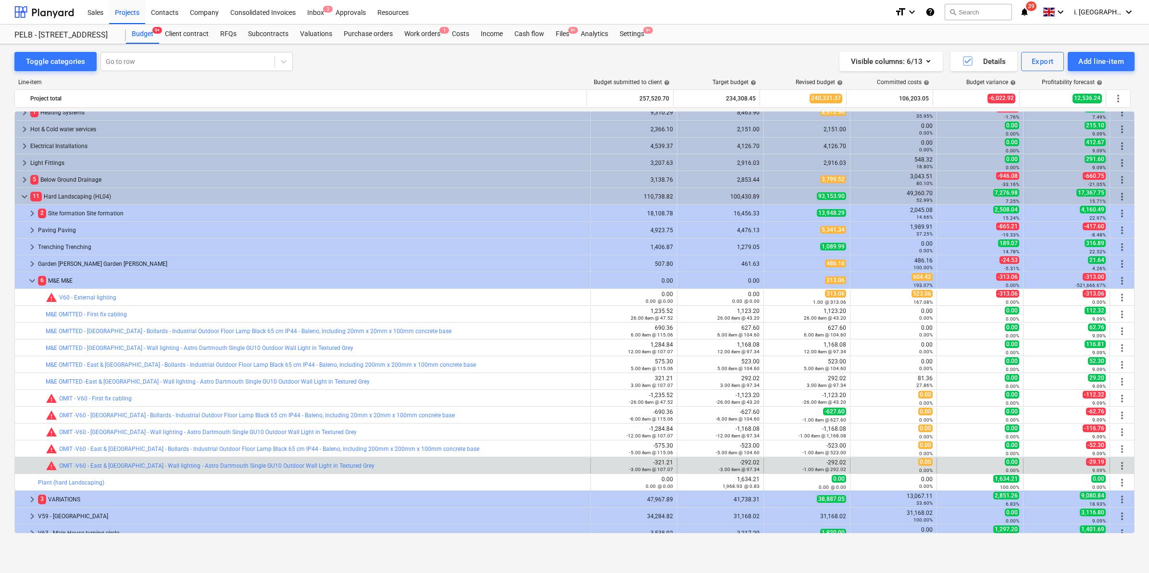
click at [1118, 465] on span "more_vert" at bounding box center [1122, 466] width 12 height 12
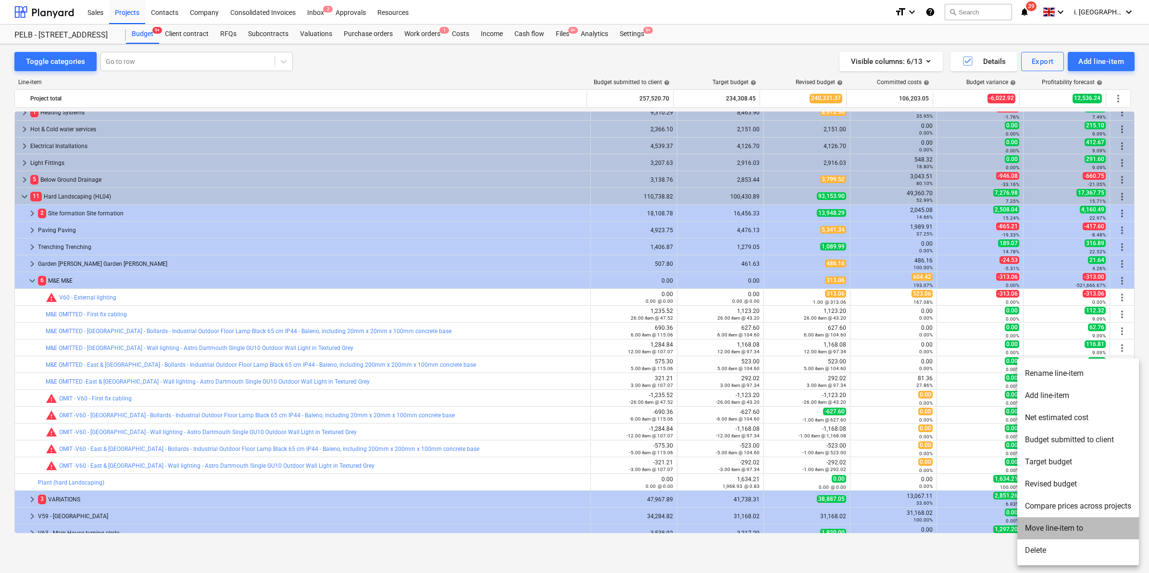
click at [1072, 525] on li "Move line-item to" at bounding box center [1078, 528] width 122 height 22
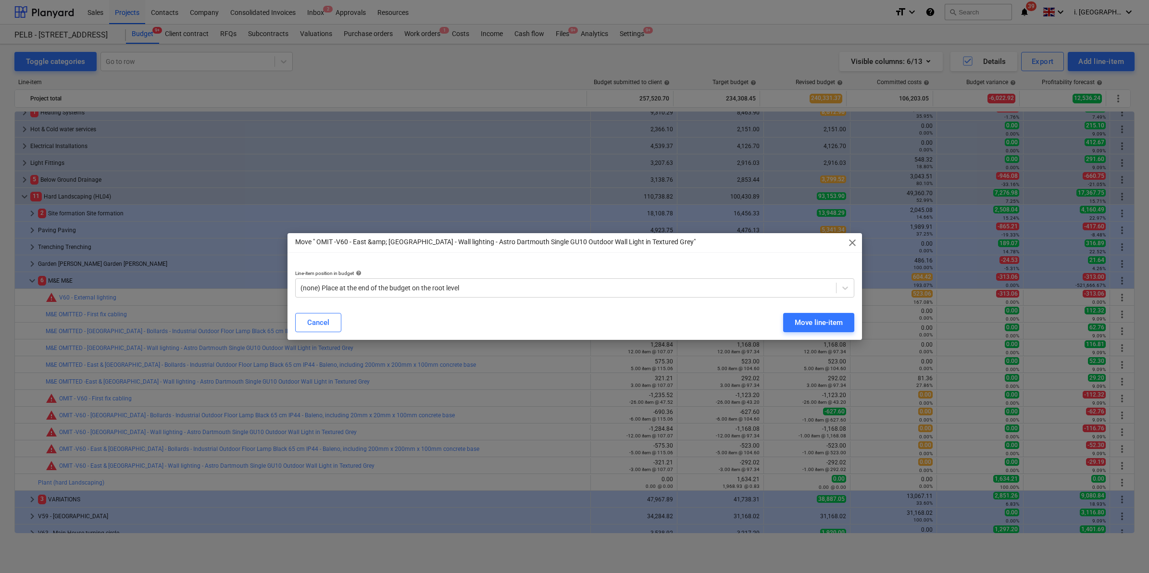
click at [611, 277] on p "Line-item position in budget help" at bounding box center [574, 274] width 559 height 8
click at [615, 281] on div "(none) Place at the end of the budget on the root level" at bounding box center [566, 287] width 540 height 13
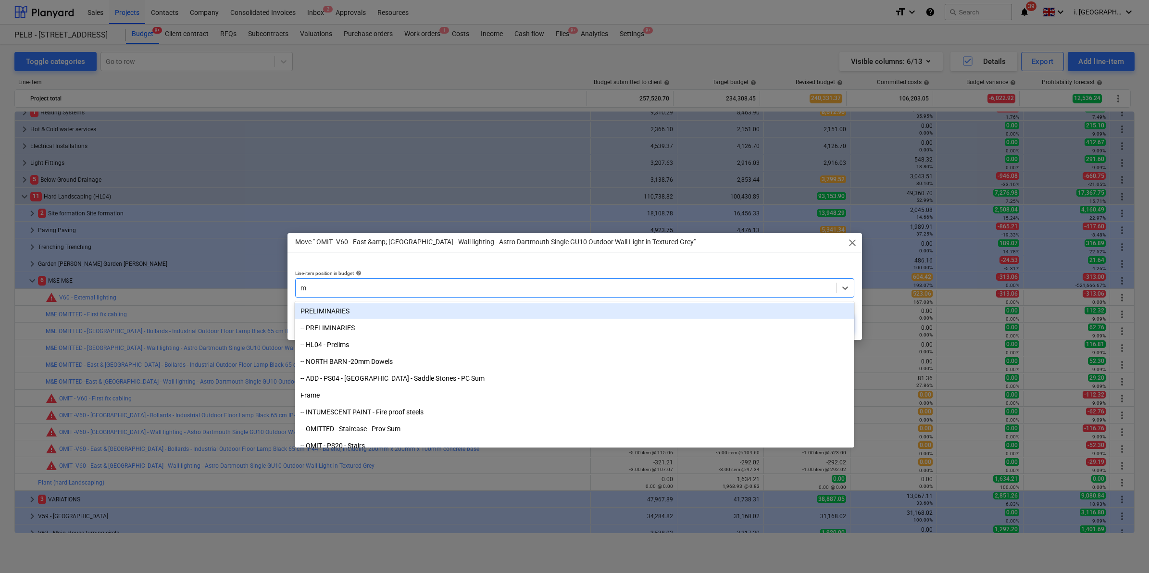
type input "m&"
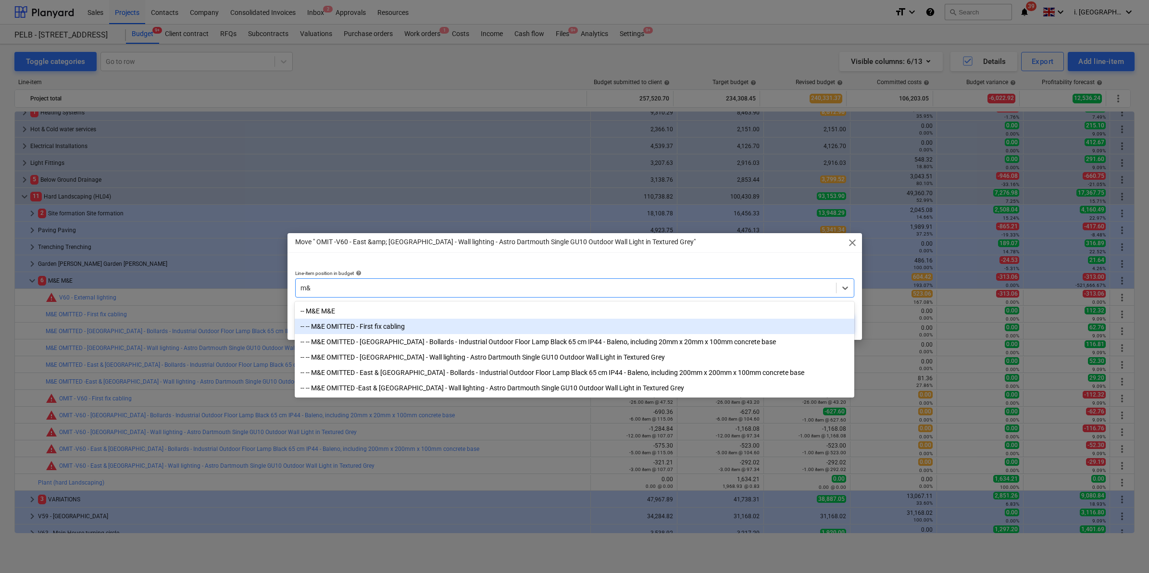
click at [461, 328] on div "-- -- M&E OMITTED - First fix cabling" at bounding box center [574, 326] width 559 height 15
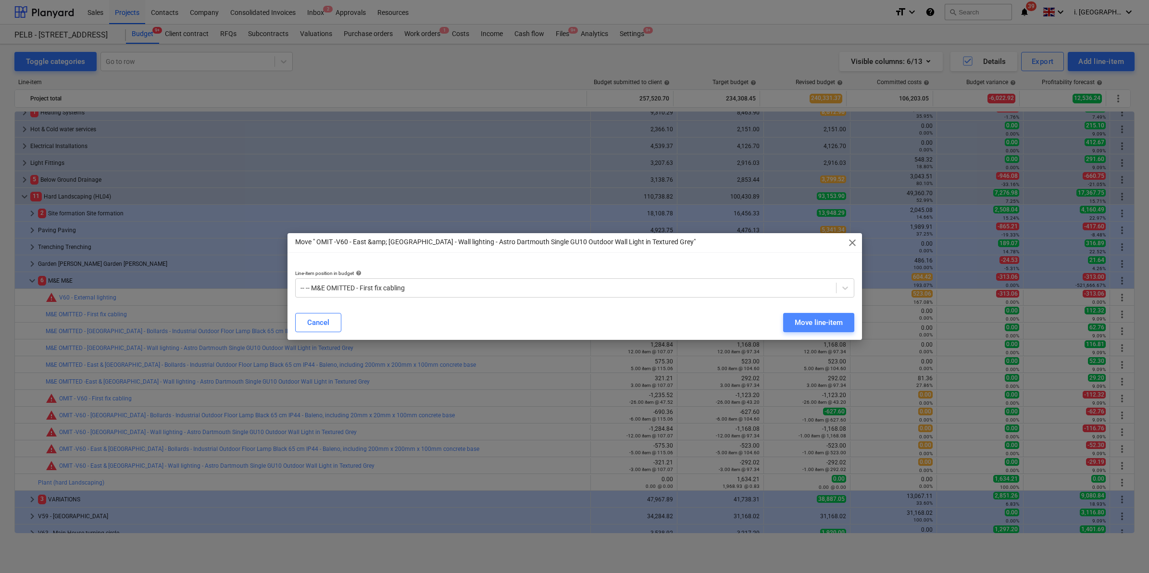
click at [817, 321] on div "Move line-item" at bounding box center [818, 322] width 48 height 12
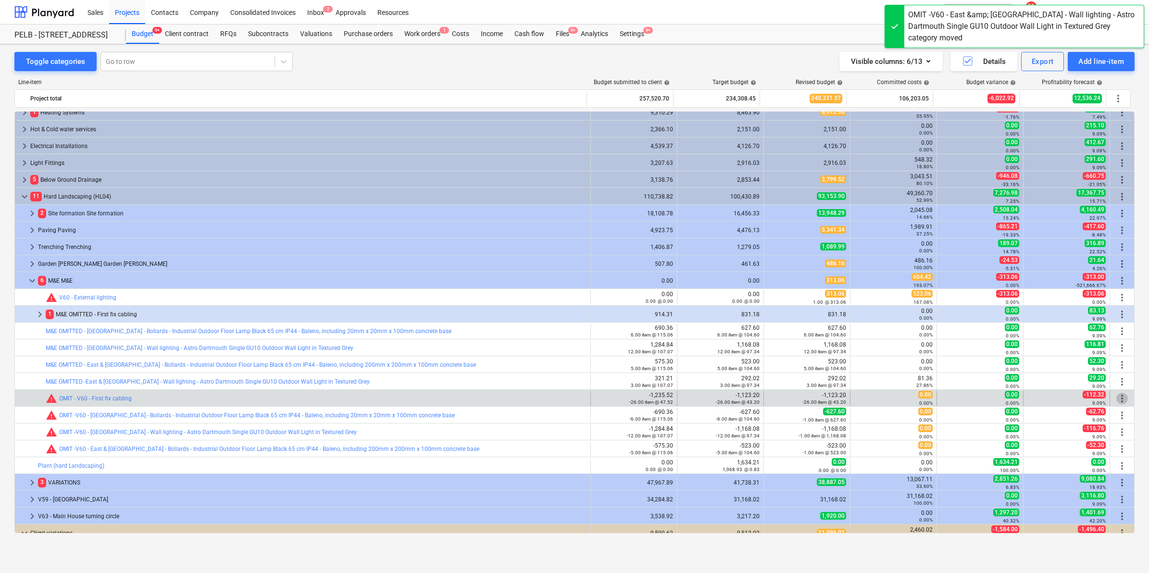
click at [1116, 397] on span "more_vert" at bounding box center [1122, 399] width 12 height 12
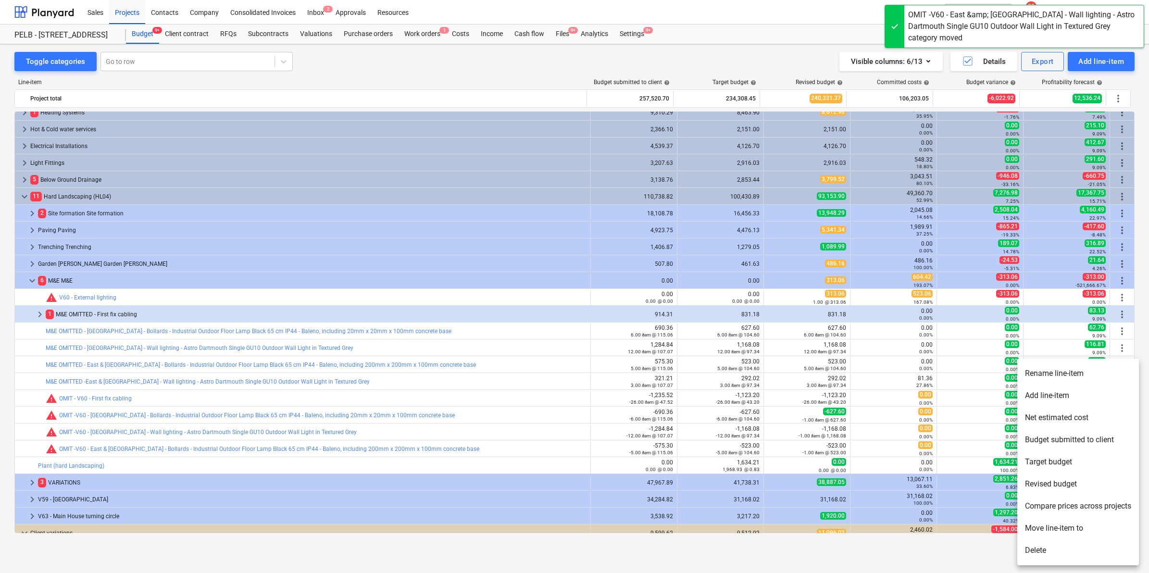
click at [1048, 525] on li "Move line-item to" at bounding box center [1078, 528] width 122 height 22
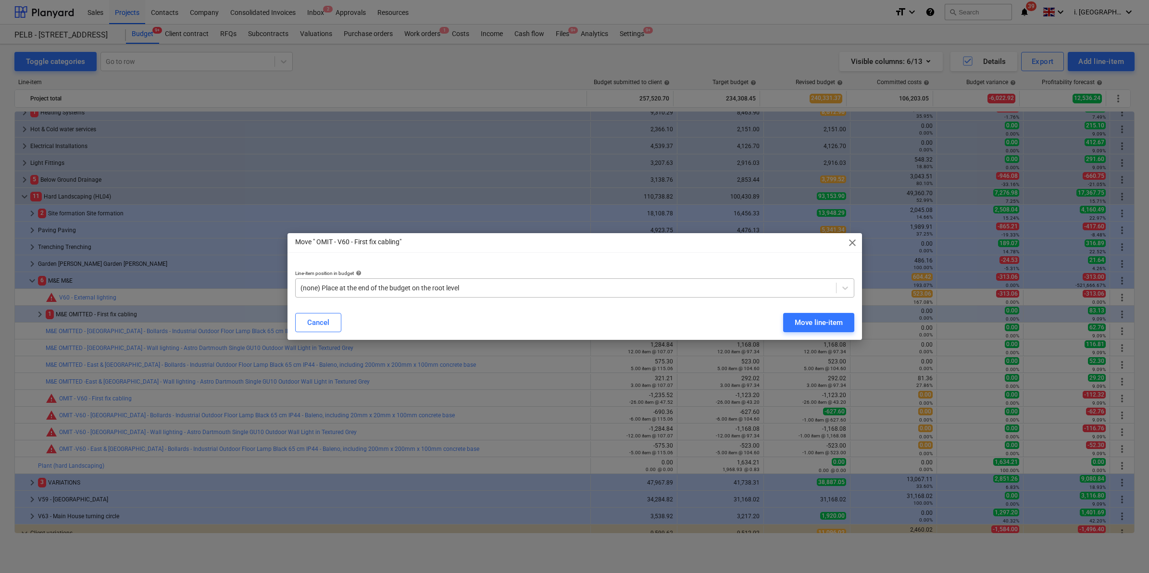
click at [599, 290] on div at bounding box center [565, 288] width 531 height 10
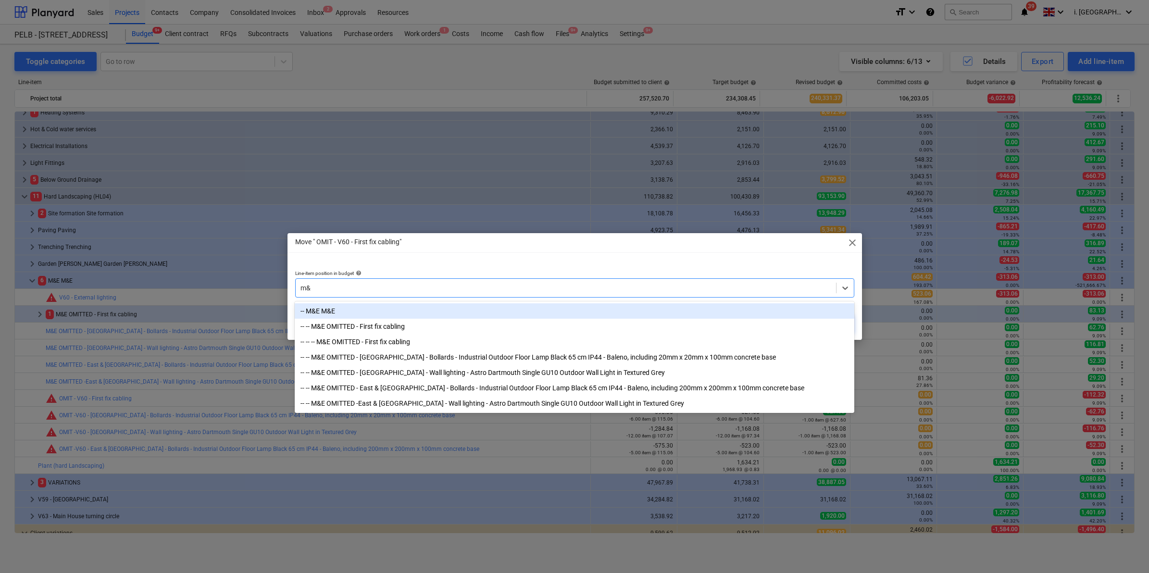
type input "m&e"
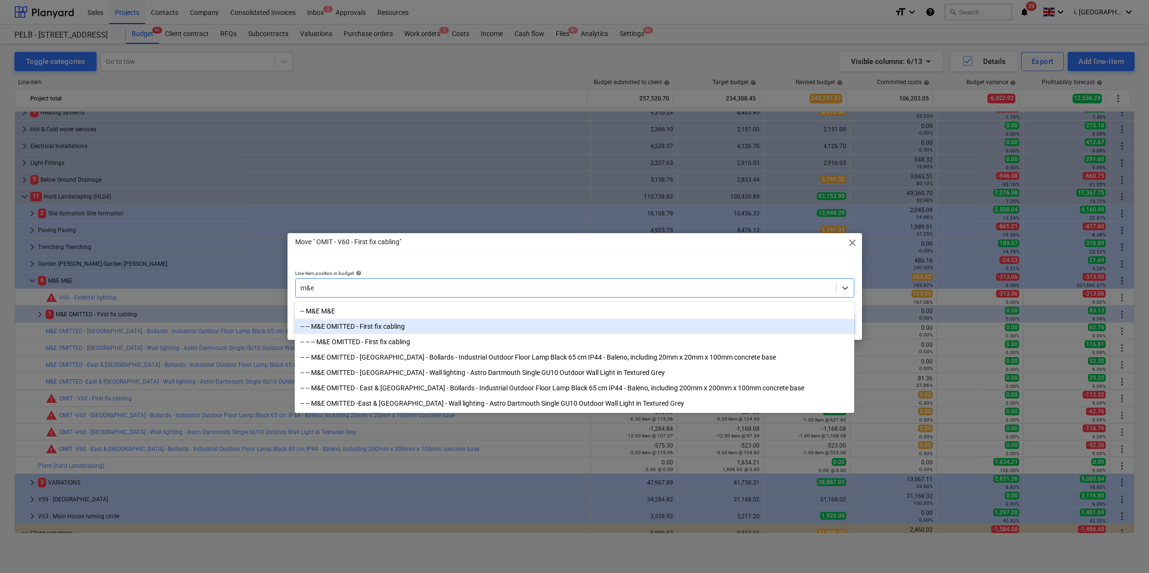
click at [406, 328] on div "-- -- M&E OMITTED - First fix cabling" at bounding box center [574, 326] width 559 height 15
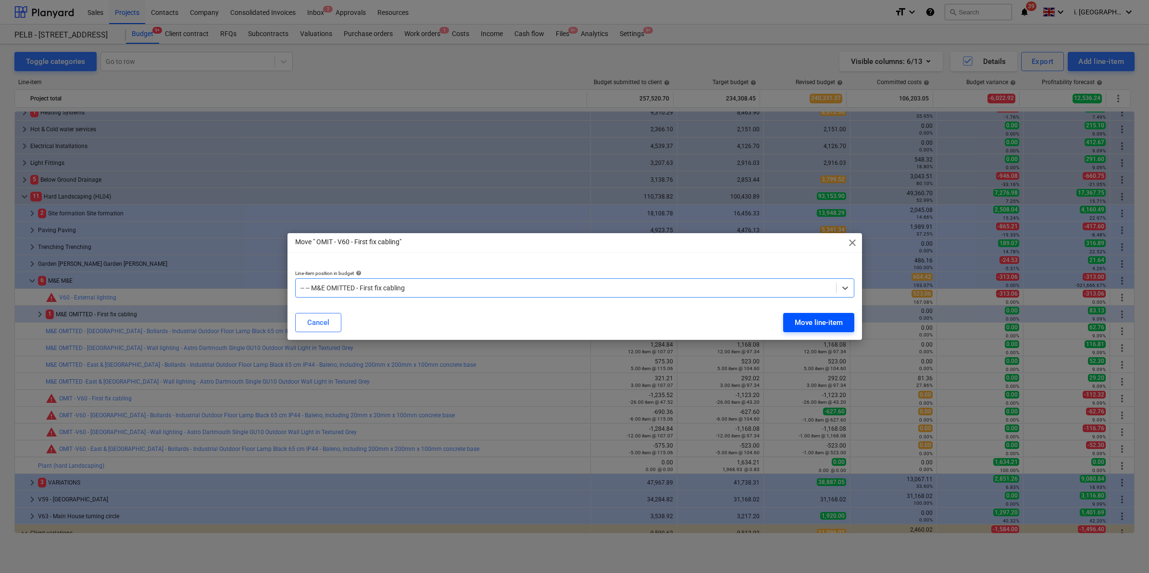
click at [788, 327] on button "Move line-item" at bounding box center [818, 322] width 71 height 19
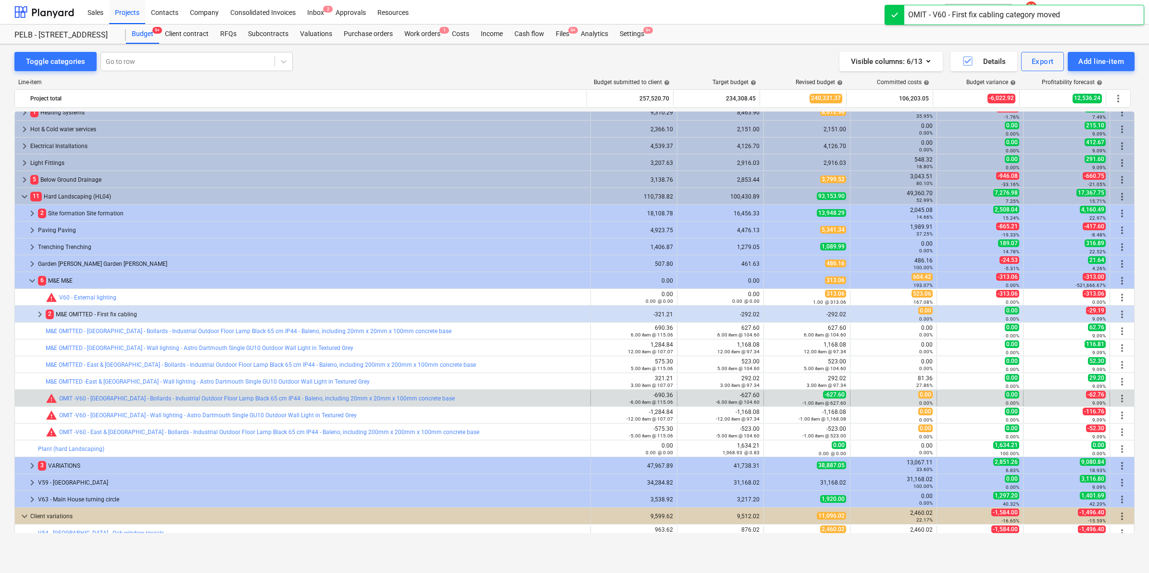
click at [1118, 395] on span "more_vert" at bounding box center [1122, 399] width 12 height 12
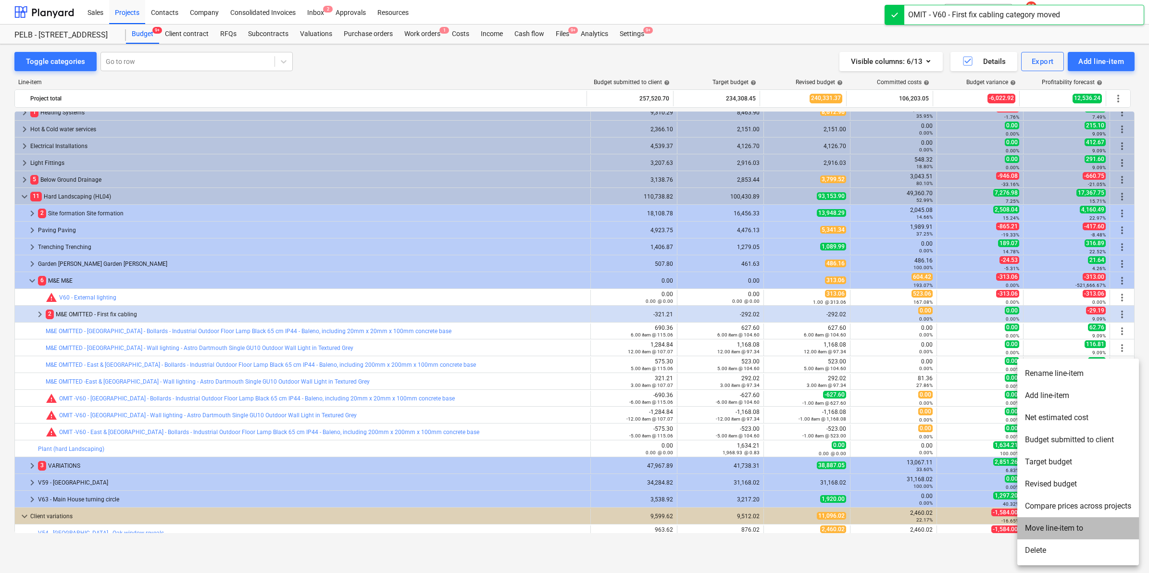
click at [1058, 531] on li "Move line-item to" at bounding box center [1078, 528] width 122 height 22
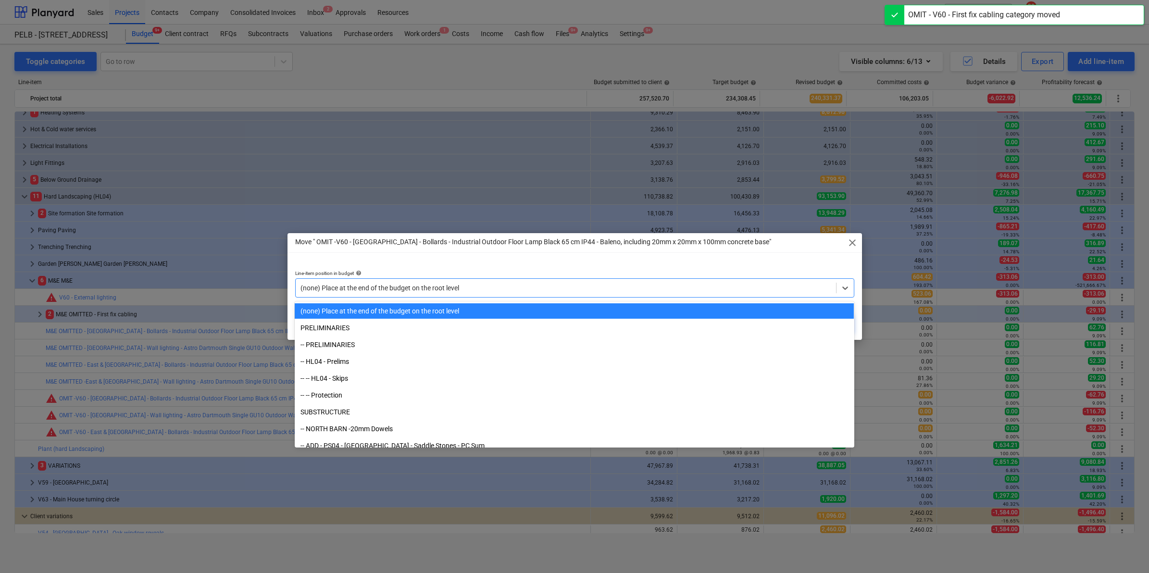
click at [493, 289] on div at bounding box center [565, 288] width 531 height 10
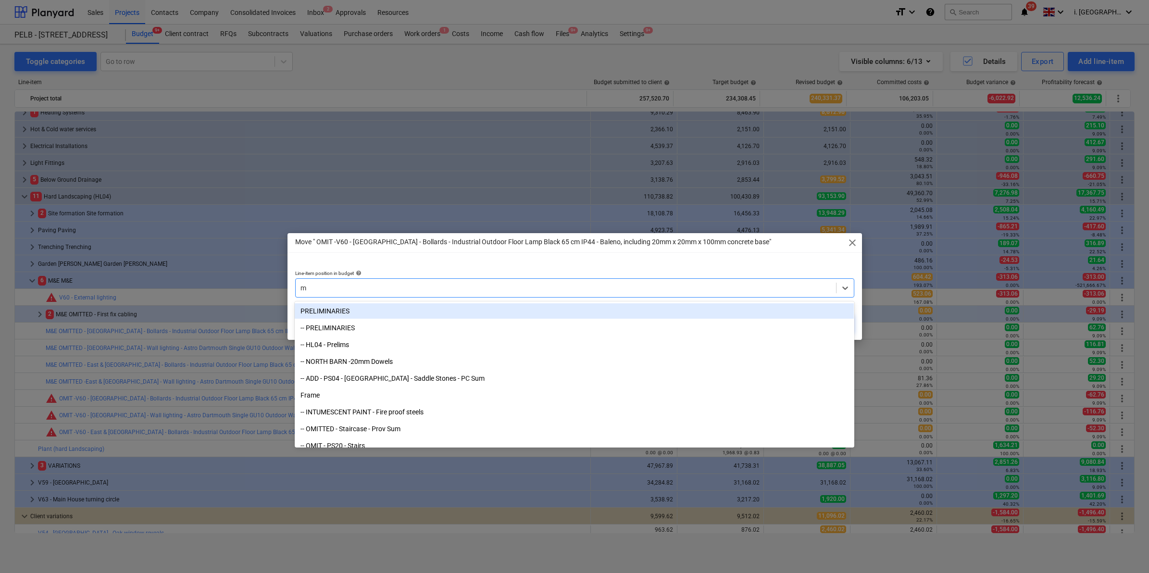
type input "m&"
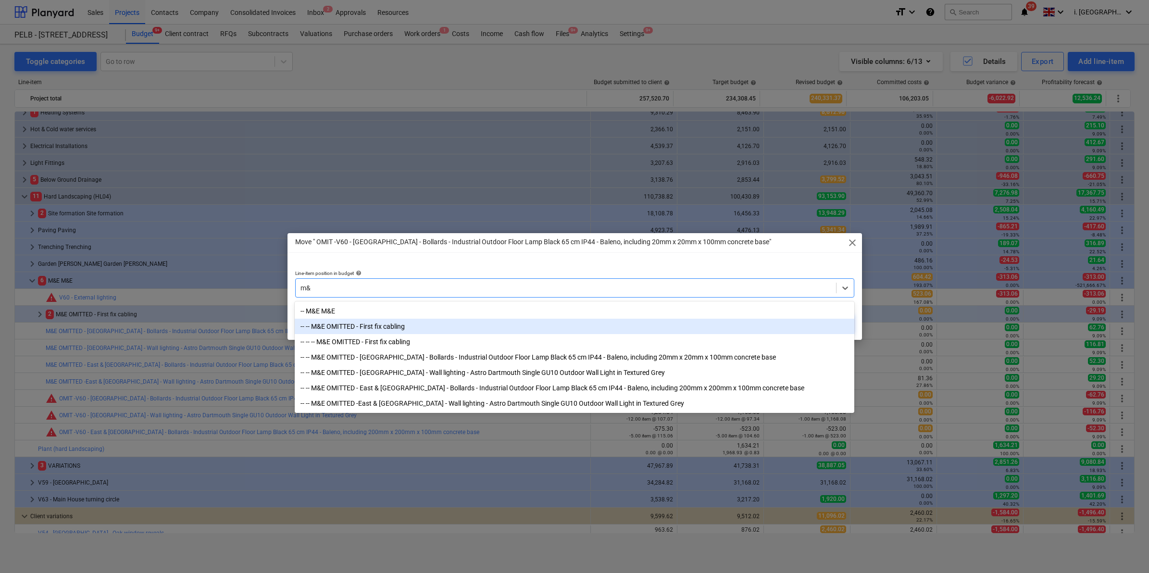
click at [470, 327] on div "-- -- M&E OMITTED - First fix cabling" at bounding box center [574, 326] width 559 height 15
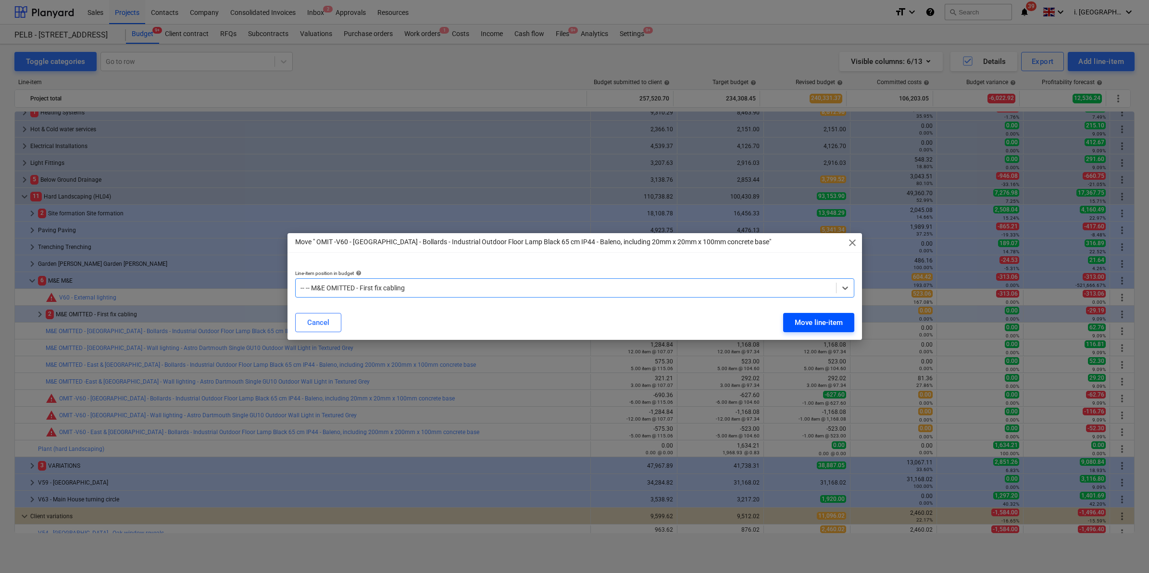
click at [803, 331] on button "Move line-item" at bounding box center [818, 322] width 71 height 19
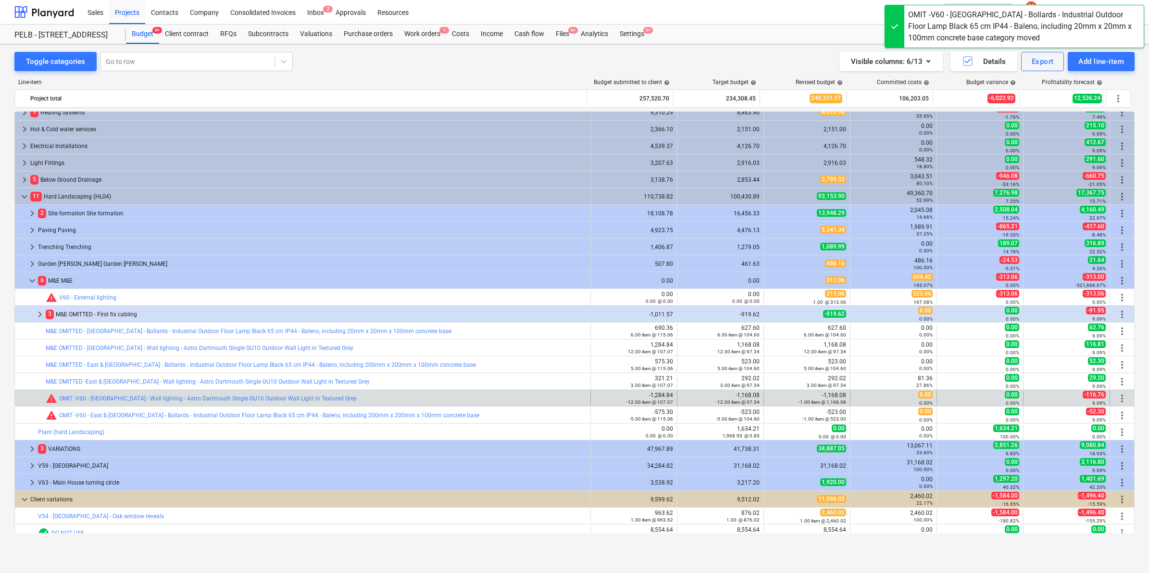
click at [1116, 400] on span "more_vert" at bounding box center [1122, 399] width 12 height 12
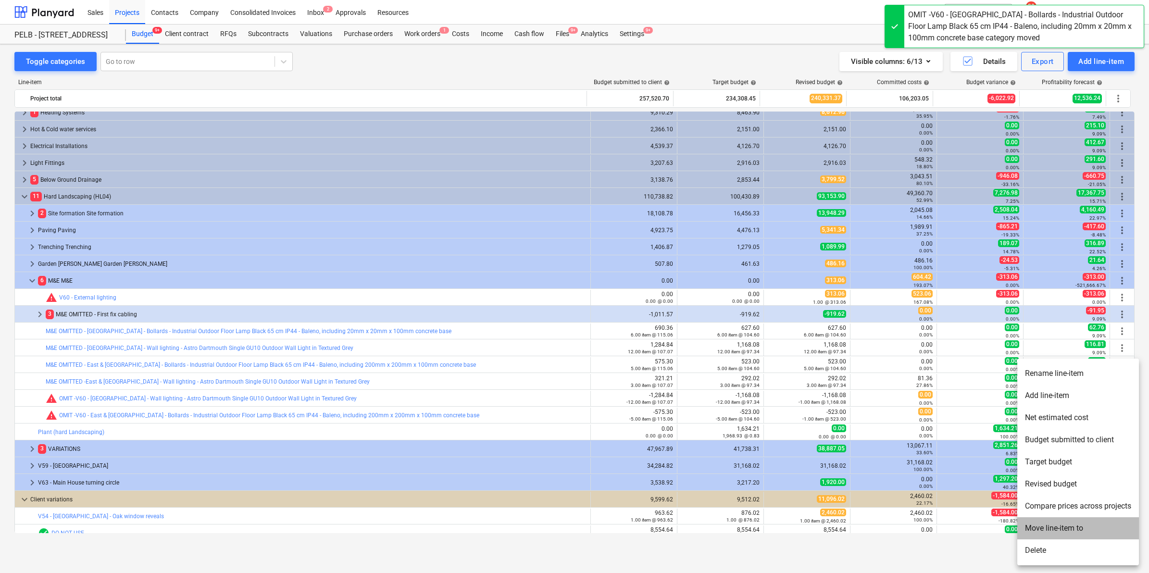
click at [1058, 525] on li "Move line-item to" at bounding box center [1078, 528] width 122 height 22
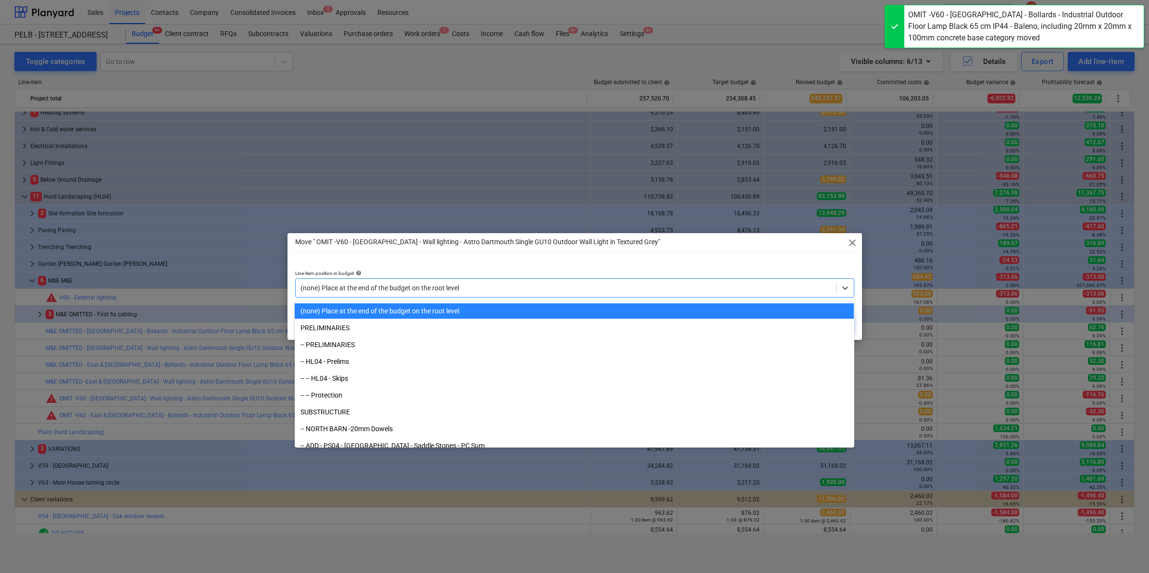
click at [494, 283] on div at bounding box center [565, 288] width 531 height 10
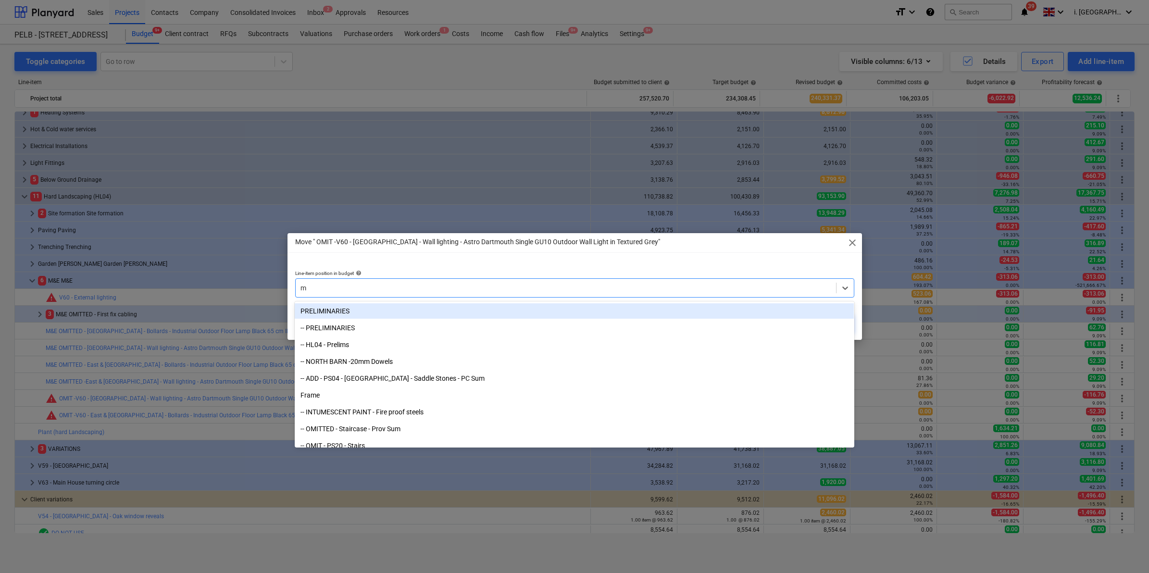
type input "m&"
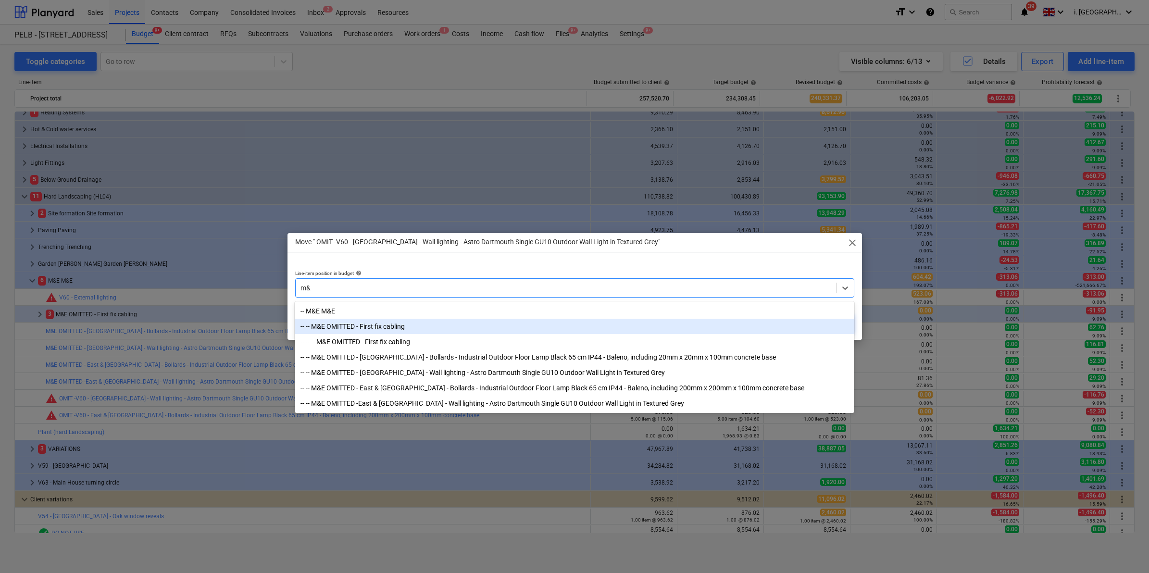
click at [452, 332] on div "-- -- M&E OMITTED - First fix cabling" at bounding box center [574, 326] width 559 height 15
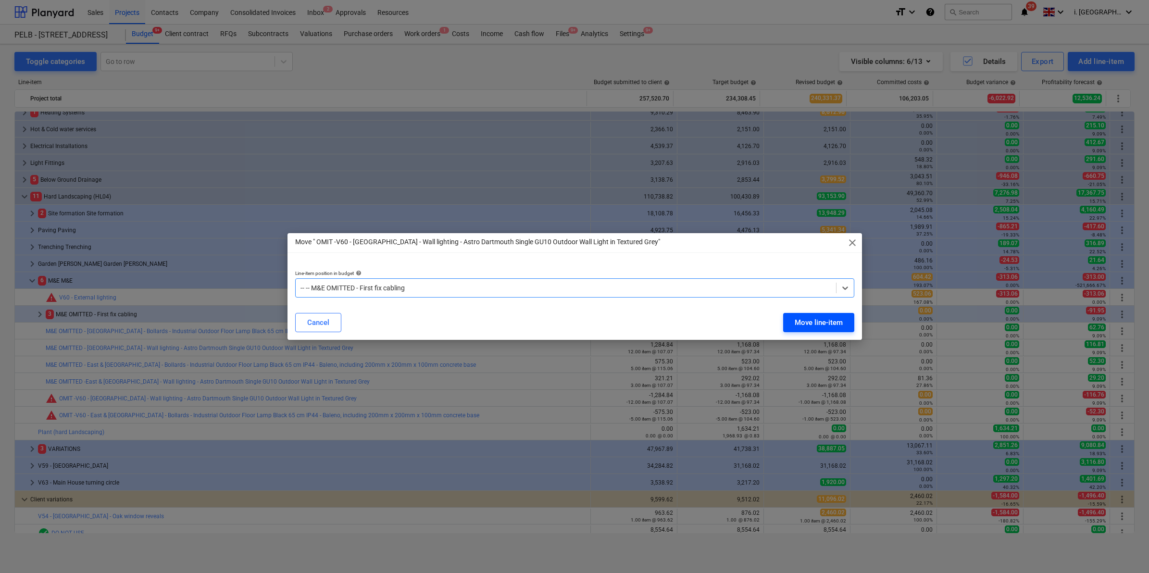
click at [796, 323] on div "Move line-item" at bounding box center [818, 322] width 48 height 12
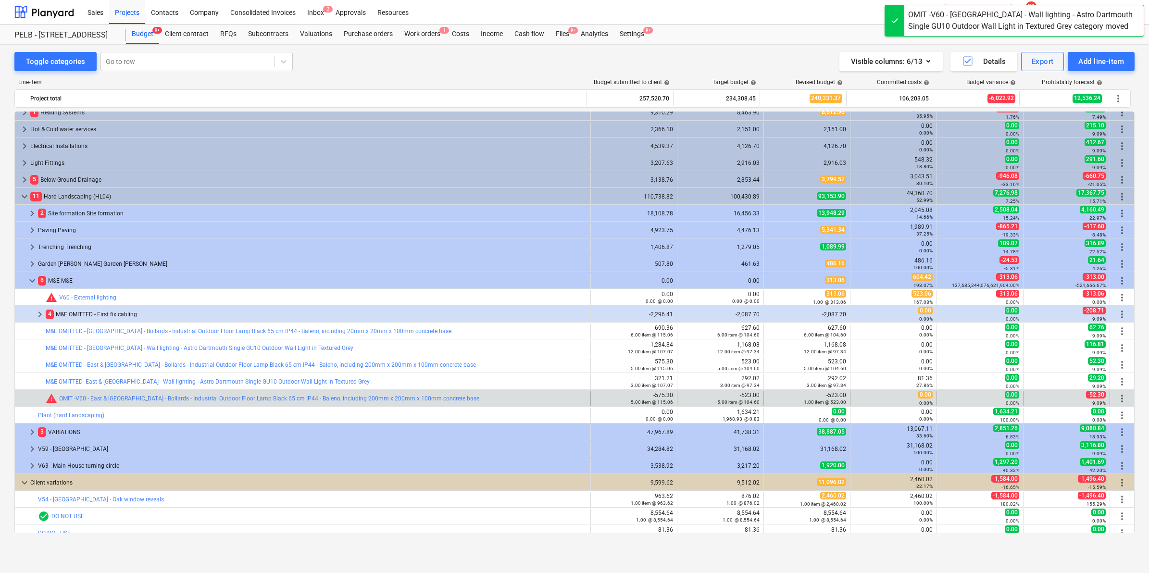
click at [1116, 399] on span "more_vert" at bounding box center [1122, 399] width 12 height 12
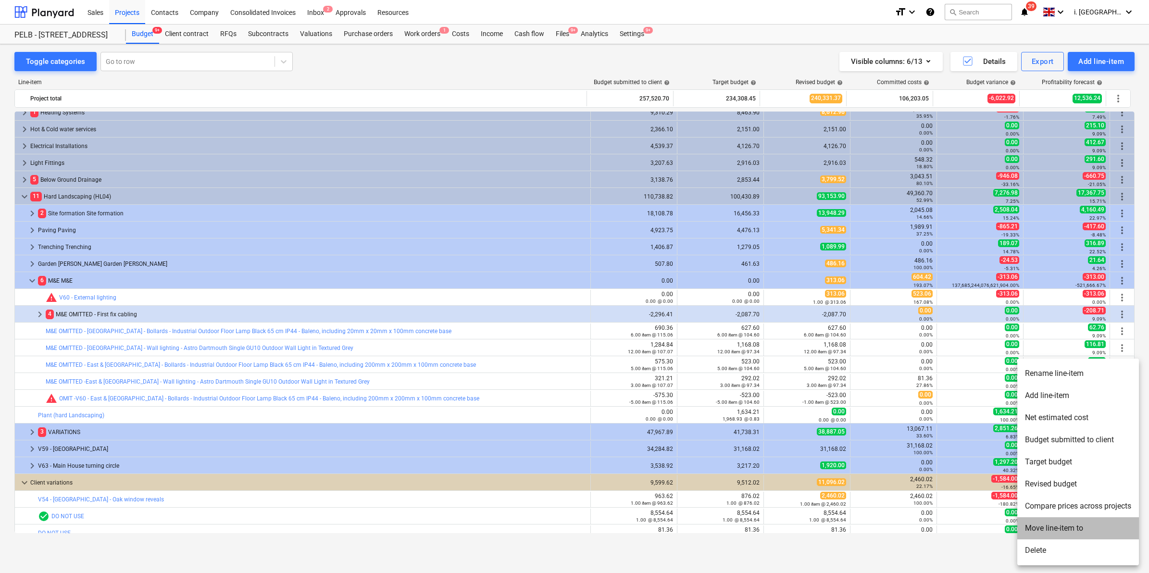
click at [1059, 525] on li "Move line-item to" at bounding box center [1078, 528] width 122 height 22
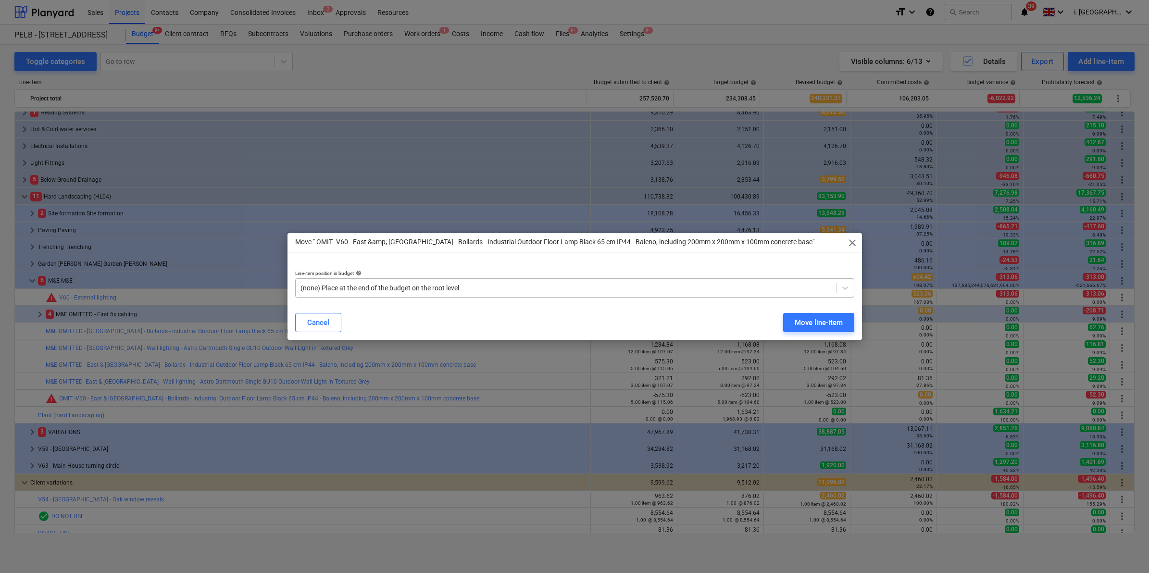
click at [423, 290] on div at bounding box center [565, 288] width 531 height 10
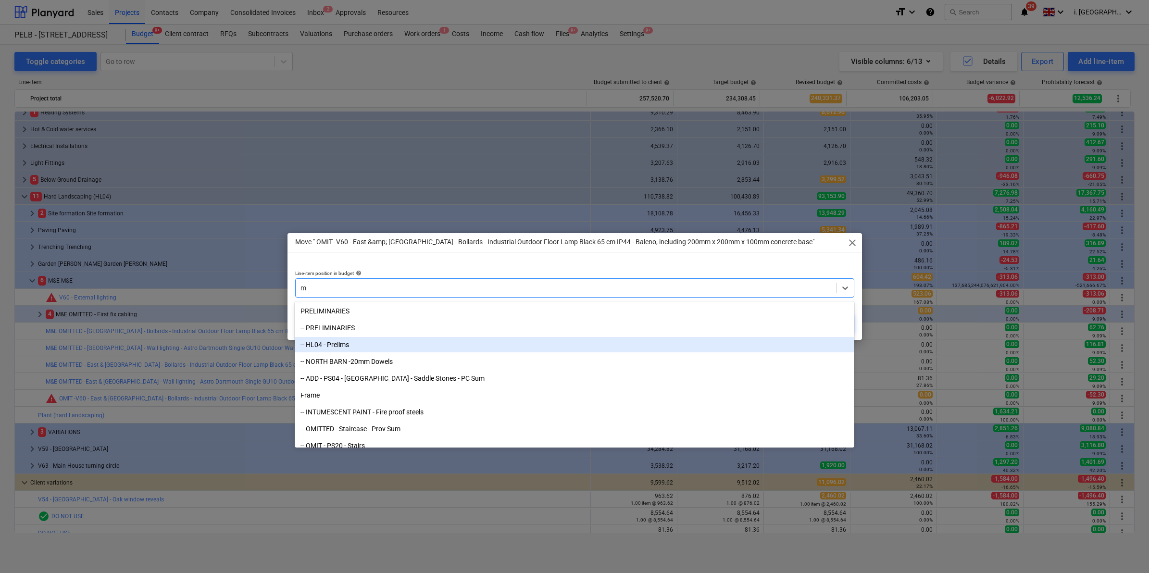
type input "m&"
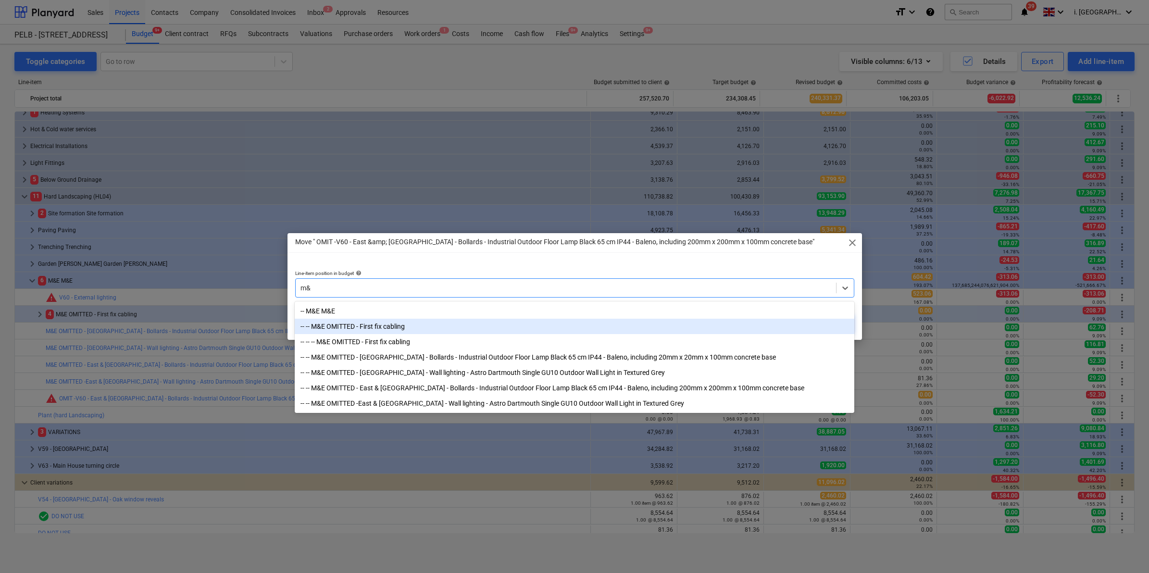
click at [416, 330] on div "-- -- M&E OMITTED - First fix cabling" at bounding box center [574, 326] width 559 height 15
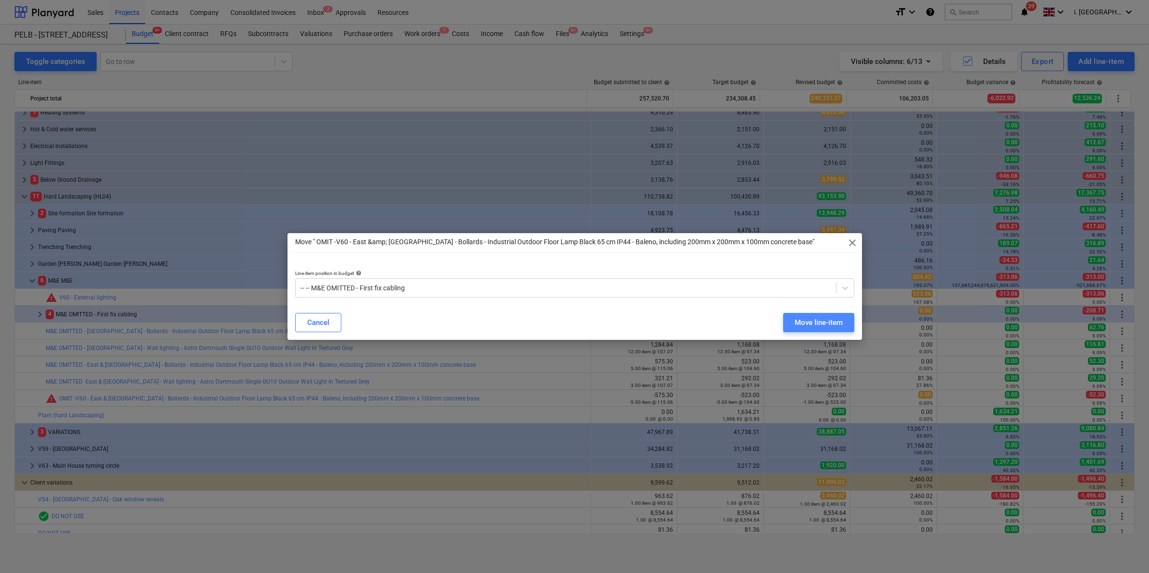
click at [806, 321] on div "Move line-item" at bounding box center [818, 322] width 48 height 12
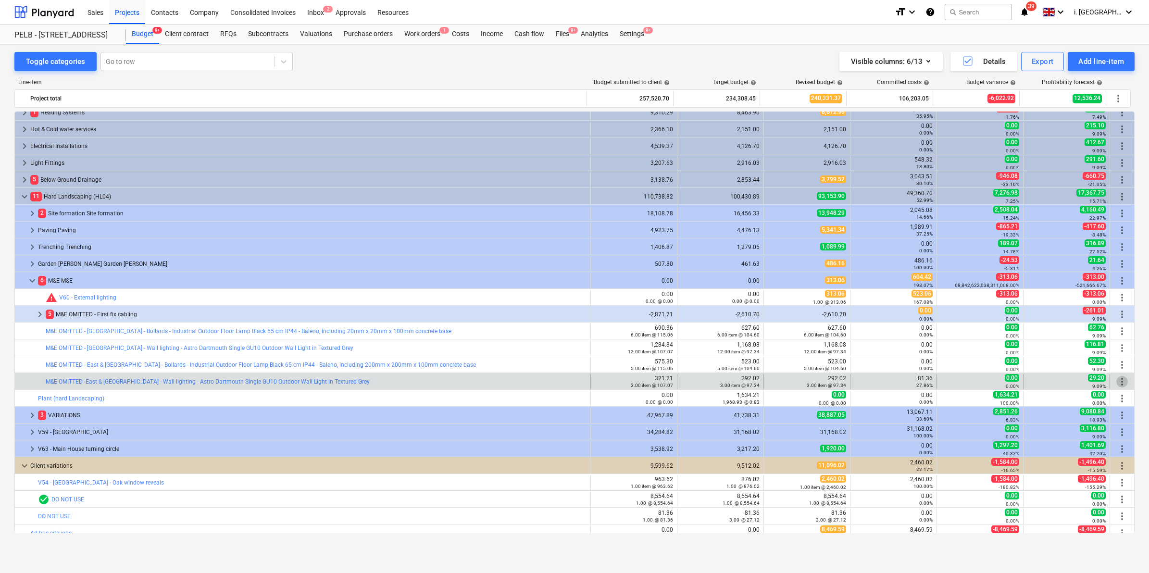
click at [1120, 381] on span "more_vert" at bounding box center [1122, 382] width 12 height 12
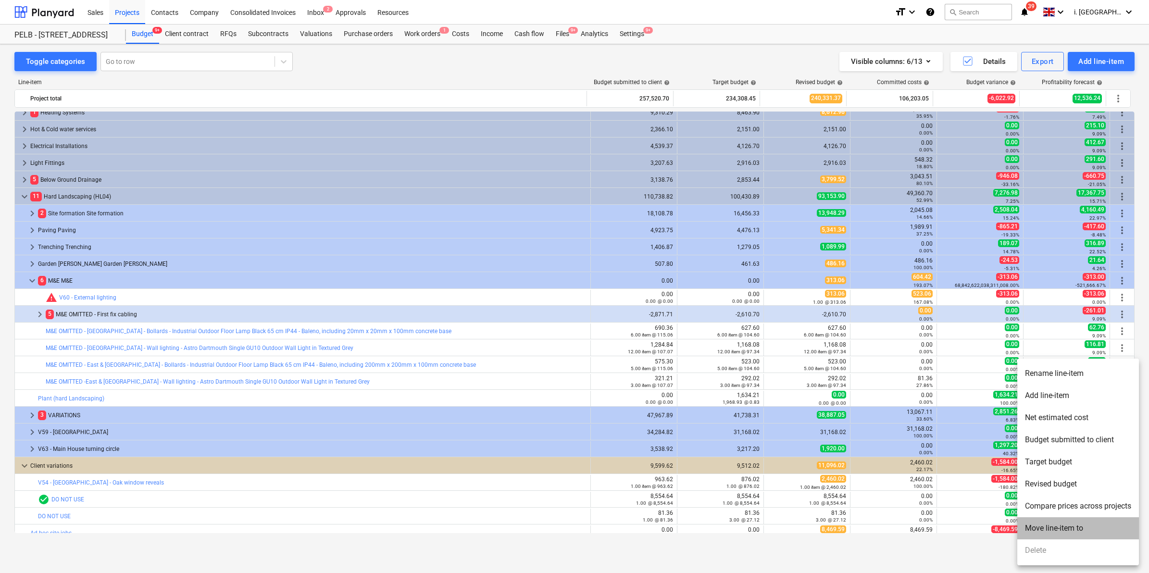
click at [1066, 527] on li "Move line-item to" at bounding box center [1078, 528] width 122 height 22
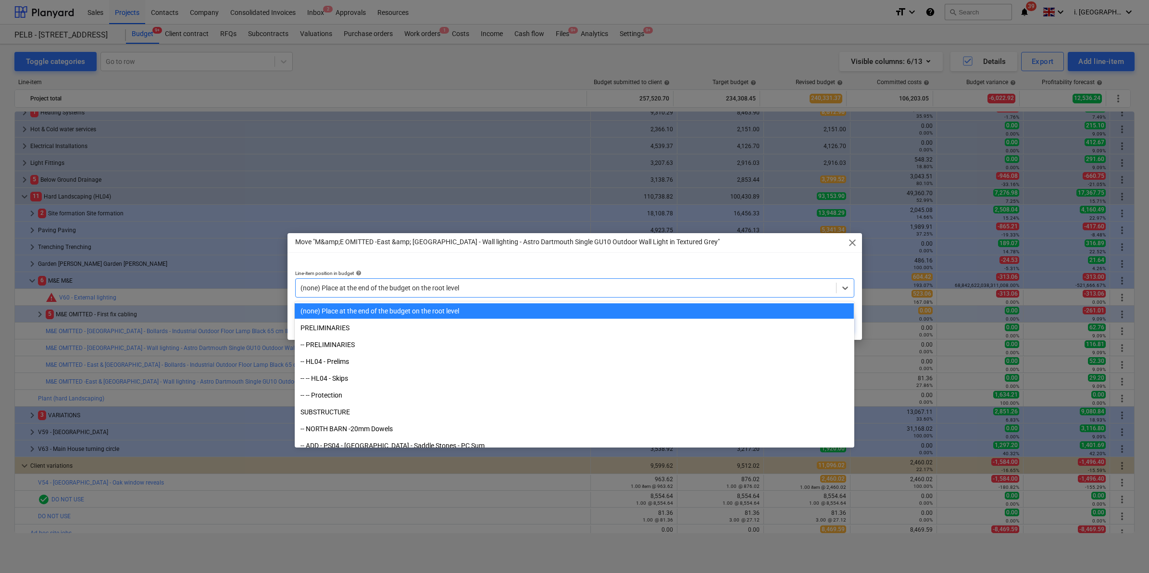
click at [587, 297] on div "(none) Place at the end of the budget on the root level" at bounding box center [574, 287] width 559 height 19
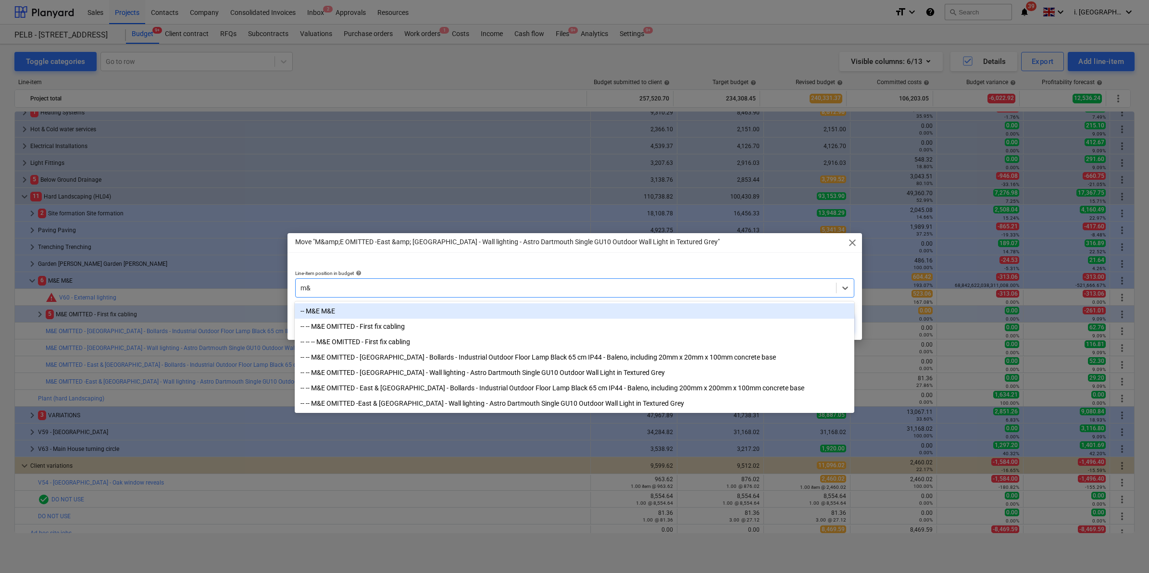
type input "m&e"
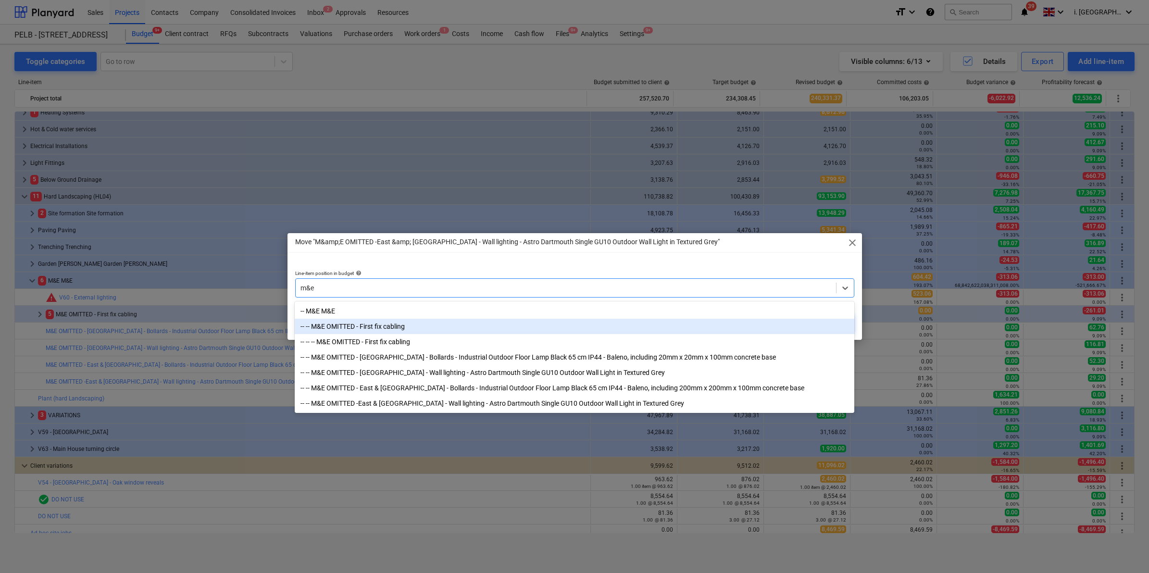
click at [517, 329] on div "-- -- M&E OMITTED - First fix cabling" at bounding box center [574, 326] width 559 height 15
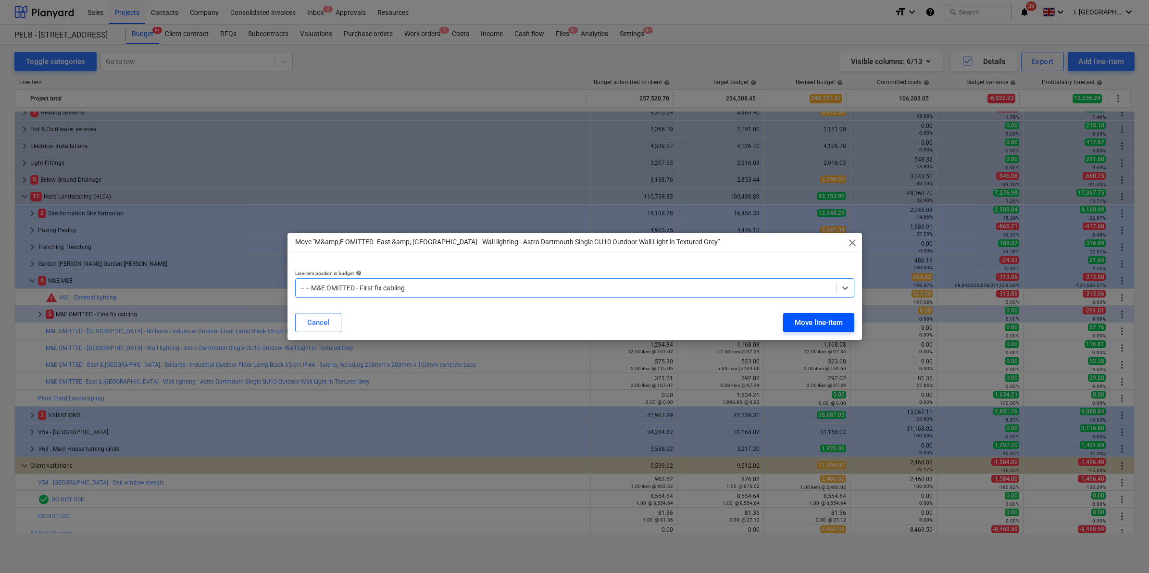
click at [801, 325] on div "Move line-item" at bounding box center [818, 322] width 48 height 12
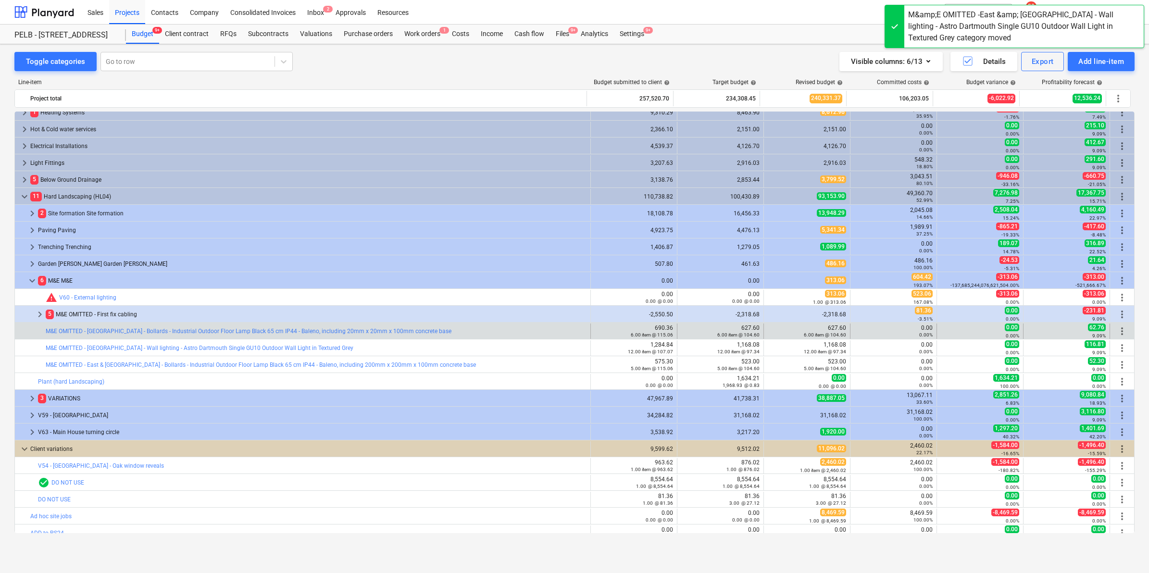
click at [1116, 333] on span "more_vert" at bounding box center [1122, 331] width 12 height 12
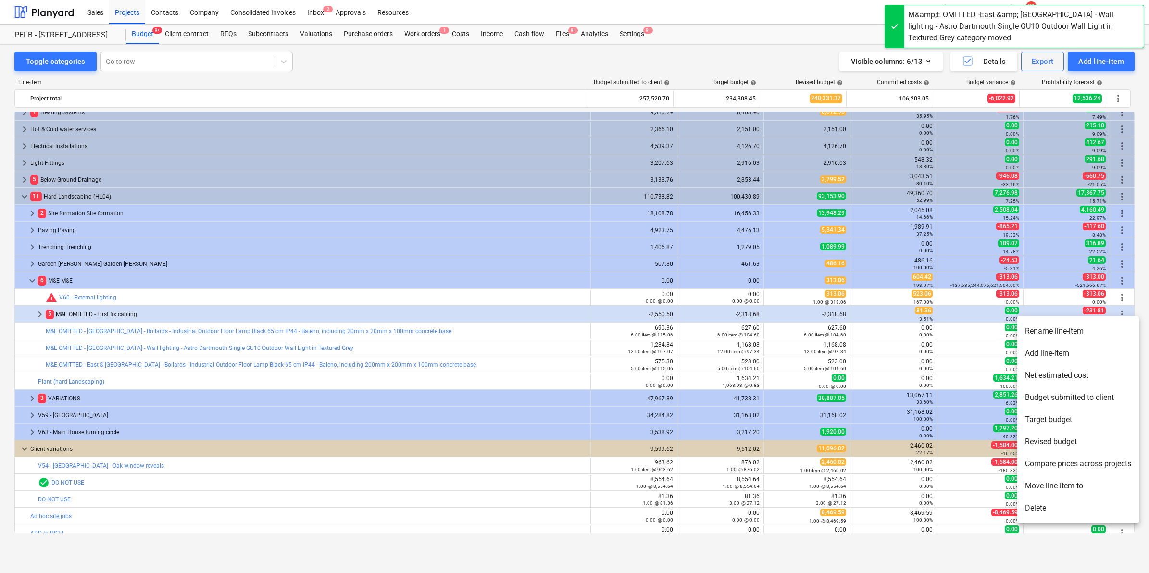
click at [1079, 483] on li "Move line-item to" at bounding box center [1078, 486] width 122 height 22
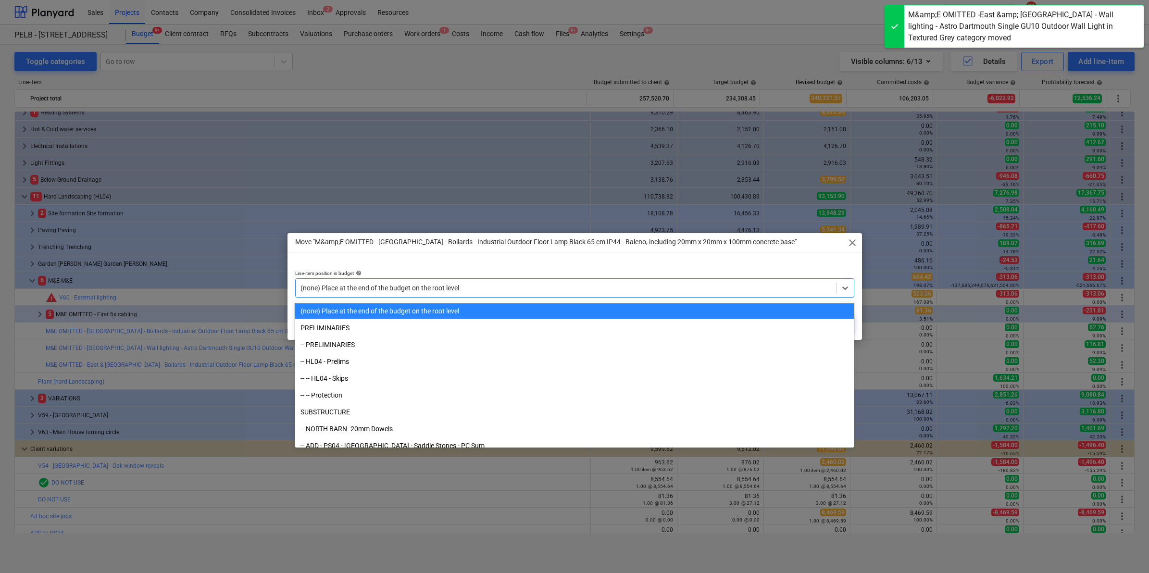
click at [654, 283] on div at bounding box center [565, 288] width 531 height 10
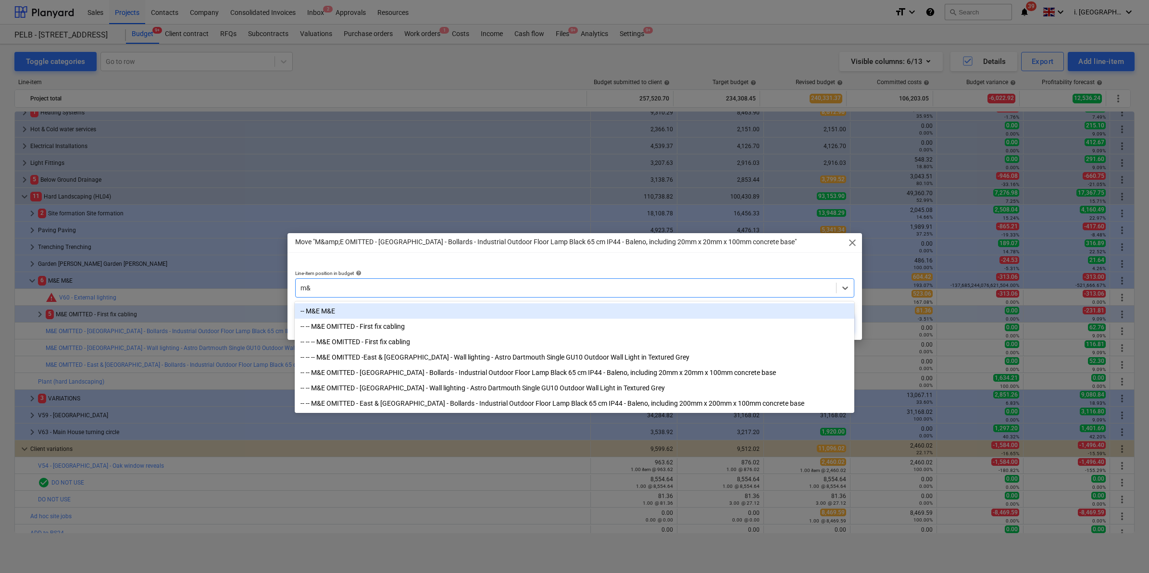
type input "m&e"
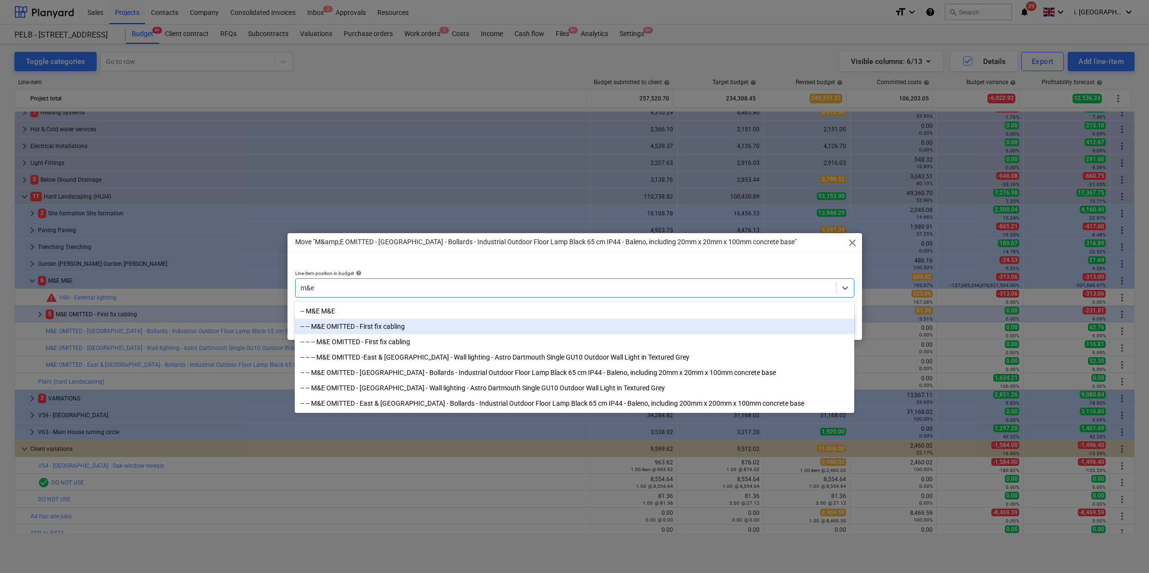
click at [601, 327] on div "-- -- M&E OMITTED - First fix cabling" at bounding box center [574, 326] width 559 height 15
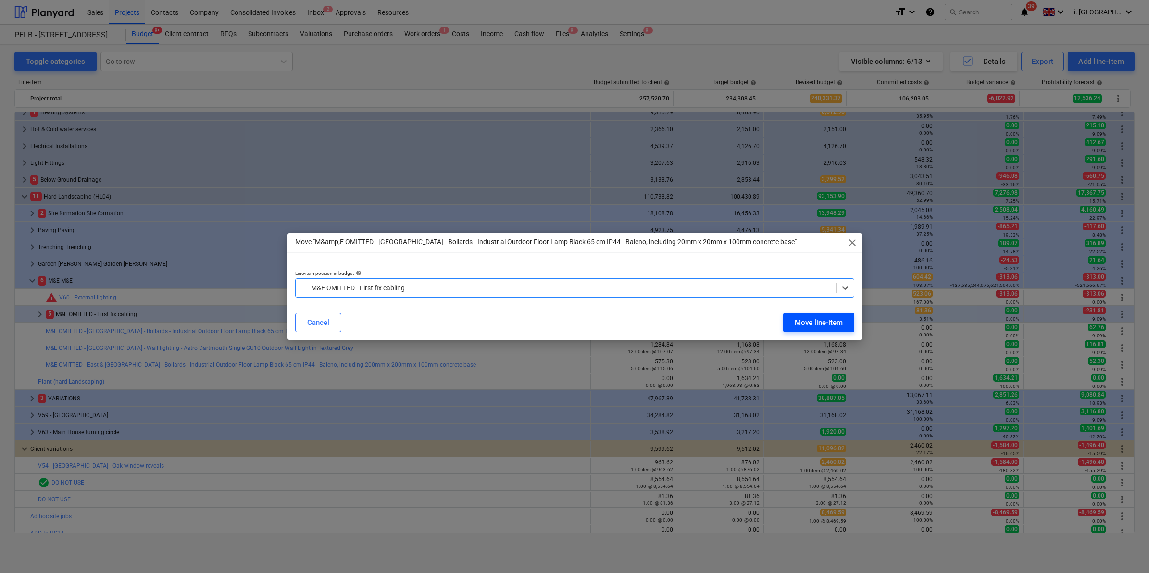
click at [806, 321] on div "Move line-item" at bounding box center [818, 322] width 48 height 12
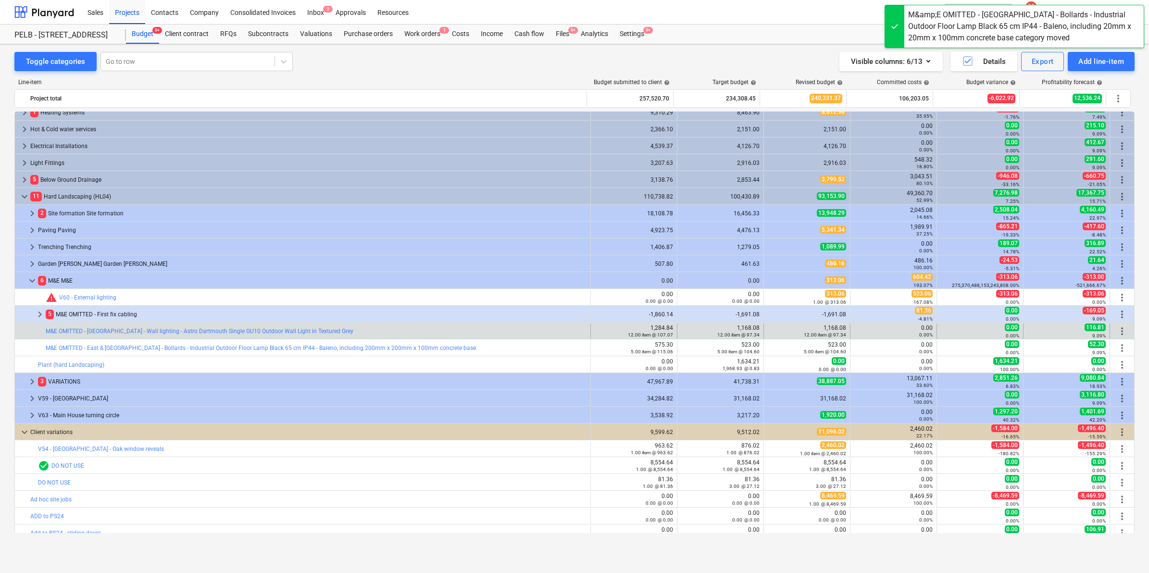
click at [1116, 331] on span "more_vert" at bounding box center [1122, 331] width 12 height 12
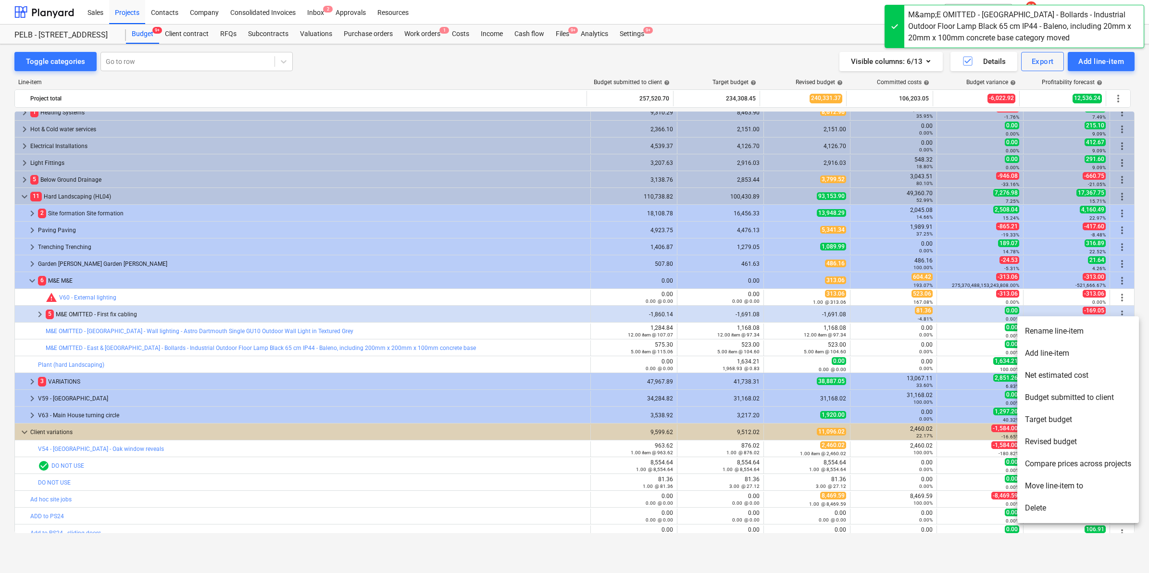
click at [1058, 489] on li "Move line-item to" at bounding box center [1078, 486] width 122 height 22
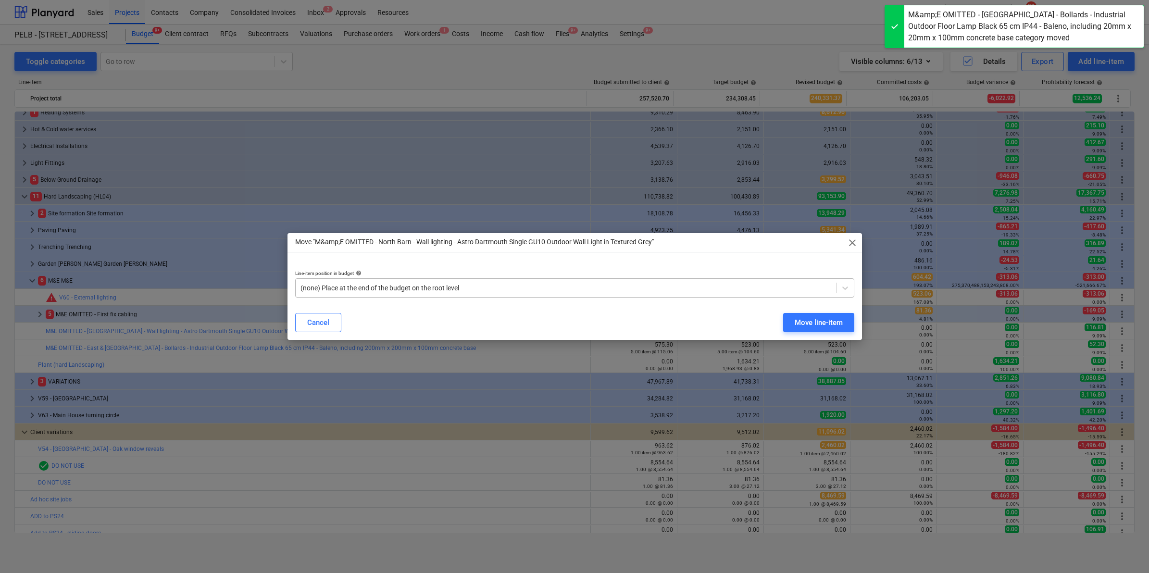
click at [580, 285] on div at bounding box center [565, 288] width 531 height 10
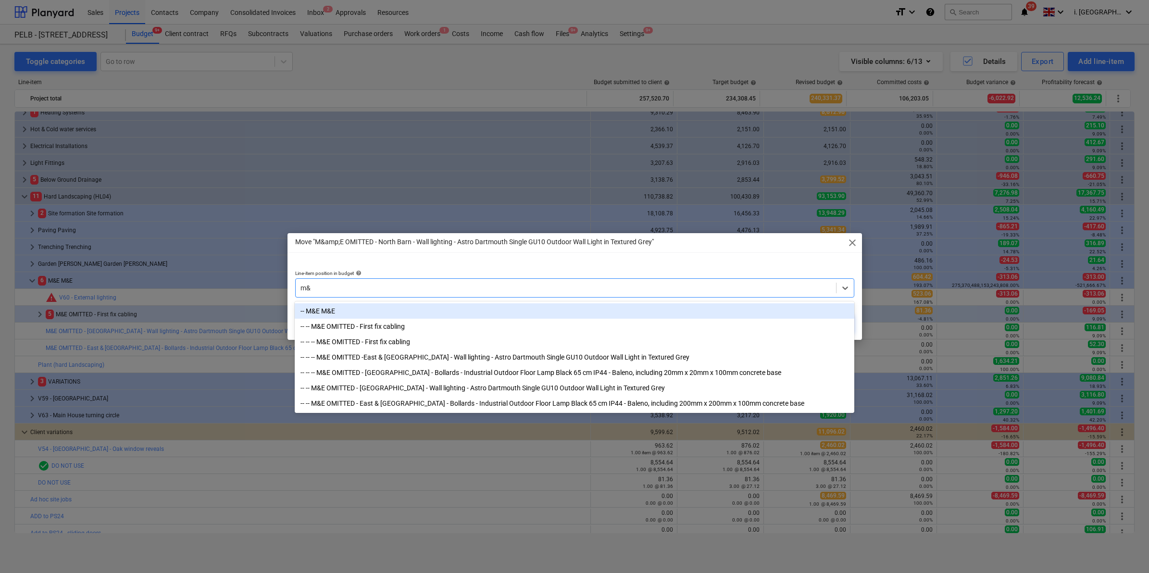
type input "m&e"
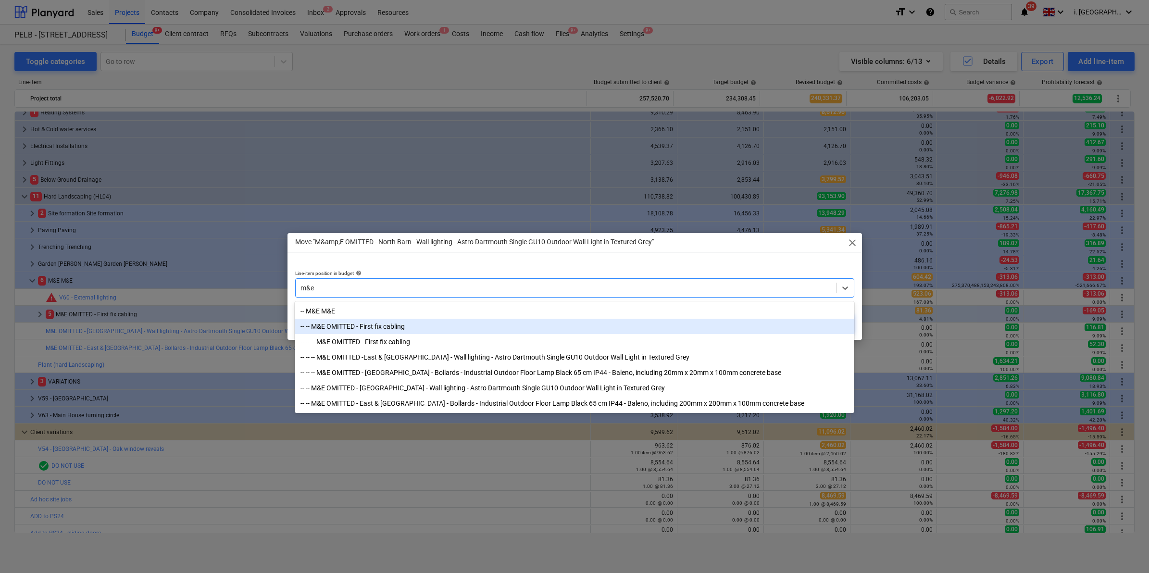
click at [574, 331] on div "-- -- M&E OMITTED - First fix cabling" at bounding box center [574, 326] width 559 height 15
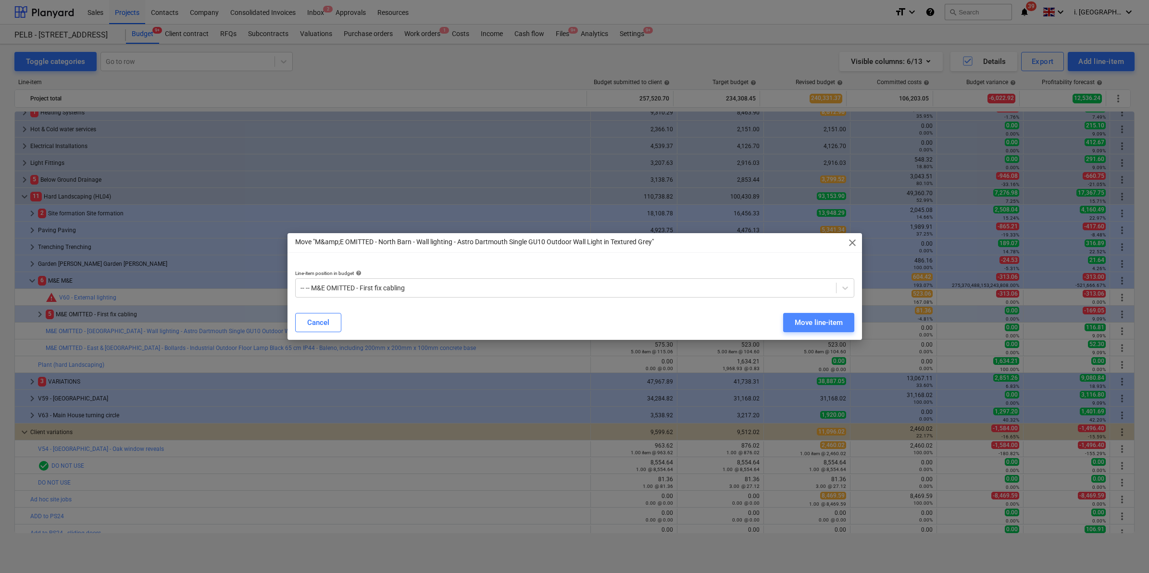
click at [844, 315] on button "Move line-item" at bounding box center [818, 322] width 71 height 19
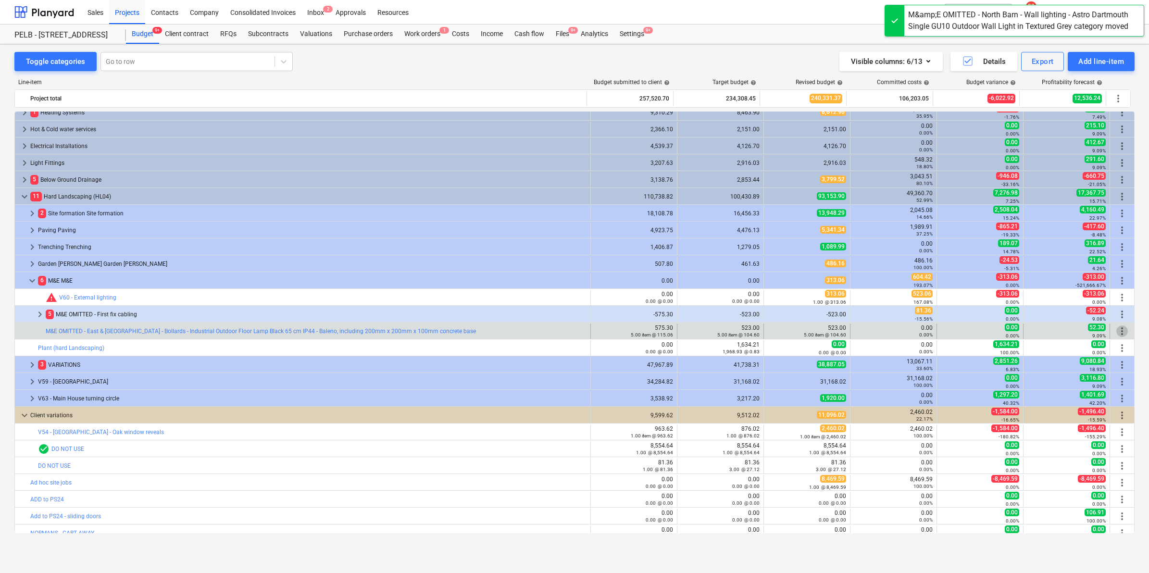
click at [1117, 329] on span "more_vert" at bounding box center [1122, 331] width 12 height 12
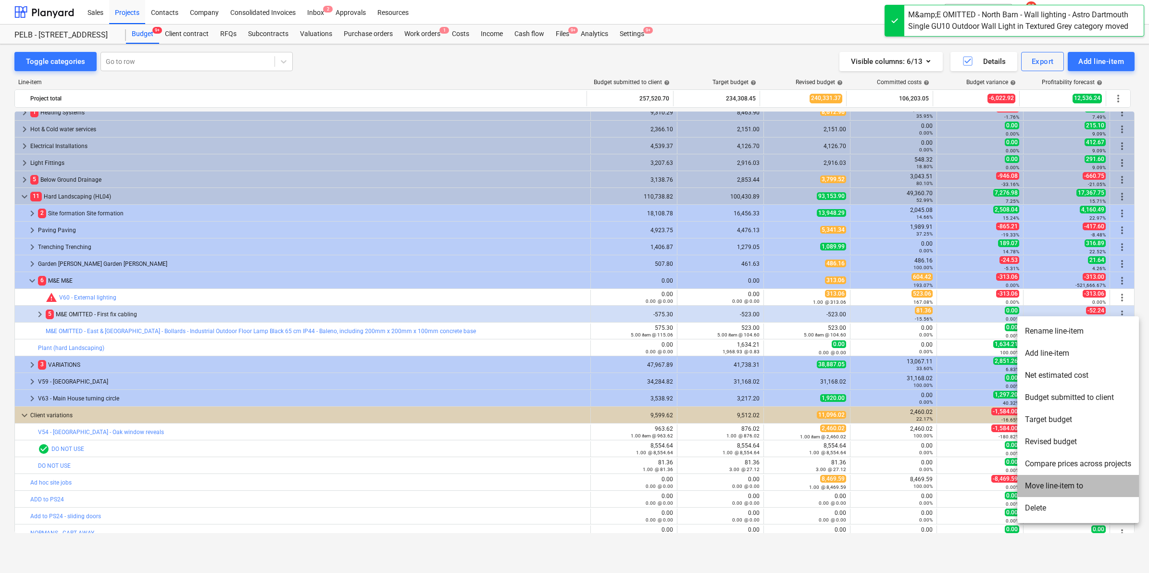
click at [1061, 488] on li "Move line-item to" at bounding box center [1078, 486] width 122 height 22
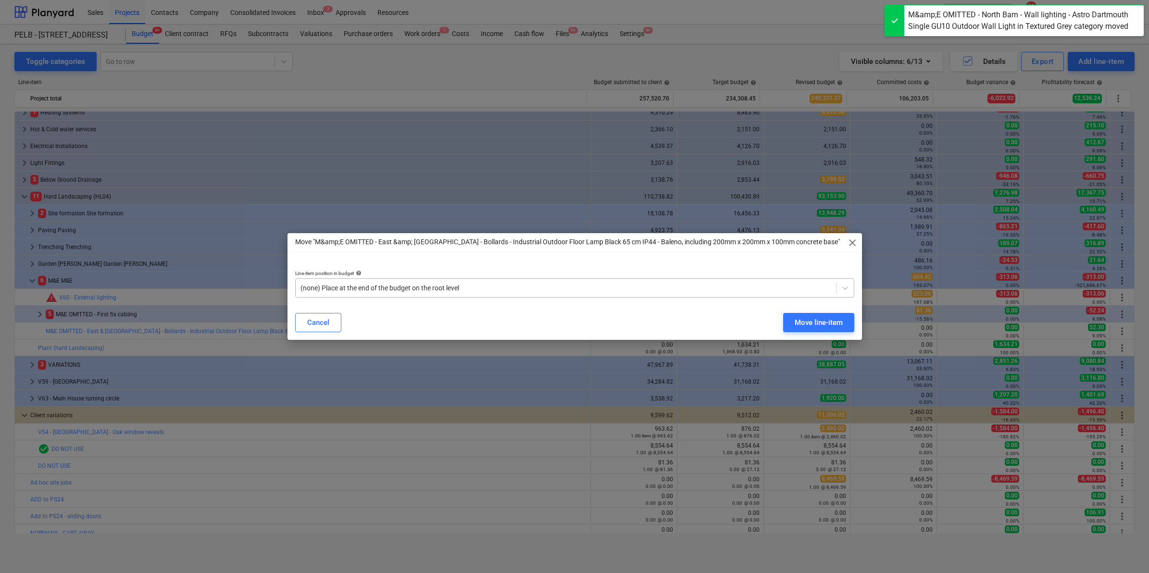
click at [645, 285] on div at bounding box center [565, 288] width 531 height 10
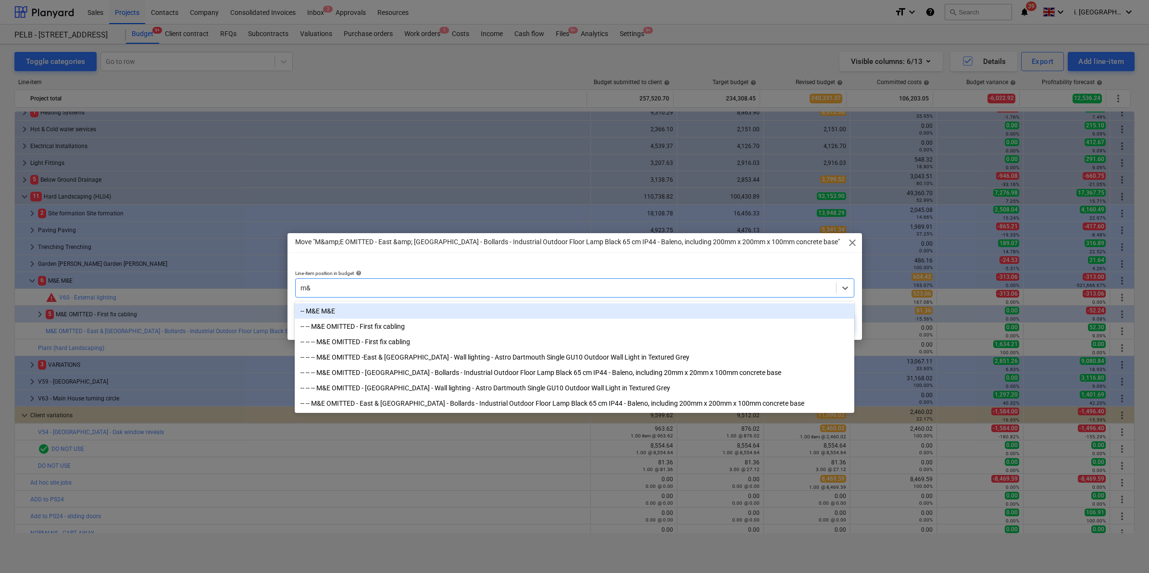
type input "m&e"
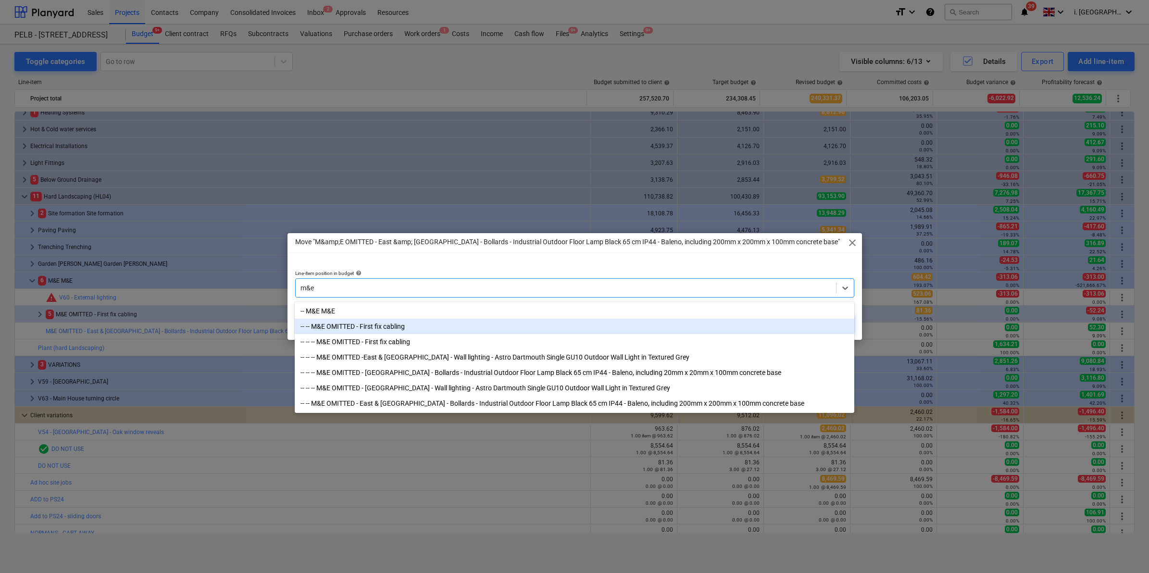
drag, startPoint x: 635, startPoint y: 327, endPoint x: 681, endPoint y: 332, distance: 45.4
click at [635, 328] on div "-- -- M&E OMITTED - First fix cabling" at bounding box center [574, 326] width 559 height 15
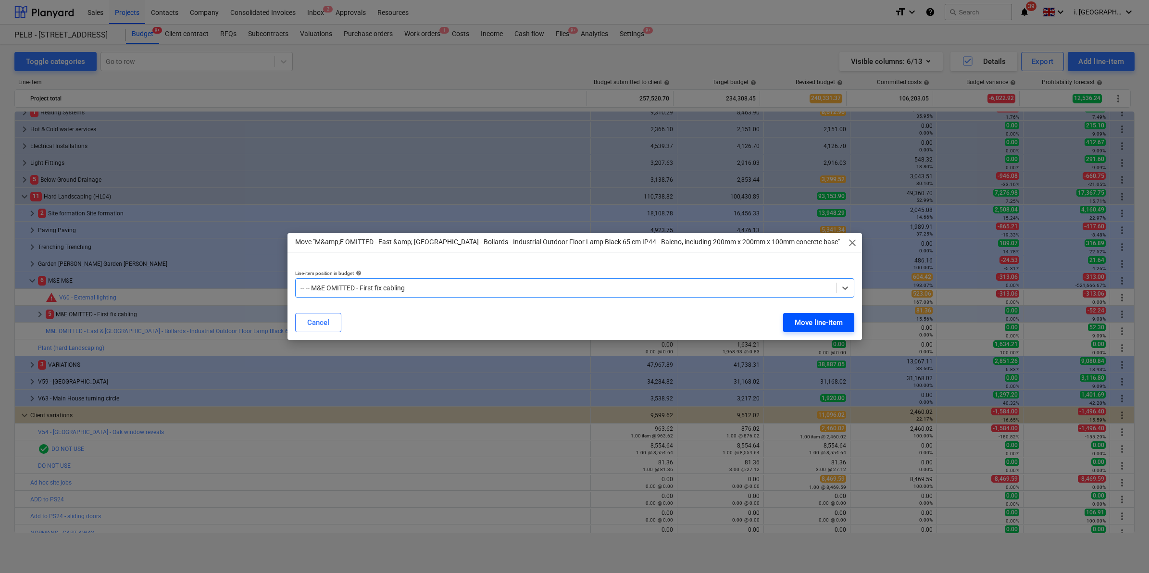
click at [821, 321] on div "Move line-item" at bounding box center [818, 322] width 48 height 12
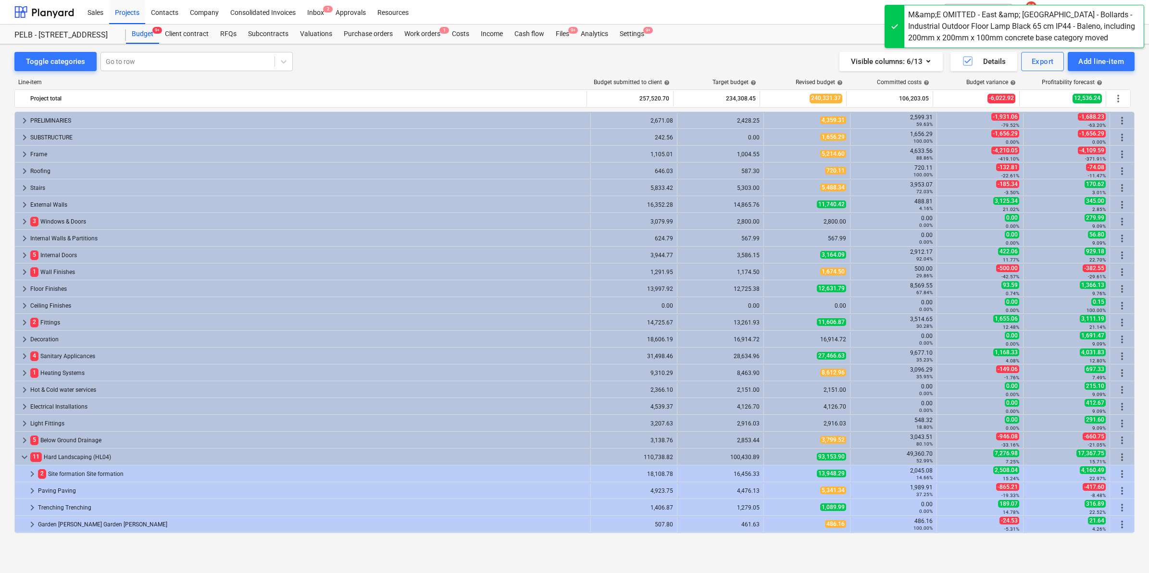
scroll to position [251, 0]
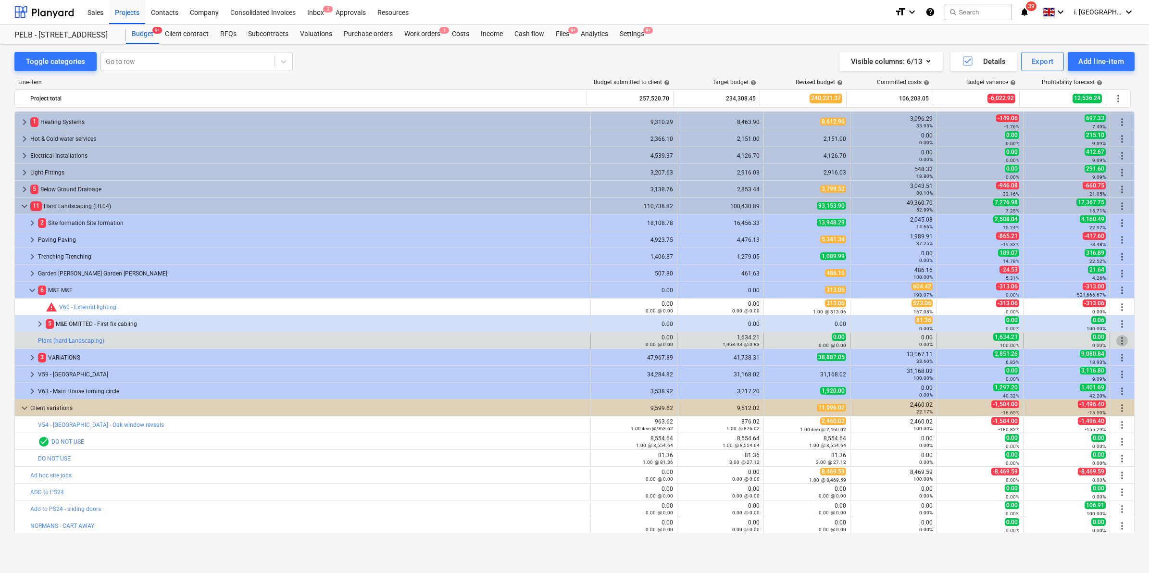
click at [1116, 340] on span "more_vert" at bounding box center [1122, 341] width 12 height 12
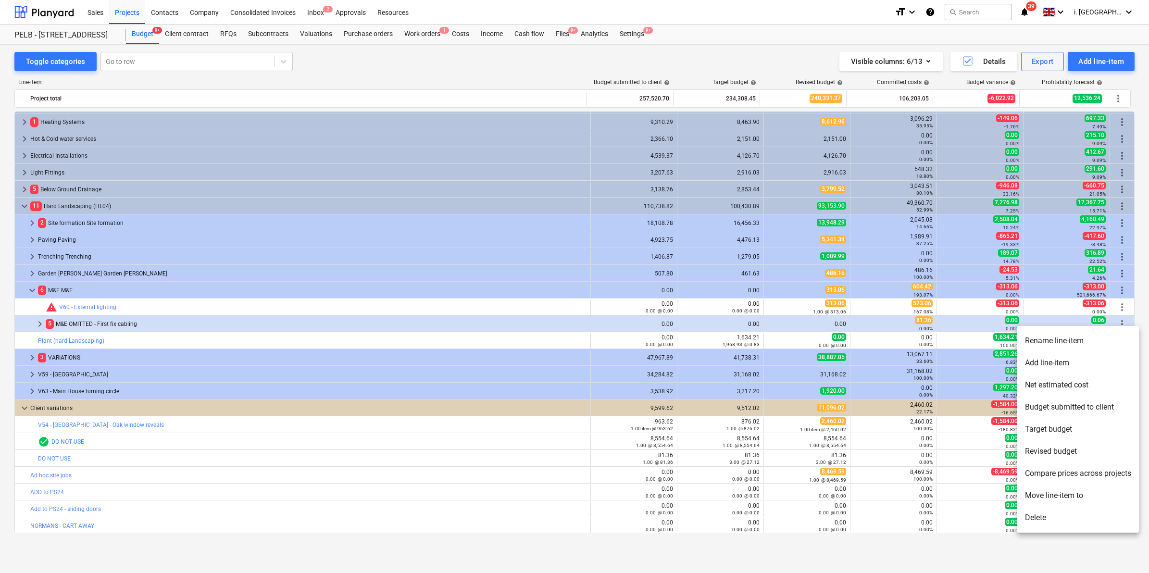
click at [1121, 294] on div at bounding box center [574, 286] width 1149 height 573
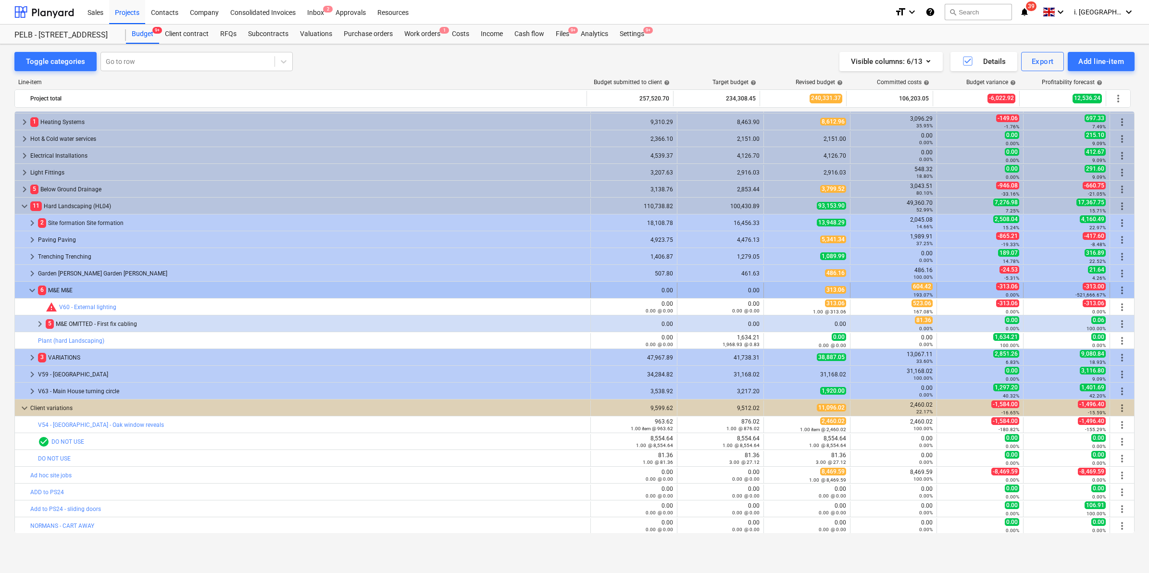
click at [1119, 291] on span "more_vert" at bounding box center [1122, 291] width 12 height 12
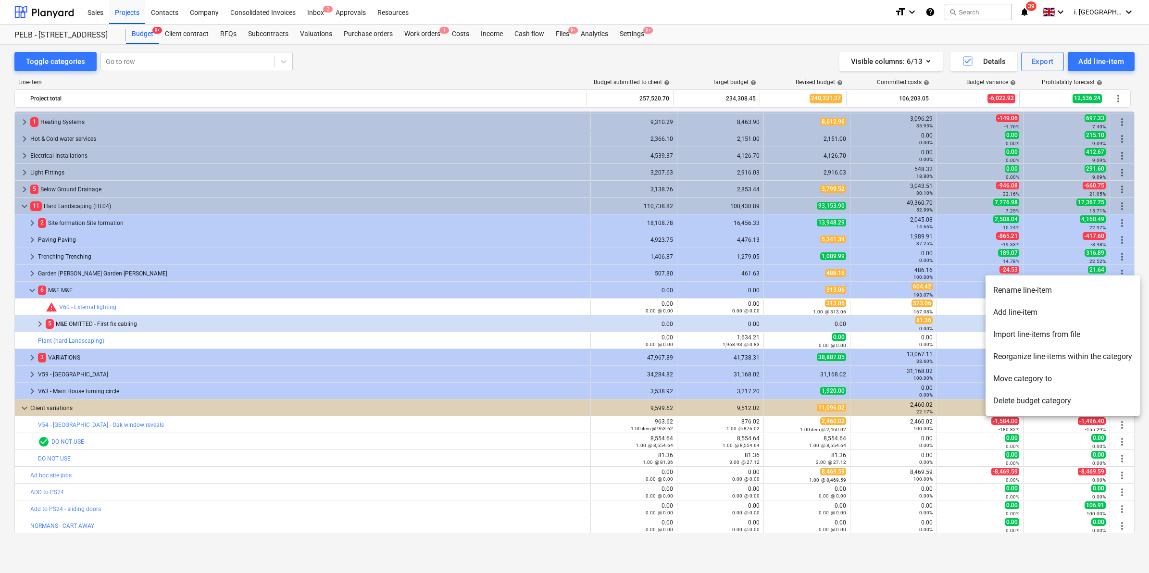
click at [1051, 358] on li "Reorganize line-items within the category" at bounding box center [1062, 357] width 154 height 22
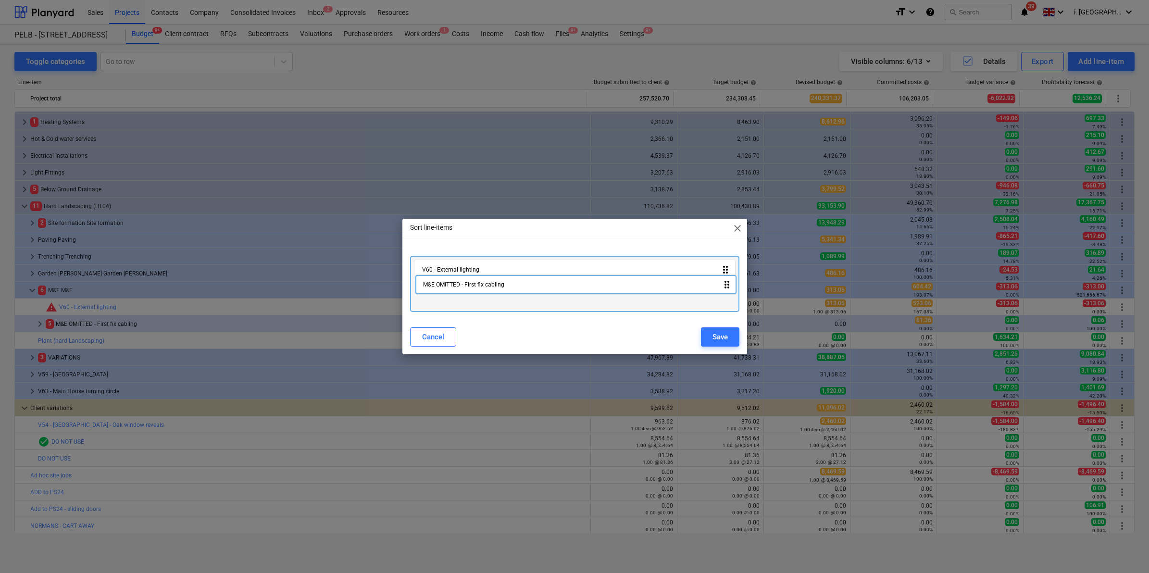
drag, startPoint x: 460, startPoint y: 289, endPoint x: 463, endPoint y: 282, distance: 7.8
click at [463, 282] on div "V60 - External lighting drag_indicator M&E OMITTED - First fix cabling drag_ind…" at bounding box center [574, 284] width 329 height 56
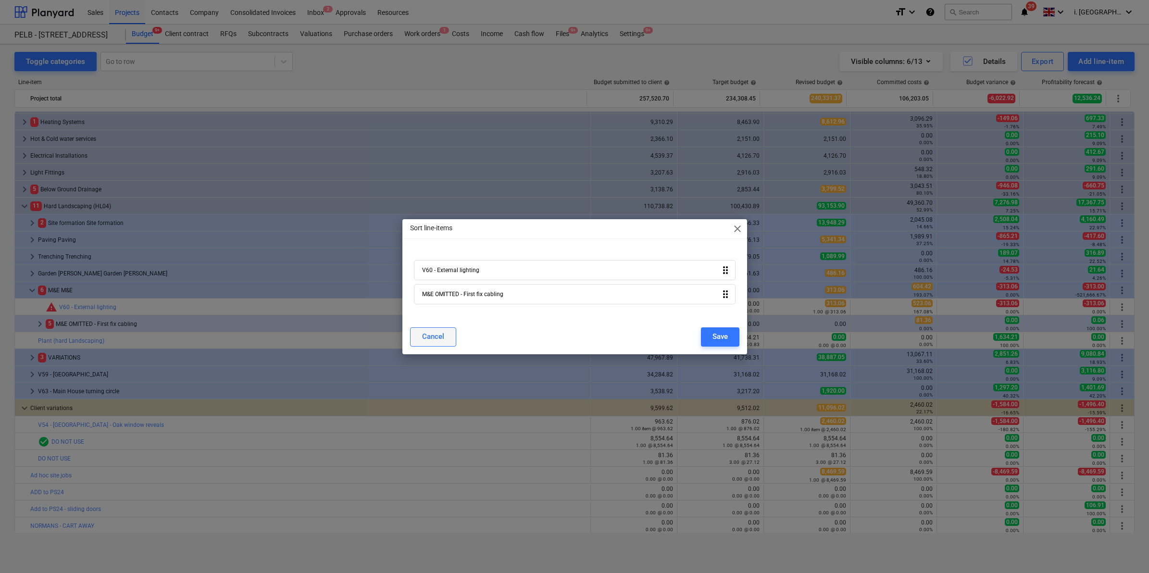
click at [429, 337] on div "Cancel" at bounding box center [433, 336] width 22 height 12
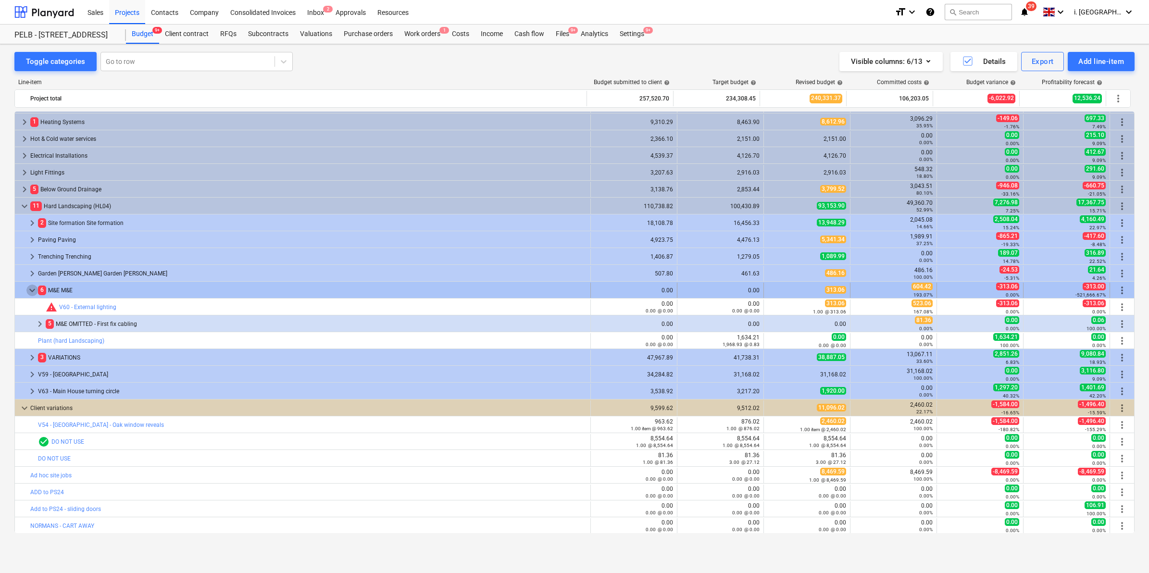
click at [26, 286] on span "keyboard_arrow_down" at bounding box center [32, 291] width 12 height 12
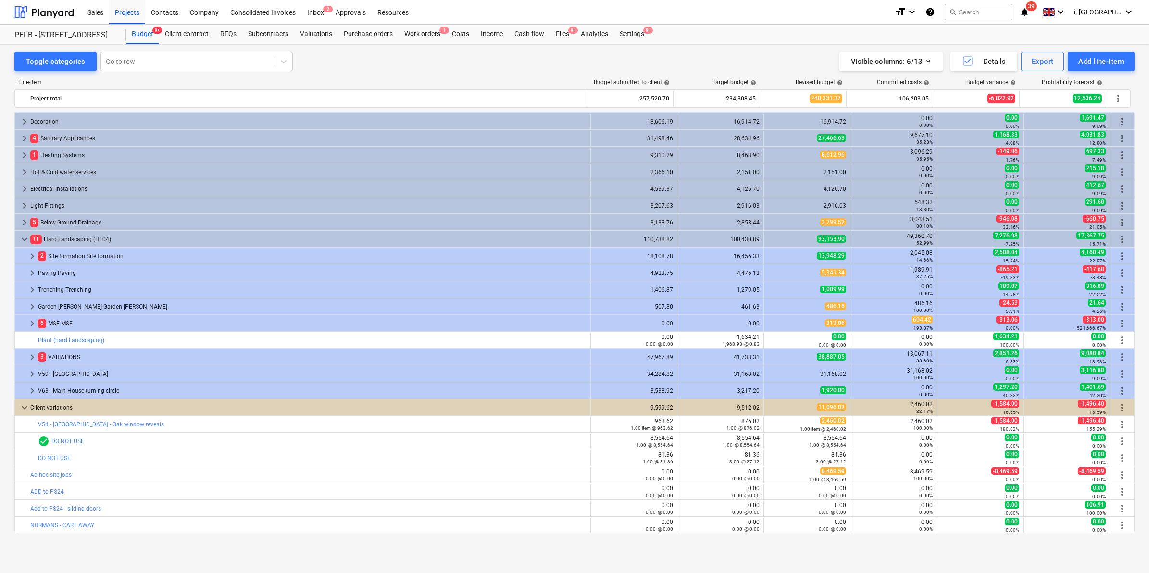
scroll to position [217, 0]
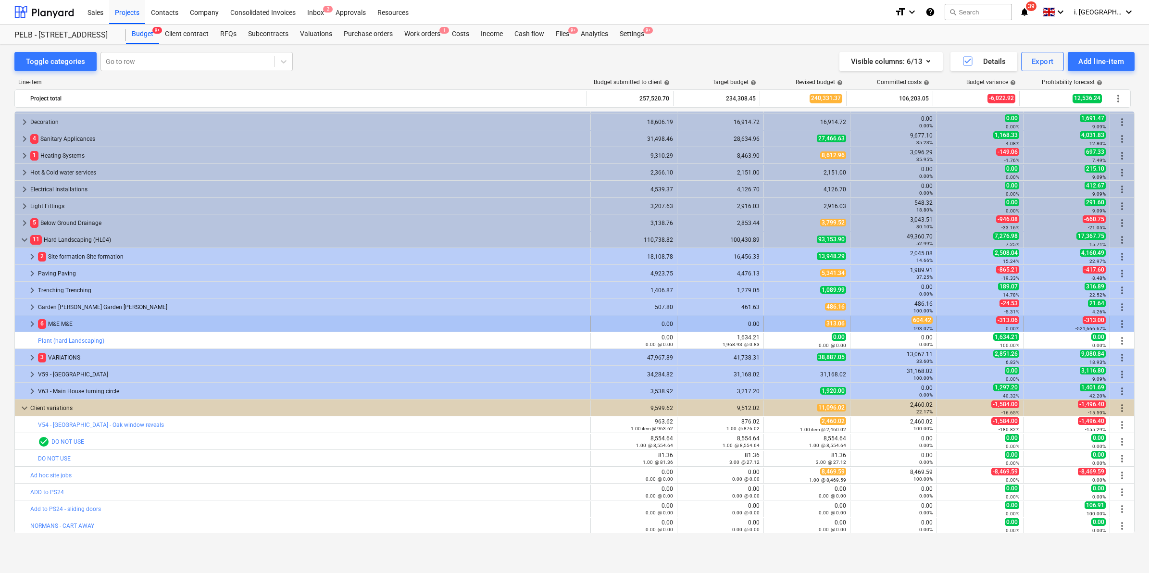
click at [29, 326] on span "keyboard_arrow_right" at bounding box center [32, 324] width 12 height 12
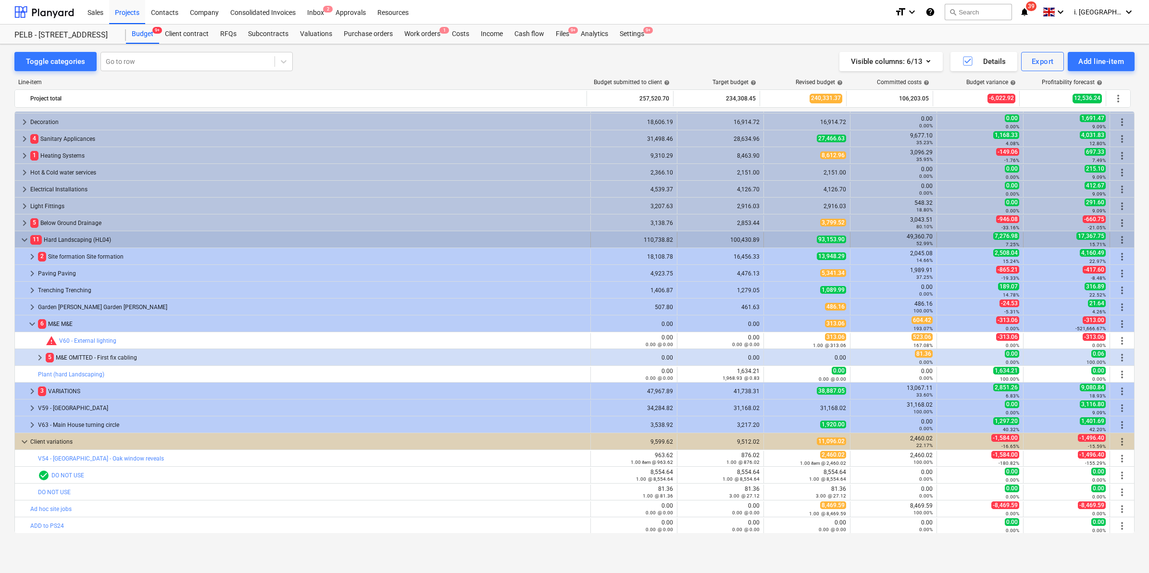
click at [1122, 236] on span "more_vert" at bounding box center [1122, 240] width 12 height 12
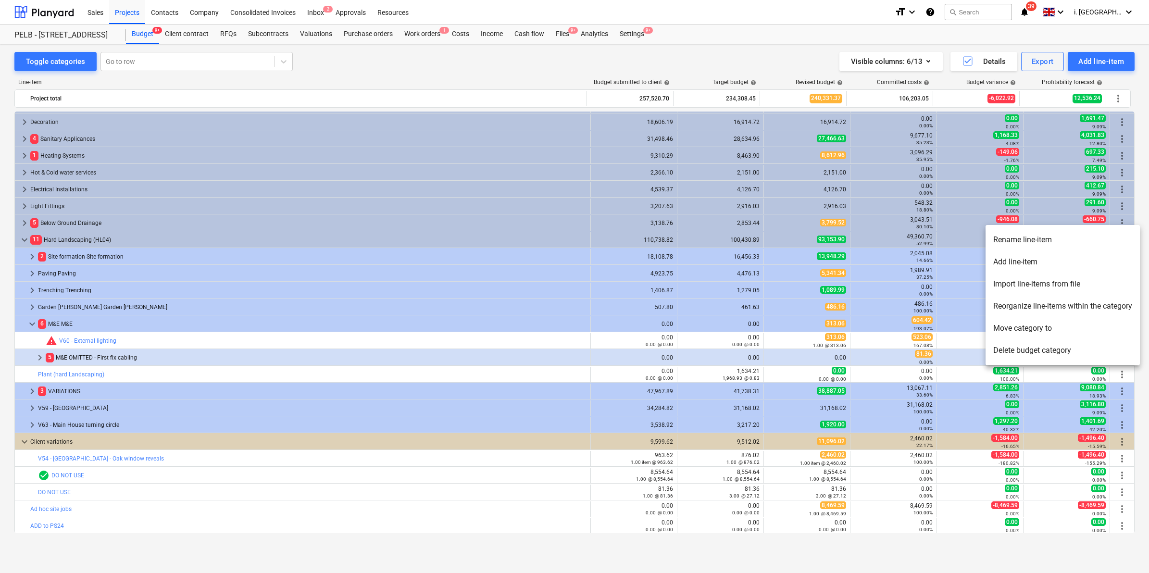
click at [1024, 303] on li "Reorganize line-items within the category" at bounding box center [1062, 306] width 154 height 22
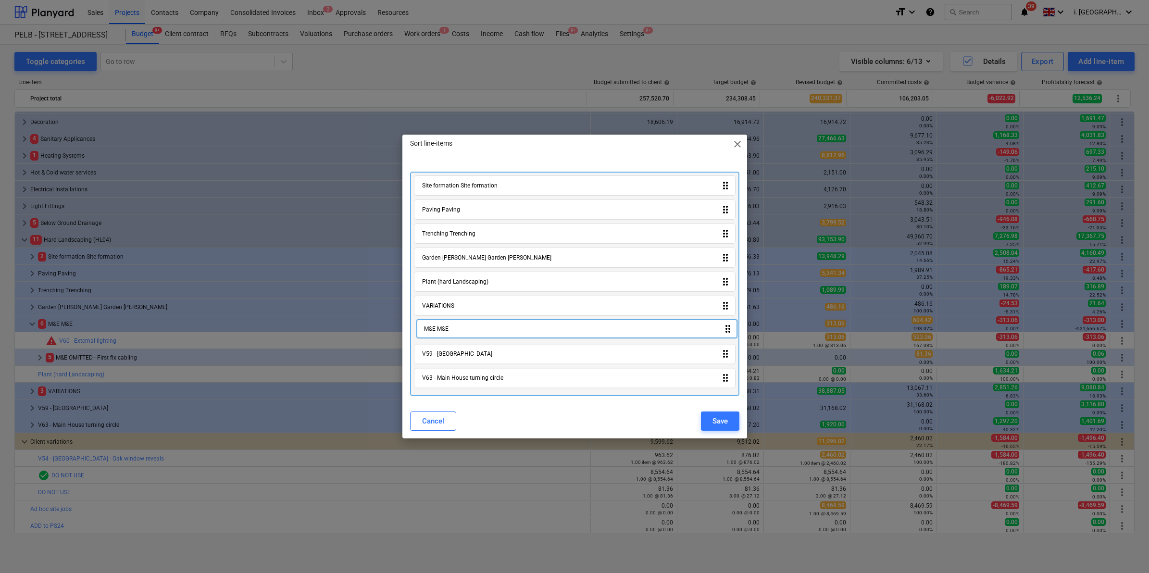
drag, startPoint x: 479, startPoint y: 280, endPoint x: 481, endPoint y: 329, distance: 49.5
click at [481, 329] on div "Site formation Site formation drag_indicator Paving Paving drag_indicator Trenc…" at bounding box center [574, 284] width 329 height 224
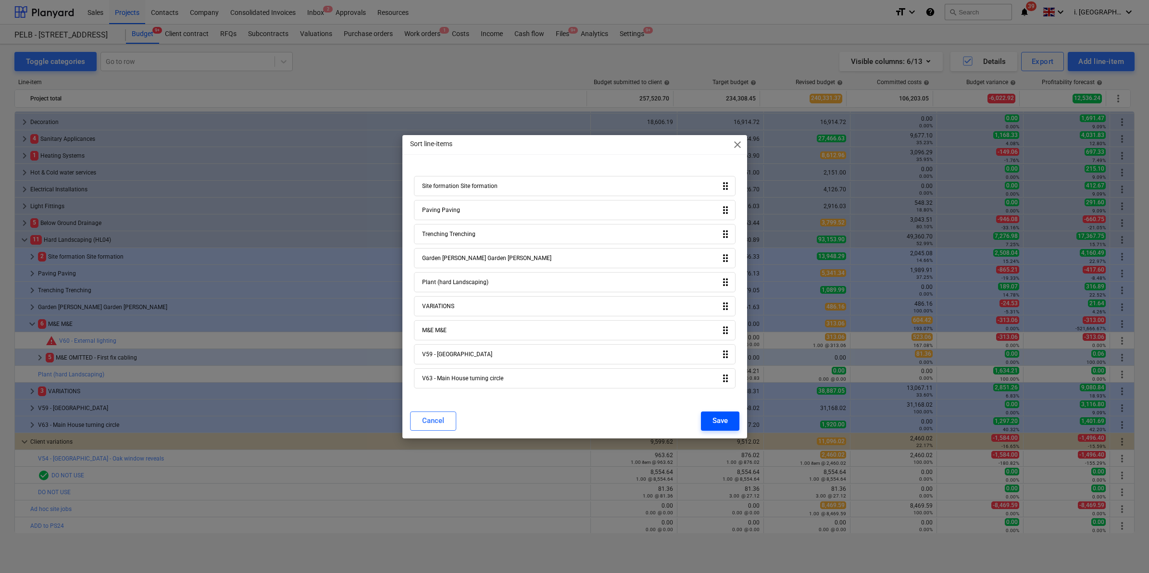
click at [719, 420] on div "Save" at bounding box center [719, 420] width 15 height 12
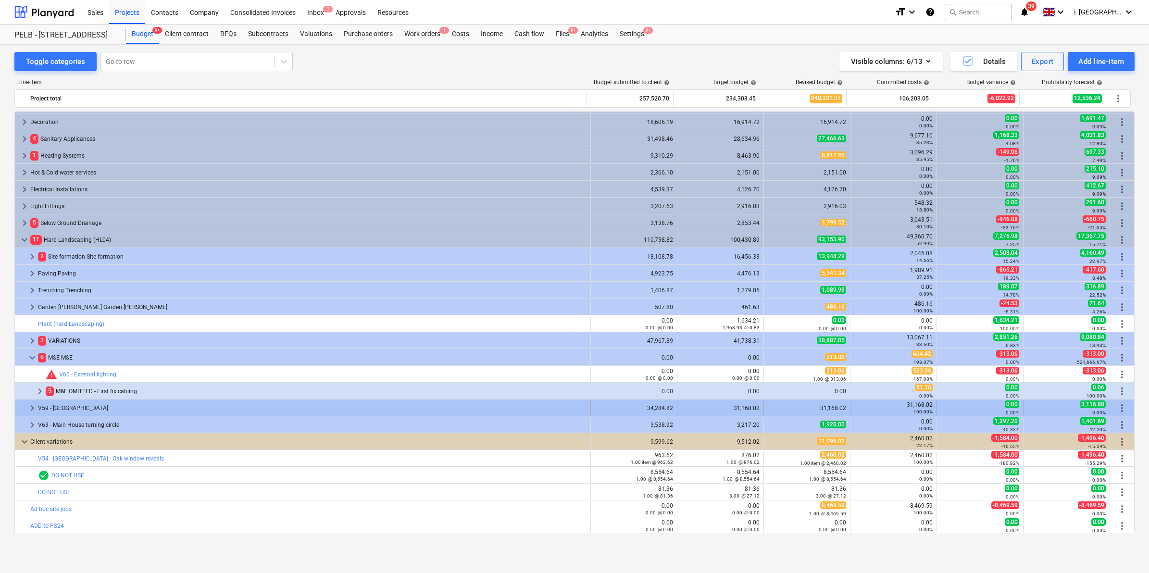
click at [1120, 406] on span "more_vert" at bounding box center [1122, 408] width 12 height 12
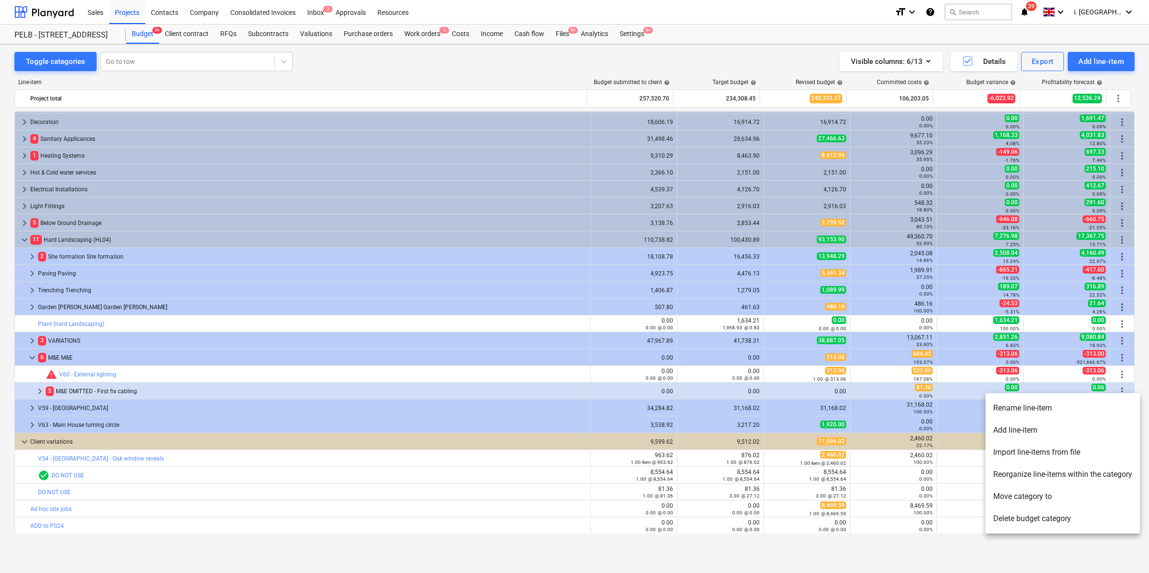
click at [1060, 502] on li "Move category to" at bounding box center [1062, 496] width 154 height 22
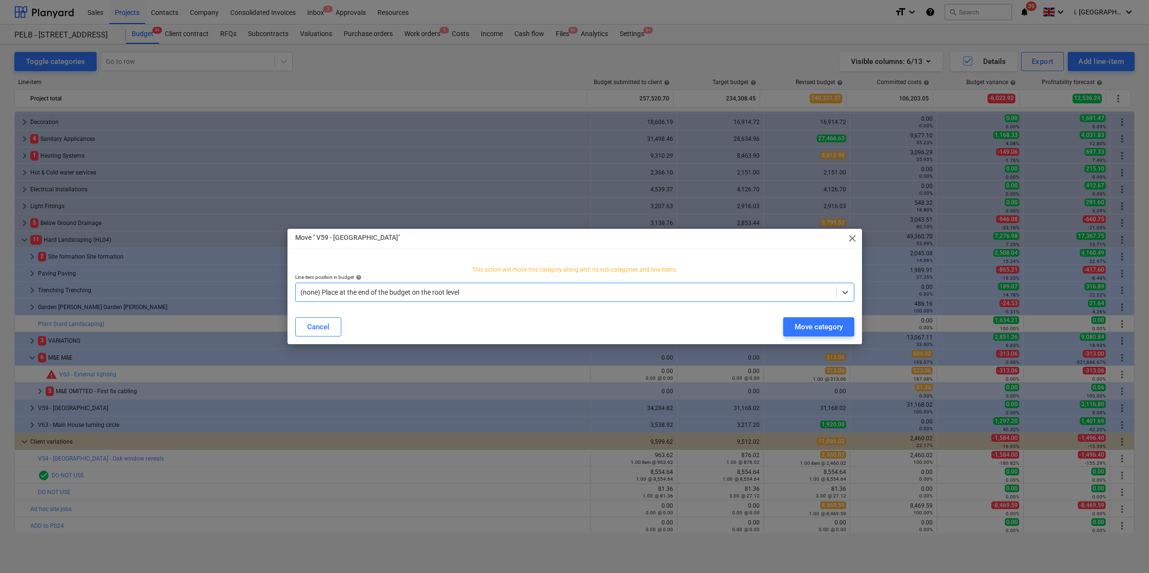
click at [426, 294] on div at bounding box center [565, 292] width 531 height 10
type input "var"
click at [849, 234] on span "close" at bounding box center [852, 239] width 12 height 12
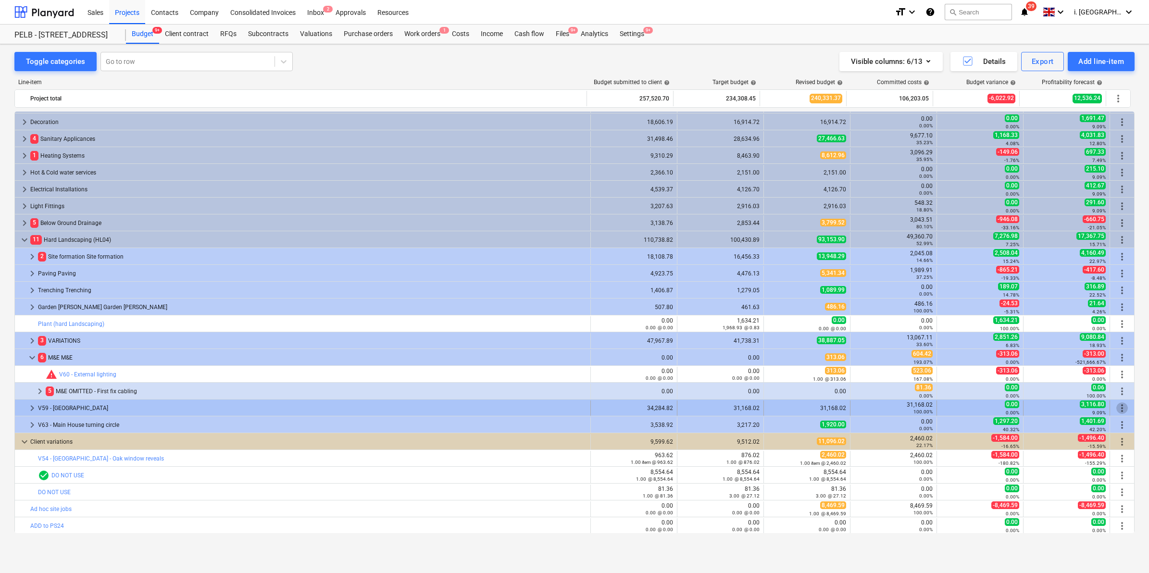
click at [1116, 407] on span "more_vert" at bounding box center [1122, 408] width 12 height 12
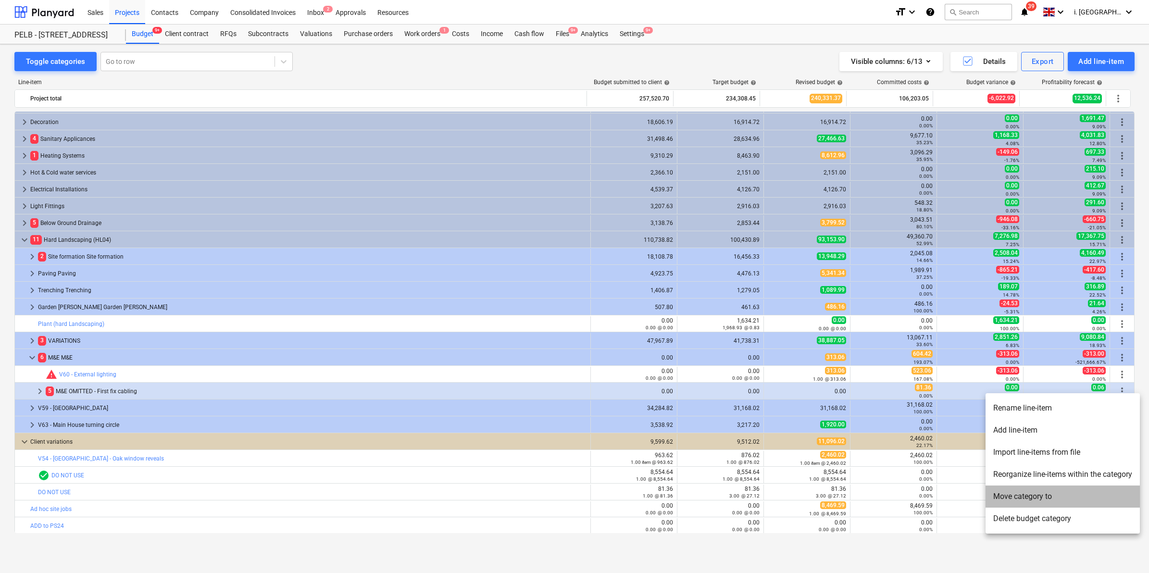
click at [1037, 495] on li "Move category to" at bounding box center [1062, 496] width 154 height 22
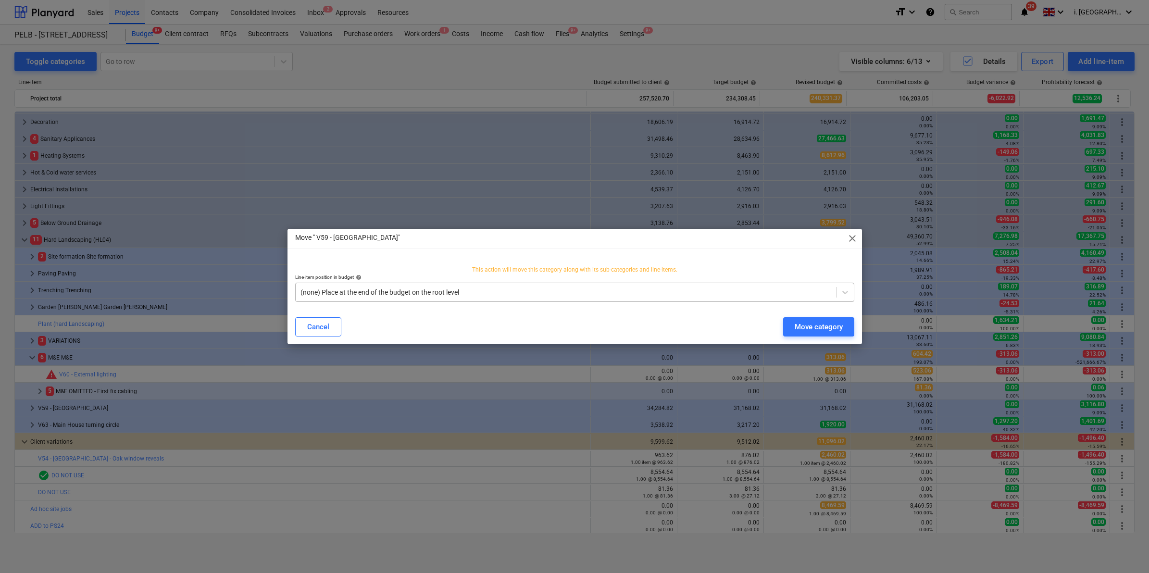
click at [500, 287] on div at bounding box center [565, 292] width 531 height 10
click at [819, 323] on div "Move category" at bounding box center [818, 327] width 48 height 12
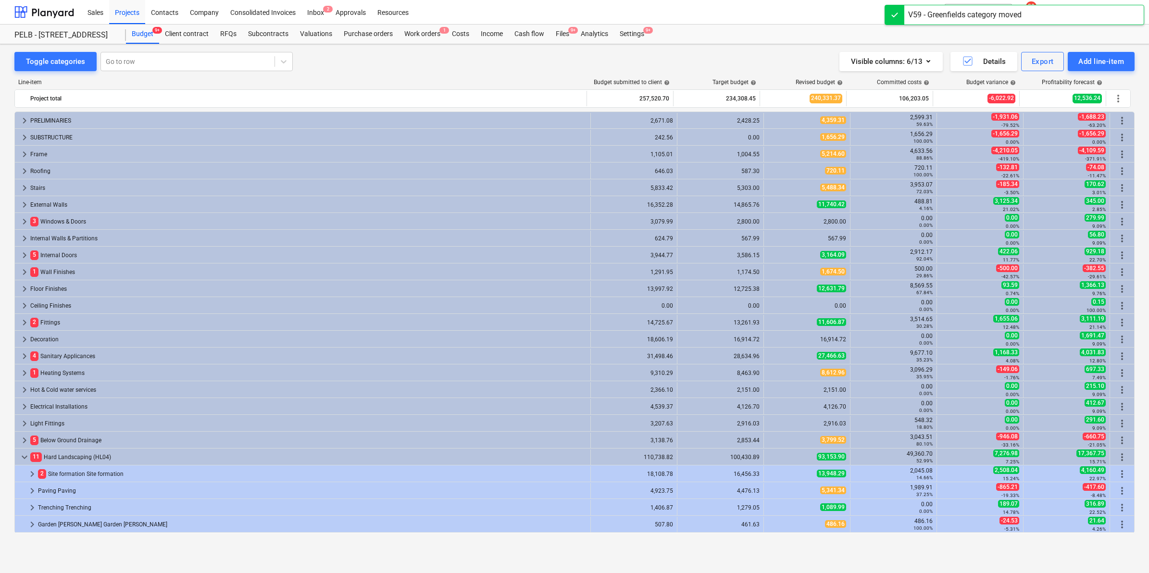
scroll to position [217, 0]
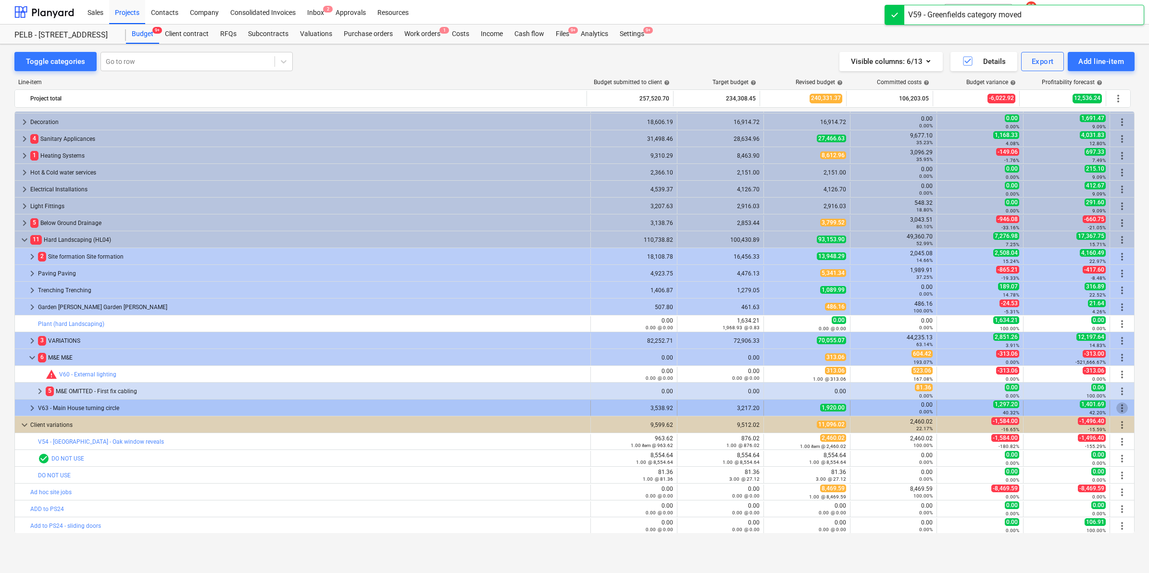
click at [1121, 404] on span "more_vert" at bounding box center [1122, 408] width 12 height 12
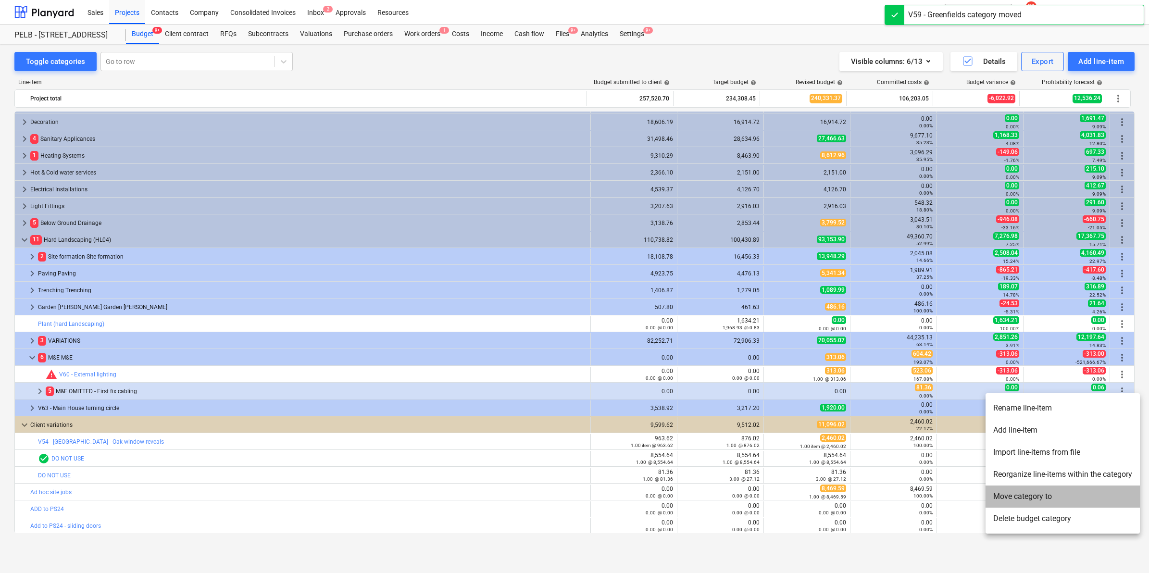
click at [1041, 496] on li "Move category to" at bounding box center [1062, 496] width 154 height 22
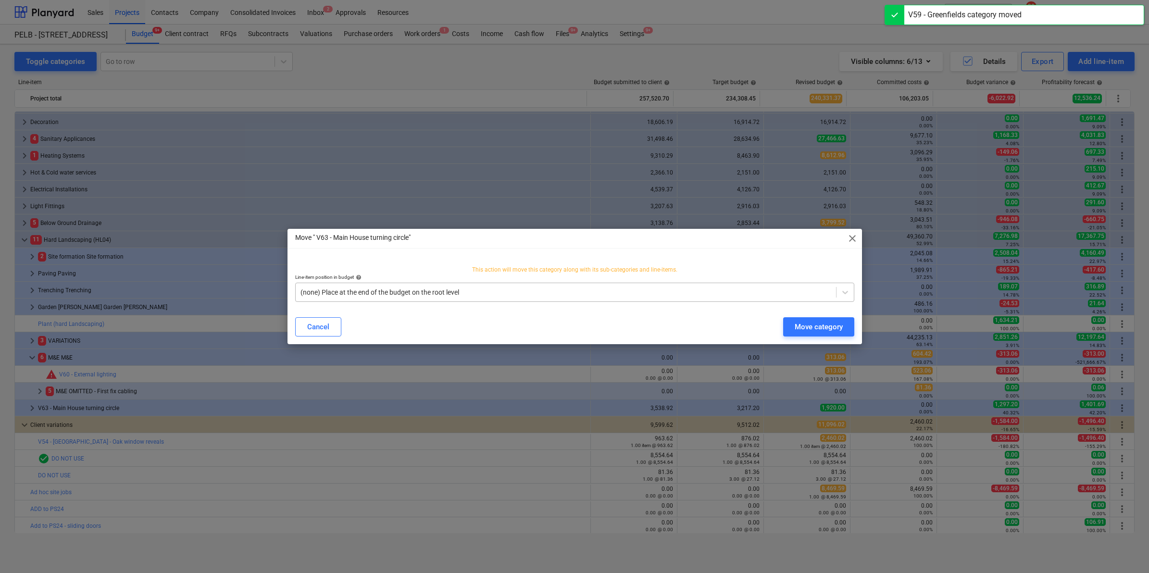
click at [592, 297] on div at bounding box center [565, 292] width 531 height 10
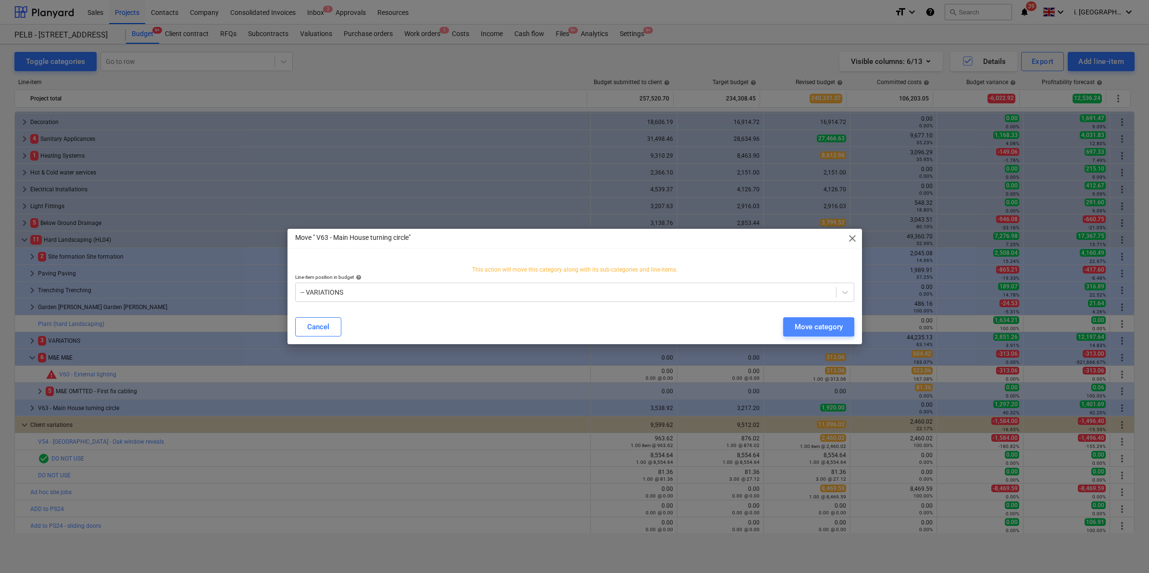
click at [790, 324] on button "Move category" at bounding box center [818, 326] width 71 height 19
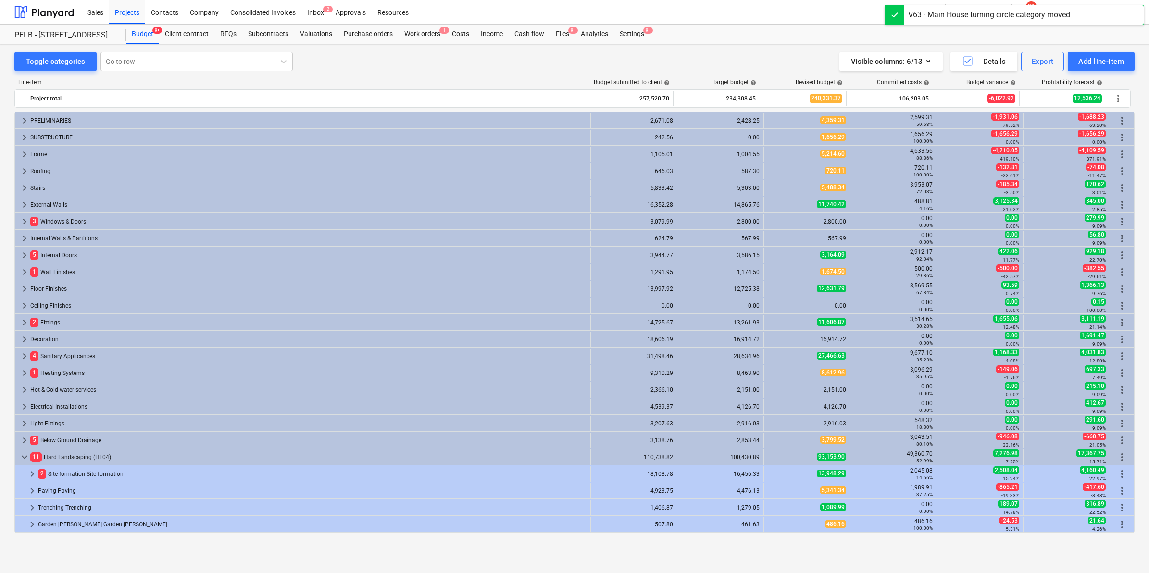
scroll to position [217, 0]
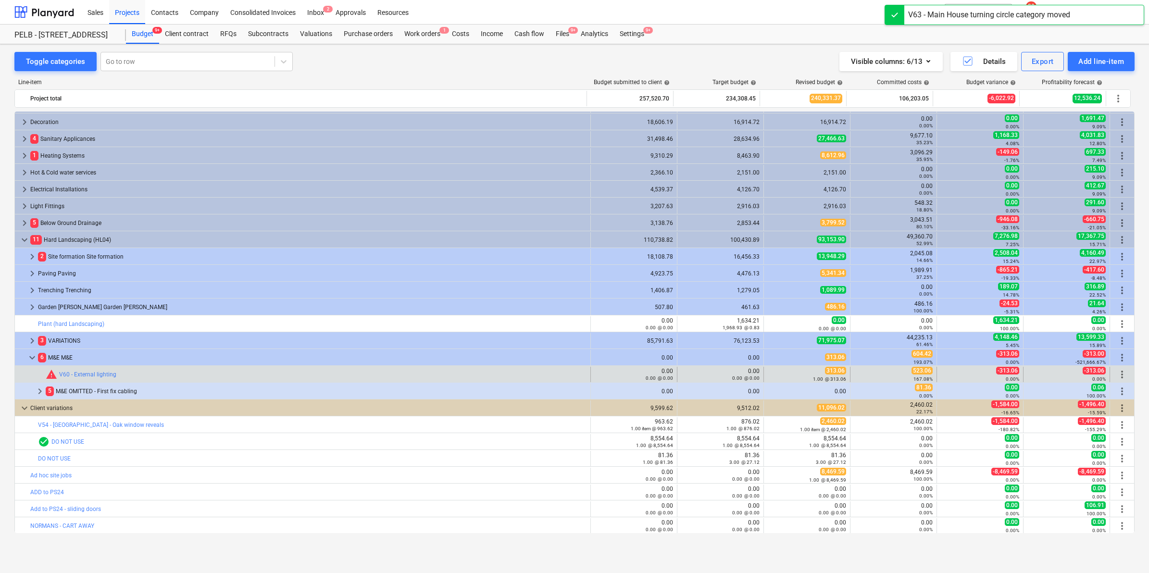
click at [1120, 372] on span "more_vert" at bounding box center [1122, 375] width 12 height 12
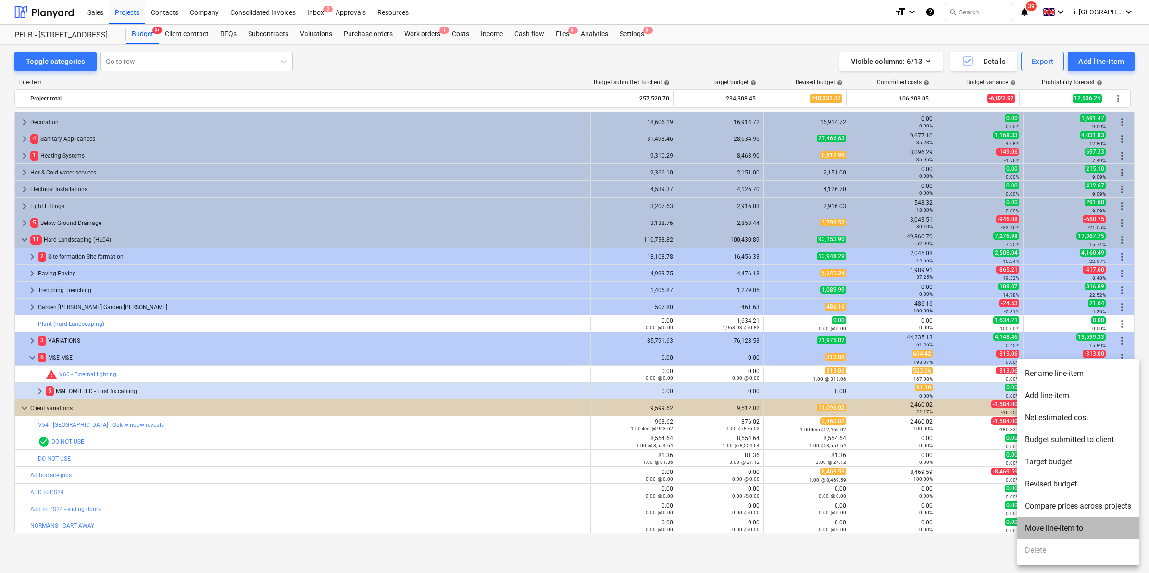
click at [1034, 524] on li "Move line-item to" at bounding box center [1078, 528] width 122 height 22
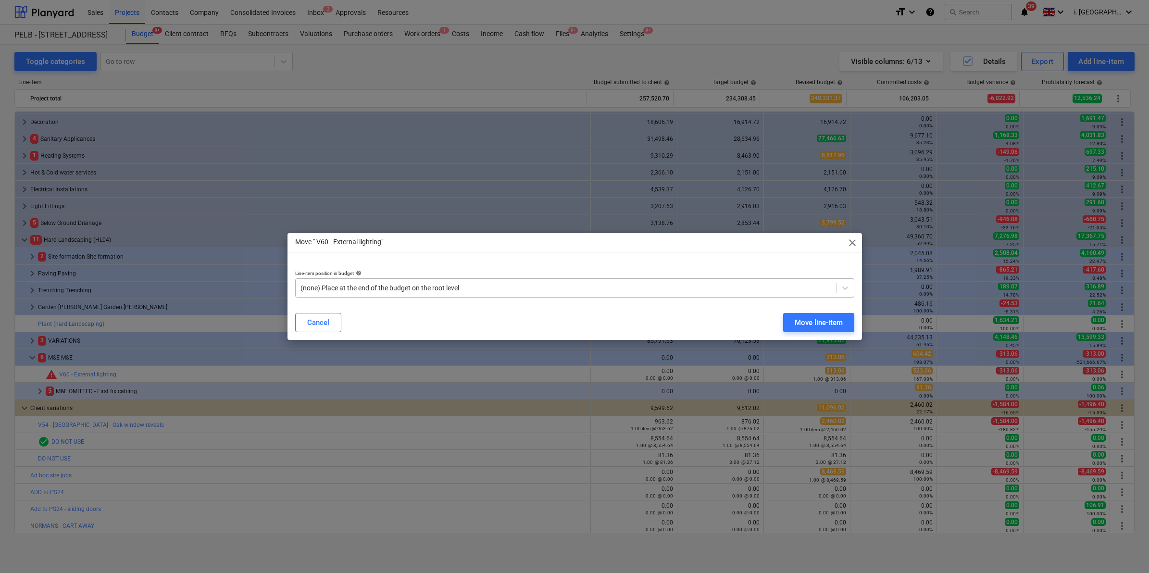
click at [433, 283] on div at bounding box center [565, 288] width 531 height 10
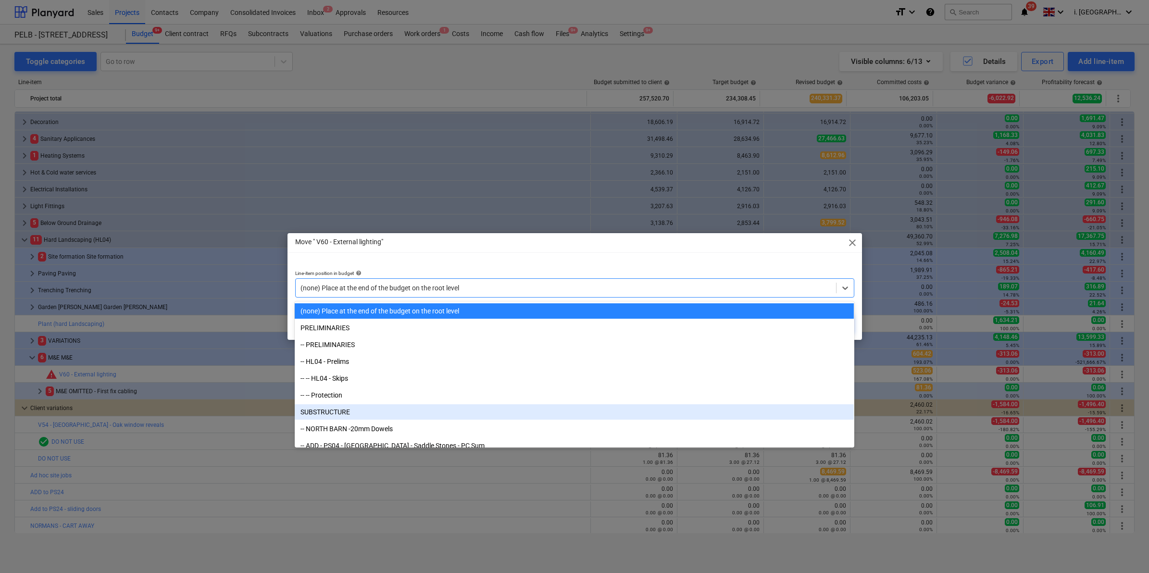
drag, startPoint x: 850, startPoint y: 308, endPoint x: 850, endPoint y: 409, distance: 100.9
click at [850, 407] on div "SUBSTRUCTURE" at bounding box center [574, 411] width 559 height 15
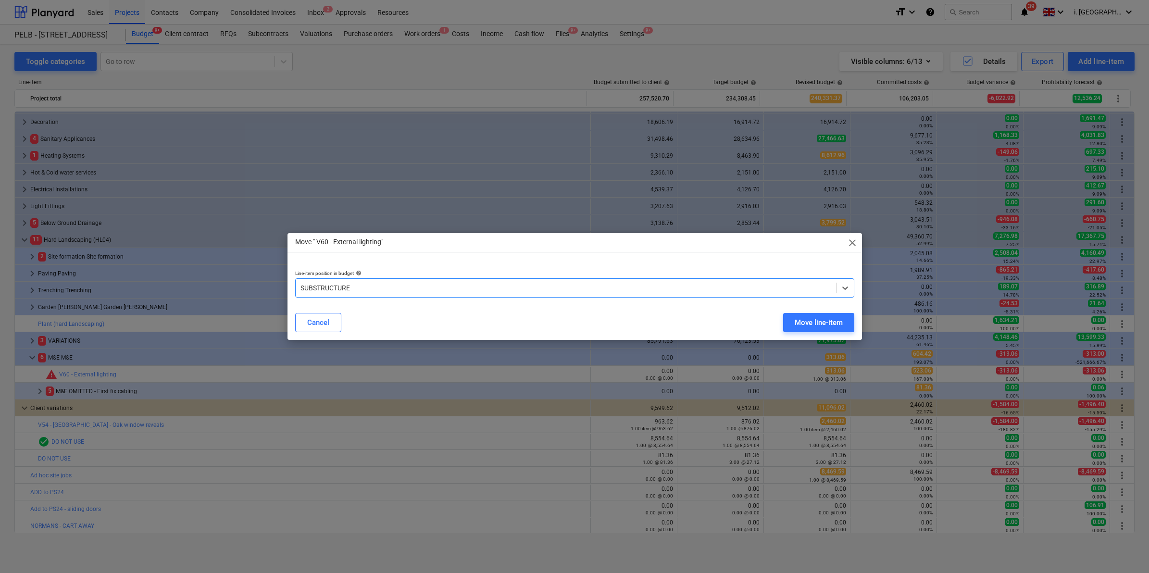
click at [851, 407] on div "Move " V60 - External lighting" close Line-item position in budget help option …" at bounding box center [574, 286] width 1149 height 573
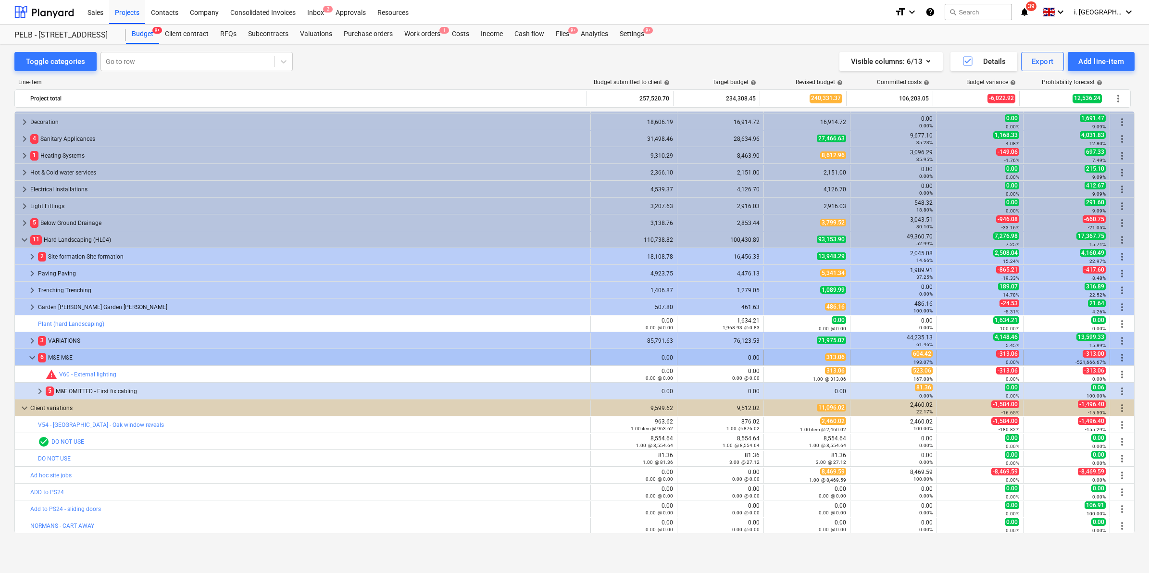
click at [1116, 359] on span "more_vert" at bounding box center [1122, 358] width 12 height 12
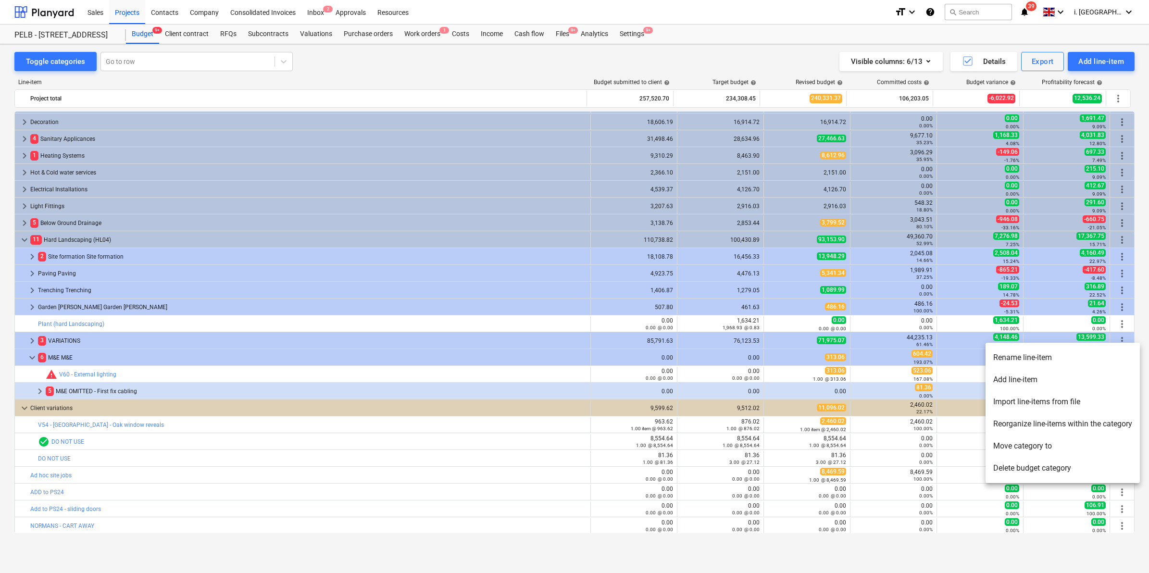
click at [1116, 452] on li "Move category to" at bounding box center [1062, 446] width 154 height 22
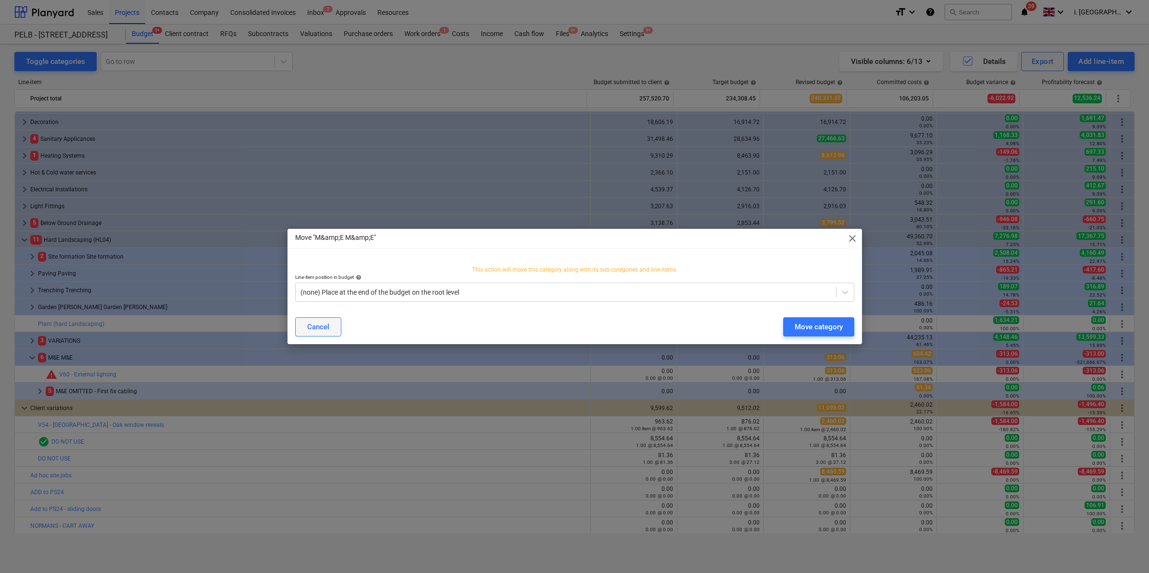
click at [322, 323] on div "Cancel" at bounding box center [318, 327] width 22 height 12
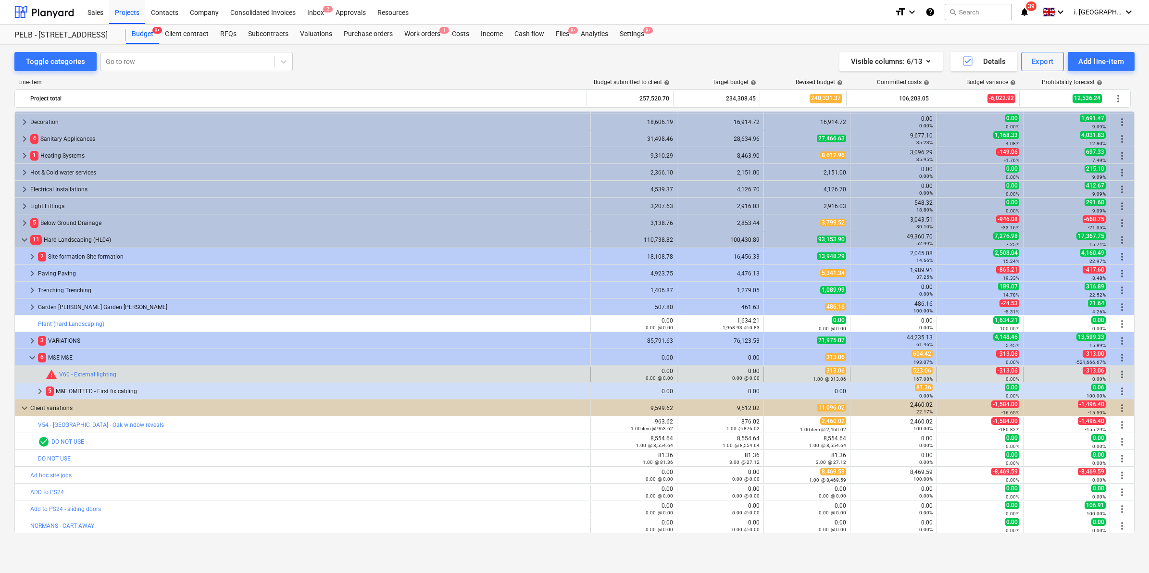
click at [1120, 376] on span "more_vert" at bounding box center [1122, 375] width 12 height 12
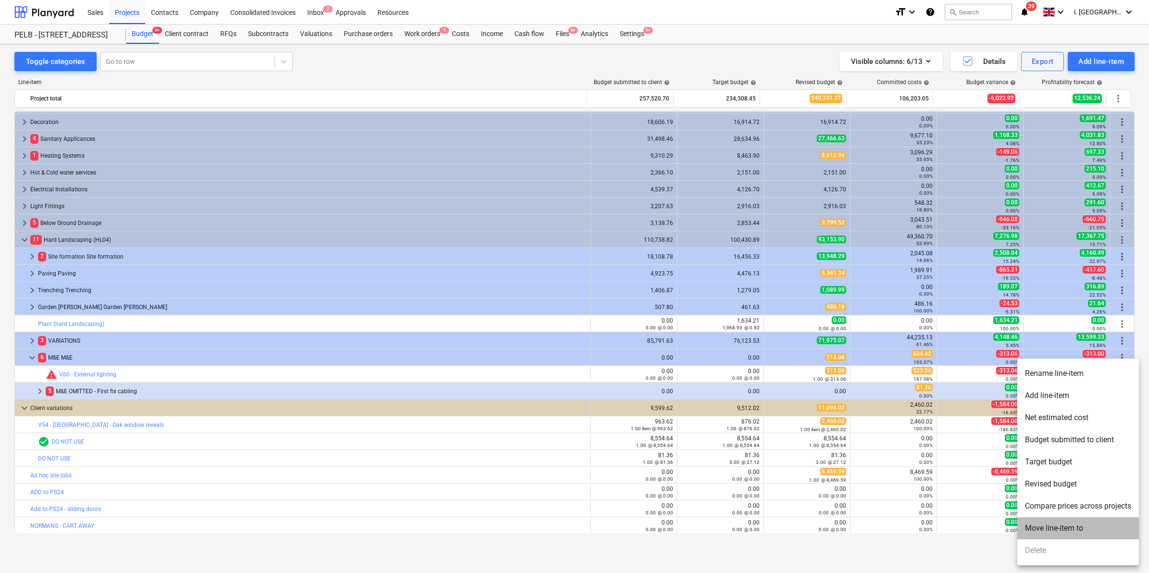
click at [1027, 526] on li "Move line-item to" at bounding box center [1078, 528] width 122 height 22
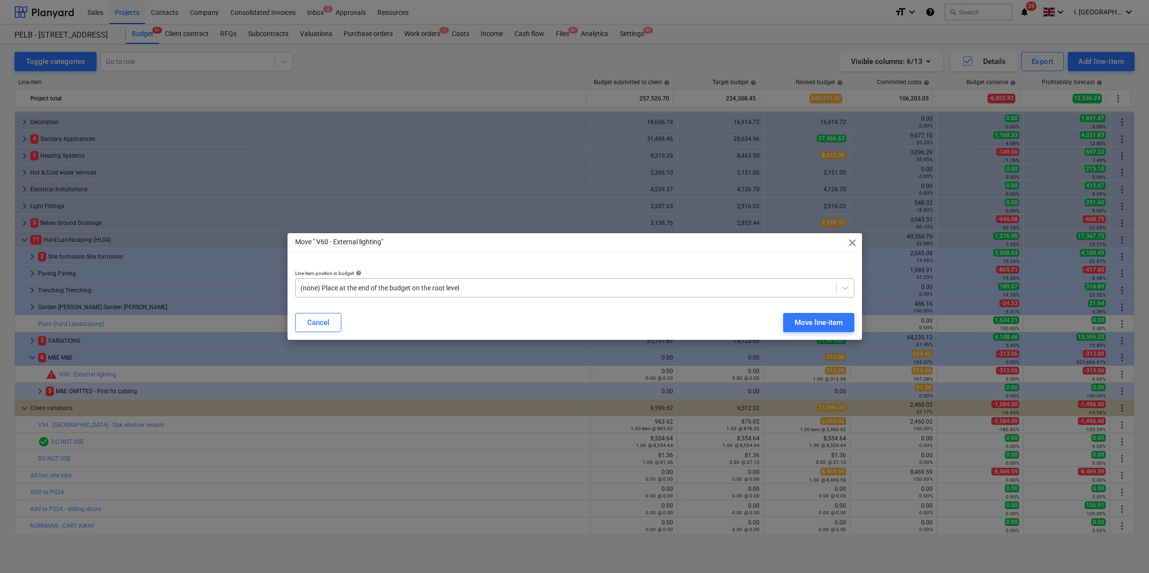
click at [390, 289] on div at bounding box center [565, 288] width 531 height 10
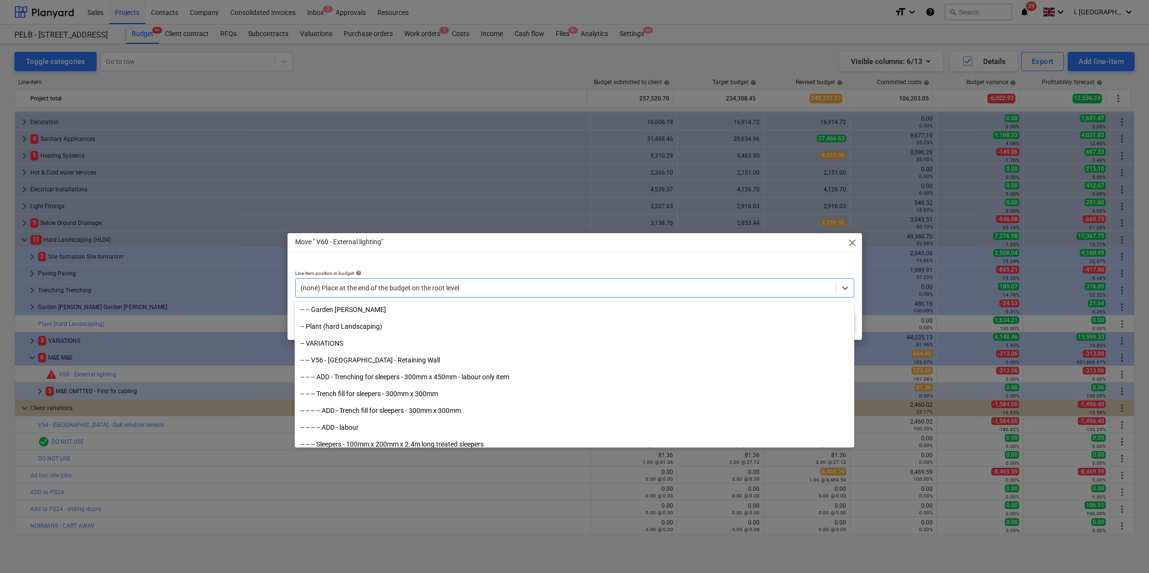
scroll to position [5070, 0]
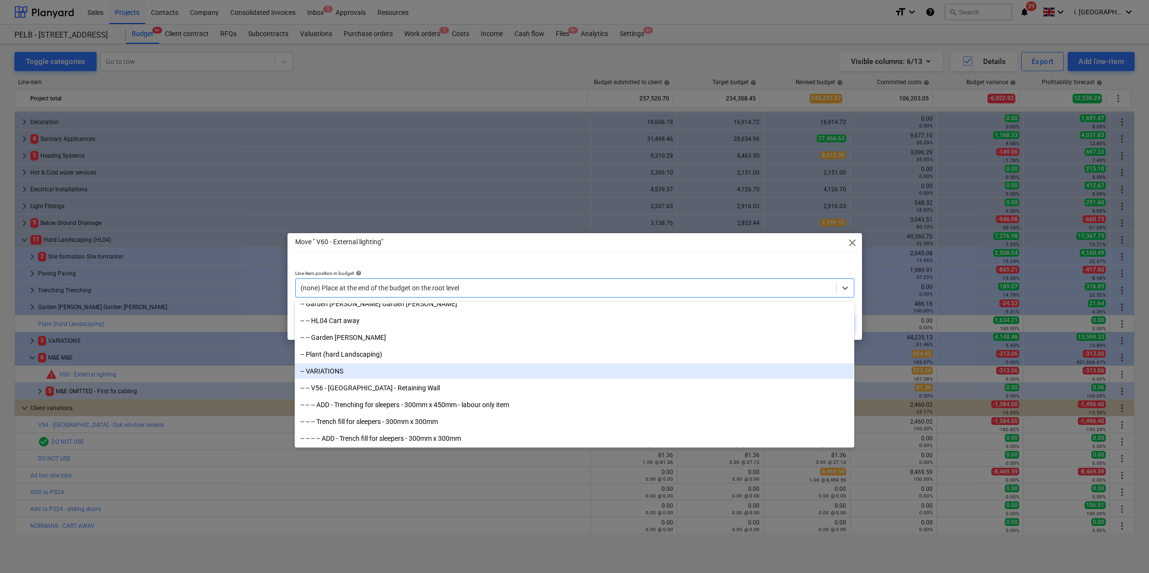
click at [337, 373] on div "-- VARIATIONS" at bounding box center [574, 370] width 559 height 15
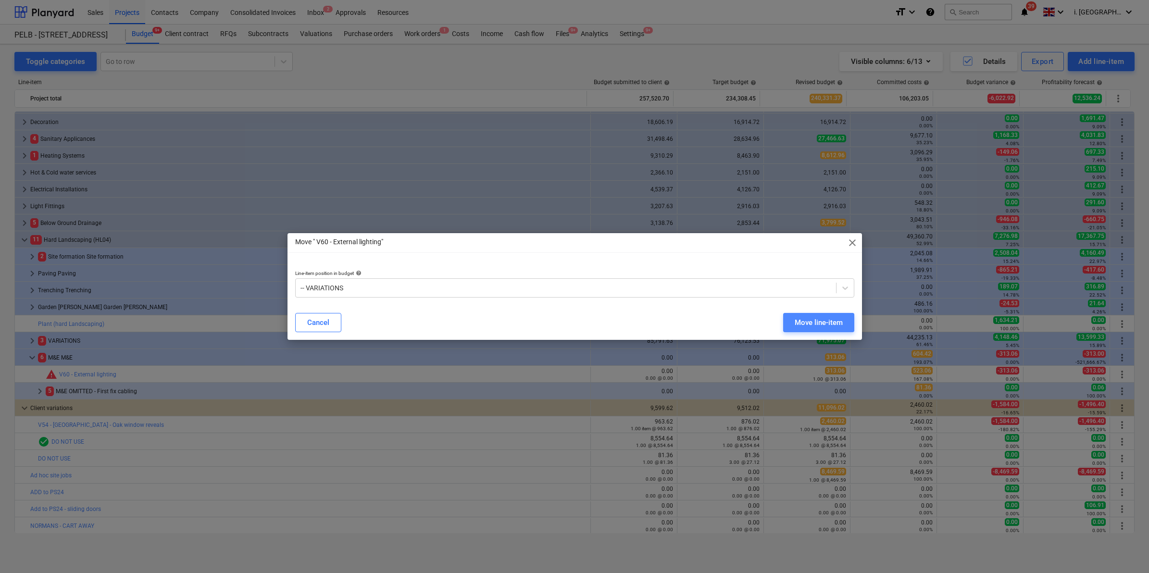
click at [803, 320] on div "Move line-item" at bounding box center [818, 322] width 48 height 12
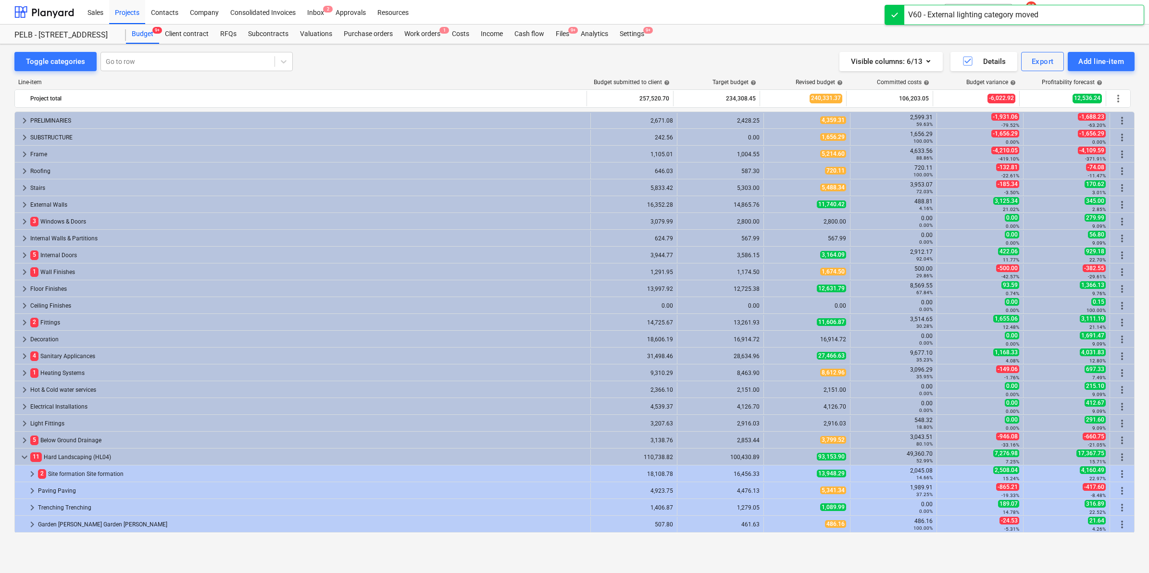
scroll to position [200, 0]
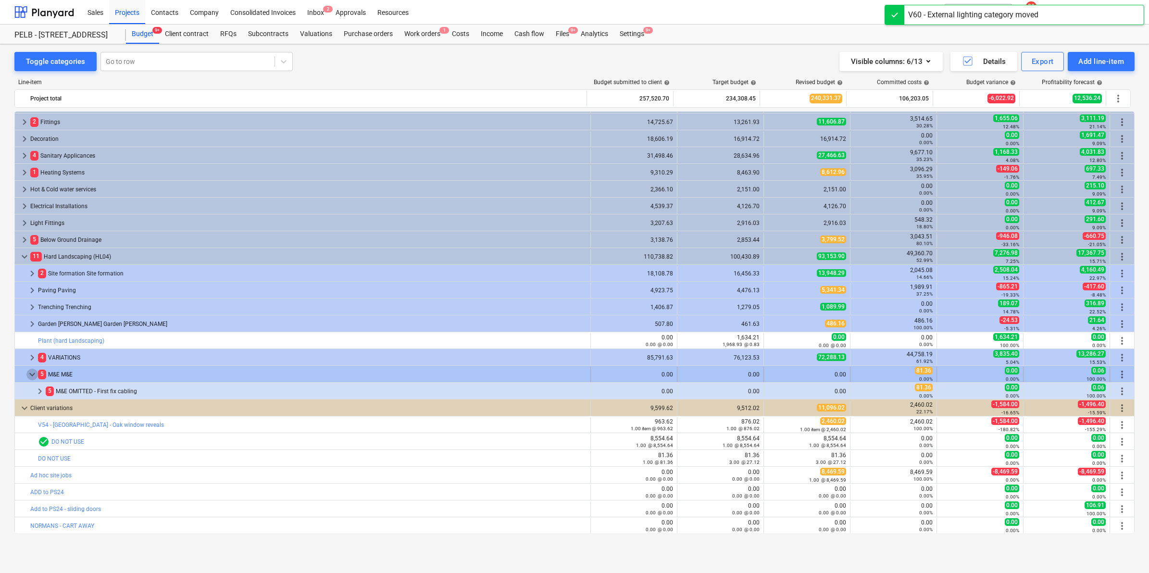
click at [32, 372] on span "keyboard_arrow_down" at bounding box center [32, 375] width 12 height 12
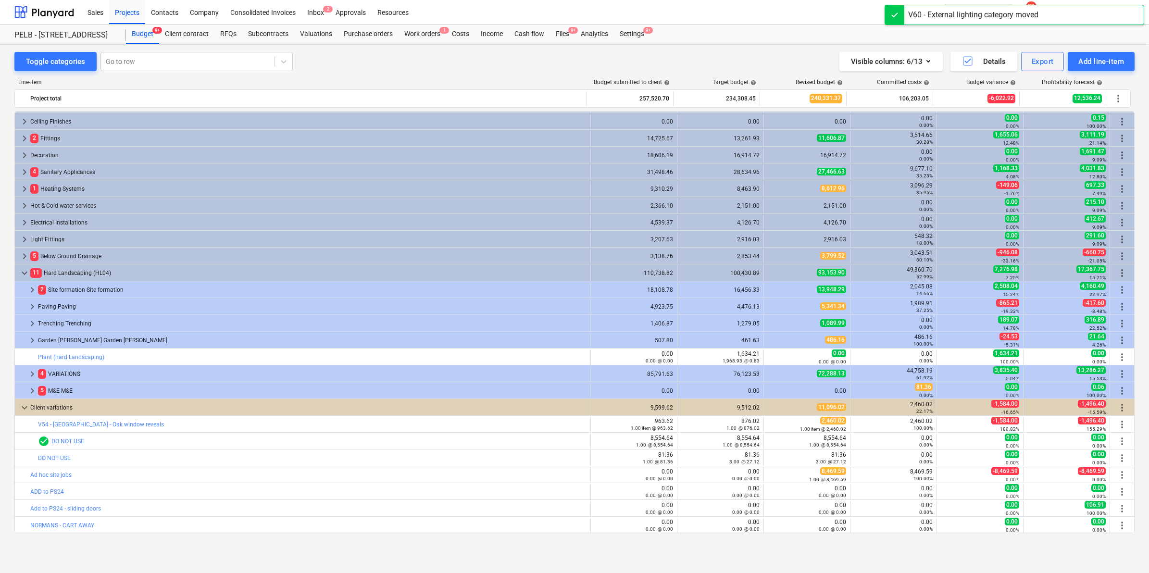
scroll to position [184, 0]
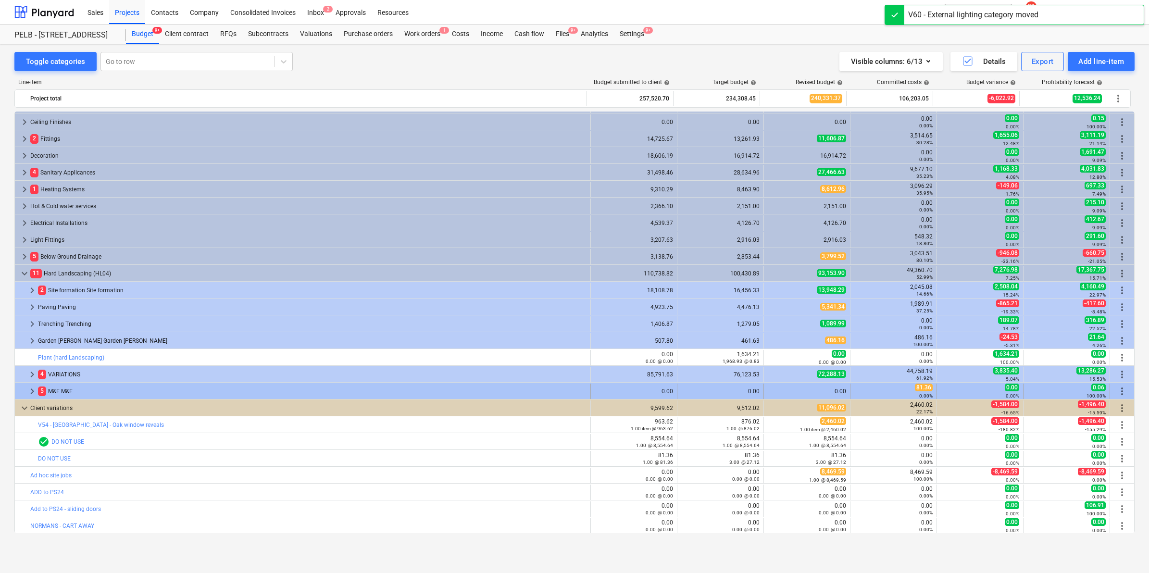
click at [30, 389] on span "keyboard_arrow_right" at bounding box center [32, 391] width 12 height 12
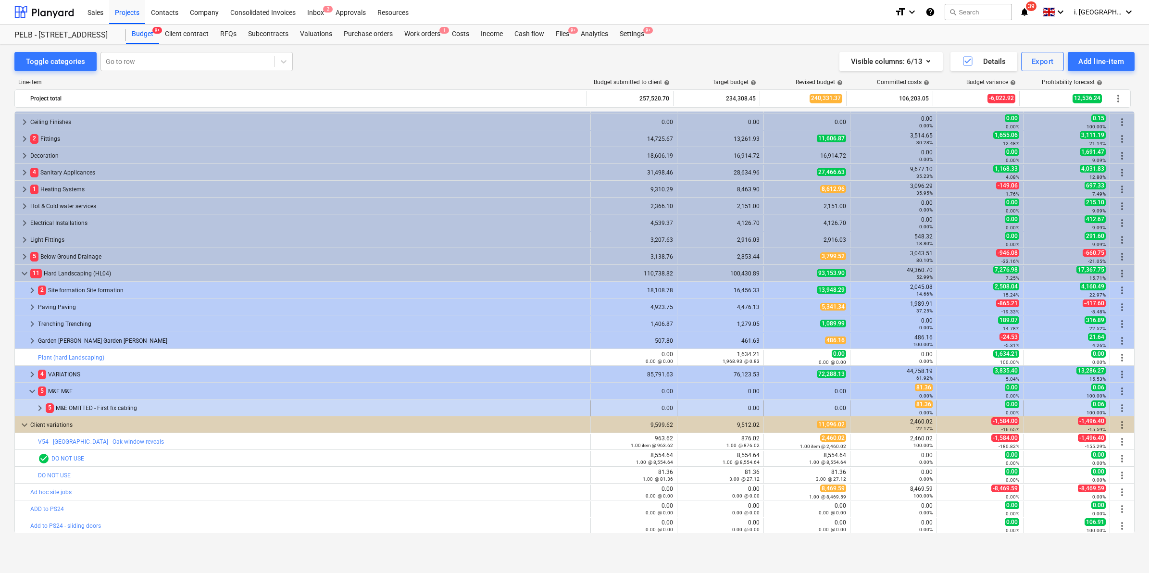
click at [40, 409] on span "keyboard_arrow_right" at bounding box center [40, 408] width 12 height 12
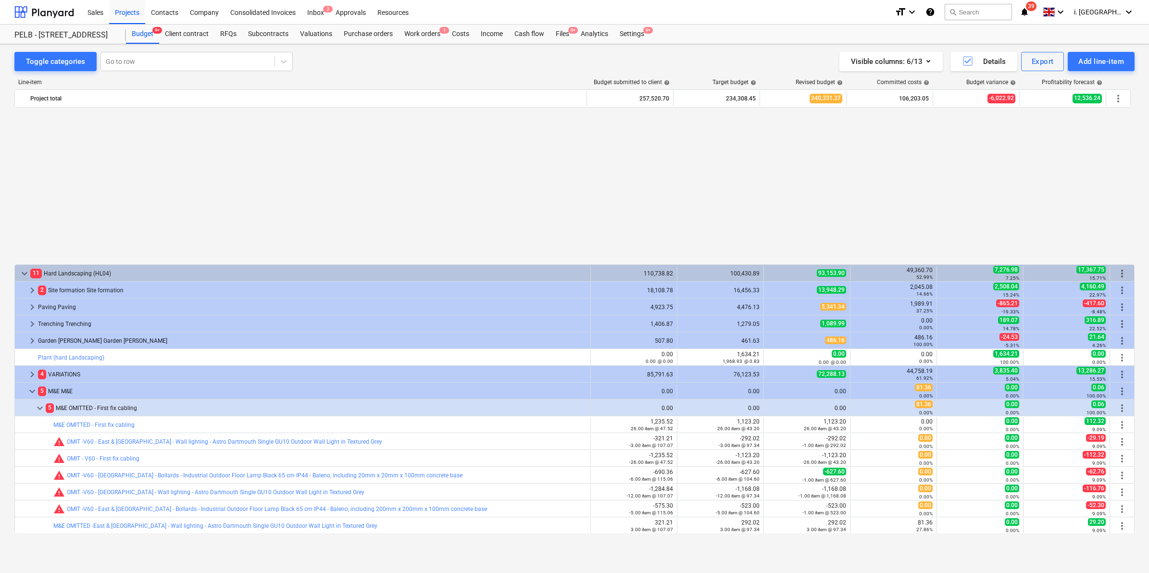
scroll to position [369, 0]
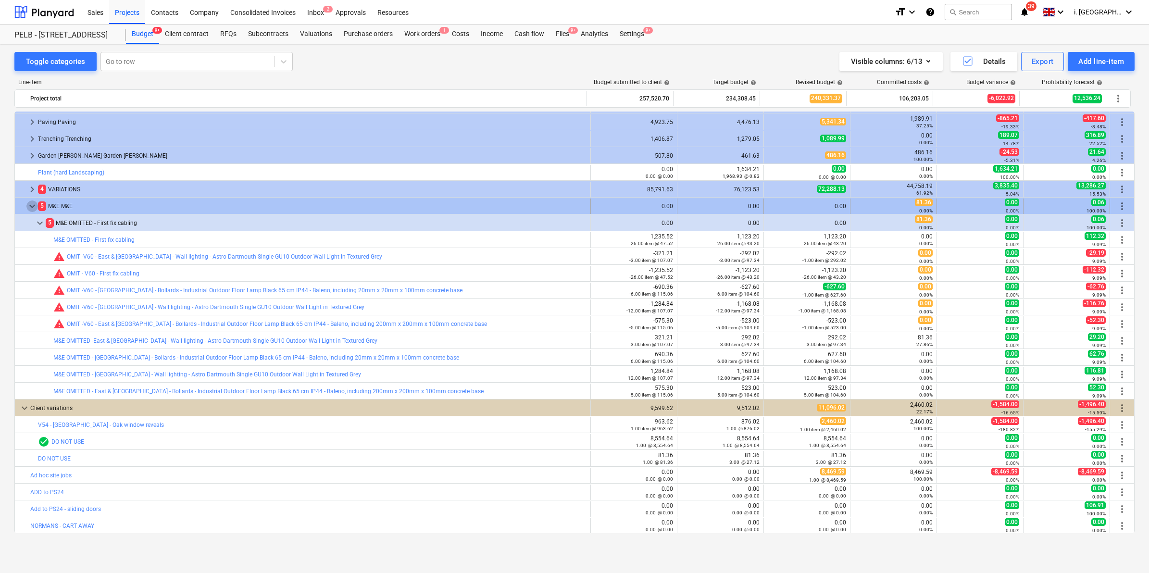
click at [26, 206] on span "keyboard_arrow_down" at bounding box center [32, 206] width 12 height 12
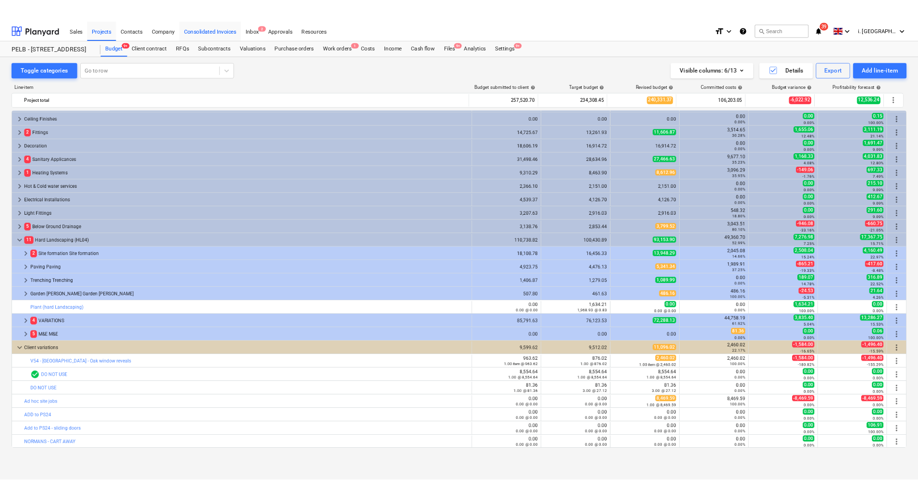
scroll to position [184, 0]
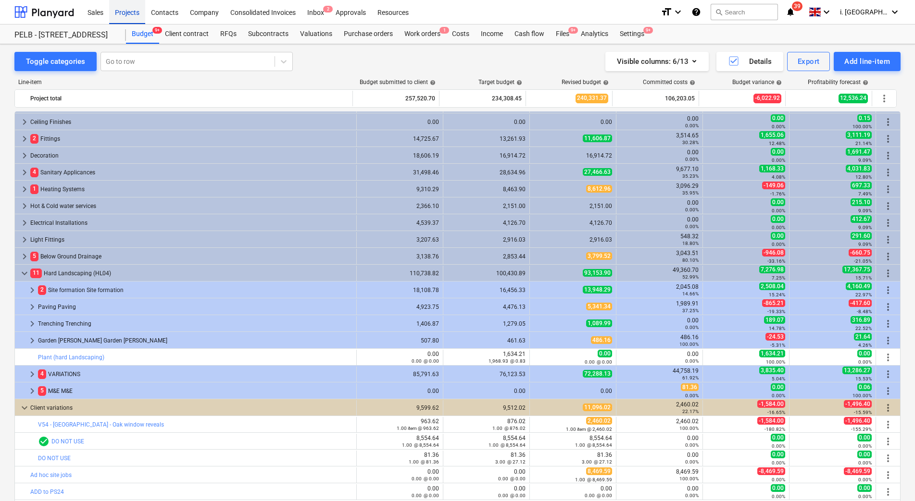
click at [128, 17] on div "Projects" at bounding box center [127, 12] width 36 height 25
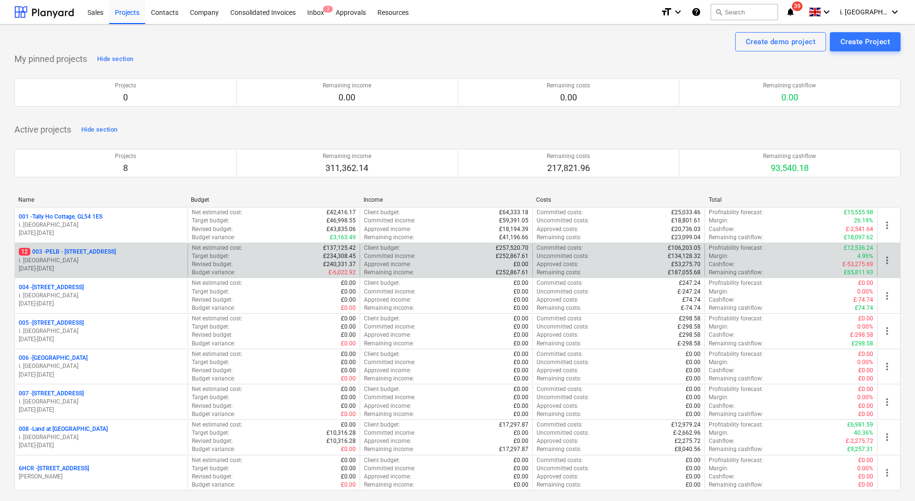
click at [65, 255] on p "12 003 - PELB - [GEOGRAPHIC_DATA], [GEOGRAPHIC_DATA], GL2 7NE" at bounding box center [67, 252] width 97 height 8
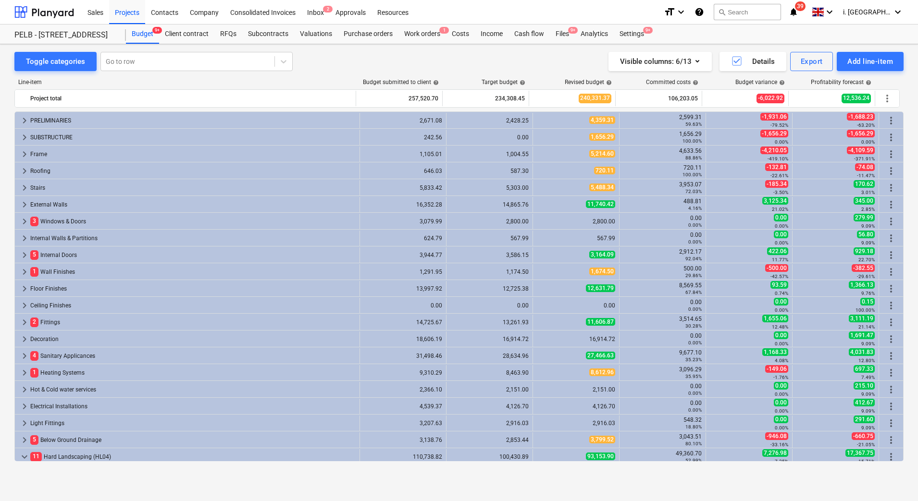
scroll to position [256, 0]
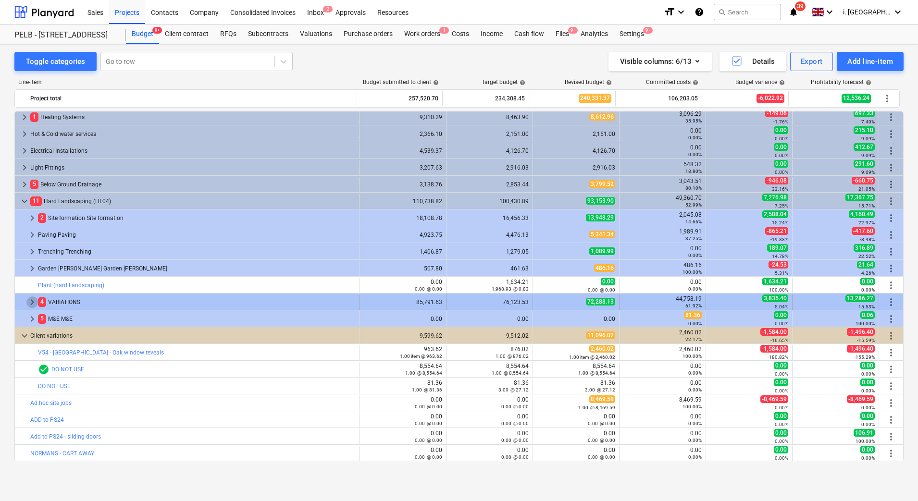
click at [31, 303] on span "keyboard_arrow_right" at bounding box center [32, 303] width 12 height 12
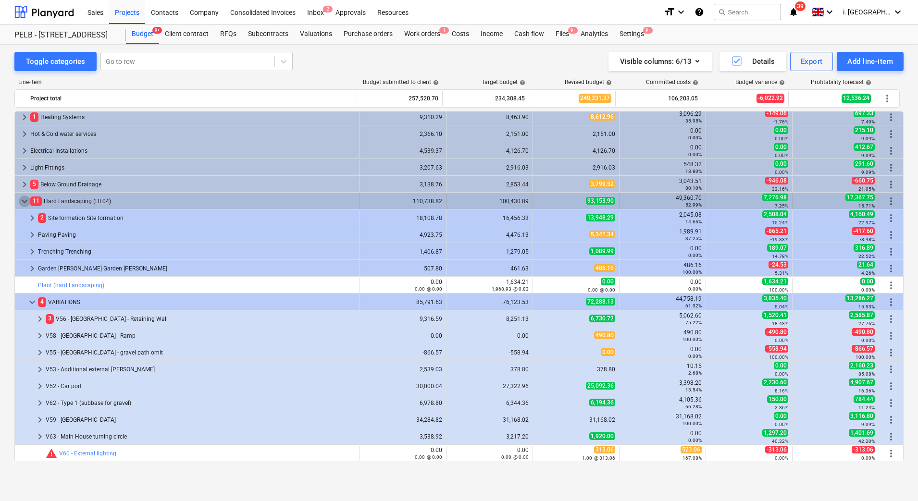
click at [29, 203] on span "keyboard_arrow_down" at bounding box center [25, 202] width 12 height 12
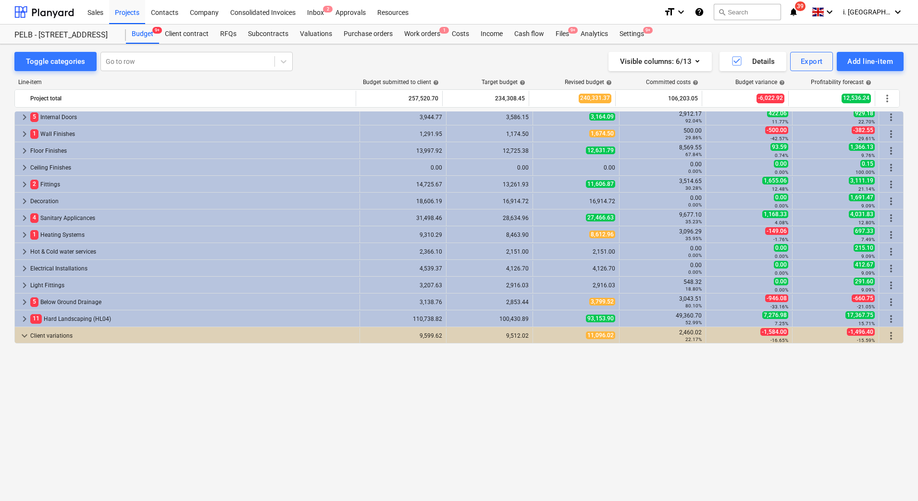
scroll to position [0, 0]
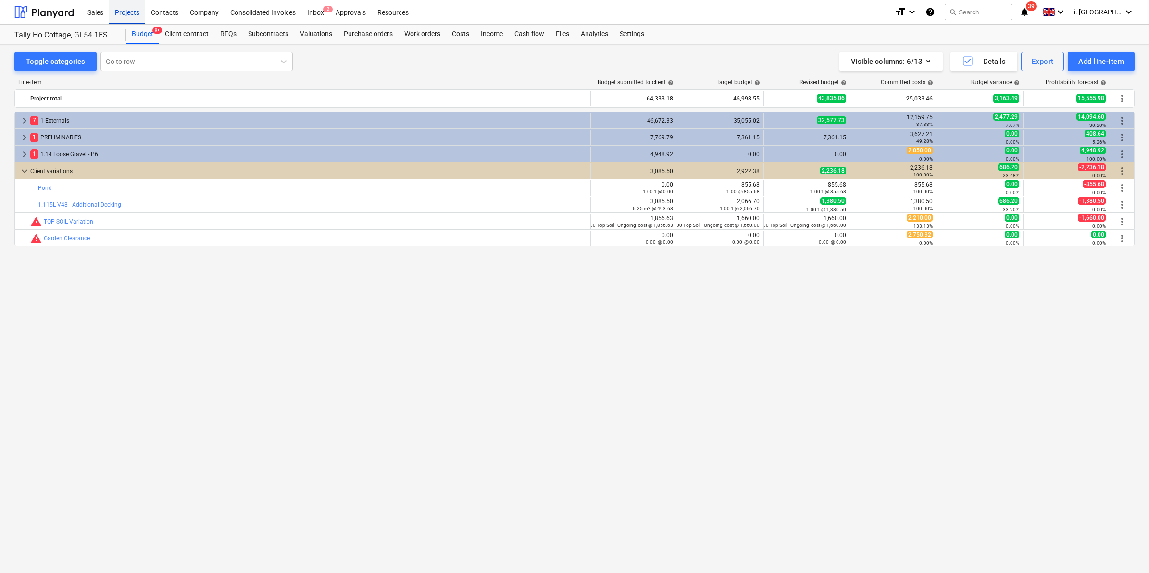
drag, startPoint x: 130, startPoint y: 15, endPoint x: 130, endPoint y: 22, distance: 6.2
click at [130, 15] on div "Projects" at bounding box center [127, 12] width 36 height 25
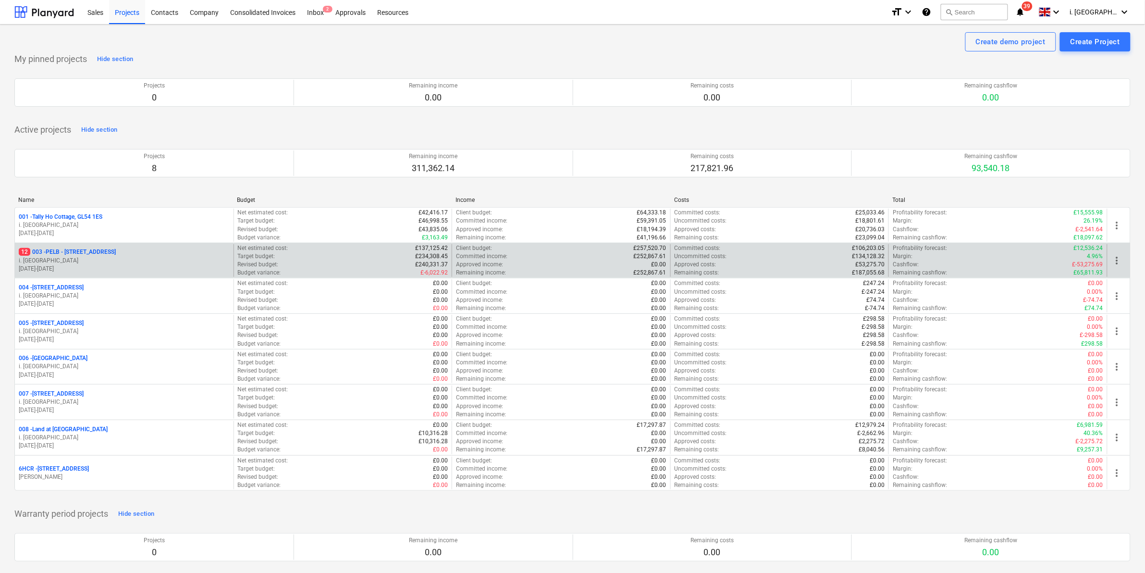
click at [46, 264] on p "i. [GEOGRAPHIC_DATA]" at bounding box center [124, 261] width 211 height 8
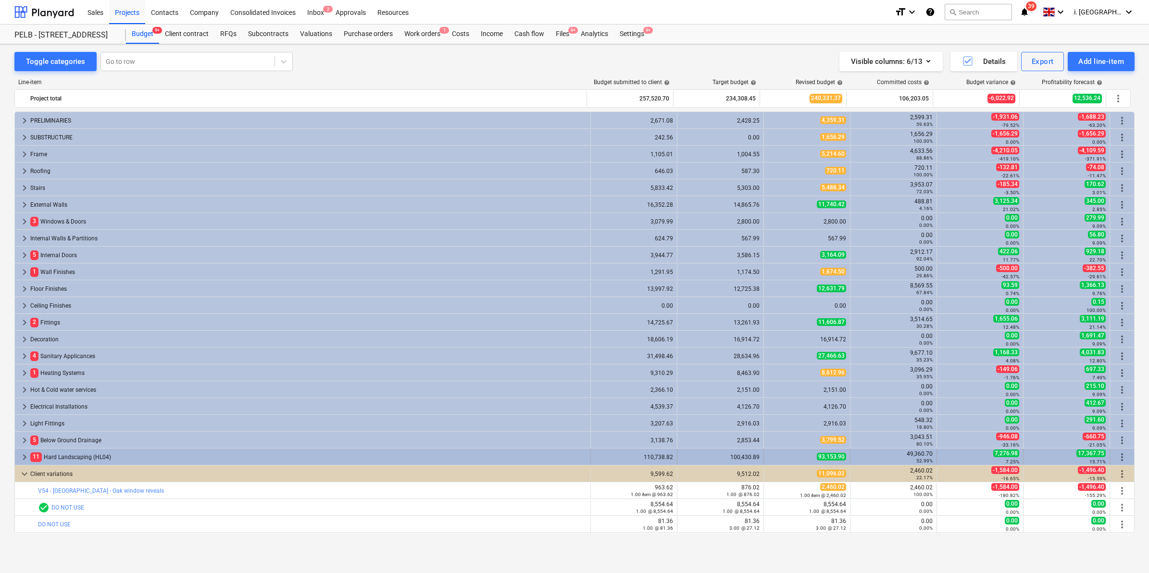
click at [22, 460] on span "keyboard_arrow_right" at bounding box center [25, 457] width 12 height 12
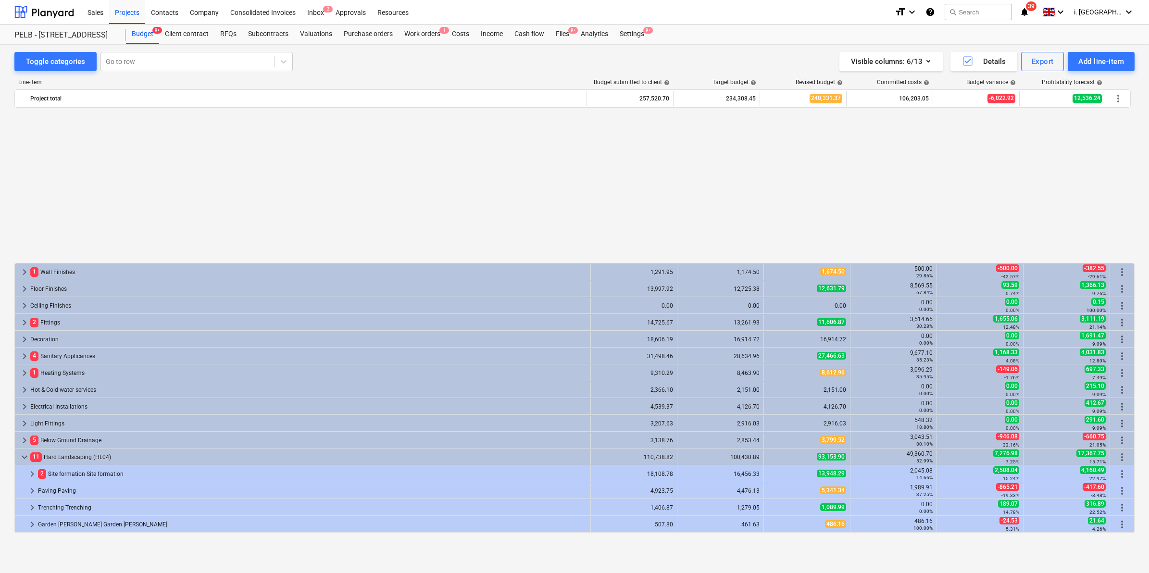
scroll to position [184, 0]
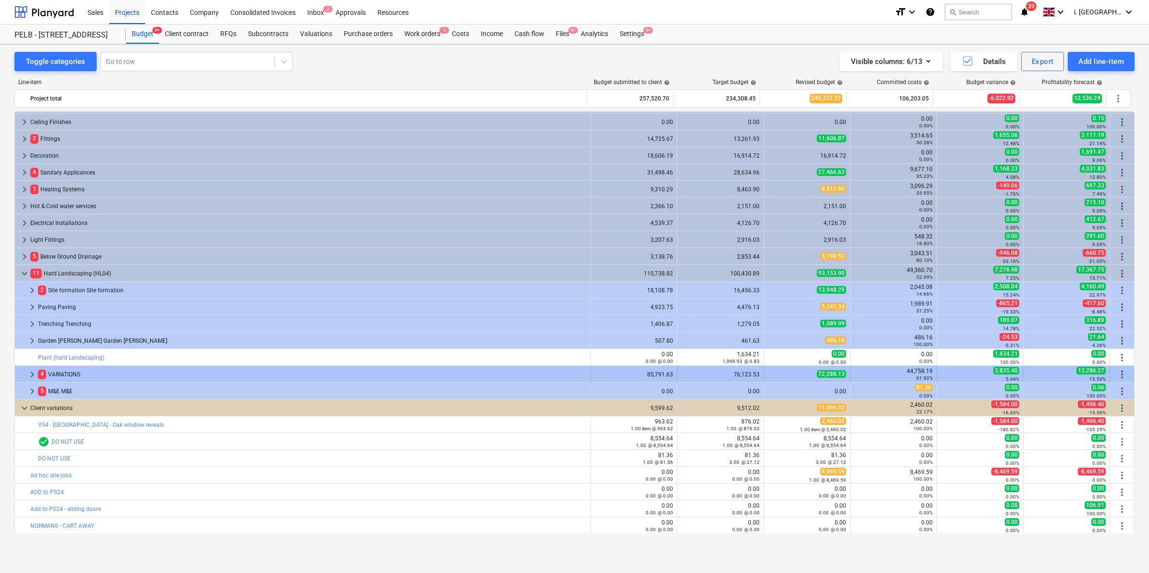
click at [32, 373] on span "keyboard_arrow_right" at bounding box center [32, 375] width 12 height 12
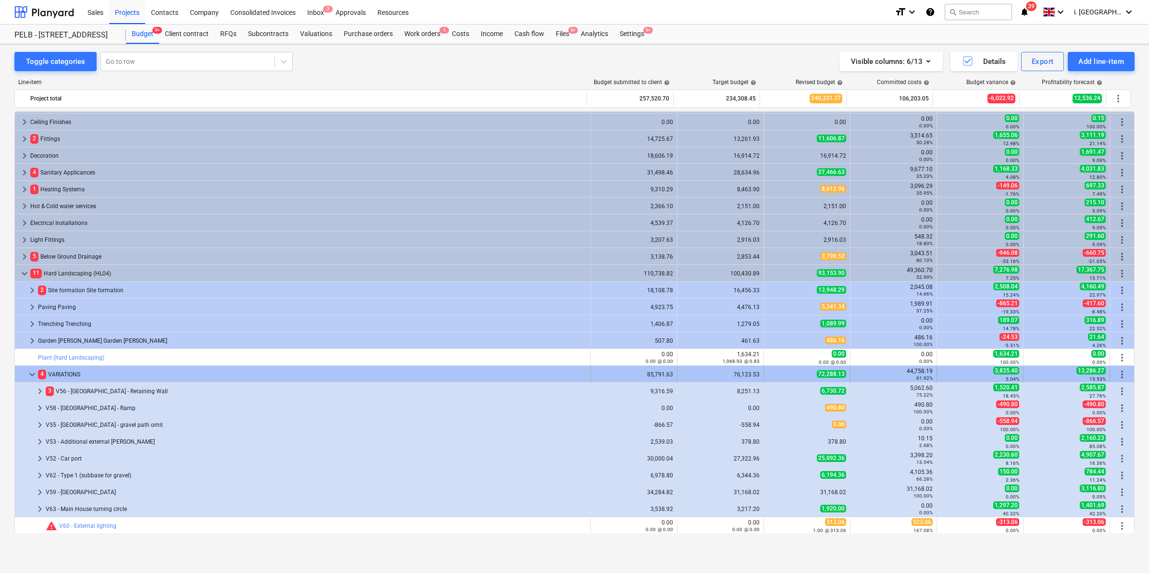
click at [32, 373] on span "keyboard_arrow_down" at bounding box center [32, 375] width 12 height 12
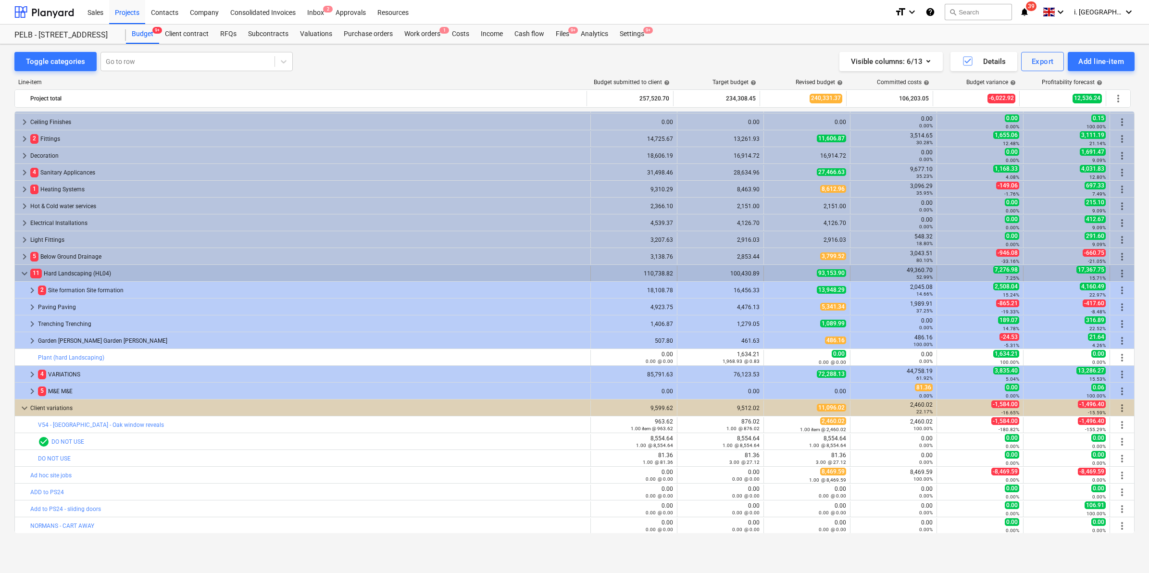
click at [25, 272] on span "keyboard_arrow_down" at bounding box center [25, 274] width 12 height 12
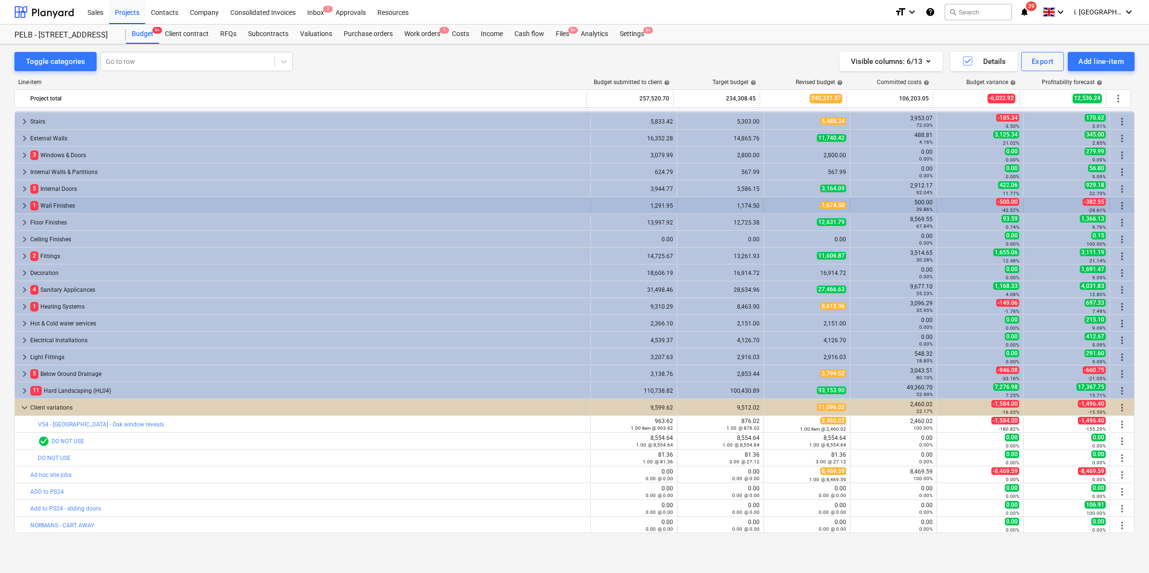
scroll to position [66, 0]
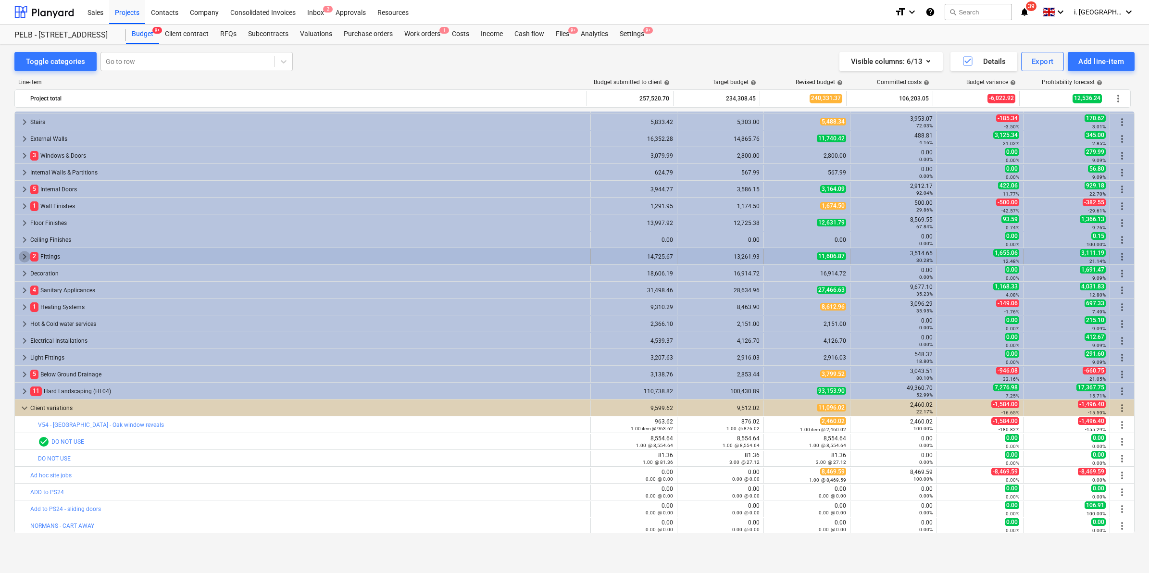
click at [22, 260] on span "keyboard_arrow_right" at bounding box center [25, 257] width 12 height 12
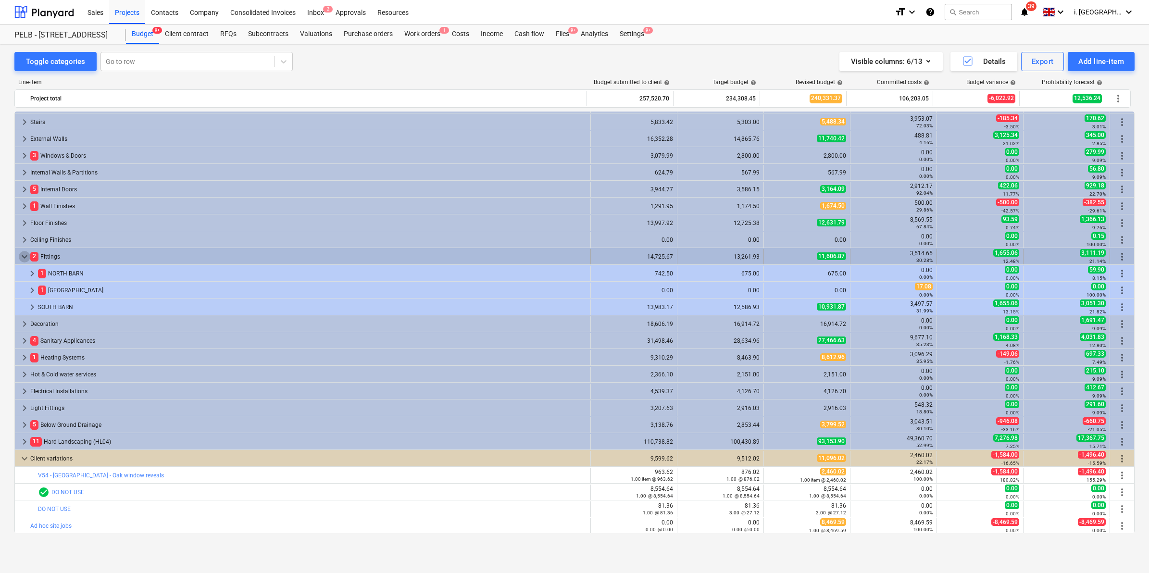
click at [25, 257] on span "keyboard_arrow_down" at bounding box center [25, 257] width 12 height 12
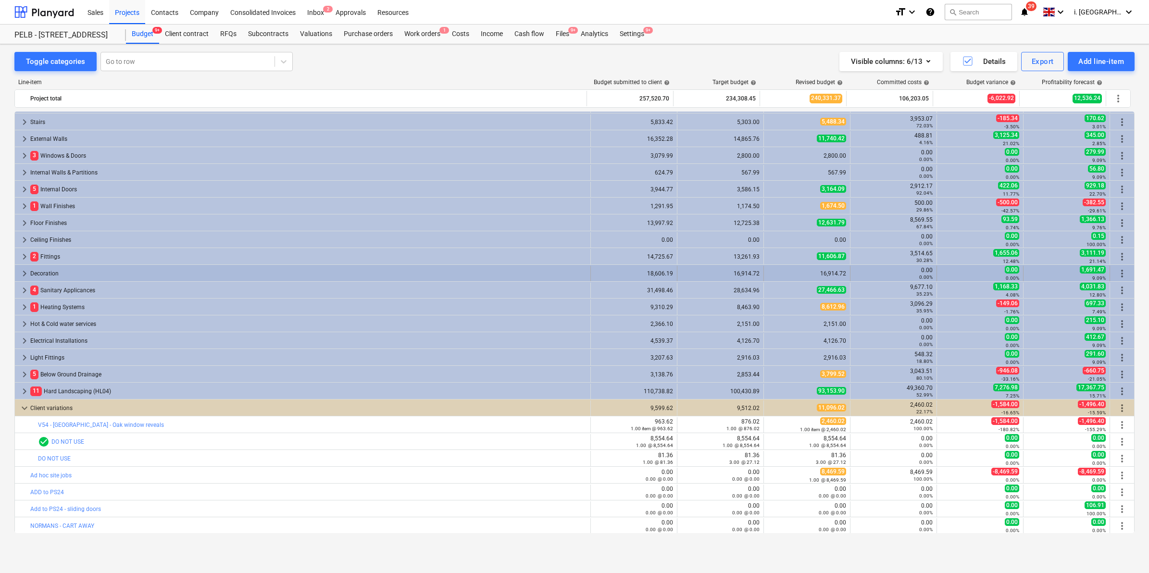
click at [22, 270] on span "keyboard_arrow_right" at bounding box center [25, 274] width 12 height 12
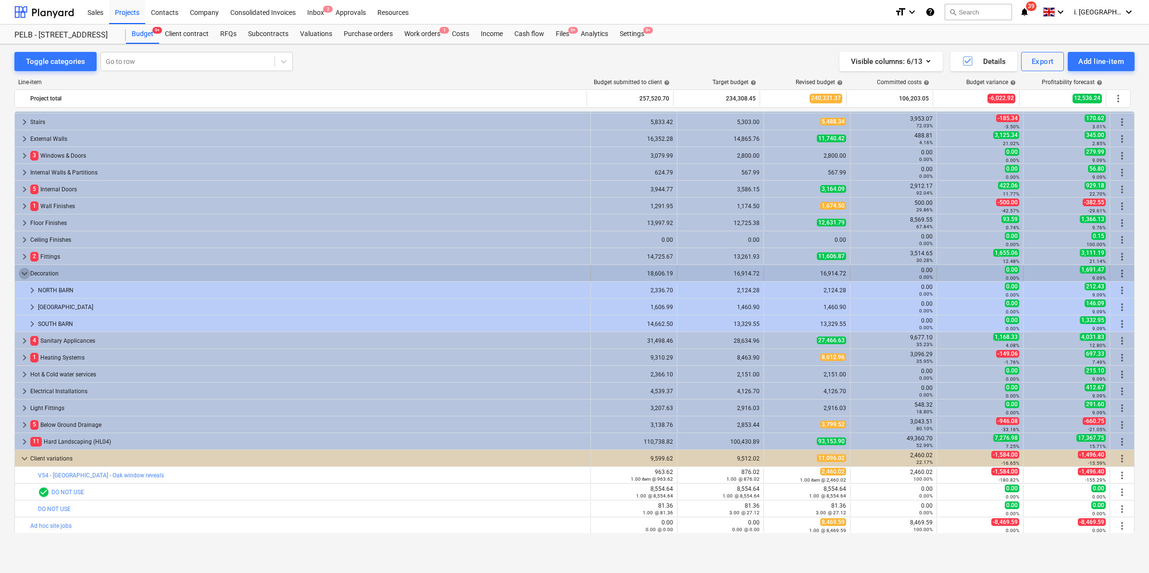
click at [23, 270] on span "keyboard_arrow_down" at bounding box center [25, 274] width 12 height 12
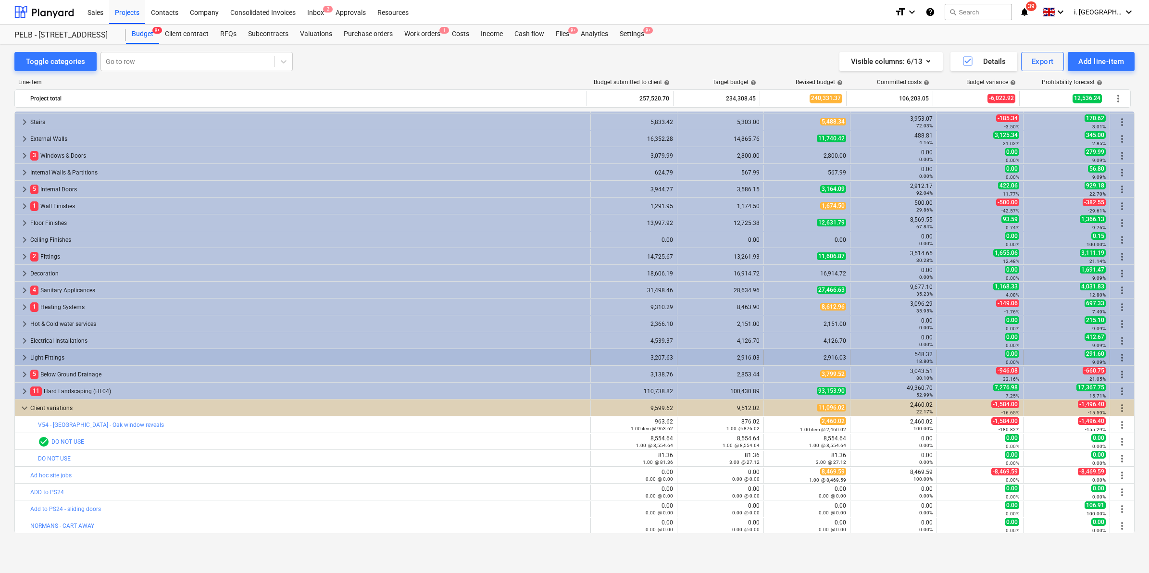
click at [23, 357] on span "keyboard_arrow_right" at bounding box center [25, 358] width 12 height 12
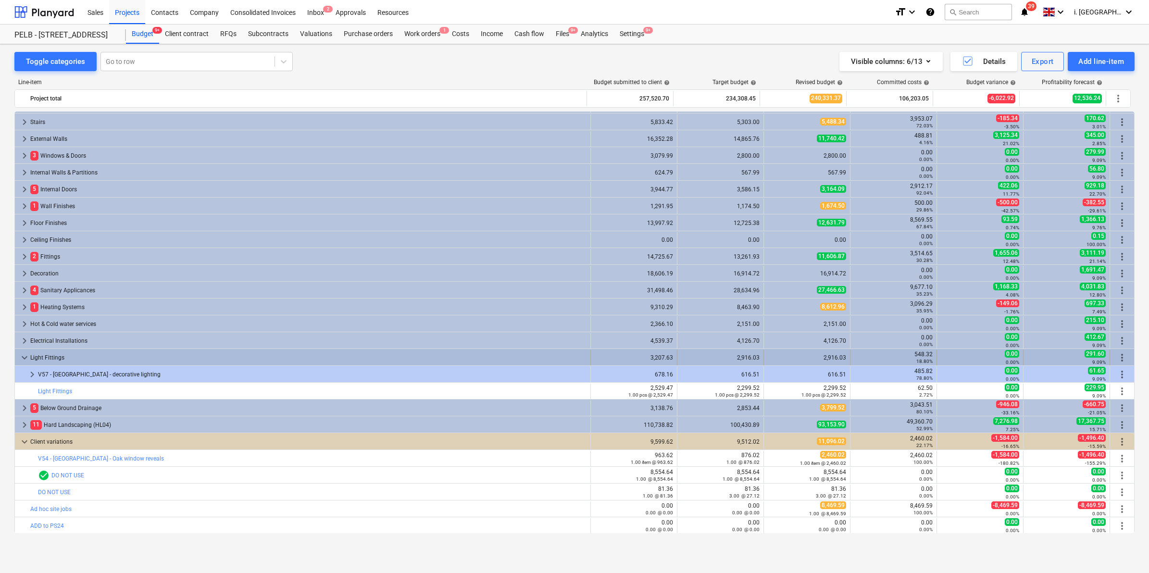
click at [25, 356] on span "keyboard_arrow_down" at bounding box center [25, 358] width 12 height 12
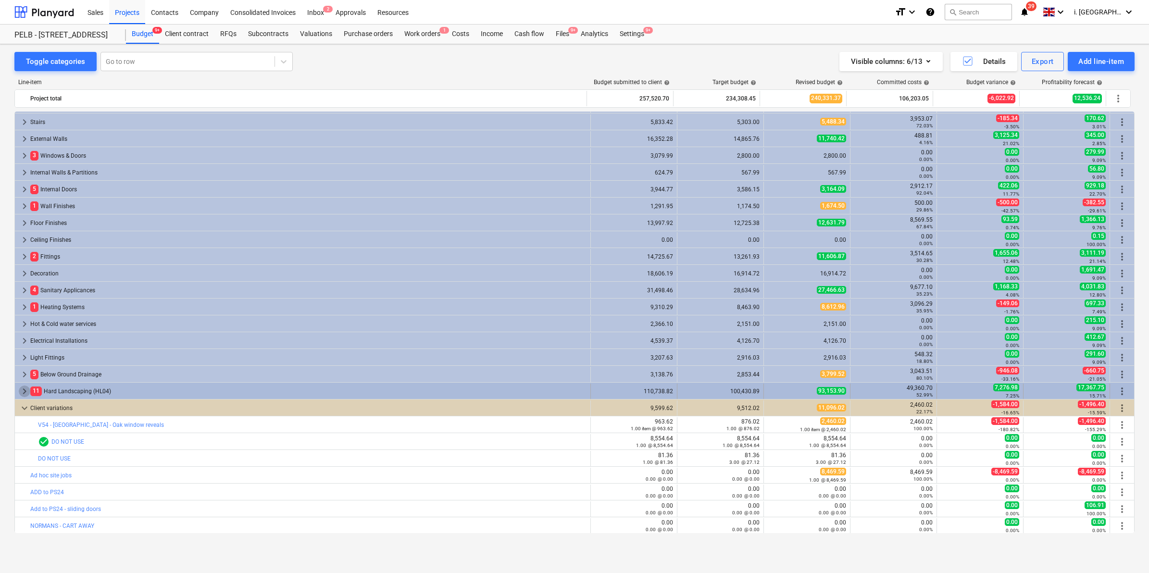
click at [24, 391] on span "keyboard_arrow_right" at bounding box center [25, 391] width 12 height 12
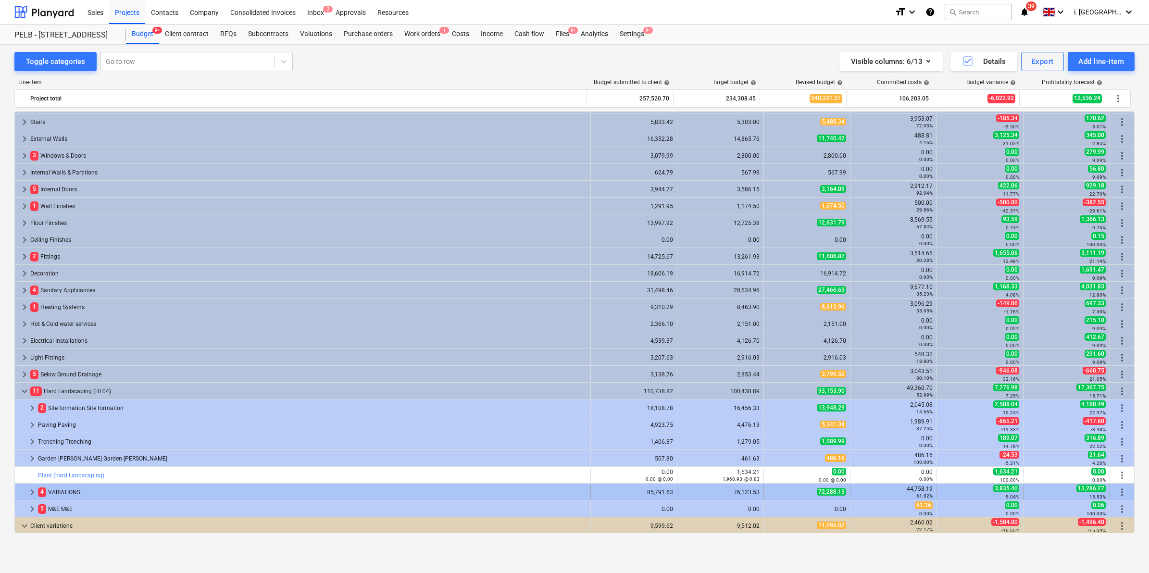
click at [30, 489] on span "keyboard_arrow_right" at bounding box center [32, 492] width 12 height 12
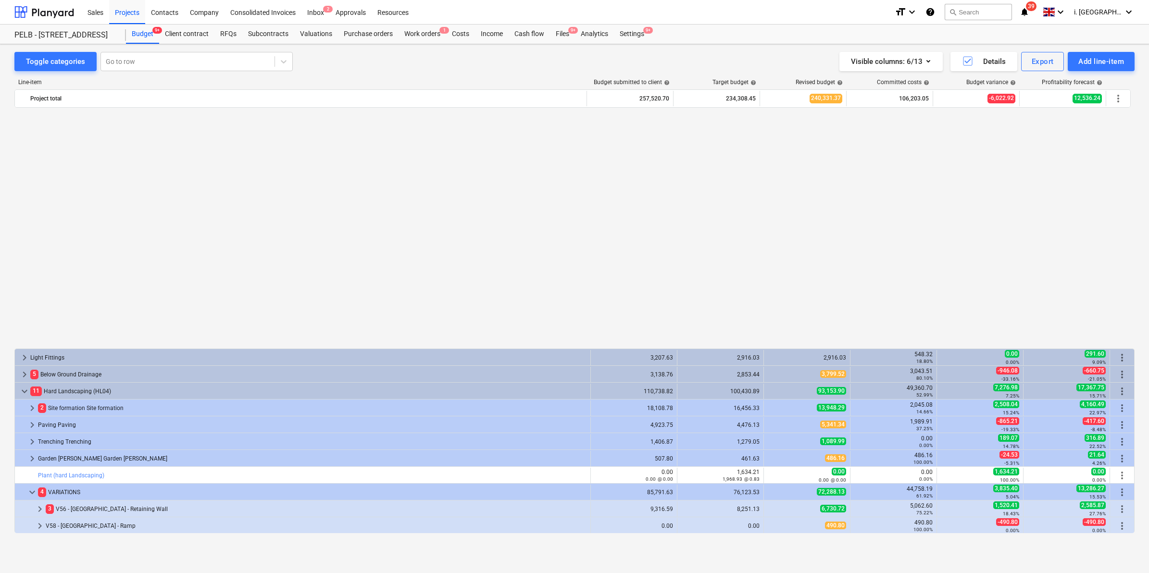
scroll to position [335, 0]
